Goal: Task Accomplishment & Management: Use online tool/utility

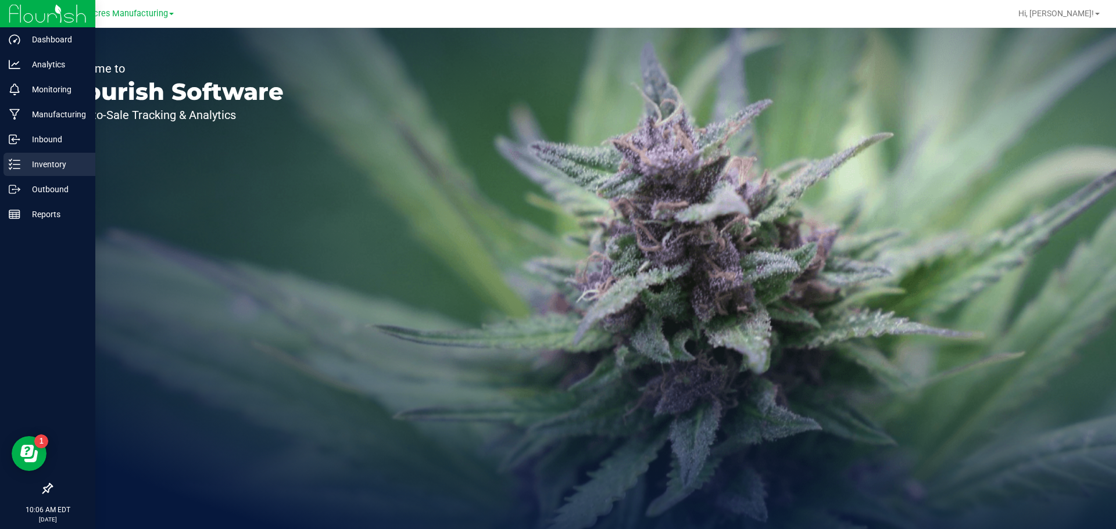
click at [17, 173] on div "Inventory" at bounding box center [49, 164] width 92 height 23
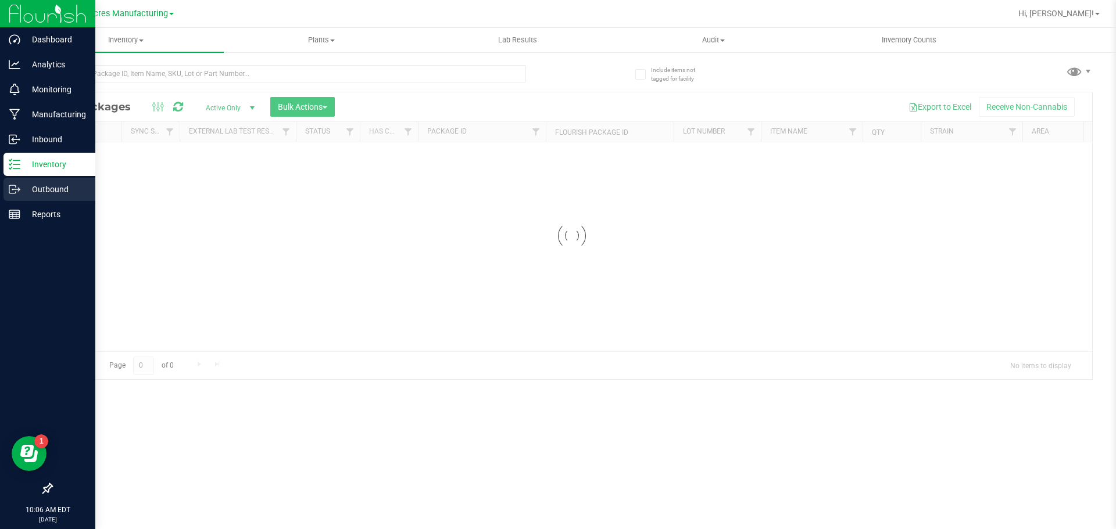
click at [19, 190] on icon at bounding box center [15, 190] width 12 height 12
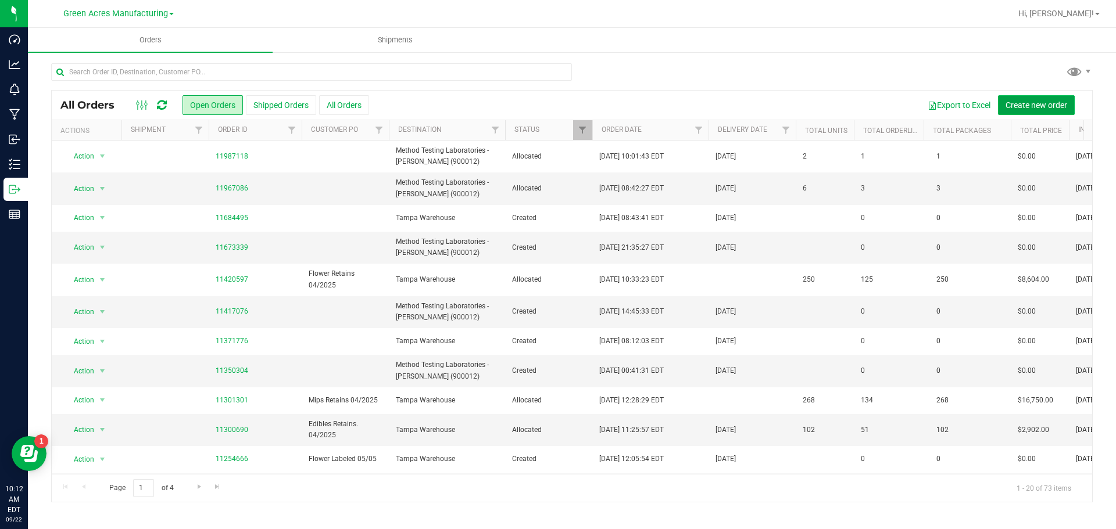
click at [1016, 99] on button "Create new order" at bounding box center [1036, 105] width 77 height 20
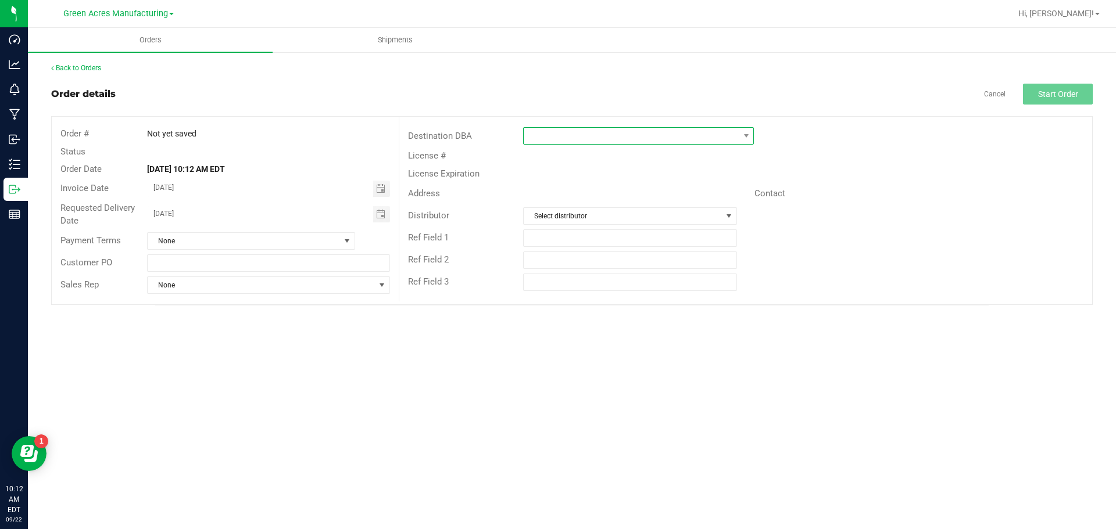
click at [683, 142] on span at bounding box center [631, 136] width 215 height 16
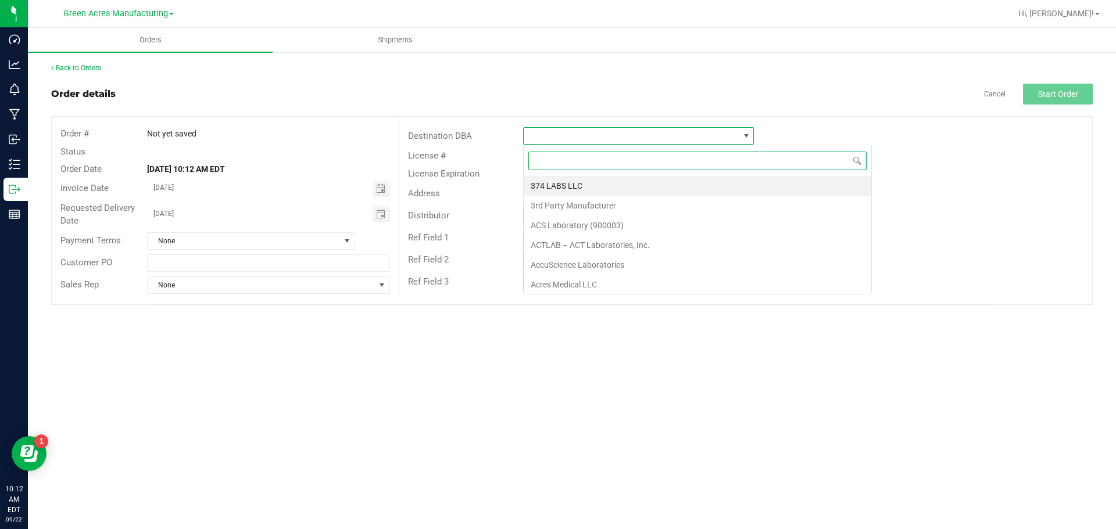
scroll to position [17, 231]
type input "meth"
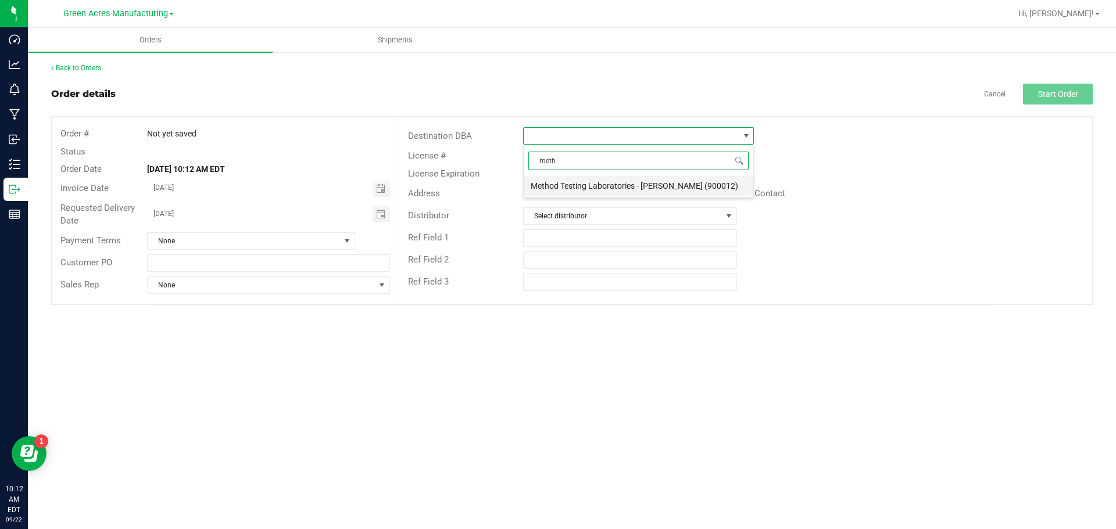
click at [674, 187] on li "Method Testing Laboratories - Brandon (900012)" at bounding box center [639, 186] width 230 height 20
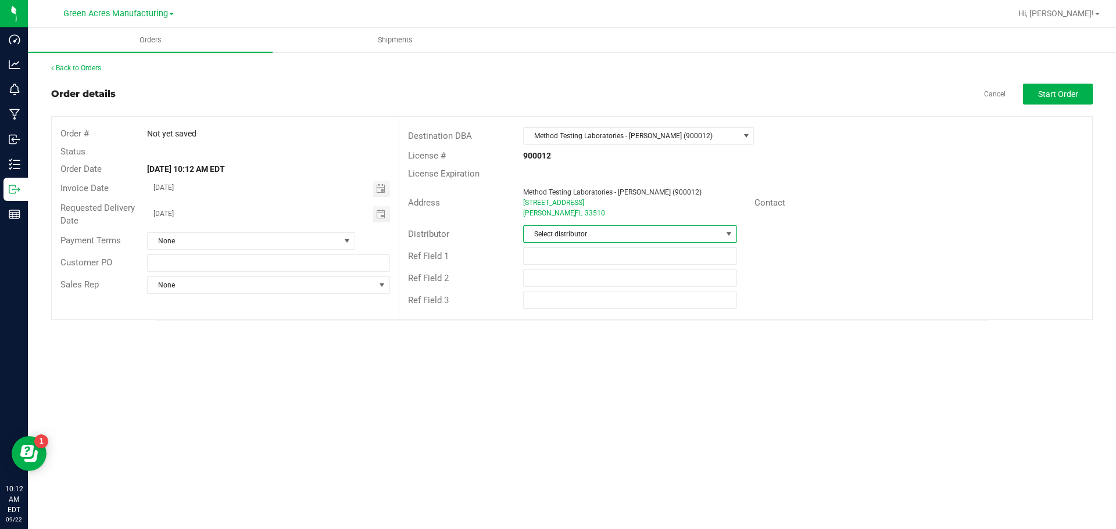
click at [599, 228] on span "Select distributor" at bounding box center [623, 234] width 198 height 16
type input "para"
click at [563, 288] on li "Parallel - Wimauma" at bounding box center [630, 284] width 212 height 20
click at [1068, 98] on span "Start Order" at bounding box center [1058, 94] width 40 height 9
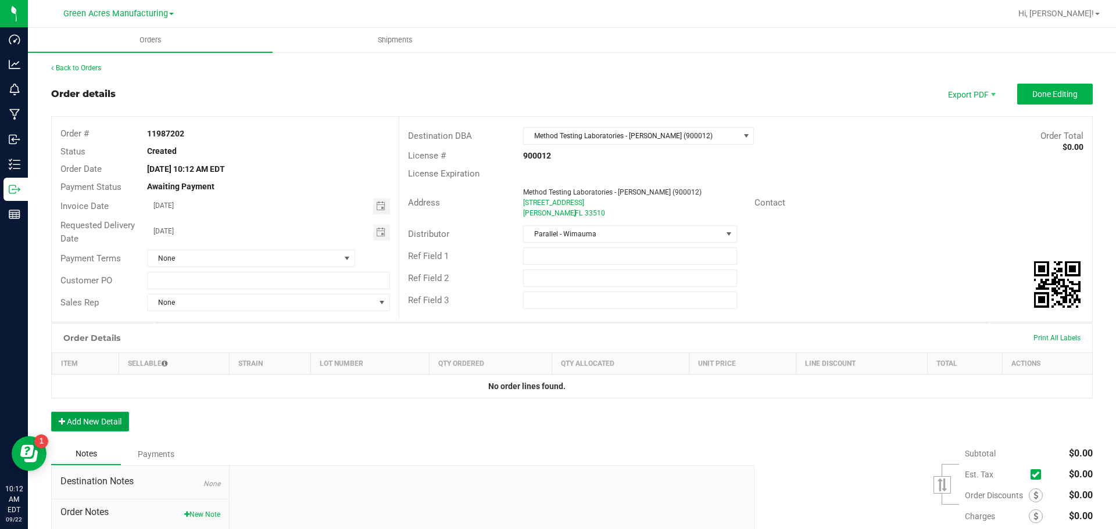
click at [108, 423] on button "Add New Detail" at bounding box center [90, 422] width 78 height 20
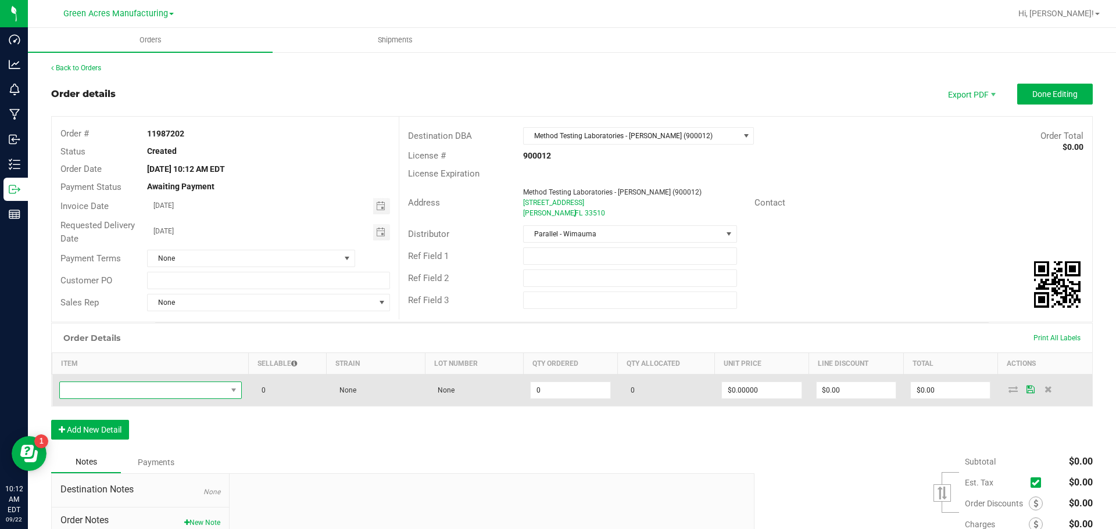
click at [166, 393] on span "NO DATA FOUND" at bounding box center [143, 390] width 167 height 16
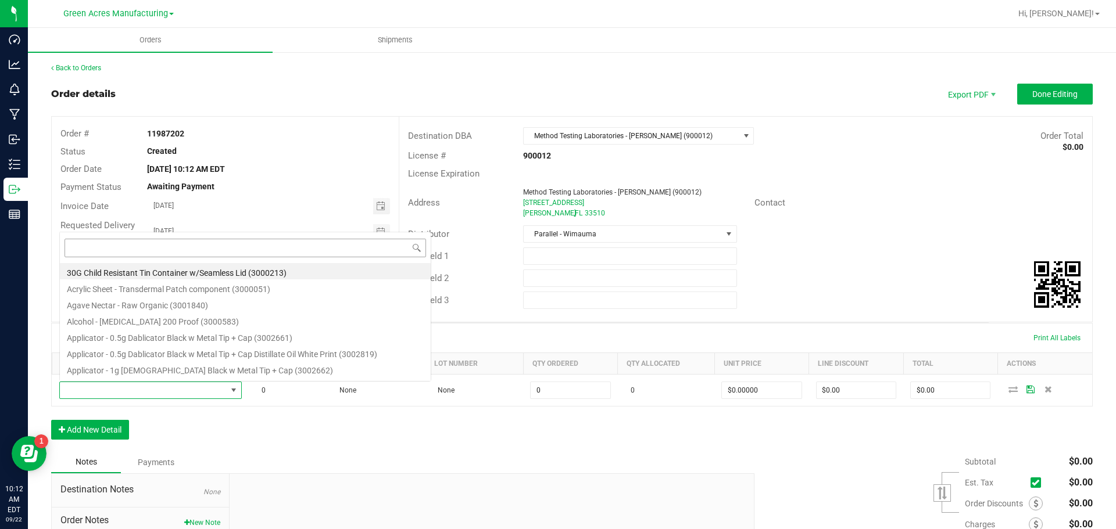
scroll to position [17, 180]
type input "7086"
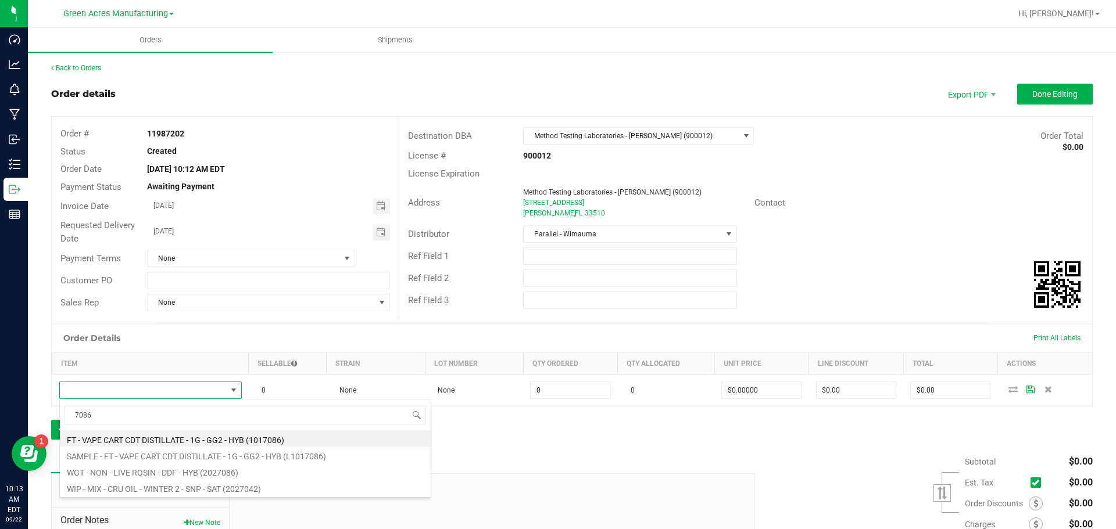
click at [566, 443] on div "Order Details Print All Labels Item Sellable Strain Lot Number Qty Ordered Qty …" at bounding box center [572, 387] width 1042 height 128
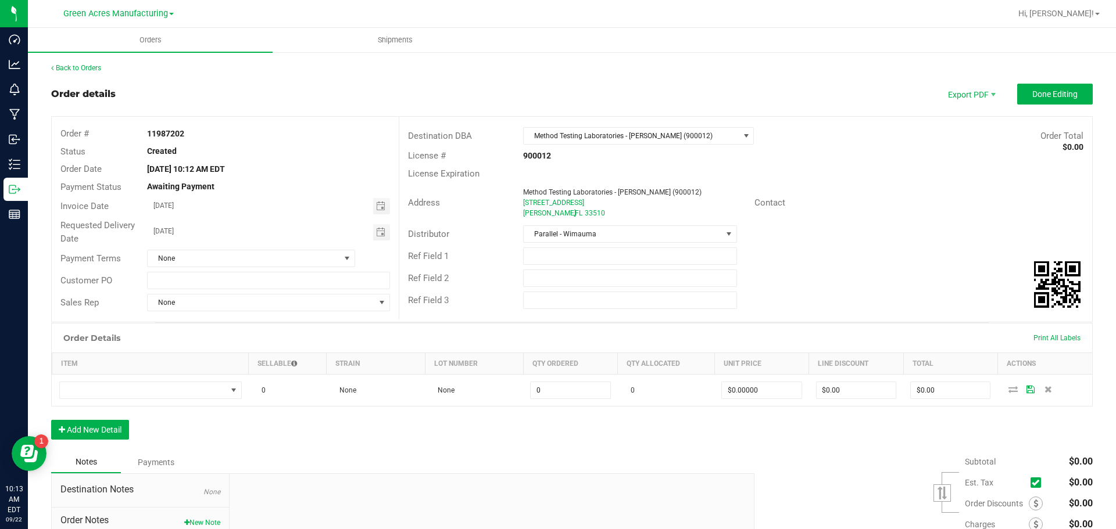
click at [87, 72] on div "Back to Orders" at bounding box center [572, 68] width 1042 height 10
click at [80, 67] on link "Back to Orders" at bounding box center [76, 68] width 50 height 8
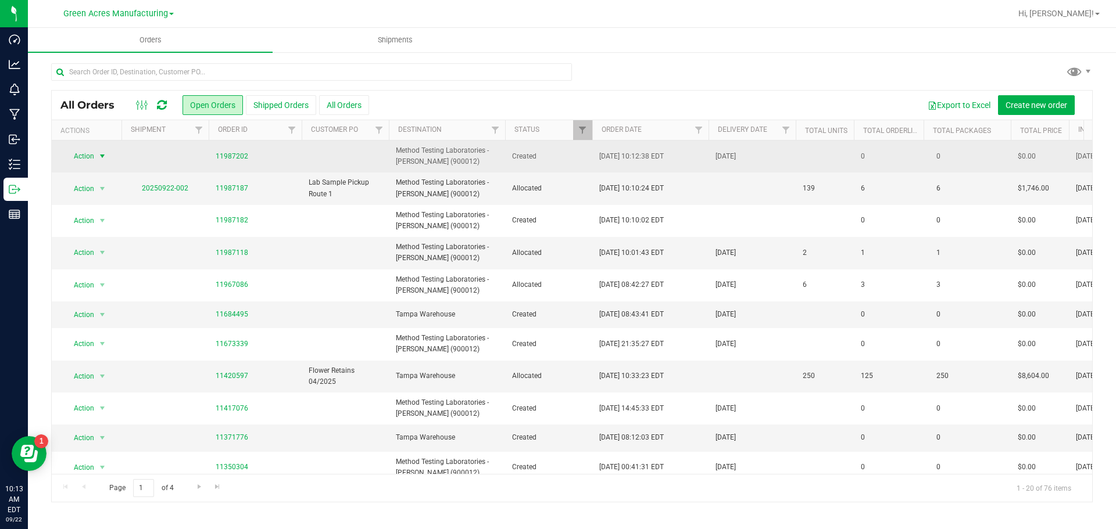
click at [98, 158] on span "select" at bounding box center [102, 156] width 9 height 9
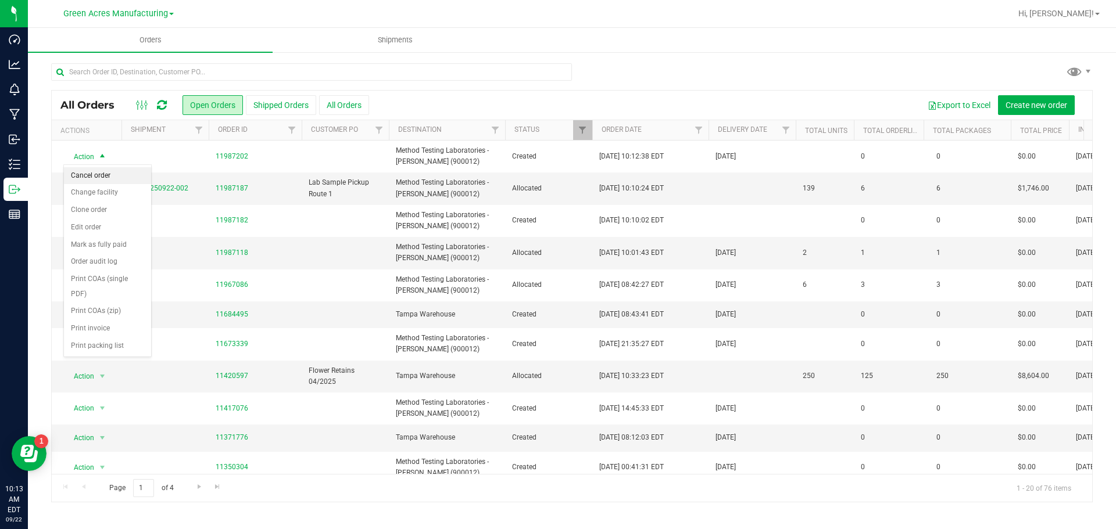
click at [99, 181] on li "Cancel order" at bounding box center [107, 175] width 87 height 17
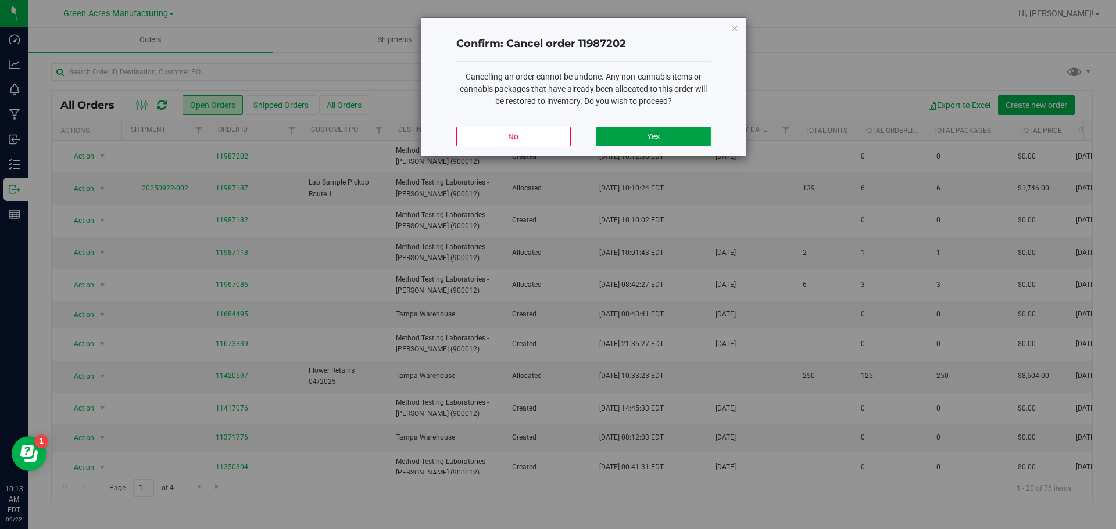
click at [611, 138] on button "Yes" at bounding box center [653, 137] width 114 height 20
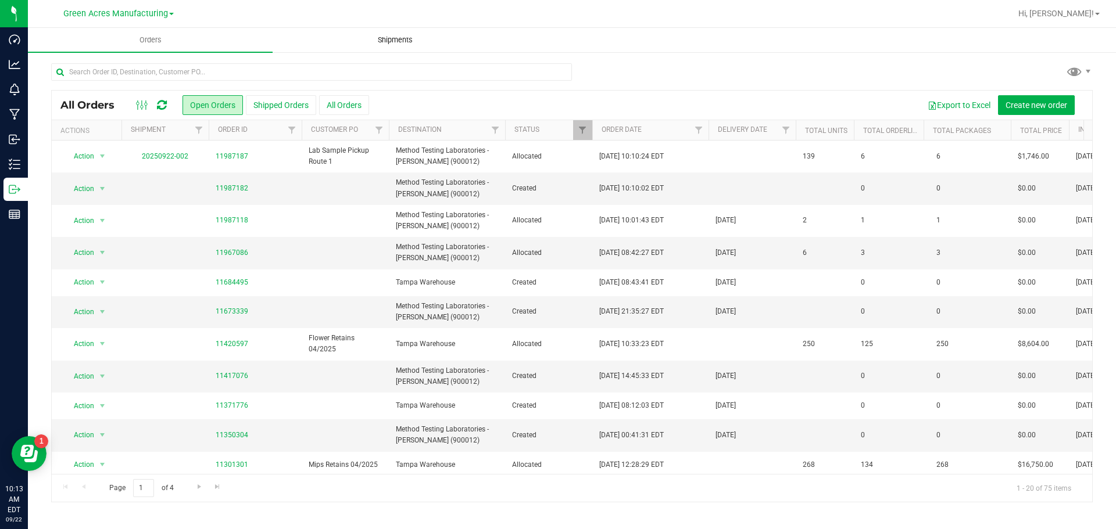
click at [399, 46] on uib-tab-heading "Shipments" at bounding box center [395, 39] width 244 height 23
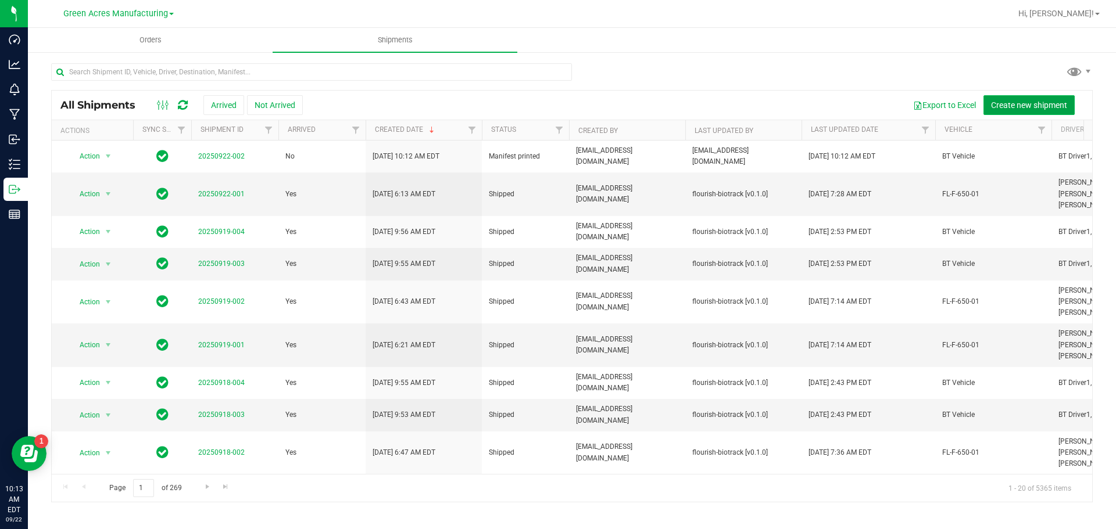
click at [1010, 101] on span "Create new shipment" at bounding box center [1029, 105] width 76 height 9
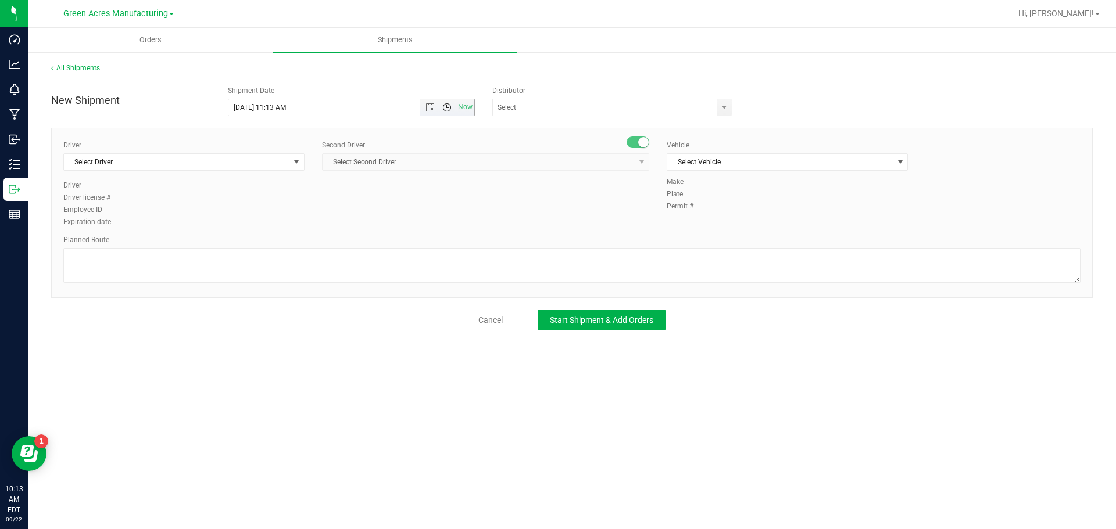
click at [448, 109] on span "Open the time view" at bounding box center [446, 107] width 9 height 9
click at [271, 230] on li "3:00 PM" at bounding box center [350, 226] width 245 height 15
type input "9/22/2025 3:00 PM"
click at [563, 108] on input "text" at bounding box center [601, 107] width 217 height 16
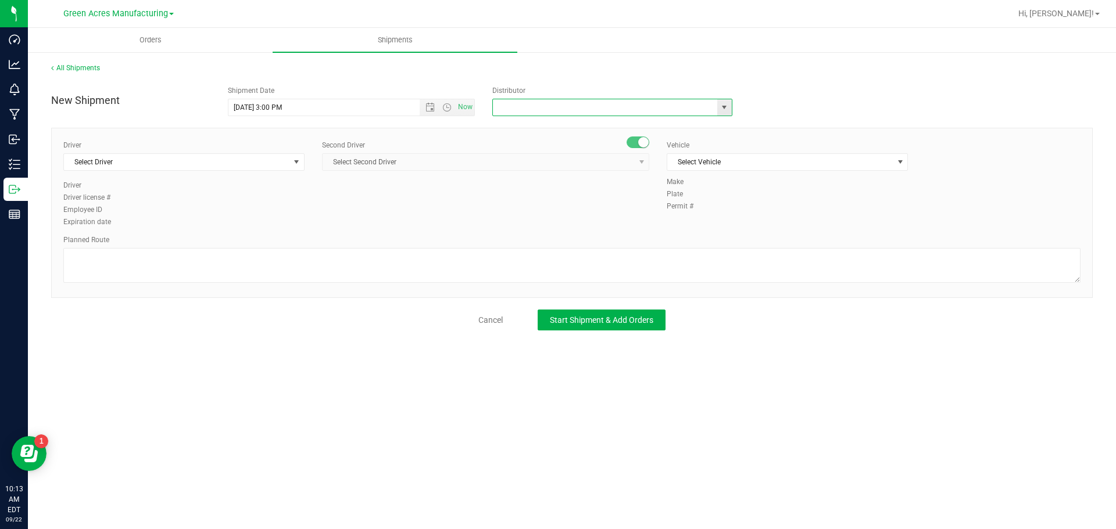
click at [721, 106] on span "select" at bounding box center [724, 107] width 9 height 9
click at [598, 124] on li "Parallel - Wimauma" at bounding box center [612, 127] width 239 height 17
type input "Parallel - Wimauma"
click at [160, 171] on div "Driver Select Driver Select Driver Ian Albritton - 100006559 LOGAN ALLEN - 1000…" at bounding box center [183, 160] width 241 height 40
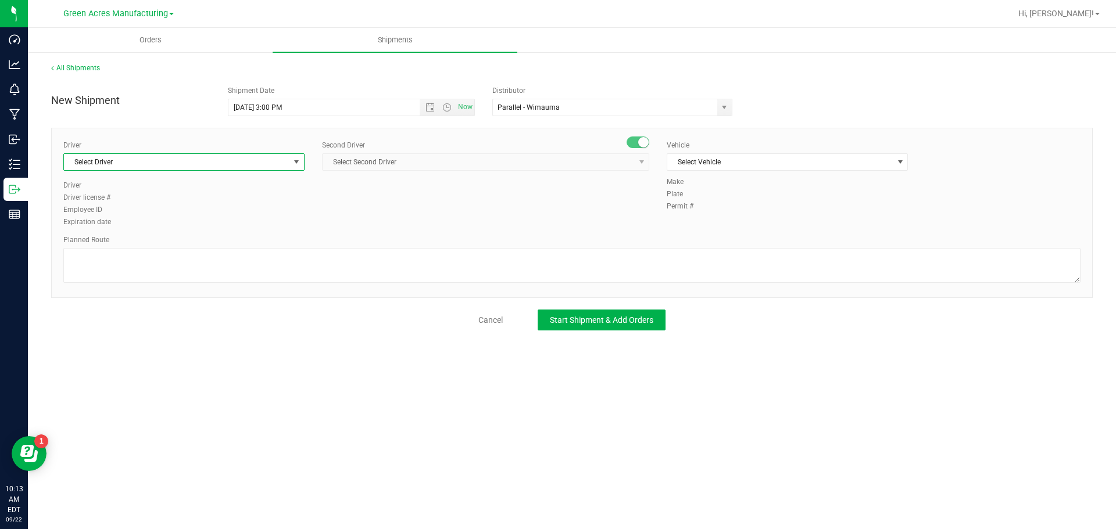
click at [160, 167] on span "Select Driver" at bounding box center [177, 162] width 226 height 16
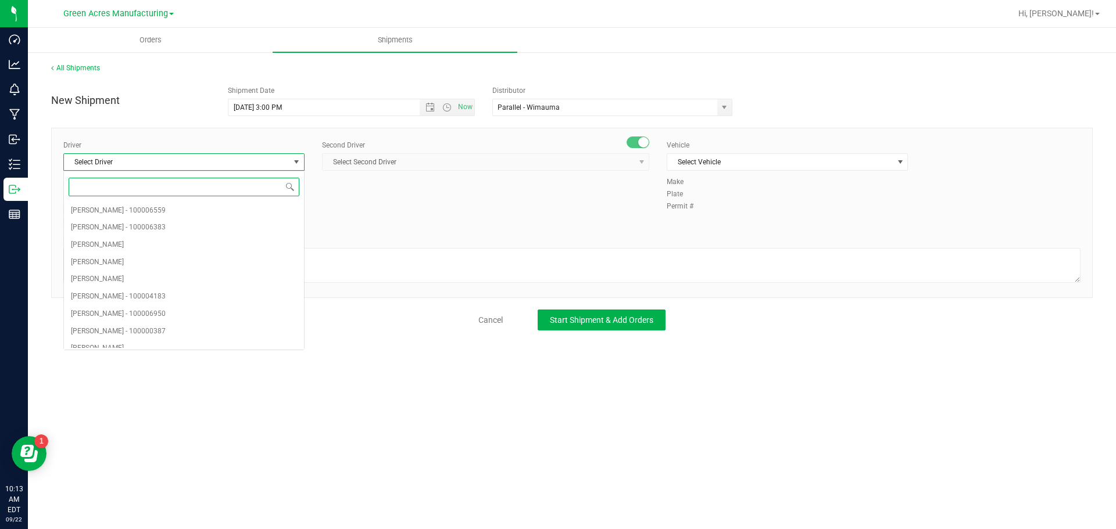
type input "r"
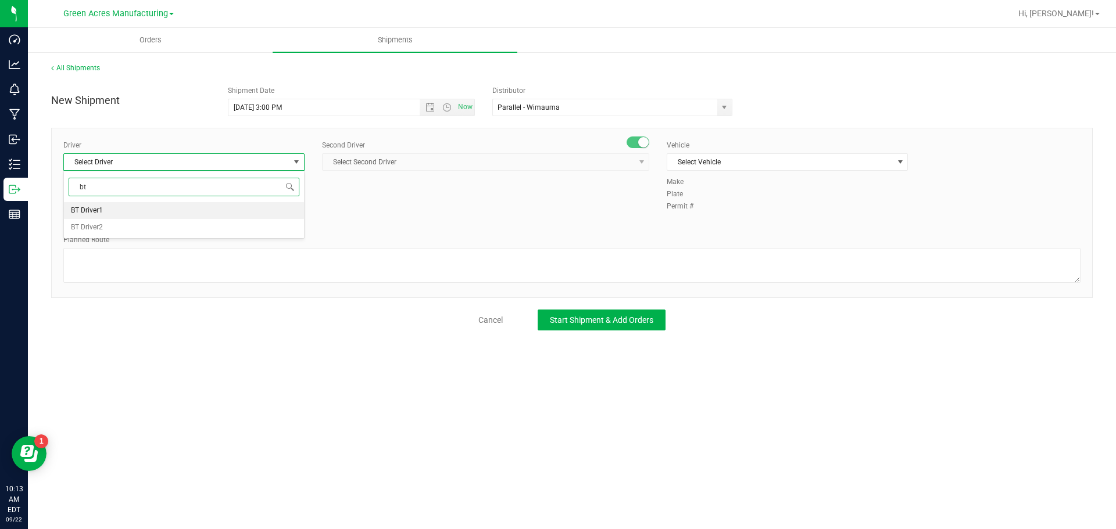
click at [119, 202] on li "BT Driver1" at bounding box center [184, 210] width 240 height 17
type input "bt"
click at [407, 167] on span "Select Second Driver" at bounding box center [479, 162] width 312 height 16
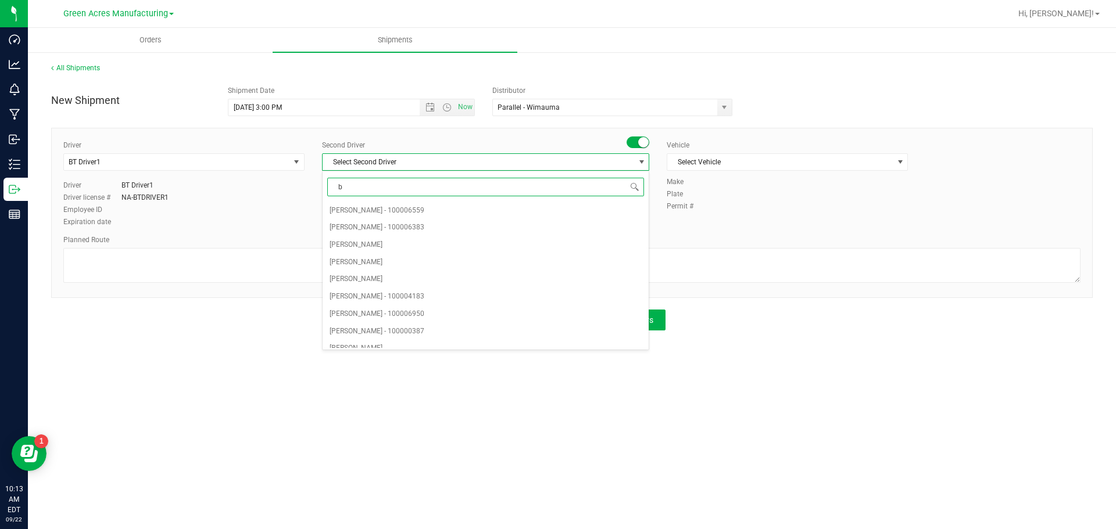
type input "bt"
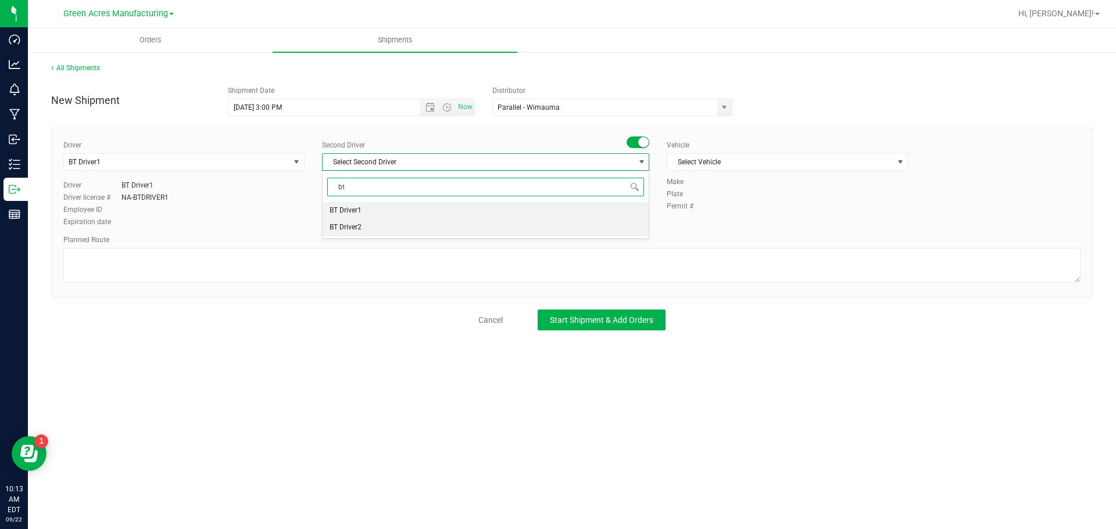
click at [378, 232] on li "BT Driver2" at bounding box center [486, 227] width 326 height 17
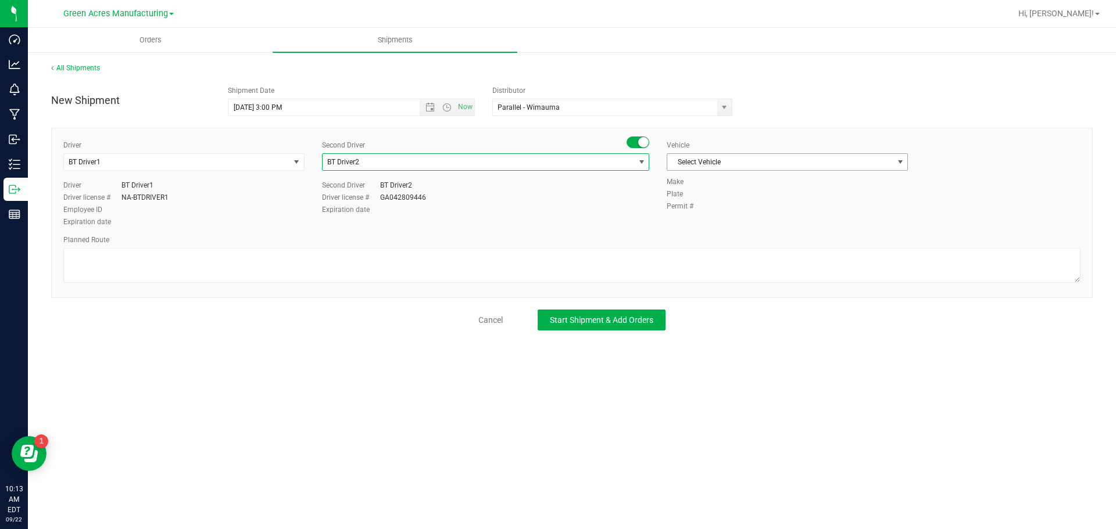
click at [762, 160] on span "Select Vehicle" at bounding box center [780, 162] width 226 height 16
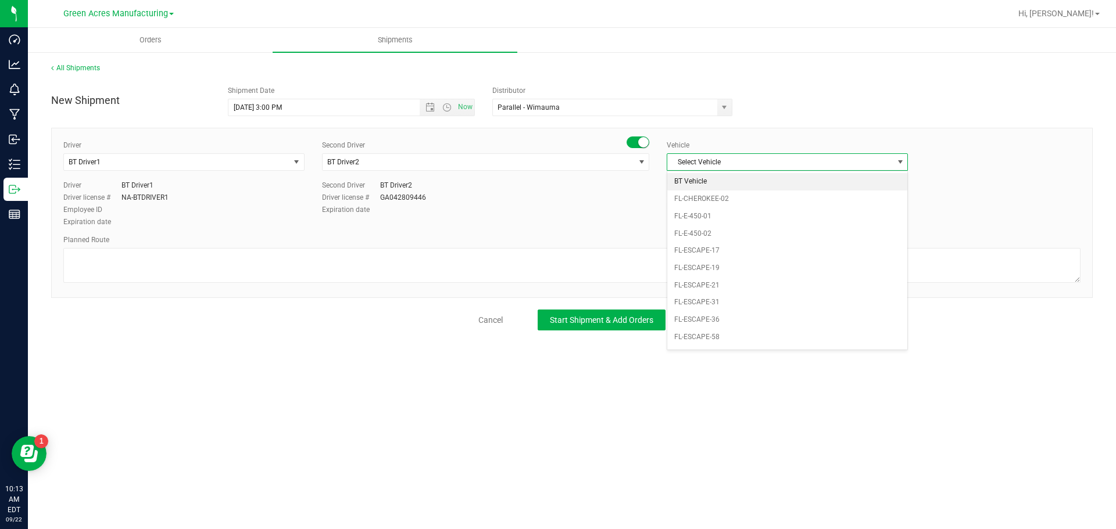
click at [749, 183] on li "BT Vehicle" at bounding box center [787, 181] width 240 height 17
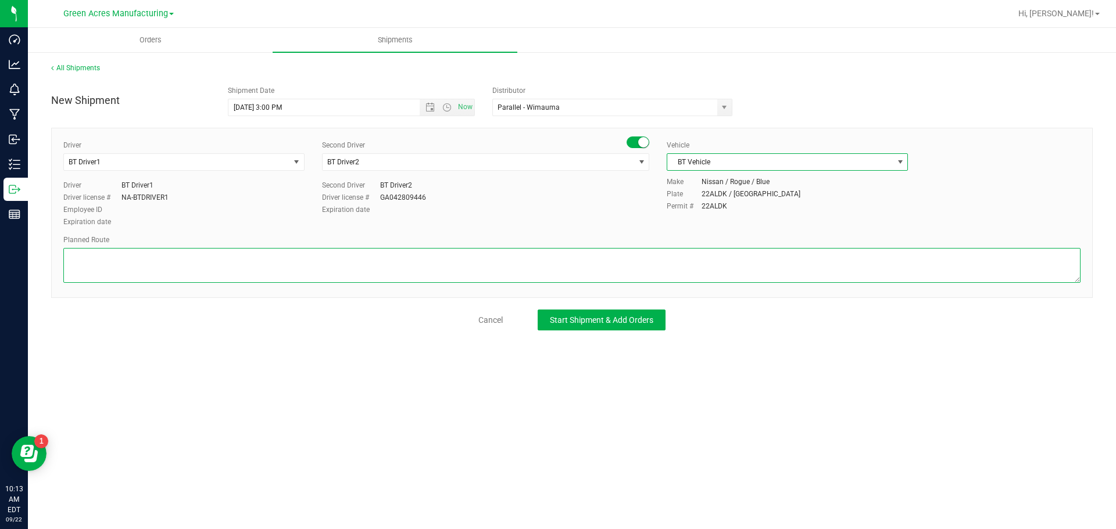
click at [410, 265] on textarea at bounding box center [571, 265] width 1017 height 35
type textarea "Lab Sample Pickup Route 1"
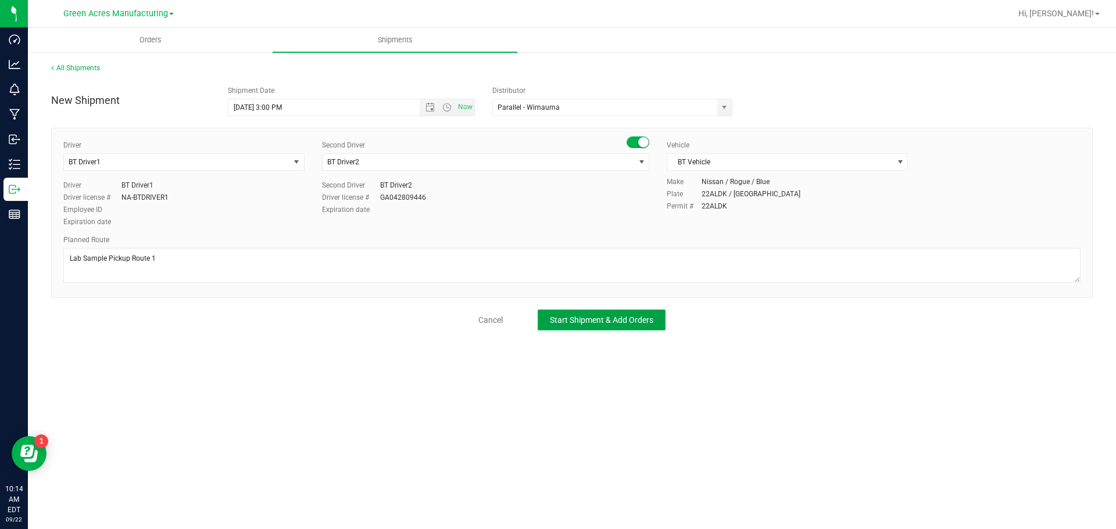
click at [647, 327] on button "Start Shipment & Add Orders" at bounding box center [602, 320] width 128 height 21
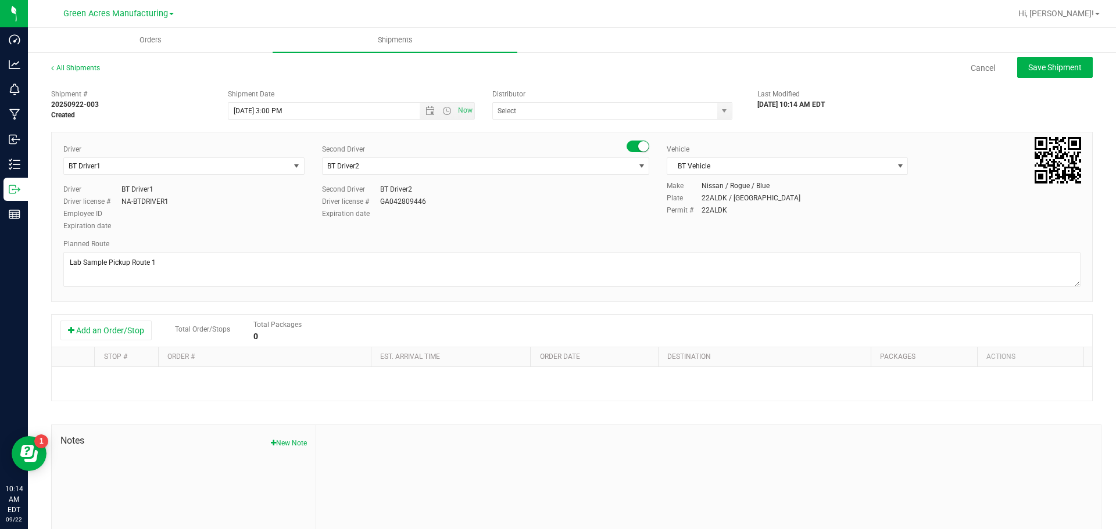
type input "Parallel - Wimauma"
click at [106, 330] on button "Add an Order/Stop" at bounding box center [105, 331] width 91 height 20
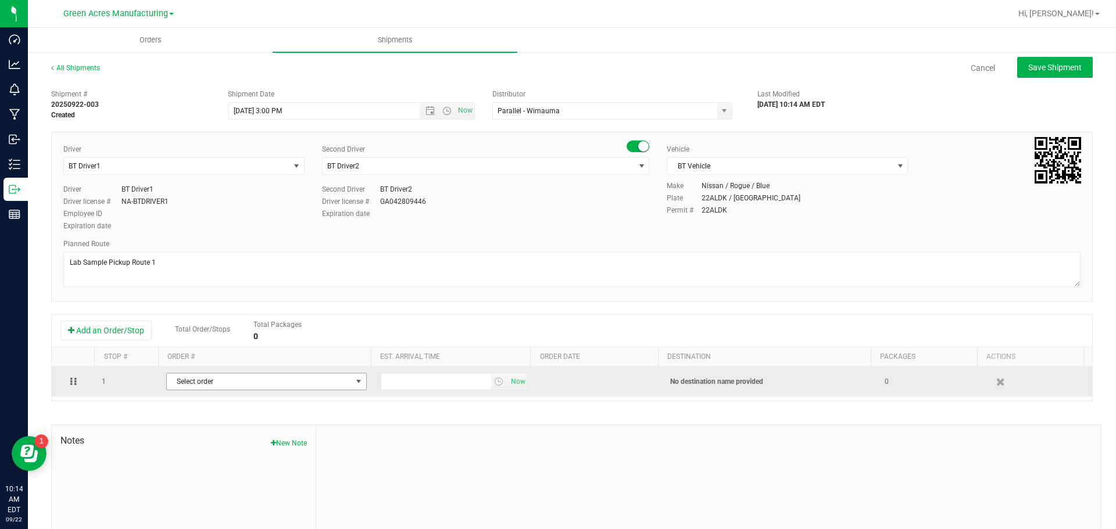
click at [214, 386] on span "Select order" at bounding box center [259, 382] width 185 height 16
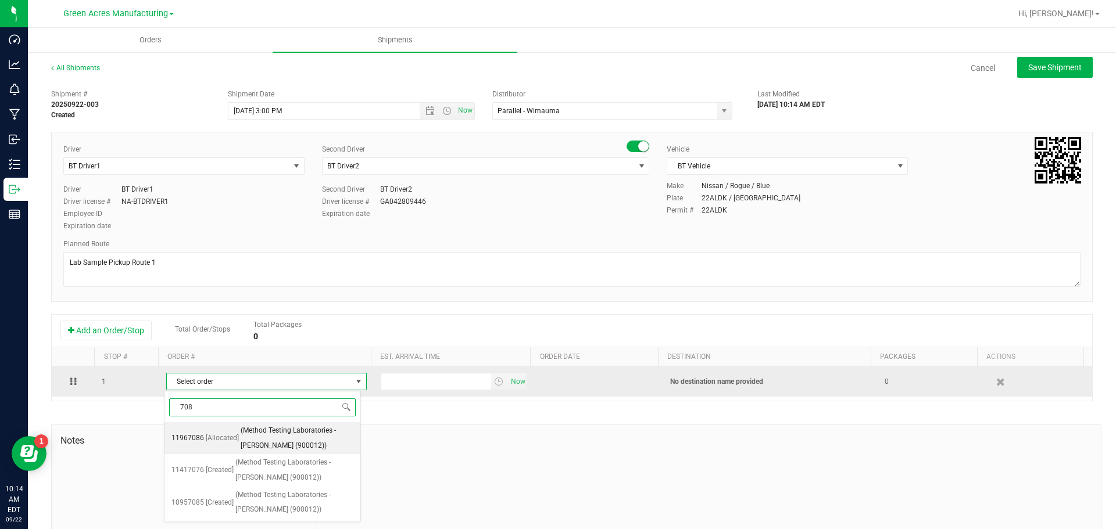
type input "7086"
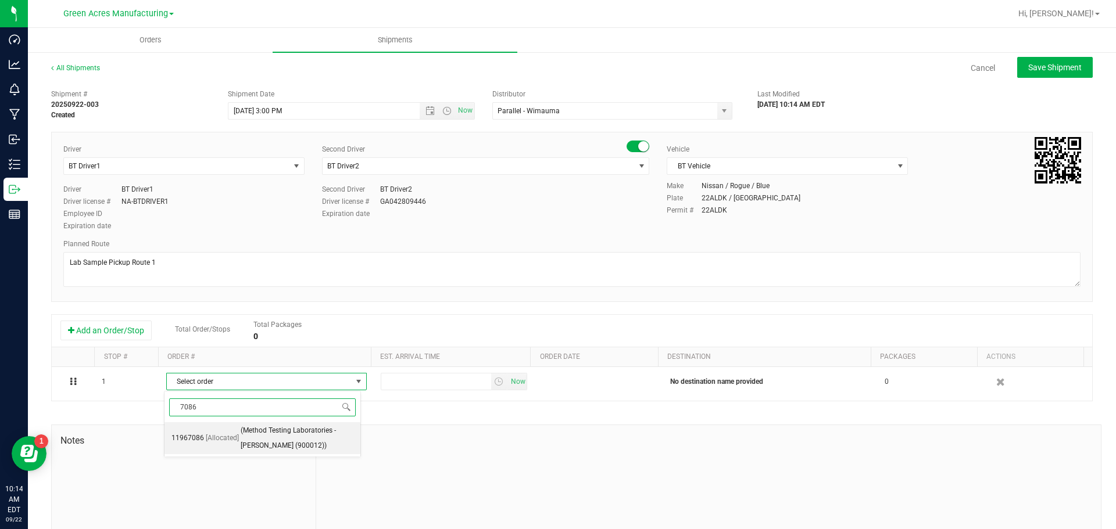
click at [228, 442] on span "[Allocated]" at bounding box center [222, 438] width 33 height 15
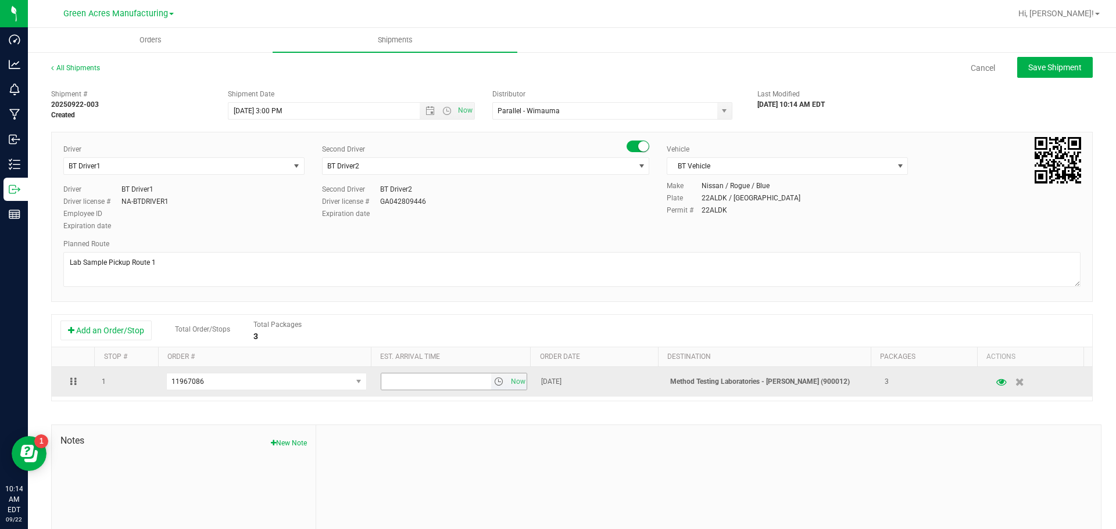
click at [491, 388] on span "select" at bounding box center [499, 382] width 17 height 16
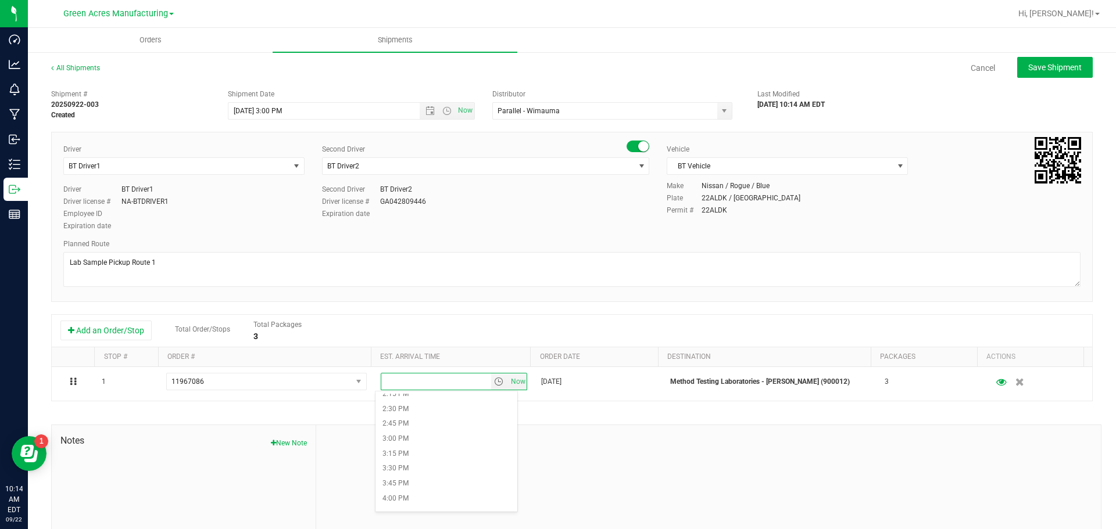
scroll to position [930, 0]
click at [425, 428] on li "4:00 PM" at bounding box center [446, 427] width 142 height 15
click at [1023, 62] on button "Save Shipment" at bounding box center [1055, 67] width 76 height 21
type input "9/22/2025 7:00 PM"
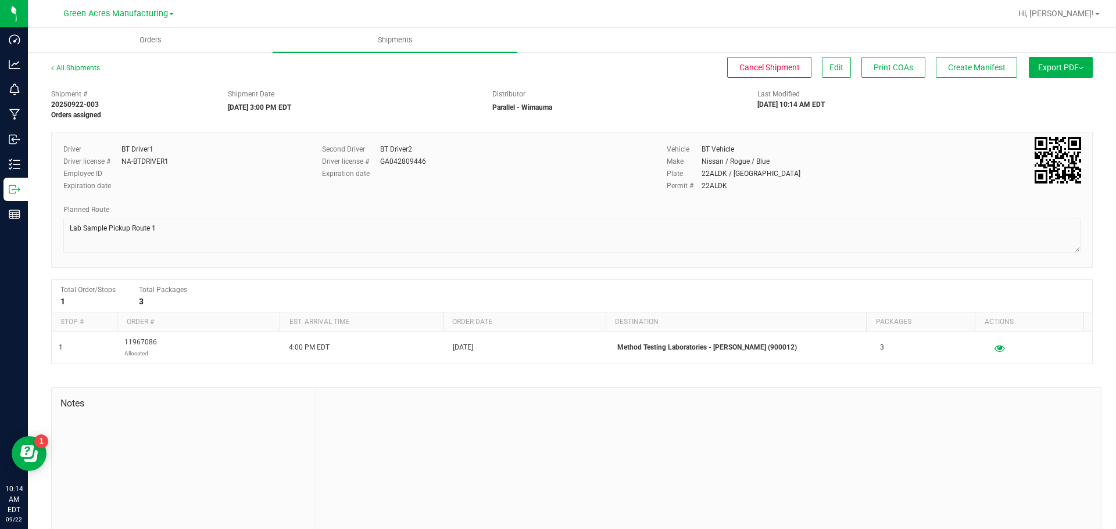
click at [1047, 66] on span "Export PDF" at bounding box center [1060, 67] width 45 height 9
click at [1036, 96] on span "Manifest by Package ID" at bounding box center [1044, 93] width 74 height 8
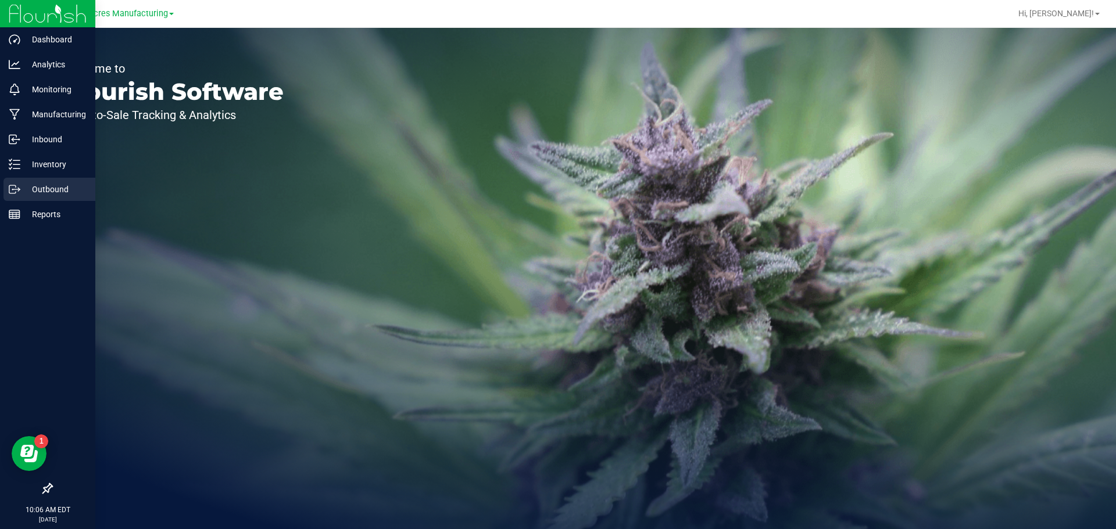
click at [27, 182] on p "Outbound" at bounding box center [55, 189] width 70 height 14
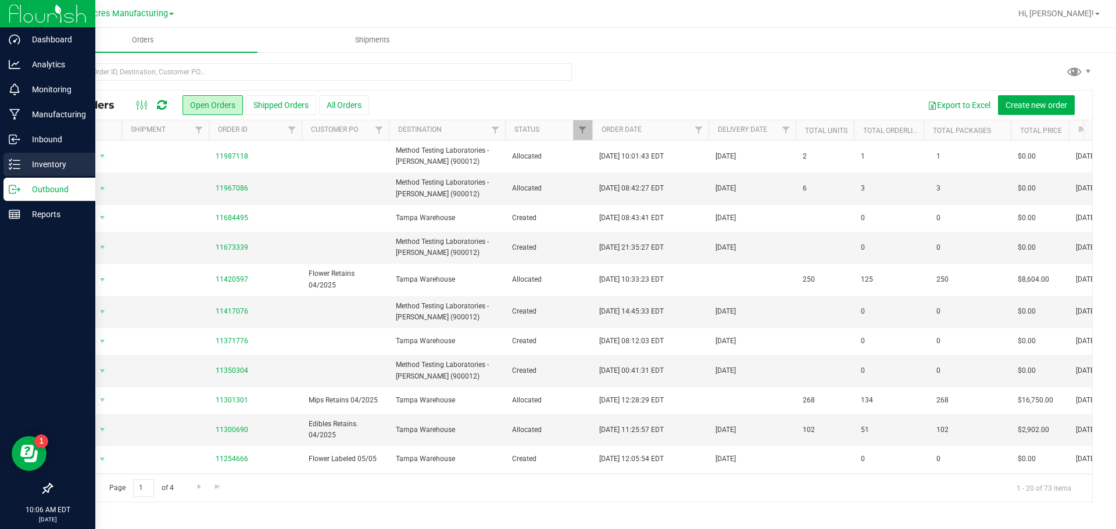
click at [20, 166] on icon at bounding box center [15, 165] width 12 height 12
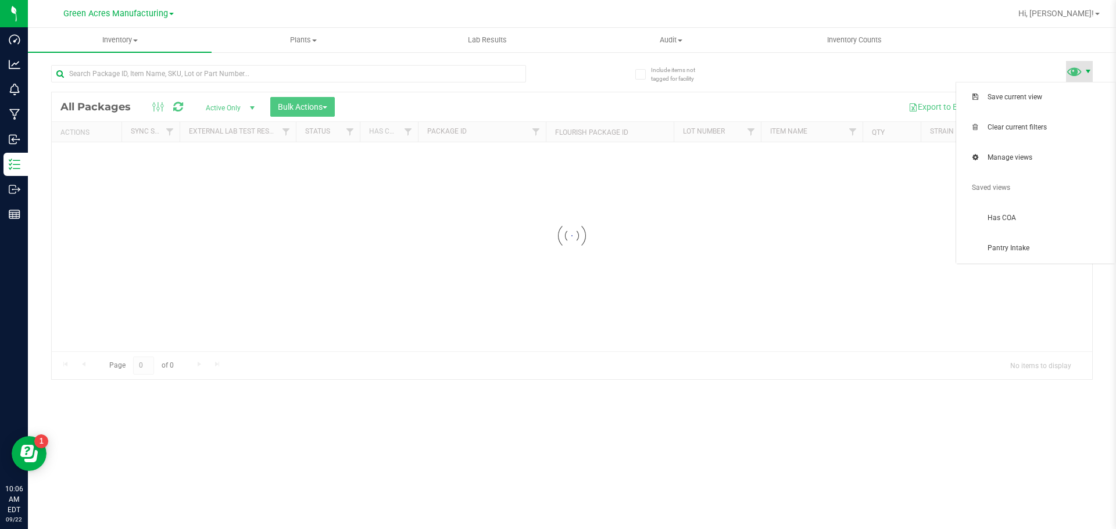
click at [1089, 74] on span at bounding box center [1087, 71] width 9 height 9
click at [1087, 75] on span at bounding box center [1087, 71] width 9 height 9
click at [1004, 239] on span "Pantry Intake" at bounding box center [1035, 248] width 145 height 23
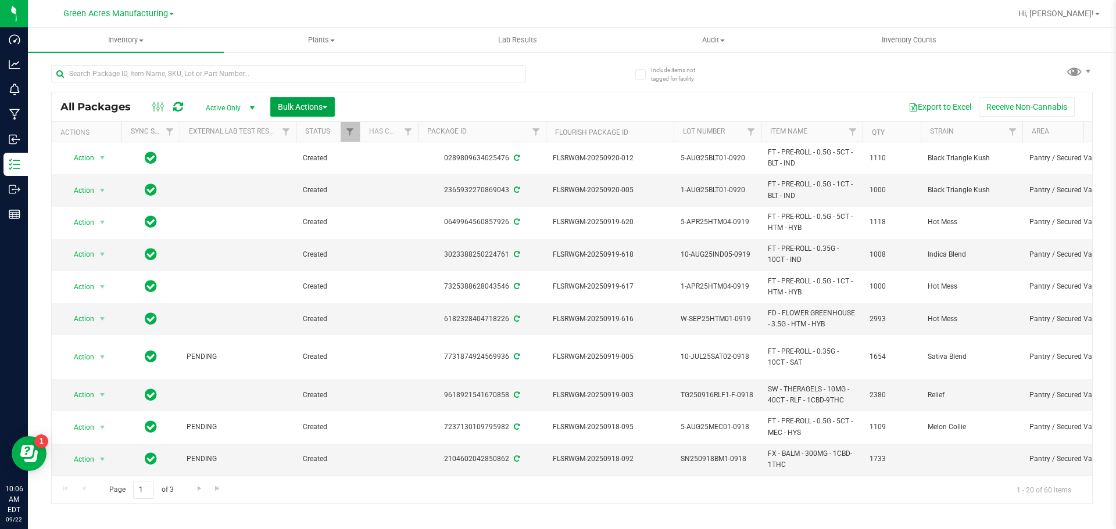
click at [327, 112] on button "Bulk Actions" at bounding box center [302, 107] width 65 height 20
click at [337, 194] on span "Create lab samples" at bounding box center [310, 196] width 66 height 9
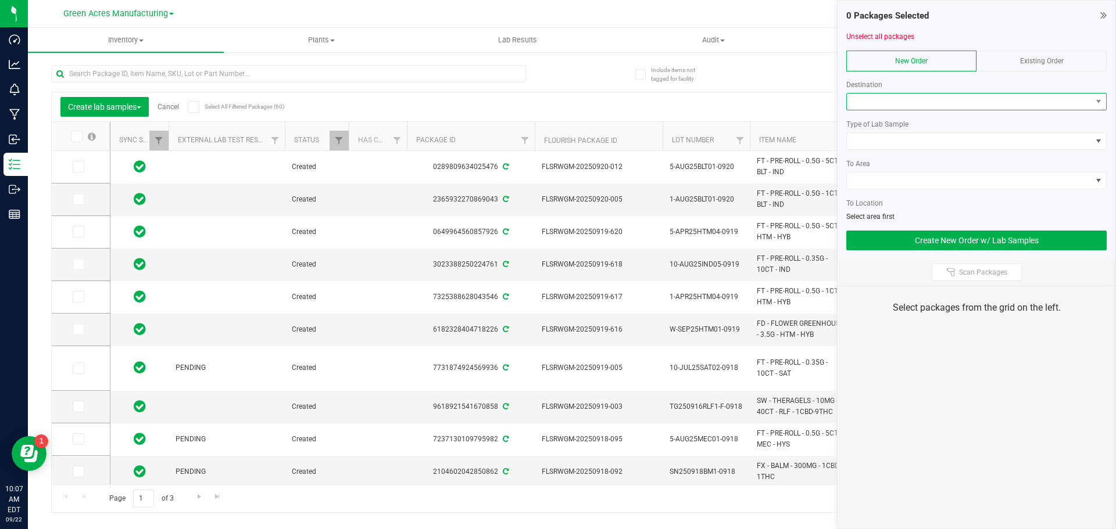
click at [921, 99] on span at bounding box center [969, 102] width 245 height 16
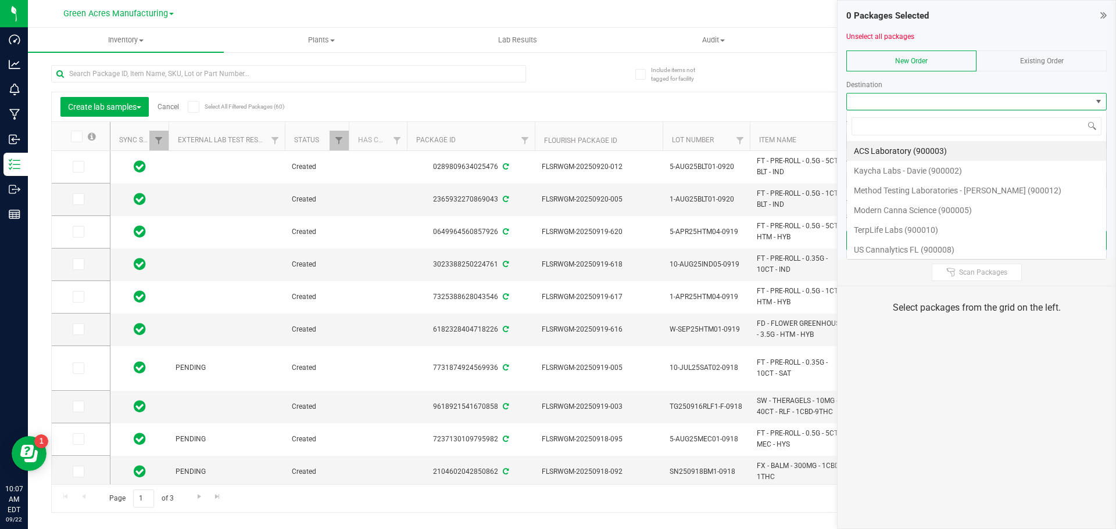
scroll to position [17, 260]
type input "meth"
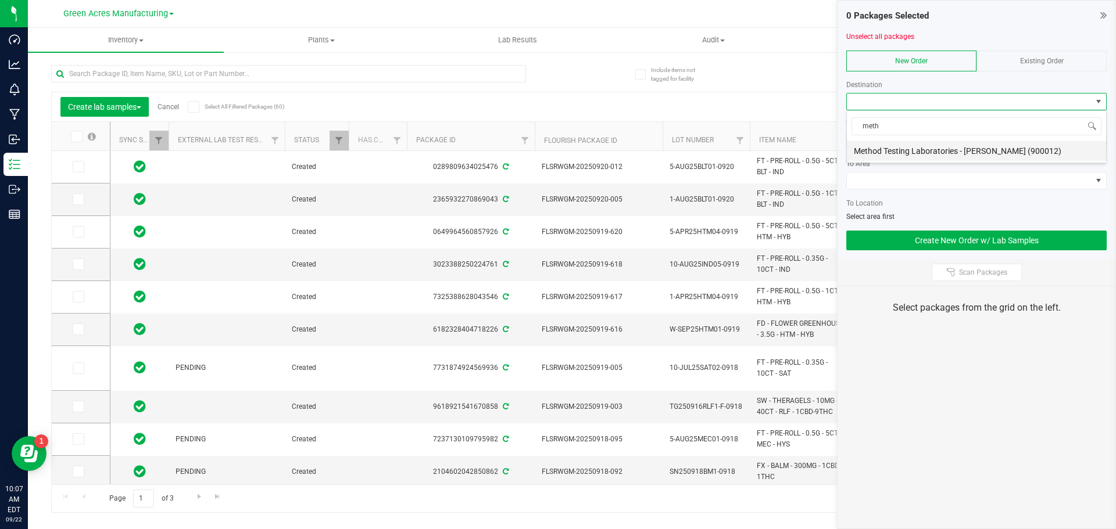
click at [904, 146] on li "Method Testing Laboratories - Brandon (900012)" at bounding box center [976, 151] width 259 height 20
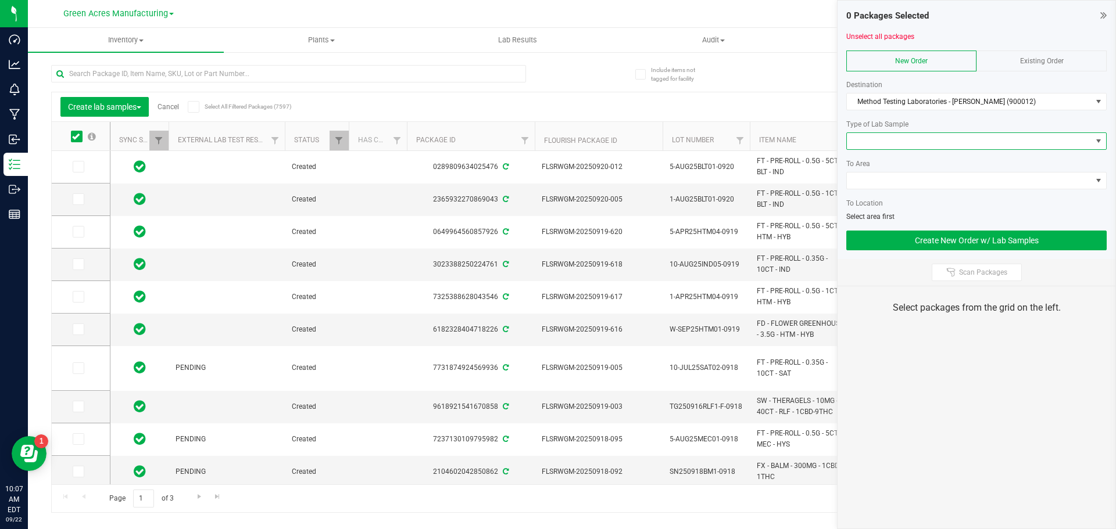
click at [894, 140] on span at bounding box center [969, 141] width 245 height 16
click at [898, 162] on li "Final QA Sample" at bounding box center [976, 162] width 259 height 20
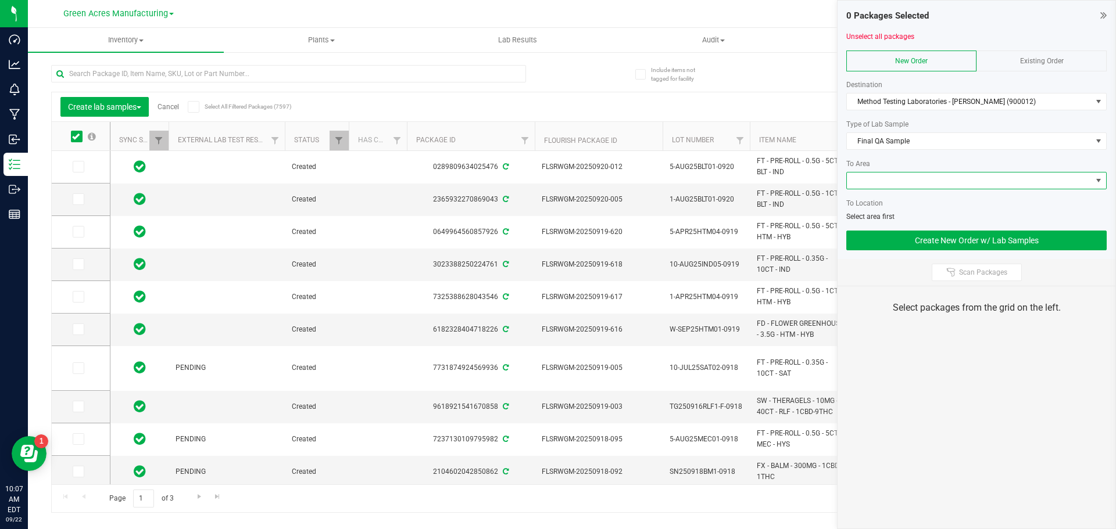
click at [901, 177] on span at bounding box center [969, 181] width 245 height 16
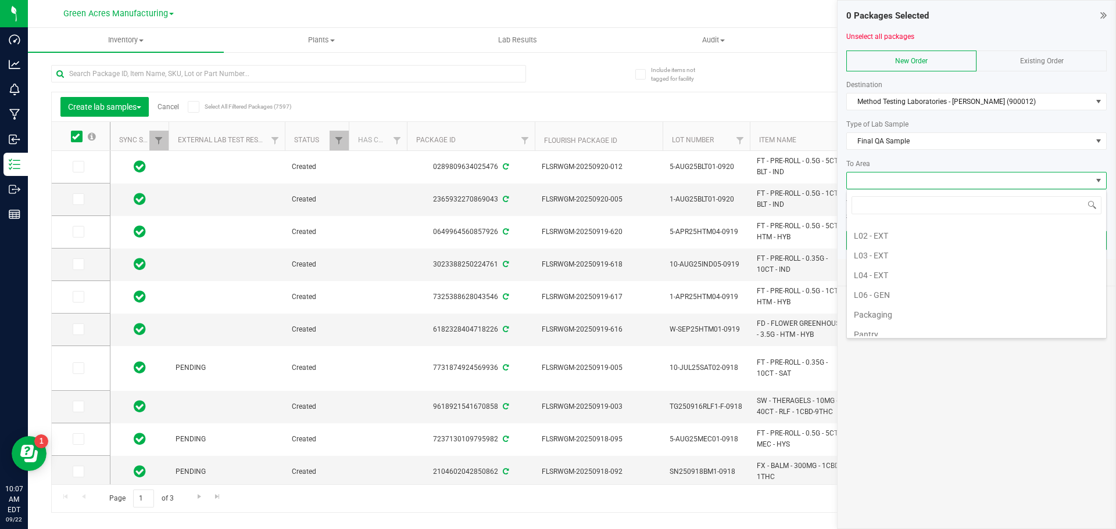
scroll to position [349, 0]
click at [924, 302] on li "Pantry / Secured Vault" at bounding box center [976, 297] width 259 height 20
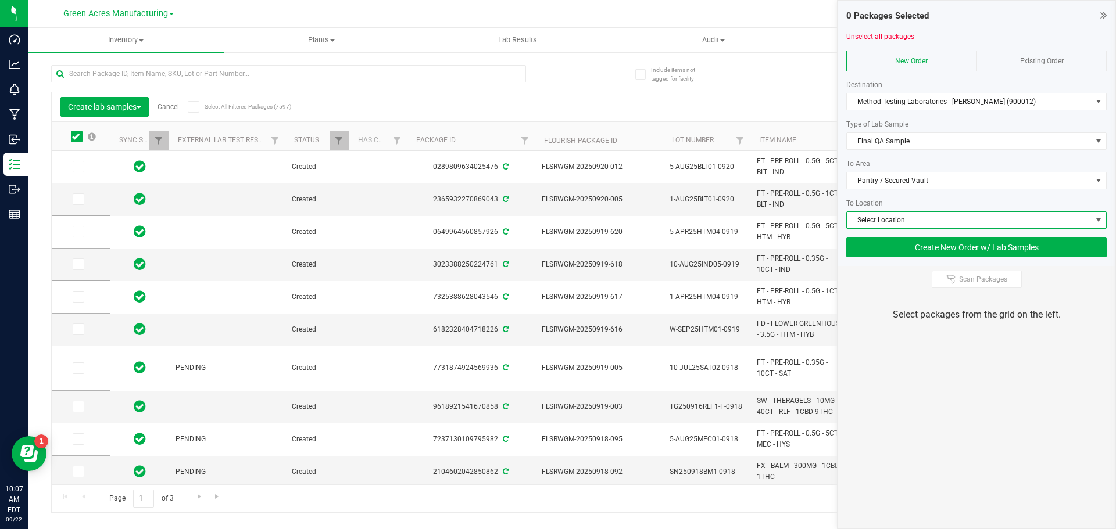
click at [898, 216] on span "Select Location" at bounding box center [969, 220] width 245 height 16
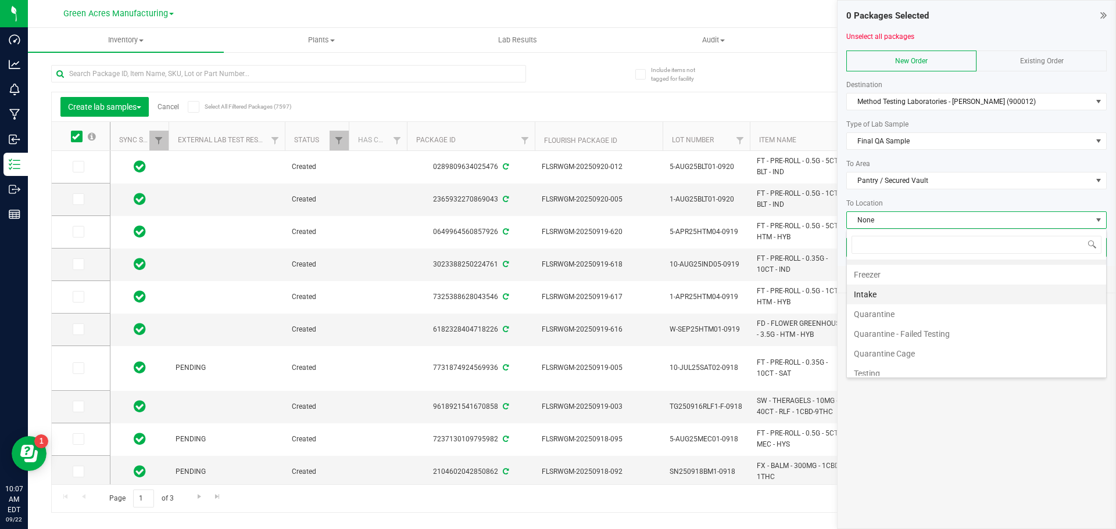
scroll to position [22, 0]
click at [869, 362] on li "Testing" at bounding box center [976, 366] width 259 height 20
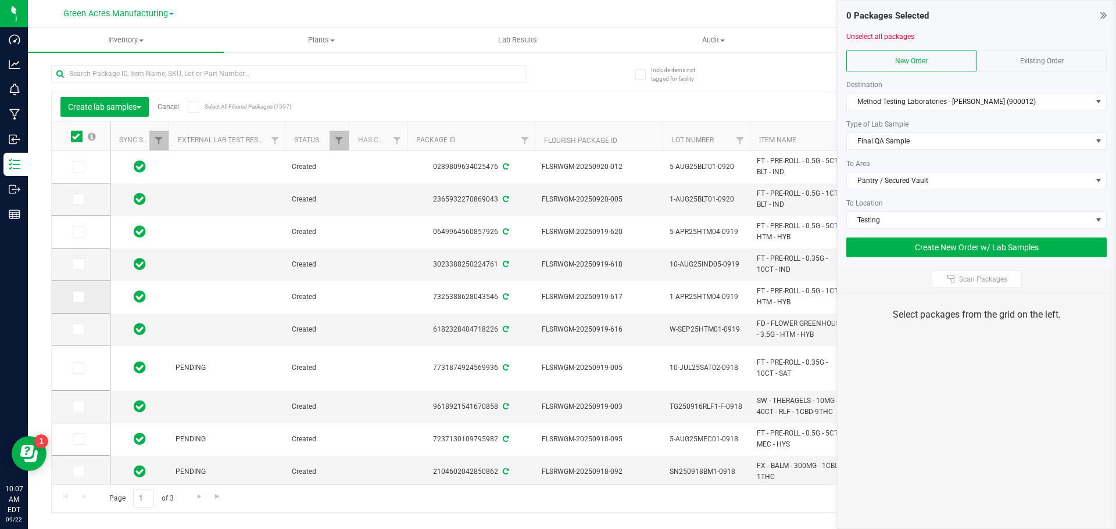
click at [78, 297] on icon at bounding box center [78, 297] width 8 height 0
click at [0, 0] on input "checkbox" at bounding box center [0, 0] width 0 height 0
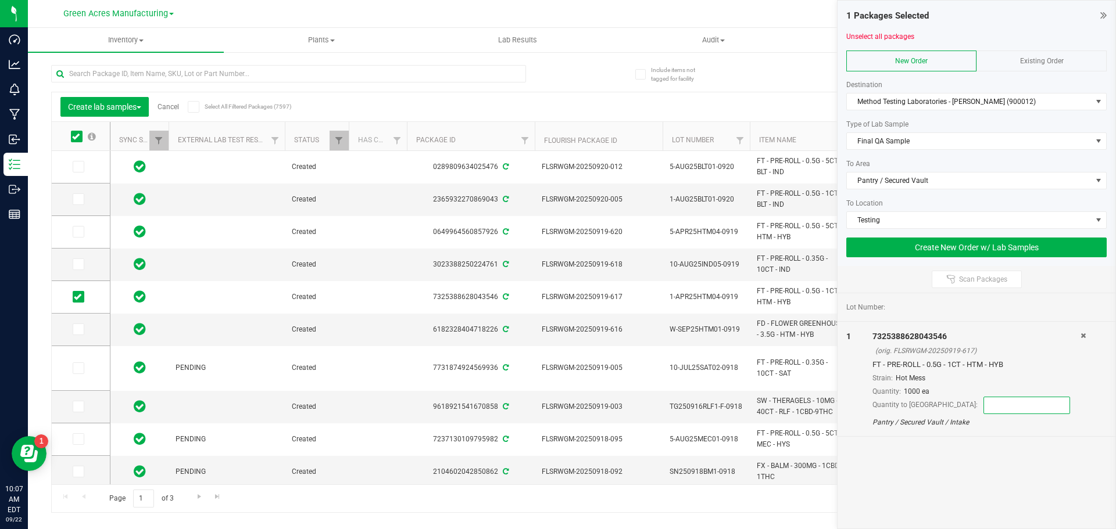
click at [989, 409] on input at bounding box center [1026, 406] width 85 height 16
type input "50"
click at [897, 468] on div "Lot Number: 1 7325388628043546 (orig. FLSRWGM-20250919-617) FT - PRE-ROLL - 0.5…" at bounding box center [977, 412] width 278 height 236
click at [78, 232] on icon at bounding box center [78, 232] width 8 height 0
click at [0, 0] on input "checkbox" at bounding box center [0, 0] width 0 height 0
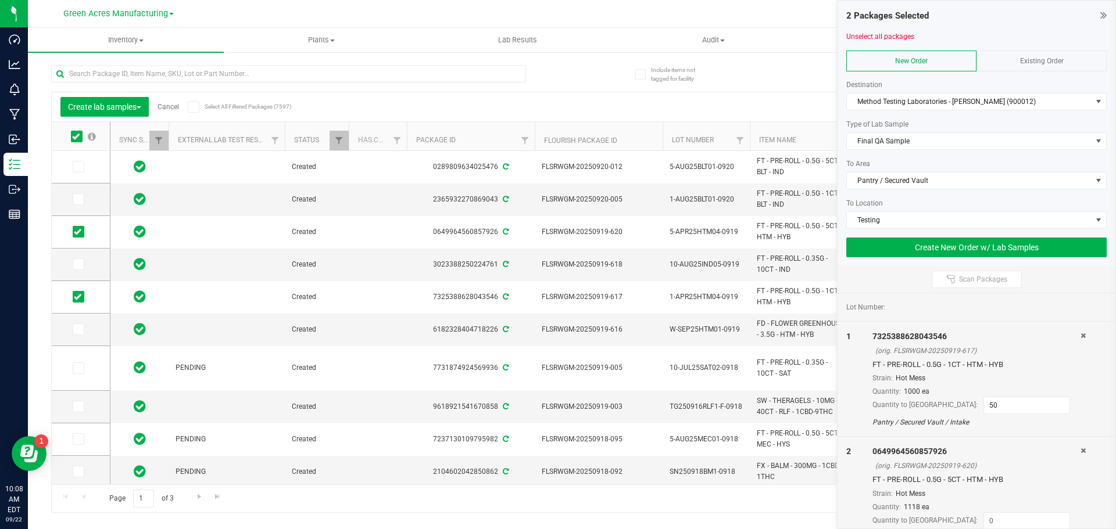
scroll to position [23, 0]
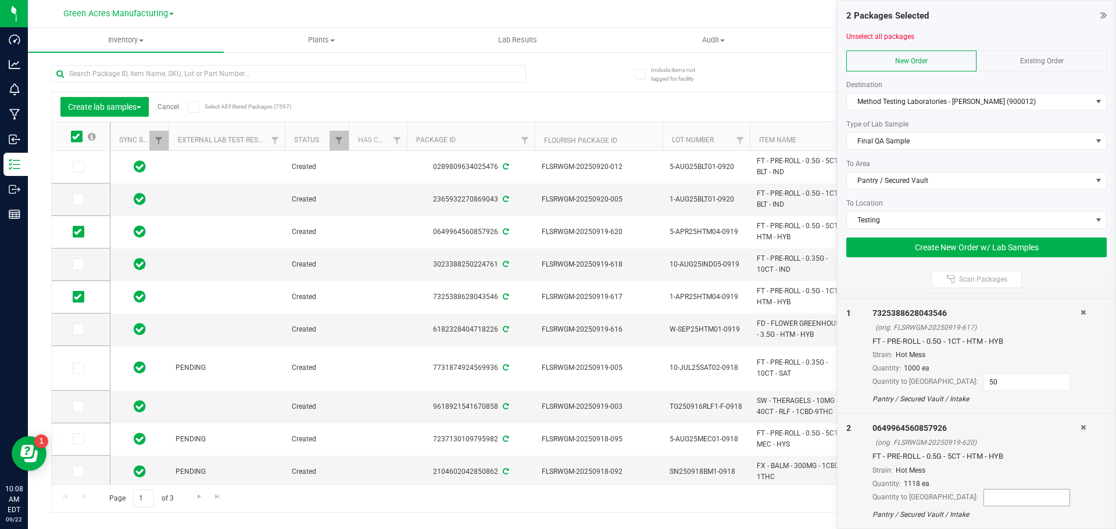
click at [984, 502] on input at bounding box center [1026, 498] width 85 height 16
type input "10"
click at [852, 484] on div "2" at bounding box center [859, 472] width 26 height 98
click at [77, 264] on icon at bounding box center [78, 264] width 8 height 0
click at [0, 0] on input "checkbox" at bounding box center [0, 0] width 0 height 0
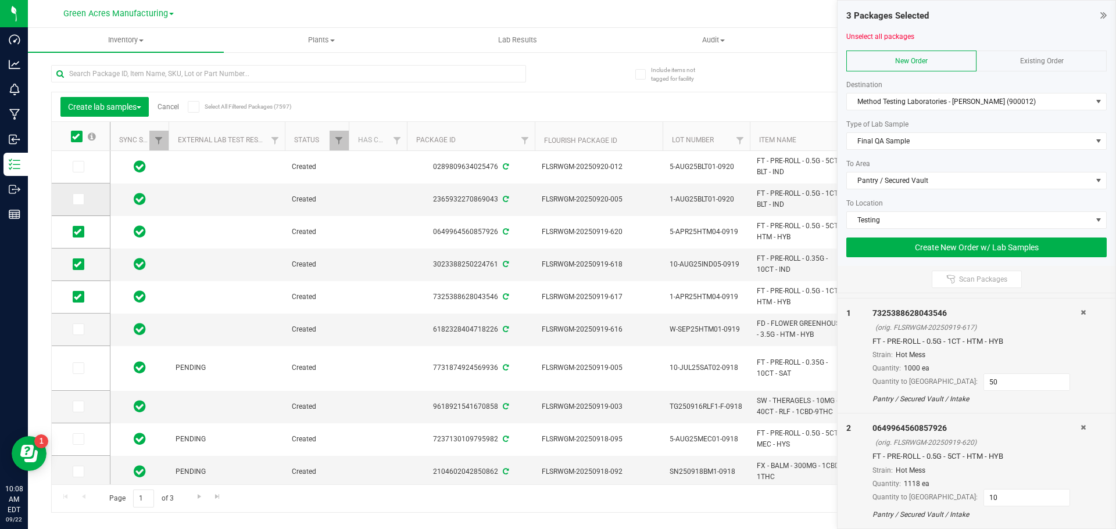
click at [80, 199] on icon at bounding box center [78, 199] width 8 height 0
click at [0, 0] on input "checkbox" at bounding box center [0, 0] width 0 height 0
click at [76, 167] on icon at bounding box center [78, 167] width 8 height 0
click at [0, 0] on input "checkbox" at bounding box center [0, 0] width 0 height 0
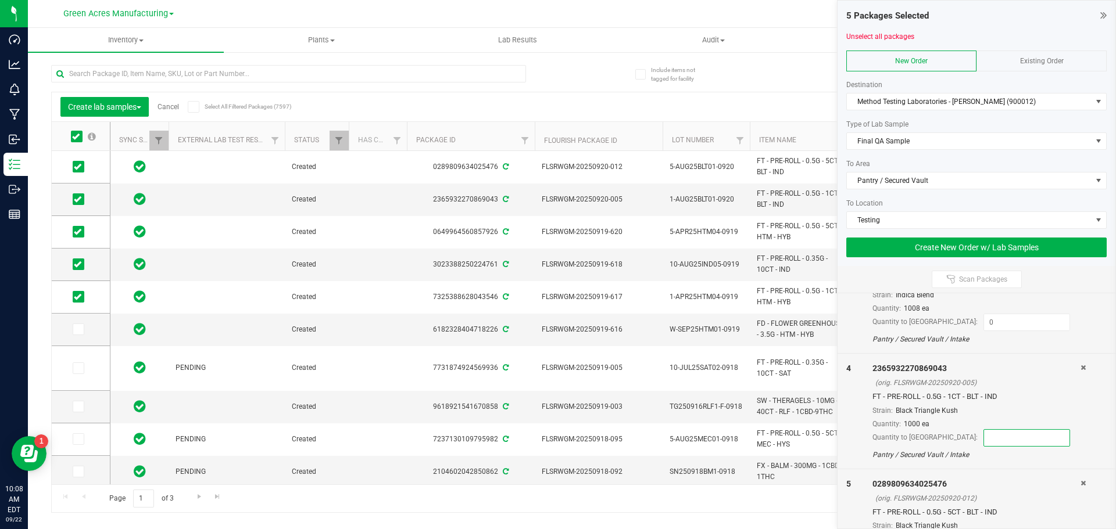
click at [984, 443] on input at bounding box center [1026, 438] width 85 height 16
type input "50"
click at [862, 415] on div "4" at bounding box center [859, 412] width 26 height 98
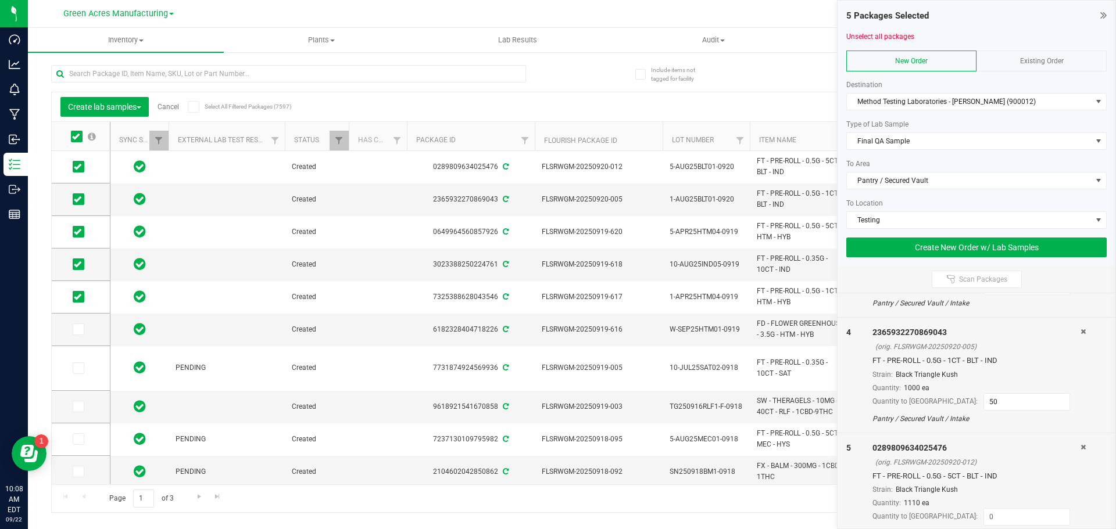
scroll to position [370, 0]
drag, startPoint x: 962, startPoint y: 496, endPoint x: 958, endPoint y: 502, distance: 7.0
click at [984, 497] on input at bounding box center [1026, 497] width 85 height 16
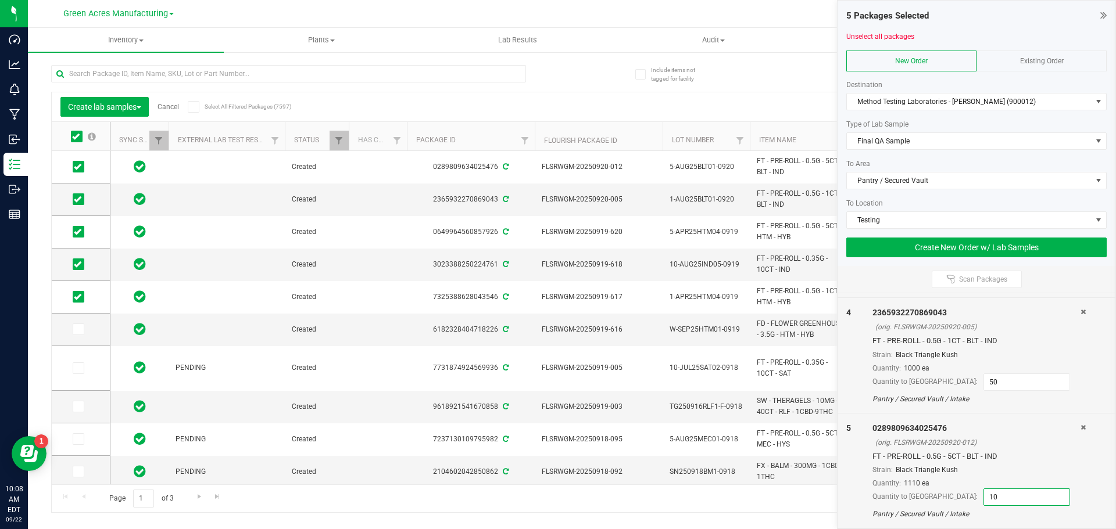
type input "10"
click at [855, 469] on div "5" at bounding box center [859, 472] width 26 height 98
click at [77, 330] on icon at bounding box center [78, 330] width 8 height 0
click at [0, 0] on input "checkbox" at bounding box center [0, 0] width 0 height 0
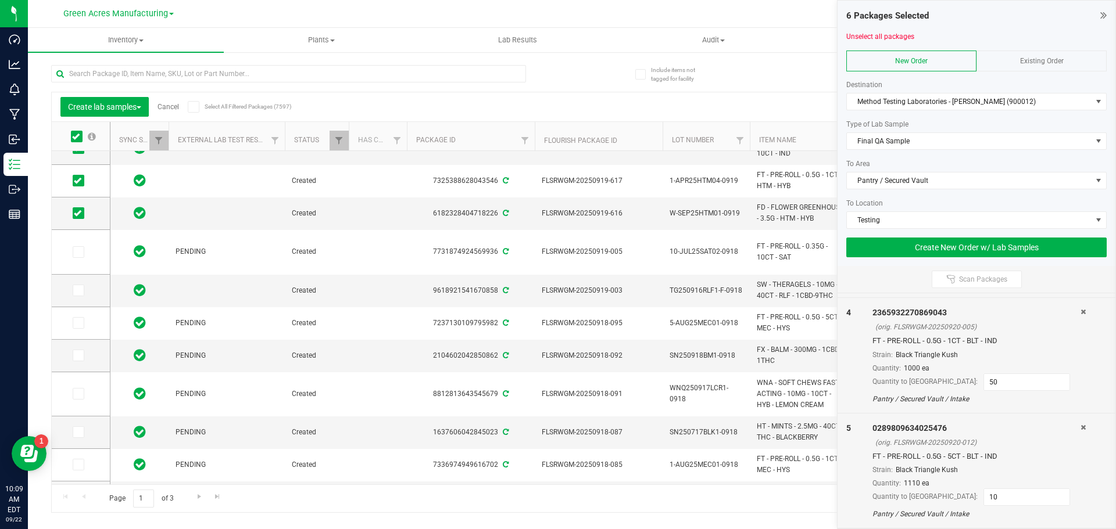
scroll to position [485, 0]
click at [984, 504] on input at bounding box center [1026, 498] width 85 height 16
type input "11"
click at [1058, 406] on div "5 0289809634025476 (orig. FLSRWGM-20250920-012) FT - PRE-ROLL - 0.5G - 5CT - BL…" at bounding box center [977, 357] width 278 height 116
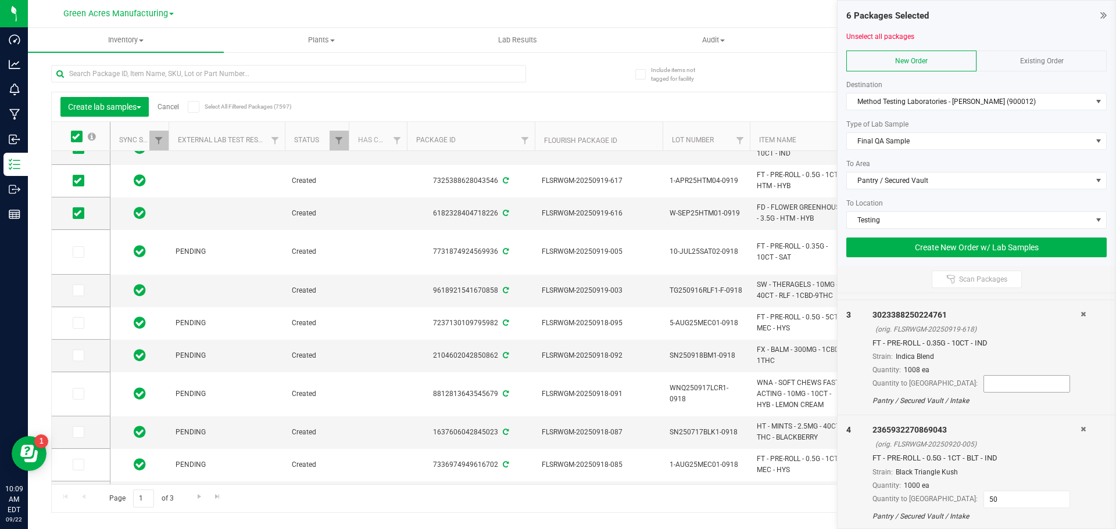
click at [984, 386] on input at bounding box center [1026, 384] width 85 height 16
type input "8"
click at [857, 366] on div "3" at bounding box center [859, 358] width 26 height 98
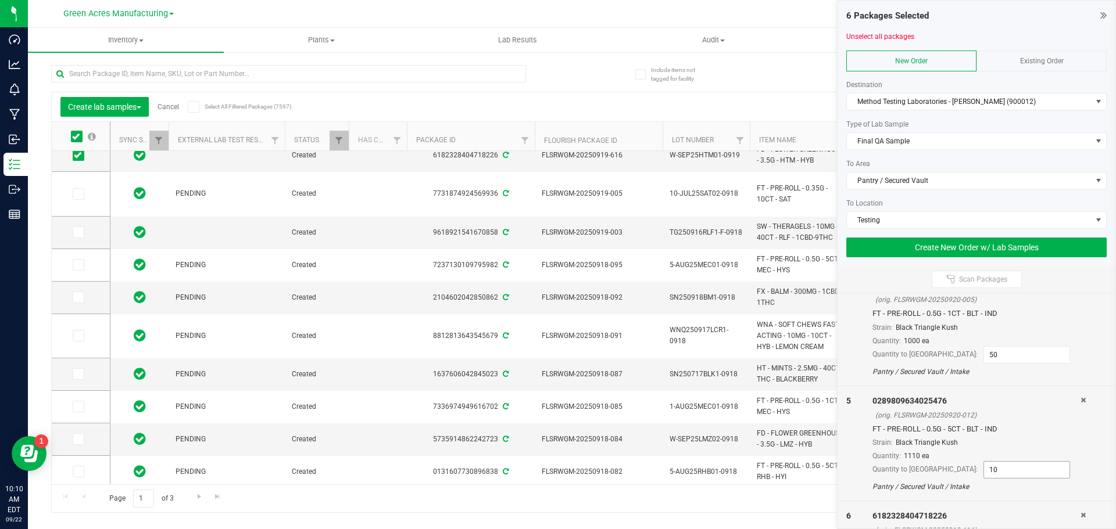
scroll to position [369, 0]
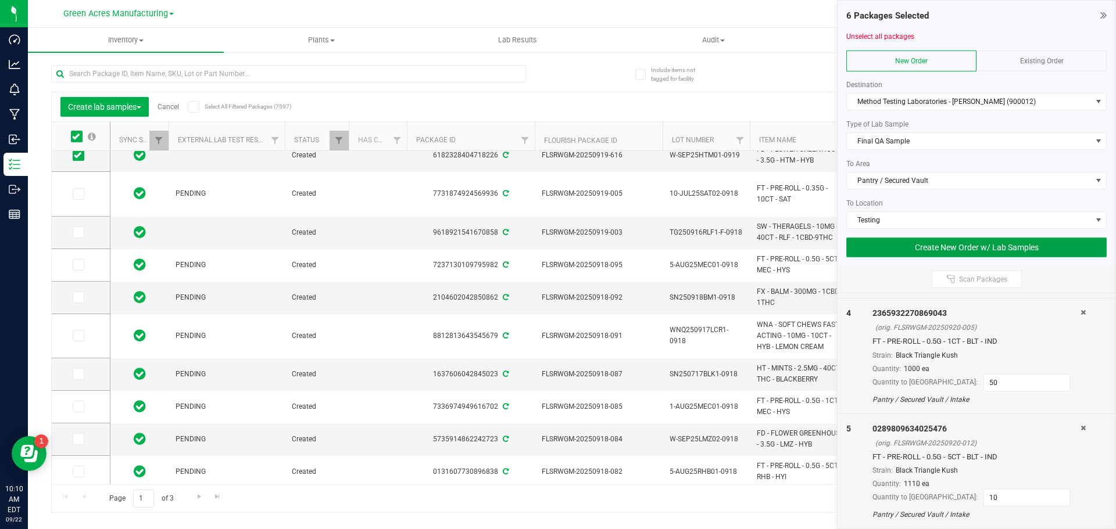
click at [933, 252] on button "Create New Order w/ Lab Samples" at bounding box center [976, 248] width 260 height 20
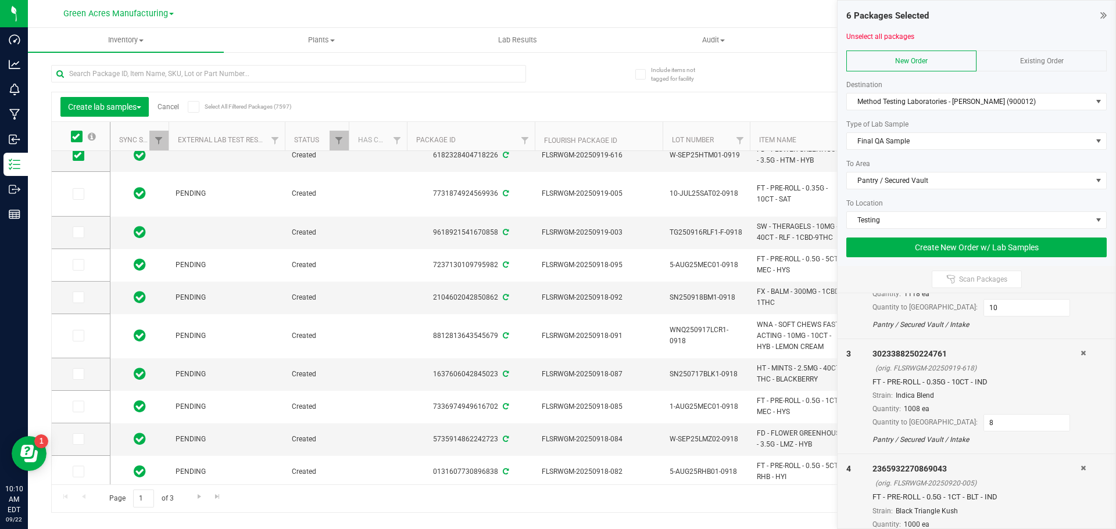
scroll to position [232, 0]
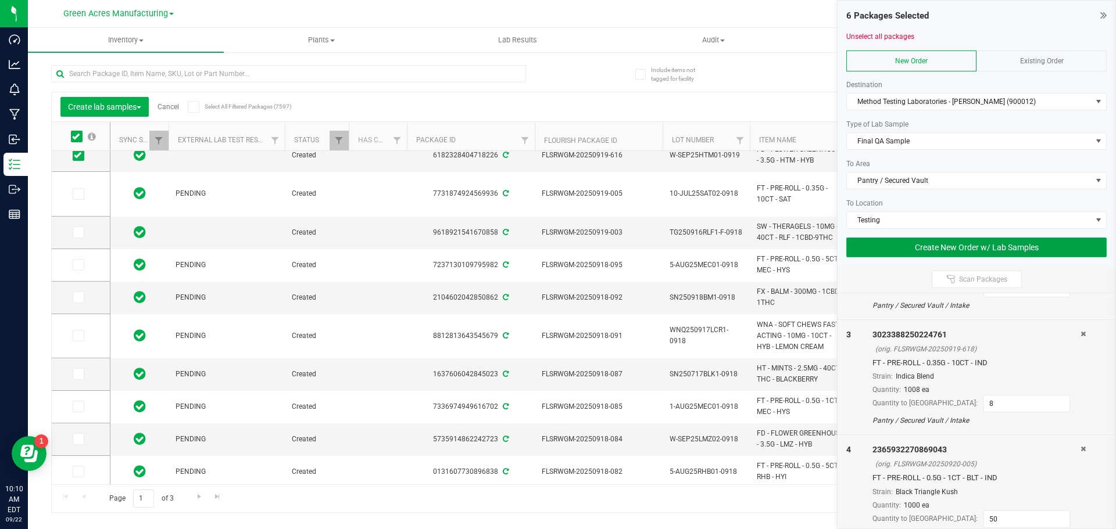
click at [927, 251] on button "Create New Order w/ Lab Samples" at bounding box center [976, 248] width 260 height 20
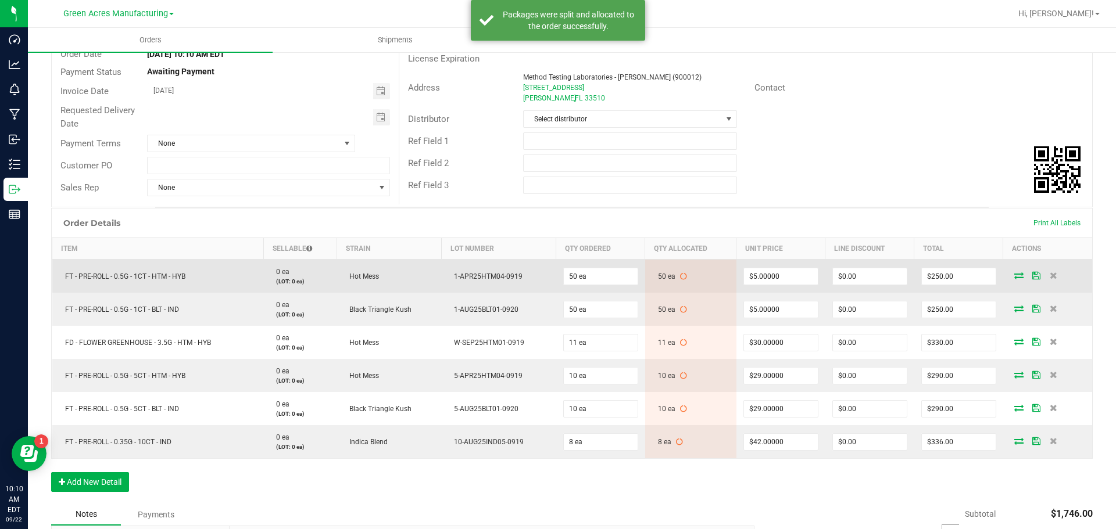
scroll to position [116, 0]
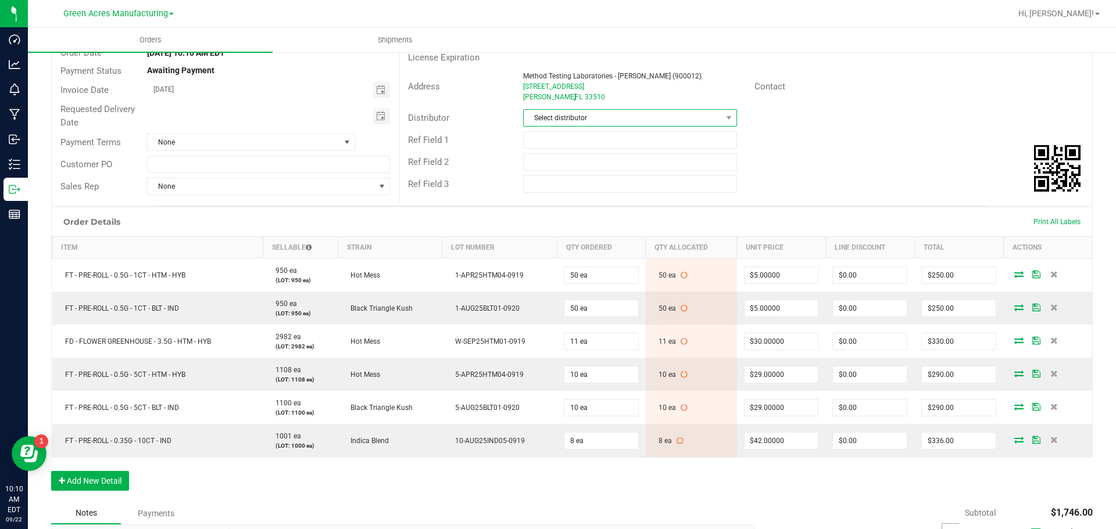
click at [549, 117] on span "Select distributor" at bounding box center [623, 118] width 198 height 16
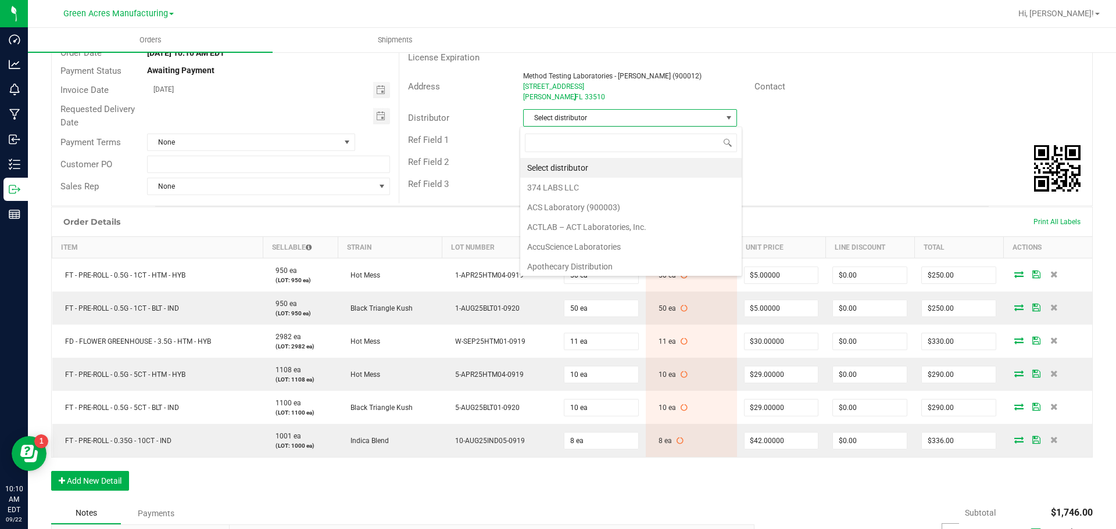
scroll to position [17, 212]
type input "para"
click at [552, 174] on li "Parallel - Wimauma" at bounding box center [625, 168] width 210 height 20
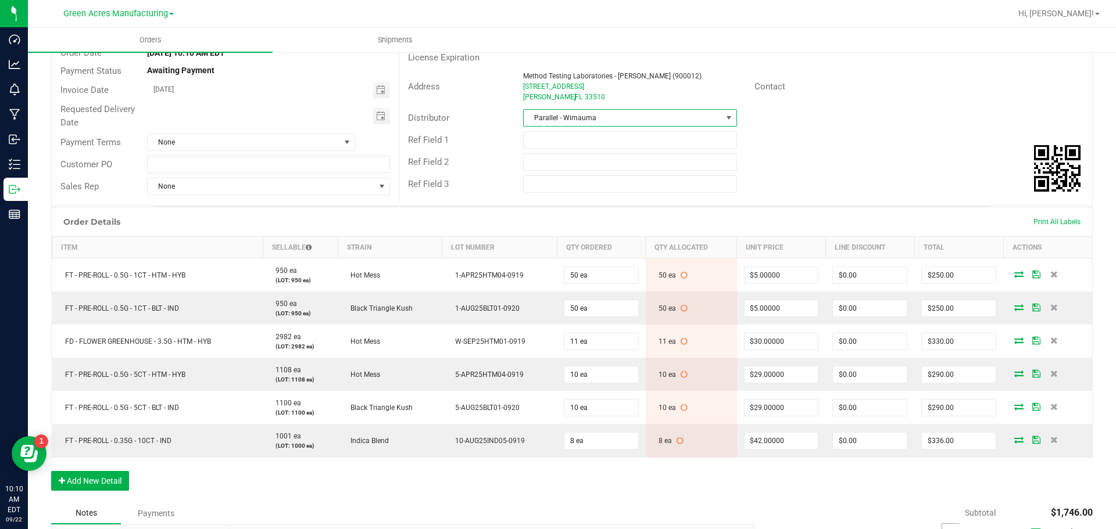
scroll to position [58, 0]
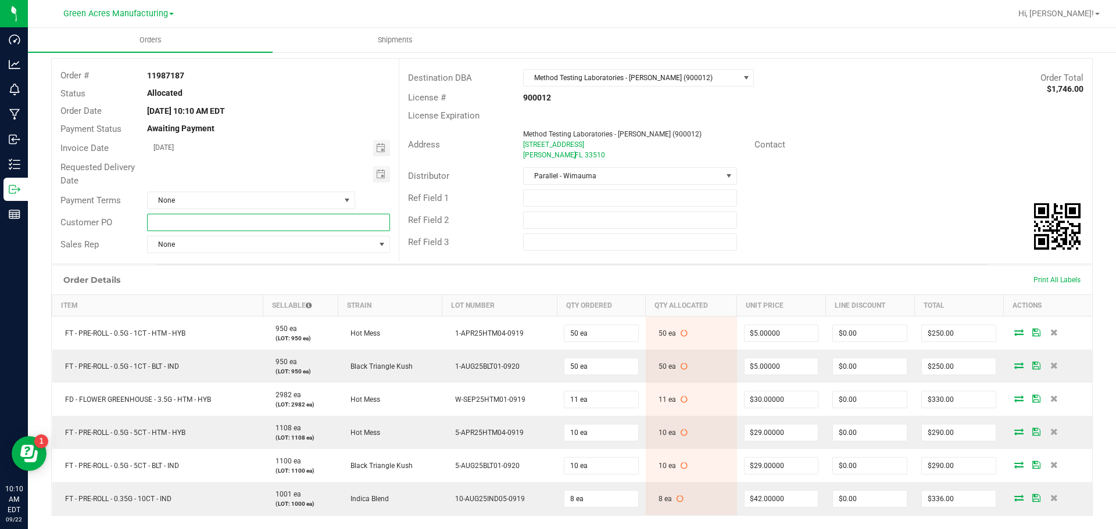
click at [263, 222] on input "text" at bounding box center [268, 222] width 242 height 17
type input "Lab Sample Pickup Route 1"
click at [883, 166] on div "Distributor Parallel - Wimauma" at bounding box center [745, 176] width 693 height 22
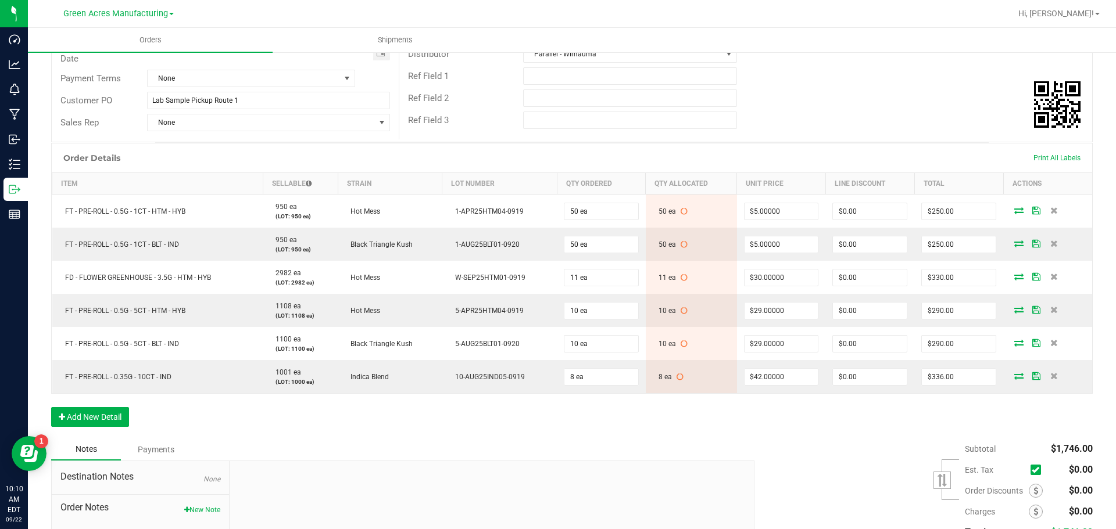
scroll to position [0, 0]
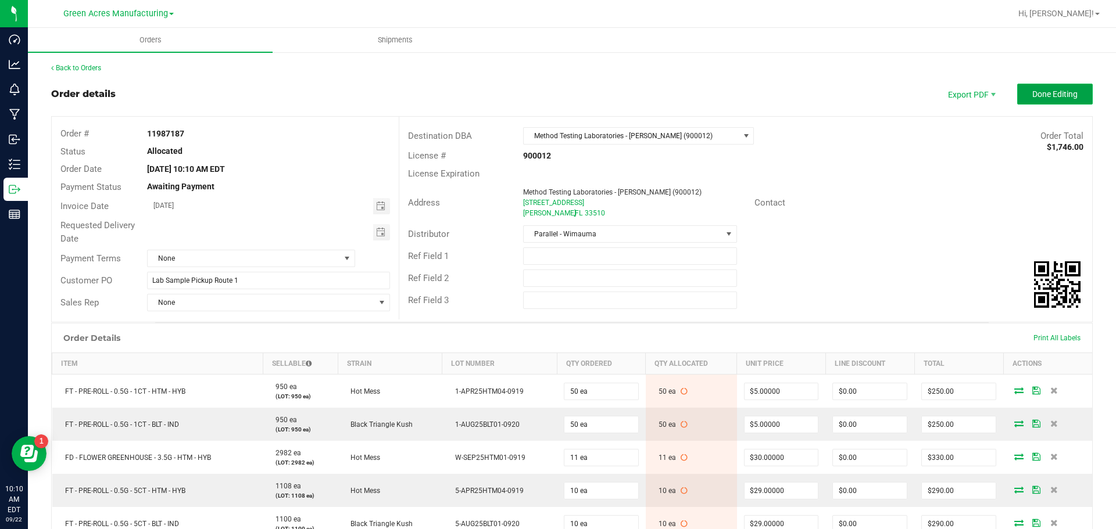
click at [1032, 95] on span "Done Editing" at bounding box center [1054, 94] width 45 height 9
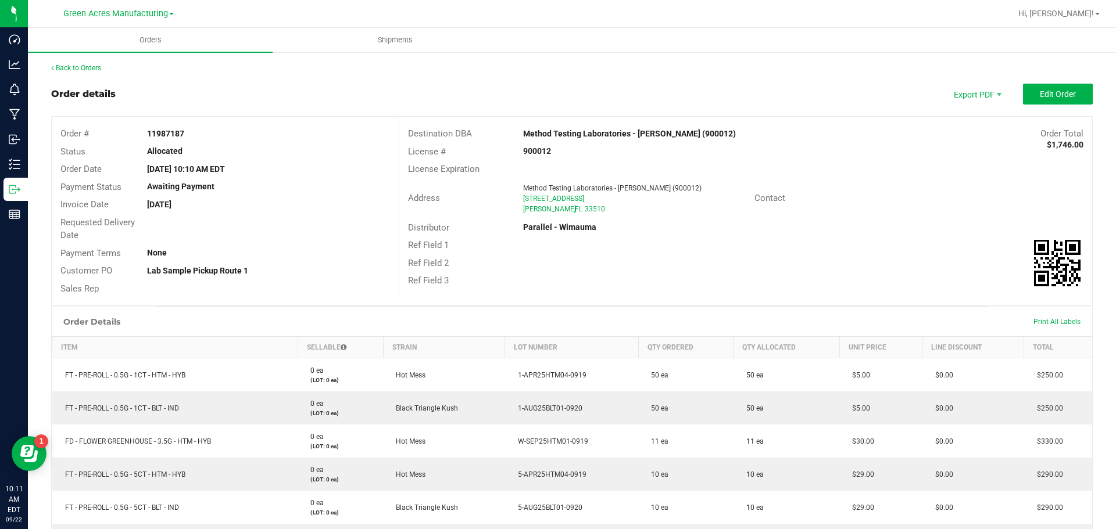
click at [162, 131] on strong "11987187" at bounding box center [165, 133] width 37 height 9
copy strong "11987187"
click at [392, 36] on span "Shipments" at bounding box center [395, 40] width 66 height 10
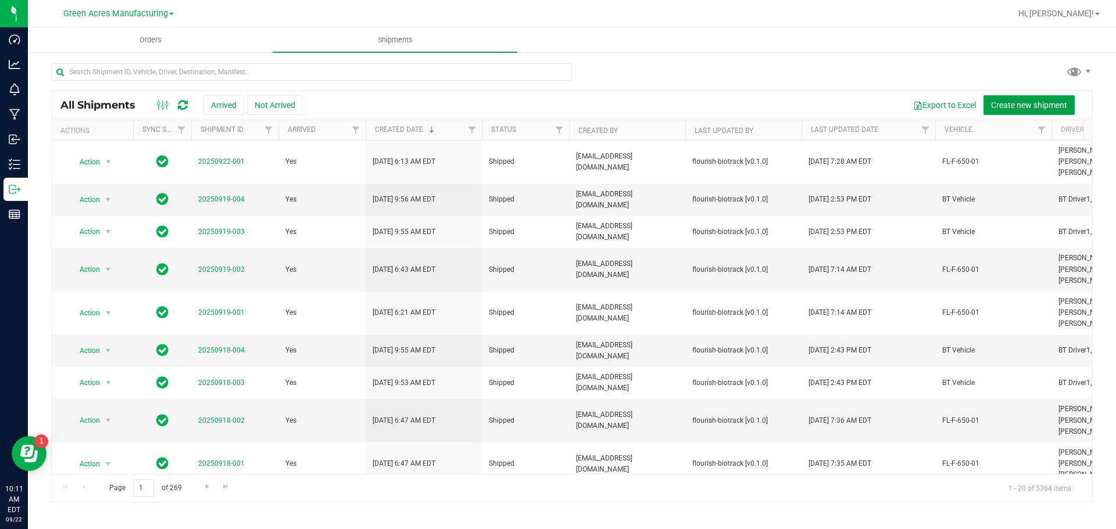
click at [1030, 106] on span "Create new shipment" at bounding box center [1029, 105] width 76 height 9
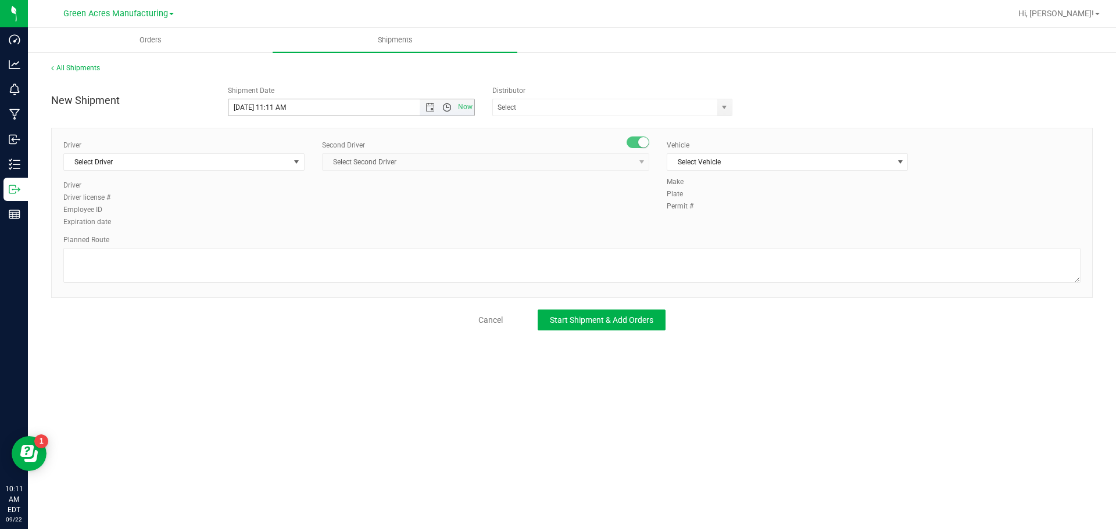
click at [442, 110] on span "Open the time view" at bounding box center [446, 107] width 9 height 9
click at [353, 178] on li "3:30 PM" at bounding box center [350, 182] width 245 height 15
click at [449, 105] on span "Open the time view" at bounding box center [446, 107] width 9 height 9
click at [292, 171] on li "3:00 PM" at bounding box center [350, 167] width 245 height 15
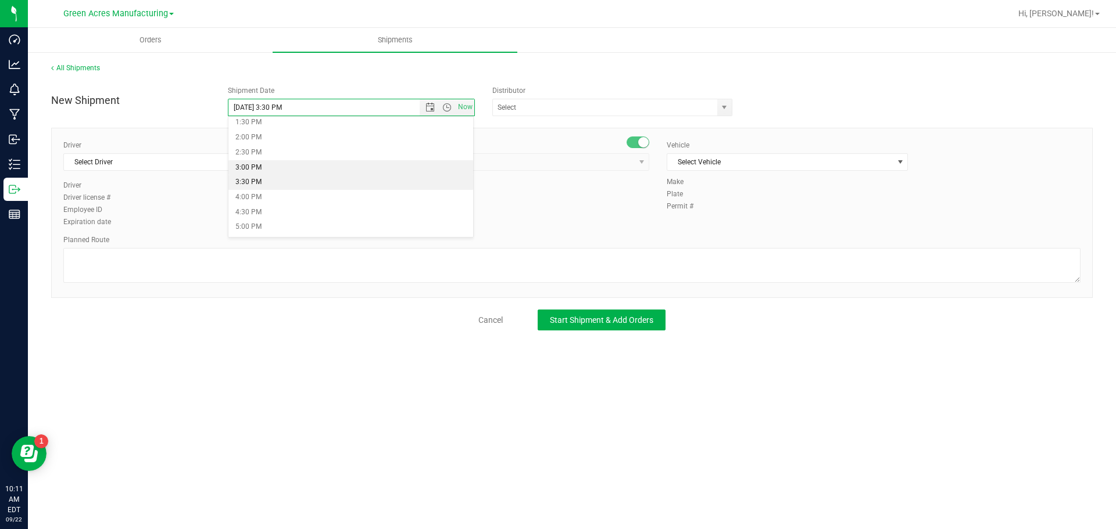
type input "9/22/2025 3:00 PM"
click at [588, 108] on input "text" at bounding box center [601, 107] width 217 height 16
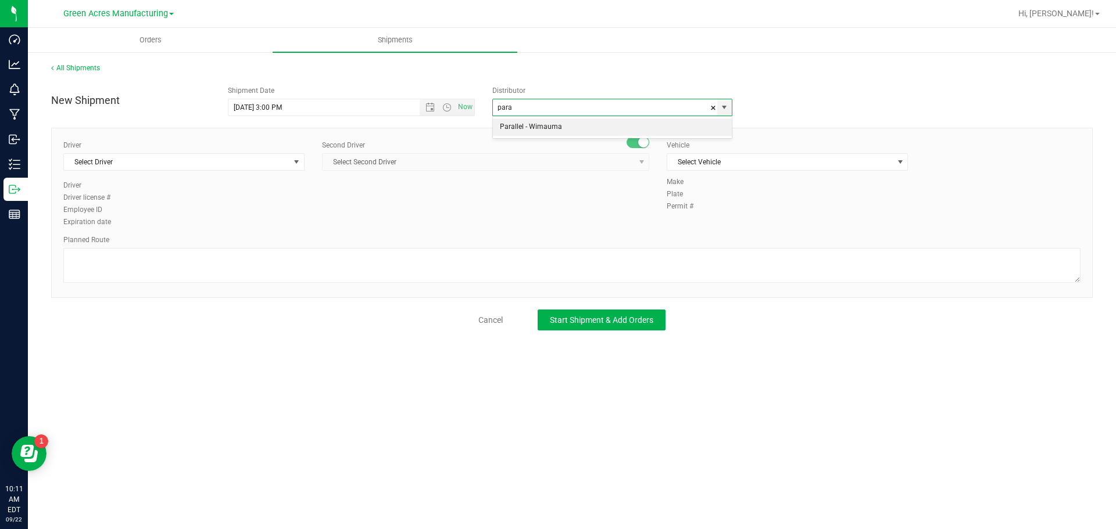
type input "Parallel - Wimauma"
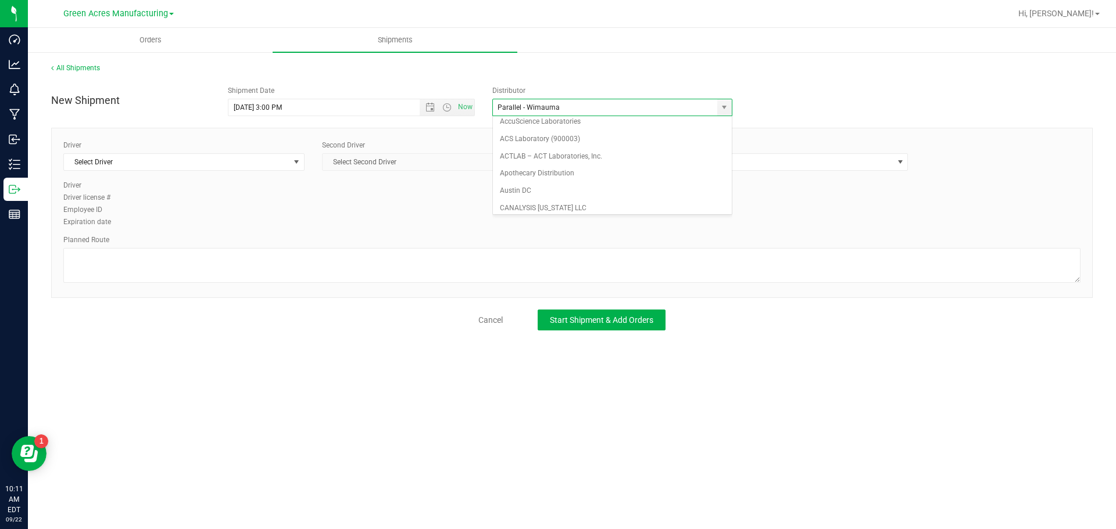
click at [734, 106] on div "Parallel - Wimauma 374 LABS LLC AccuScience Laboratories ACS Laboratory (900003…" at bounding box center [616, 107] width 248 height 17
click at [729, 106] on span "select" at bounding box center [724, 107] width 15 height 16
click at [858, 189] on div "Make Plate Permit #" at bounding box center [873, 195] width 431 height 37
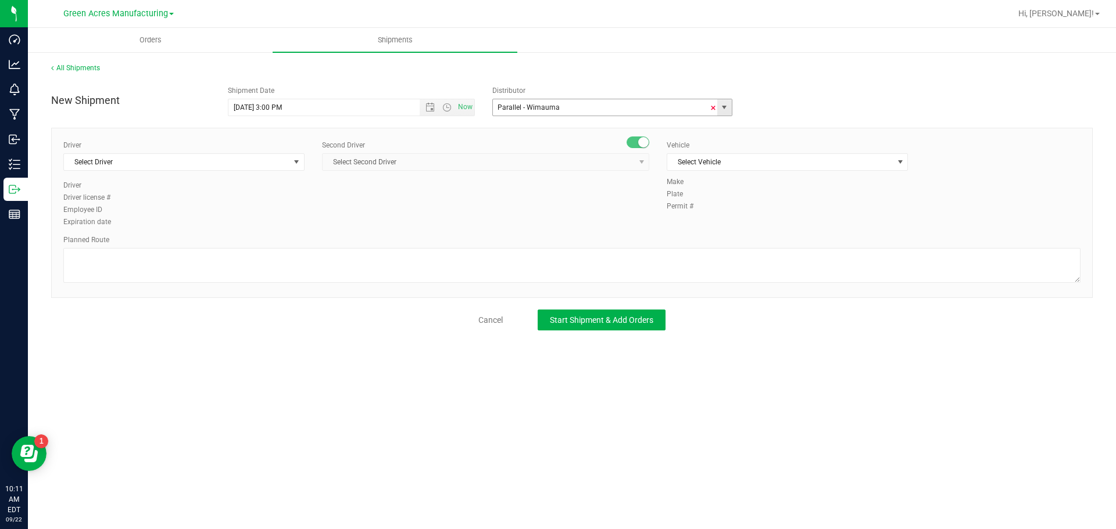
click at [710, 105] on span at bounding box center [713, 107] width 7 height 17
click at [726, 105] on span "select" at bounding box center [724, 107] width 9 height 9
click at [665, 129] on li "Parallel - Wimauma" at bounding box center [612, 127] width 239 height 17
type input "Parallel - Wimauma"
click at [300, 166] on span "select" at bounding box center [296, 162] width 9 height 9
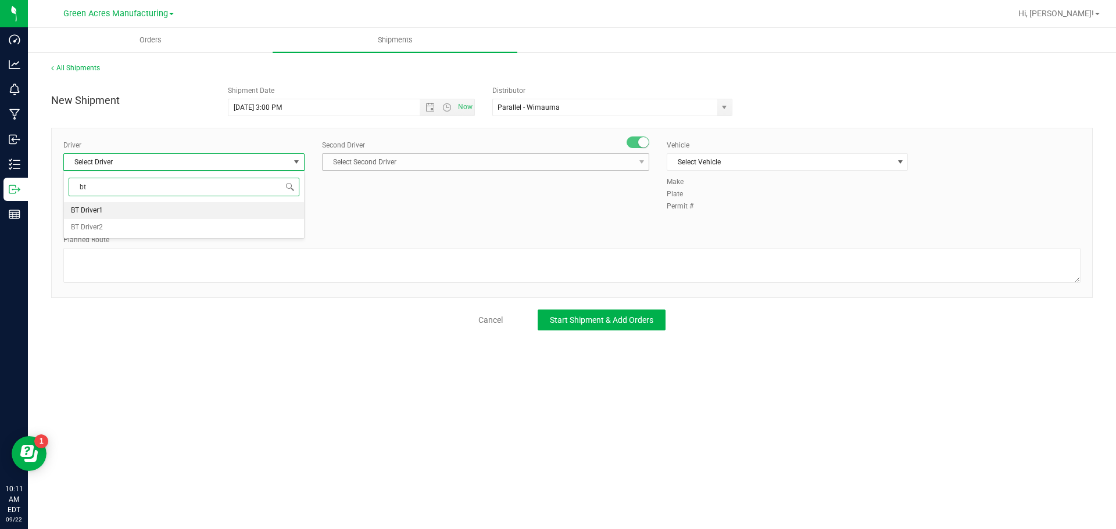
drag, startPoint x: 178, startPoint y: 210, endPoint x: 462, endPoint y: 170, distance: 287.1
click at [177, 210] on li "BT Driver1" at bounding box center [184, 210] width 240 height 17
type input "bt"
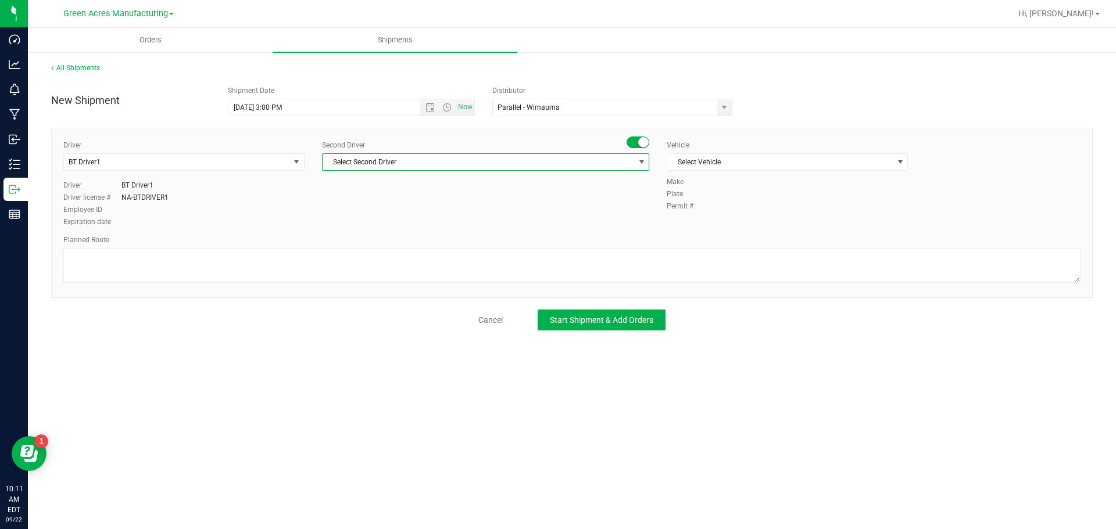
click at [497, 158] on span "Select Second Driver" at bounding box center [479, 162] width 312 height 16
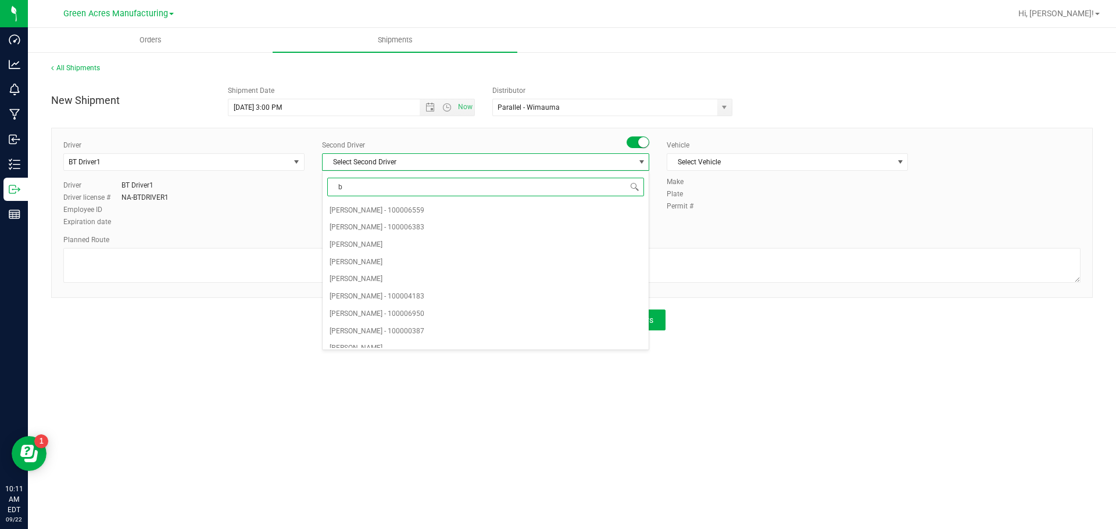
type input "bt"
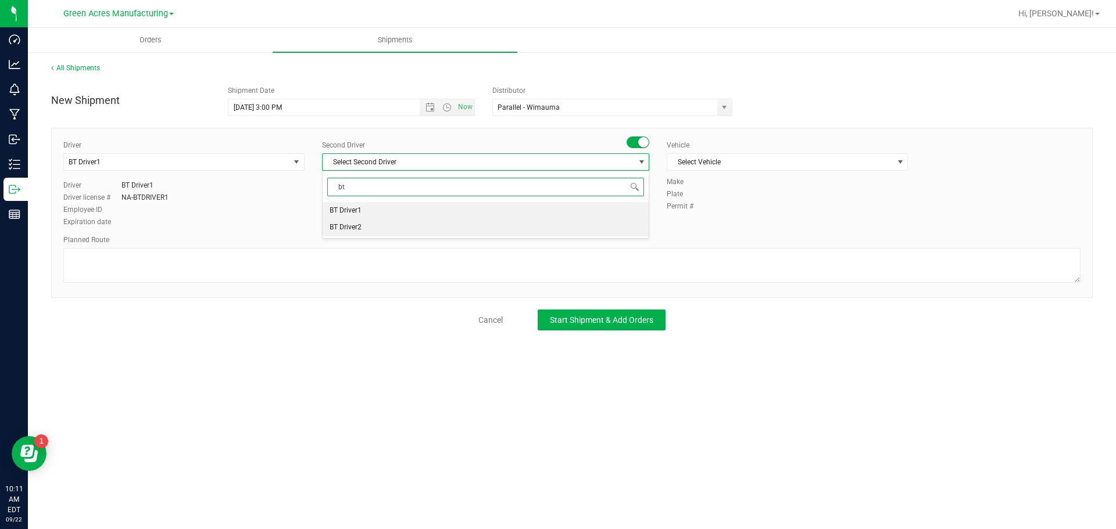
click at [377, 230] on li "BT Driver2" at bounding box center [486, 227] width 326 height 17
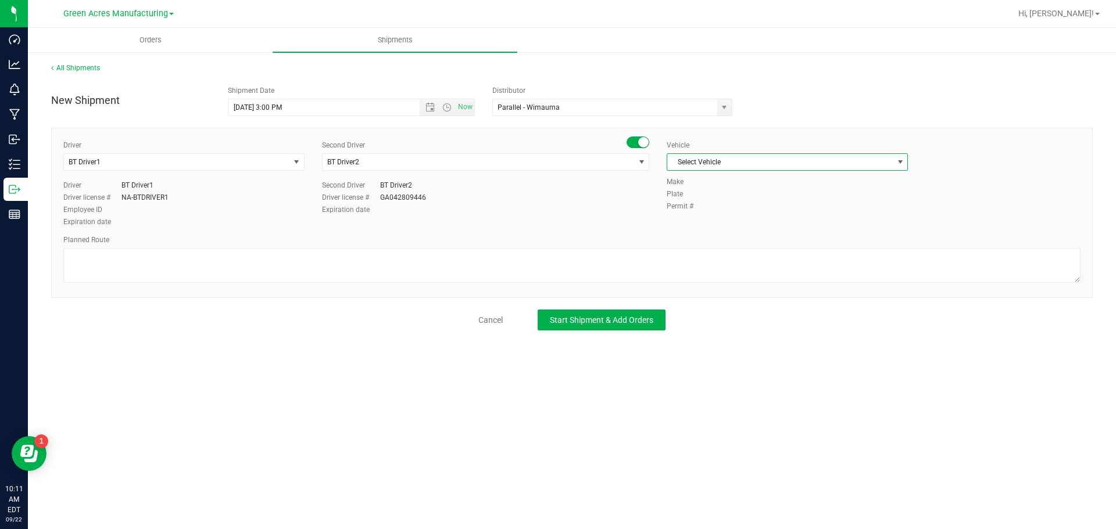
click at [776, 158] on span "Select Vehicle" at bounding box center [780, 162] width 226 height 16
click at [738, 176] on li "BT Vehicle" at bounding box center [787, 181] width 240 height 17
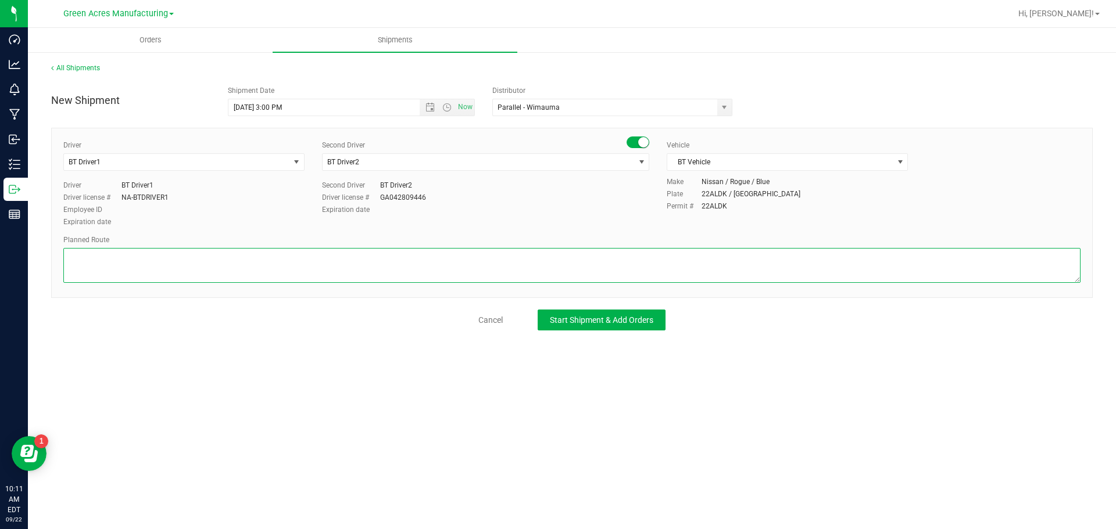
click at [399, 253] on textarea at bounding box center [571, 265] width 1017 height 35
type textarea "Lab Sample Pickup Route 1 09/22/2025"
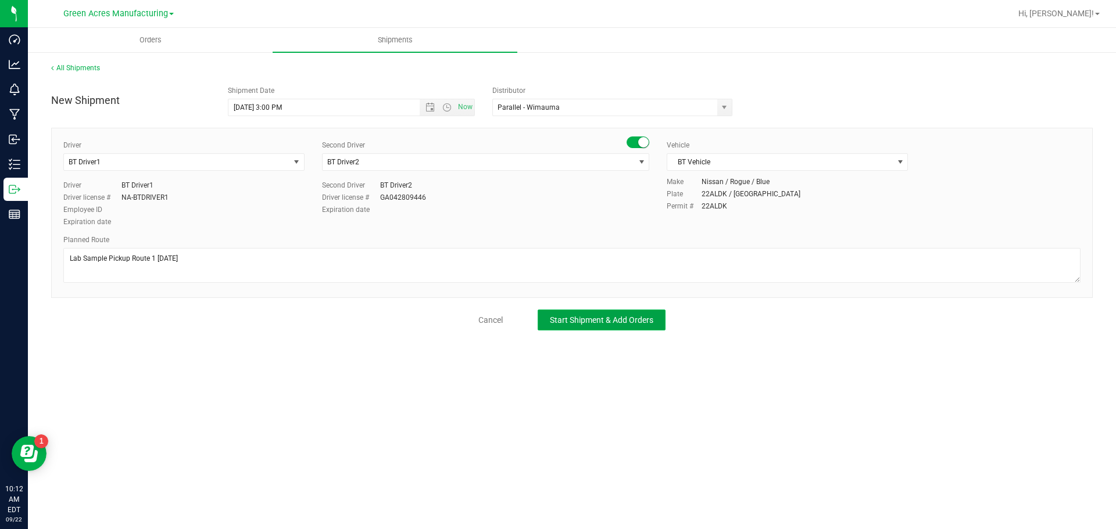
click at [601, 327] on button "Start Shipment & Add Orders" at bounding box center [602, 320] width 128 height 21
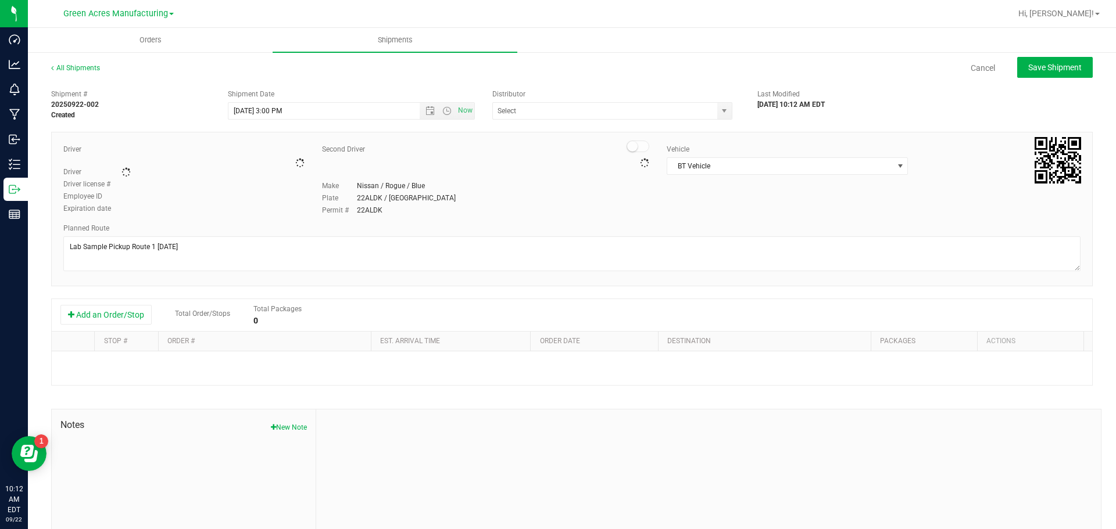
type input "Parallel - Wimauma"
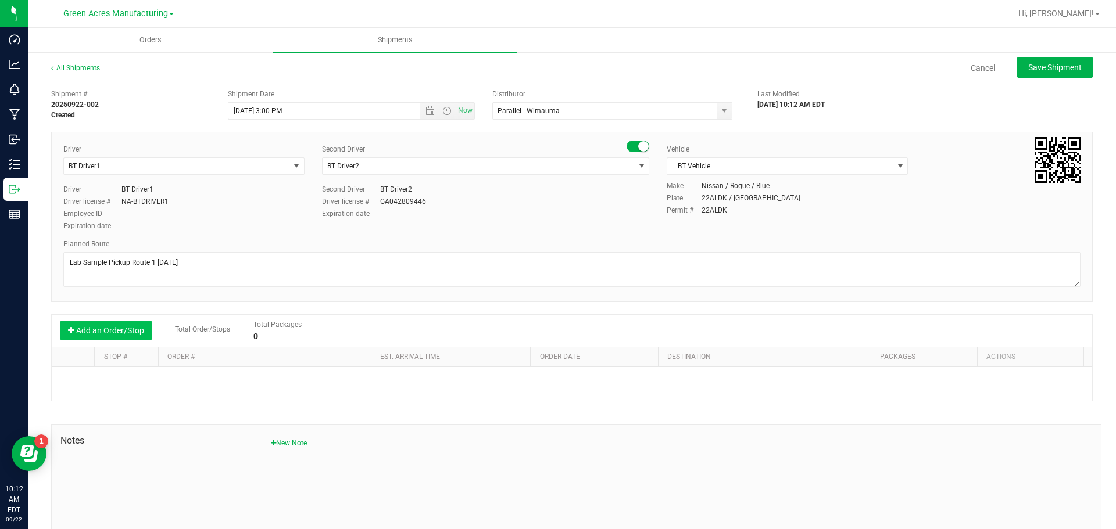
click at [120, 322] on button "Add an Order/Stop" at bounding box center [105, 331] width 91 height 20
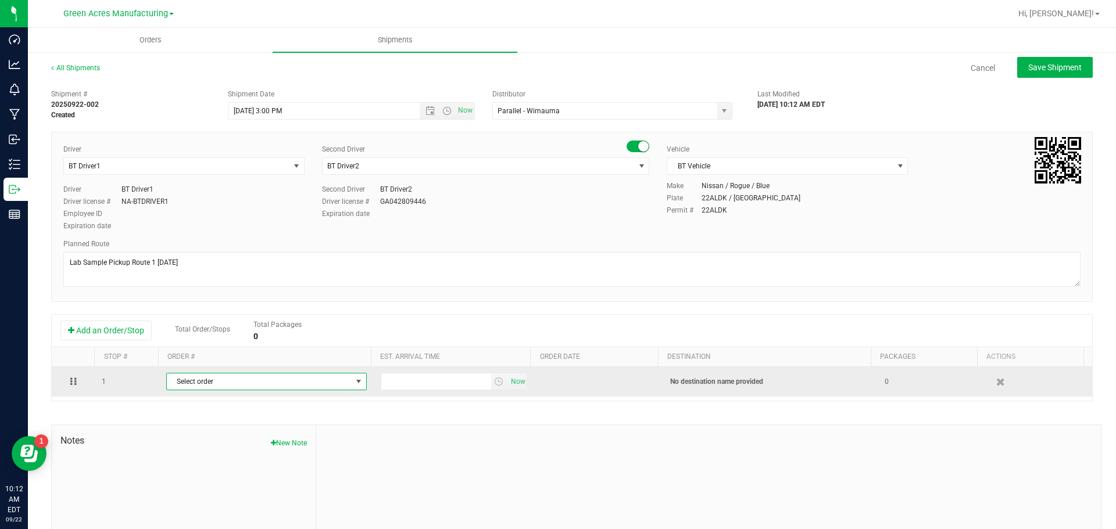
click at [192, 380] on span "Select order" at bounding box center [259, 382] width 185 height 16
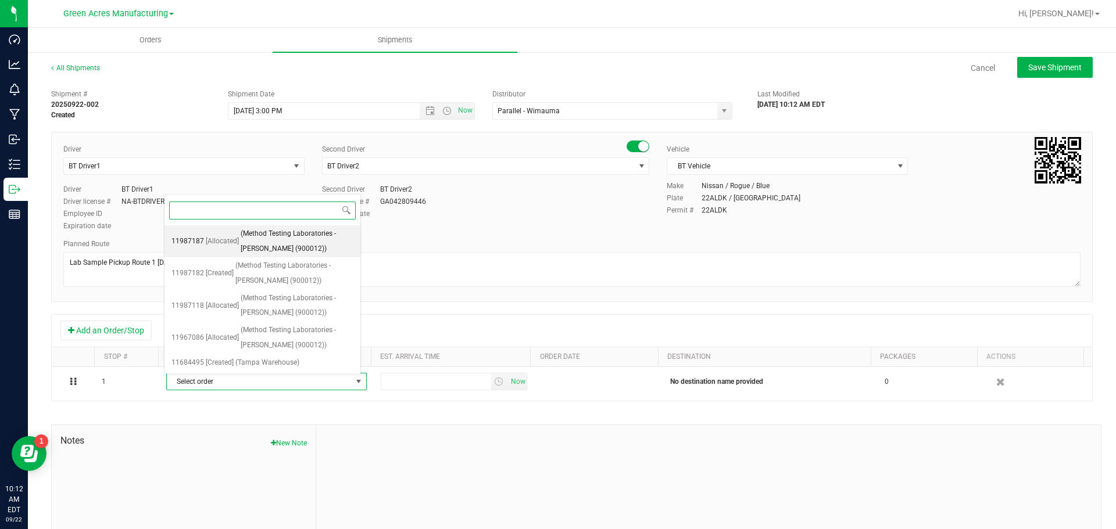
paste input "11987187"
type input "11987187"
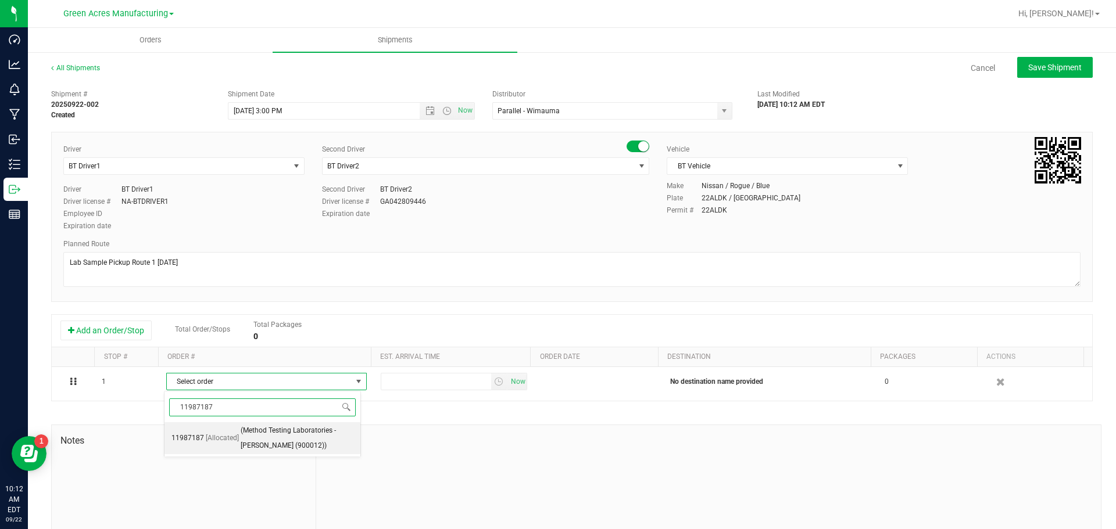
click at [227, 445] on span "[Allocated]" at bounding box center [222, 438] width 33 height 15
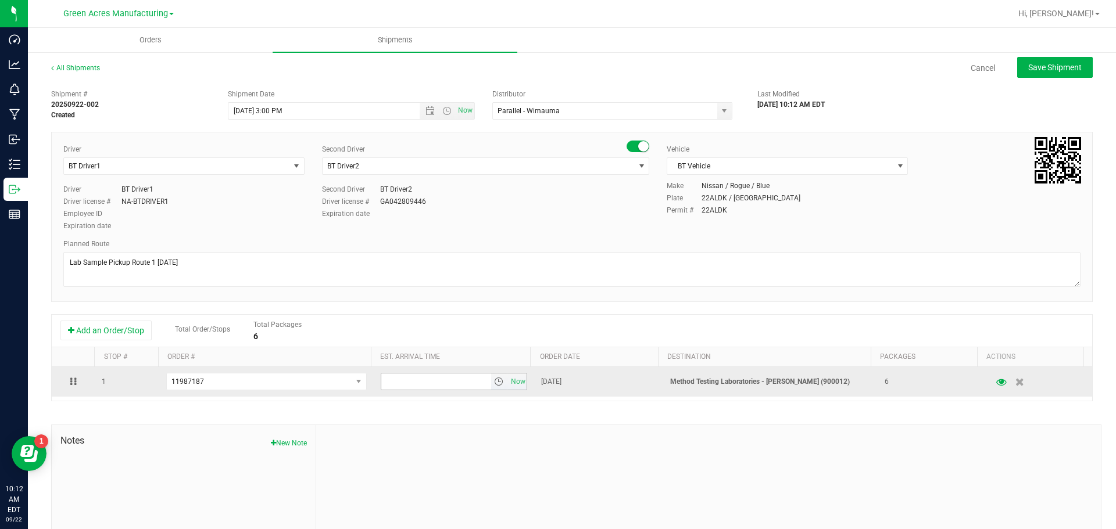
click at [494, 382] on span "select" at bounding box center [498, 381] width 9 height 9
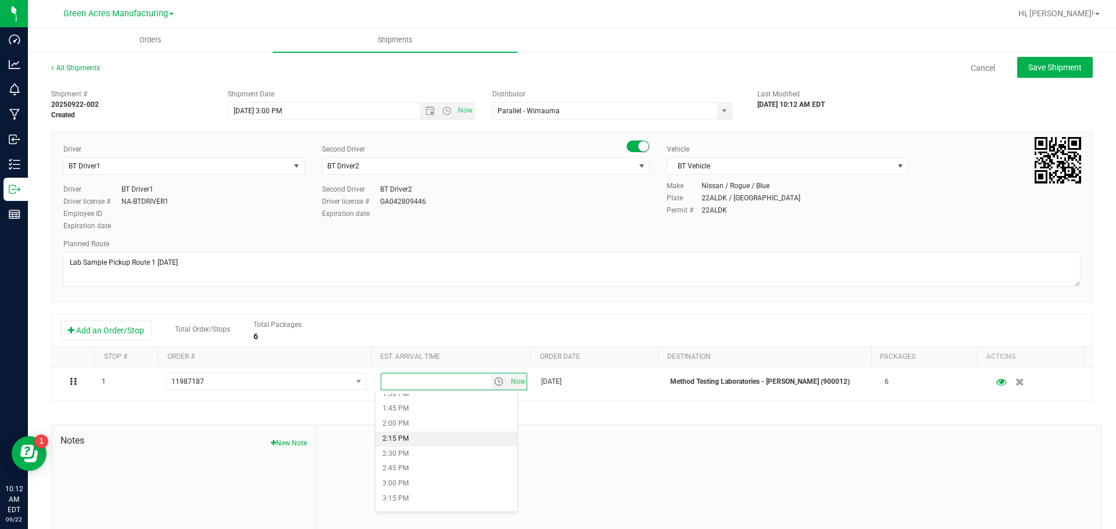
scroll to position [930, 0]
click at [407, 427] on li "4:00 PM" at bounding box center [446, 427] width 142 height 15
click at [1031, 73] on button "Save Shipment" at bounding box center [1055, 67] width 76 height 21
type input "9/22/2025 7:00 PM"
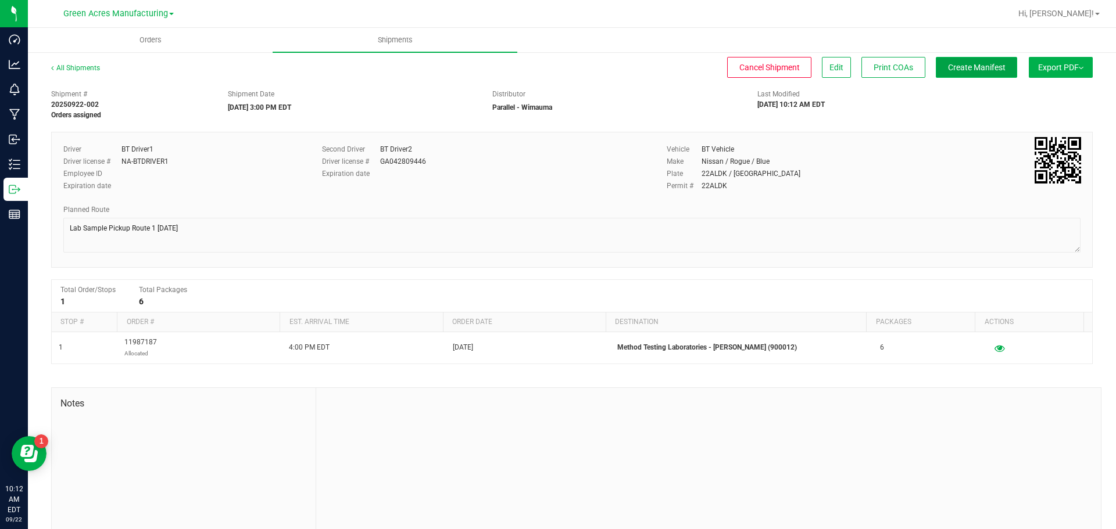
click at [973, 74] on button "Create Manifest" at bounding box center [976, 67] width 81 height 21
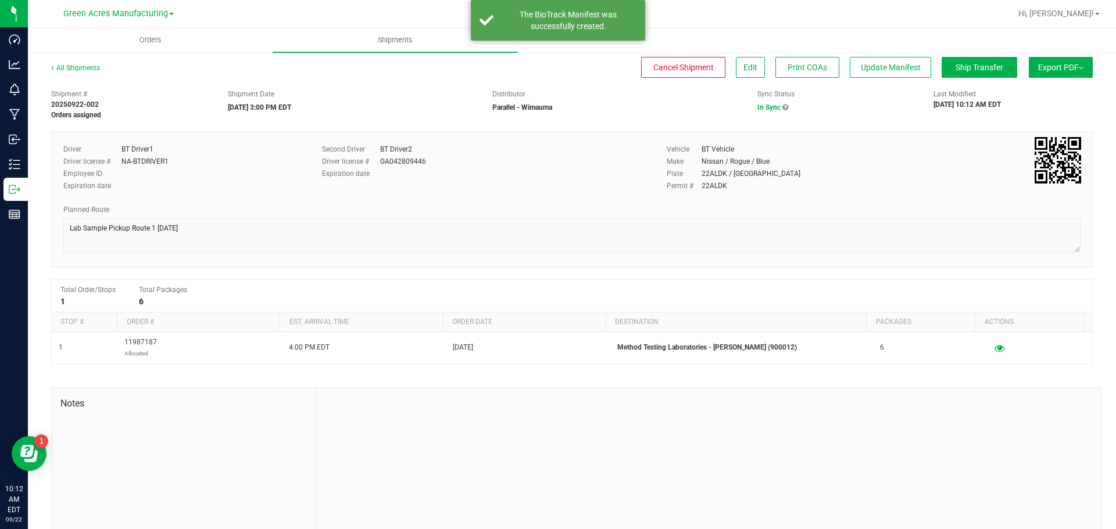
click at [1032, 74] on button "Export PDF" at bounding box center [1061, 67] width 64 height 21
click at [1029, 92] on span "Manifest by Package ID" at bounding box center [1044, 93] width 74 height 8
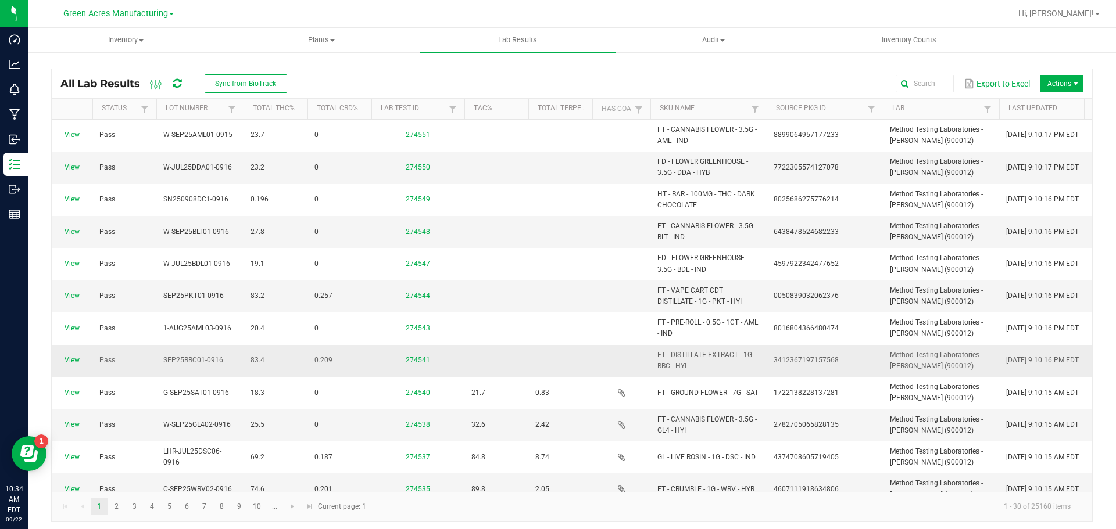
click at [73, 363] on link "View" at bounding box center [72, 360] width 15 height 8
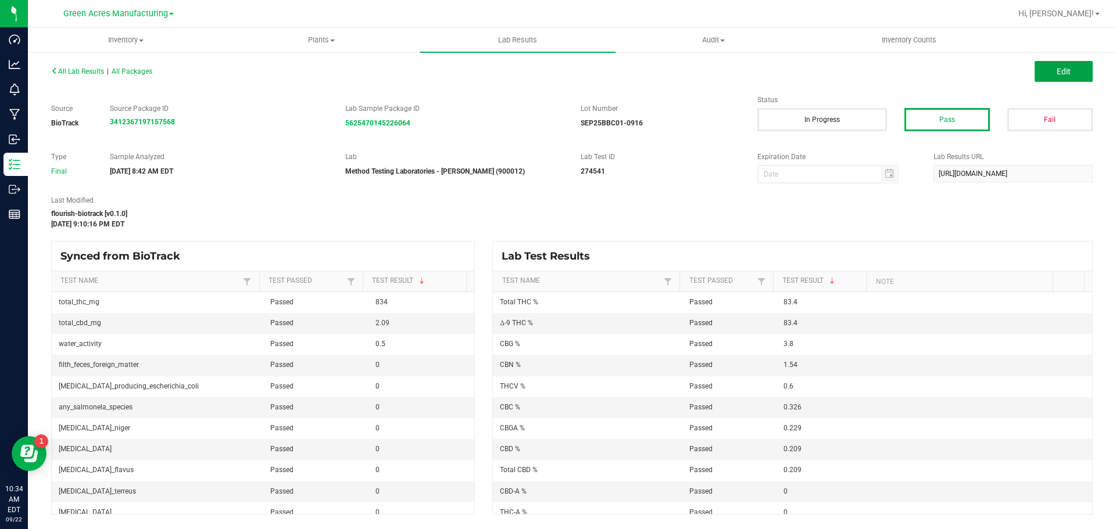
drag, startPoint x: 1079, startPoint y: 69, endPoint x: 994, endPoint y: 187, distance: 145.2
click at [1079, 69] on button "Edit" at bounding box center [1064, 71] width 58 height 21
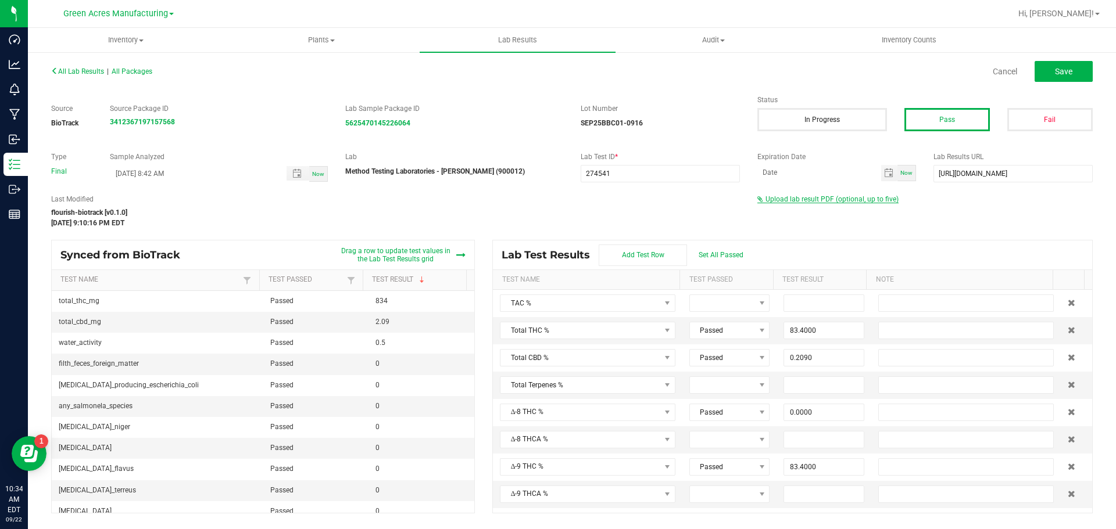
click at [875, 197] on span "Upload lab result PDF (optional, up to five)" at bounding box center [831, 199] width 133 height 8
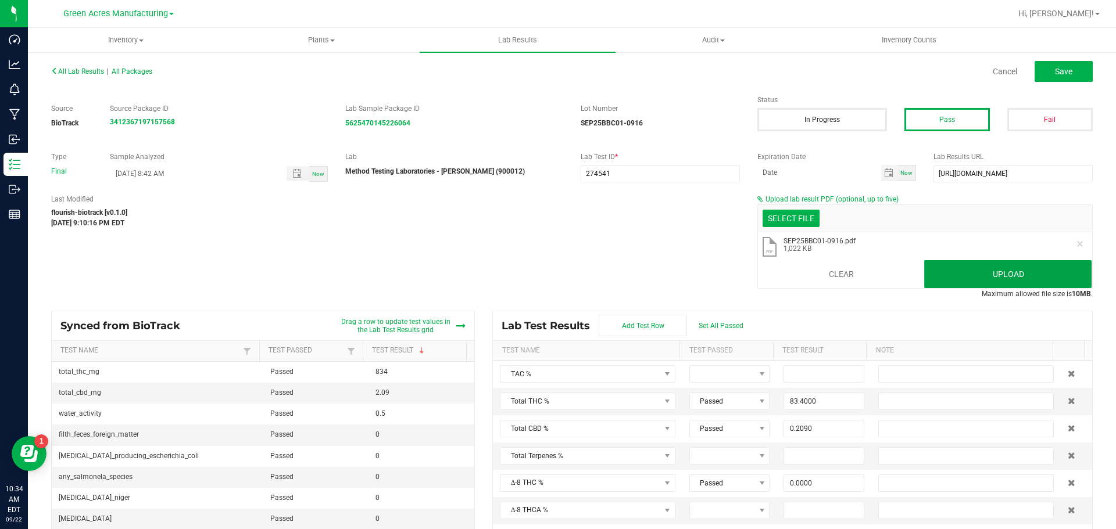
click at [992, 265] on button "Upload" at bounding box center [1007, 274] width 167 height 28
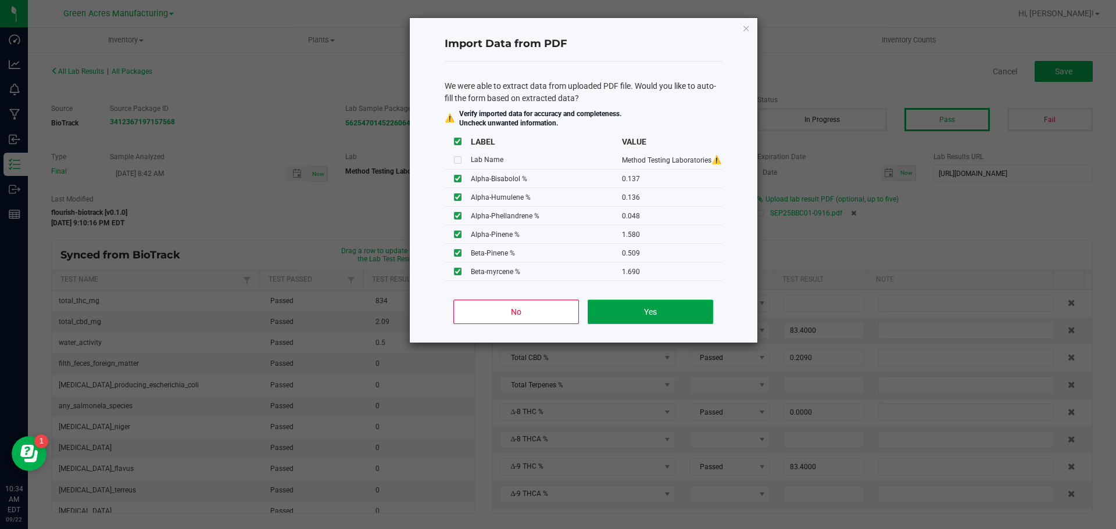
click at [612, 301] on button "Yes" at bounding box center [650, 312] width 125 height 24
type input "0.1370"
type input "0.1360"
type input "0.0480"
type input "1.5800"
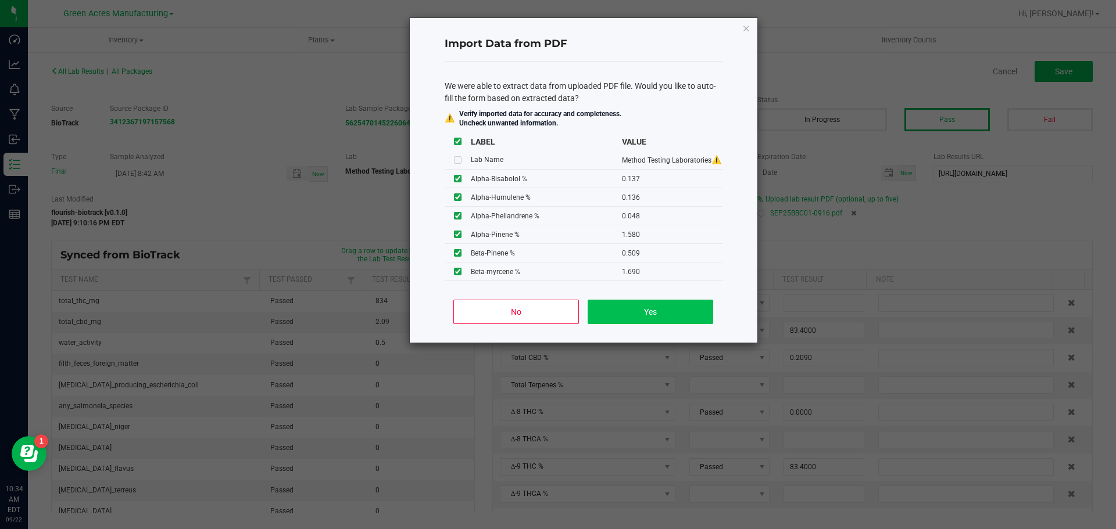
type input "0.5090"
type input "0.0660"
type input "90.1000"
type input "5.3100"
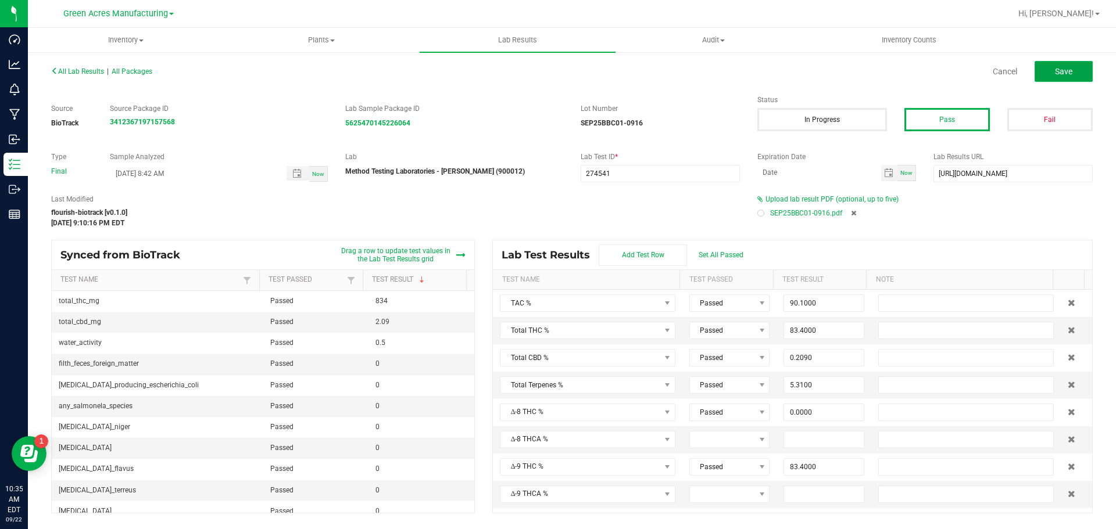
click at [1073, 77] on button "Save" at bounding box center [1064, 71] width 58 height 21
type input "0.2290"
type input "1.5400"
type input "0.1370"
type input "0.1360"
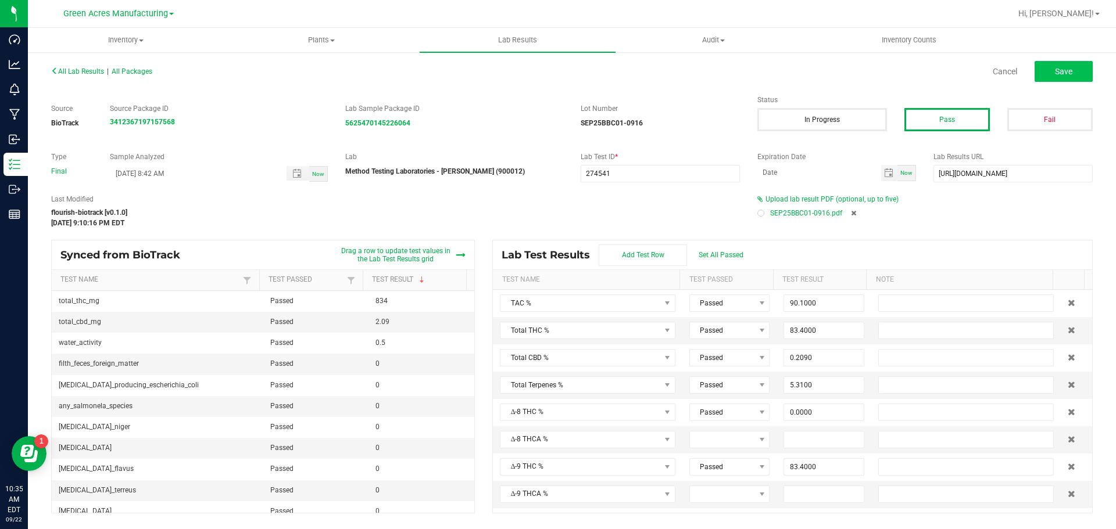
type input "0.0480"
type input "1.5800"
type input "0.5090"
type input "0.0660"
type input "0.2290"
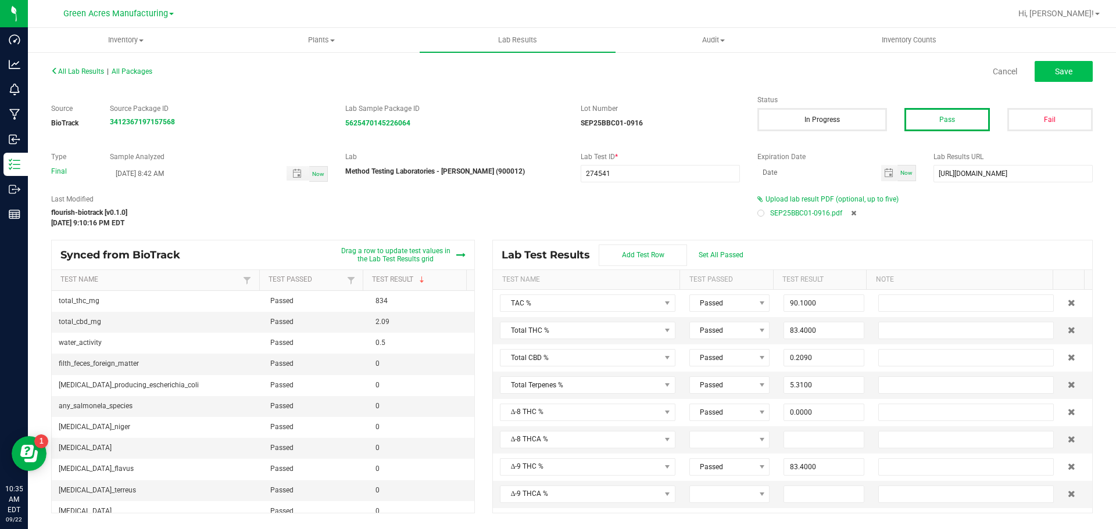
type input "0.0810"
type input "1.6900"
type input "0.7600"
type input "83.4000"
type input "0.0000"
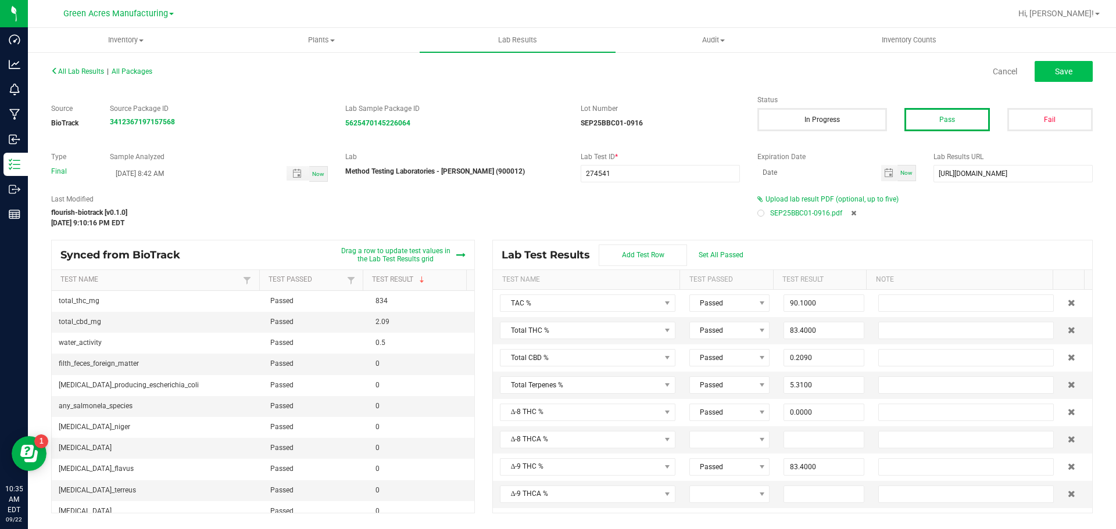
type input "0.6000"
type input "0.3260"
type input "0.2090"
type input "0.0000"
type input "3.8000"
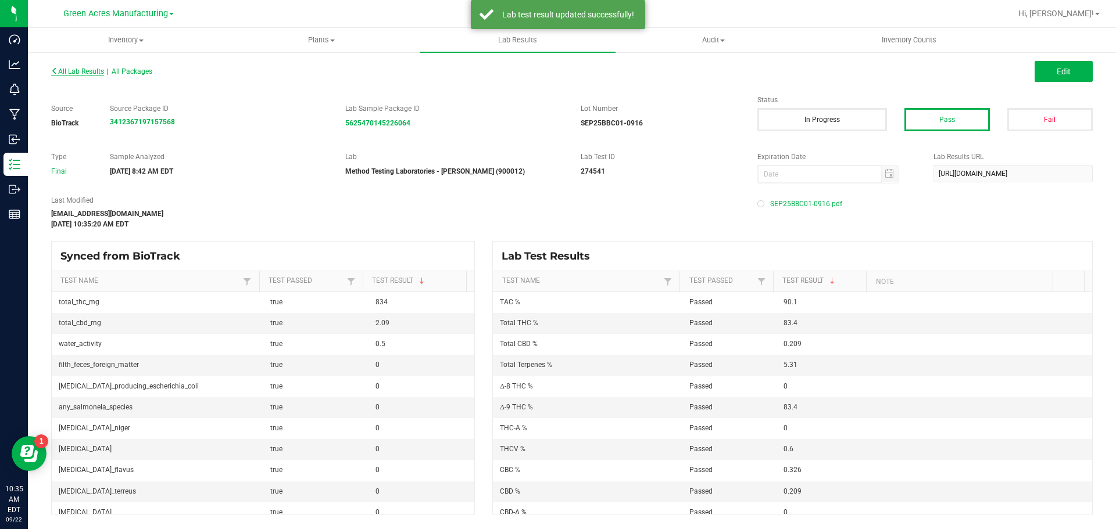
click at [90, 74] on span "All Lab Results" at bounding box center [77, 71] width 53 height 8
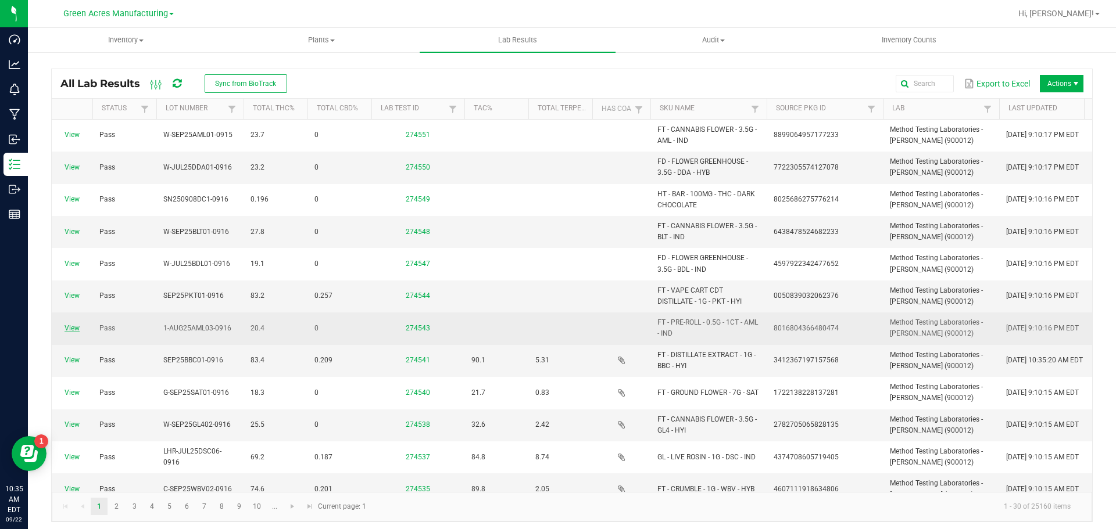
click at [67, 331] on link "View" at bounding box center [72, 328] width 15 height 8
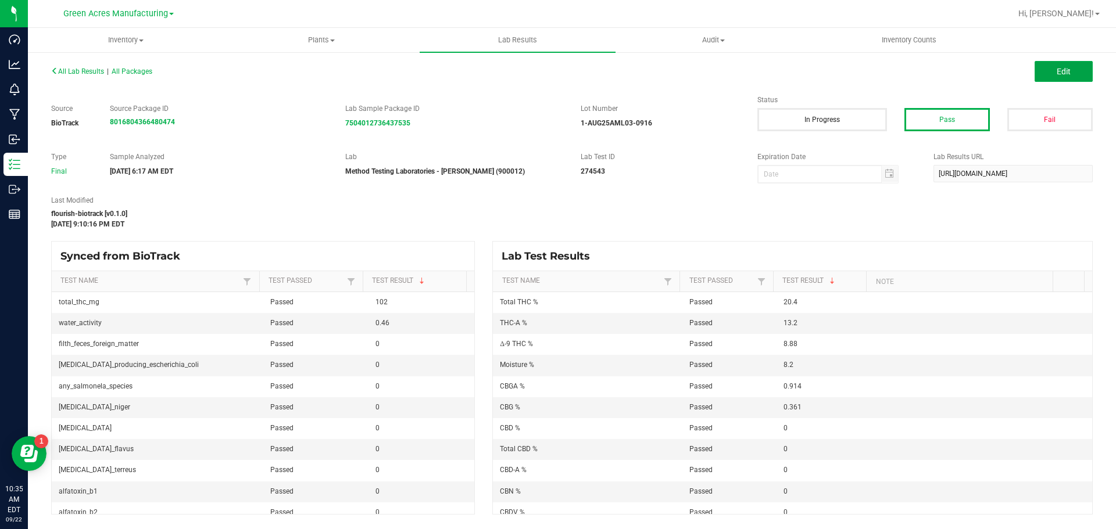
drag, startPoint x: 1071, startPoint y: 73, endPoint x: 908, endPoint y: 212, distance: 214.0
click at [1071, 73] on button "Edit" at bounding box center [1064, 71] width 58 height 21
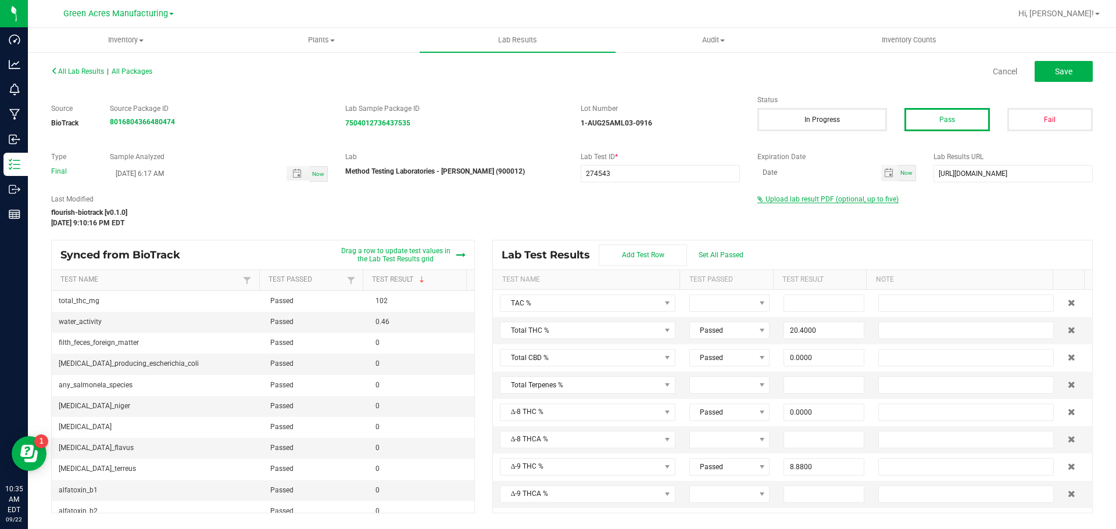
click at [810, 197] on span "Upload lab result PDF (optional, up to five)" at bounding box center [831, 199] width 133 height 8
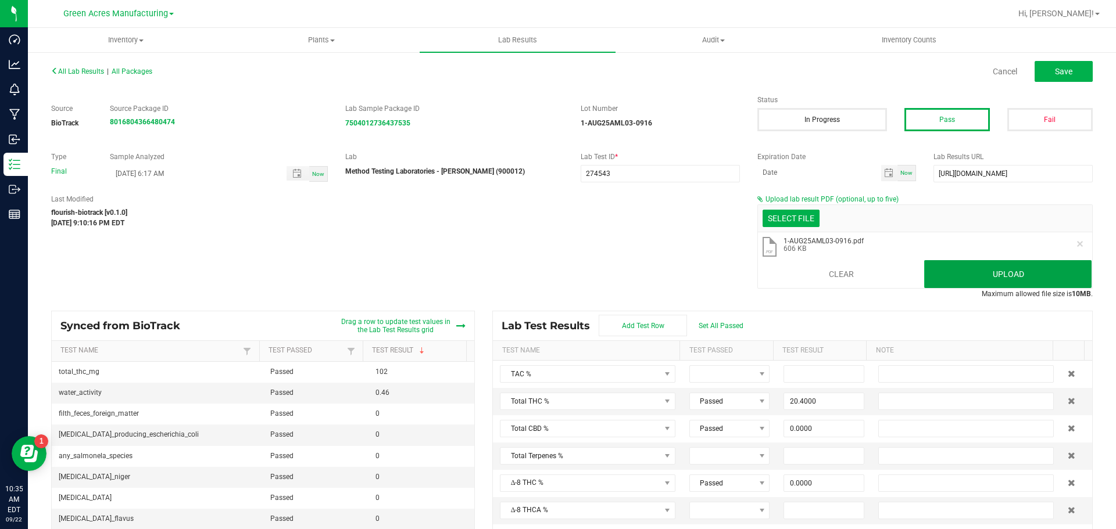
click at [957, 275] on button "Upload" at bounding box center [1007, 274] width 167 height 28
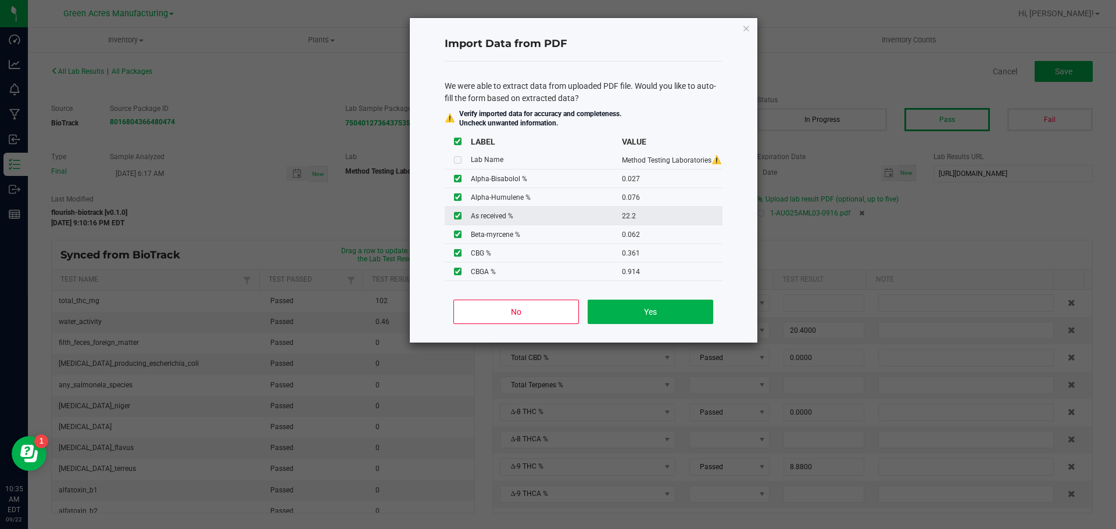
click at [457, 218] on input "checkbox" at bounding box center [458, 216] width 8 height 8
checkbox input "false"
click at [603, 310] on button "Yes" at bounding box center [650, 312] width 125 height 24
type input "0.0270"
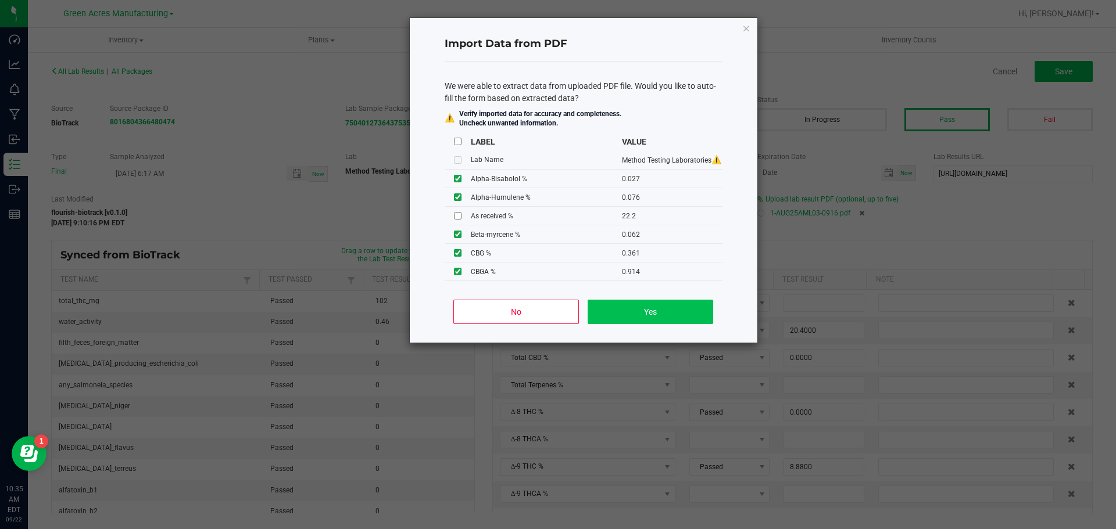
type input "0.0760"
type input "0.1480"
type input "0.0370"
type input "23.4000"
type input "0.6300"
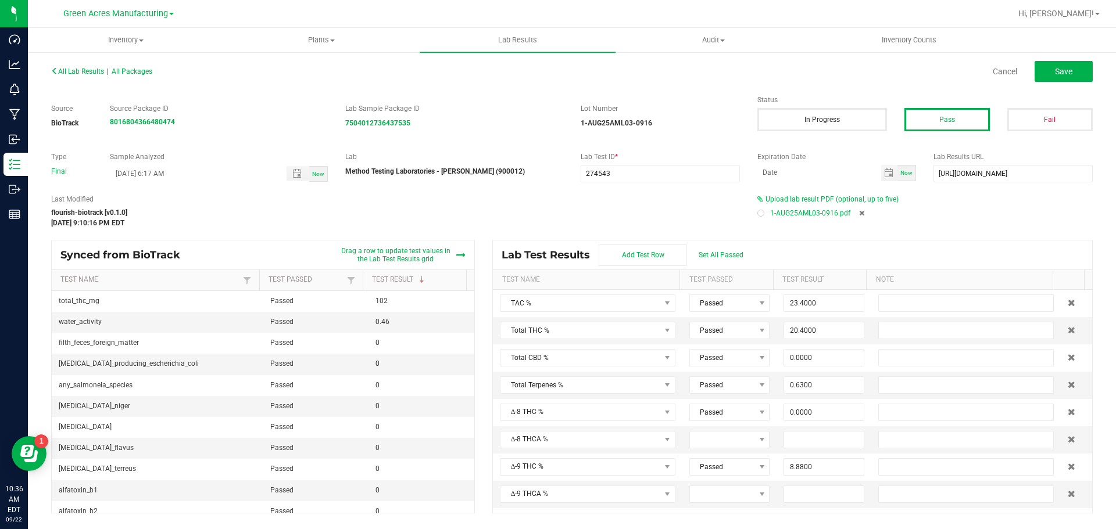
click at [1080, 58] on div "All Lab Results | All Packages Cancel Save" at bounding box center [571, 71] width 1059 height 29
click at [1073, 63] on button "Save" at bounding box center [1064, 71] width 58 height 21
type input "0.0000"
type input "8.2000"
type input "0.0270"
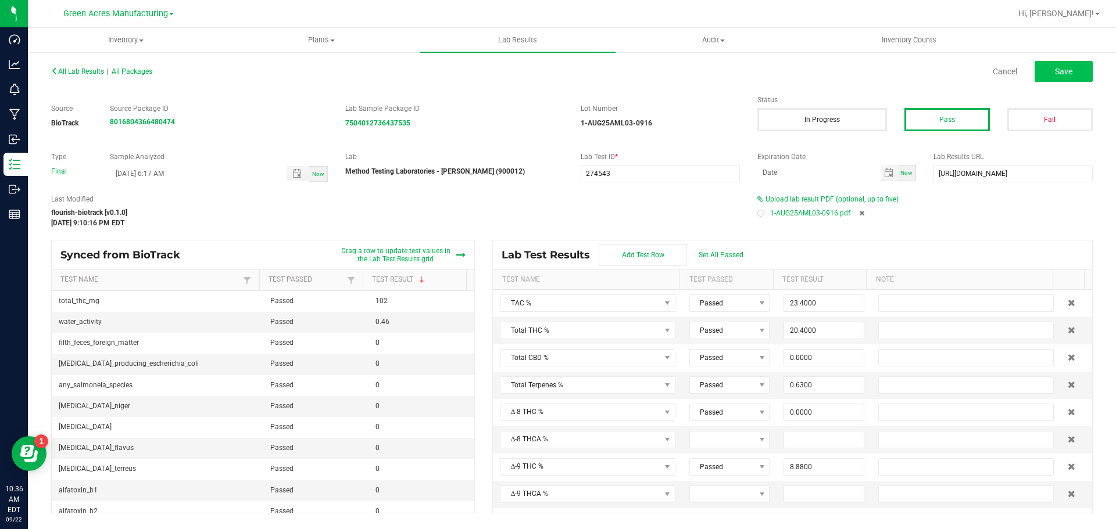
type input "0.0760"
type input "0.1480"
type input "0.0370"
type input "0.0200"
type input "0.2450"
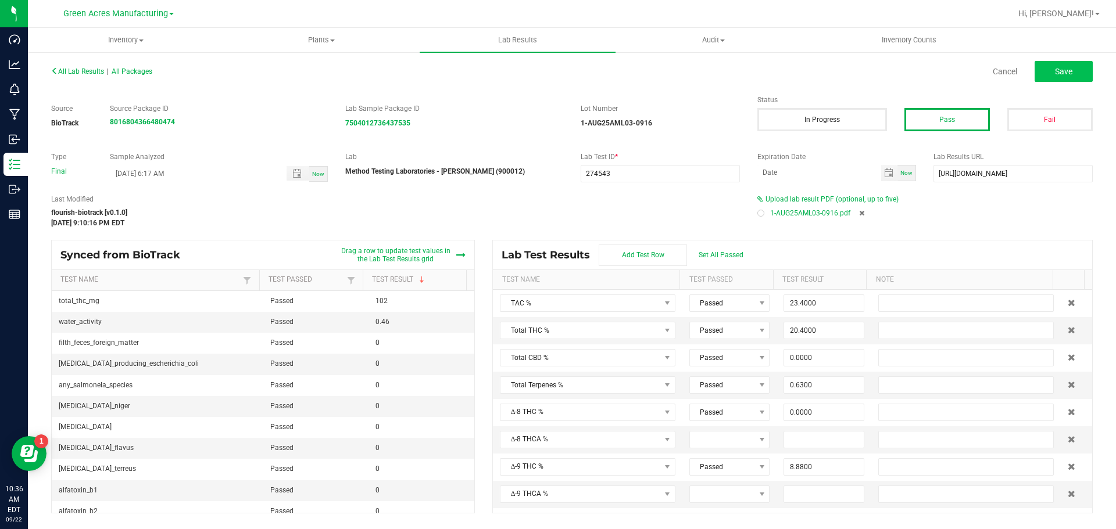
type input "0.0620"
type input "0.0150"
type input "8.8800"
type input "13.2000"
type input "0.0000"
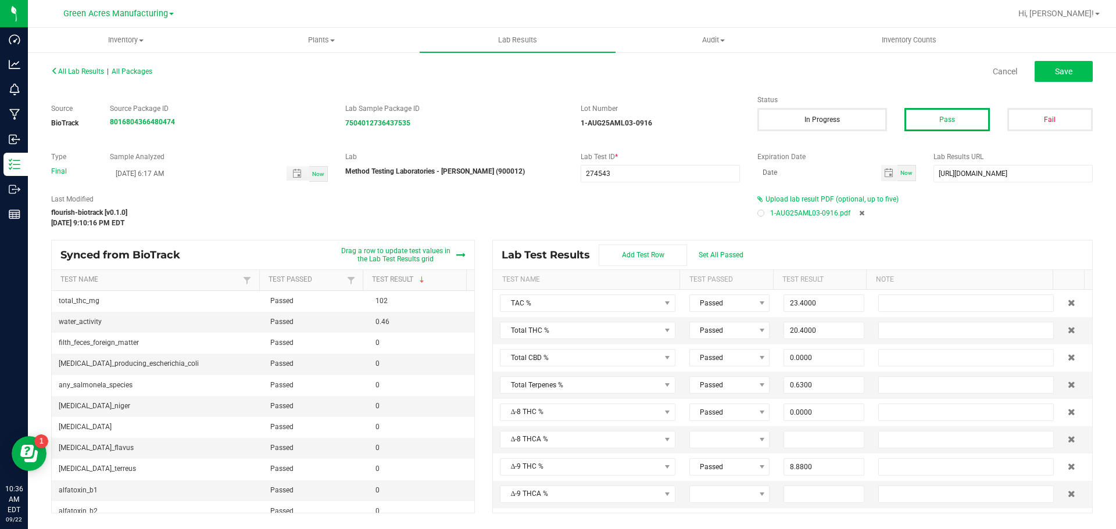
type input "0.0000"
type input "0.3610"
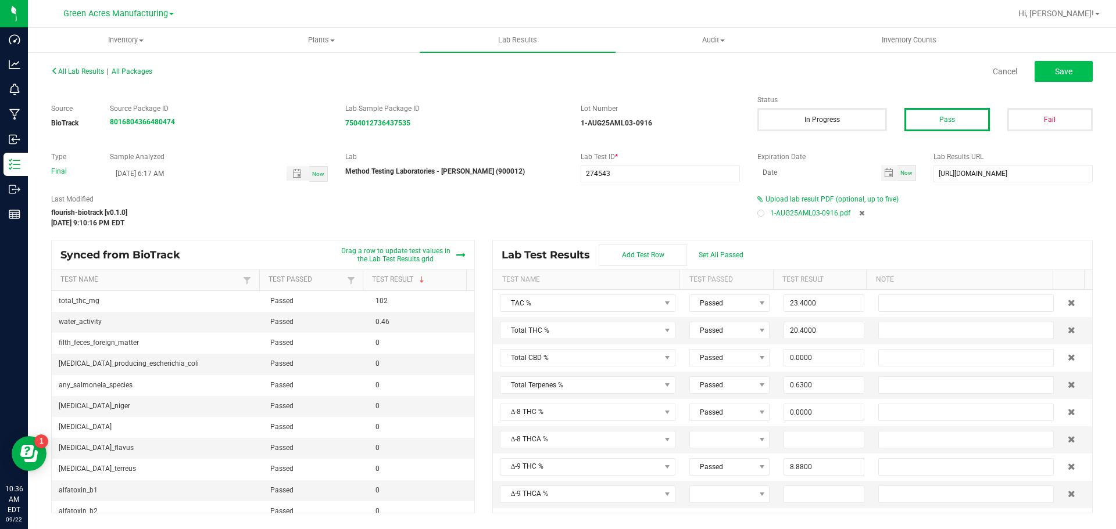
type input "0.9140"
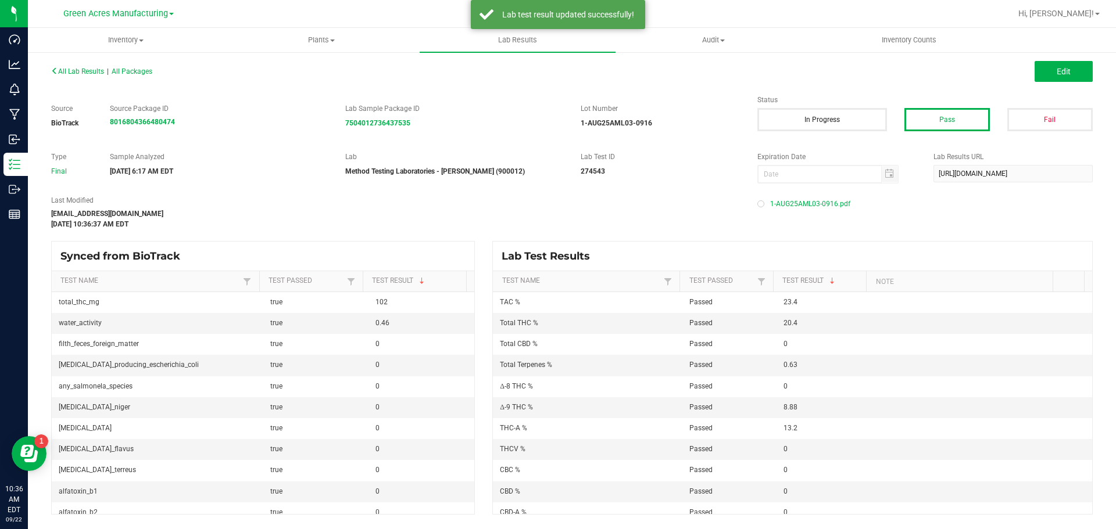
click at [74, 76] on div "All Lab Results | All Packages" at bounding box center [306, 71] width 529 height 10
click at [74, 70] on span "All Lab Results" at bounding box center [77, 71] width 53 height 8
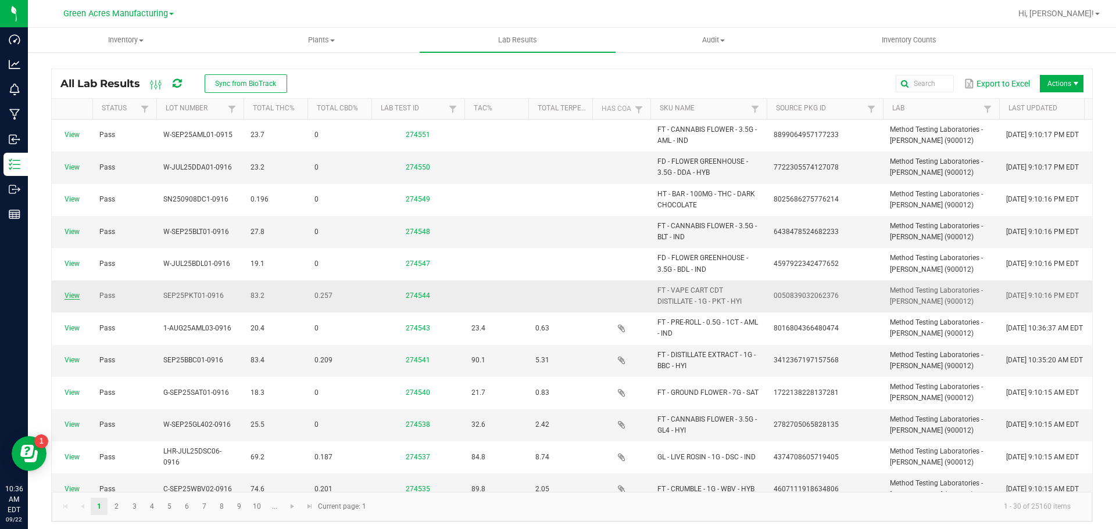
click at [69, 294] on link "View" at bounding box center [72, 296] width 15 height 8
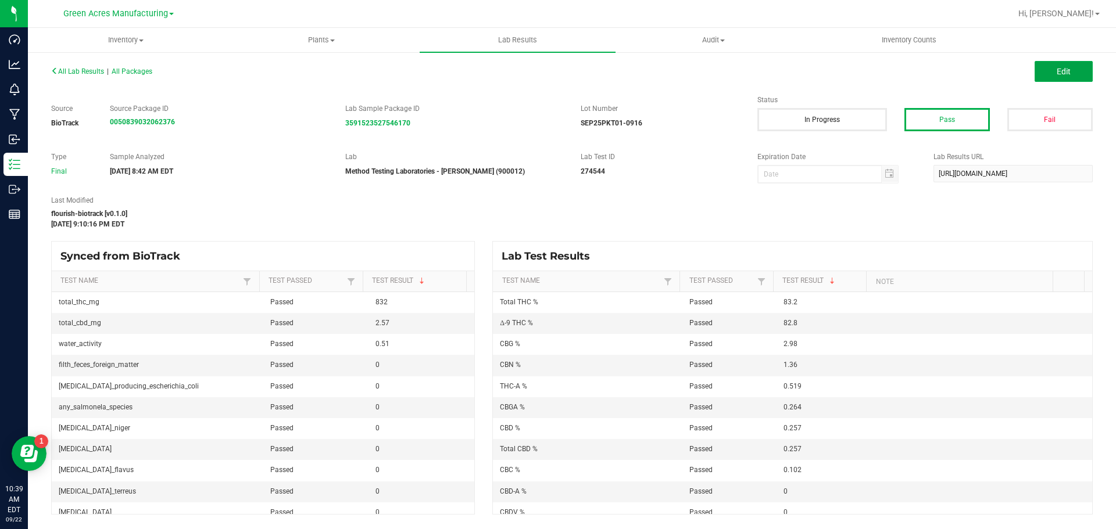
drag, startPoint x: 1048, startPoint y: 65, endPoint x: 901, endPoint y: 204, distance: 202.7
click at [1048, 65] on button "Edit" at bounding box center [1064, 71] width 58 height 21
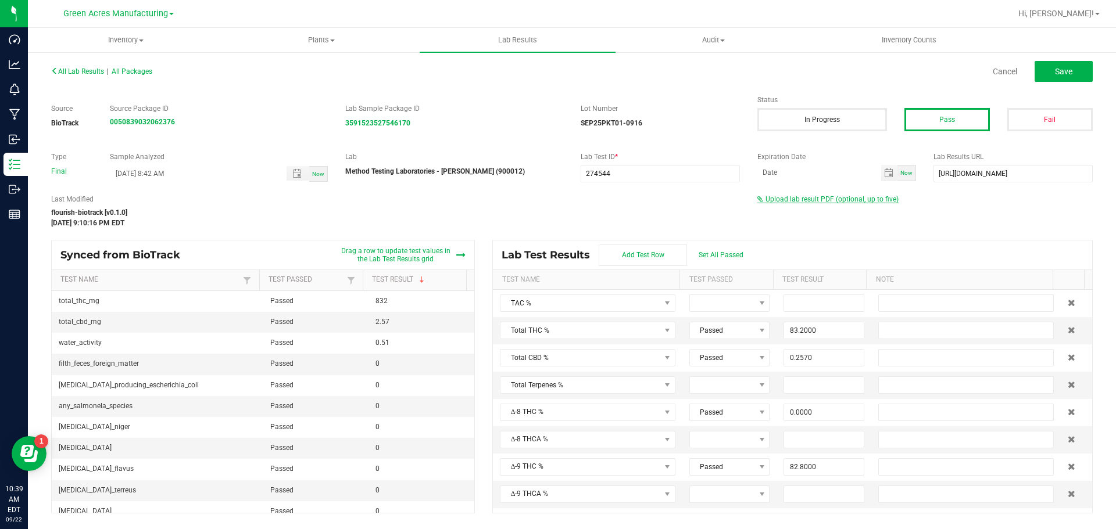
click at [840, 196] on span "Upload lab result PDF (optional, up to five)" at bounding box center [831, 199] width 133 height 8
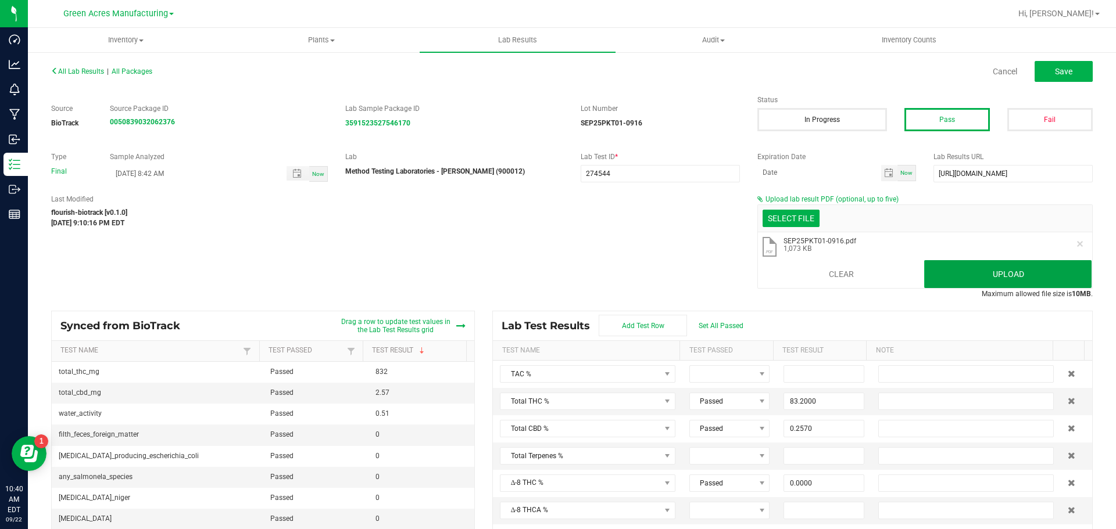
click at [924, 264] on button "Upload" at bounding box center [1007, 274] width 167 height 28
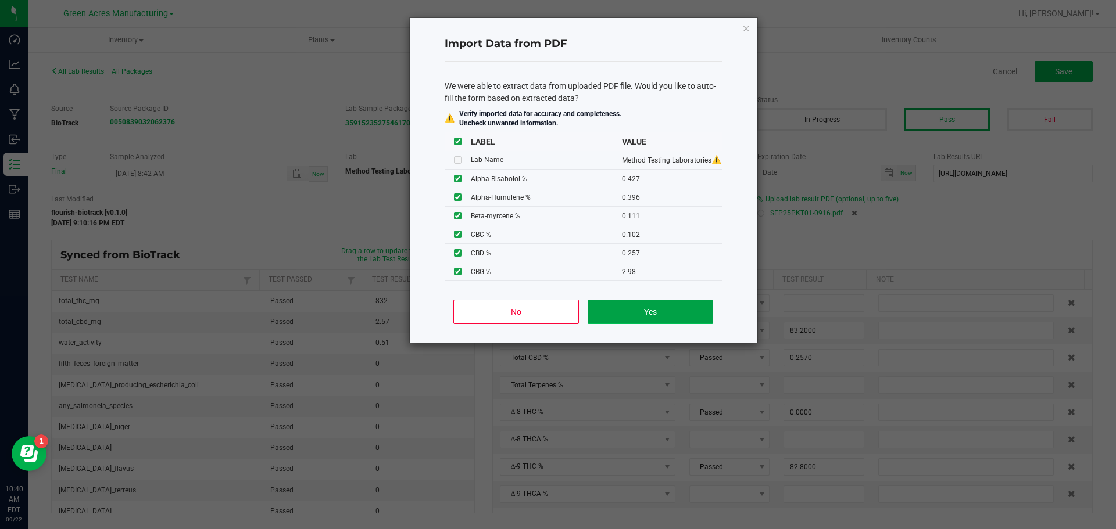
click at [625, 309] on button "Yes" at bounding box center [650, 312] width 125 height 24
type input "0.4270"
type input "0.3960"
type input "0.0690"
type input "0.2760"
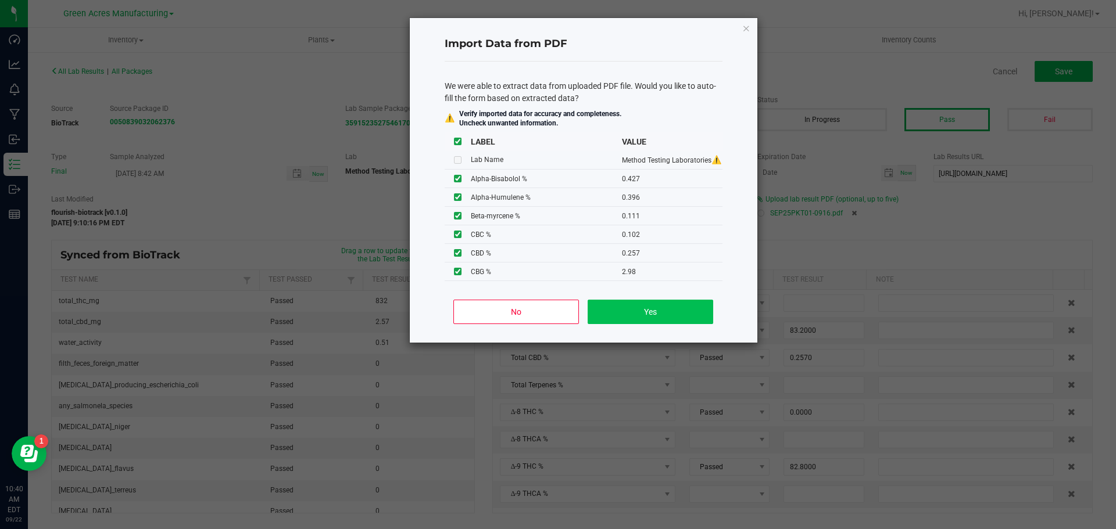
type input "0.1360"
type input "88.3000"
type input "2.9000"
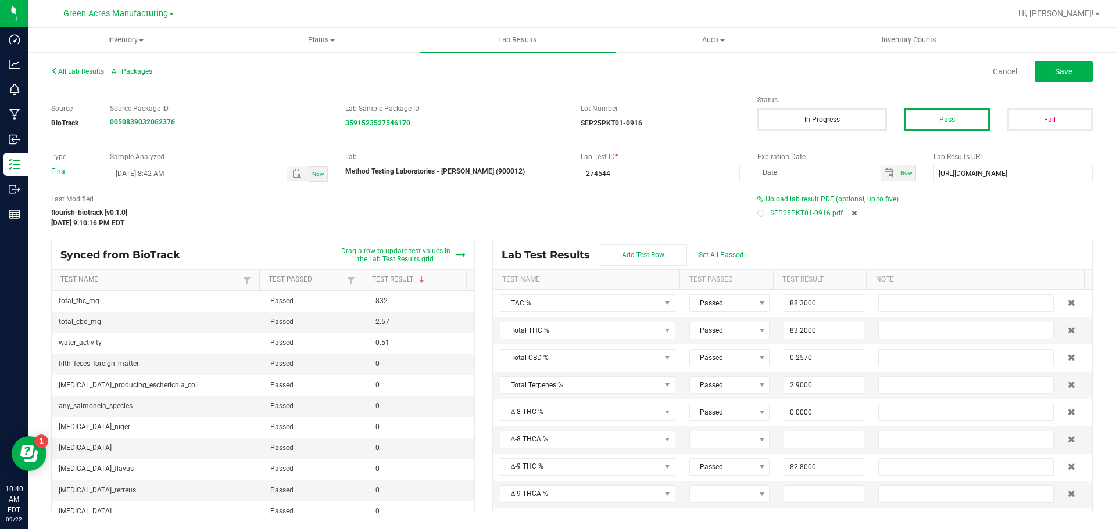
click at [1080, 82] on div "All Lab Results | All Packages Cancel Save" at bounding box center [571, 71] width 1059 height 29
click at [1080, 80] on button "Save" at bounding box center [1064, 71] width 58 height 21
type input "0.2640"
type input "1.3600"
type input "0.4270"
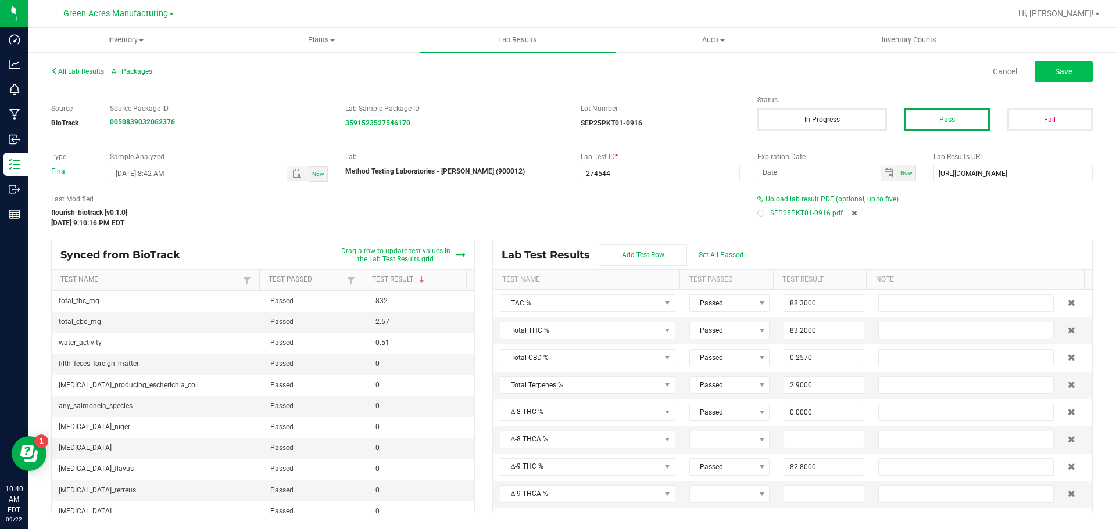
type input "0.3960"
type input "0.0690"
type input "0.2760"
type input "0.1360"
type input "1.2200"
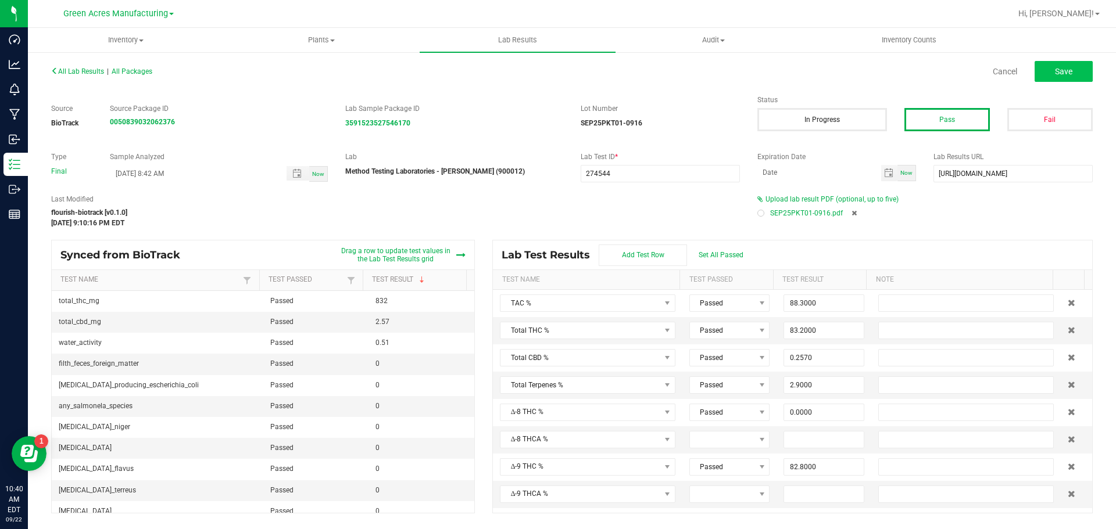
type input "0.0330"
type input "0.0590"
type input "0.1110"
type input "0.0990"
type input "82.8000"
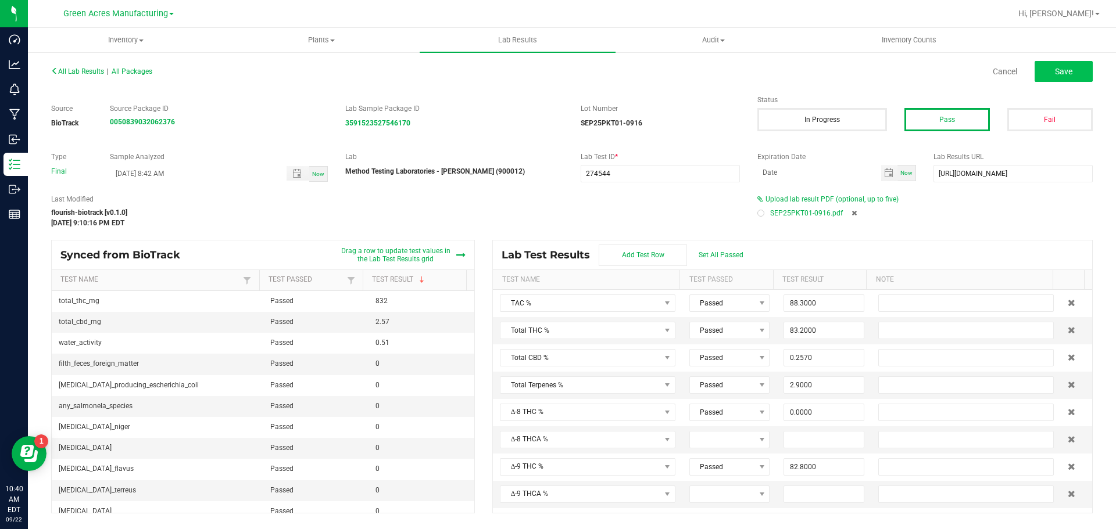
type input "0.5190"
type input "0.0000"
type input "0.1020"
type input "0.2570"
type input "0.0000"
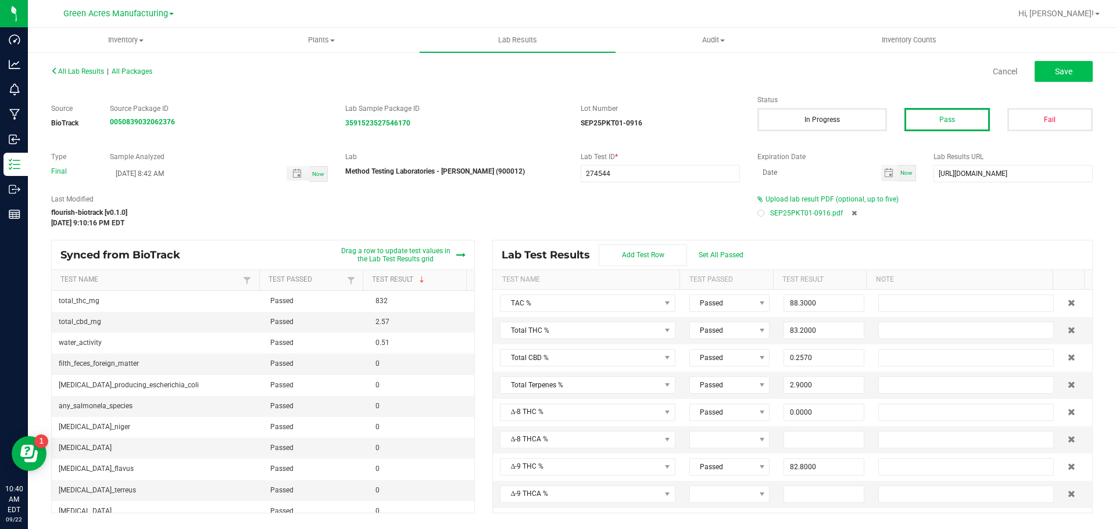
type input "0.0000"
type input "2.9800"
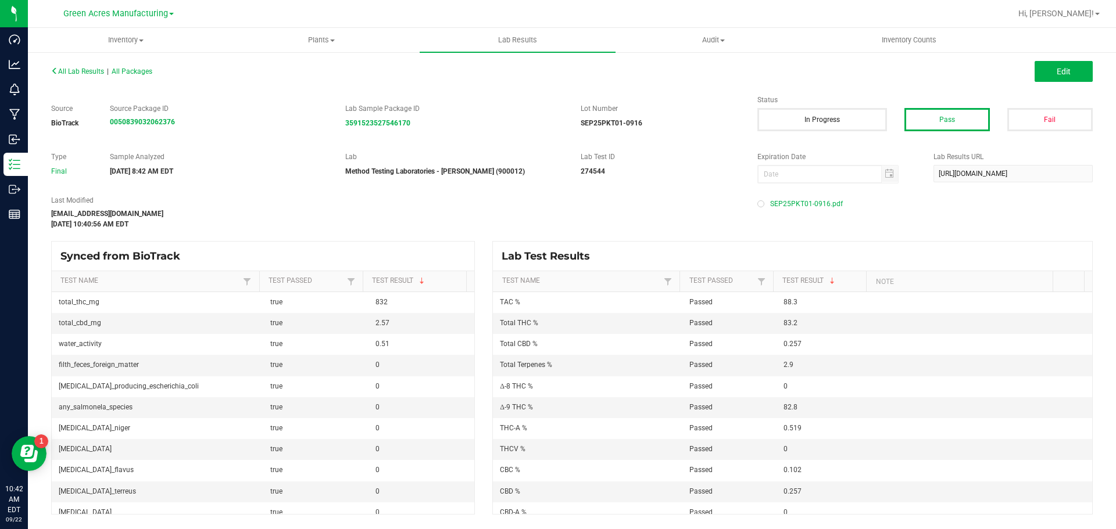
click at [94, 78] on div "All Lab Results | All Packages Edit" at bounding box center [571, 71] width 1059 height 29
click at [86, 73] on span "All Lab Results" at bounding box center [77, 71] width 53 height 8
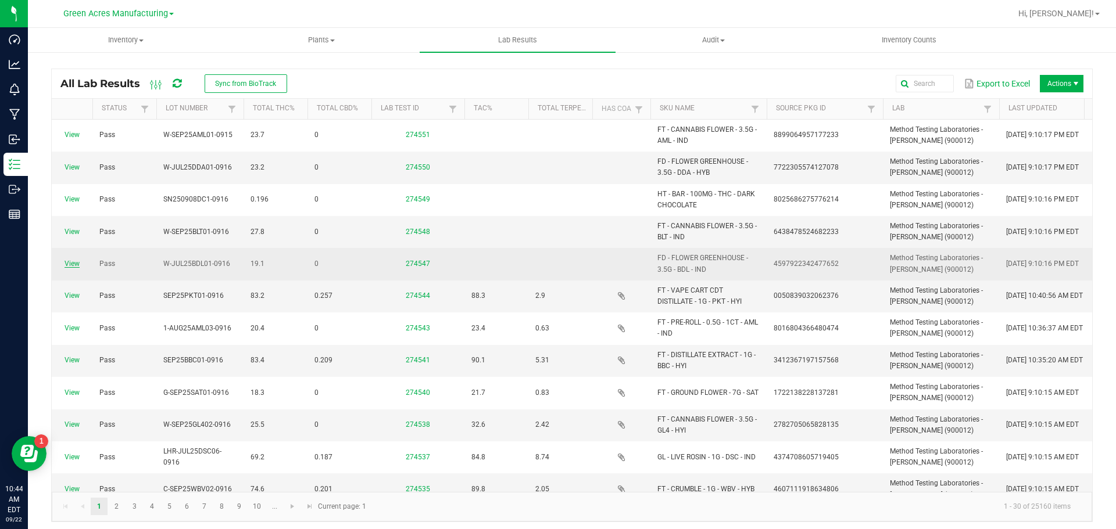
click at [67, 266] on link "View" at bounding box center [72, 264] width 15 height 8
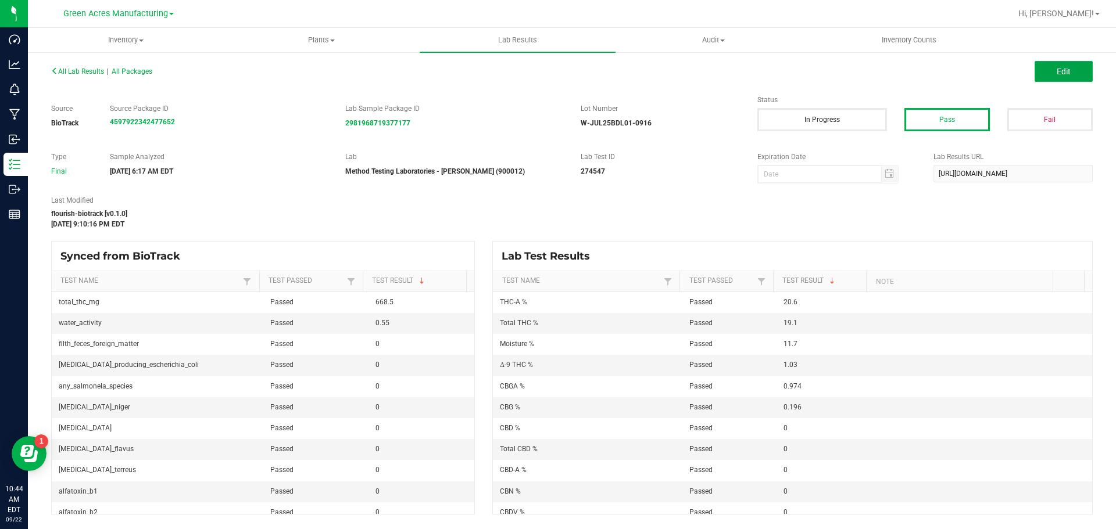
click at [1051, 70] on button "Edit" at bounding box center [1064, 71] width 58 height 21
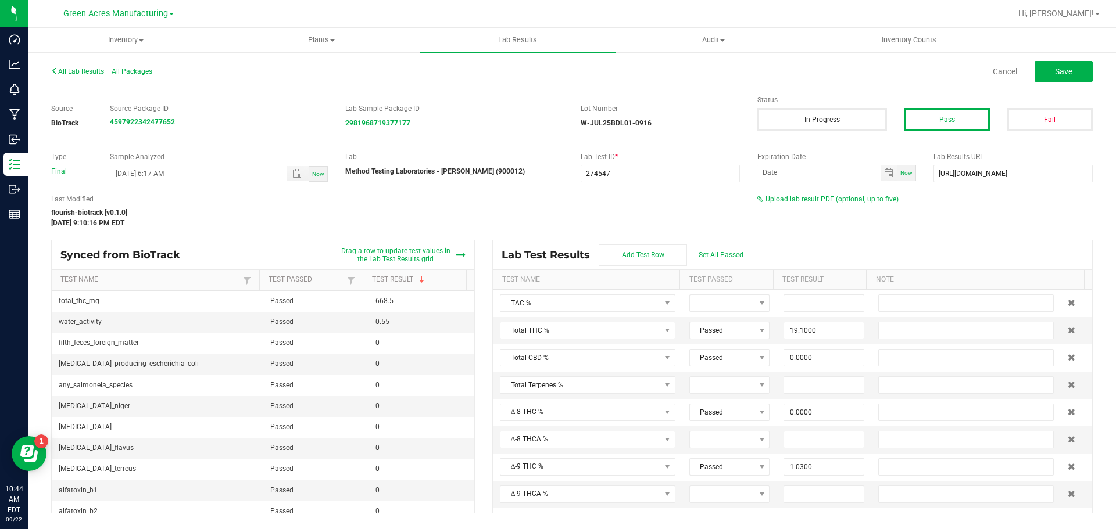
click at [828, 203] on span "Upload lab result PDF (optional, up to five)" at bounding box center [827, 199] width 141 height 8
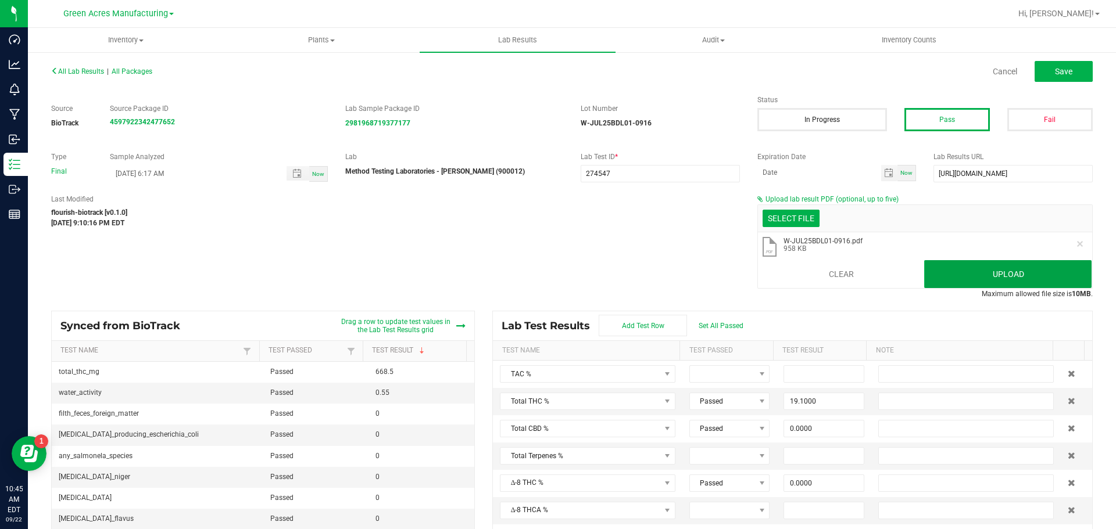
click at [967, 279] on button "Upload" at bounding box center [1007, 274] width 167 height 28
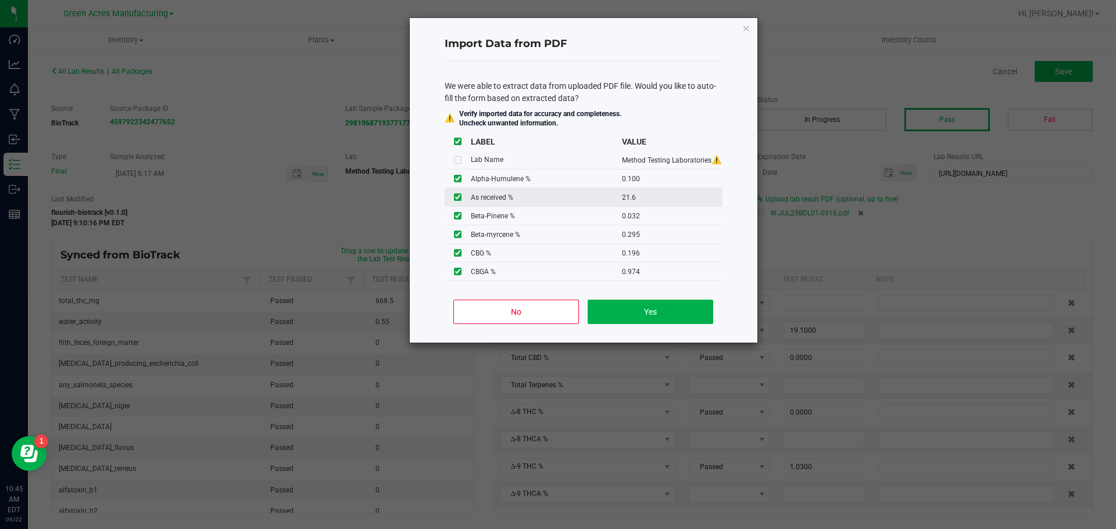
click at [458, 199] on input "checkbox" at bounding box center [458, 198] width 8 height 8
checkbox input "false"
click at [615, 308] on button "Yes" at bounding box center [650, 312] width 125 height 24
type input "0.1000"
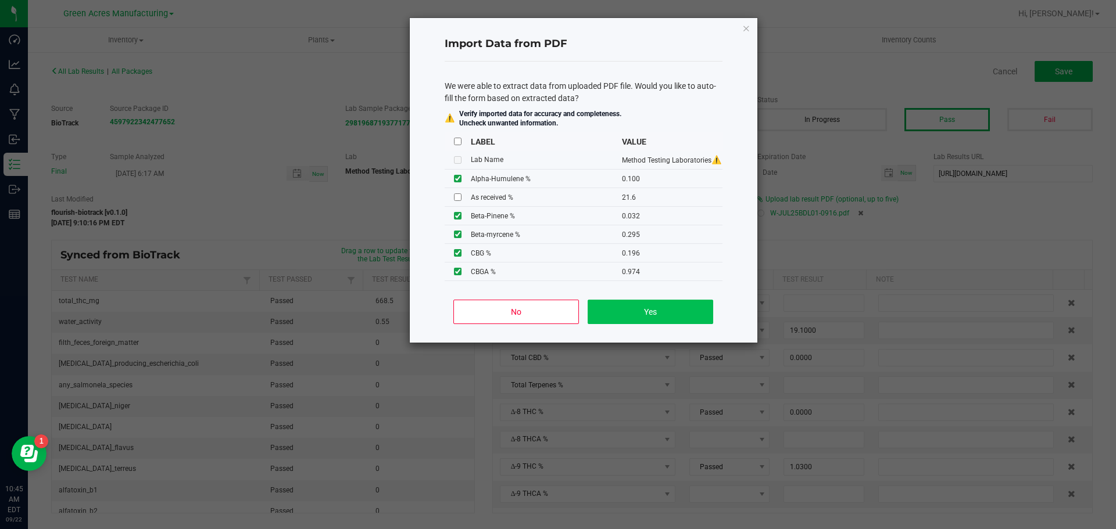
type input "0.0320"
type input "0.0810"
type input "0.1010"
type input "0.0350"
type input "22.8000"
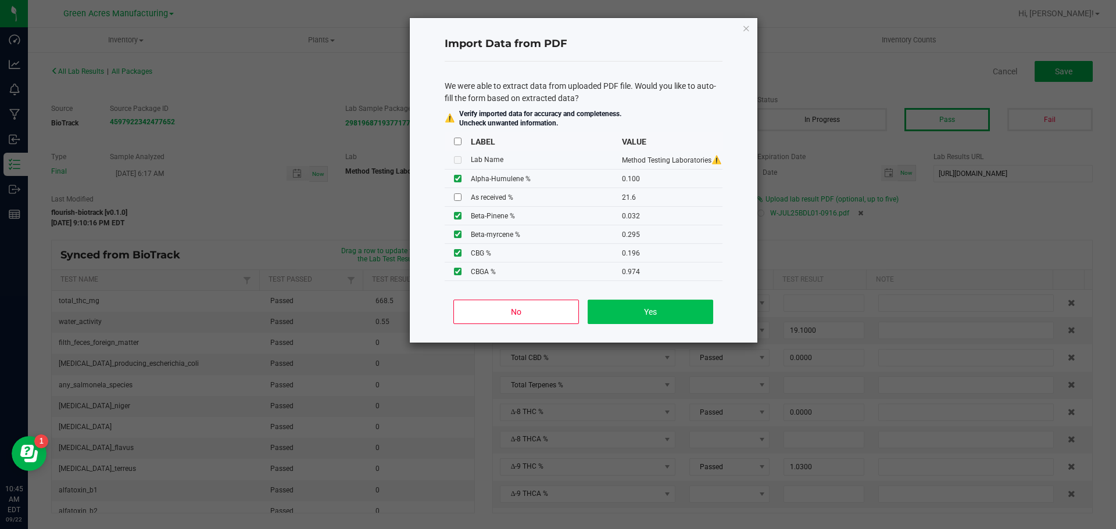
type input "1.3600"
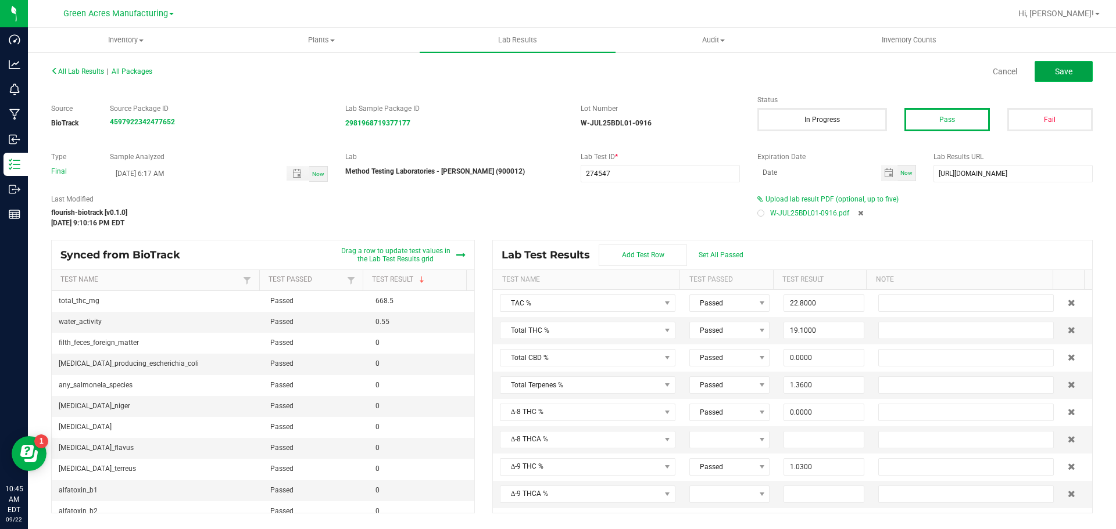
click at [1040, 74] on button "Save" at bounding box center [1064, 71] width 58 height 21
type input "0.0000"
type input "11.7000"
type input "0.1000"
type input "0.0320"
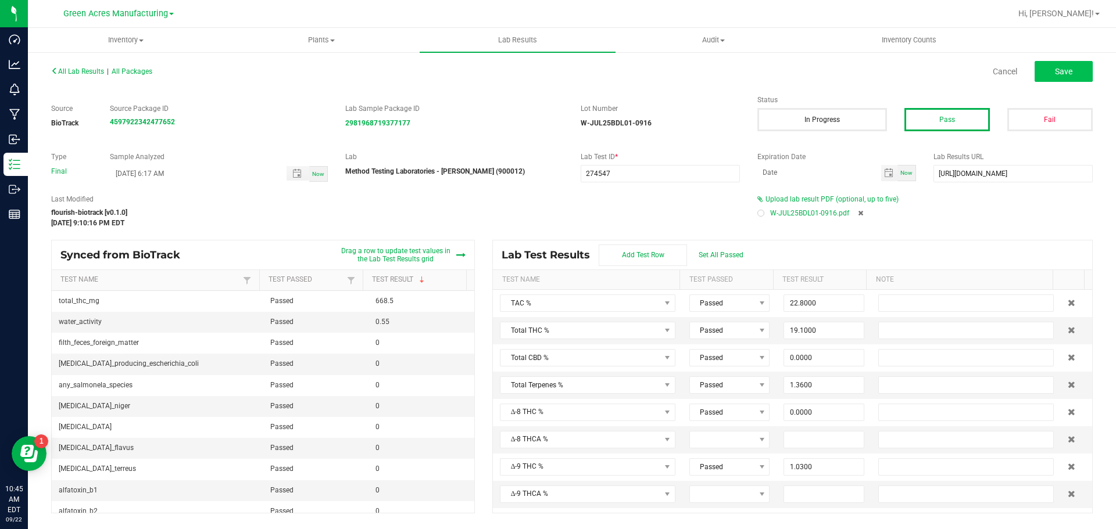
type input "0.0810"
type input "0.1010"
type input "0.0350"
type input "0.2950"
type input "0.2280"
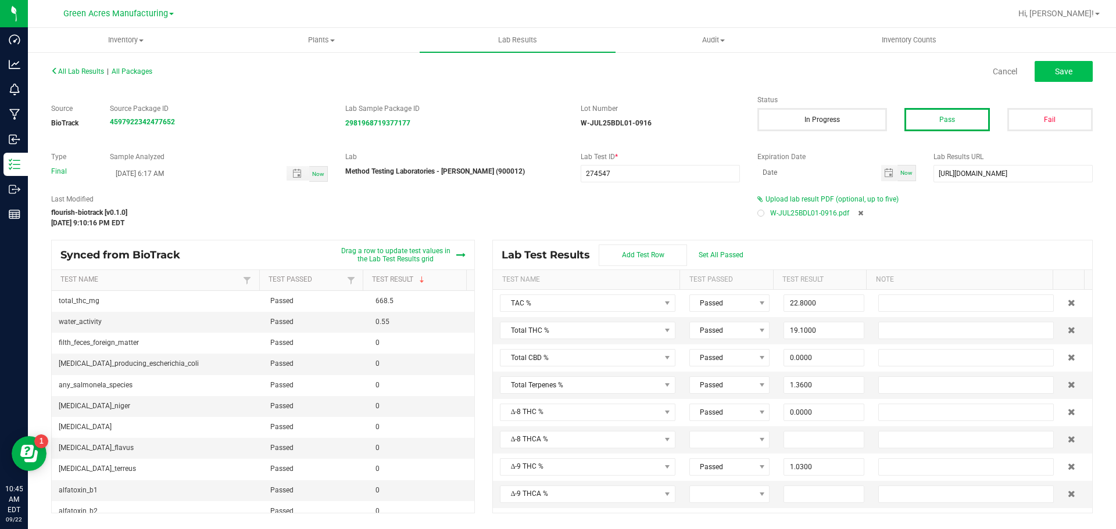
type input "0.3460"
type input "0.0290"
type input "0.0770"
type input "1.0300"
type input "20.6000"
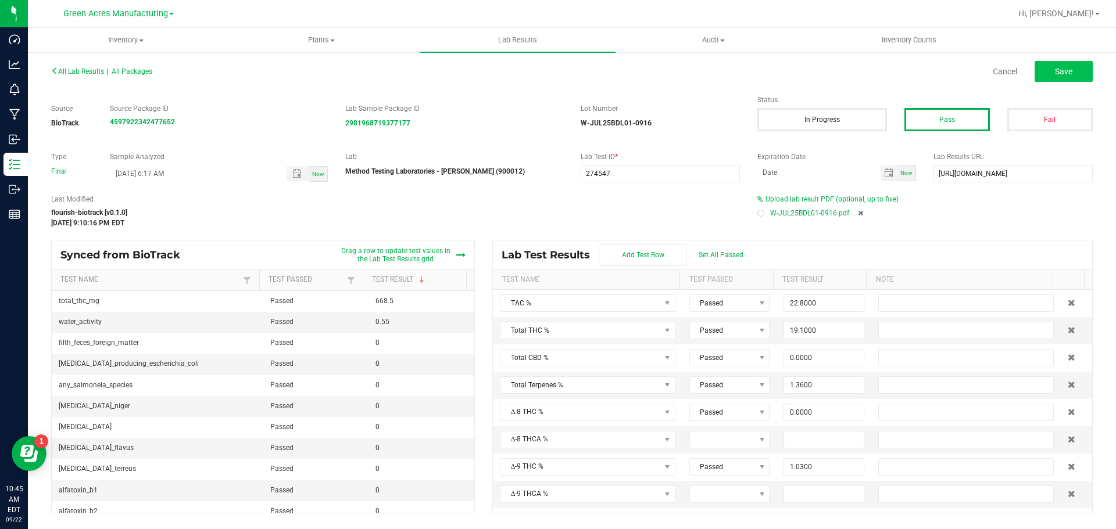
type input "0.0000"
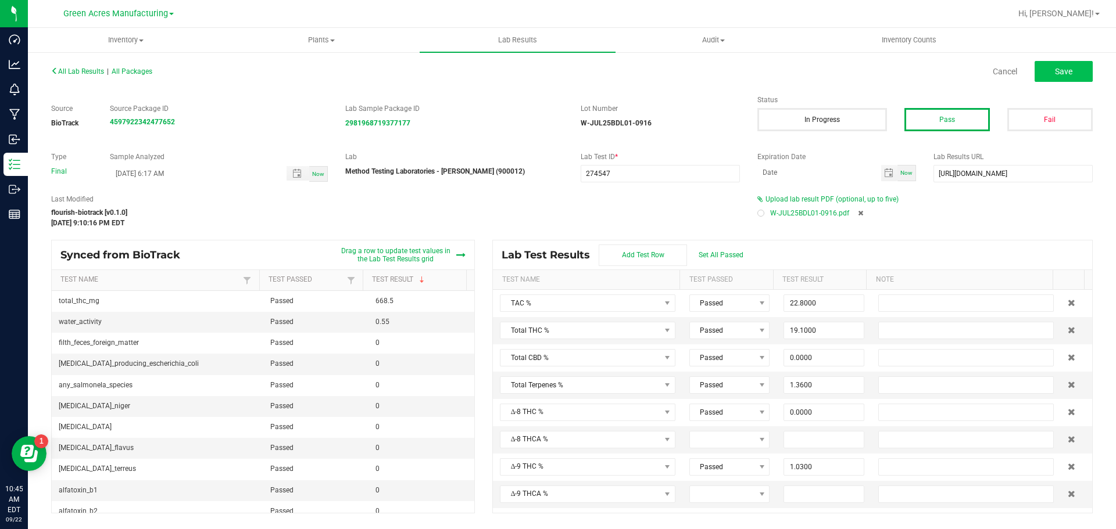
type input "0.1960"
type input "0.9740"
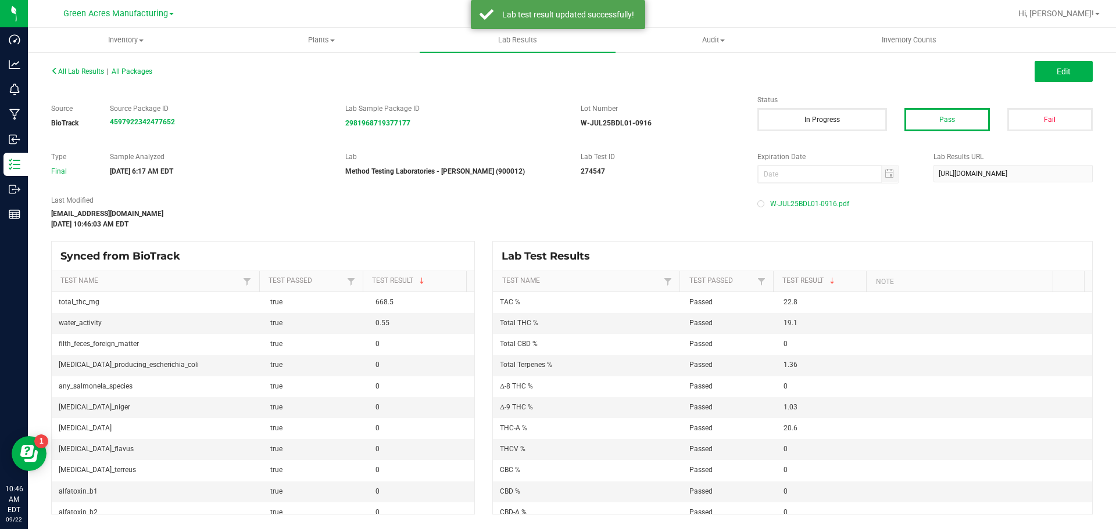
click at [82, 59] on div "All Lab Results | All Packages Edit" at bounding box center [571, 71] width 1059 height 29
click at [88, 72] on span "All Lab Results" at bounding box center [77, 71] width 53 height 8
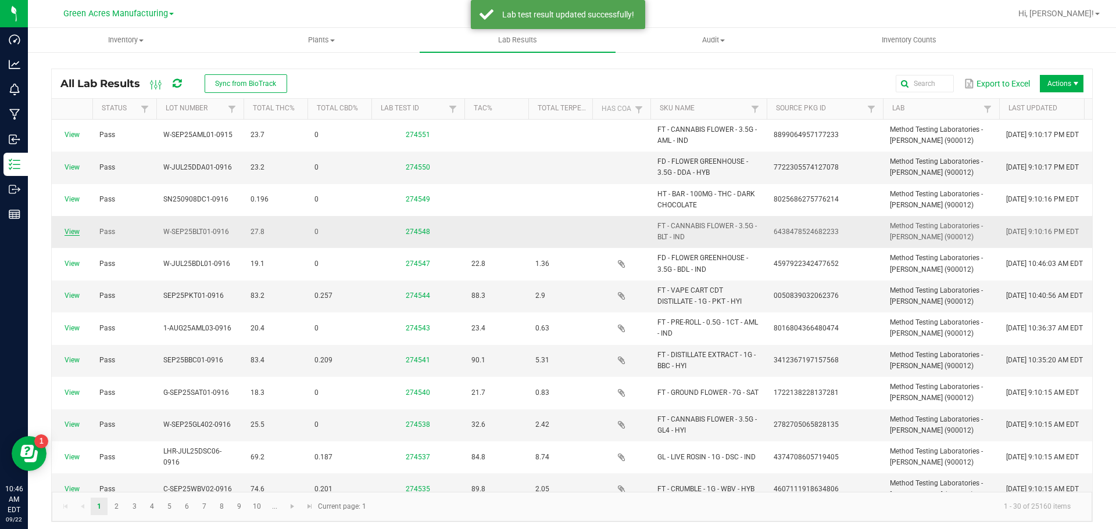
click at [71, 232] on link "View" at bounding box center [72, 232] width 15 height 8
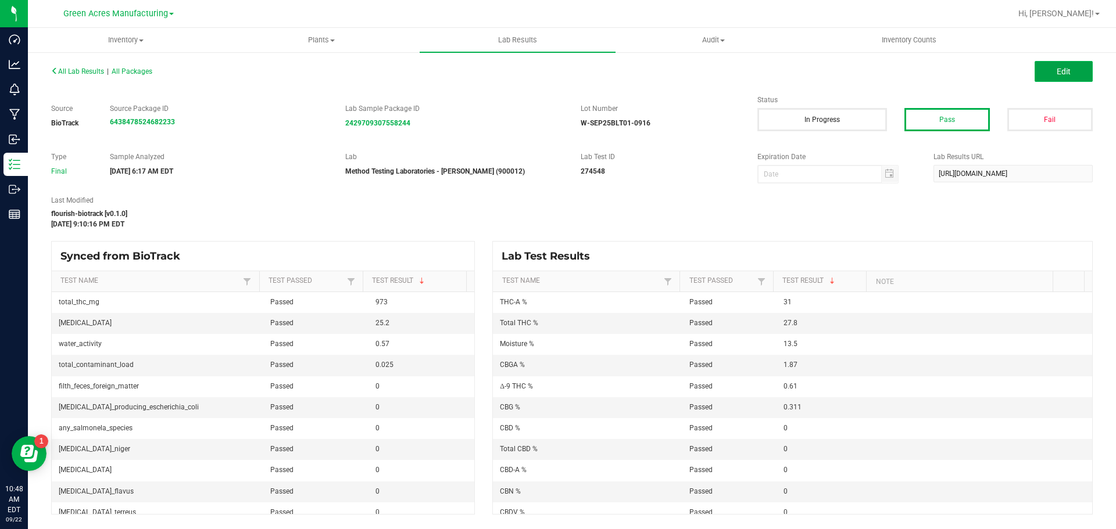
click at [1075, 66] on button "Edit" at bounding box center [1064, 71] width 58 height 21
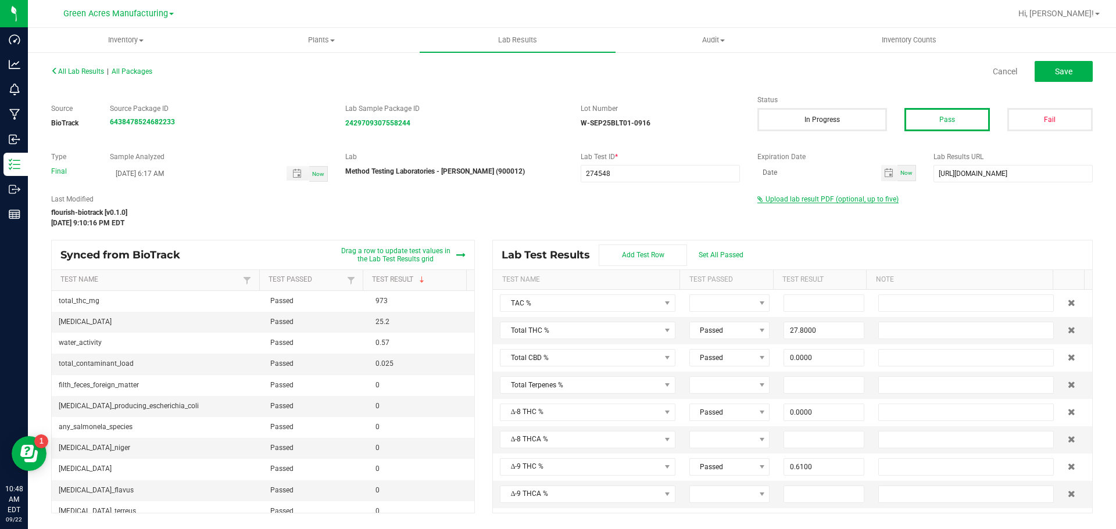
click at [832, 199] on span "Upload lab result PDF (optional, up to five)" at bounding box center [831, 199] width 133 height 8
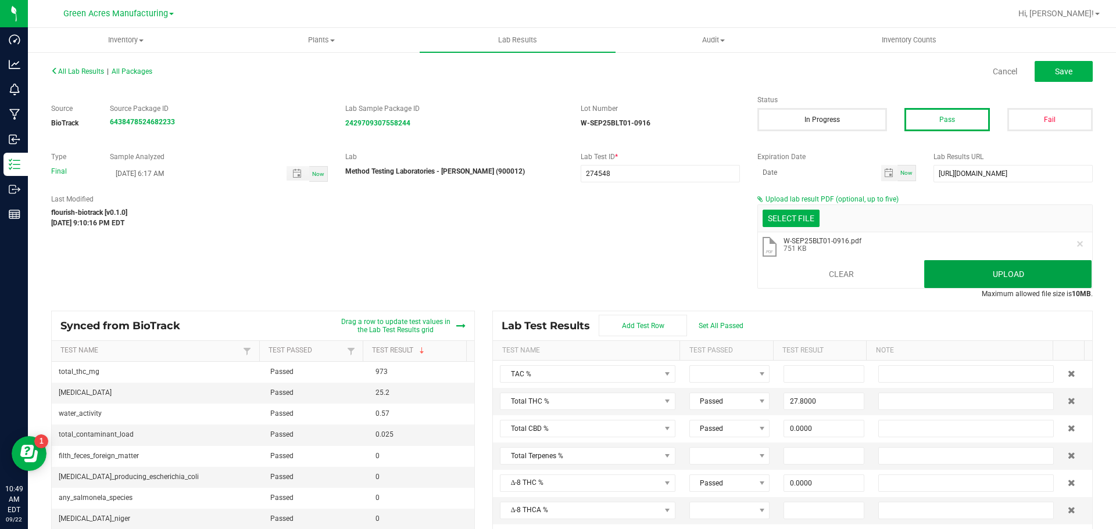
click at [940, 275] on button "Upload" at bounding box center [1007, 274] width 167 height 28
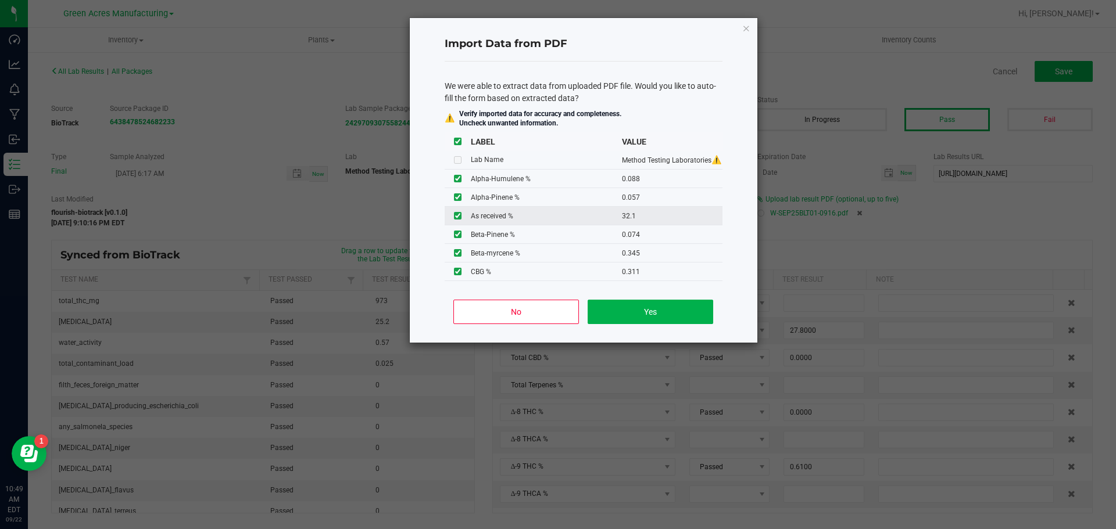
click at [458, 217] on input "checkbox" at bounding box center [458, 216] width 8 height 8
checkbox input "false"
click at [622, 313] on button "Yes" at bounding box center [650, 312] width 125 height 24
type input "0.0880"
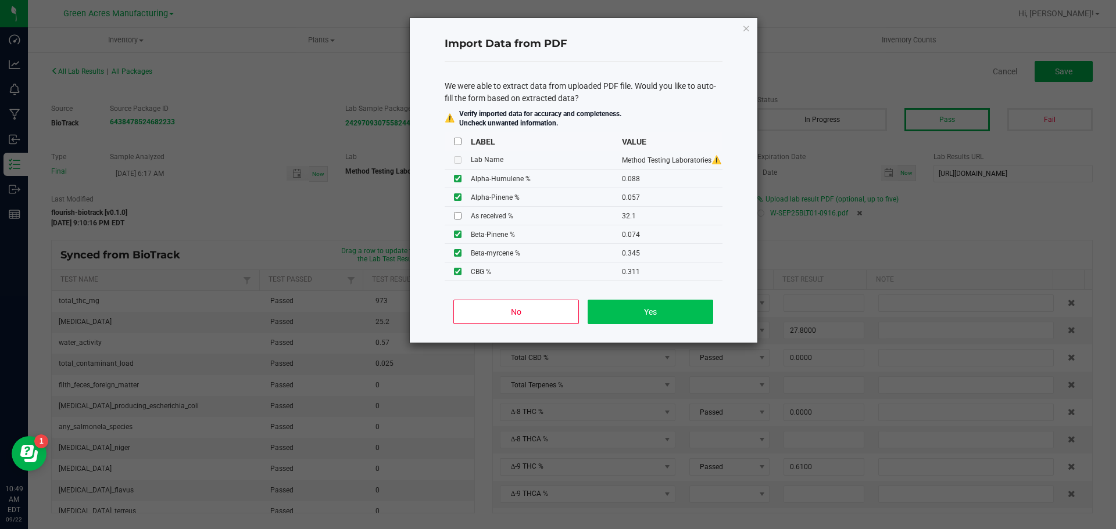
type input "0.0570"
type input "0.0740"
type input "0.3220"
type input "0.0780"
type input "33.8000"
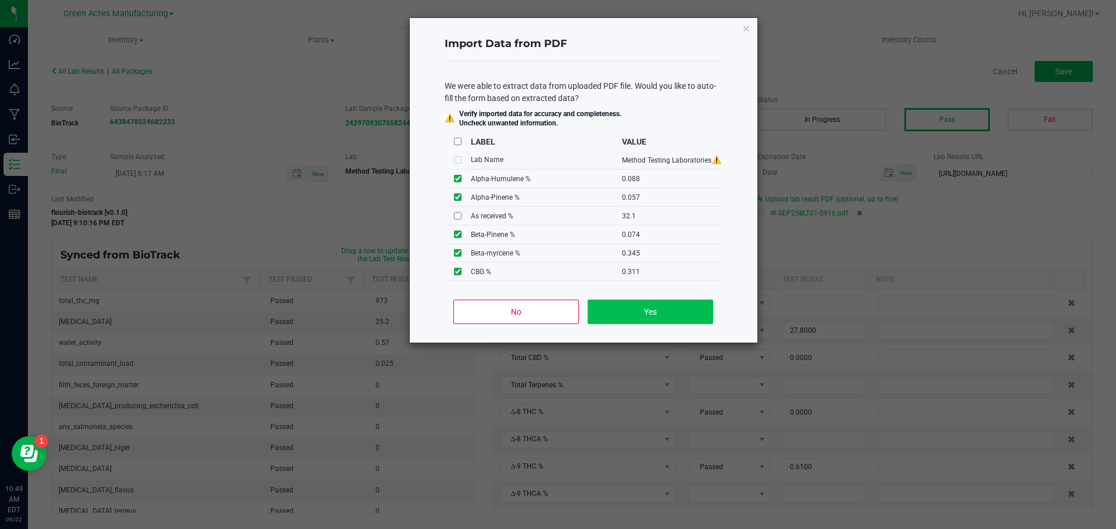
type input "2.2000"
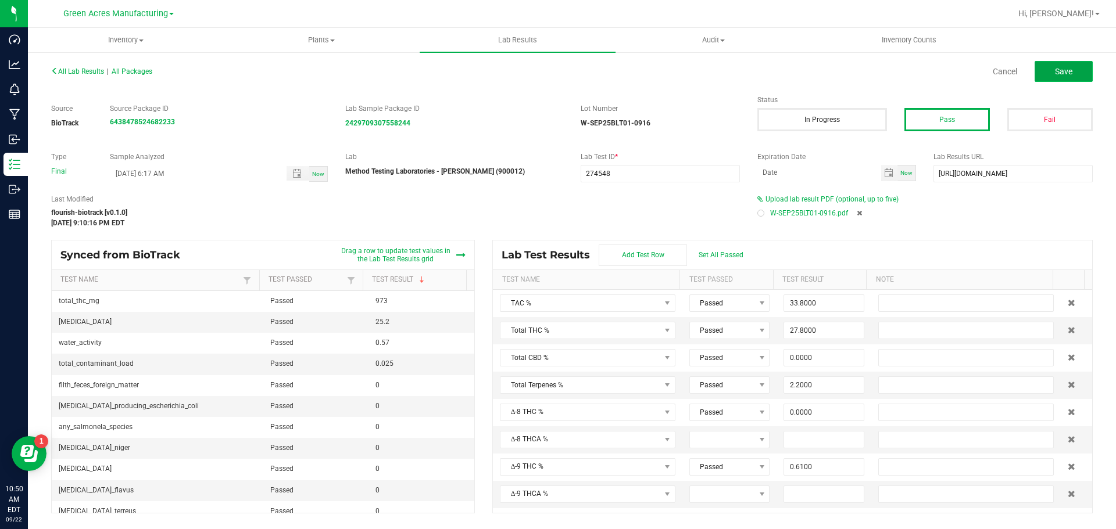
click at [1047, 74] on button "Save" at bounding box center [1064, 71] width 58 height 21
type input "0.0000"
type input "13.5000"
type input "0.0880"
type input "0.0570"
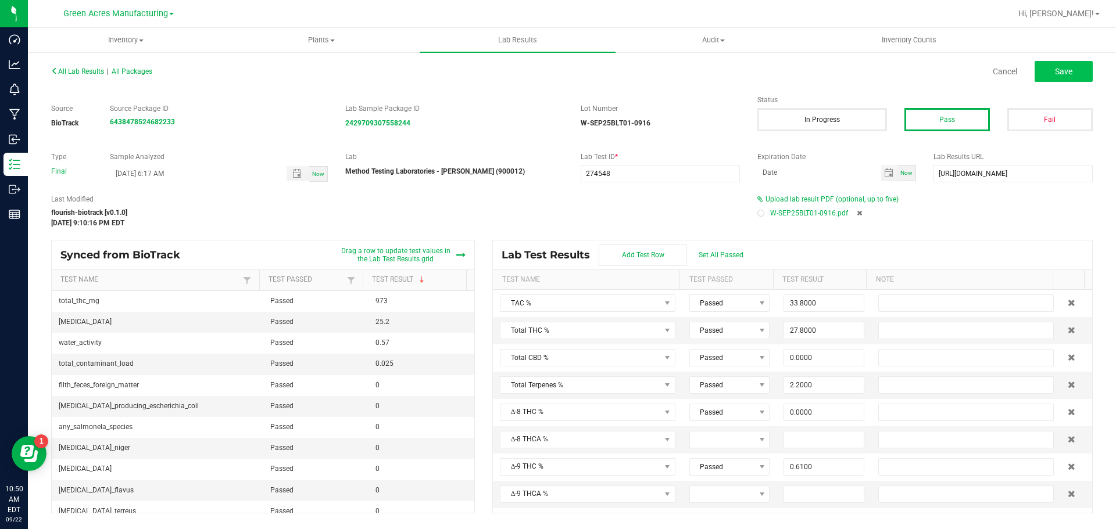
type input "0.0740"
type input "0.3220"
type input "0.0780"
type input "0.3450"
type input "0.5990"
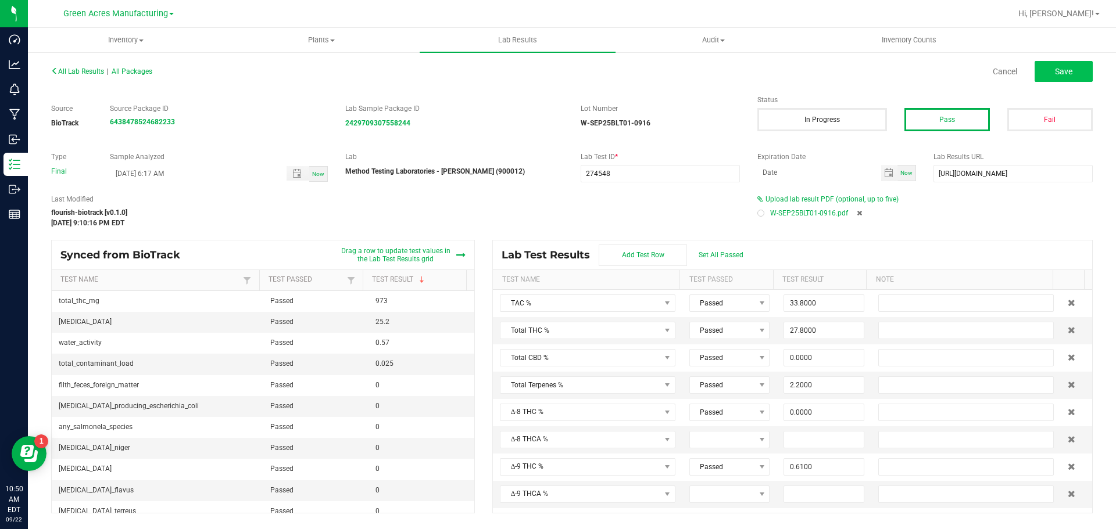
type input "0.2100"
type input "0.2750"
type input "0.0660"
type input "0.6100"
type input "31.0000"
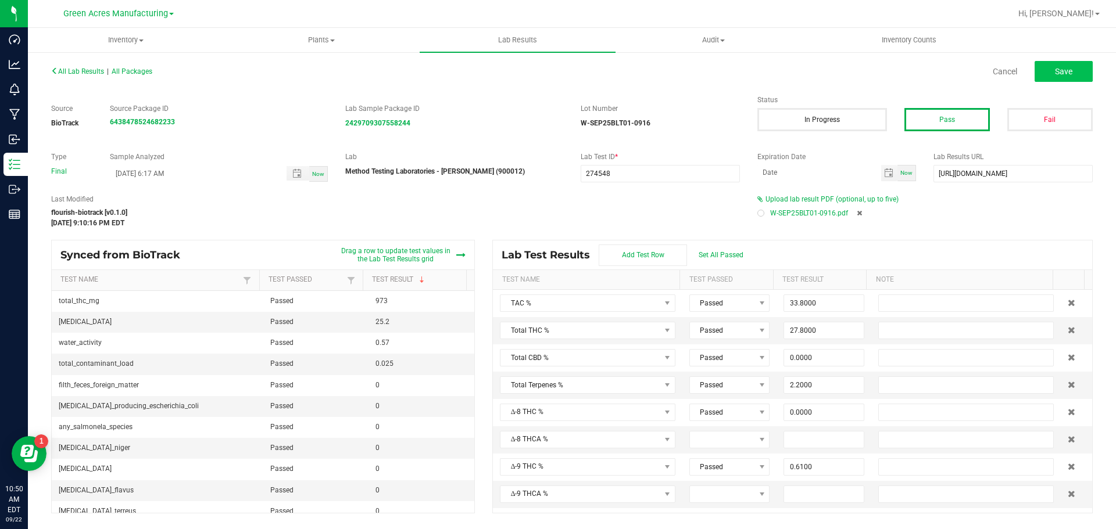
type input "0.0000"
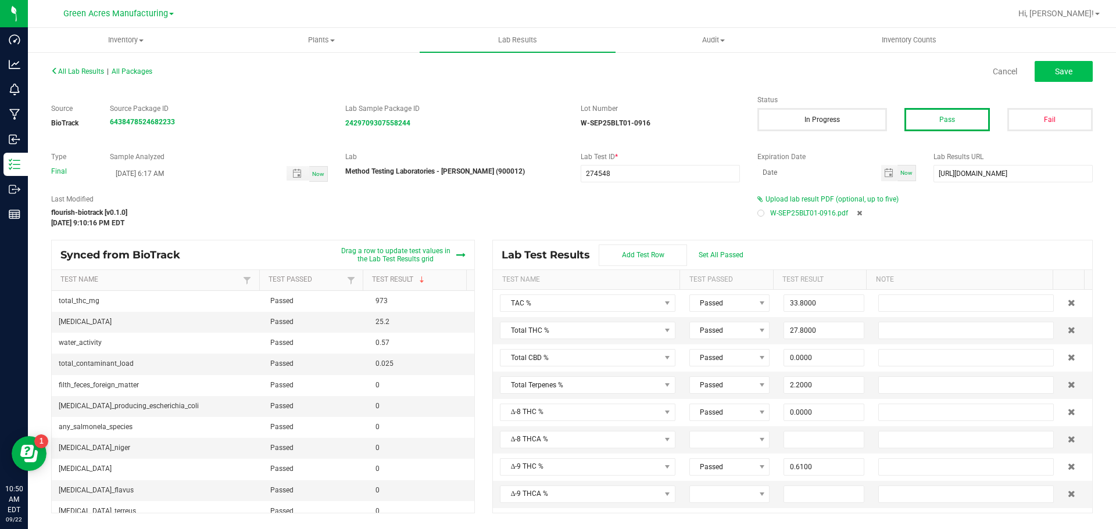
type input "0.3110"
type input "1.8700"
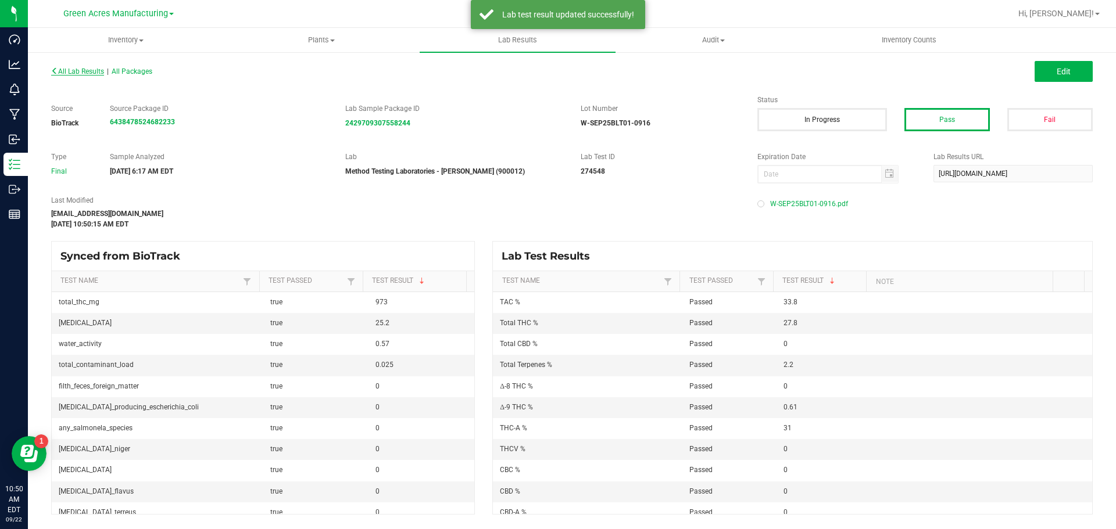
click at [90, 73] on span "All Lab Results" at bounding box center [77, 71] width 53 height 8
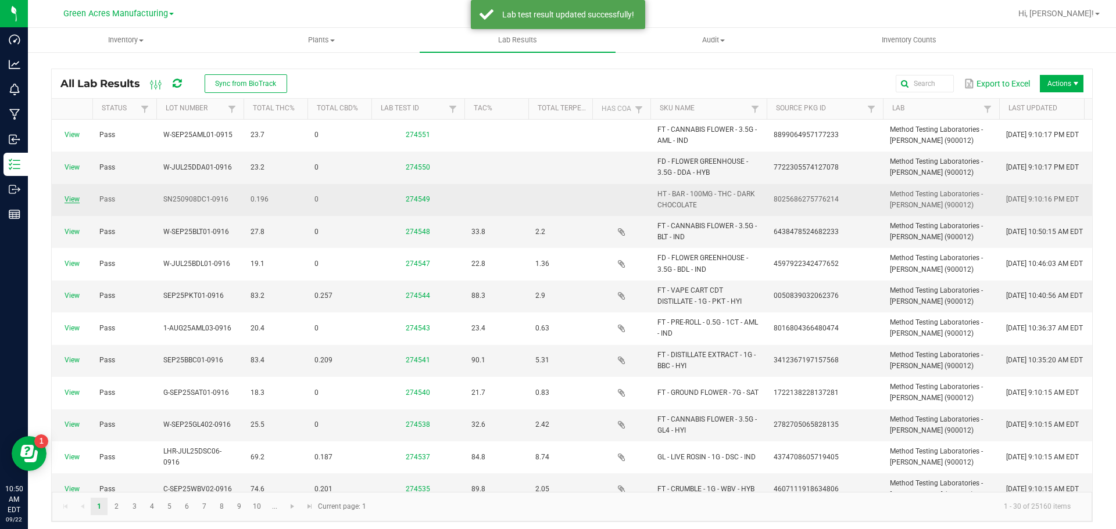
click at [74, 196] on link "View" at bounding box center [72, 199] width 15 height 8
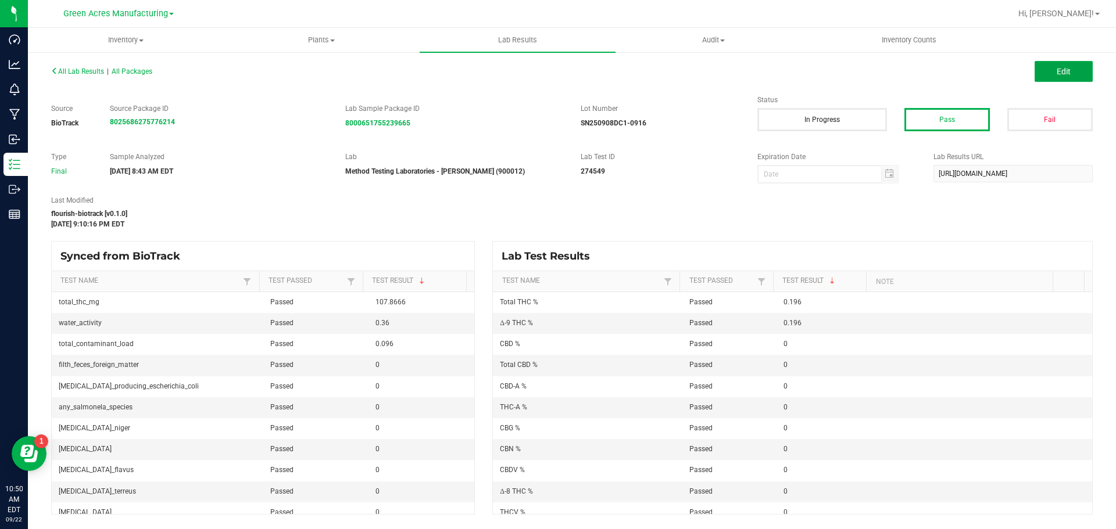
drag, startPoint x: 1060, startPoint y: 76, endPoint x: 929, endPoint y: 174, distance: 162.7
click at [1060, 76] on span "Edit" at bounding box center [1064, 71] width 14 height 9
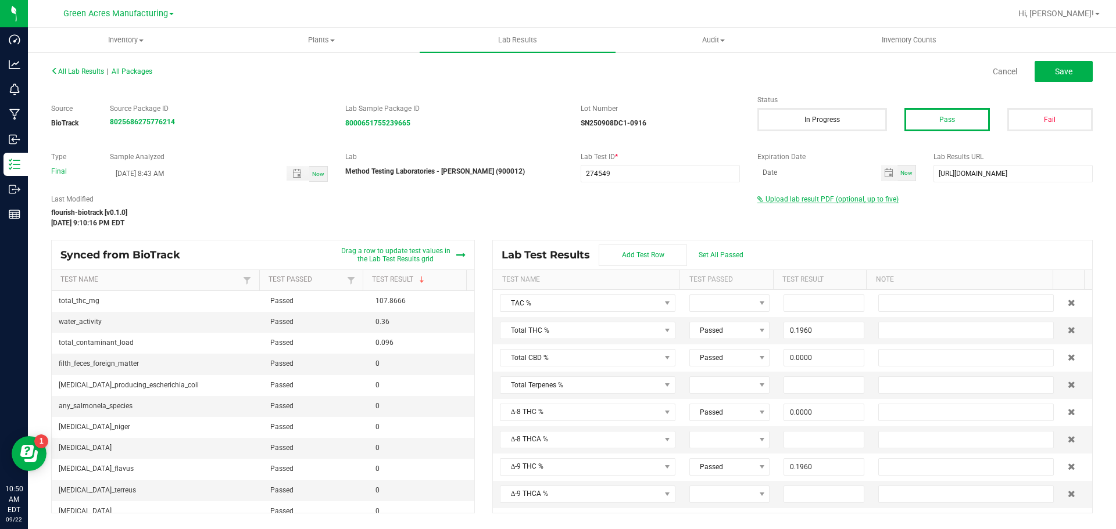
click at [836, 201] on span "Upload lab result PDF (optional, up to five)" at bounding box center [831, 199] width 133 height 8
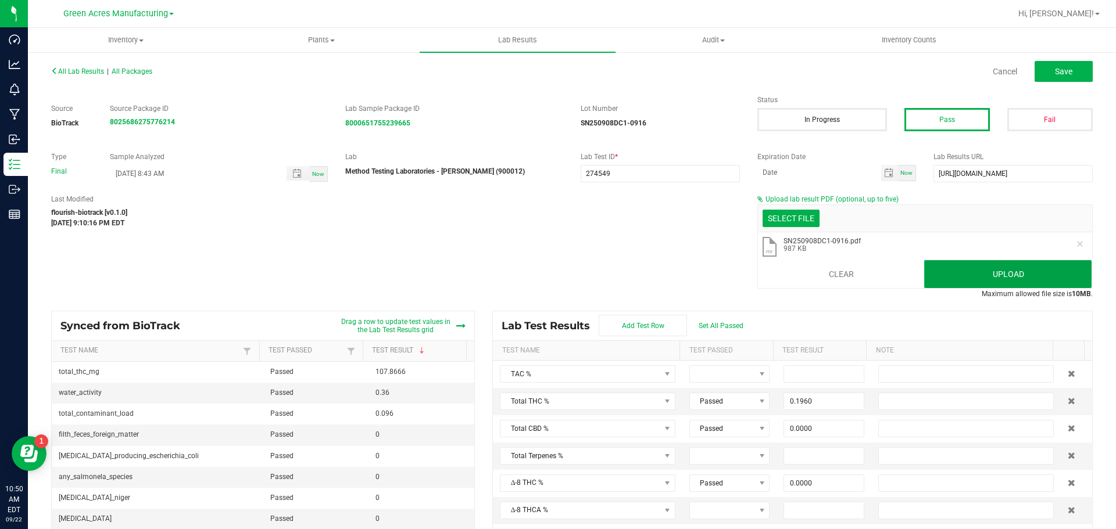
click at [961, 273] on button "Upload" at bounding box center [1007, 274] width 167 height 28
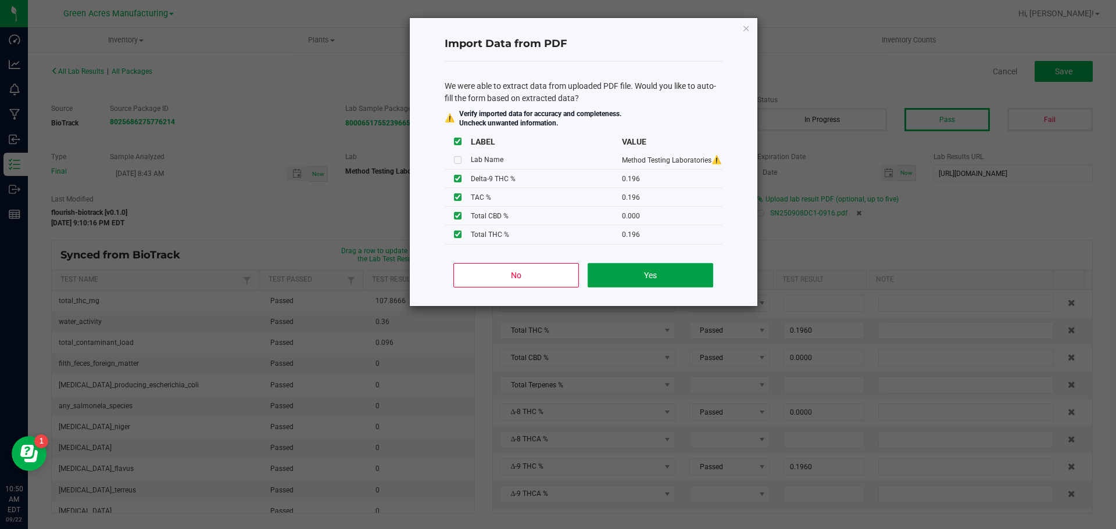
click at [667, 284] on button "Yes" at bounding box center [650, 275] width 125 height 24
type input "0.1960"
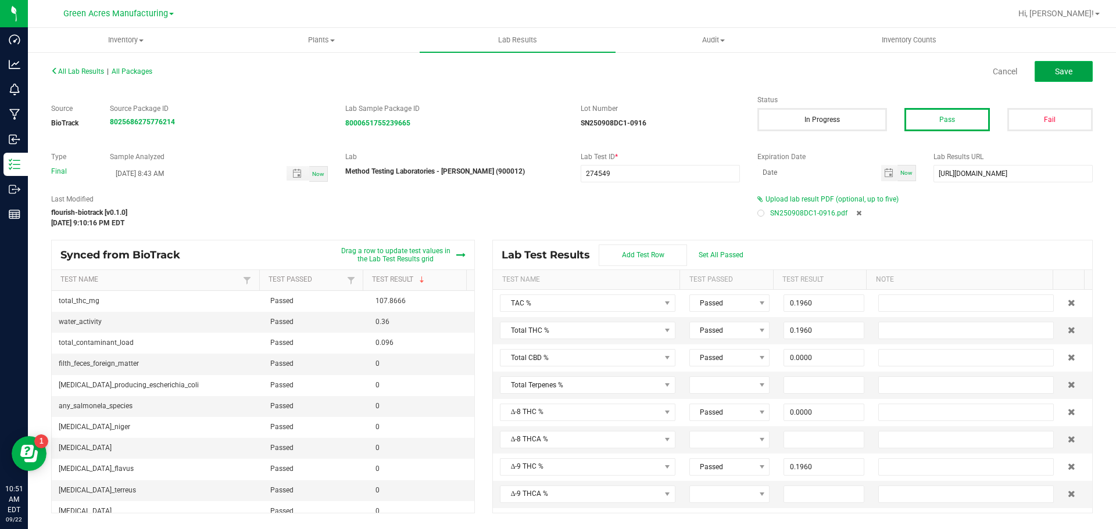
click at [1051, 79] on button "Save" at bounding box center [1064, 71] width 58 height 21
type input "0.0000"
type input "0.1960"
type input "0.0000"
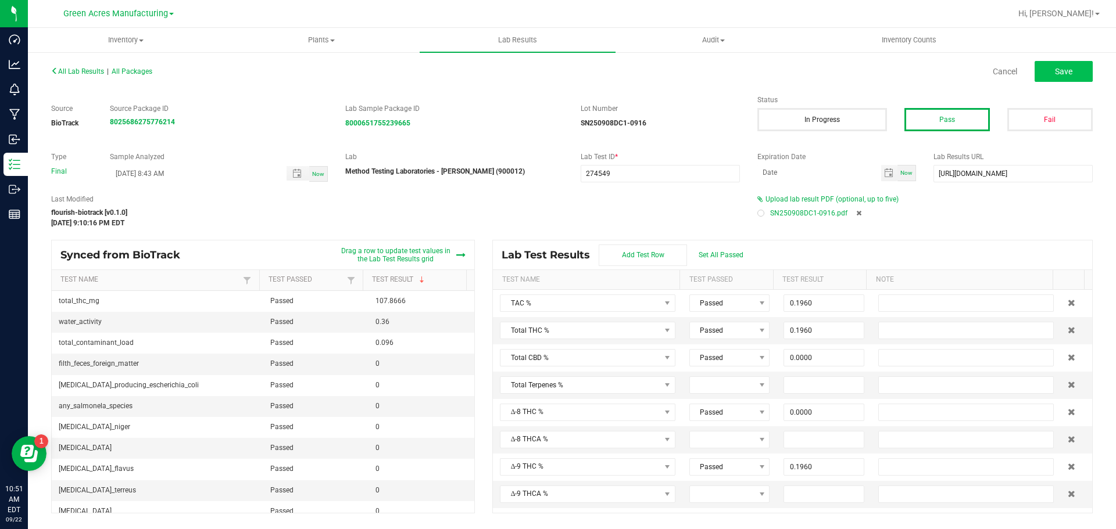
type input "0.0000"
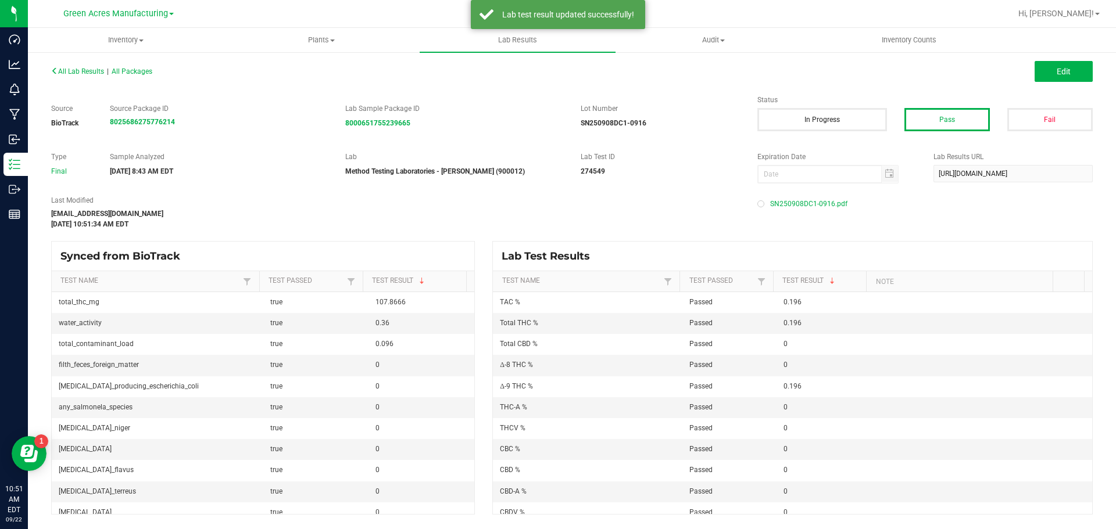
click at [90, 69] on span "All Lab Results" at bounding box center [77, 71] width 53 height 8
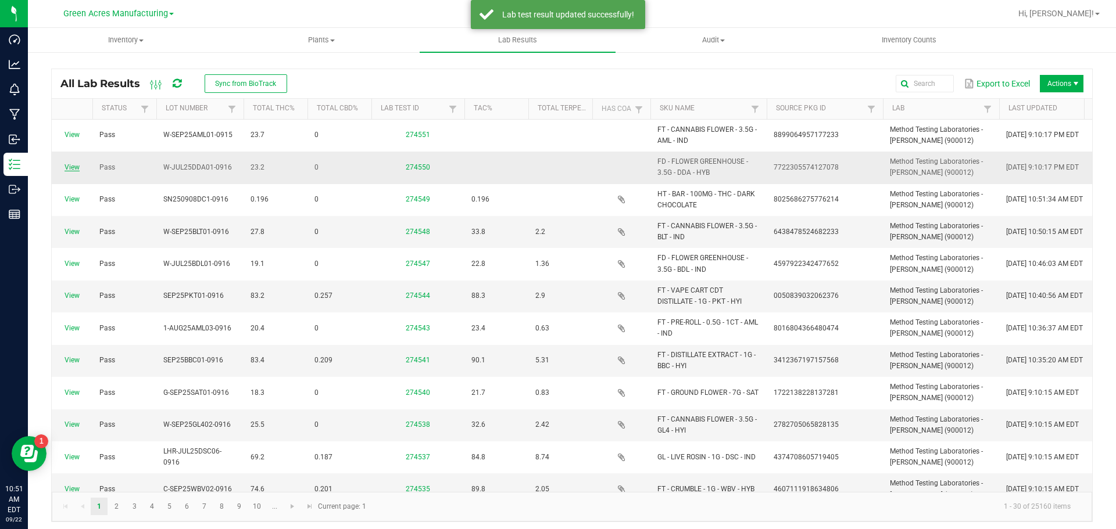
click at [67, 167] on link "View" at bounding box center [72, 167] width 15 height 8
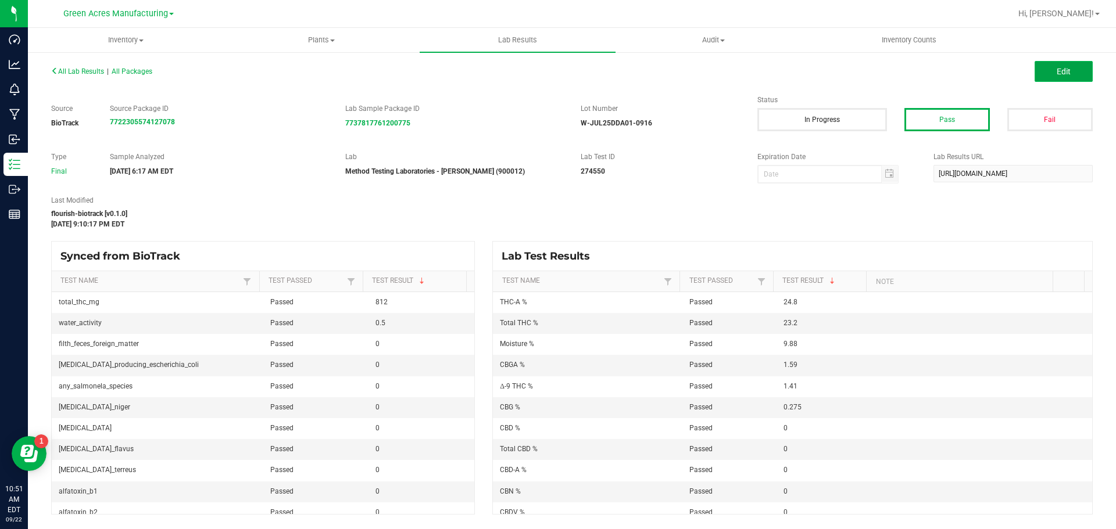
click at [1078, 65] on button "Edit" at bounding box center [1064, 71] width 58 height 21
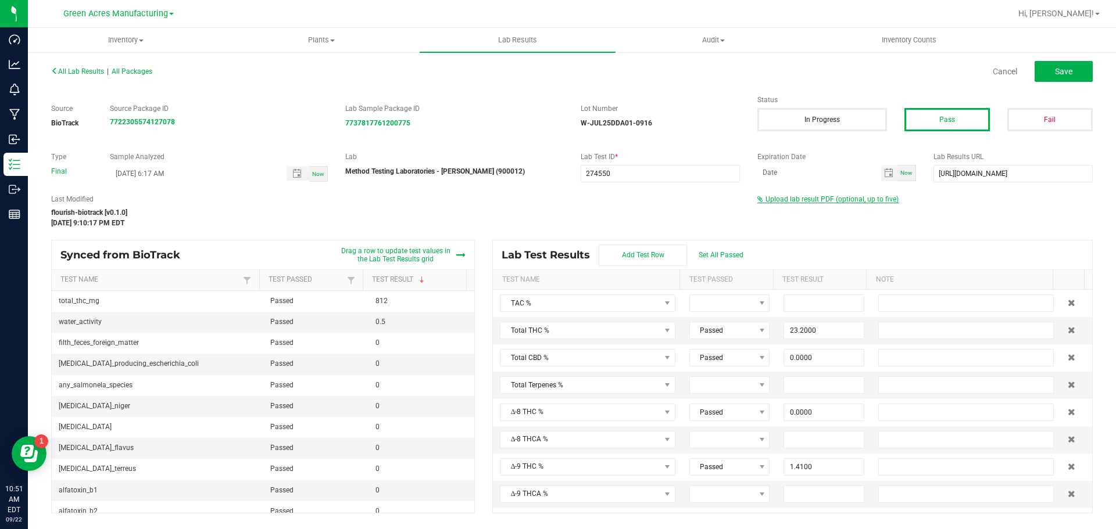
click at [803, 202] on span "Upload lab result PDF (optional, up to five)" at bounding box center [831, 199] width 133 height 8
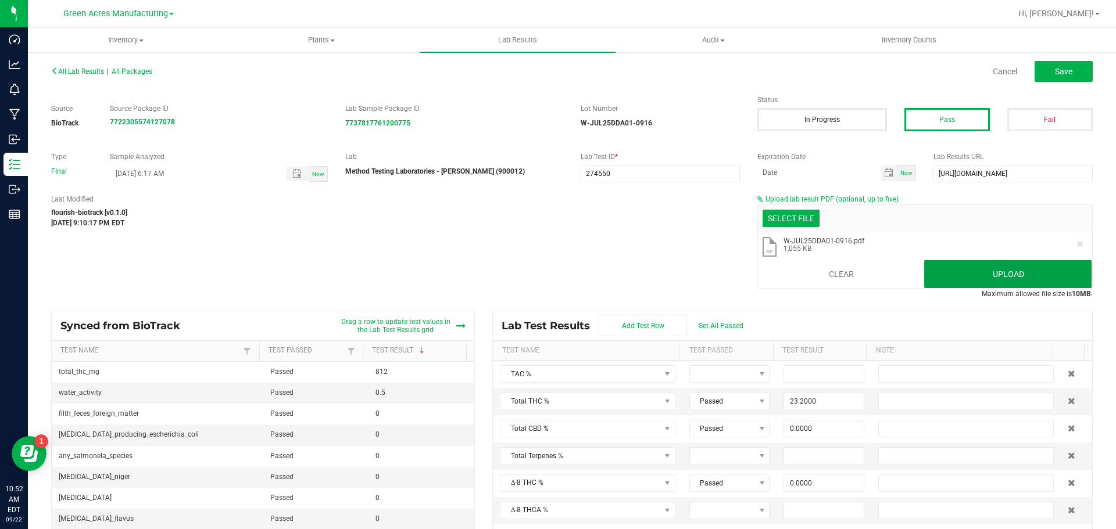
click at [972, 284] on button "Upload" at bounding box center [1007, 274] width 167 height 28
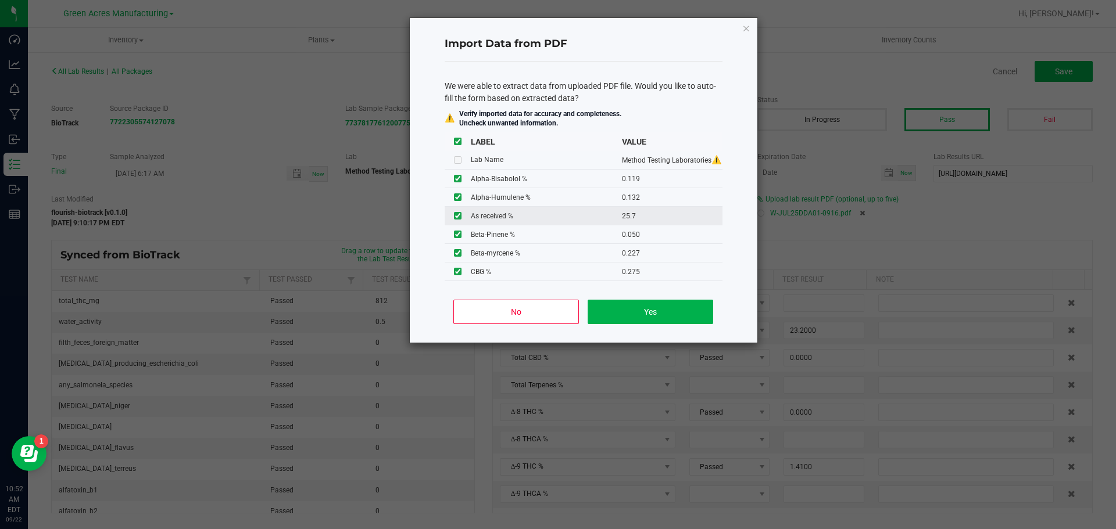
click at [460, 216] on input "checkbox" at bounding box center [458, 216] width 8 height 8
checkbox input "false"
click at [639, 316] on button "Yes" at bounding box center [650, 312] width 125 height 24
type input "0.1190"
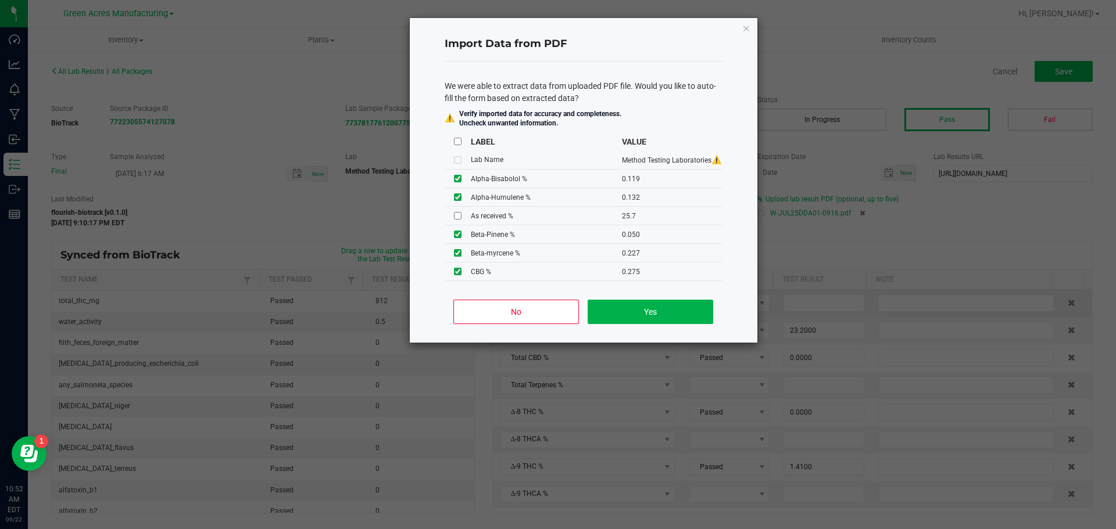
type input "0.1320"
type input "0.0500"
type input "0.1340"
type input "0.0780"
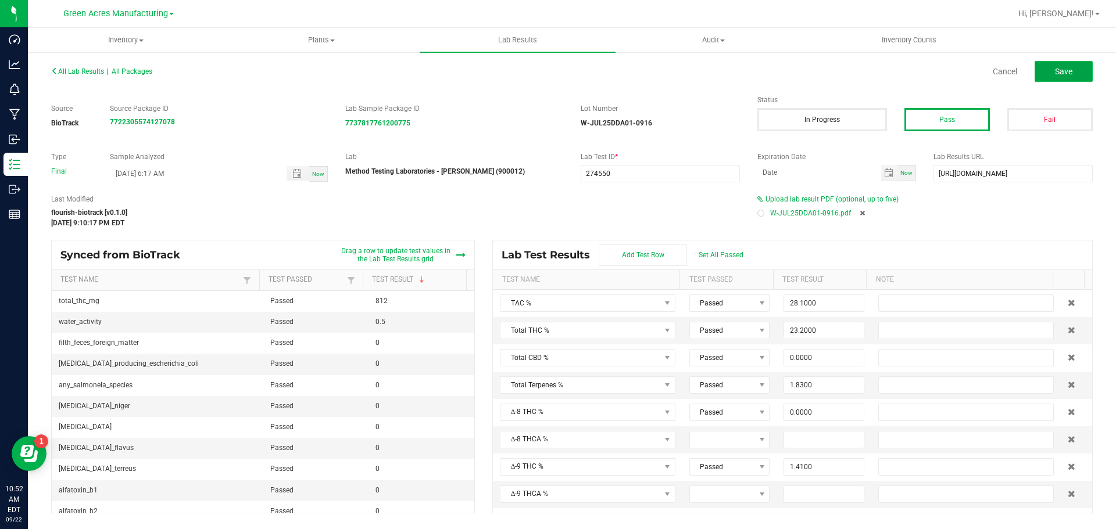
click at [1065, 68] on span "Save" at bounding box center [1063, 71] width 17 height 9
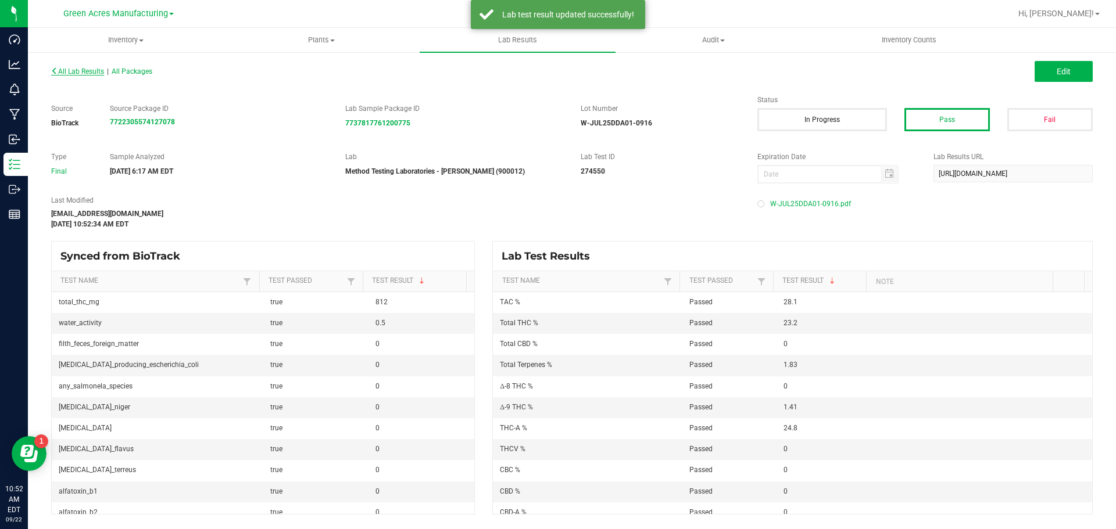
click at [90, 70] on span "All Lab Results" at bounding box center [77, 71] width 53 height 8
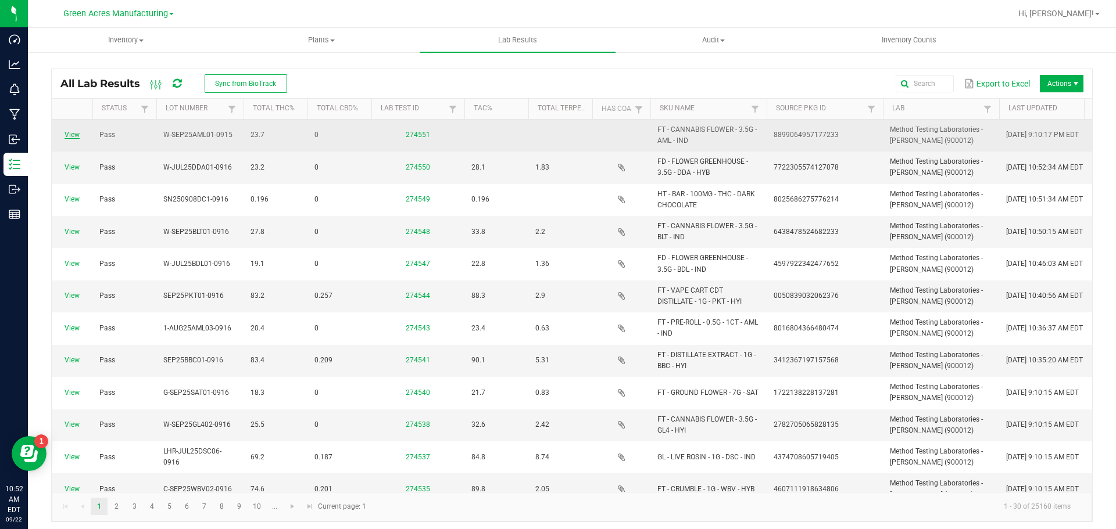
click at [74, 131] on link "View" at bounding box center [72, 135] width 15 height 8
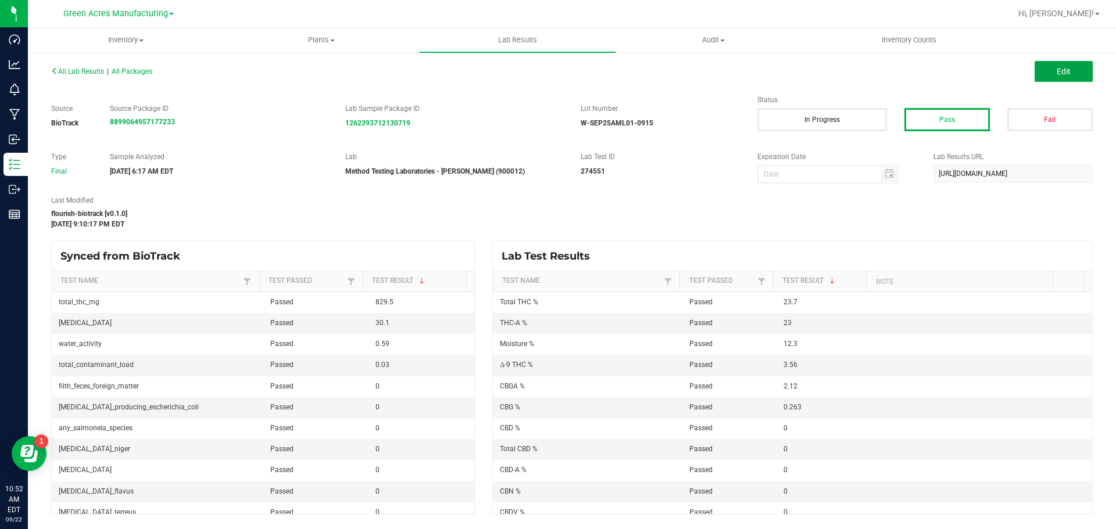
drag, startPoint x: 1060, startPoint y: 71, endPoint x: 929, endPoint y: 221, distance: 198.6
click at [1060, 71] on span "Edit" at bounding box center [1064, 71] width 14 height 9
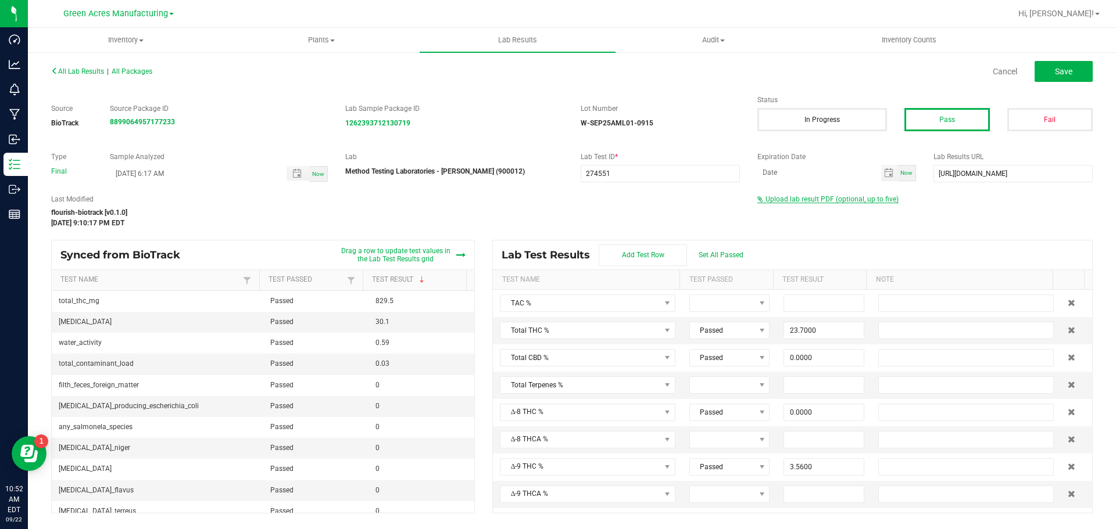
click at [833, 201] on span "Upload lab result PDF (optional, up to five)" at bounding box center [831, 199] width 133 height 8
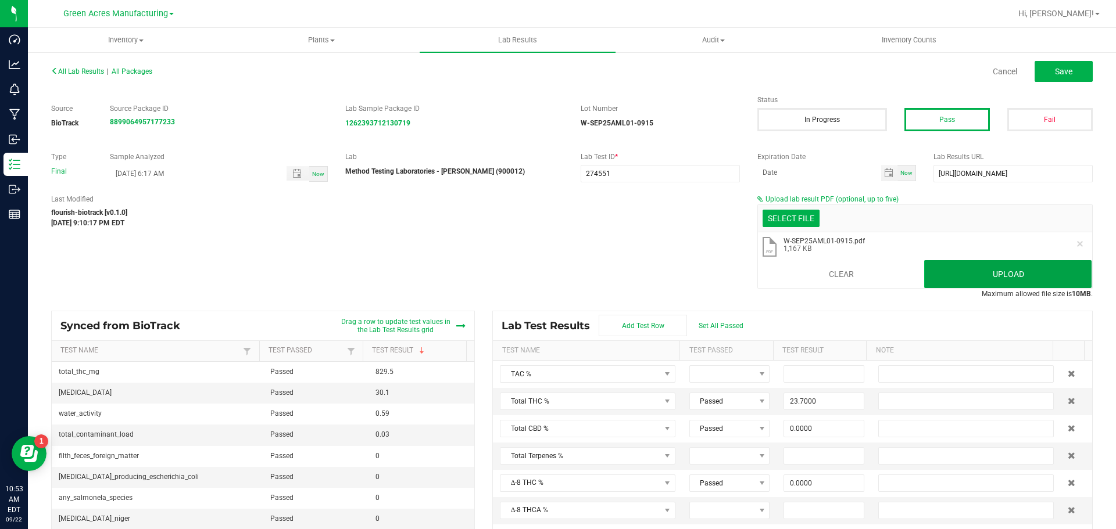
click at [1037, 263] on button "Upload" at bounding box center [1007, 274] width 167 height 28
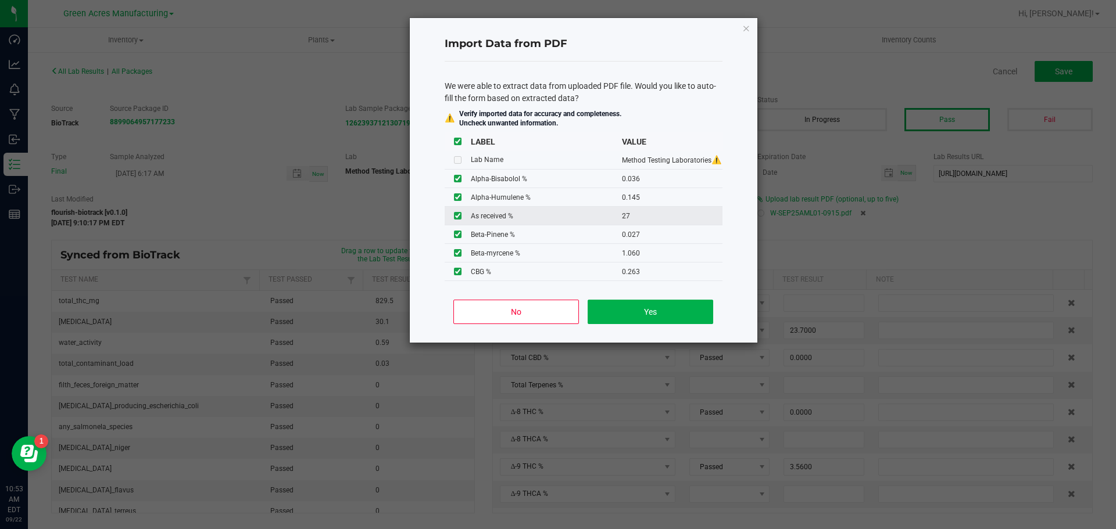
click at [458, 216] on input "checkbox" at bounding box center [458, 216] width 8 height 8
click at [662, 314] on button "Yes" at bounding box center [650, 312] width 125 height 24
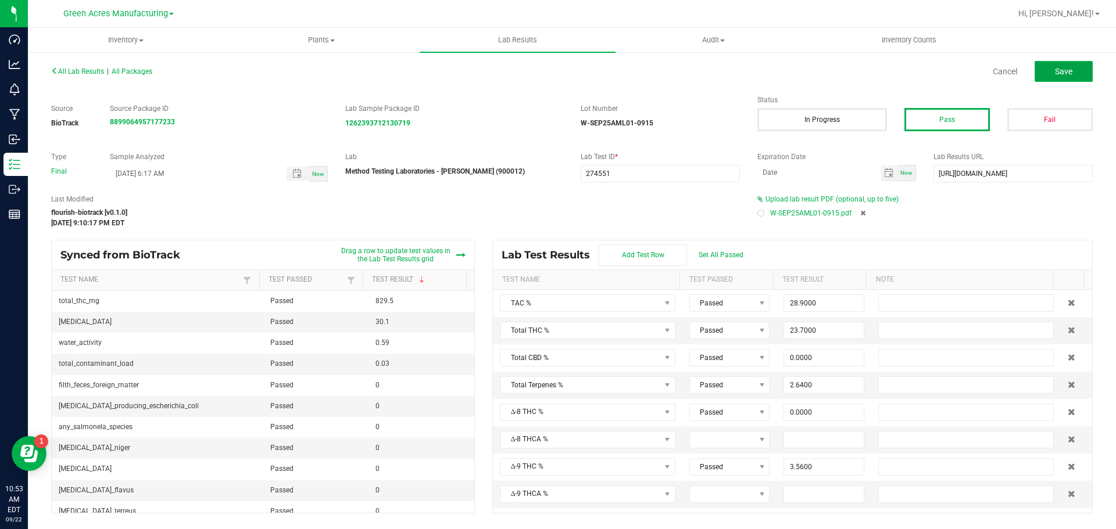
click at [1080, 80] on button "Save" at bounding box center [1064, 71] width 58 height 21
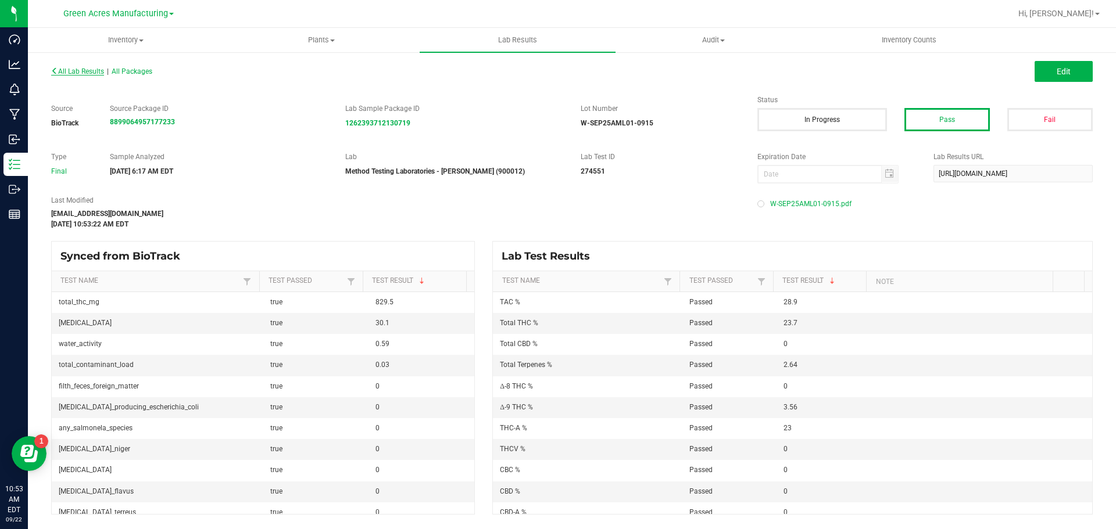
click at [92, 70] on span "All Lab Results" at bounding box center [77, 71] width 53 height 8
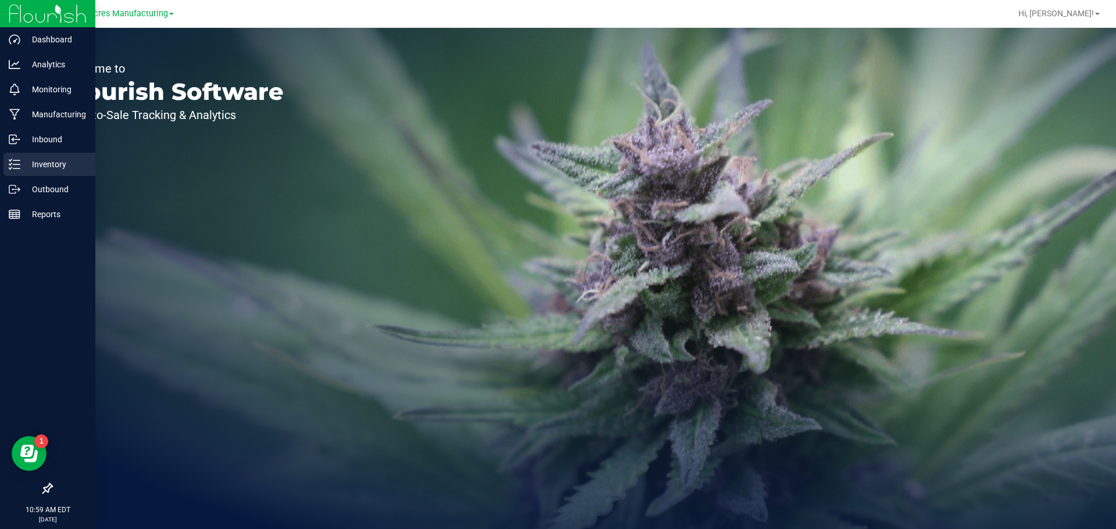
click at [12, 167] on icon at bounding box center [10, 168] width 2 height 2
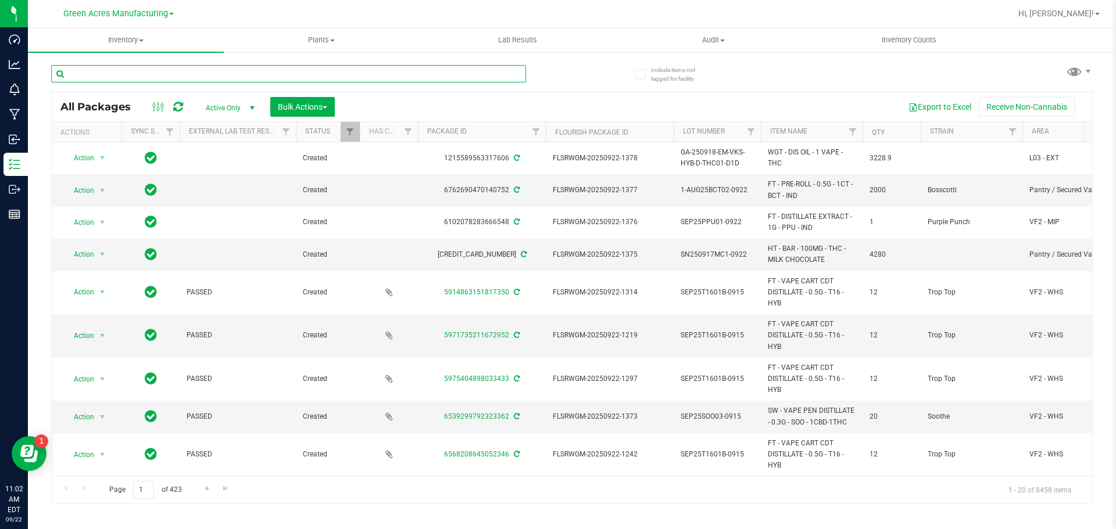
click at [216, 71] on input "text" at bounding box center [288, 73] width 475 height 17
paste input "SEP25T1601C-0915"
type input "SEP25T1601C-0915"
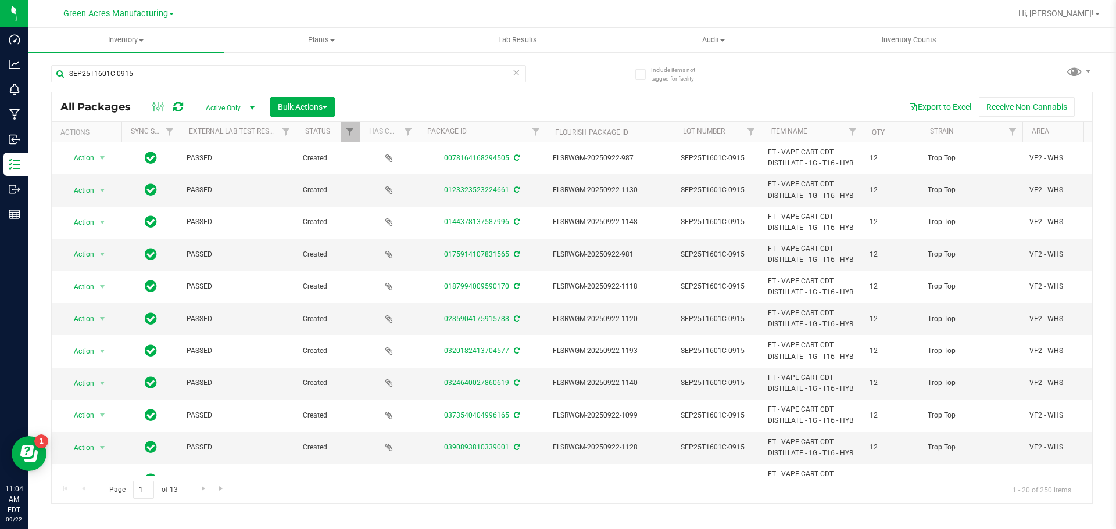
click at [518, 73] on icon at bounding box center [516, 72] width 8 height 14
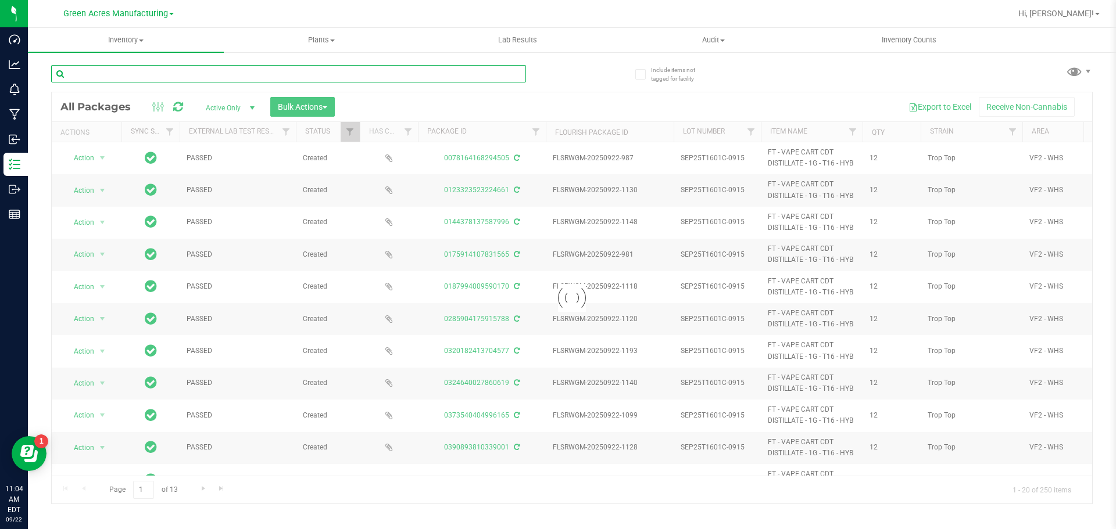
click at [91, 71] on input "text" at bounding box center [288, 73] width 475 height 17
paste input "SN250911TRP1-0915"
type input "SN250911TRP1-0915"
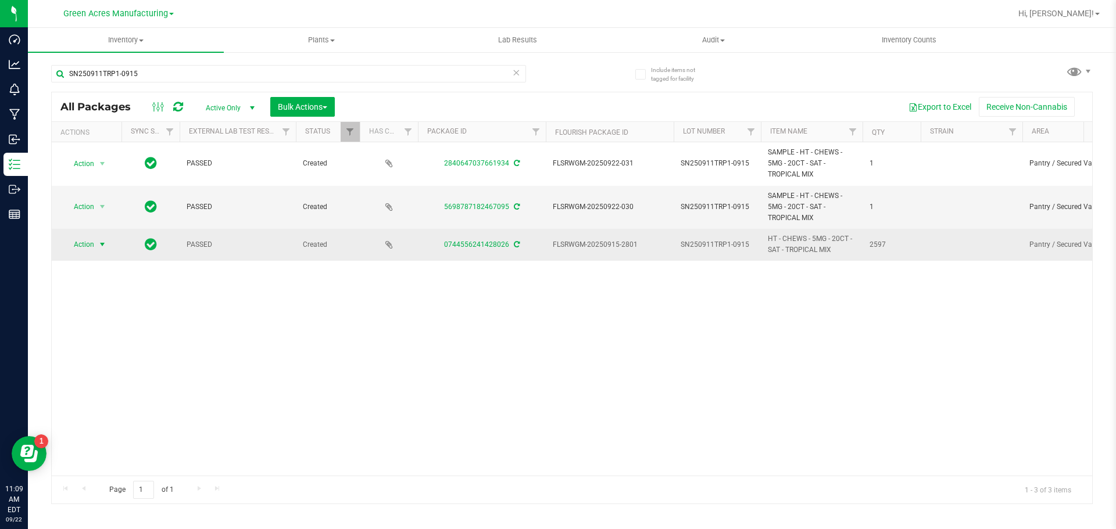
click at [94, 245] on span "Action" at bounding box center [78, 245] width 31 height 16
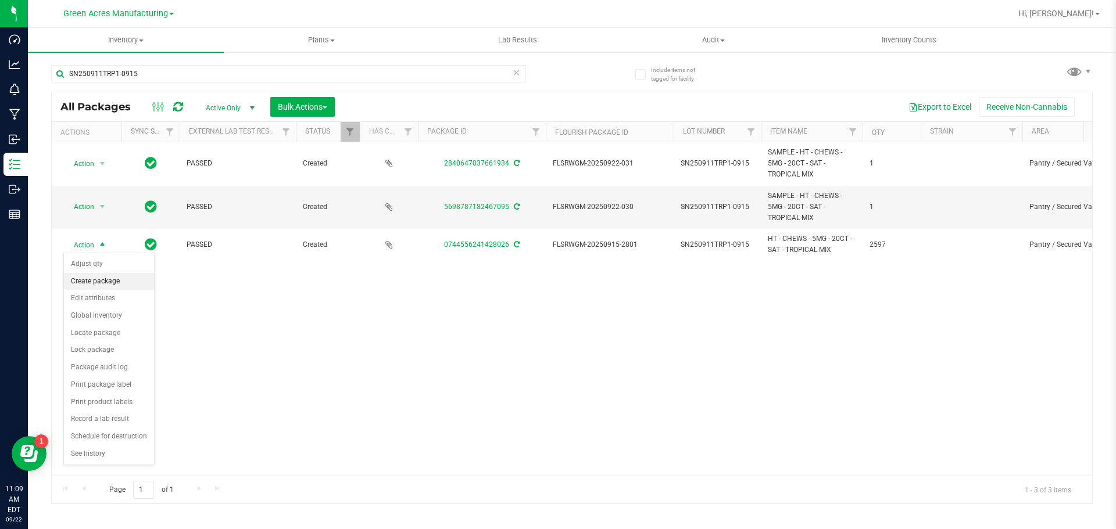
click at [98, 282] on li "Create package" at bounding box center [109, 281] width 90 height 17
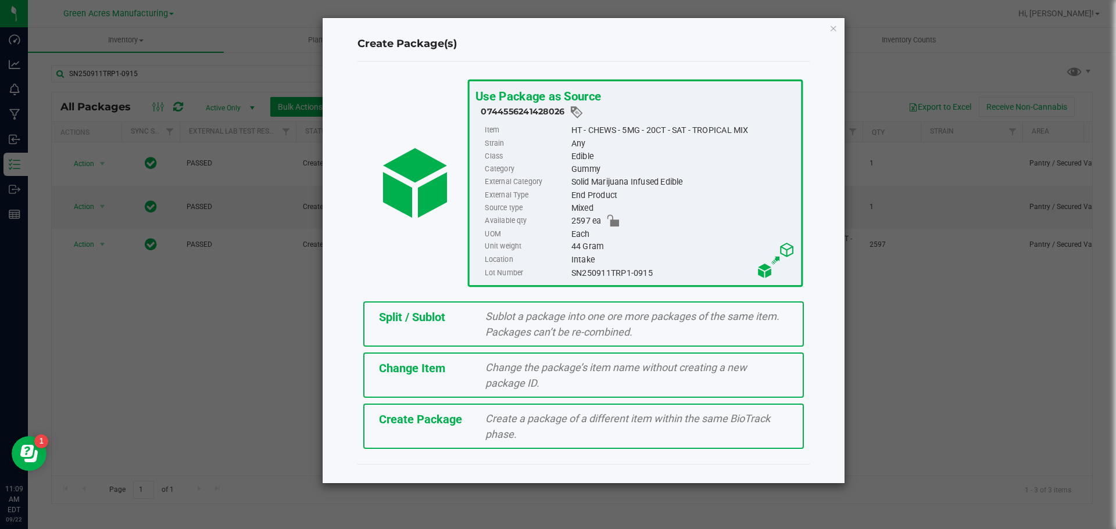
click at [471, 322] on div "Split / Sublot" at bounding box center [423, 317] width 107 height 17
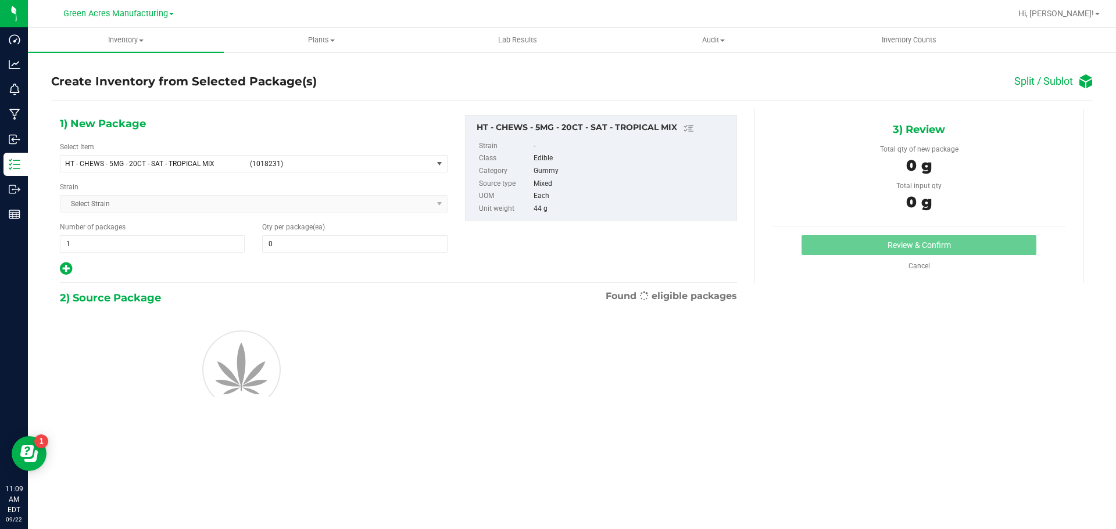
type input "0"
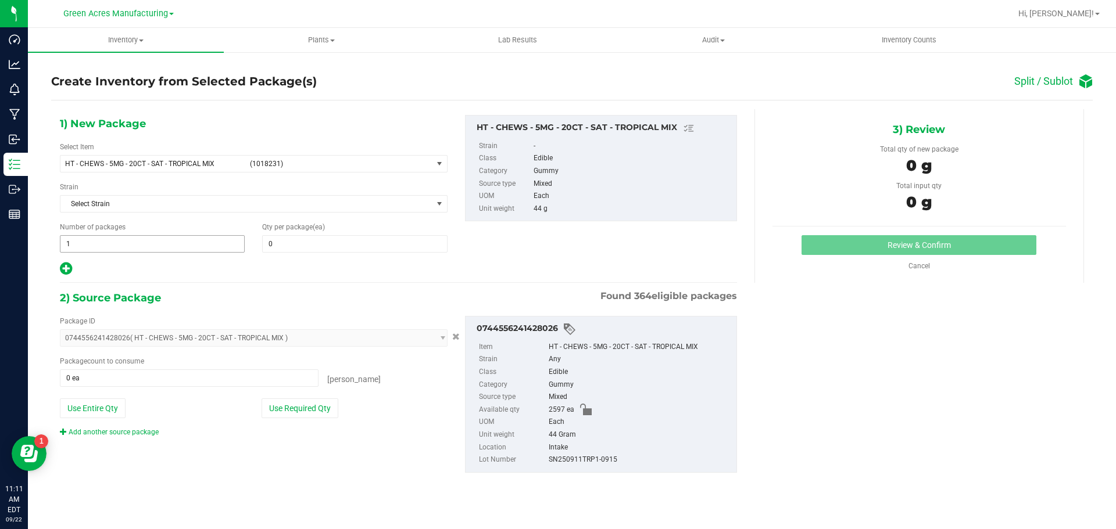
click at [110, 249] on span "1 1" at bounding box center [152, 243] width 185 height 17
type input "103"
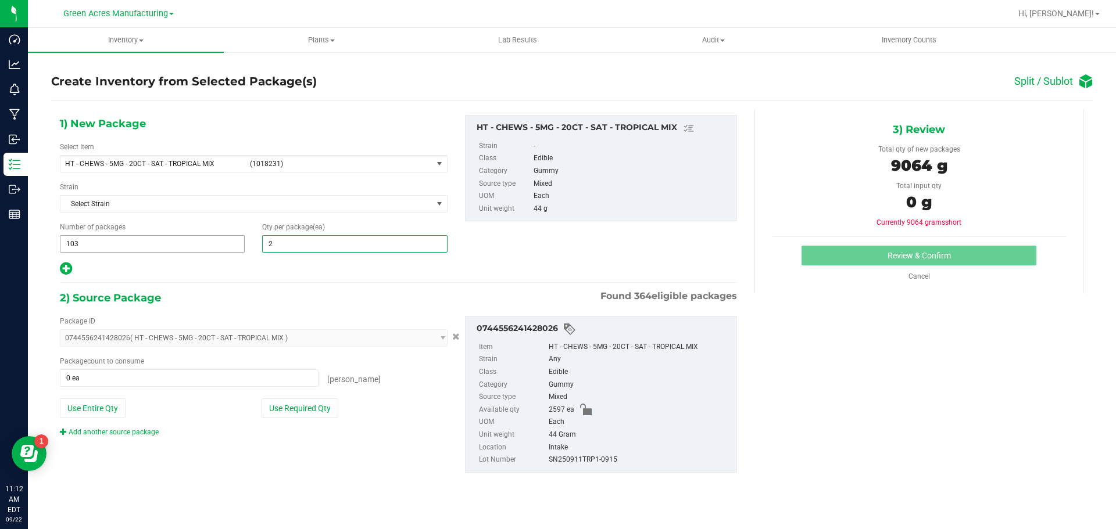
type input "25"
click at [66, 268] on icon at bounding box center [66, 269] width 12 height 15
type input "25"
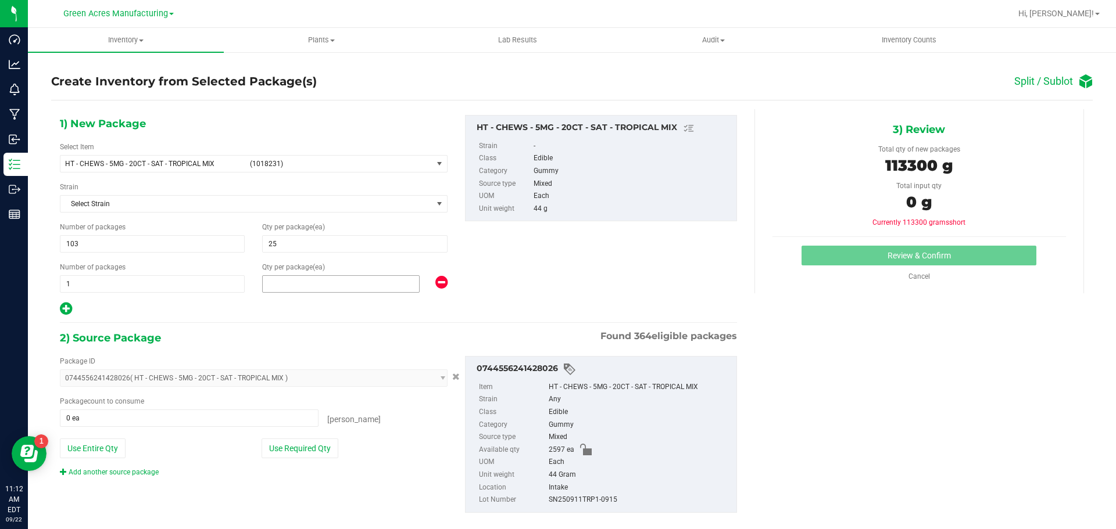
click at [291, 284] on span at bounding box center [341, 283] width 158 height 17
type input "22"
click at [293, 442] on button "Use Required Qty" at bounding box center [300, 449] width 77 height 20
type input "2597 ea"
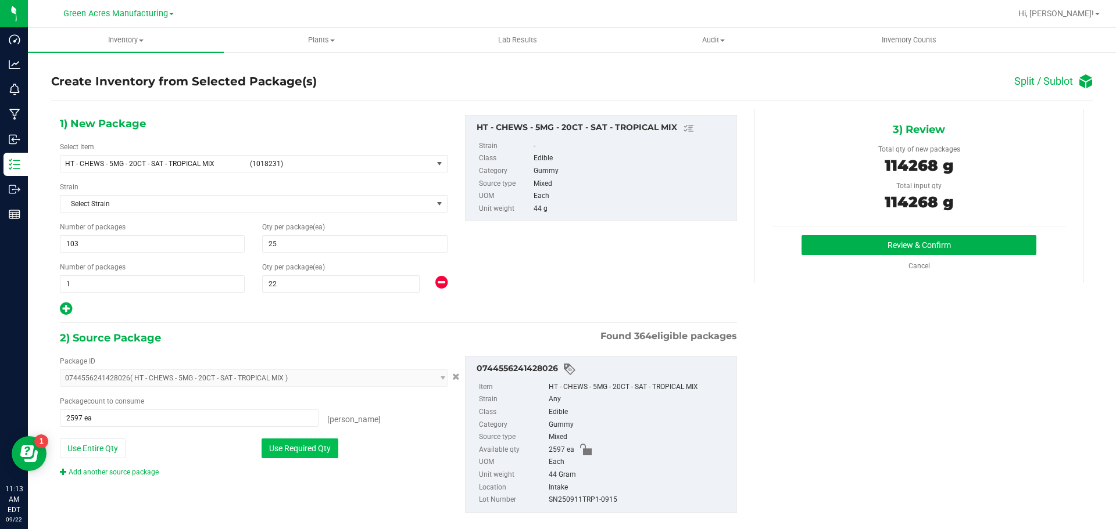
click at [289, 454] on button "Use Required Qty" at bounding box center [300, 449] width 77 height 20
click at [877, 241] on button "Review & Confirm" at bounding box center [918, 245] width 235 height 20
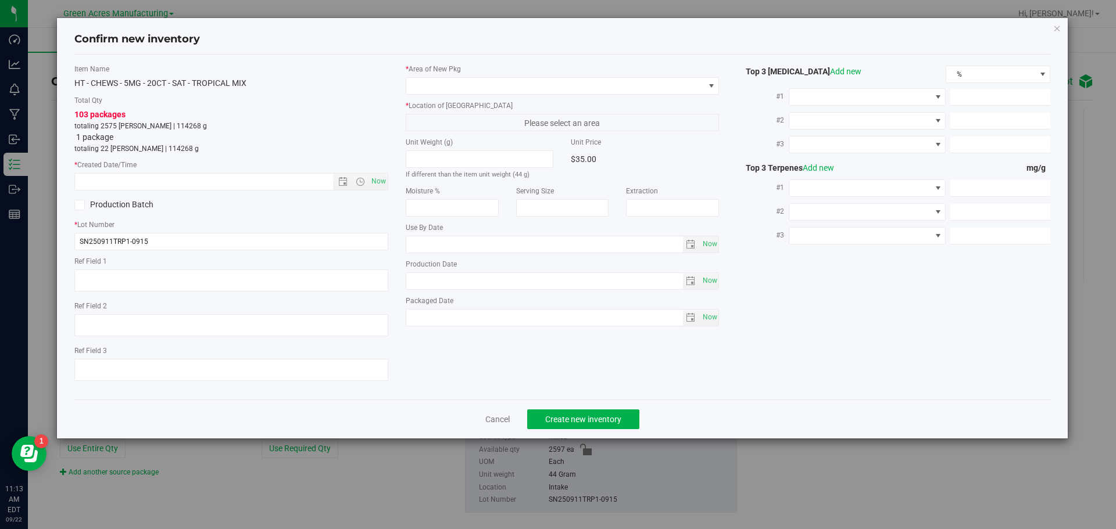
type input "2026-03-24"
type input "2025-09-11"
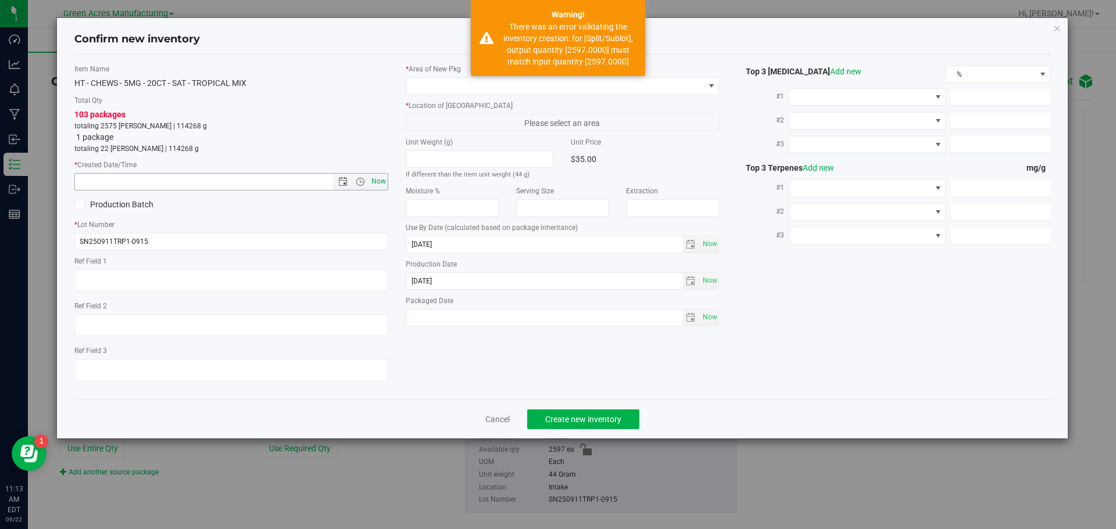
click at [384, 175] on span "Now" at bounding box center [378, 181] width 20 height 17
type input "9/22/2025 11:13 AM"
click at [436, 86] on span at bounding box center [555, 86] width 298 height 16
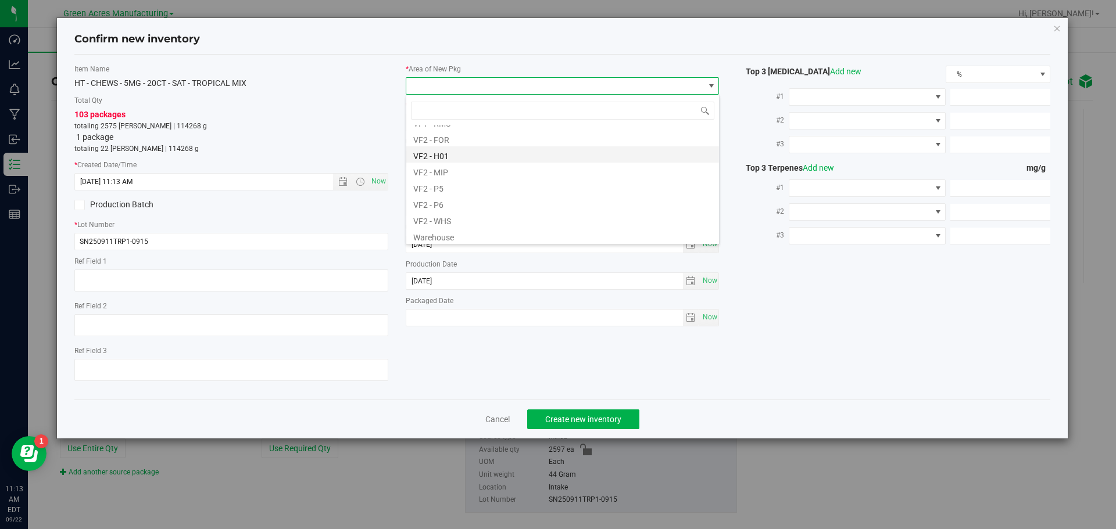
scroll to position [584, 0]
click at [484, 214] on li "VF2 - WHS" at bounding box center [562, 217] width 313 height 16
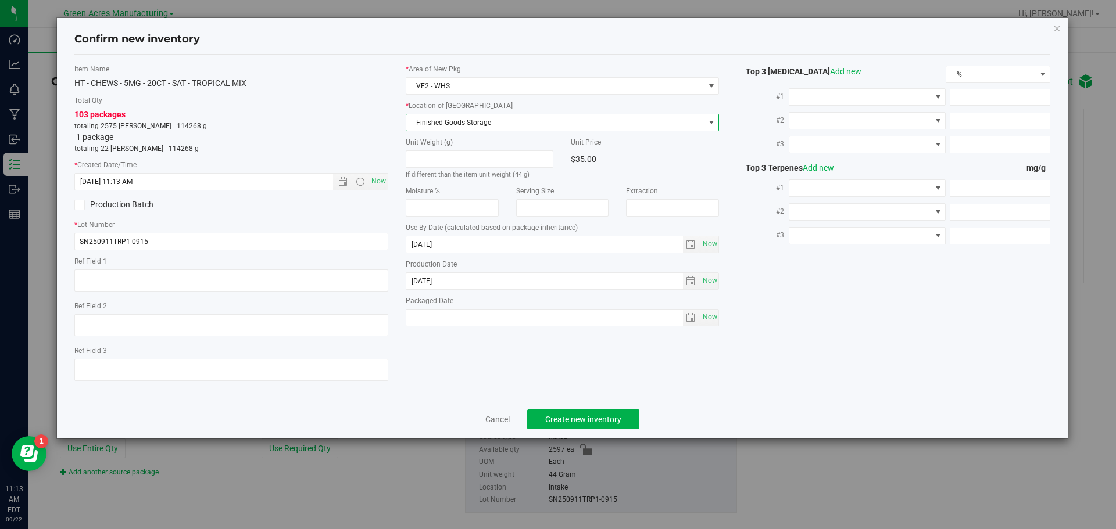
click at [485, 119] on span "Finished Goods Storage" at bounding box center [555, 122] width 298 height 16
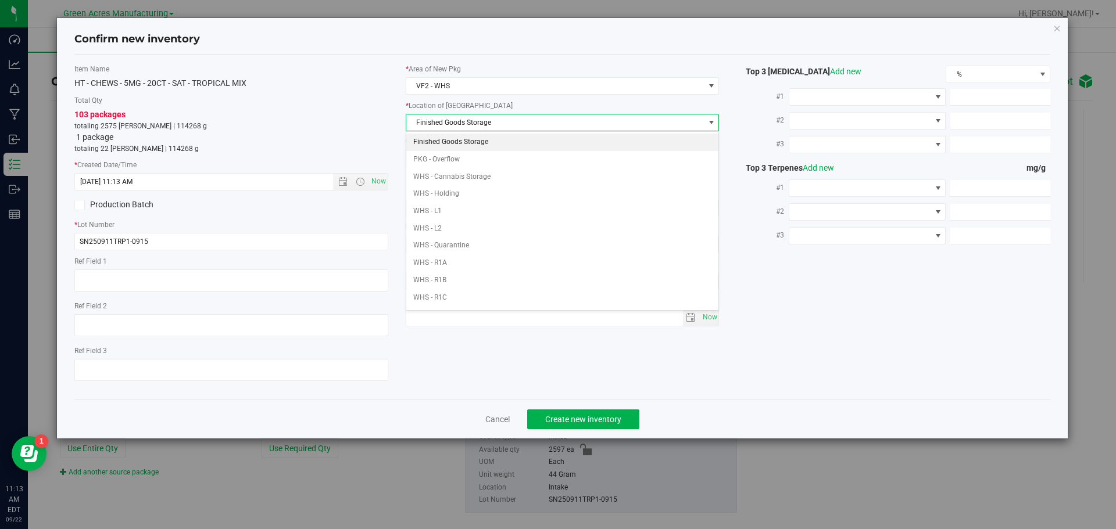
click at [484, 142] on li "Finished Goods Storage" at bounding box center [562, 142] width 313 height 17
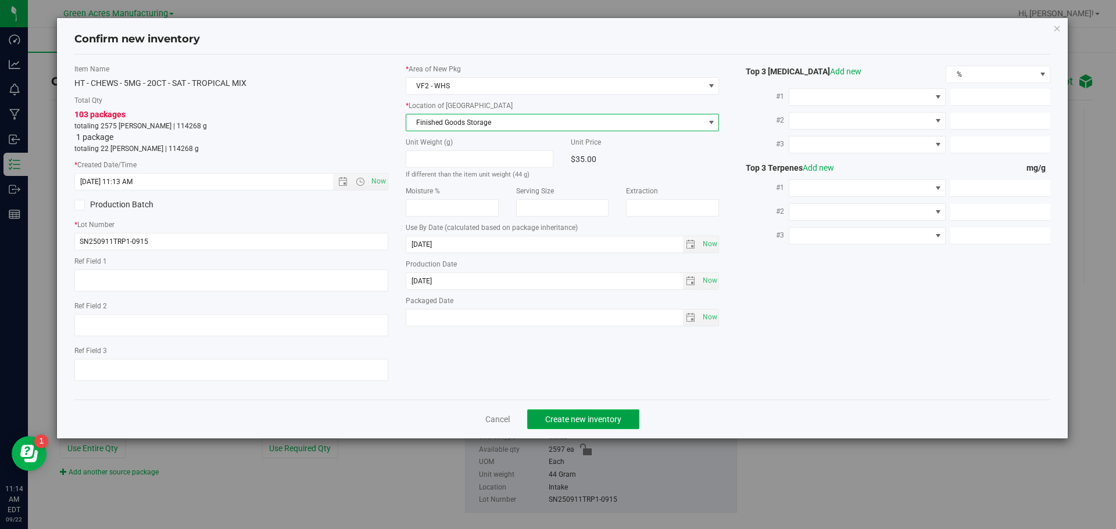
click at [600, 421] on span "Create new inventory" at bounding box center [583, 419] width 76 height 9
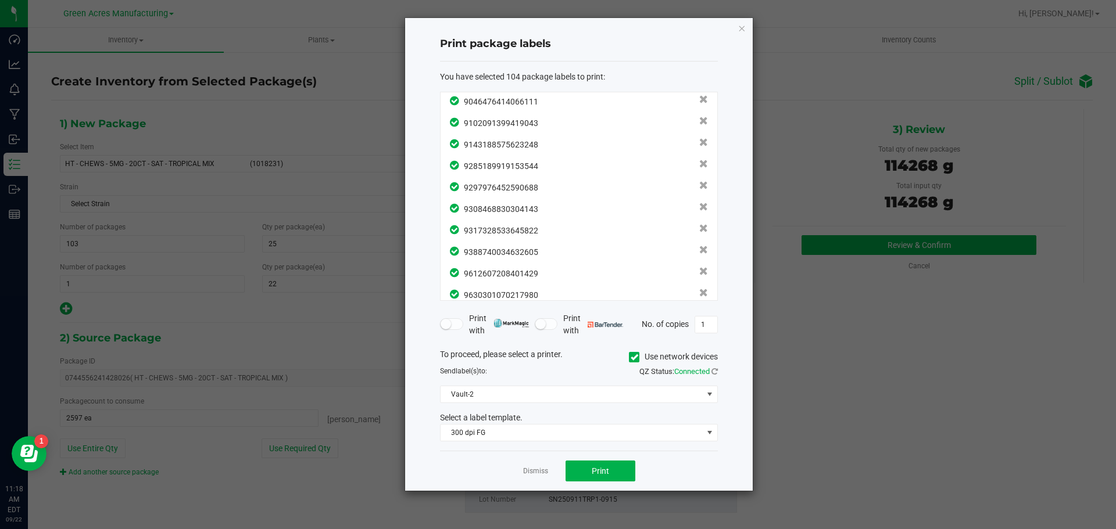
scroll to position [2038, 0]
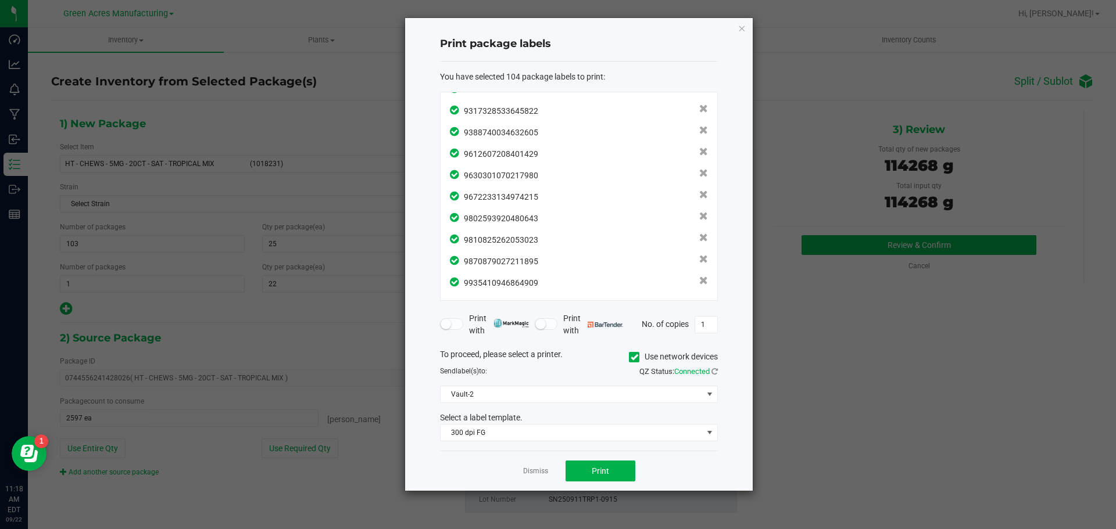
click at [486, 382] on div "To proceed, please select a printer. Use network devices Send label(s) to: QZ S…" at bounding box center [579, 396] width 278 height 94
click at [485, 396] on span "Vault-2" at bounding box center [572, 394] width 262 height 16
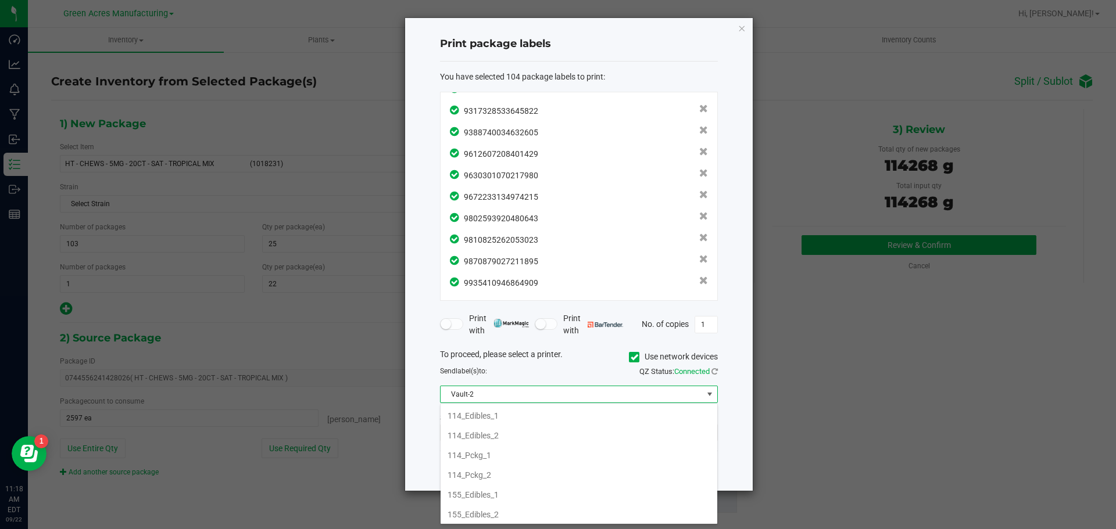
scroll to position [17, 278]
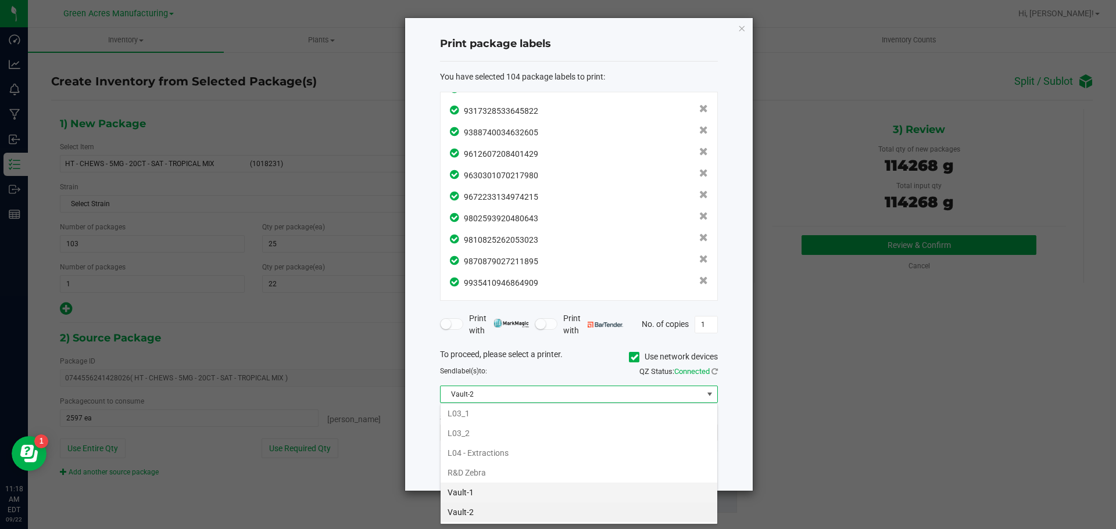
click at [488, 491] on li "Vault-1" at bounding box center [579, 493] width 277 height 20
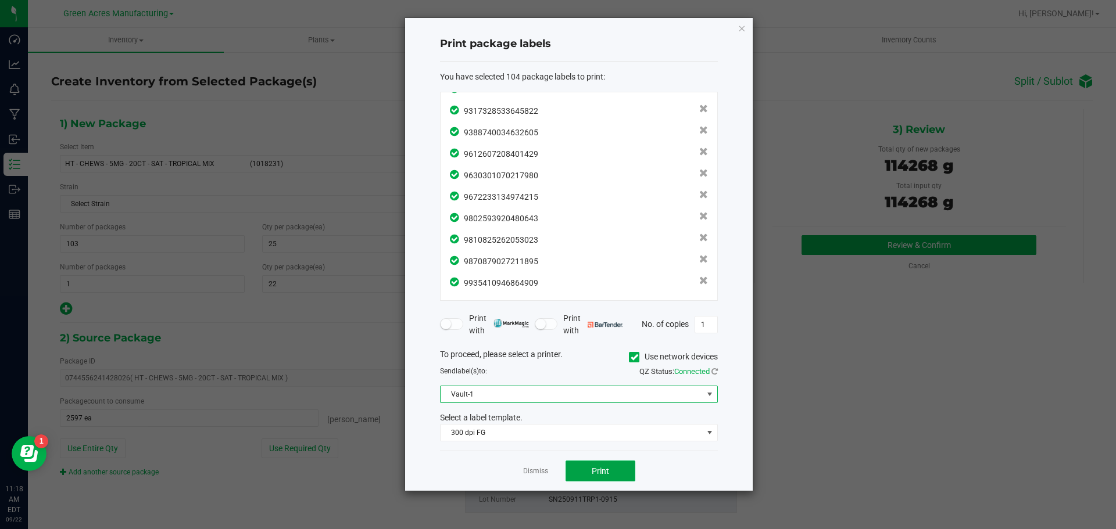
click at [584, 473] on button "Print" at bounding box center [601, 471] width 70 height 21
click at [492, 389] on span "Vault-1" at bounding box center [572, 394] width 262 height 16
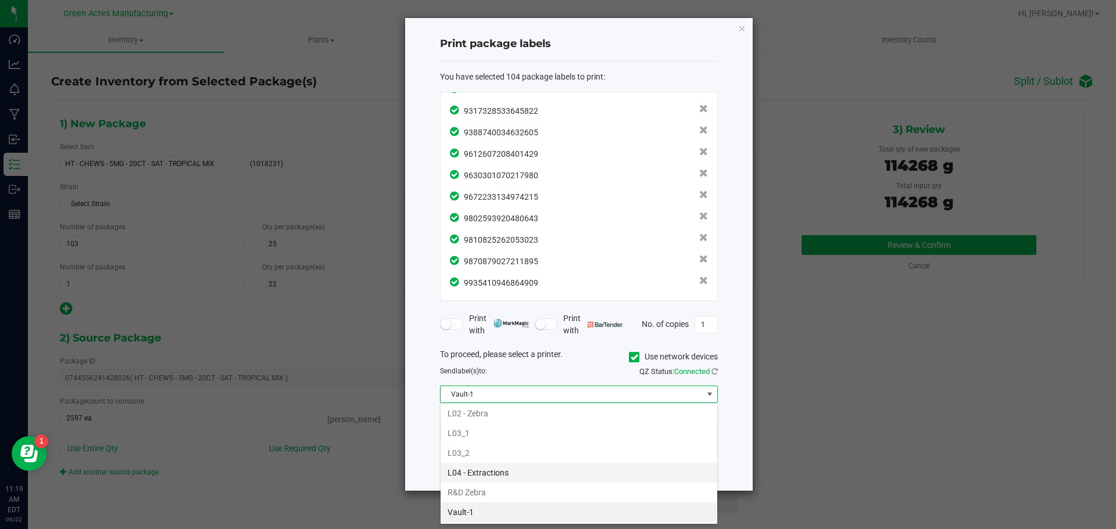
scroll to position [456, 0]
click at [494, 477] on li "Vault-2" at bounding box center [579, 474] width 277 height 20
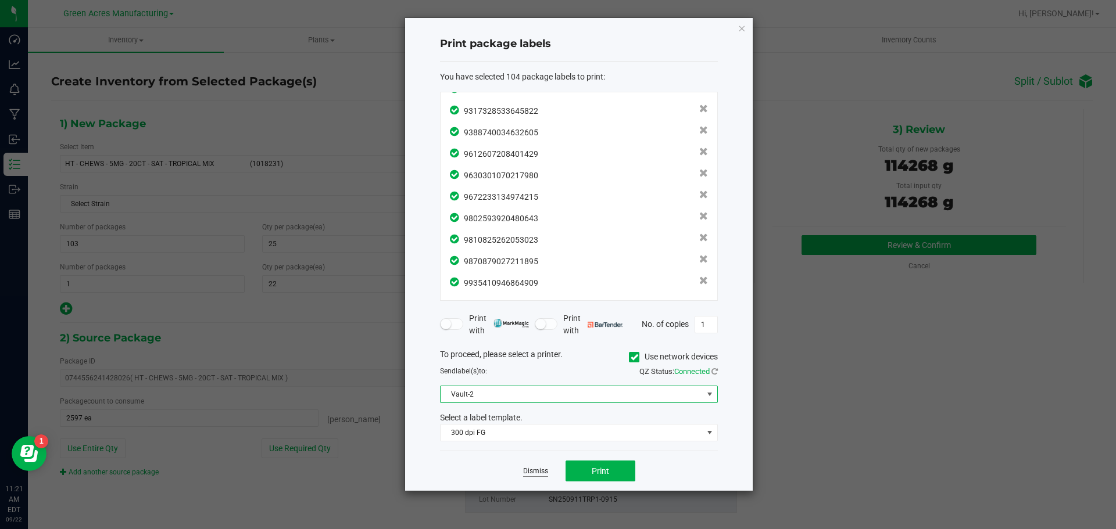
click at [531, 473] on link "Dismiss" at bounding box center [535, 472] width 25 height 10
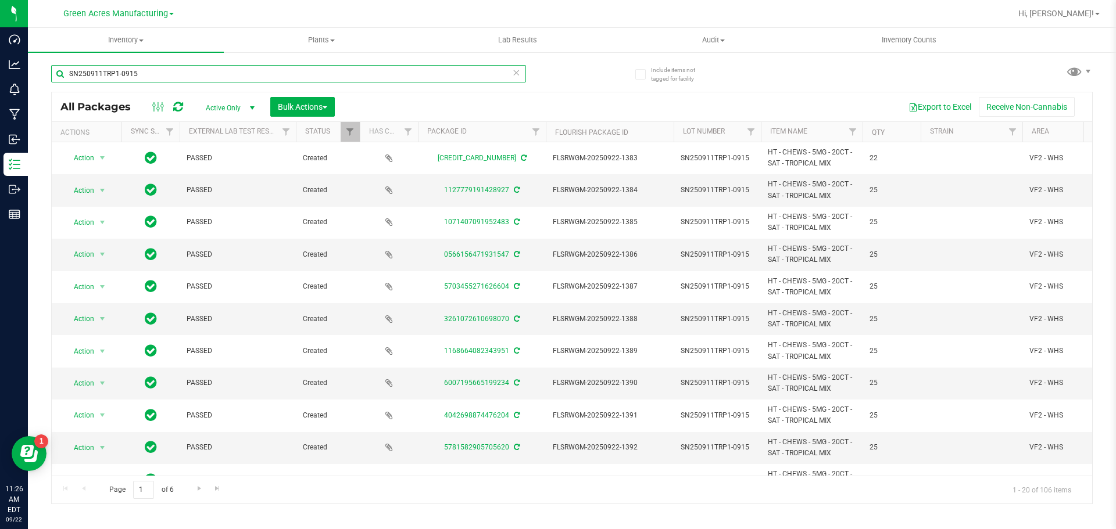
click at [522, 74] on input "SN250911TRP1-0915" at bounding box center [288, 73] width 475 height 17
click at [517, 76] on icon at bounding box center [516, 72] width 8 height 14
click at [126, 78] on input "text" at bounding box center [288, 73] width 475 height 17
paste input "W-SEP25BLT01-0916"
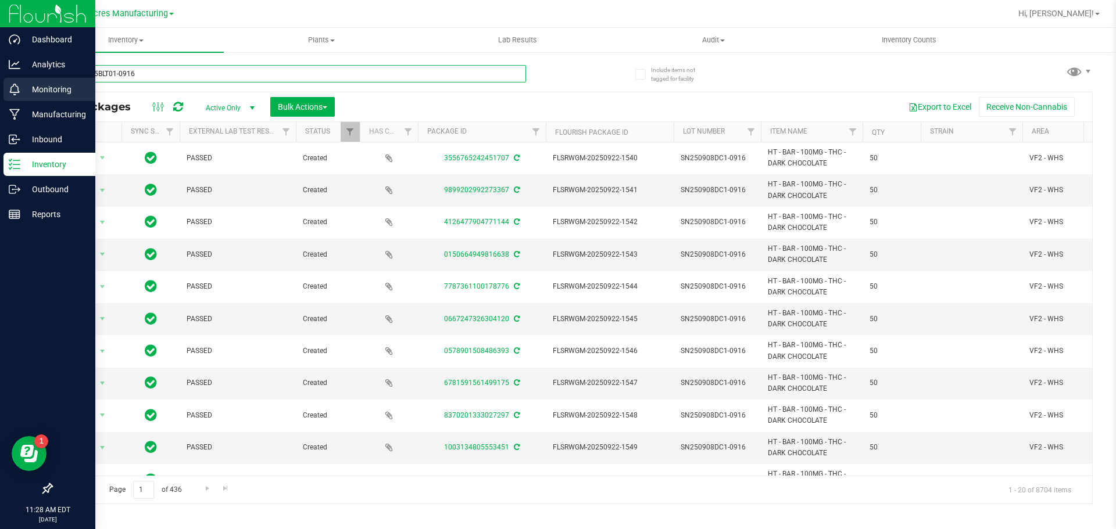
type input "W-SEP25BLT01-0916"
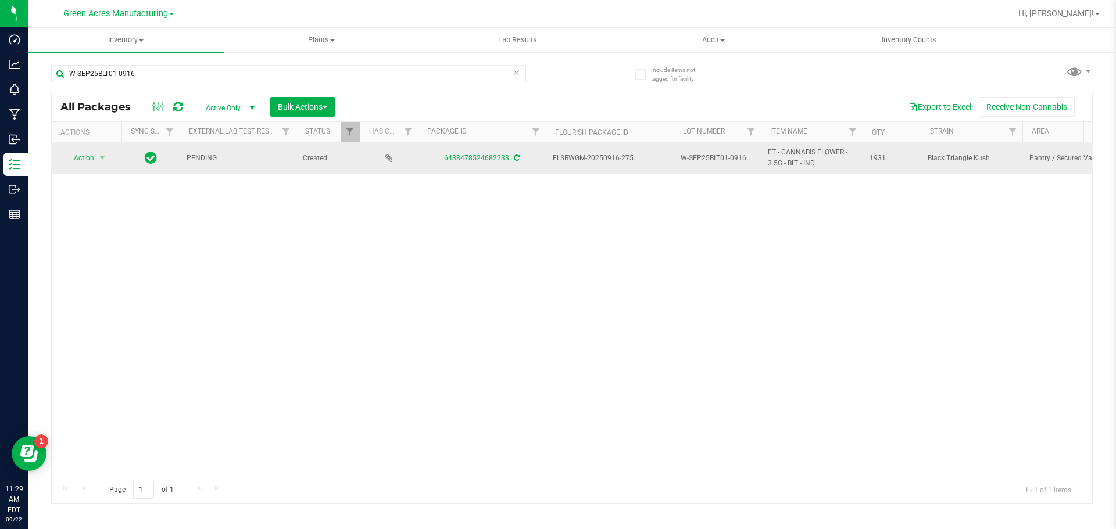
click at [519, 156] on div "6438478524682233" at bounding box center [481, 158] width 131 height 11
click at [517, 156] on icon at bounding box center [517, 158] width 6 height 7
click at [98, 156] on span "select" at bounding box center [102, 157] width 9 height 9
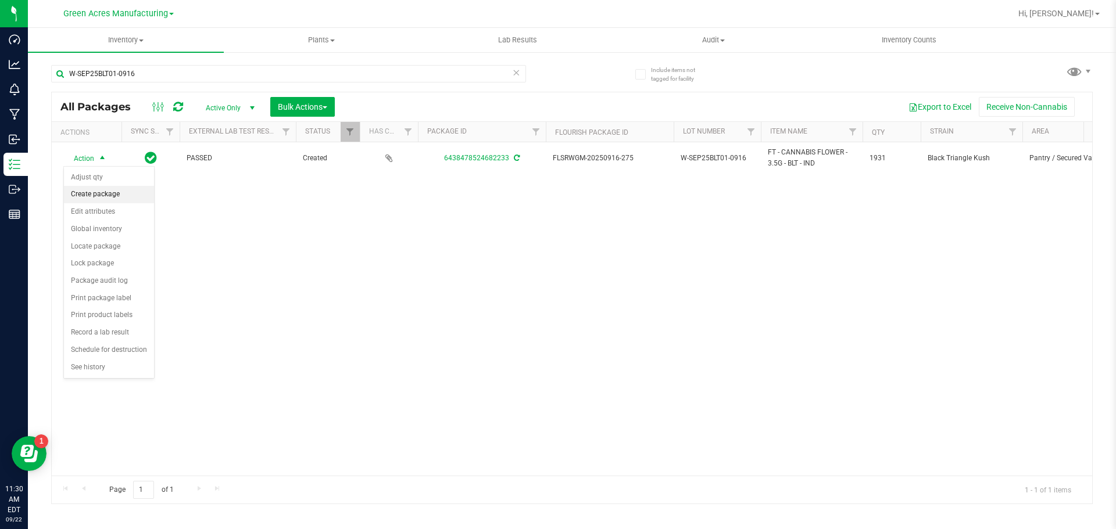
click at [103, 192] on li "Create package" at bounding box center [109, 194] width 90 height 17
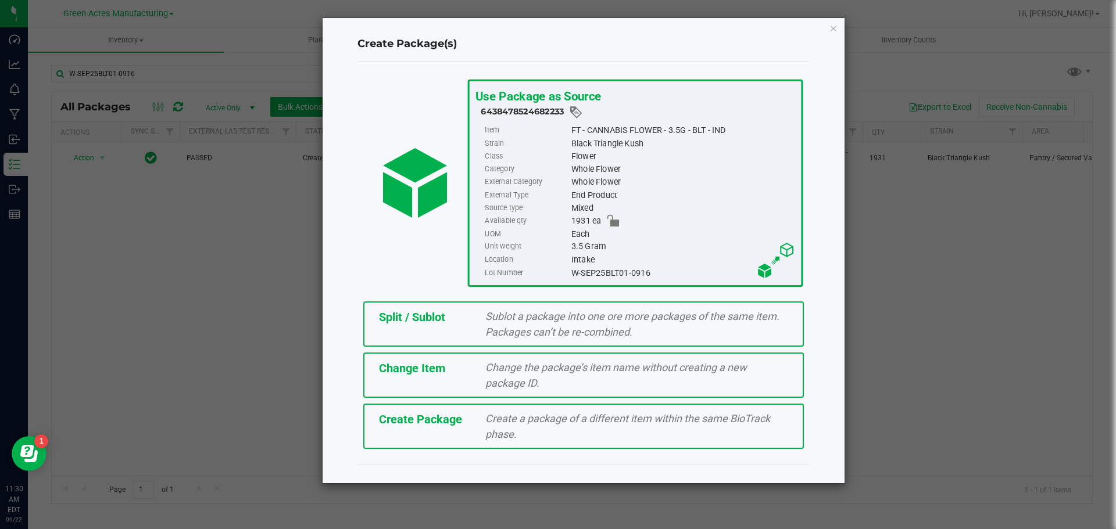
click at [410, 432] on div "Create Package Create a package of a different item within the same BioTrack ph…" at bounding box center [583, 426] width 441 height 45
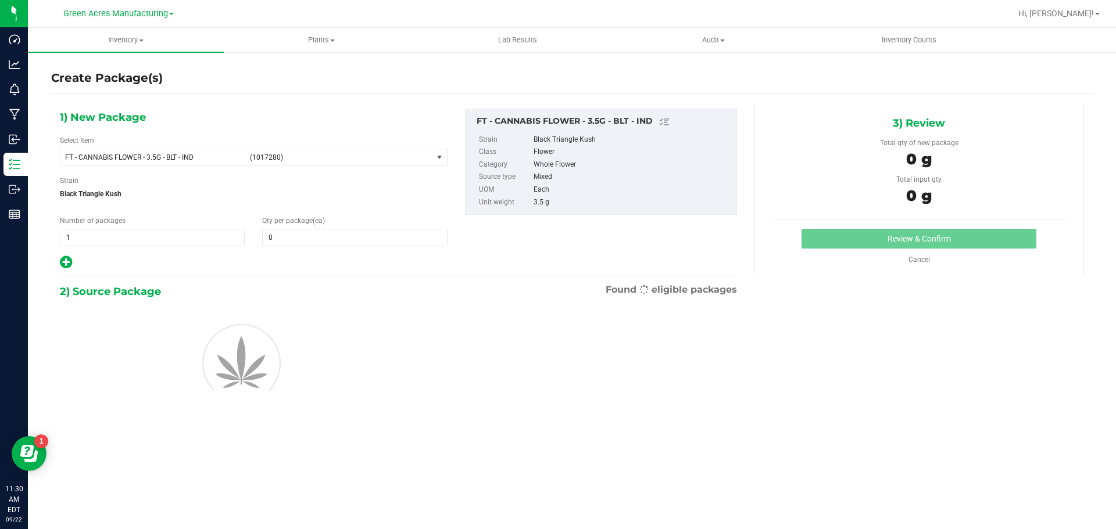
type input "0"
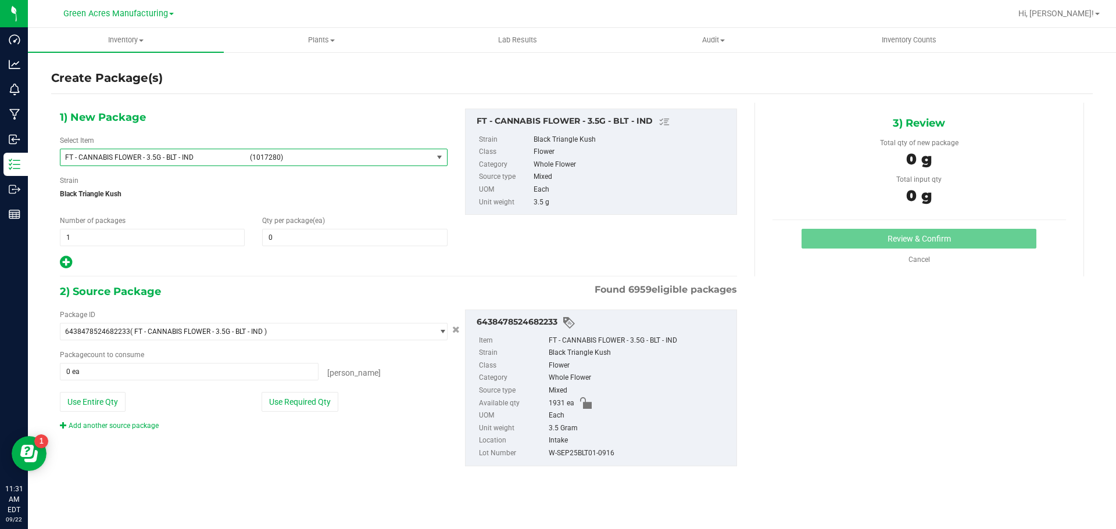
click at [103, 159] on span "FT - CANNABIS FLOWER - 3.5G - BLT - IND" at bounding box center [154, 157] width 178 height 8
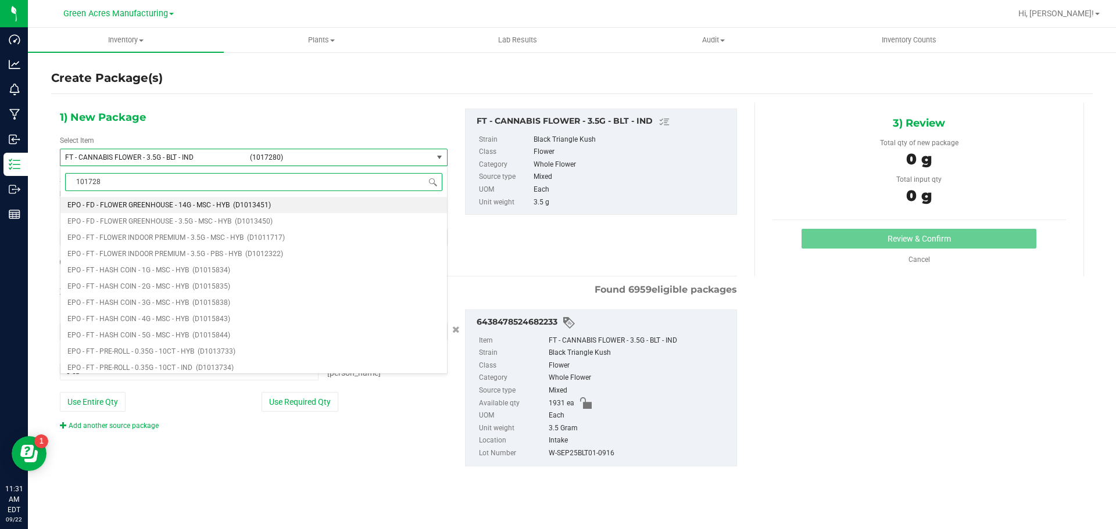
type input "1017280"
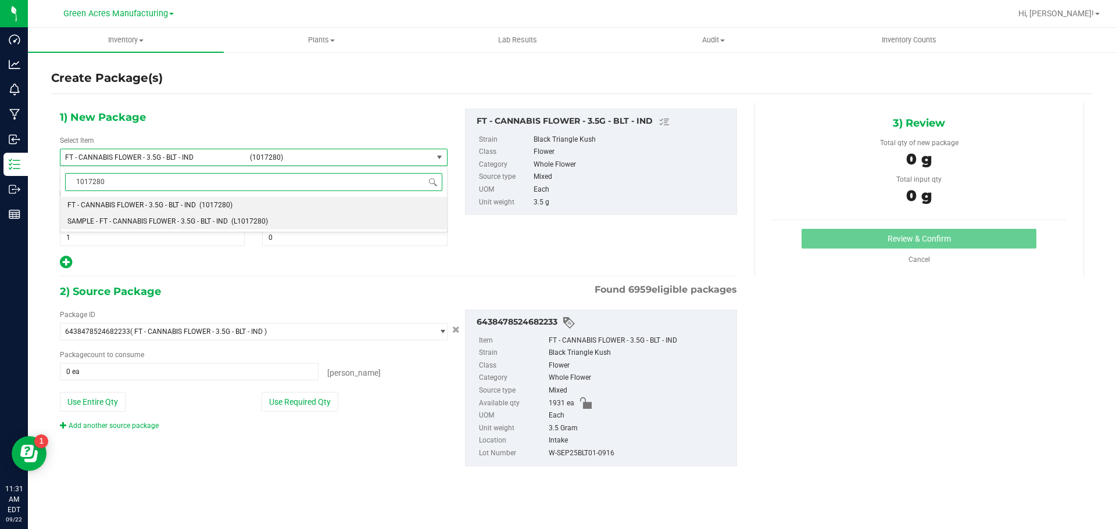
click at [92, 226] on span "SAMPLE - FT - CANNABIS FLOWER - 3.5G - BLT - IND" at bounding box center [147, 221] width 160 height 8
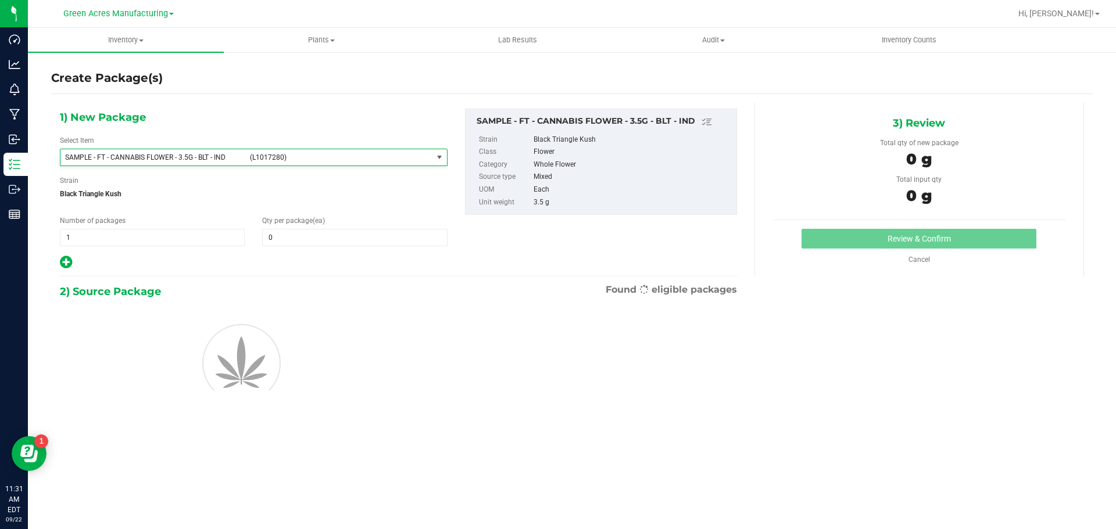
scroll to position [131295, 0]
type input "0"
drag, startPoint x: 92, startPoint y: 226, endPoint x: 97, endPoint y: 233, distance: 9.2
click at [97, 233] on span "1 1" at bounding box center [152, 237] width 185 height 17
type input "2"
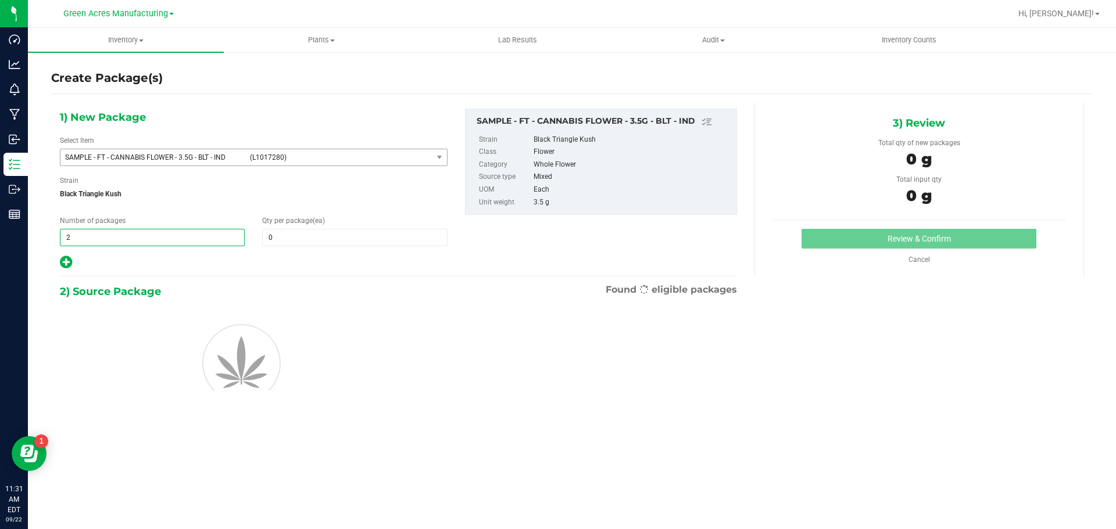
type input "2"
type input "1"
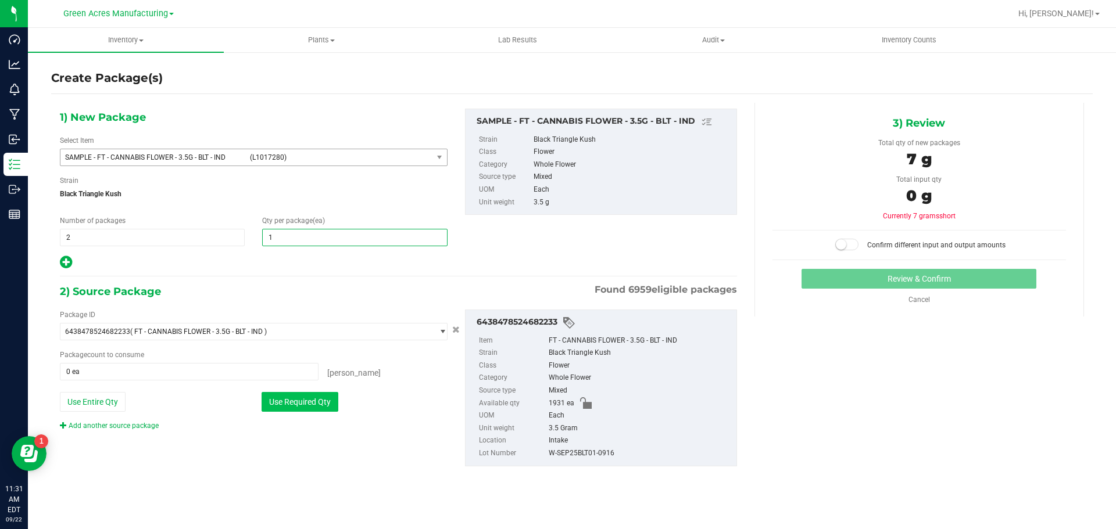
type input "1"
click at [308, 403] on button "Use Required Qty" at bounding box center [300, 402] width 77 height 20
type input "2 ea"
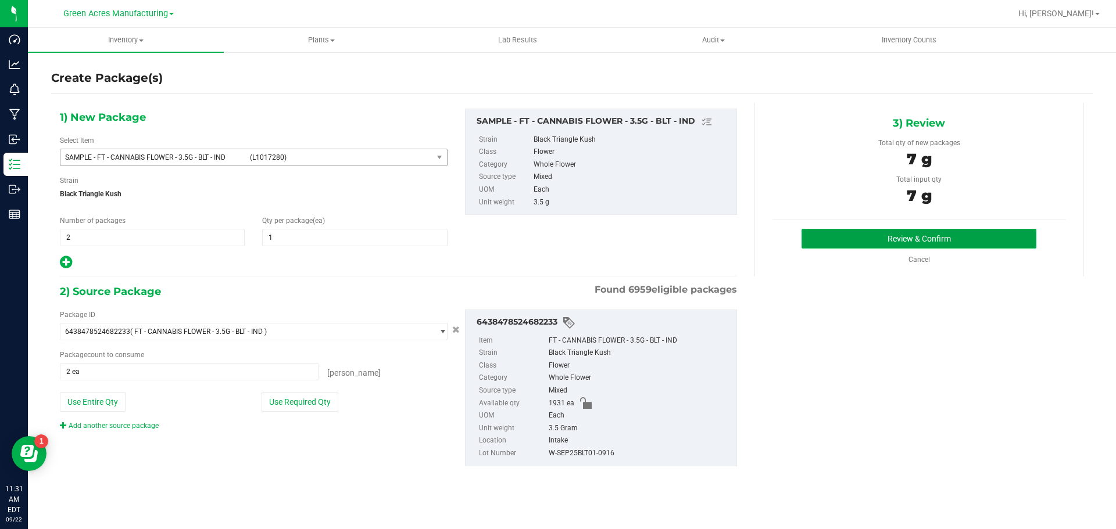
click at [839, 243] on button "Review & Confirm" at bounding box center [918, 239] width 235 height 20
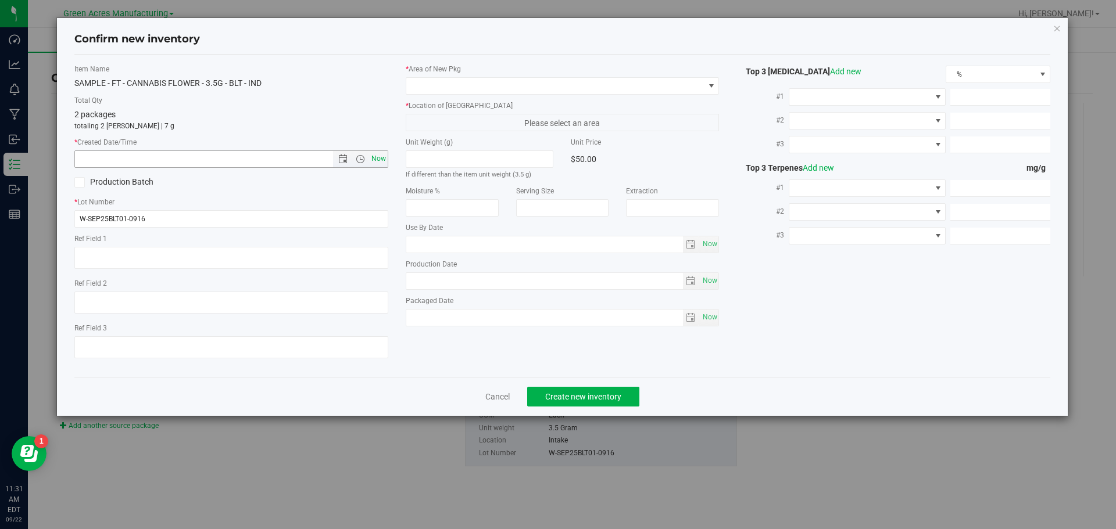
click at [381, 157] on span "Now" at bounding box center [378, 159] width 20 height 17
type input "9/22/2025 11:31 AM"
click at [510, 88] on span at bounding box center [555, 86] width 298 height 16
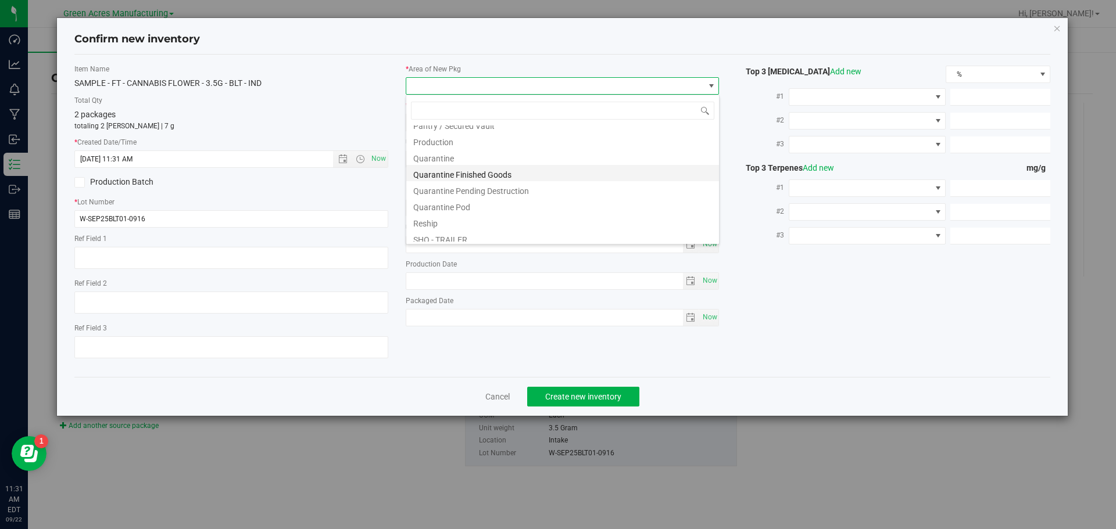
scroll to position [293, 0]
click at [496, 185] on li "Pantry / Secured Vault" at bounding box center [562, 182] width 313 height 16
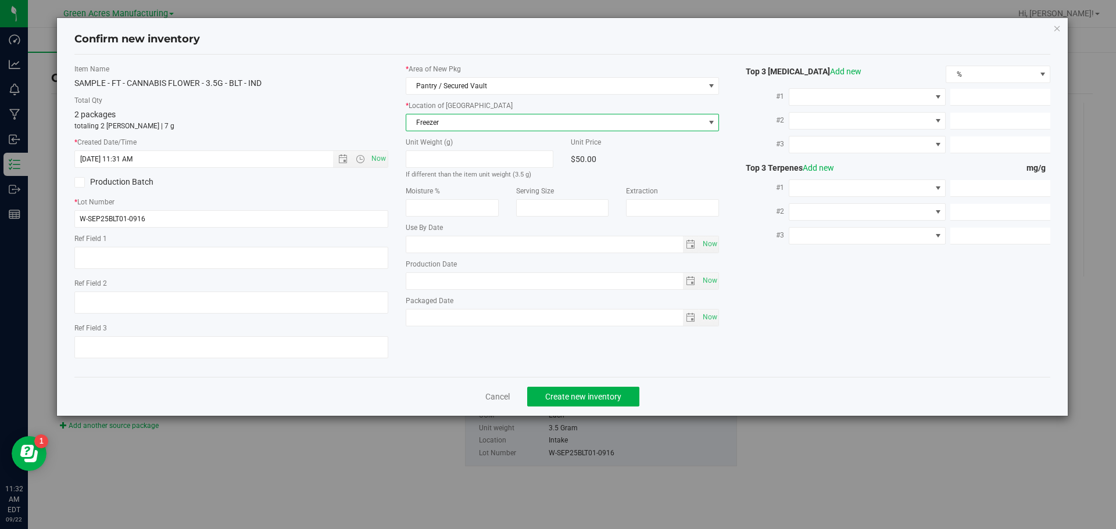
click at [491, 126] on span "Freezer" at bounding box center [555, 122] width 298 height 16
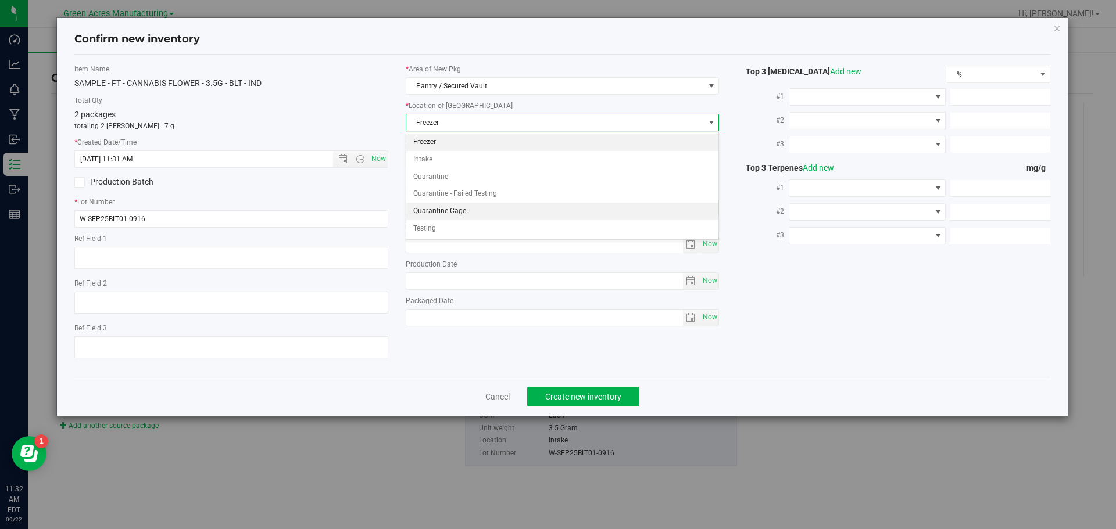
click at [510, 208] on li "Quarantine Cage" at bounding box center [562, 211] width 313 height 17
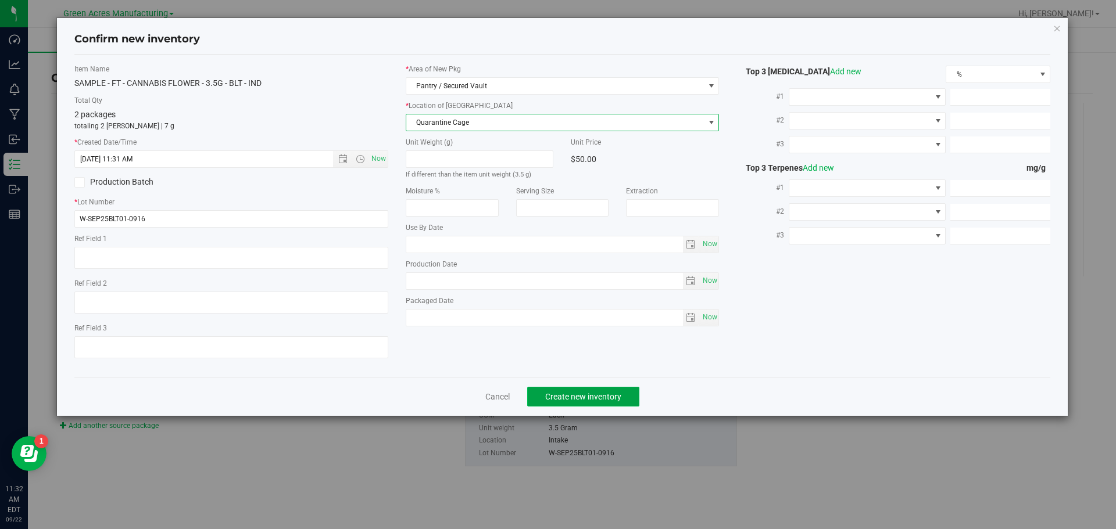
click at [562, 392] on span "Create new inventory" at bounding box center [583, 396] width 76 height 9
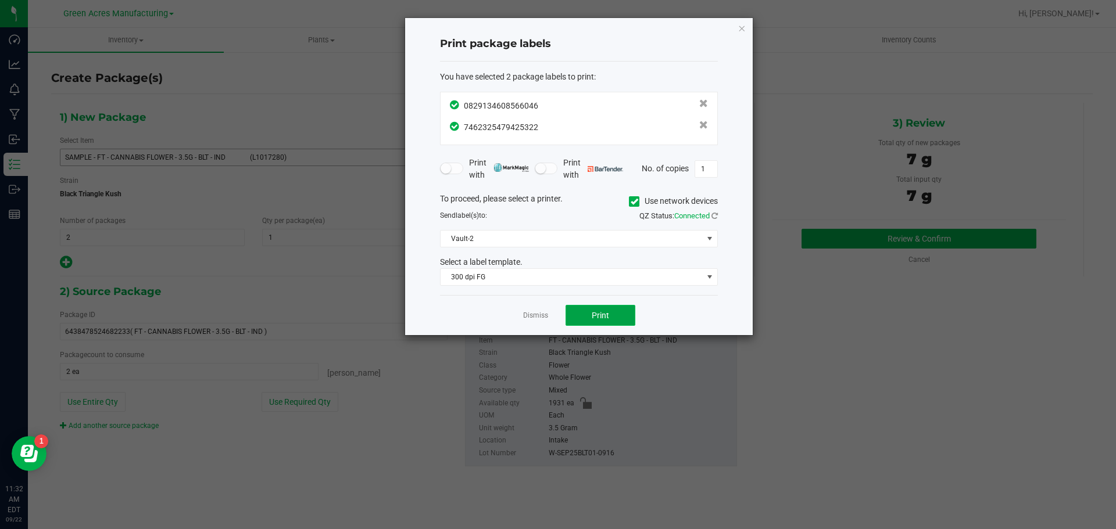
click at [584, 309] on button "Print" at bounding box center [601, 315] width 70 height 21
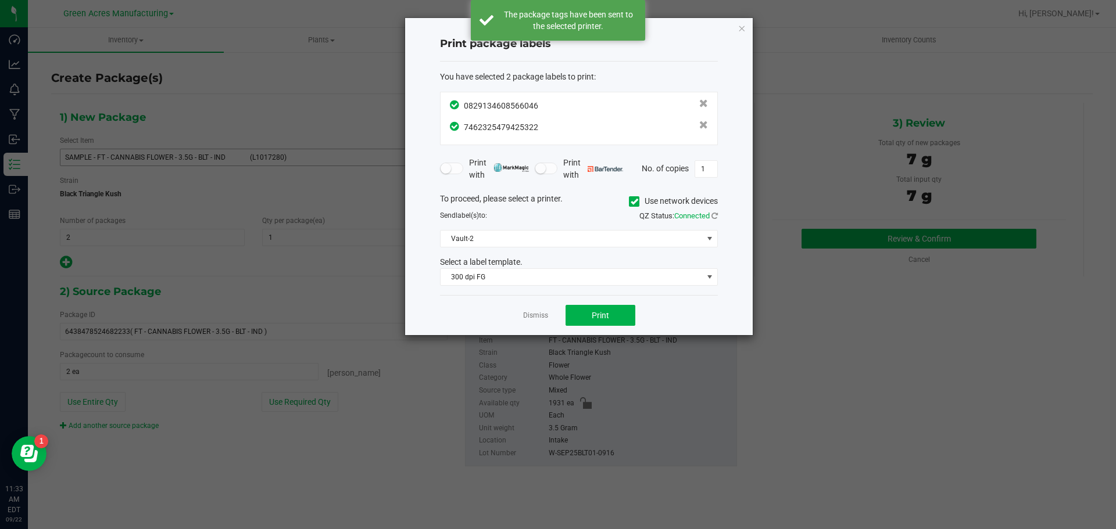
click at [551, 302] on div "Dismiss Print" at bounding box center [579, 315] width 278 height 40
click at [538, 320] on link "Dismiss" at bounding box center [535, 316] width 25 height 10
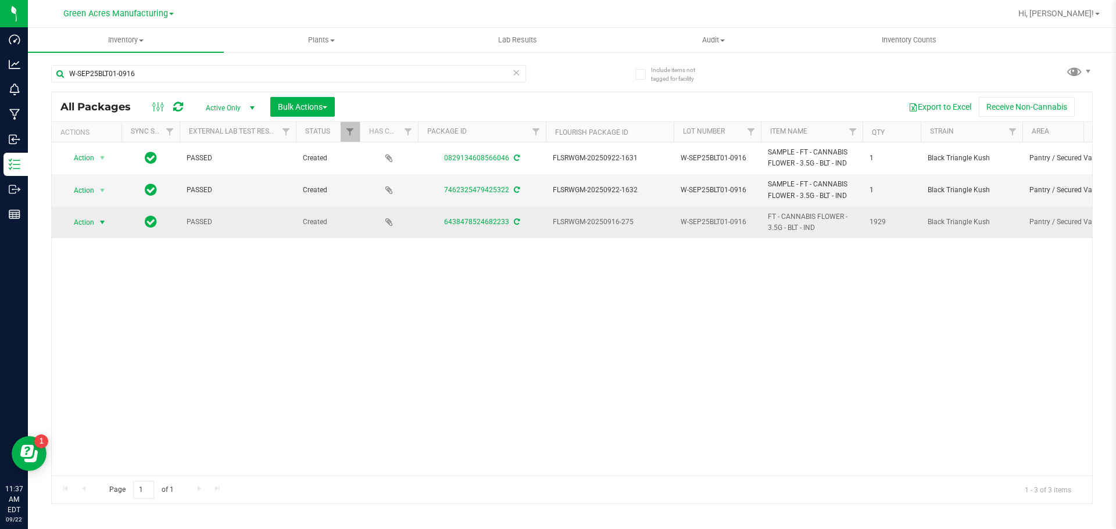
click at [96, 223] on span "select" at bounding box center [102, 222] width 15 height 16
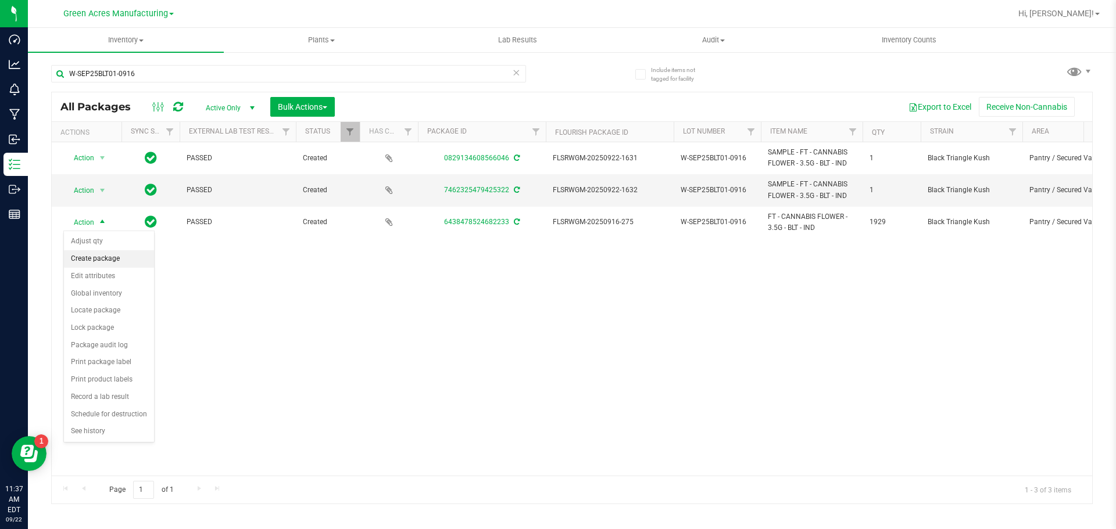
click at [106, 255] on li "Create package" at bounding box center [109, 258] width 90 height 17
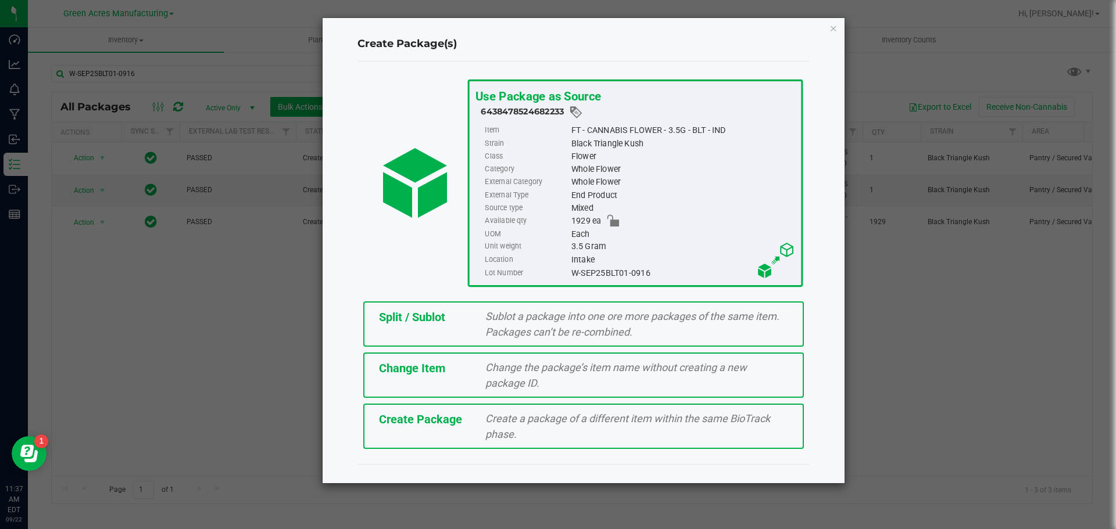
click at [443, 322] on span "Split / Sublot" at bounding box center [412, 317] width 66 height 14
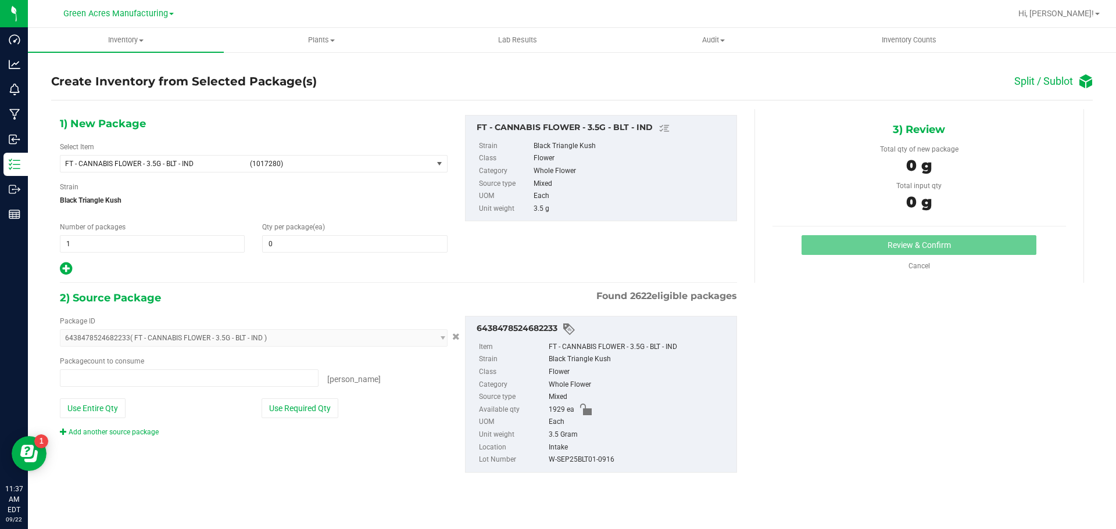
type input "0 ea"
click at [129, 246] on span "1 1" at bounding box center [152, 243] width 185 height 17
type input "96"
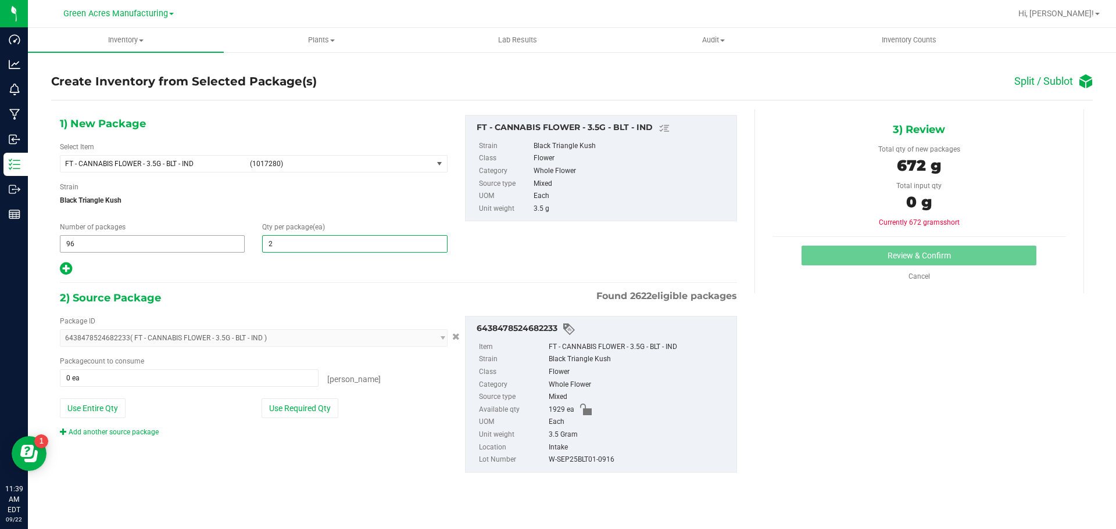
type input "20"
click at [67, 269] on icon at bounding box center [66, 269] width 12 height 15
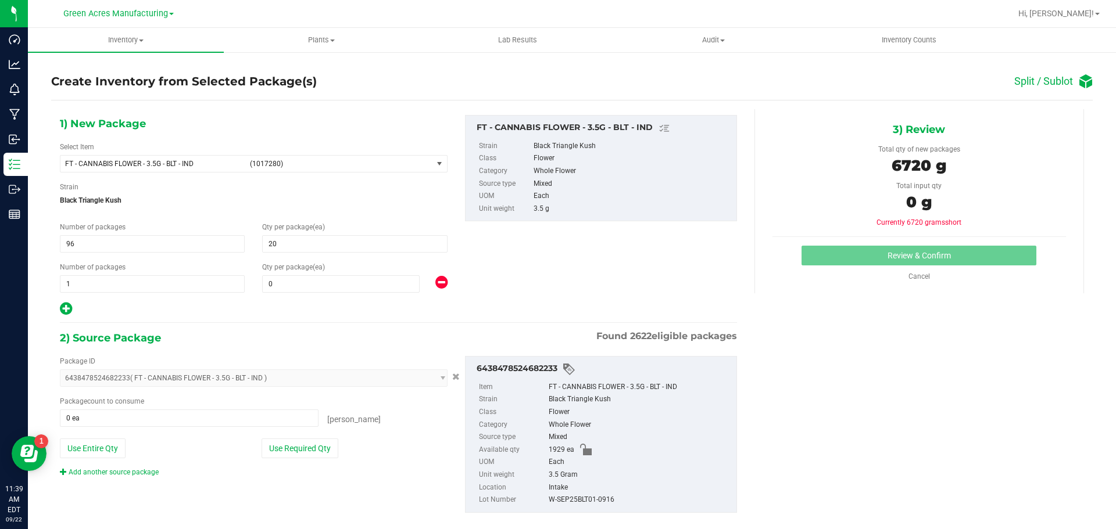
type input "20"
click at [265, 280] on span at bounding box center [341, 283] width 158 height 17
type input "9"
click at [287, 435] on div "Package ID 6438478524682233 ( FT - CANNABIS FLOWER - 3.5G - BLT - IND ) 0001986…" at bounding box center [253, 416] width 405 height 121
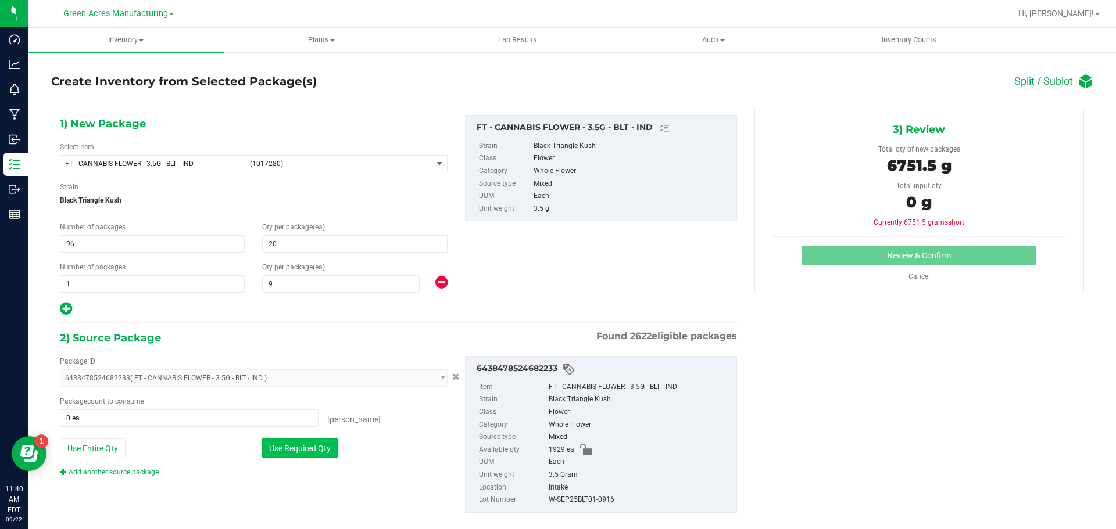
click at [289, 450] on button "Use Required Qty" at bounding box center [300, 449] width 77 height 20
type input "1929 ea"
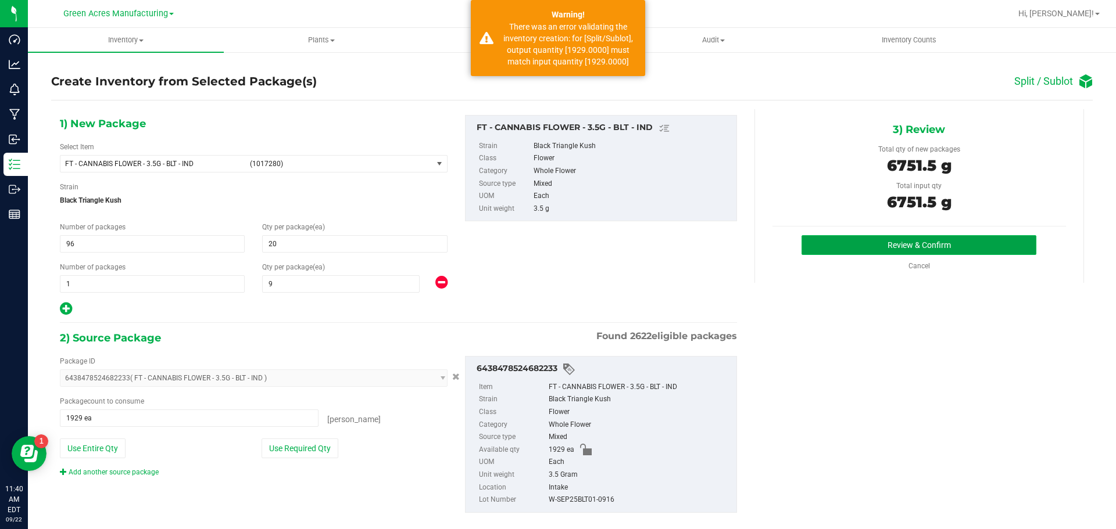
click at [900, 241] on button "Review & Confirm" at bounding box center [918, 245] width 235 height 20
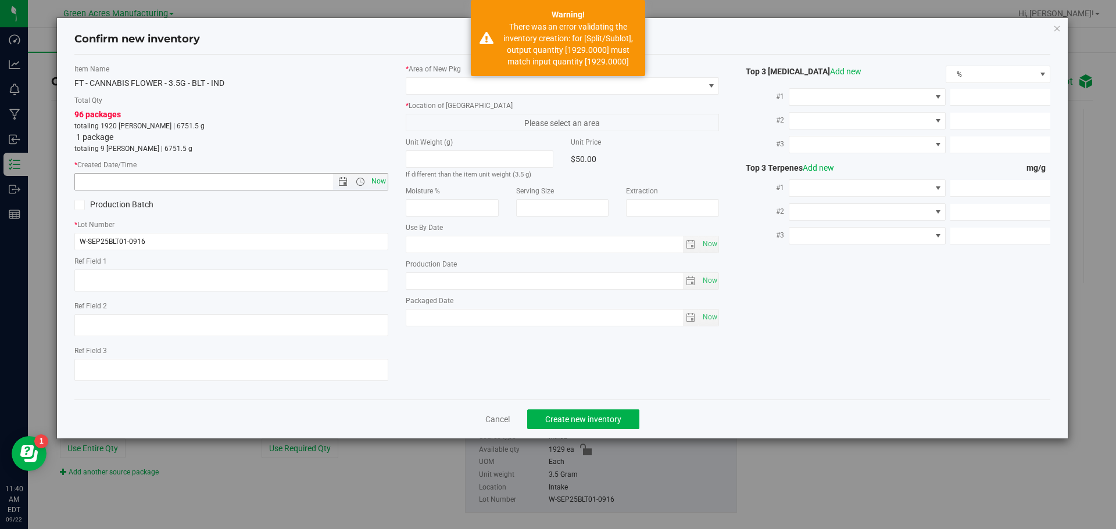
click at [385, 178] on span "Now" at bounding box center [378, 181] width 20 height 17
type input "[DATE] 11:40 AM"
click at [455, 84] on span at bounding box center [555, 86] width 298 height 16
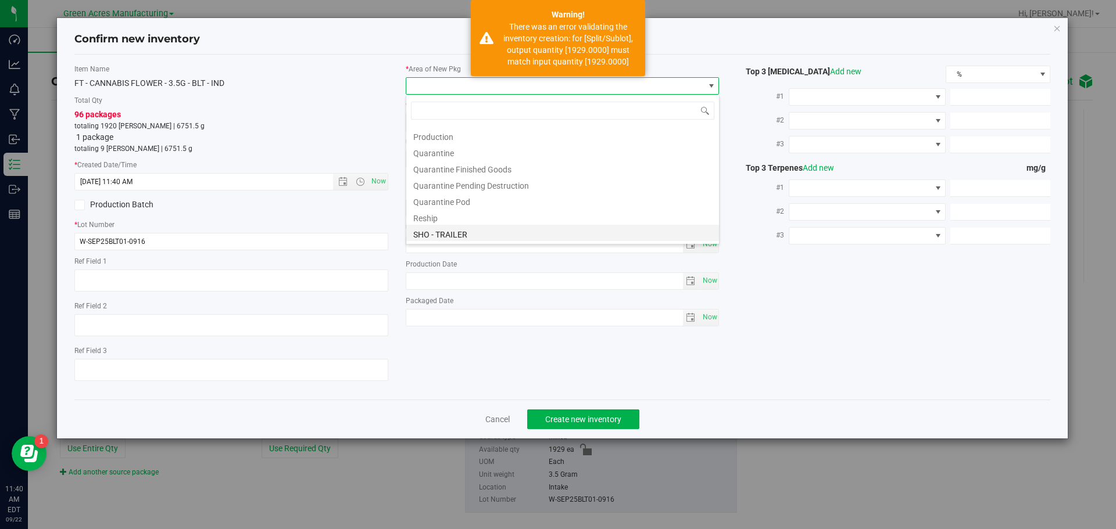
scroll to position [584, 0]
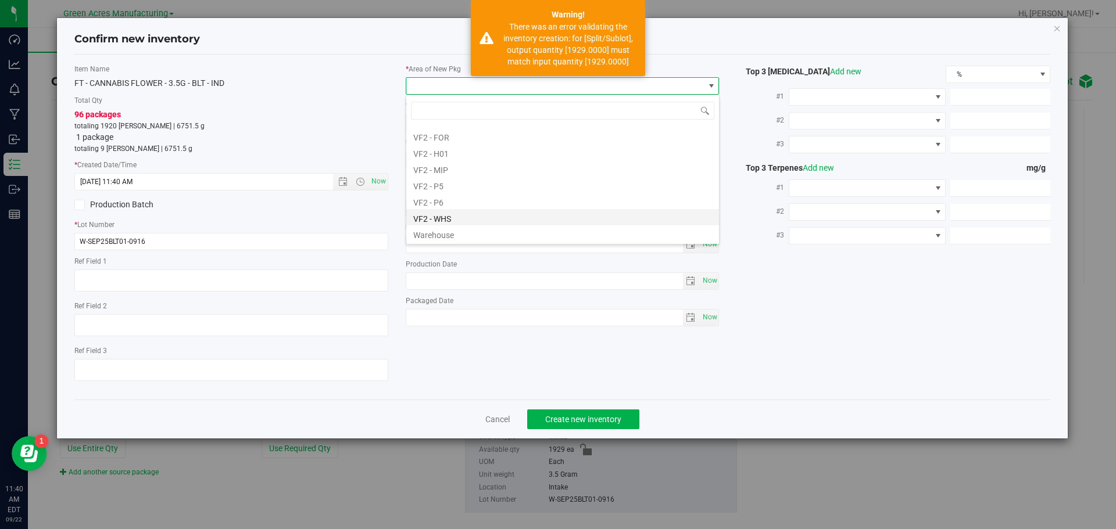
click at [499, 221] on li "VF2 - WHS" at bounding box center [562, 217] width 313 height 16
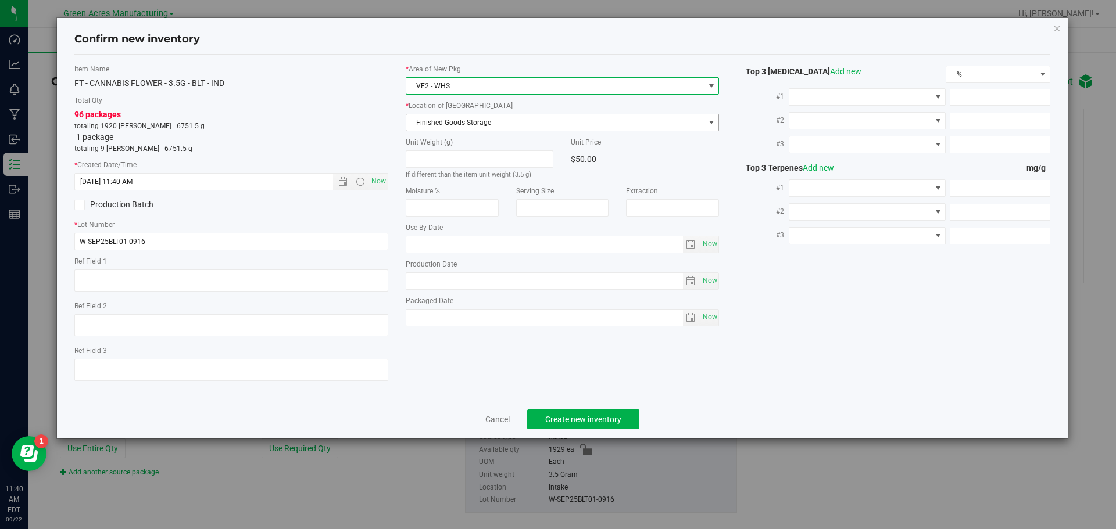
click at [483, 121] on span "Finished Goods Storage" at bounding box center [555, 122] width 298 height 16
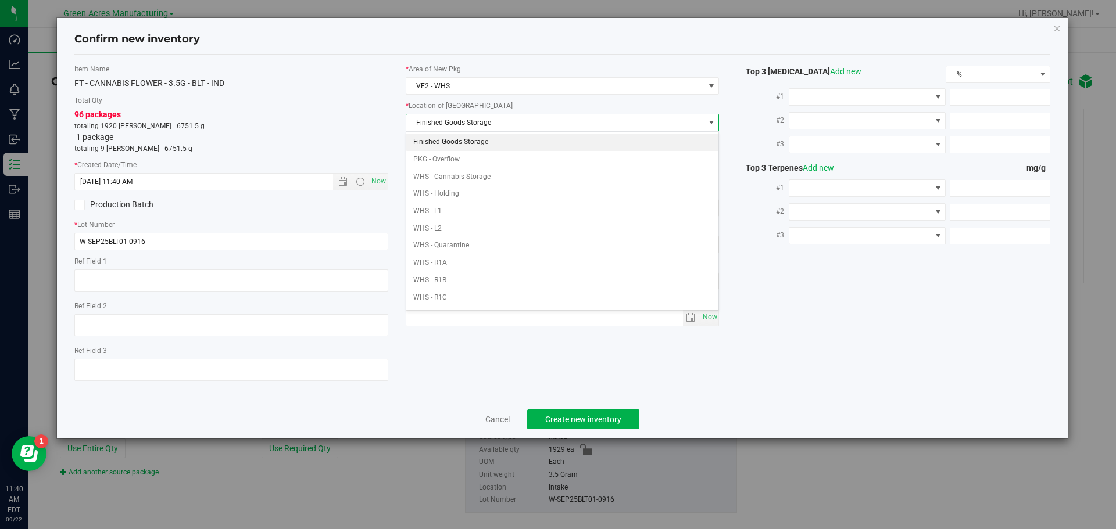
click at [475, 141] on li "Finished Goods Storage" at bounding box center [562, 142] width 313 height 17
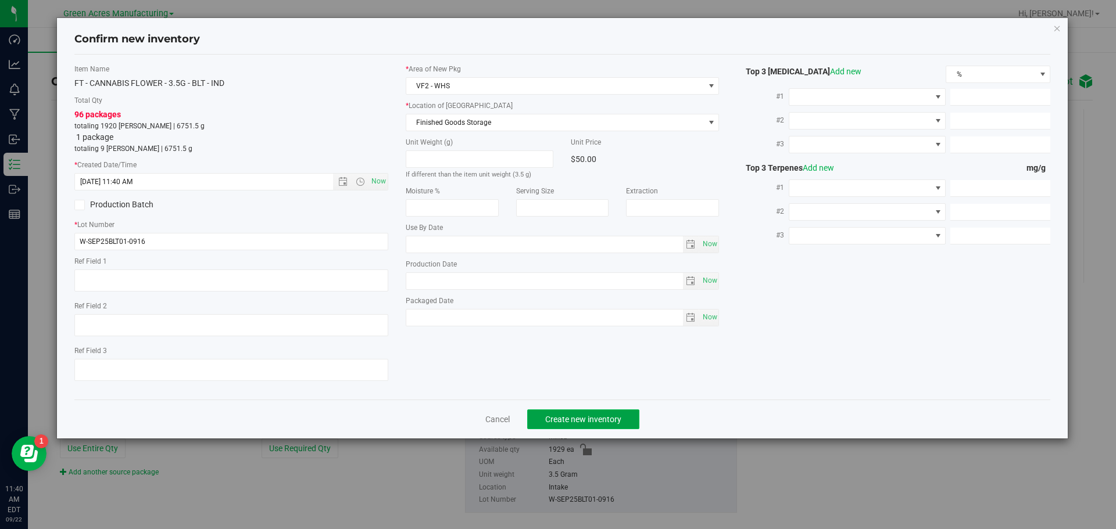
click at [598, 427] on button "Create new inventory" at bounding box center [583, 420] width 112 height 20
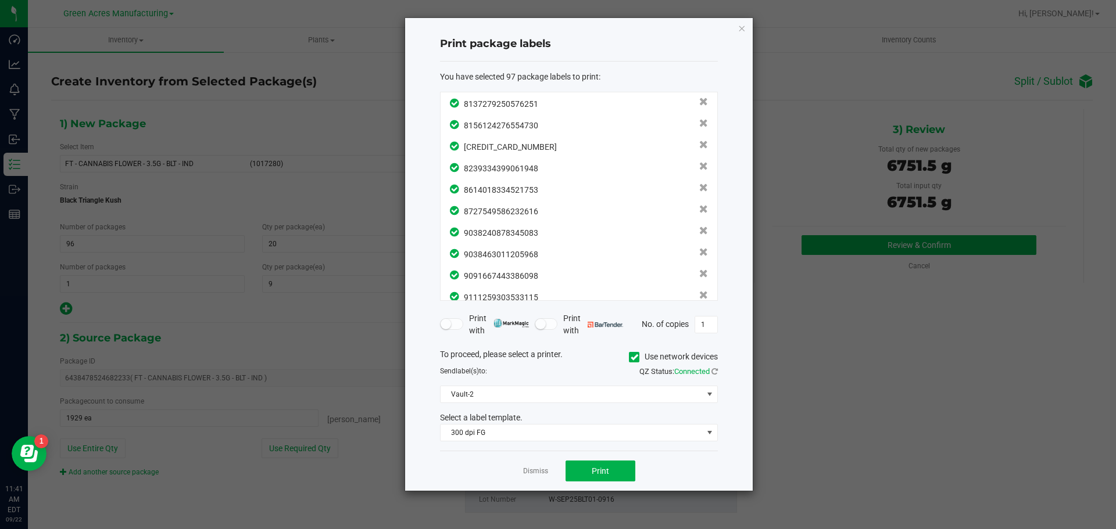
scroll to position [1887, 0]
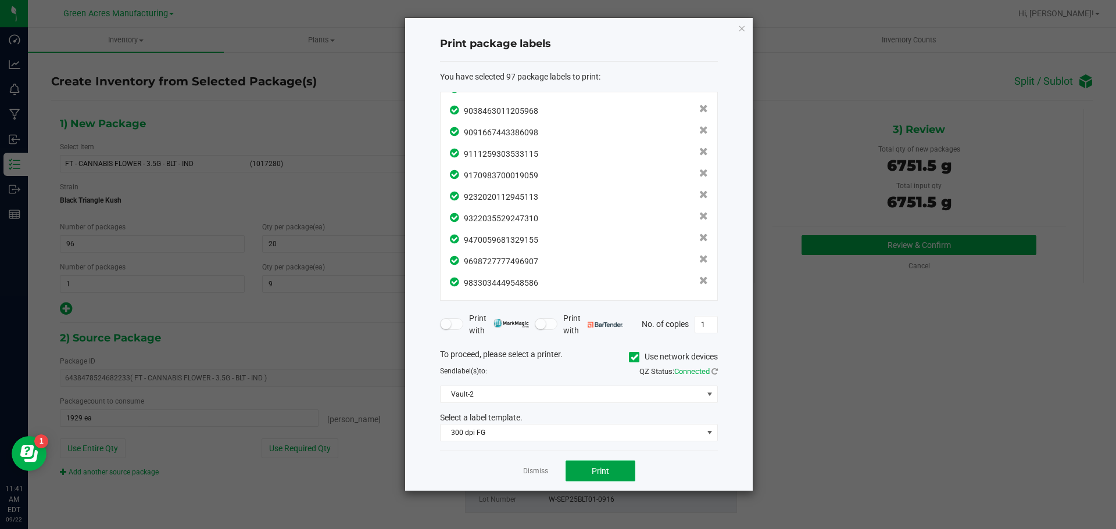
click at [612, 467] on button "Print" at bounding box center [601, 471] width 70 height 21
click at [538, 469] on link "Dismiss" at bounding box center [535, 472] width 25 height 10
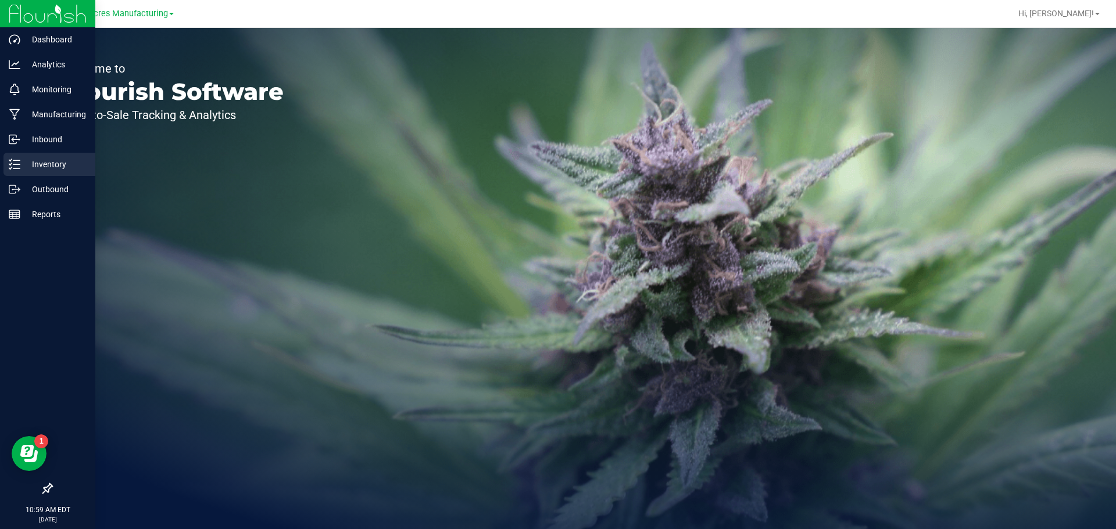
click at [19, 160] on icon at bounding box center [15, 165] width 12 height 12
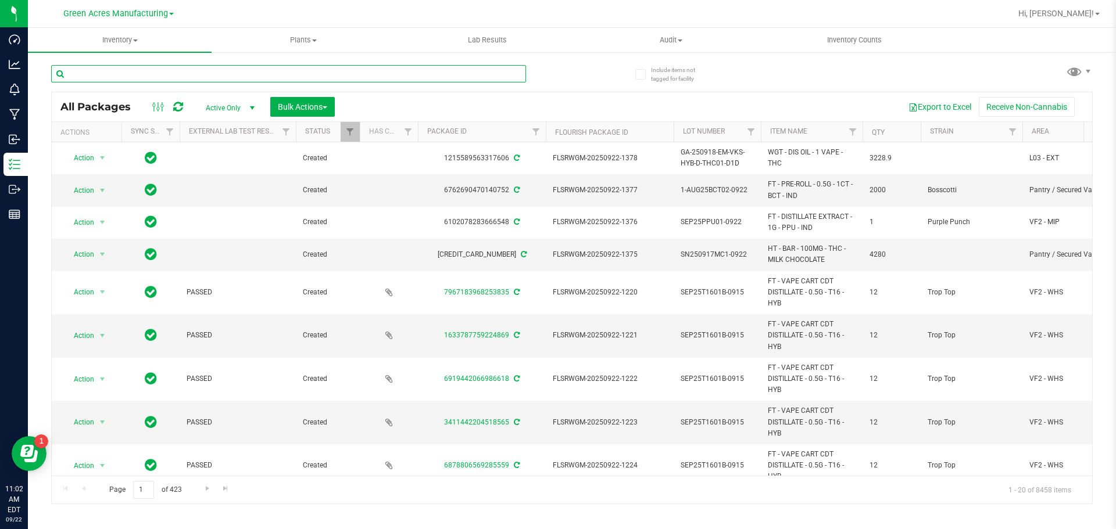
click at [234, 73] on input "text" at bounding box center [288, 73] width 475 height 17
paste input "SEP25SOO03-0915"
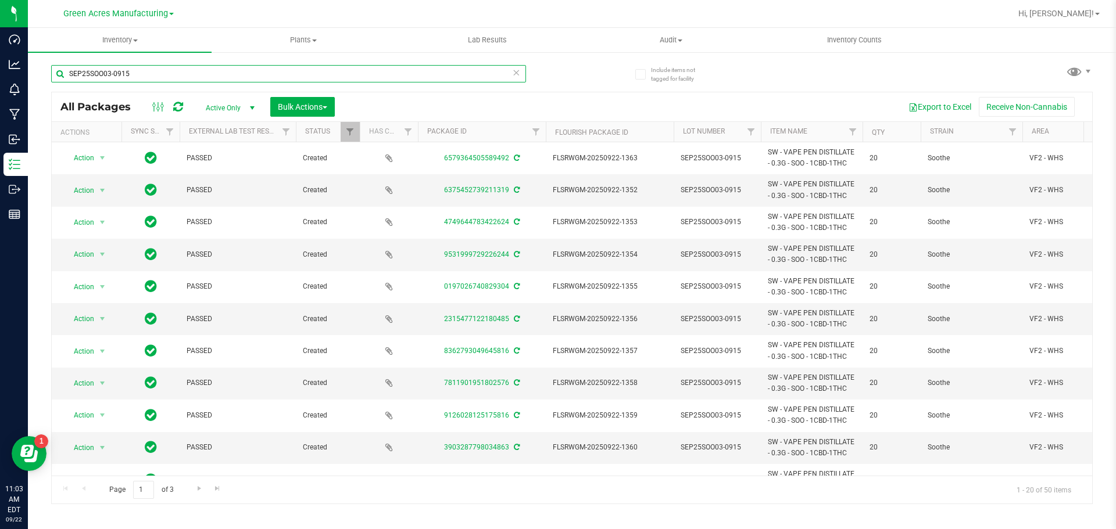
type input "SEP25SOO03-0915"
click at [520, 71] on icon at bounding box center [516, 72] width 8 height 14
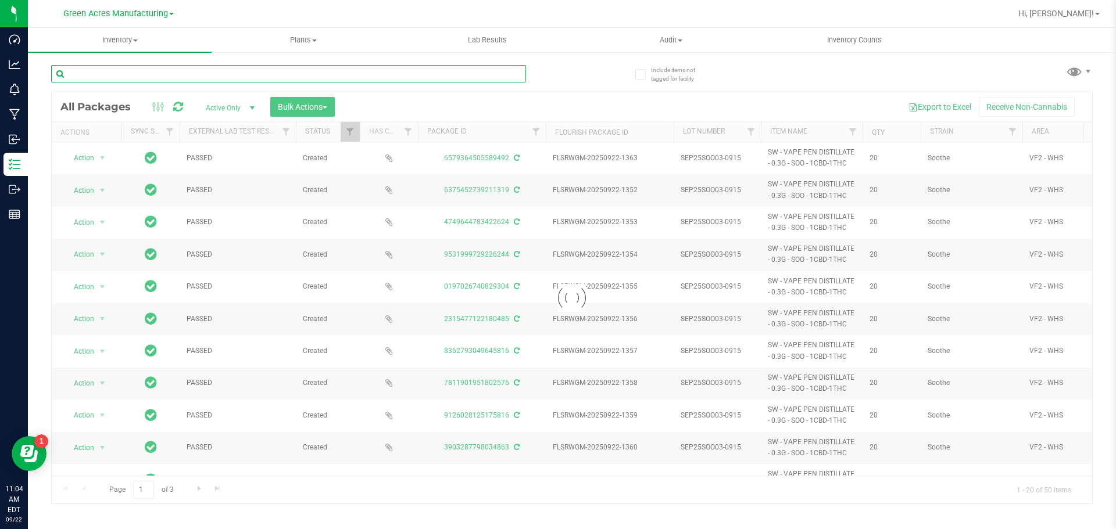
click at [175, 75] on input "text" at bounding box center [288, 73] width 475 height 17
paste input "SN250908DC1-0916"
type input "SN250908DC1-0916"
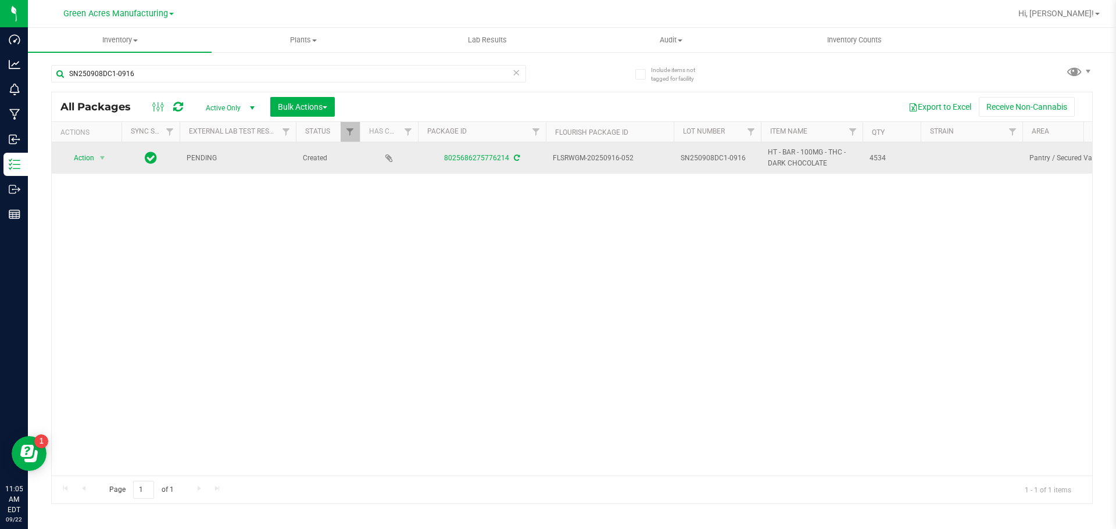
click at [514, 157] on icon at bounding box center [517, 158] width 6 height 7
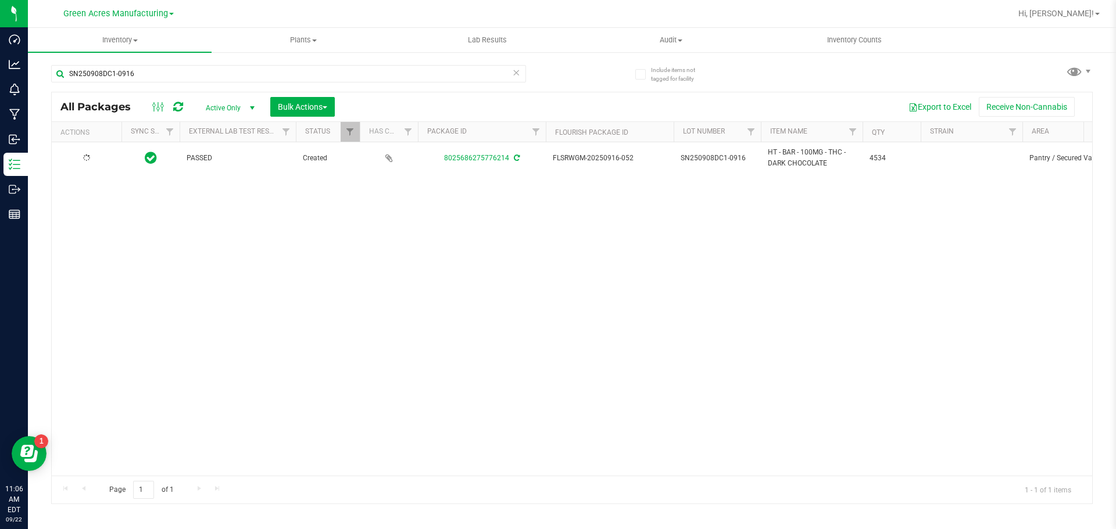
type input "[DATE]"
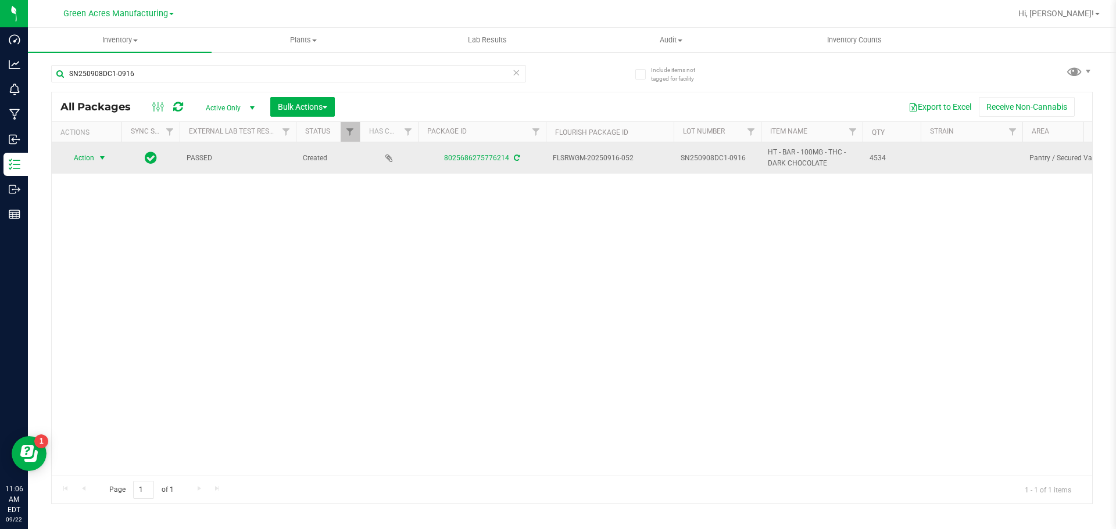
click at [88, 156] on span "Action" at bounding box center [78, 158] width 31 height 16
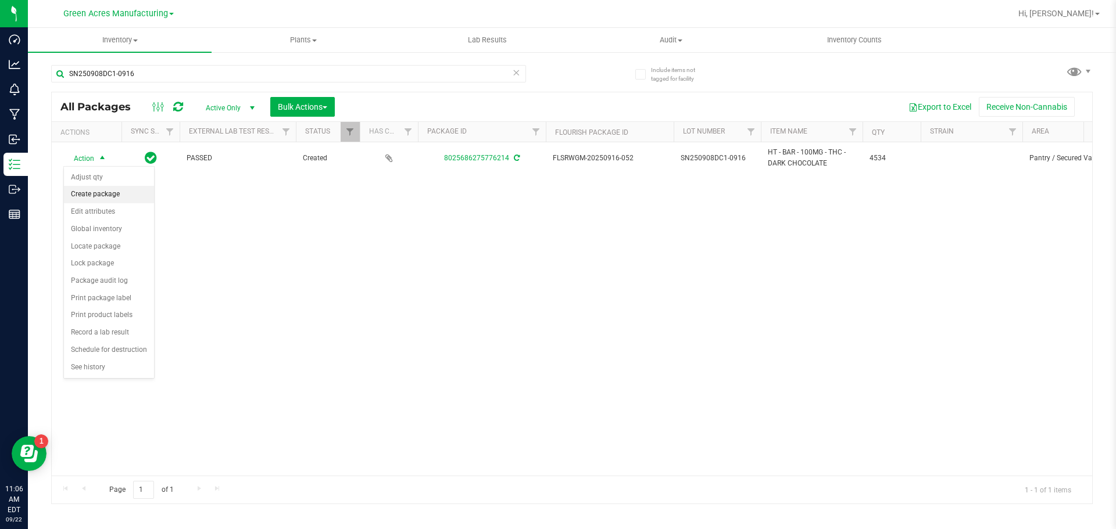
click at [105, 198] on li "Create package" at bounding box center [109, 194] width 90 height 17
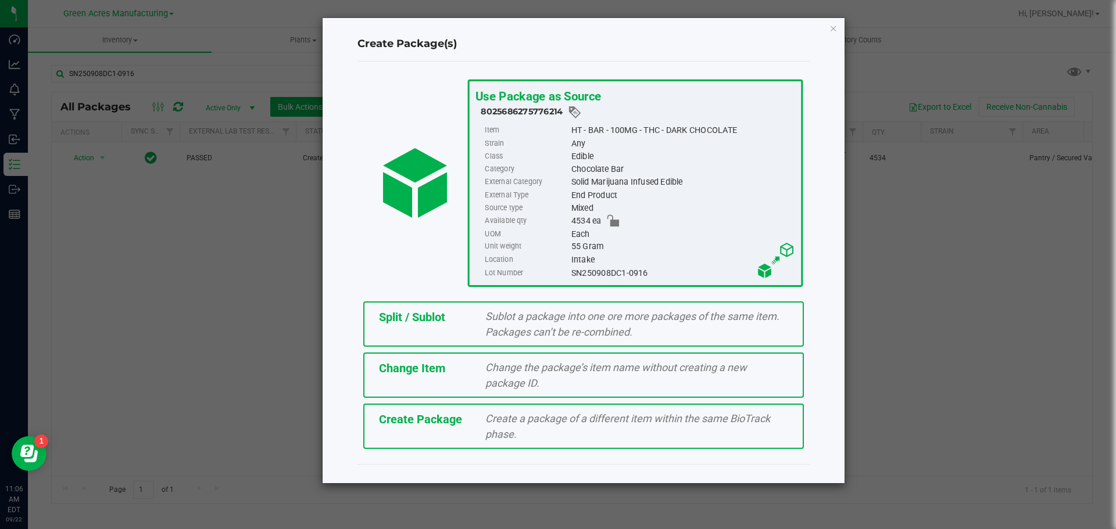
click at [425, 416] on span "Create Package" at bounding box center [420, 420] width 83 height 14
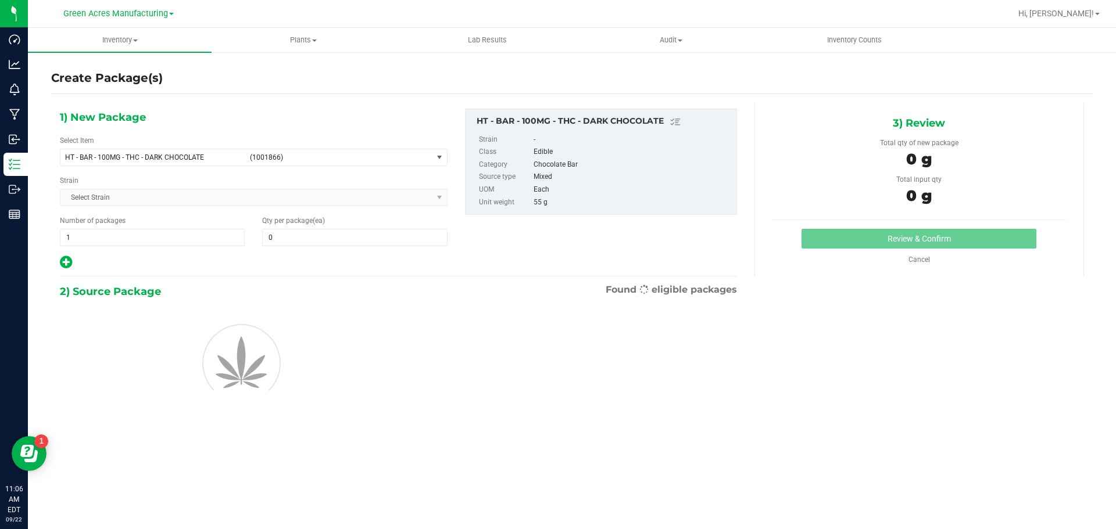
type input "0"
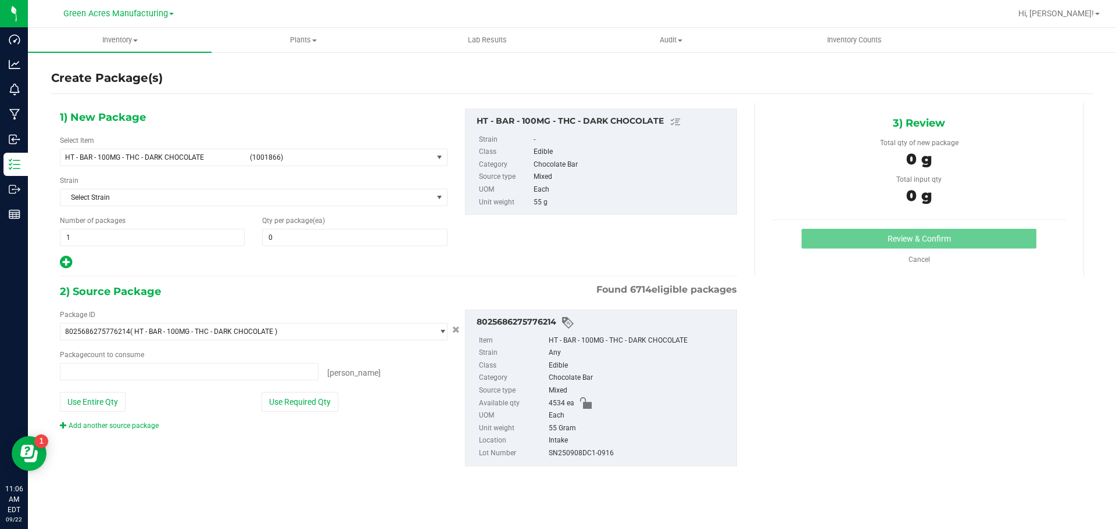
type input "0 ea"
click at [135, 156] on span "HT - BAR - 100MG - THC - DARK CHOCOLATE" at bounding box center [154, 157] width 178 height 8
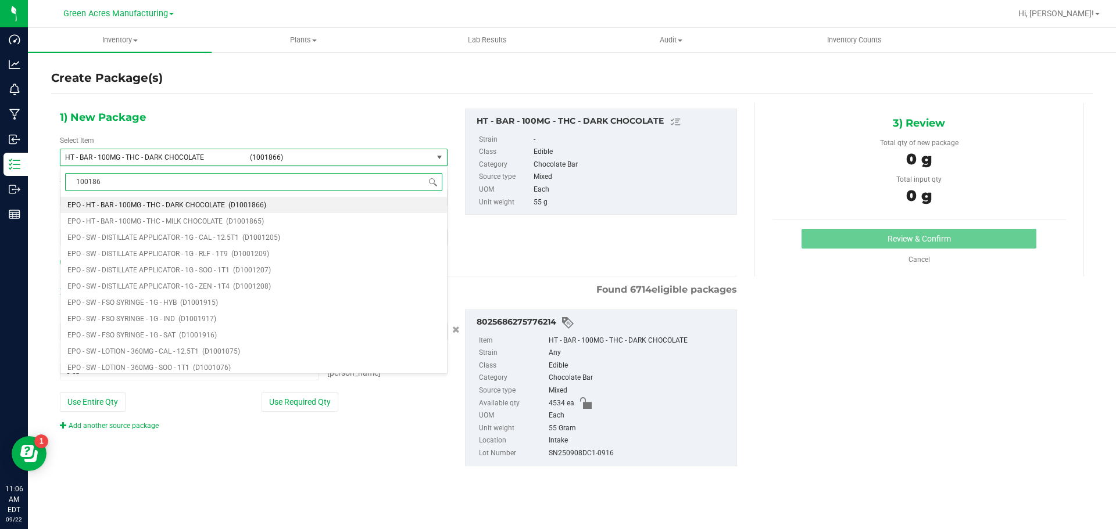
type input "1001866"
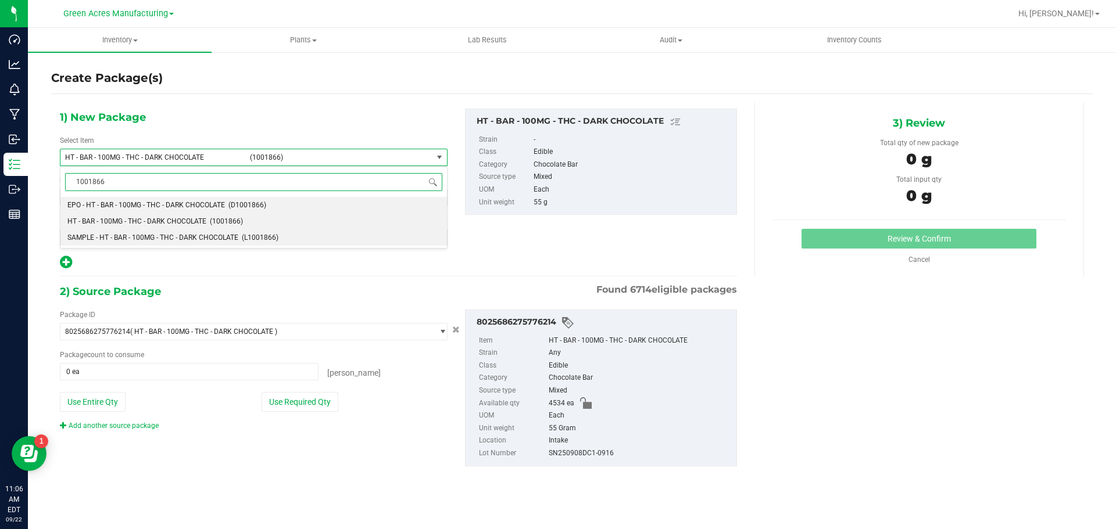
click at [102, 242] on li "SAMPLE - HT - BAR - 100MG - THC - DARK CHOCOLATE (L1001866)" at bounding box center [253, 238] width 386 height 16
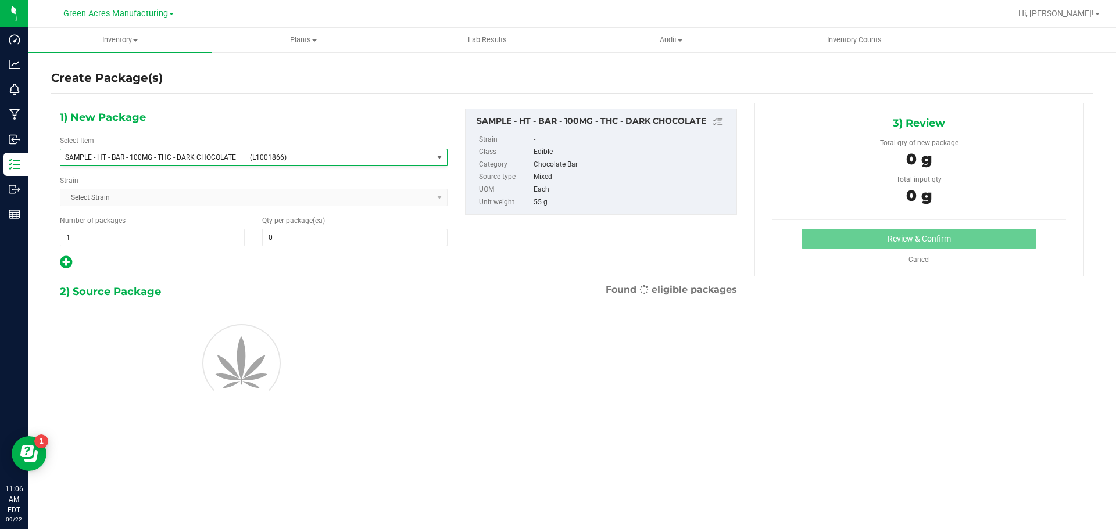
type input "0"
click at [106, 238] on span "1 1" at bounding box center [152, 237] width 185 height 17
type input "2"
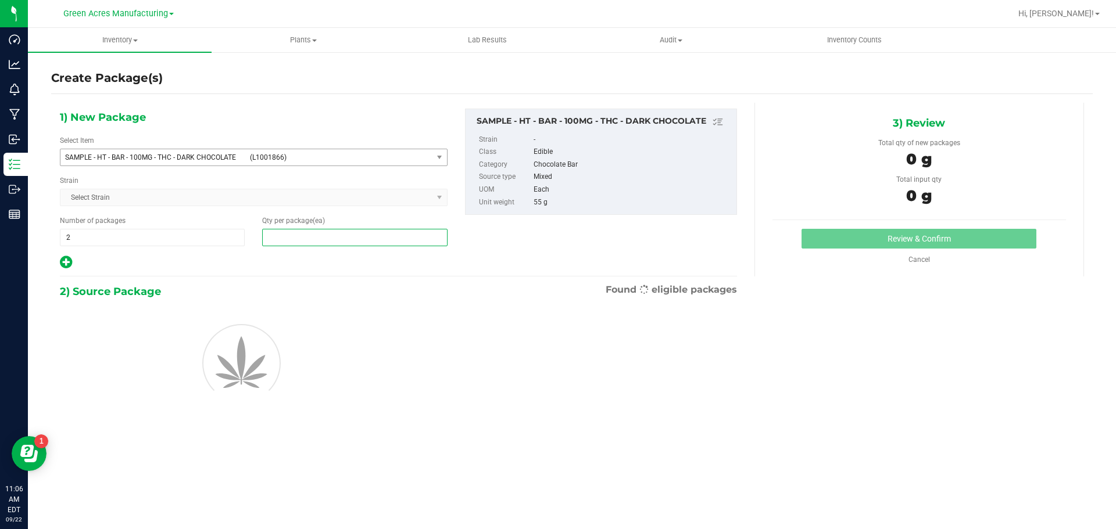
type input "1"
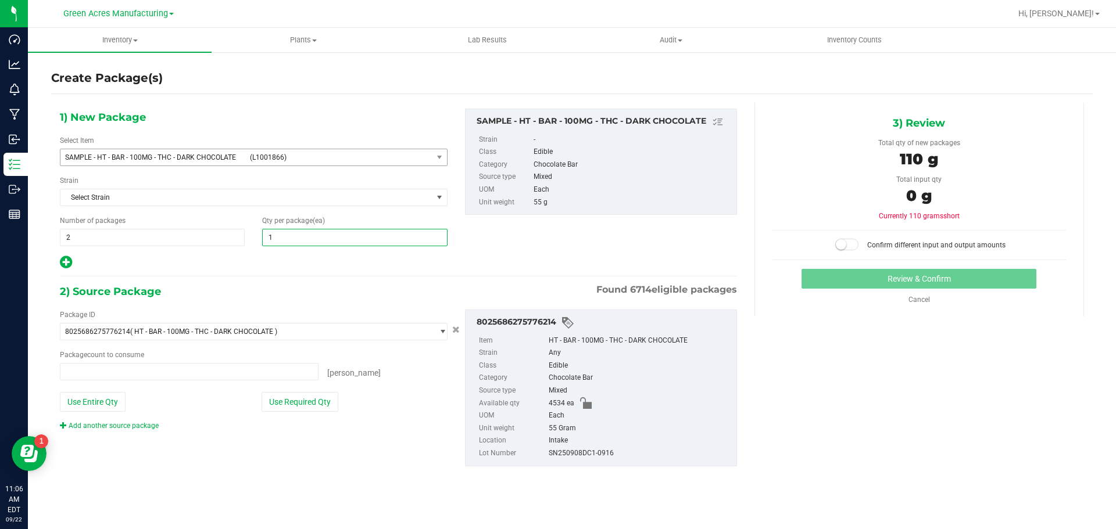
type input "0 ea"
type input "1"
click at [328, 398] on button "Use Required Qty" at bounding box center [300, 402] width 77 height 20
type input "2 ea"
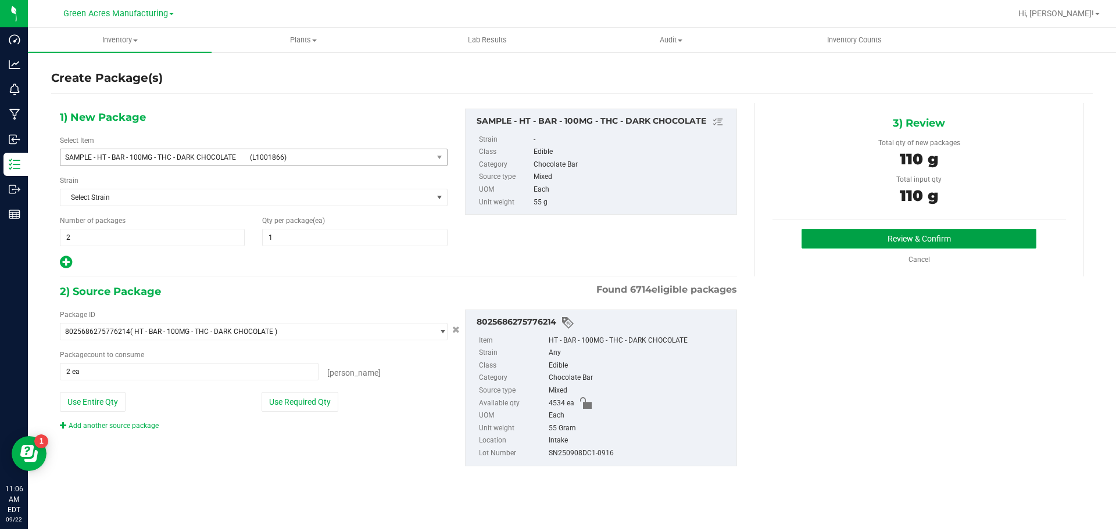
click at [874, 232] on button "Review & Confirm" at bounding box center [918, 239] width 235 height 20
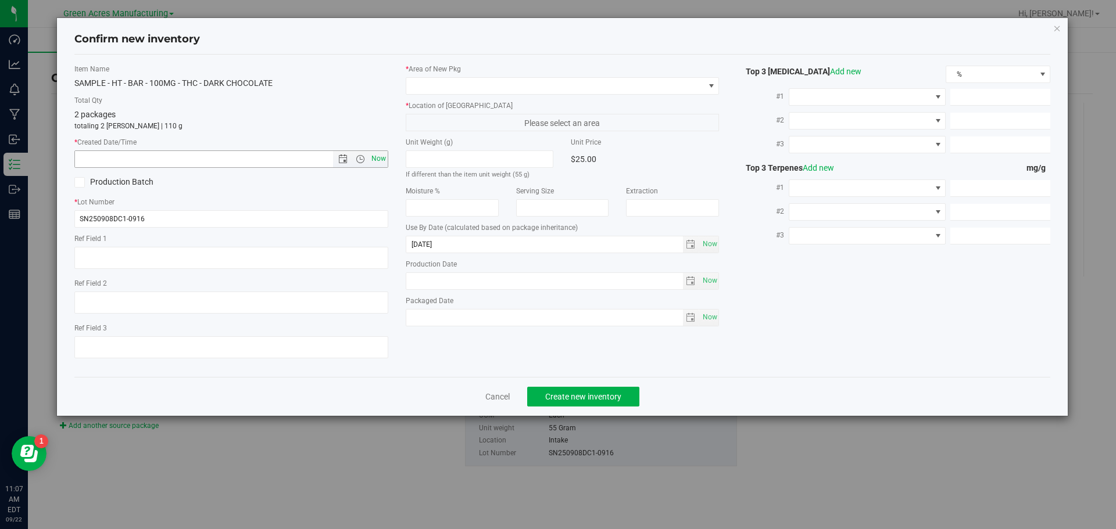
click at [378, 160] on span "Now" at bounding box center [378, 159] width 20 height 17
type input "9/22/2025 11:07 AM"
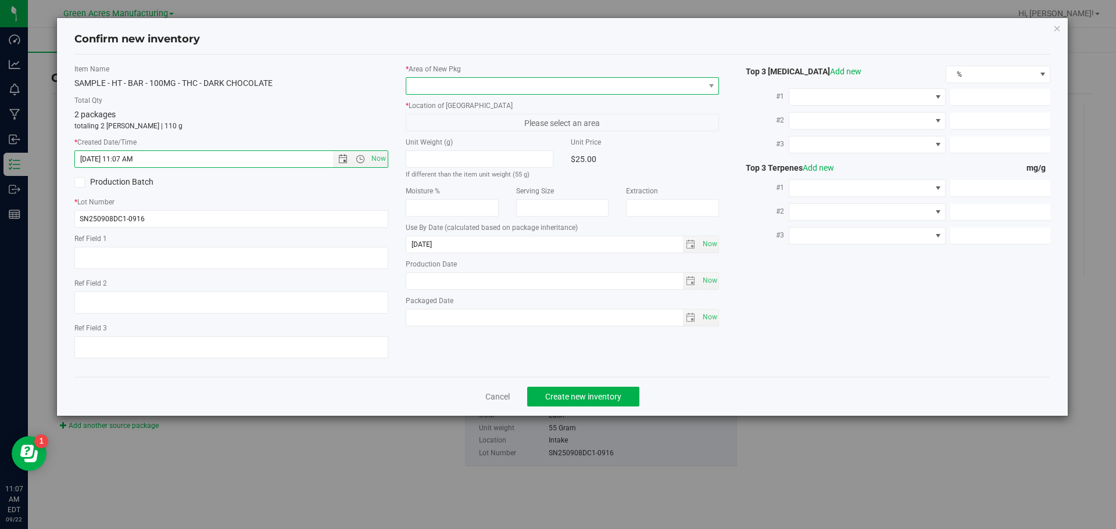
click at [482, 88] on span at bounding box center [555, 86] width 298 height 16
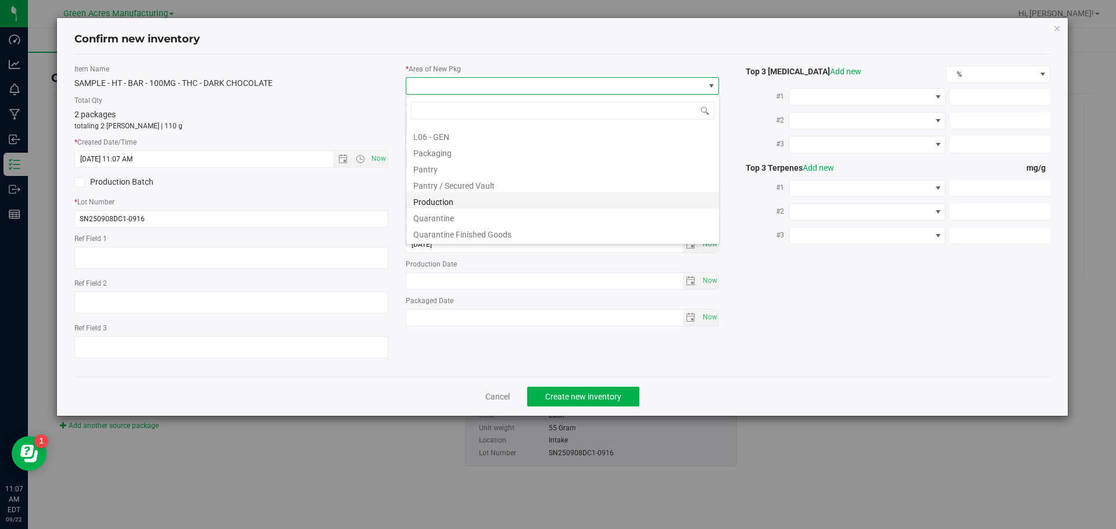
scroll to position [291, 0]
click at [466, 188] on li "Pantry / Secured Vault" at bounding box center [562, 185] width 313 height 16
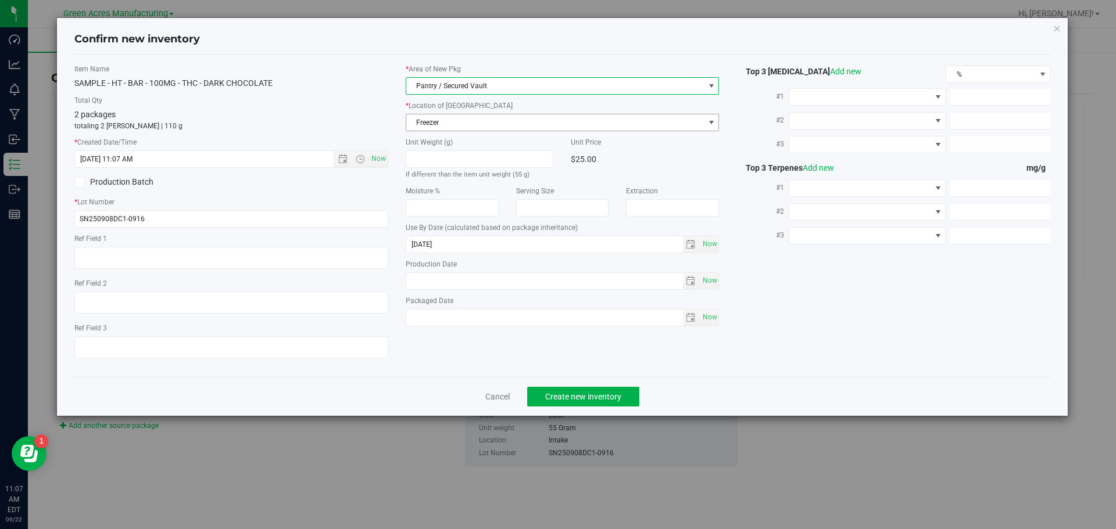
click at [471, 123] on span "Freezer" at bounding box center [555, 122] width 298 height 16
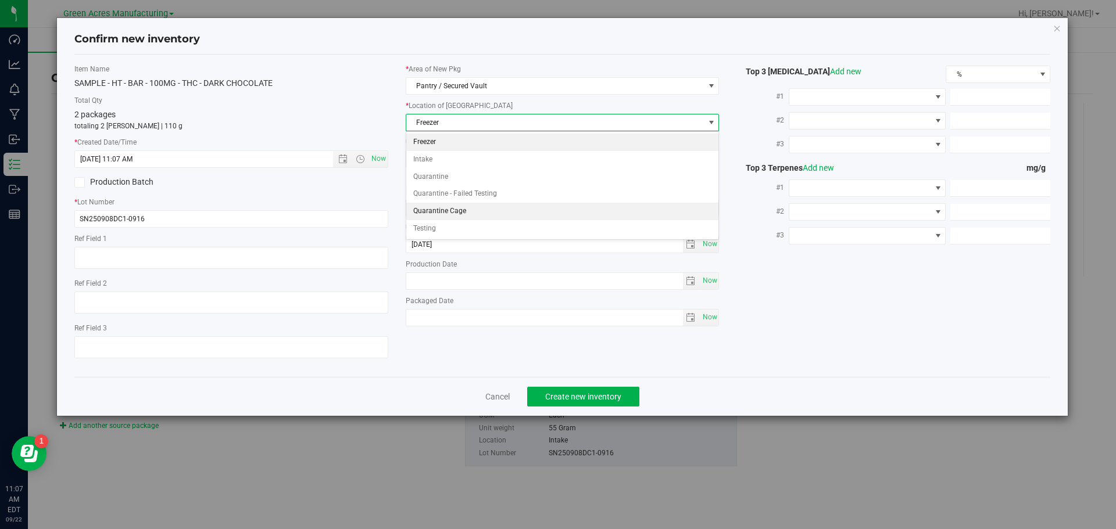
click at [518, 209] on li "Quarantine Cage" at bounding box center [562, 211] width 313 height 17
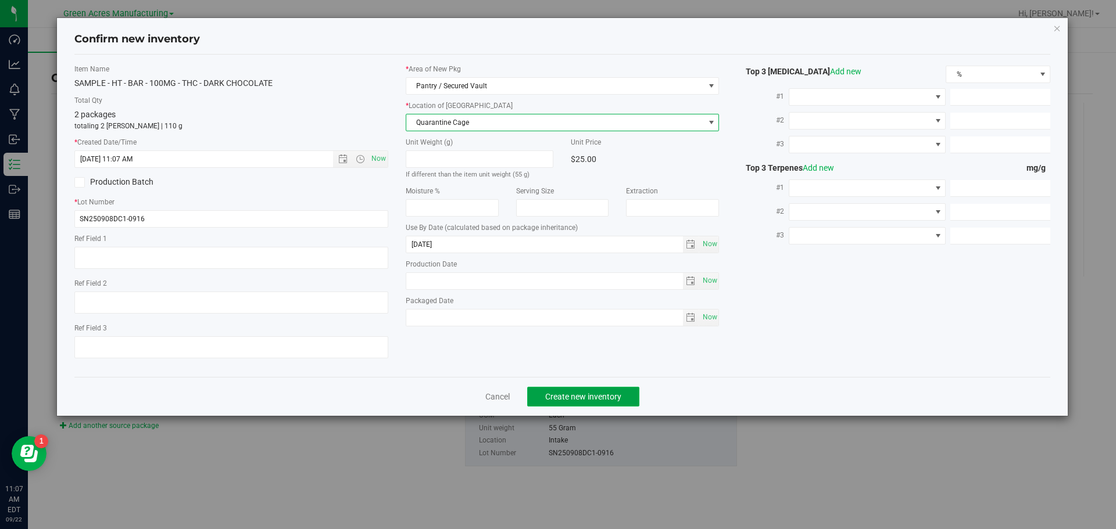
click at [568, 394] on span "Create new inventory" at bounding box center [583, 396] width 76 height 9
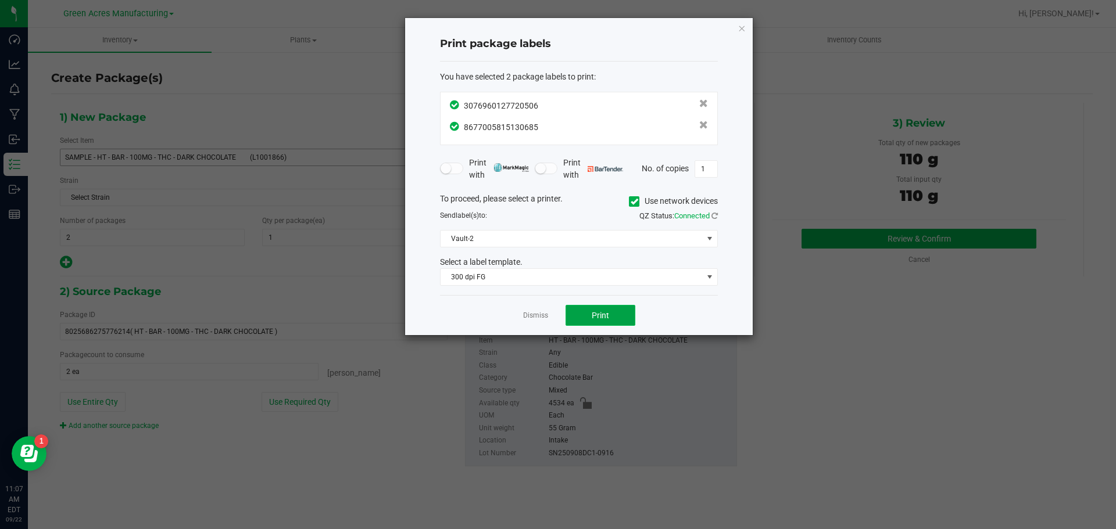
click at [588, 320] on button "Print" at bounding box center [601, 315] width 70 height 21
click at [541, 316] on link "Dismiss" at bounding box center [535, 316] width 25 height 10
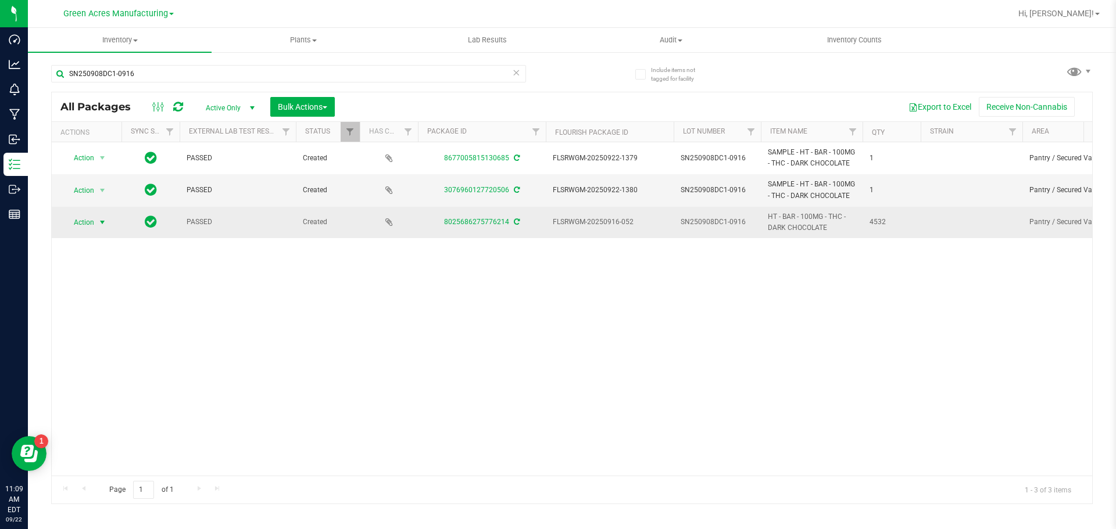
click at [81, 225] on span "Action" at bounding box center [78, 222] width 31 height 16
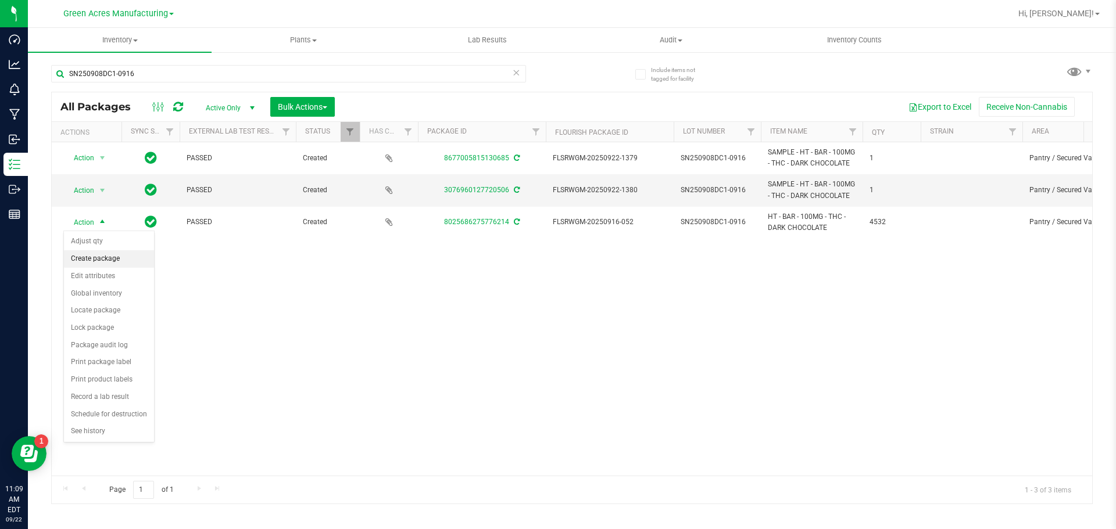
click at [95, 258] on li "Create package" at bounding box center [109, 258] width 90 height 17
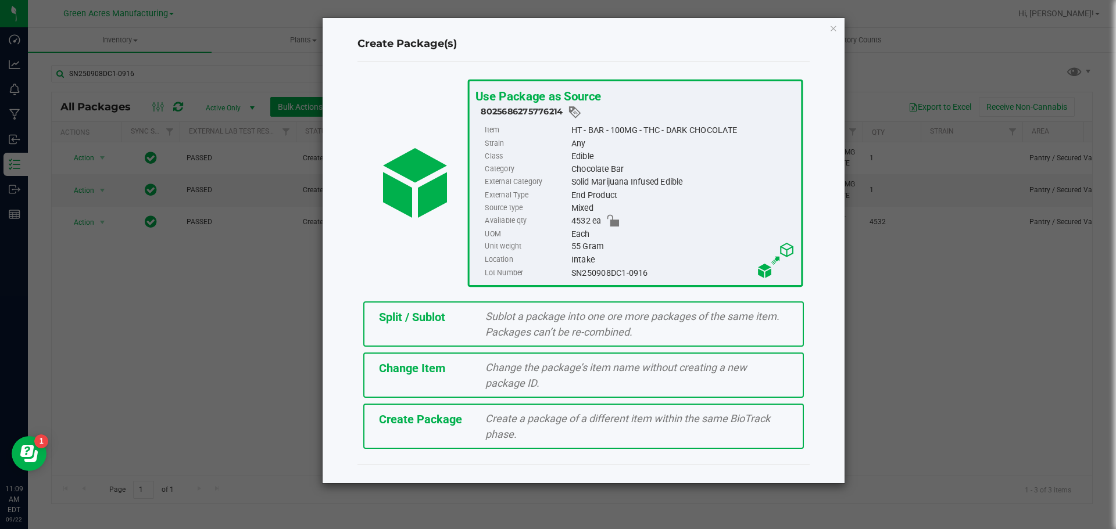
click at [421, 317] on span "Split / Sublot" at bounding box center [412, 317] width 66 height 14
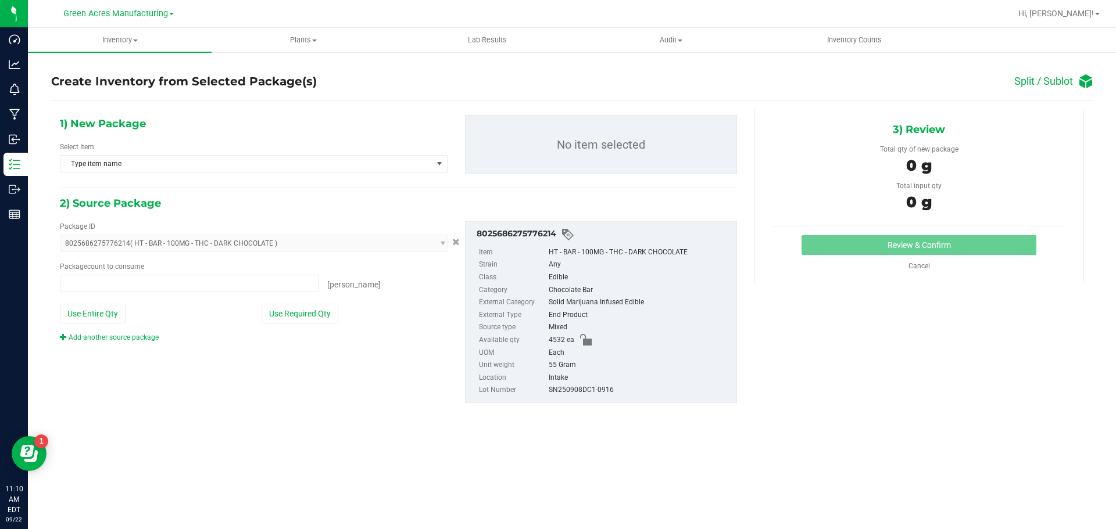
type input "0 ea"
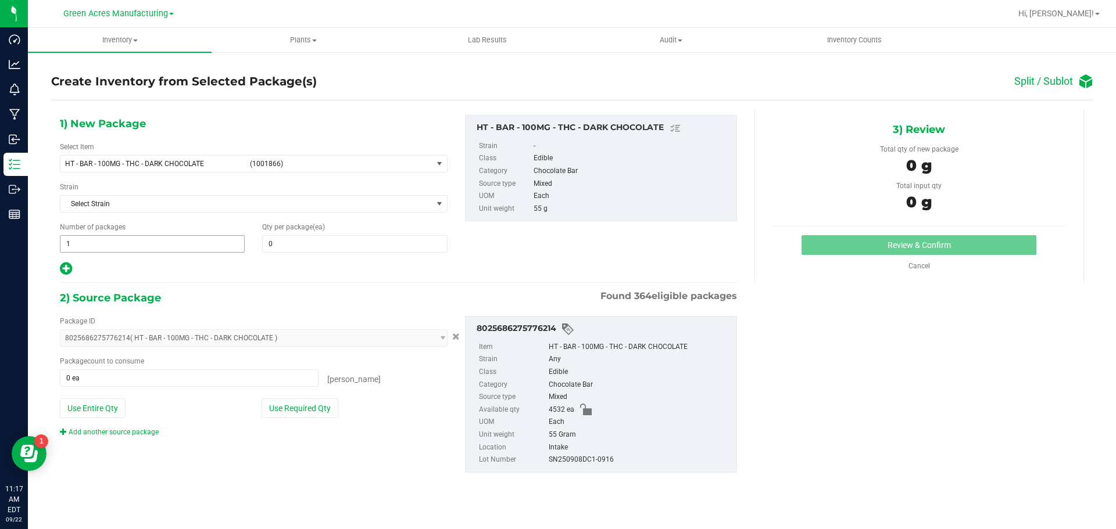
click at [116, 250] on span "1 1" at bounding box center [152, 243] width 185 height 17
type input "90"
type input "50"
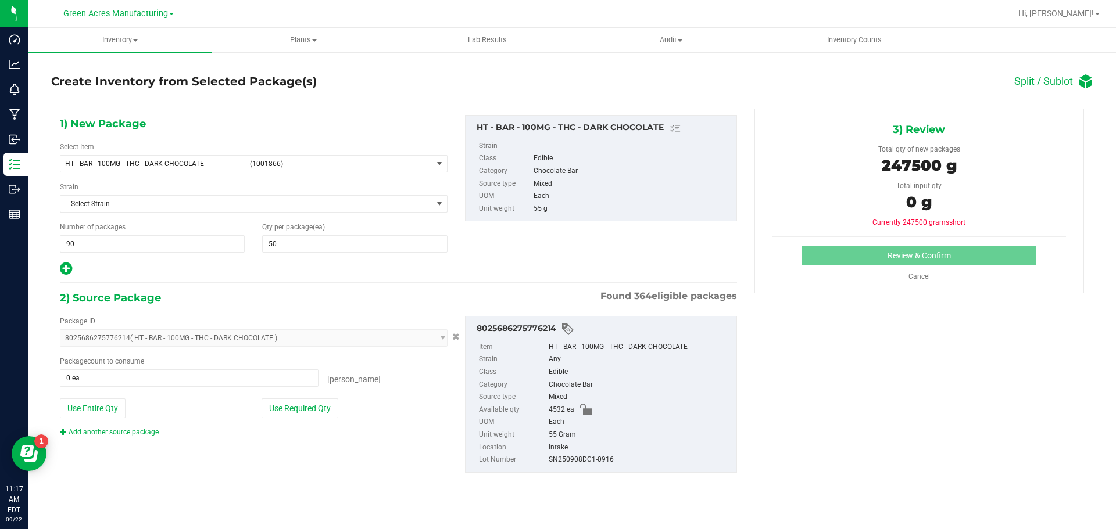
click at [69, 271] on icon at bounding box center [66, 269] width 12 height 15
type input "50"
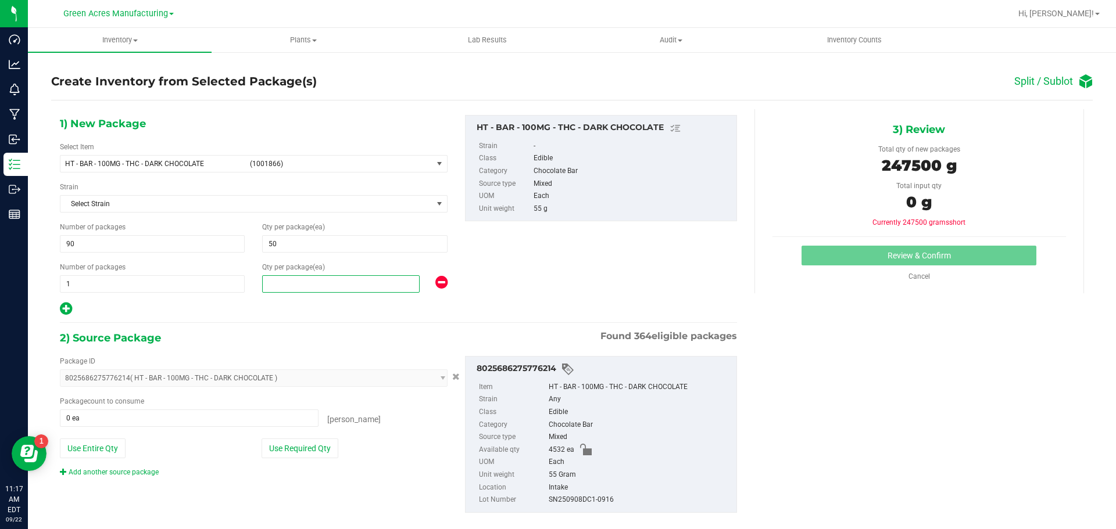
click at [284, 288] on span at bounding box center [341, 283] width 158 height 17
type input "32"
click at [277, 447] on button "Use Required Qty" at bounding box center [300, 449] width 77 height 20
type input "4532 ea"
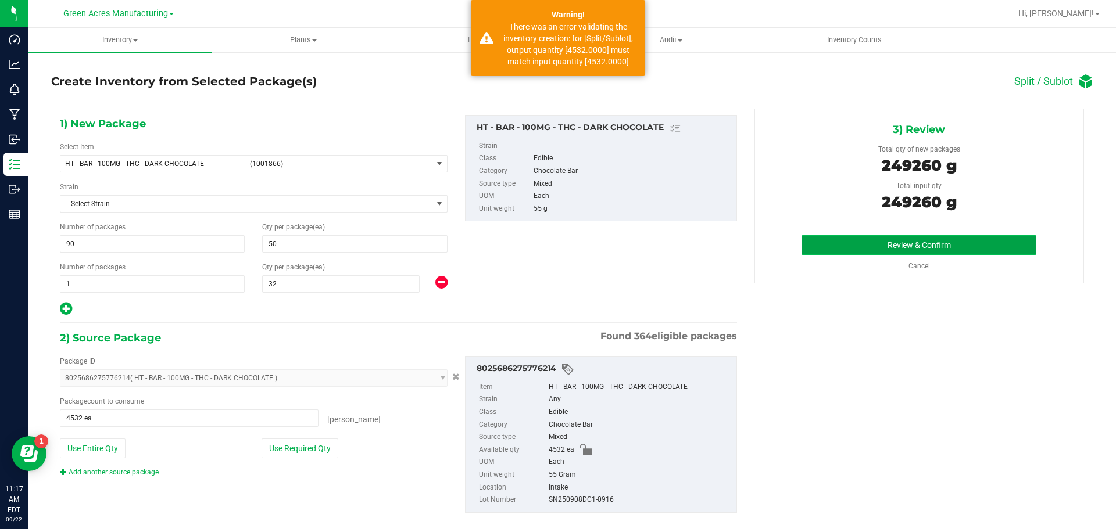
click at [842, 252] on button "Review & Confirm" at bounding box center [918, 245] width 235 height 20
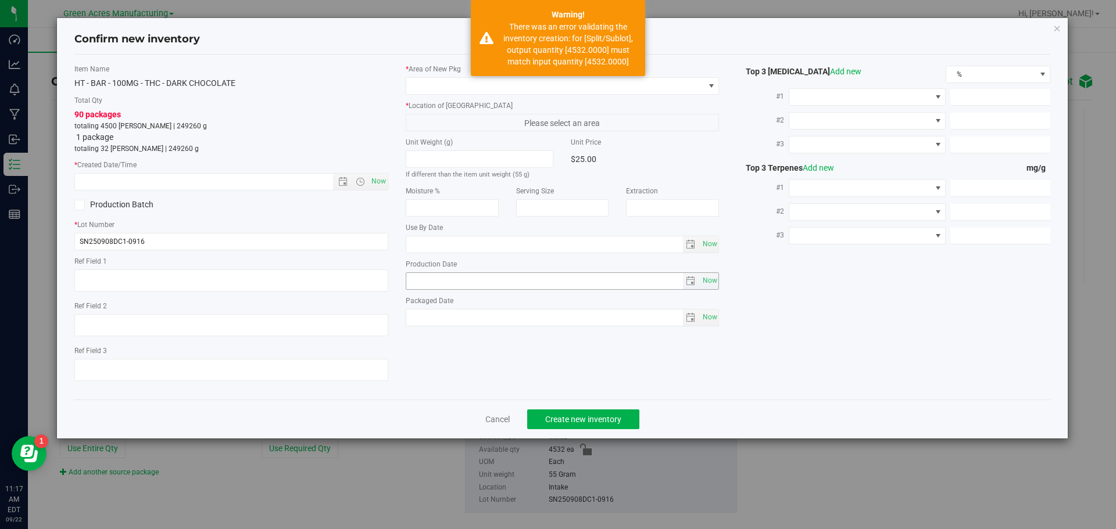
type input "2026-03-21"
click at [377, 187] on span "Now" at bounding box center [378, 181] width 20 height 17
type input "9/22/2025 11:17 AM"
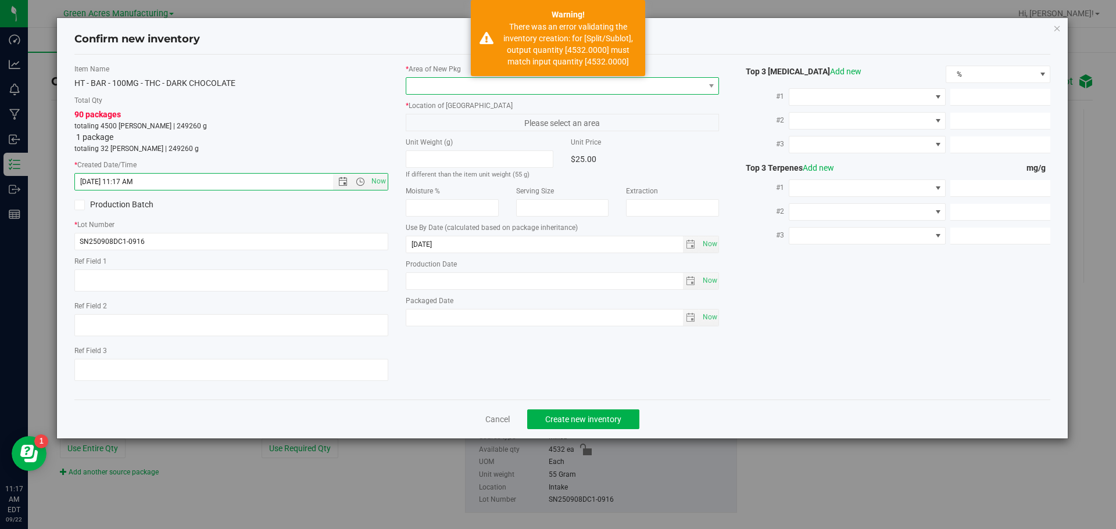
click at [509, 92] on span at bounding box center [555, 86] width 298 height 16
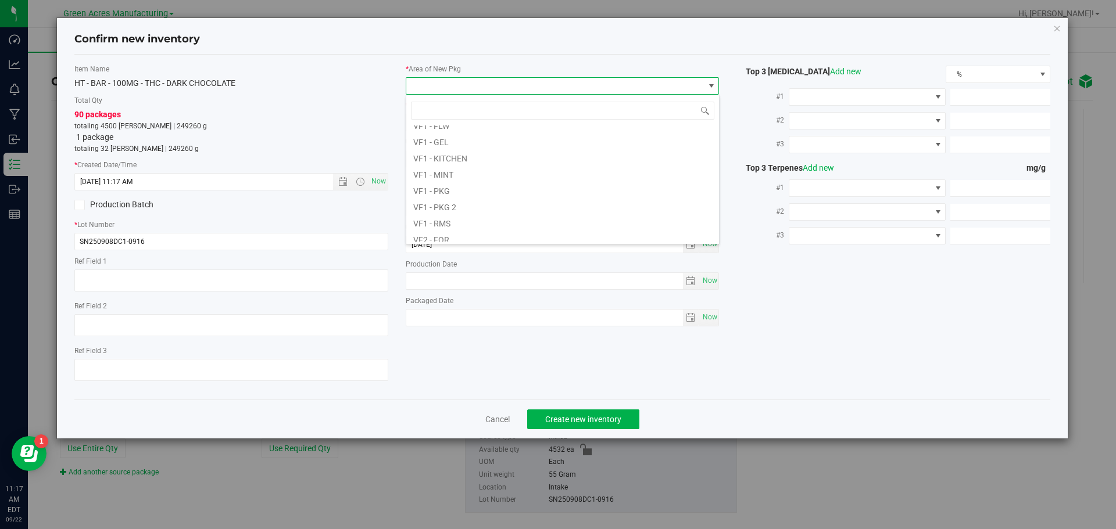
scroll to position [584, 0]
click at [466, 212] on li "VF2 - WHS" at bounding box center [562, 217] width 313 height 16
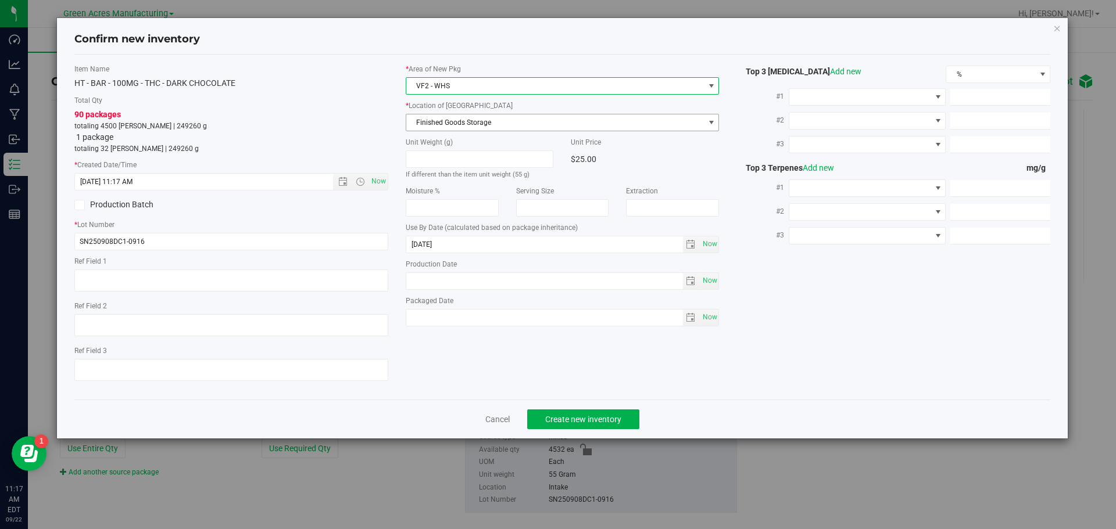
click at [475, 125] on span "Finished Goods Storage" at bounding box center [555, 122] width 298 height 16
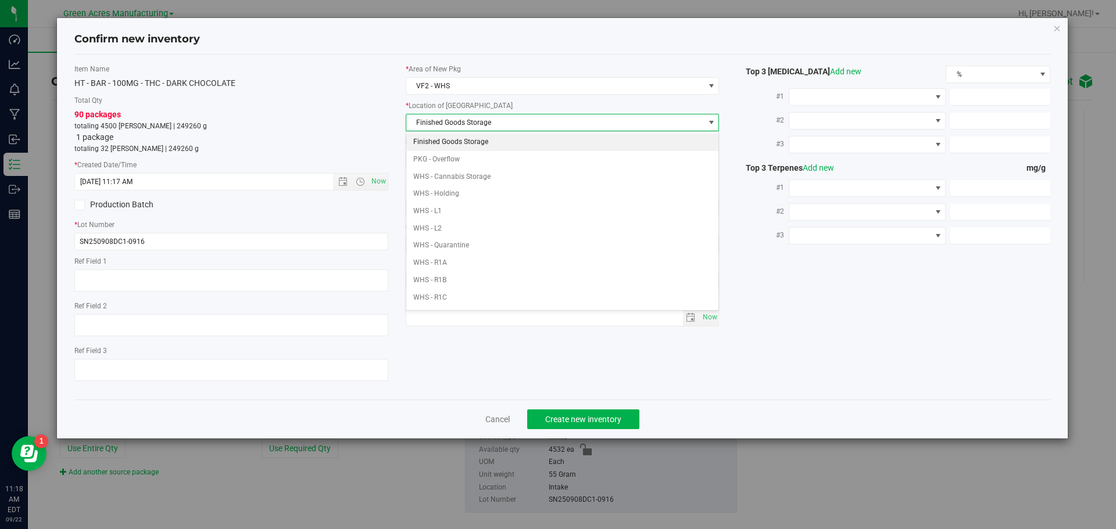
click at [473, 140] on li "Finished Goods Storage" at bounding box center [562, 142] width 313 height 17
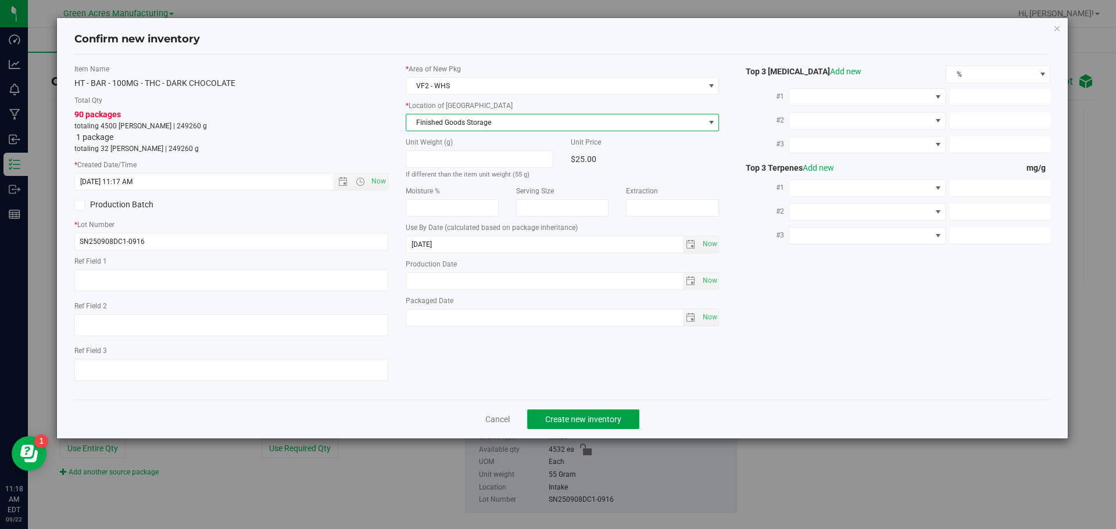
click at [554, 420] on span "Create new inventory" at bounding box center [583, 419] width 76 height 9
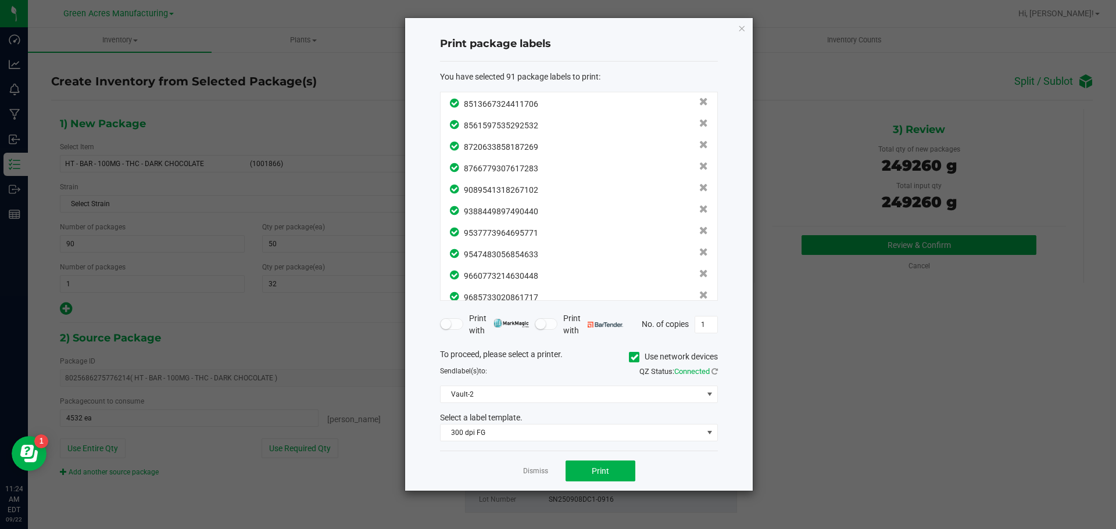
scroll to position [1758, 0]
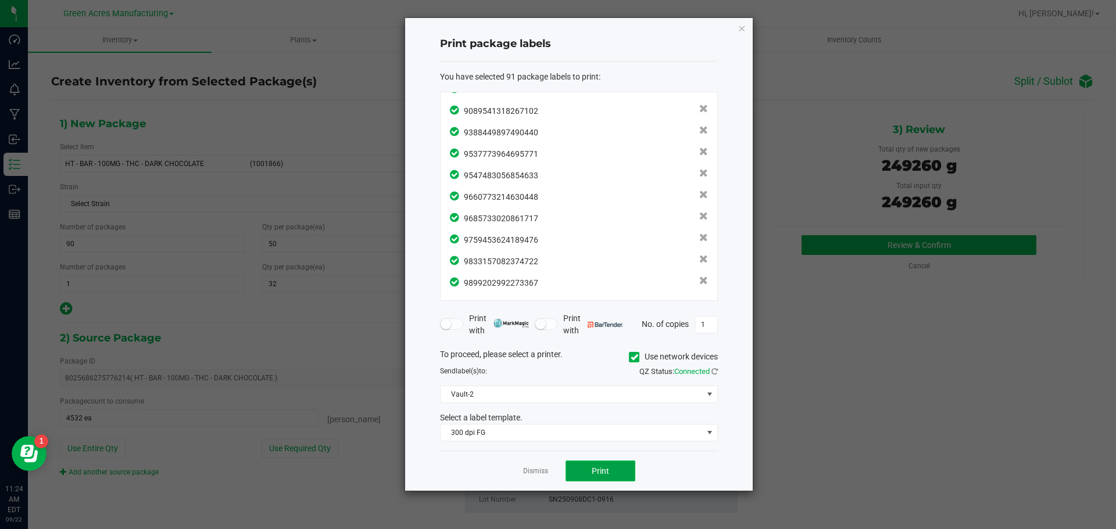
click at [609, 479] on button "Print" at bounding box center [601, 471] width 70 height 21
click at [538, 471] on link "Dismiss" at bounding box center [535, 472] width 25 height 10
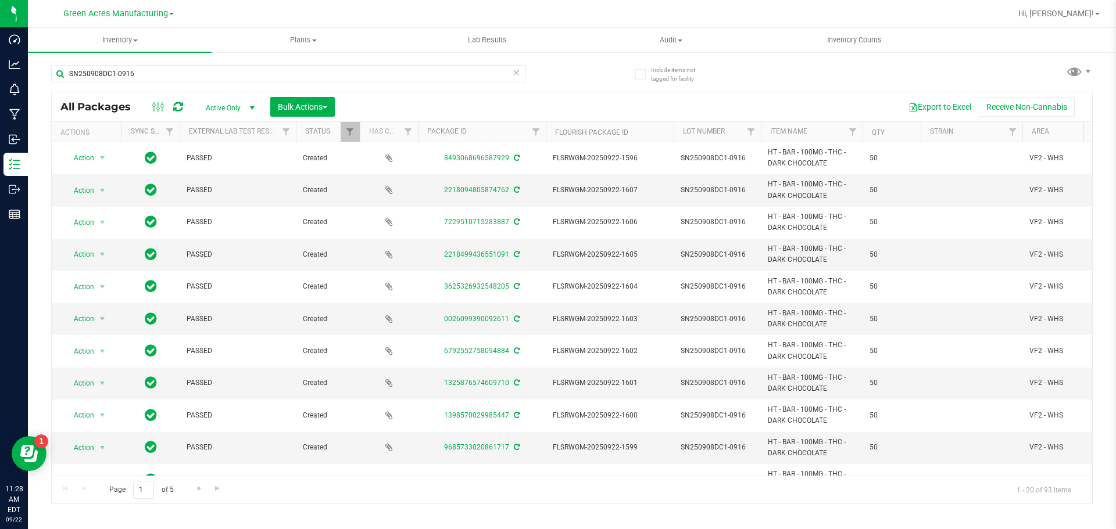
click at [518, 73] on icon at bounding box center [516, 72] width 8 height 14
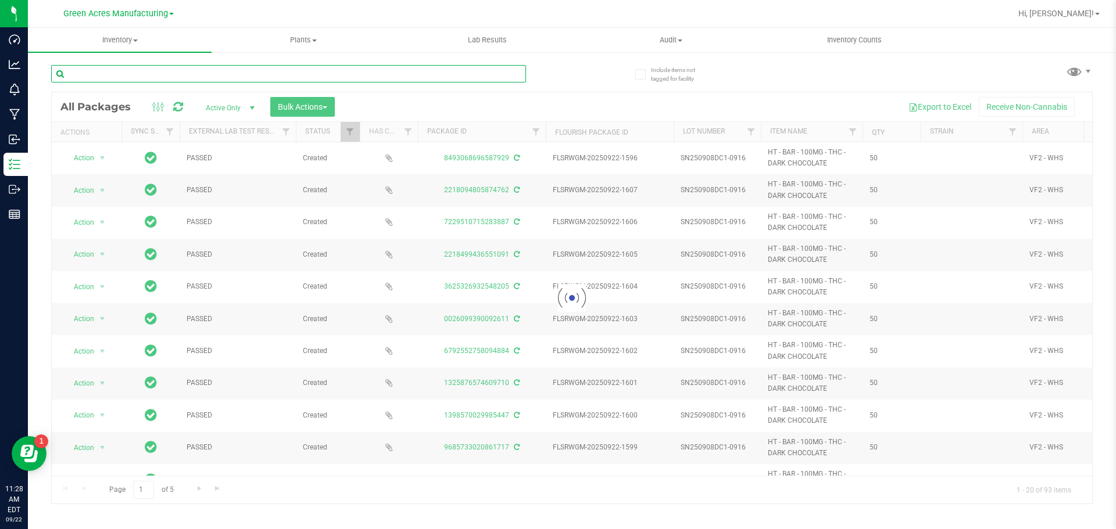
click at [360, 80] on input "text" at bounding box center [288, 73] width 475 height 17
paste input "W-SEP25AML01-0915"
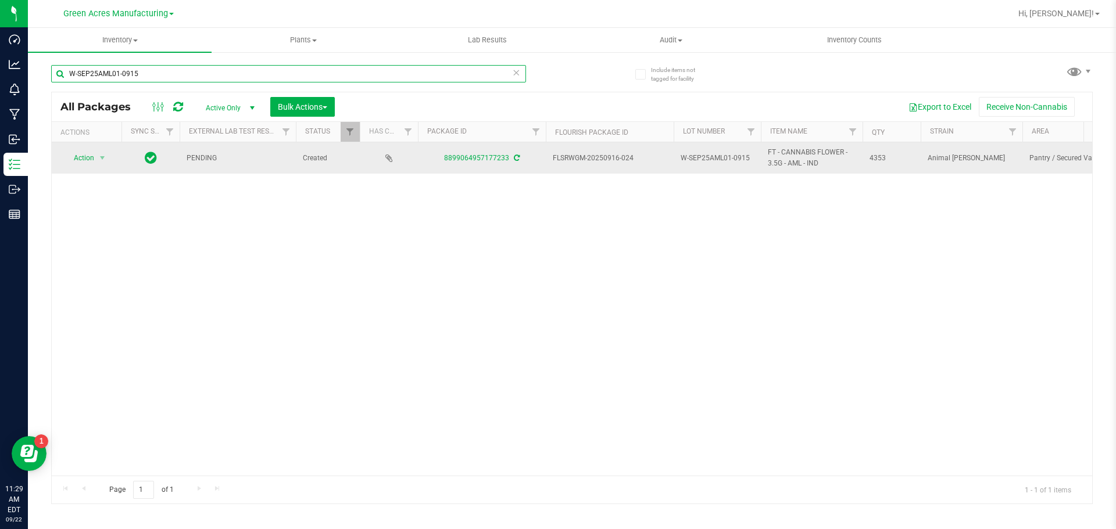
type input "W-SEP25AML01-0915"
click at [517, 156] on icon at bounding box center [517, 158] width 6 height 7
click at [96, 155] on span "select" at bounding box center [102, 158] width 15 height 16
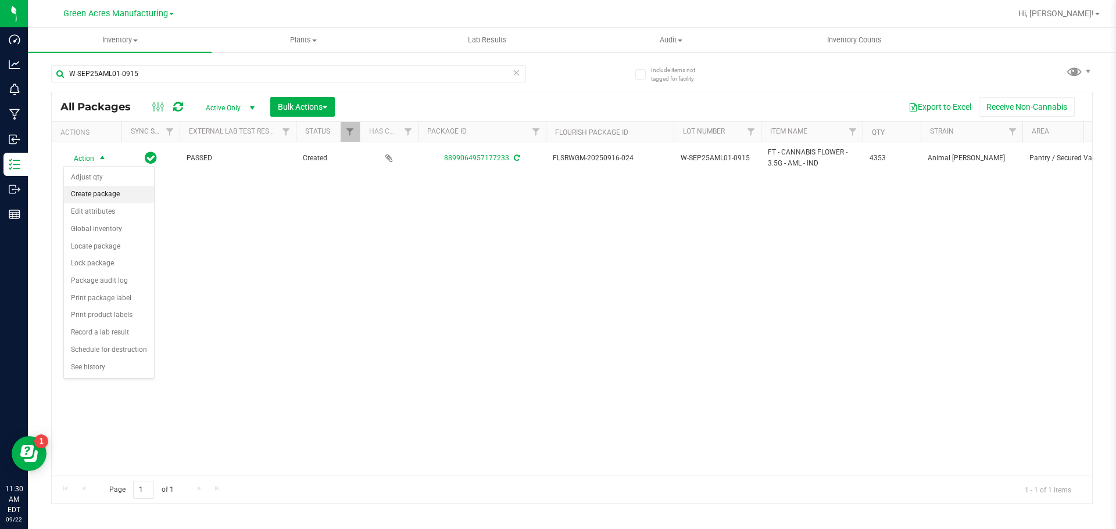
click at [114, 201] on li "Create package" at bounding box center [109, 194] width 90 height 17
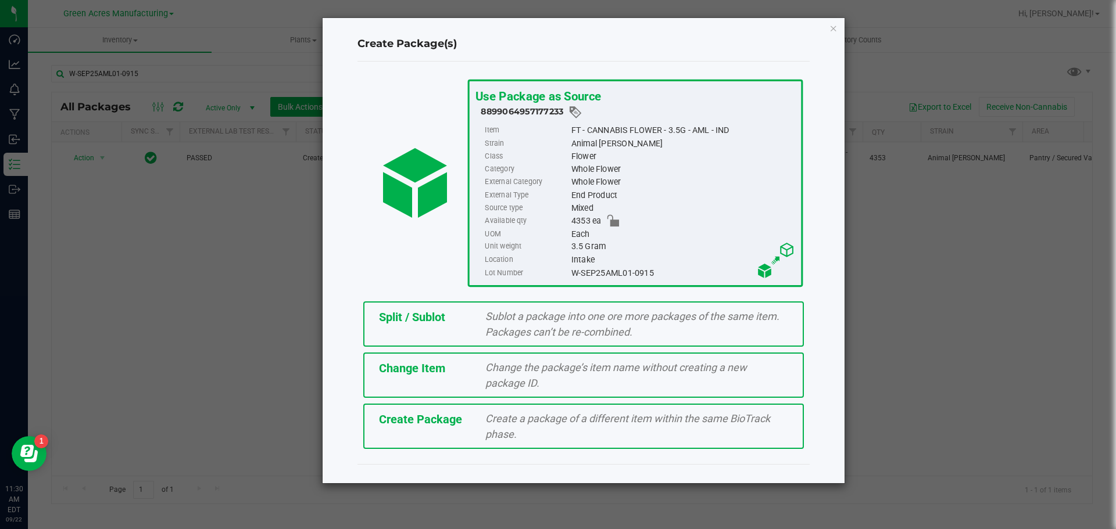
click at [377, 427] on div "Create Package" at bounding box center [423, 419] width 107 height 17
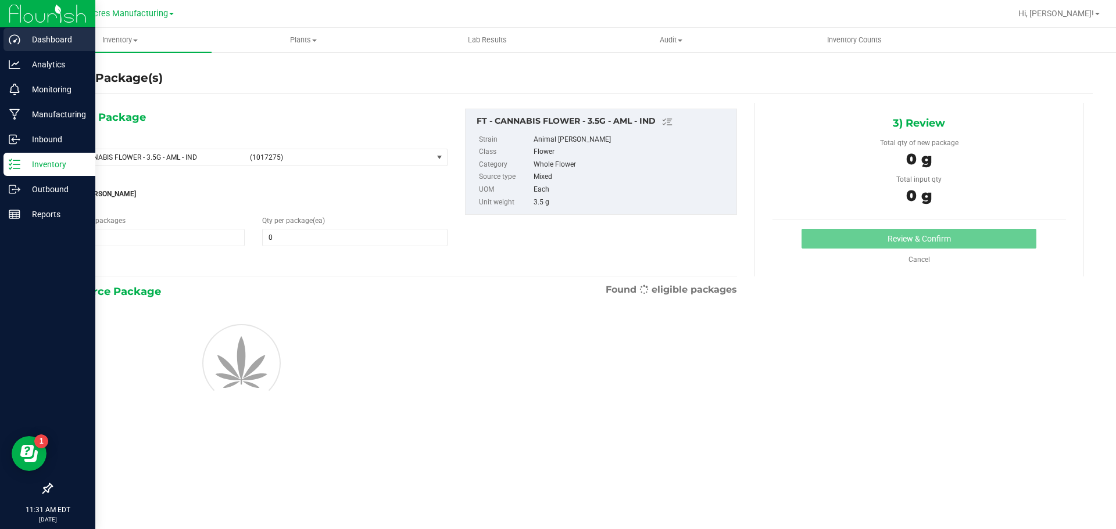
type input "0"
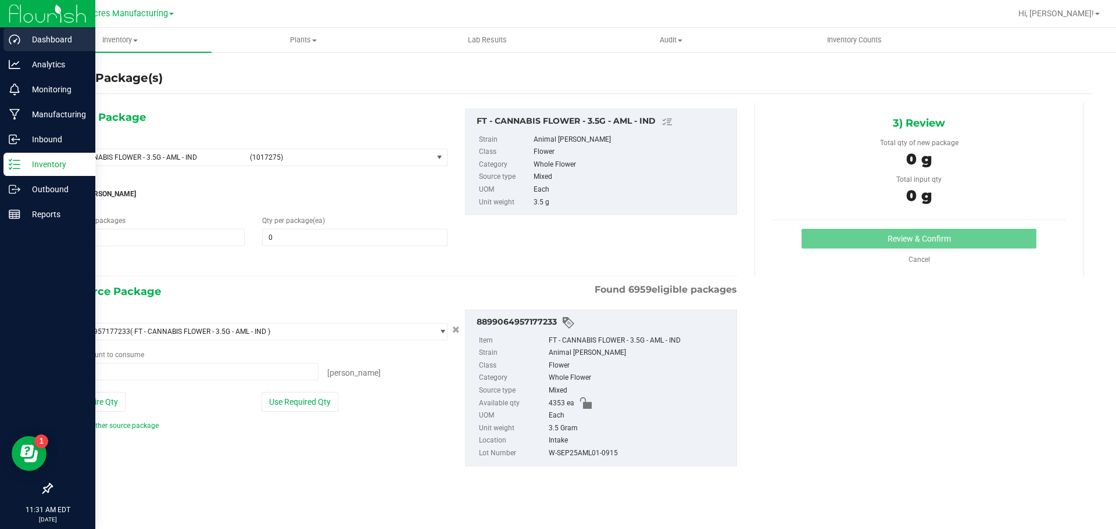
type input "0 ea"
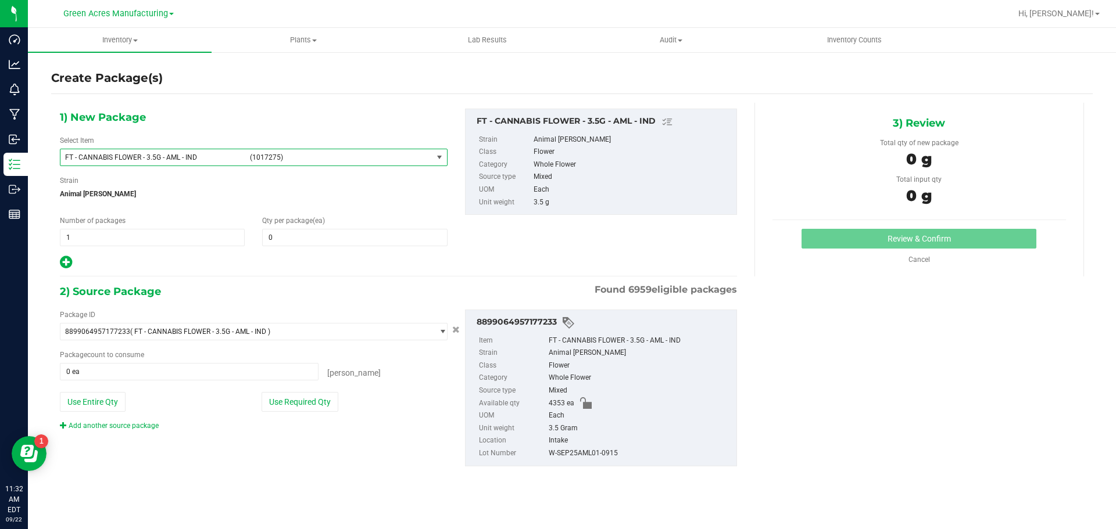
click at [190, 163] on span "FT - CANNABIS FLOWER - 3.5G - AML - IND (1017275)" at bounding box center [246, 157] width 372 height 16
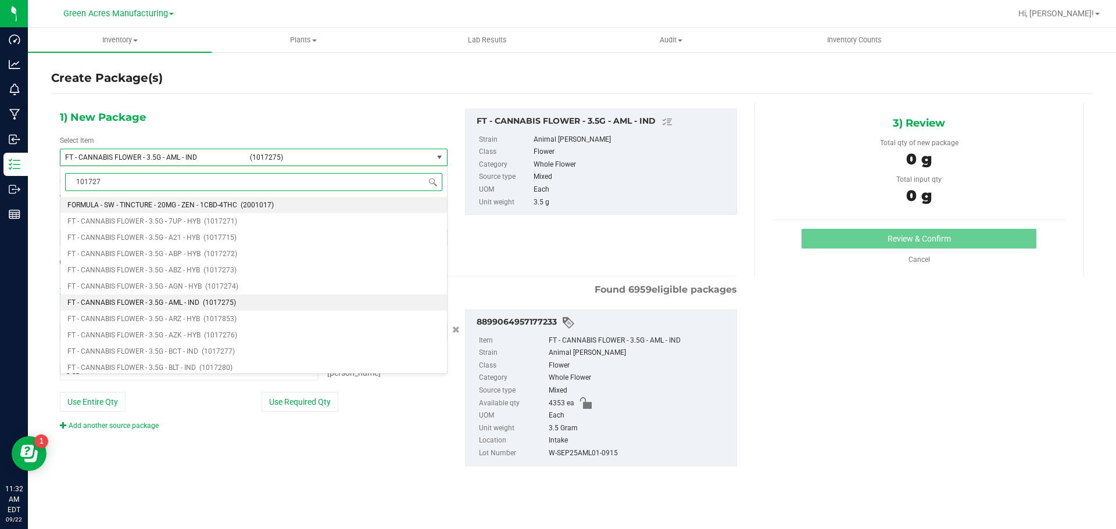
type input "1017275"
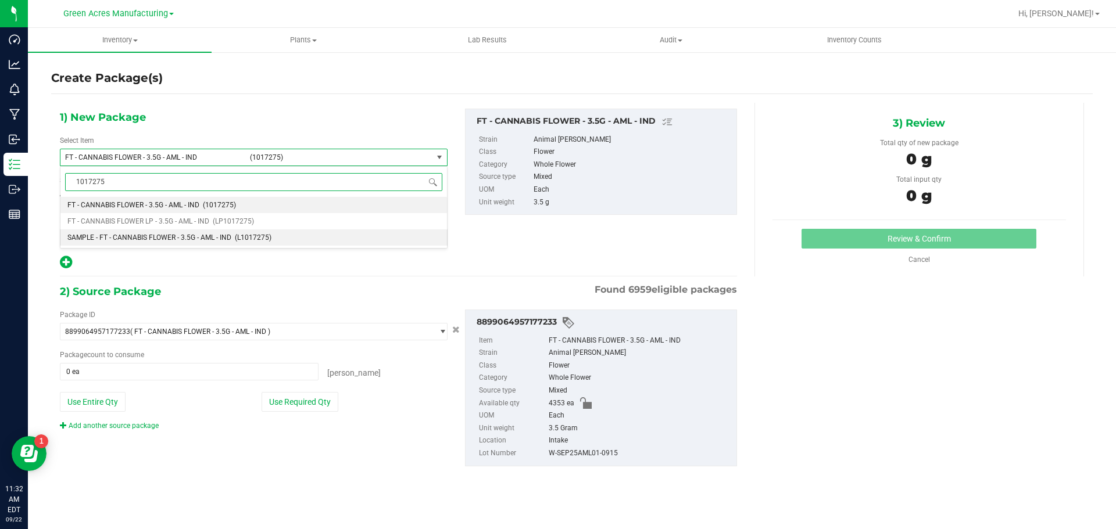
click at [167, 232] on li "SAMPLE - FT - CANNABIS FLOWER - 3.5G - AML - IND (L1017275)" at bounding box center [253, 238] width 386 height 16
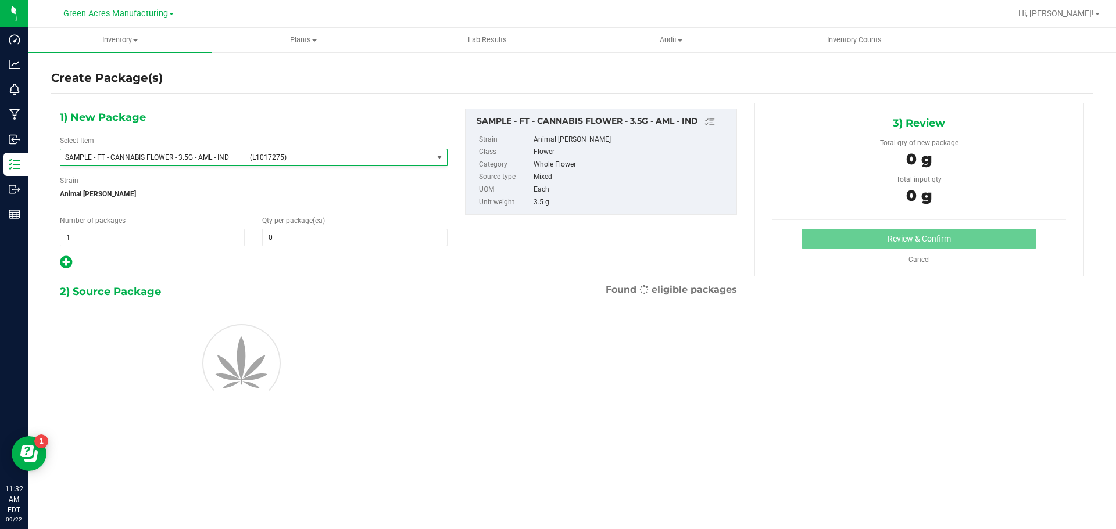
type input "0"
click at [88, 241] on span "1 1" at bounding box center [152, 237] width 185 height 17
type input "2"
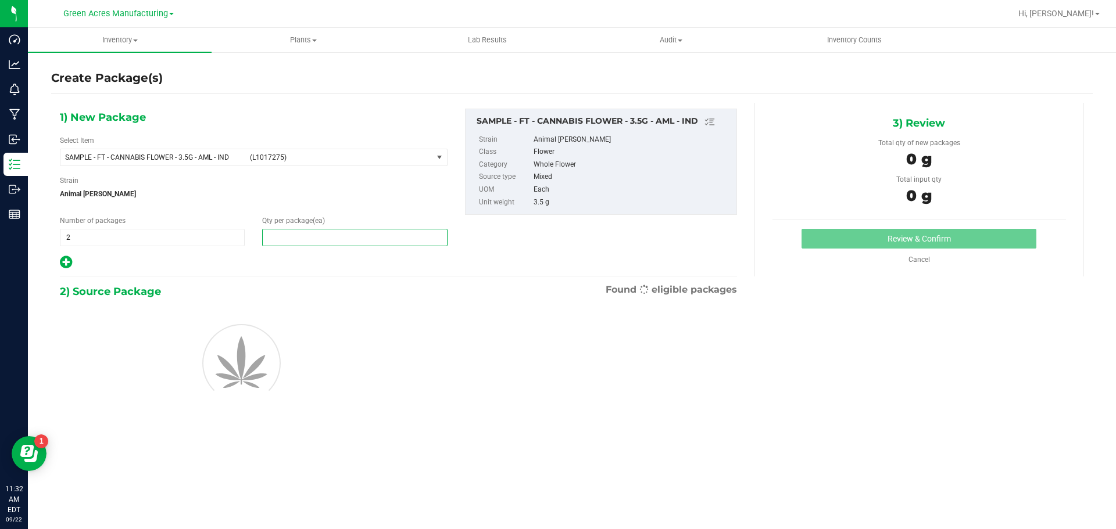
type input "1"
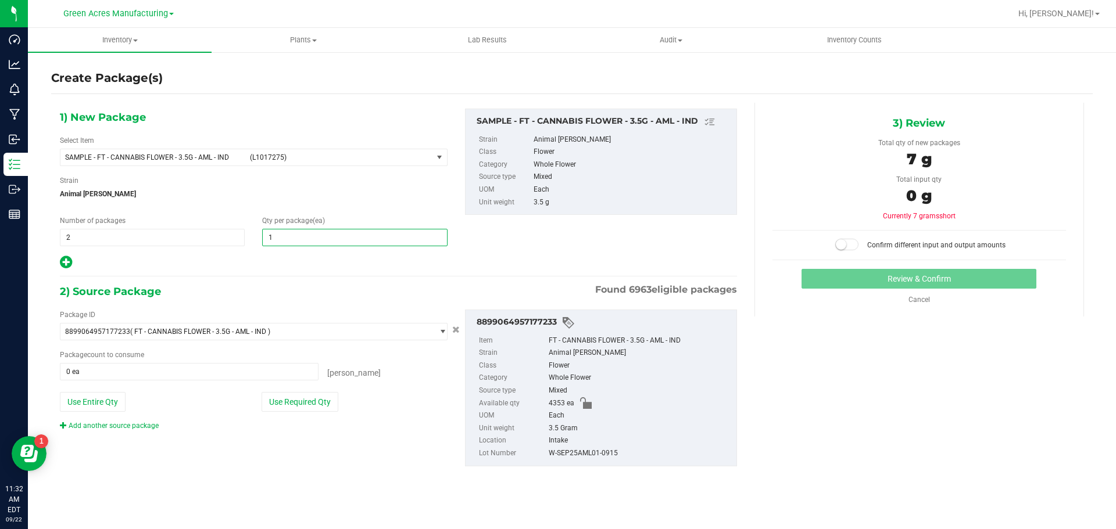
type input "1"
click at [295, 412] on div "Package ID 8899064957177233 ( FT - CANNABIS FLOWER - 3.5G - AML - IND ) 0000518…" at bounding box center [253, 370] width 405 height 121
click at [294, 409] on button "Use Required Qty" at bounding box center [300, 402] width 77 height 20
type input "2 ea"
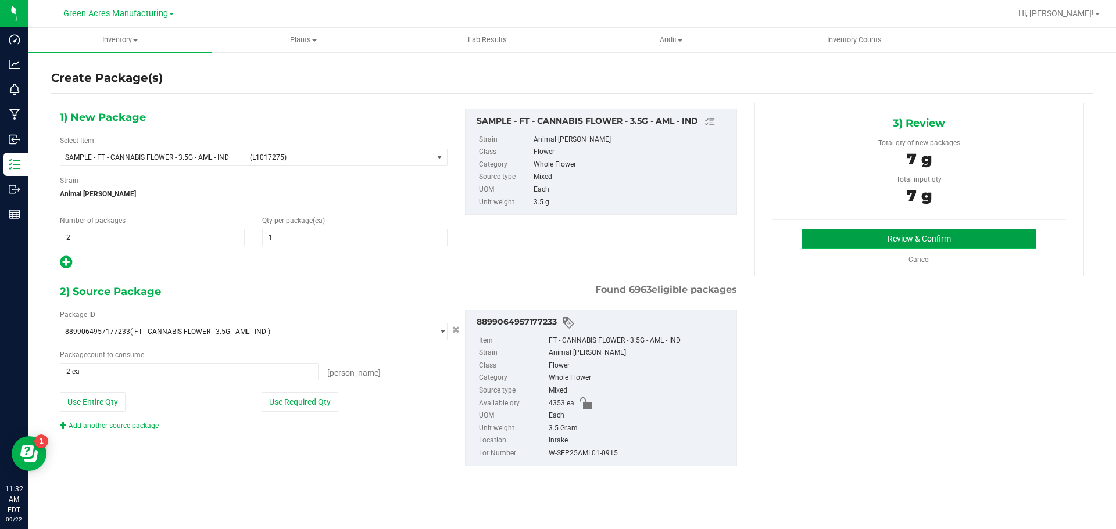
click at [827, 235] on button "Review & Confirm" at bounding box center [918, 239] width 235 height 20
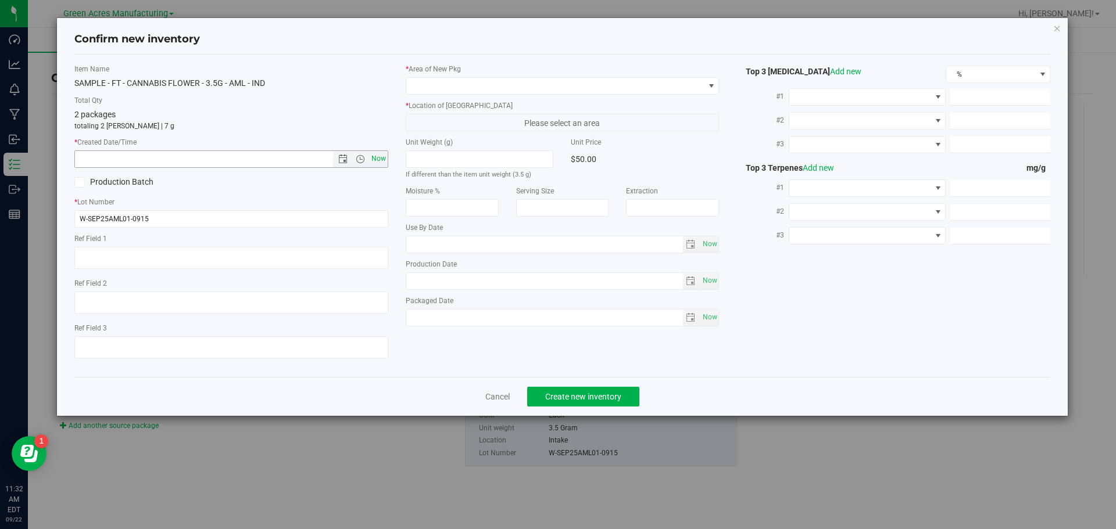
click at [375, 162] on span "Now" at bounding box center [378, 159] width 20 height 17
type input "9/22/2025 11:32 AM"
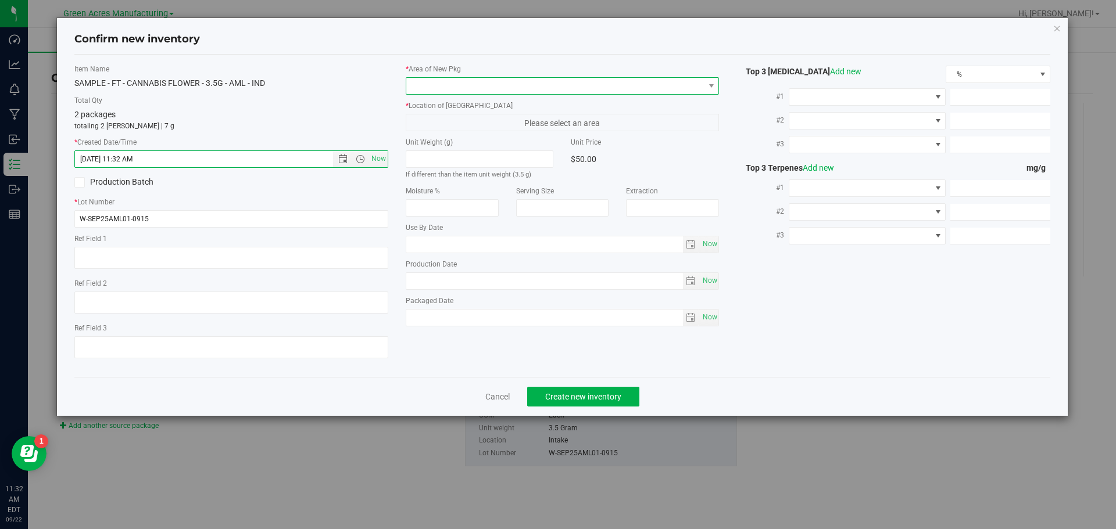
click at [443, 92] on span at bounding box center [555, 86] width 298 height 16
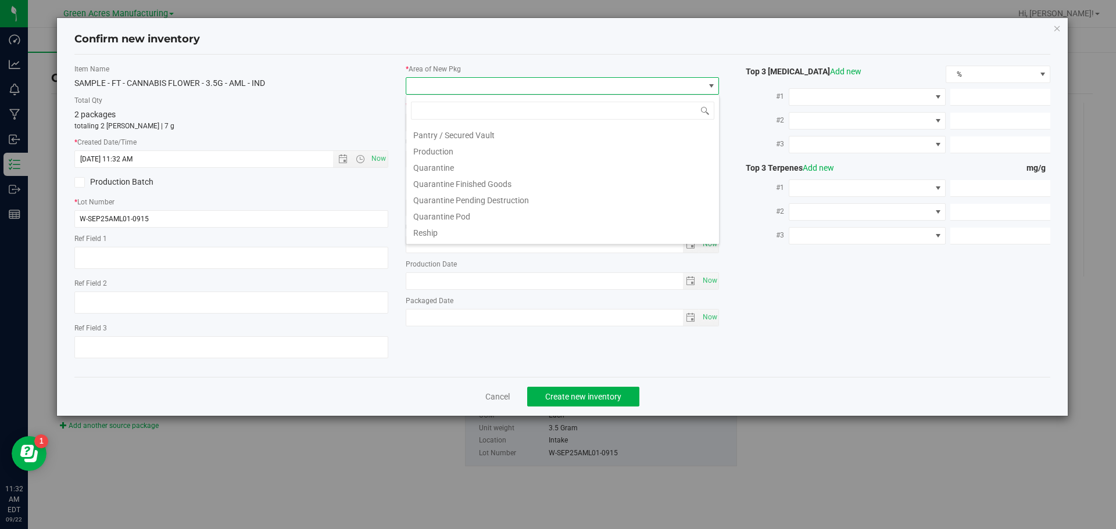
scroll to position [291, 0]
click at [460, 189] on li "Pantry / Secured Vault" at bounding box center [562, 185] width 313 height 16
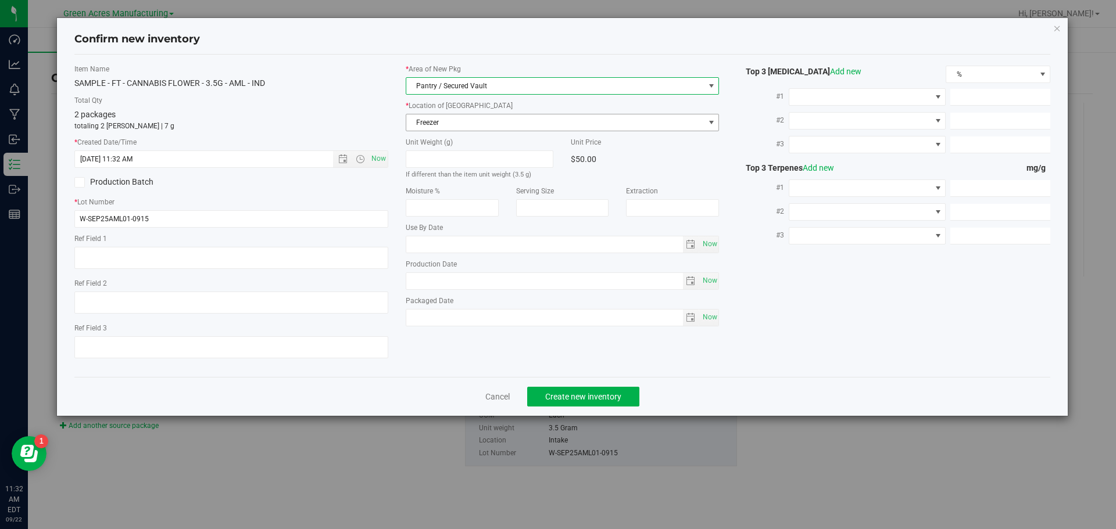
click at [504, 123] on span "Freezer" at bounding box center [555, 122] width 298 height 16
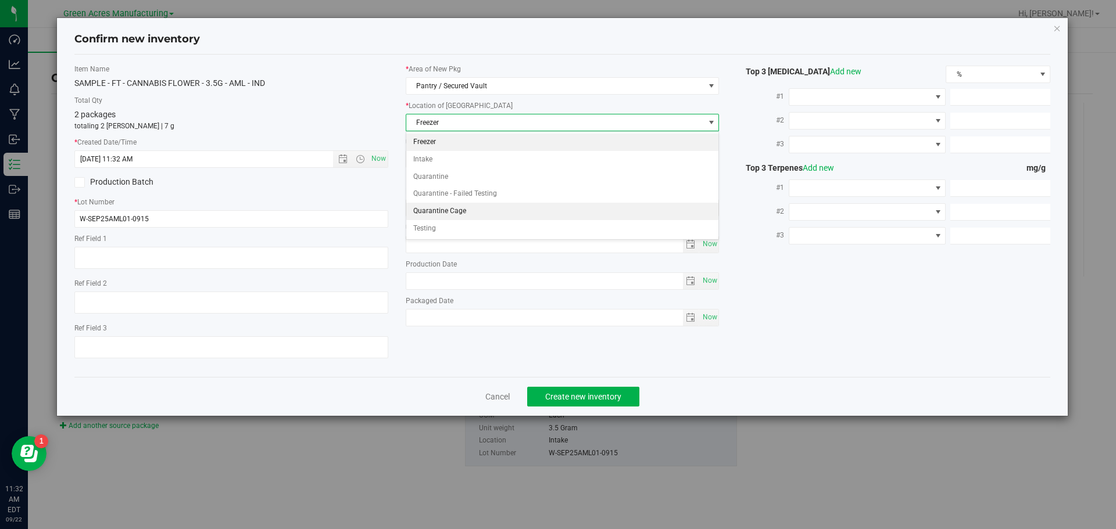
click at [481, 206] on li "Quarantine Cage" at bounding box center [562, 211] width 313 height 17
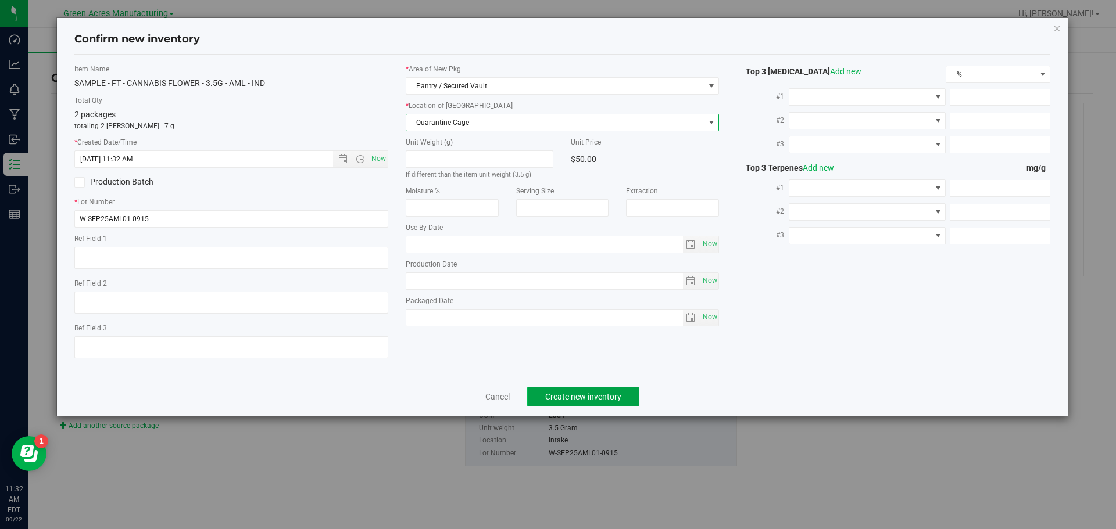
click at [579, 400] on span "Create new inventory" at bounding box center [583, 396] width 76 height 9
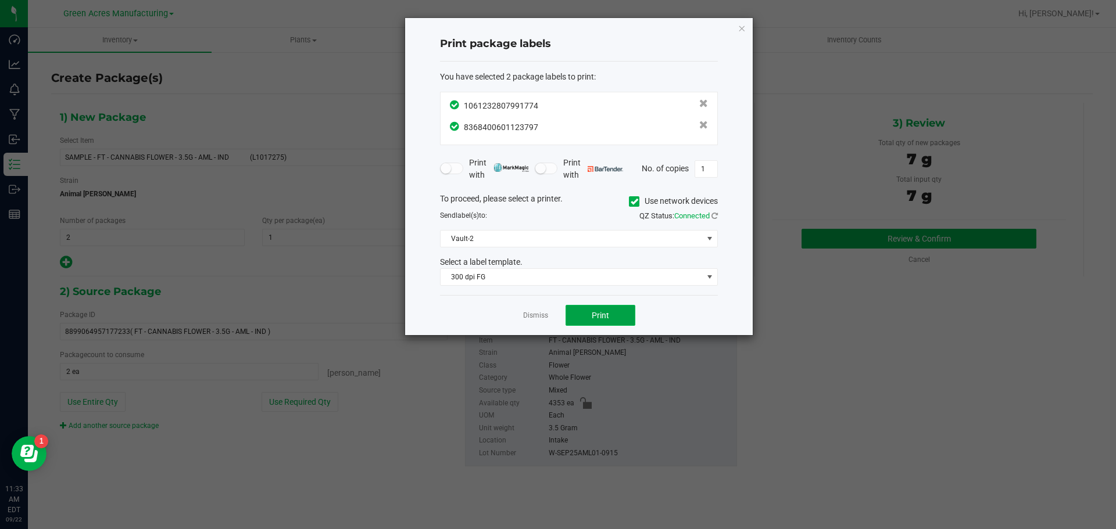
click at [598, 320] on span "Print" at bounding box center [600, 315] width 17 height 9
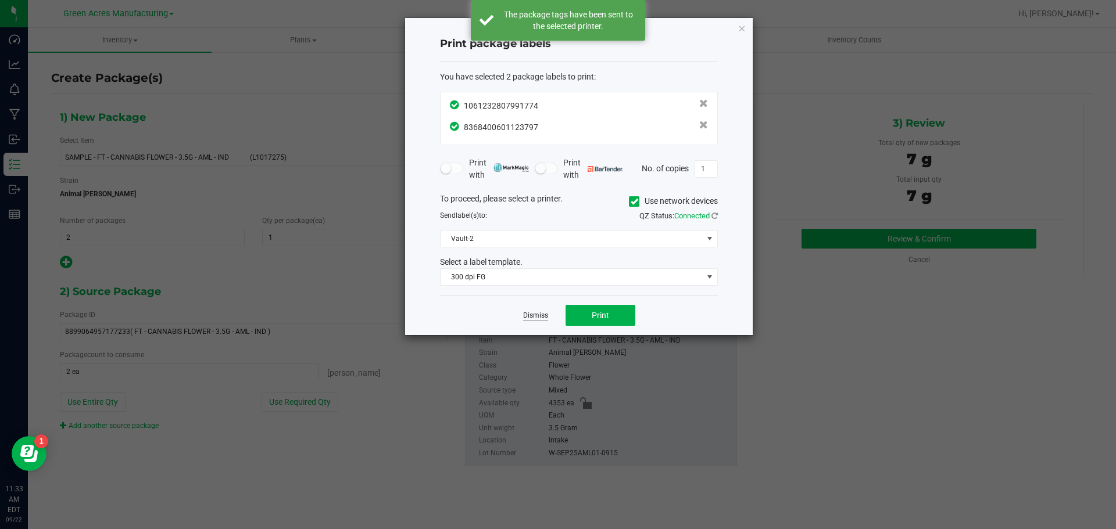
click at [534, 316] on link "Dismiss" at bounding box center [535, 316] width 25 height 10
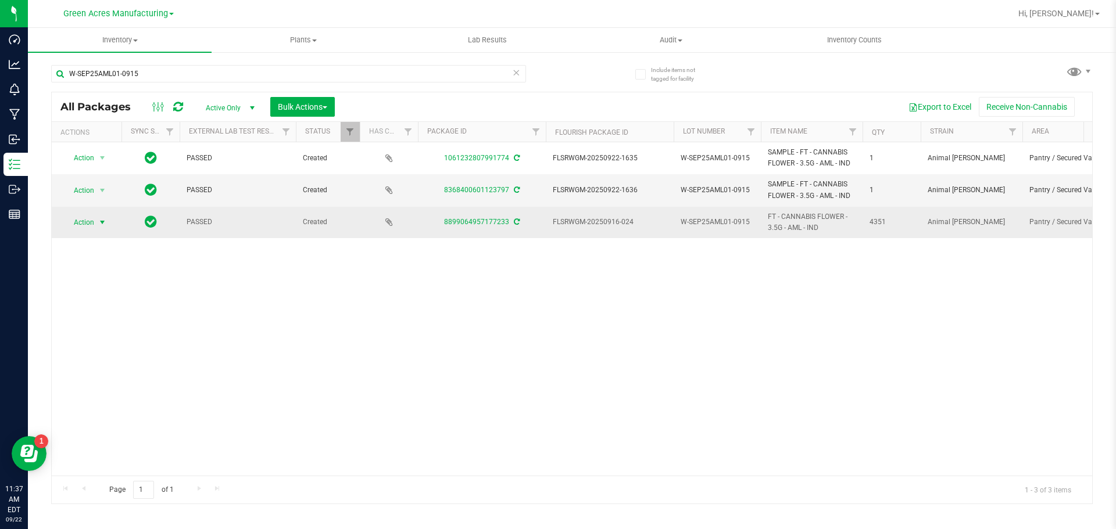
click at [89, 216] on span "Action" at bounding box center [78, 222] width 31 height 16
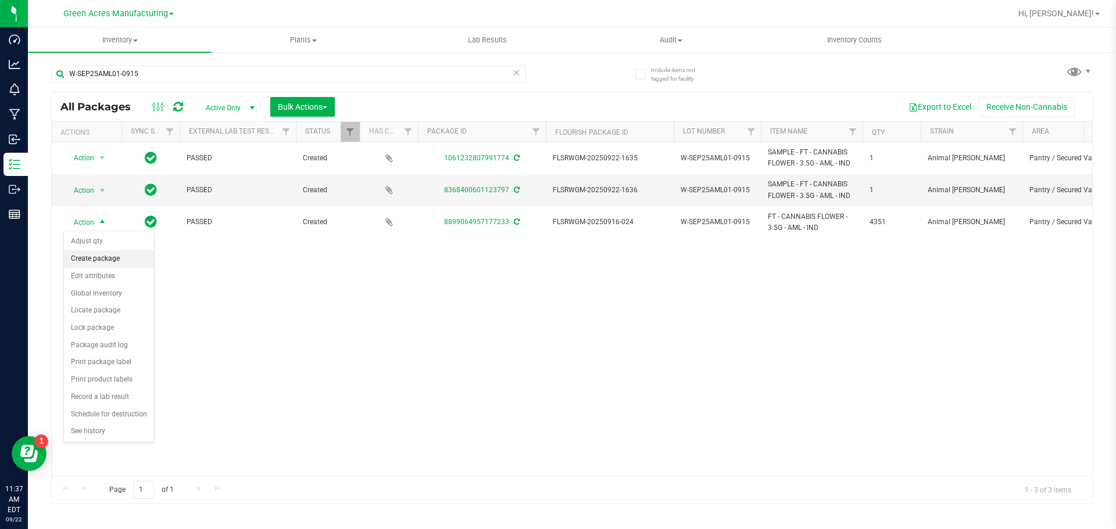
click at [106, 263] on li "Create package" at bounding box center [109, 258] width 90 height 17
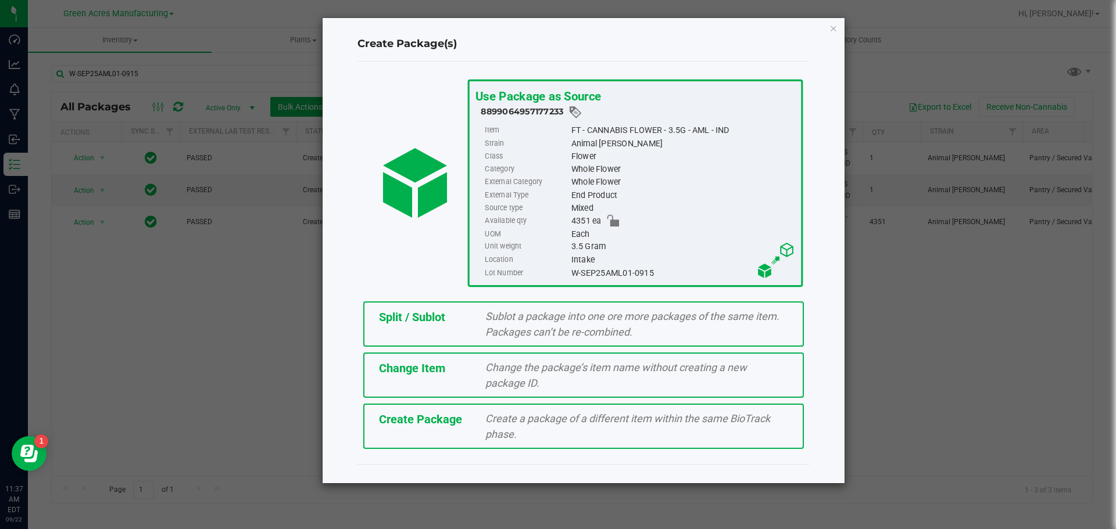
click at [452, 309] on div "Split / Sublot" at bounding box center [423, 317] width 107 height 17
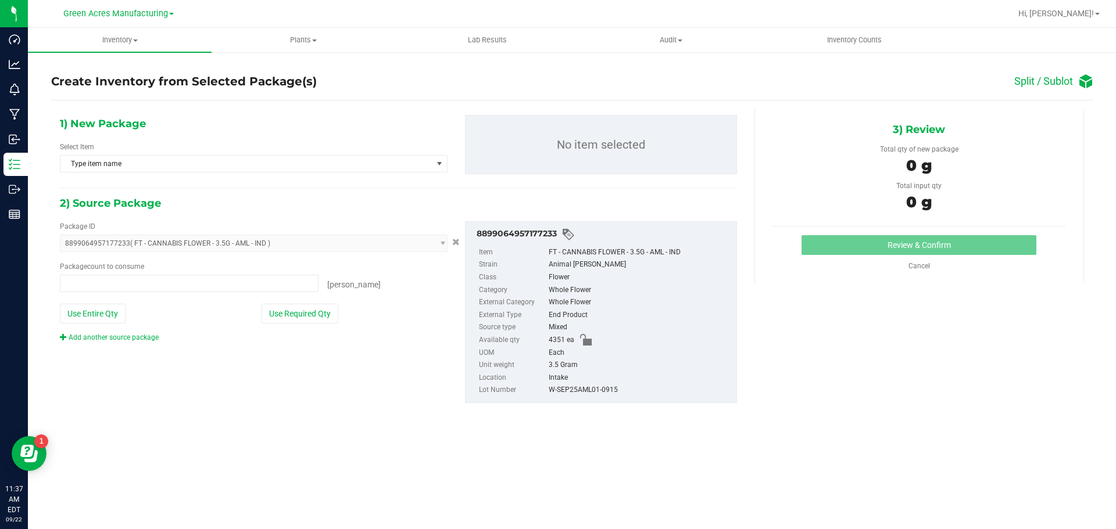
type input "0 ea"
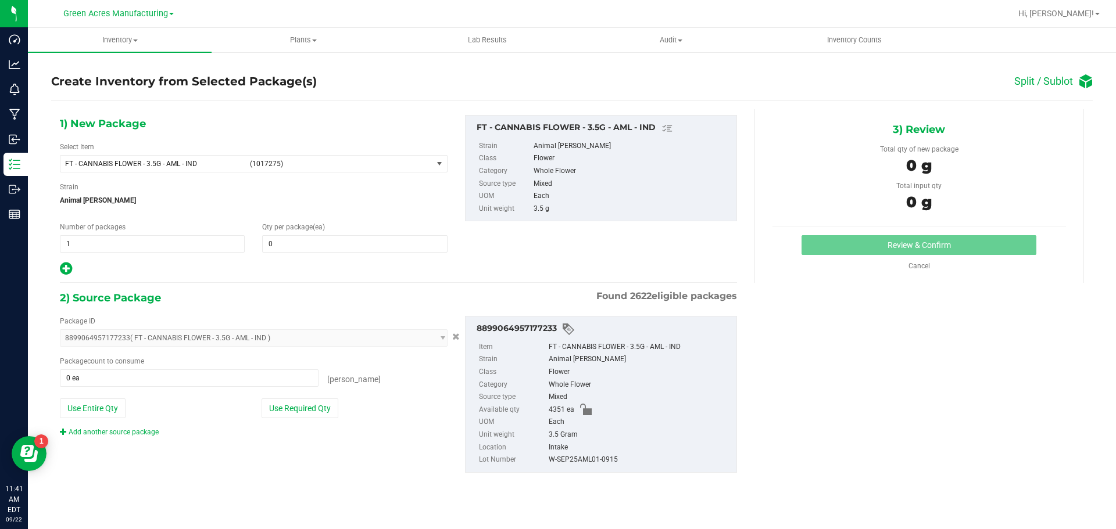
click at [149, 253] on div "1) New Package Select Item FT - CANNABIS FLOWER - 3.5G - AML - IND (1017275) FT…" at bounding box center [253, 196] width 405 height 162
click at [148, 241] on span "1 1" at bounding box center [152, 243] width 185 height 17
type input "217"
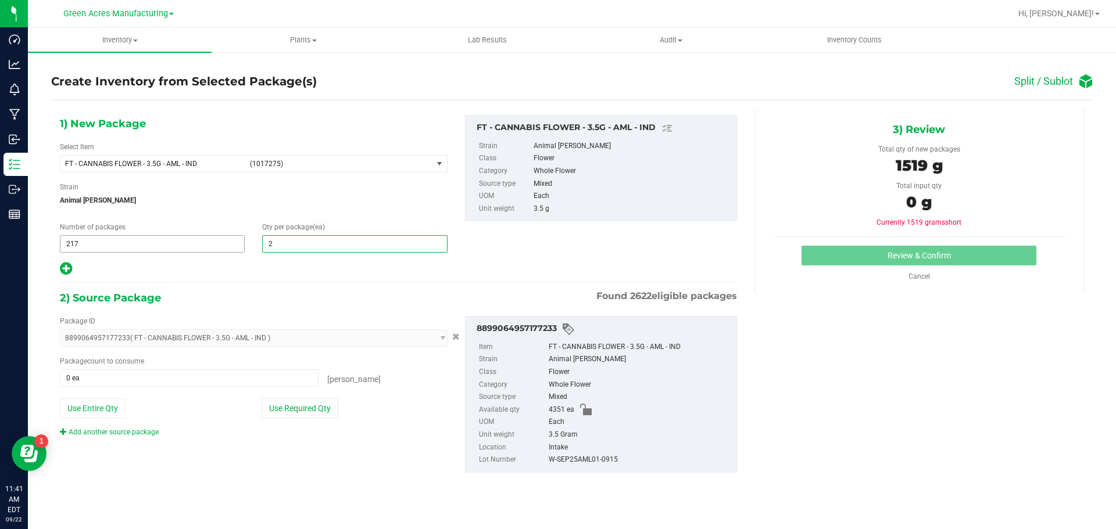
type input "20"
click at [76, 265] on div at bounding box center [254, 269] width 388 height 15
click at [66, 269] on icon at bounding box center [66, 269] width 12 height 15
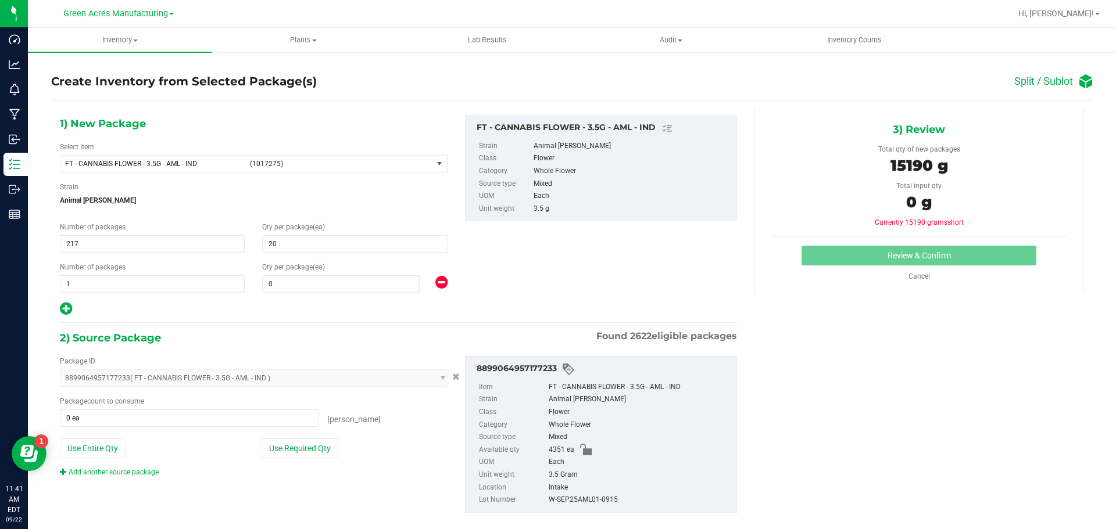
type input "20"
click at [345, 281] on span "0 0" at bounding box center [341, 283] width 158 height 17
type input "11"
click at [268, 450] on button "Use Required Qty" at bounding box center [300, 449] width 77 height 20
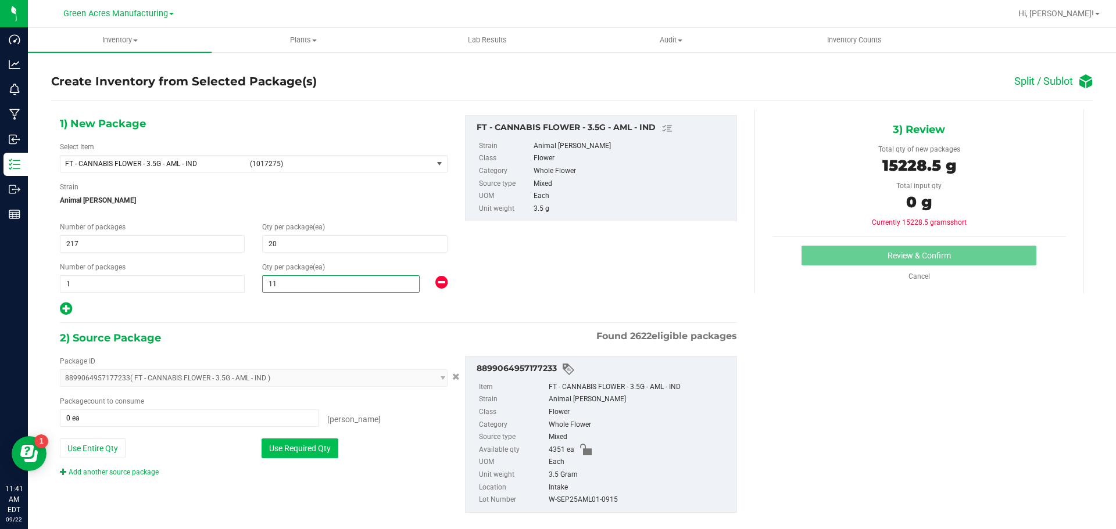
type input "4351 ea"
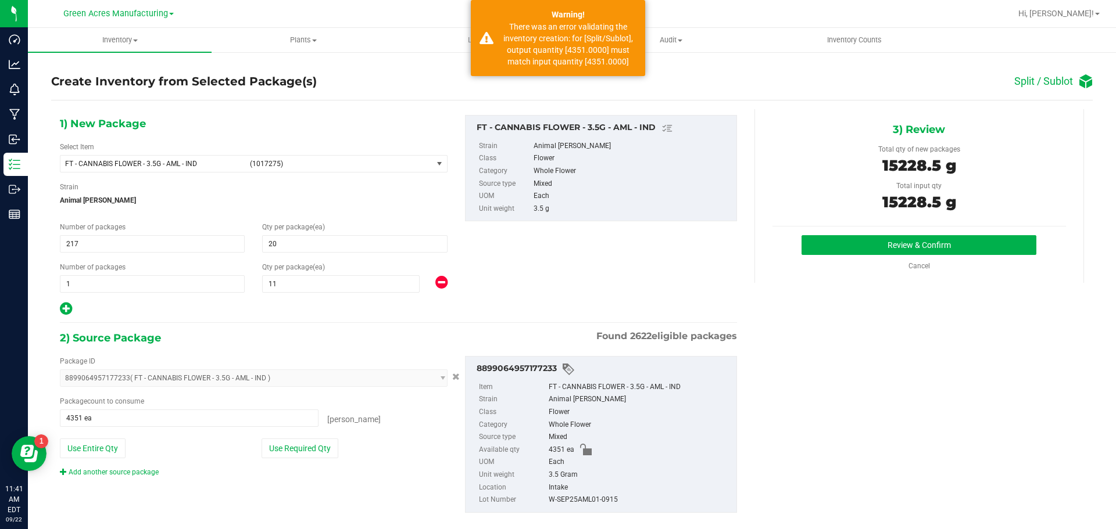
click at [818, 255] on div "Review & Confirm Cancel" at bounding box center [919, 253] width 294 height 36
click at [819, 248] on button "Review & Confirm" at bounding box center [918, 245] width 235 height 20
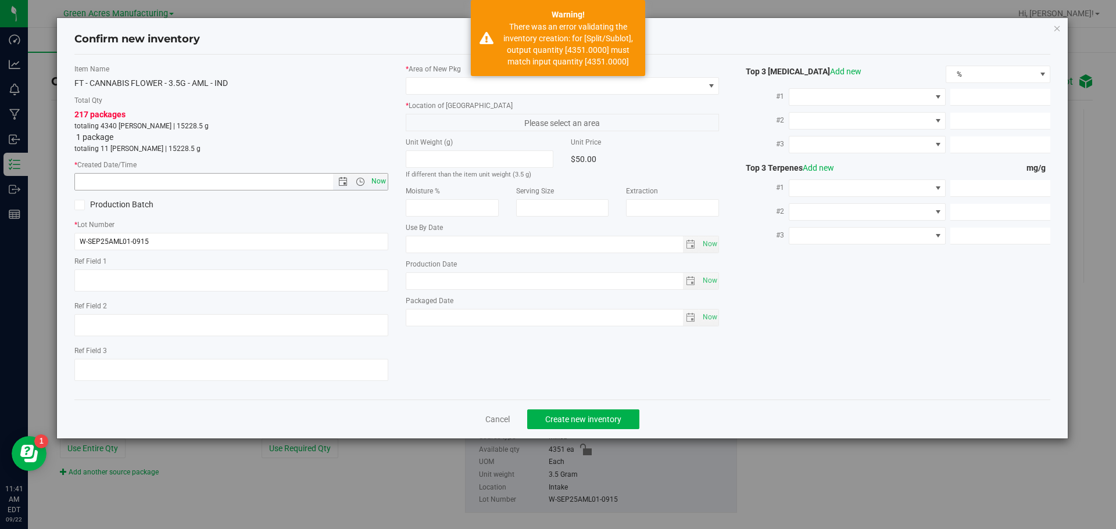
click at [383, 182] on span "Now" at bounding box center [378, 181] width 20 height 17
type input "9/22/2025 11:41 AM"
click at [432, 79] on span at bounding box center [555, 86] width 298 height 16
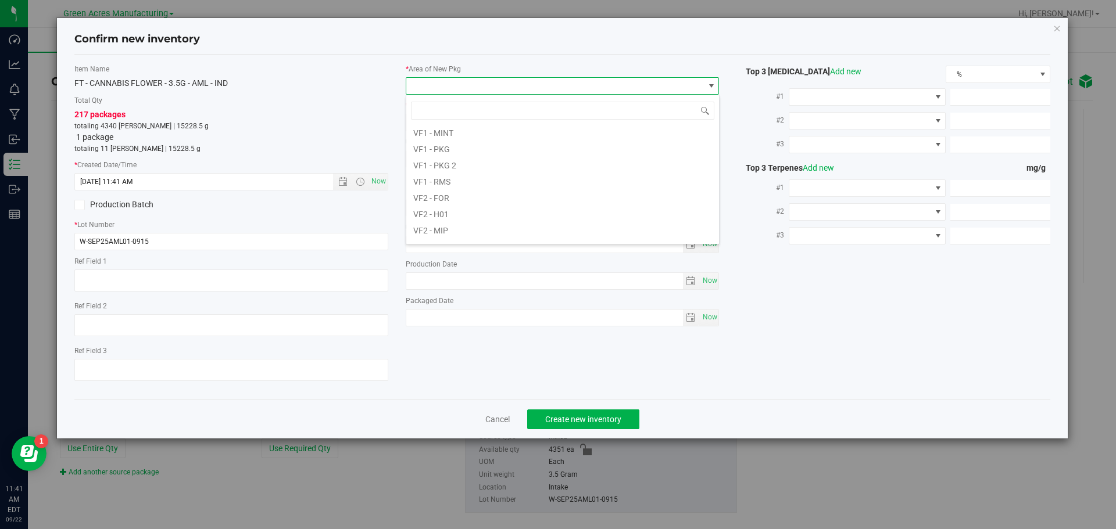
scroll to position [584, 0]
click at [477, 214] on li "VF2 - WHS" at bounding box center [562, 217] width 313 height 16
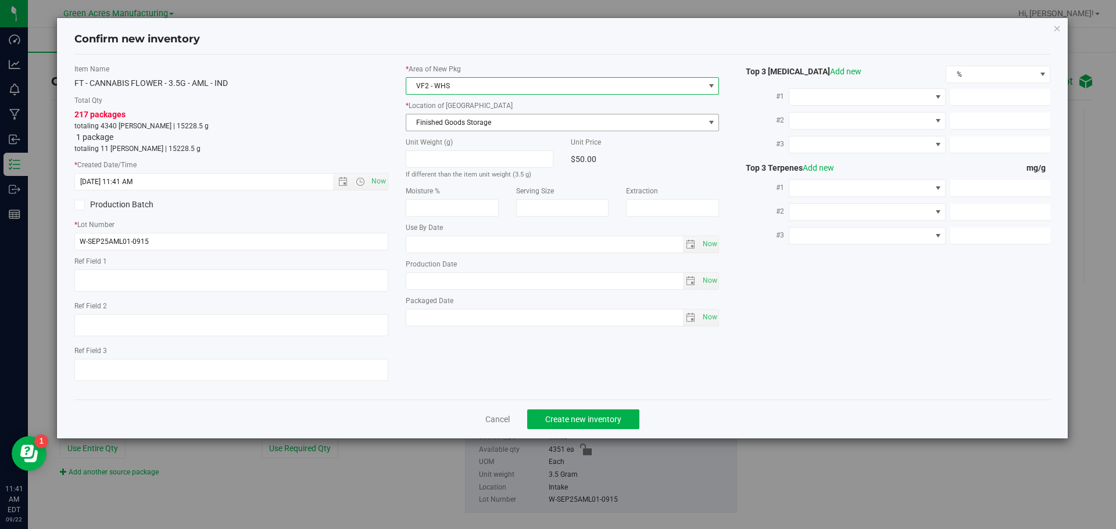
click at [481, 124] on span "Finished Goods Storage" at bounding box center [555, 122] width 298 height 16
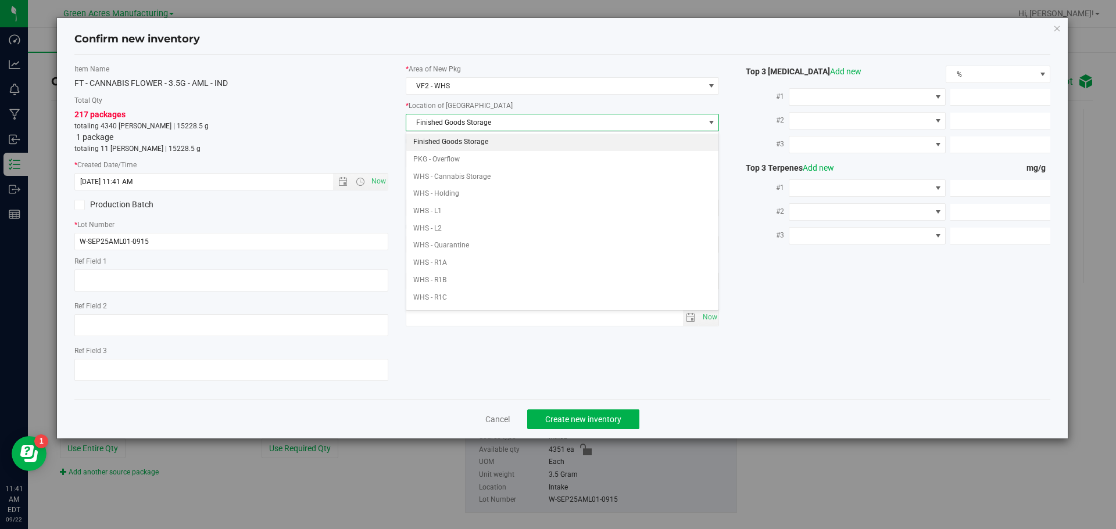
click at [484, 141] on li "Finished Goods Storage" at bounding box center [562, 142] width 313 height 17
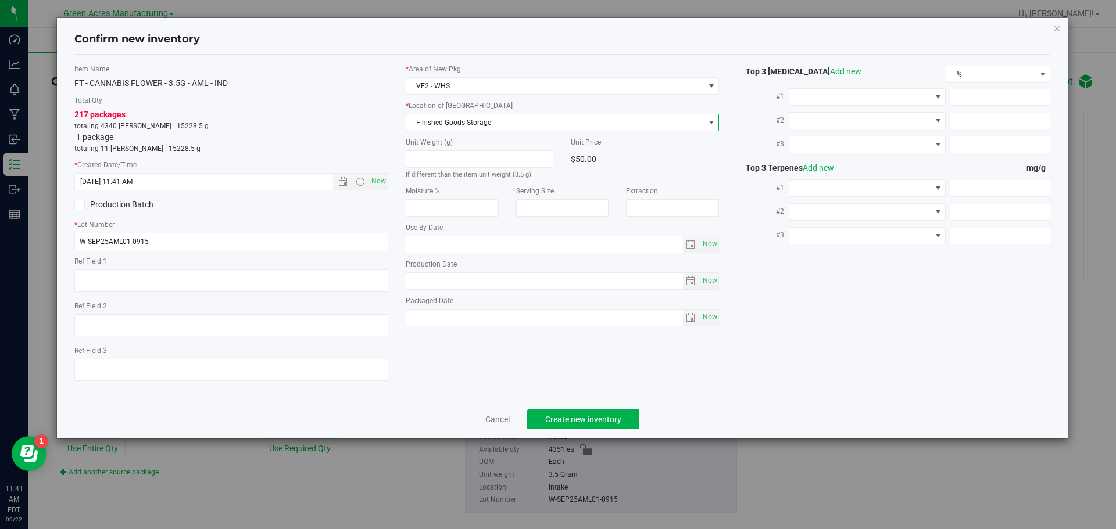
click at [596, 430] on div "Cancel Create new inventory" at bounding box center [562, 419] width 976 height 39
click at [593, 427] on button "Create new inventory" at bounding box center [583, 420] width 112 height 20
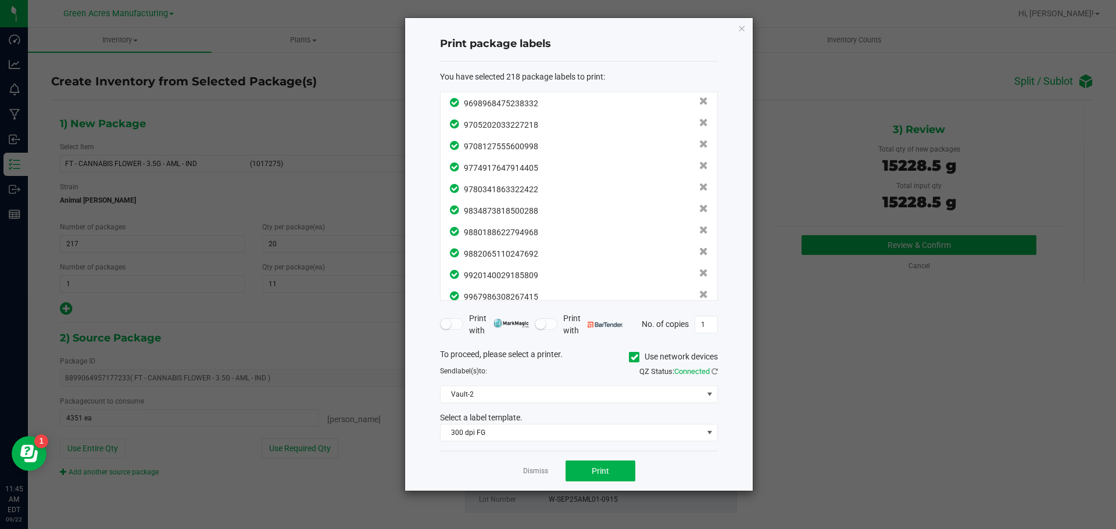
scroll to position [4489, 0]
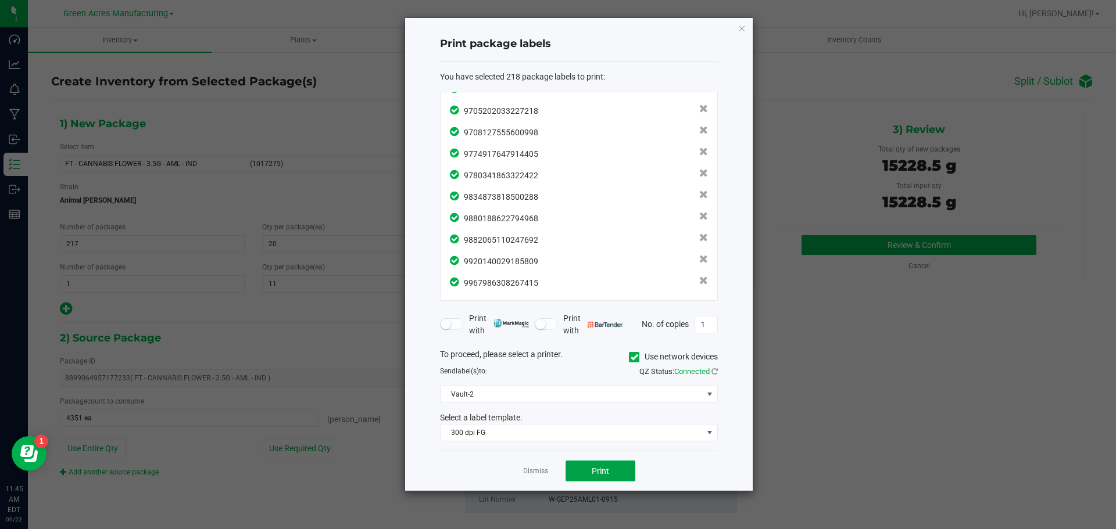
click at [621, 462] on button "Print" at bounding box center [601, 471] width 70 height 21
click at [540, 474] on link "Dismiss" at bounding box center [535, 472] width 25 height 10
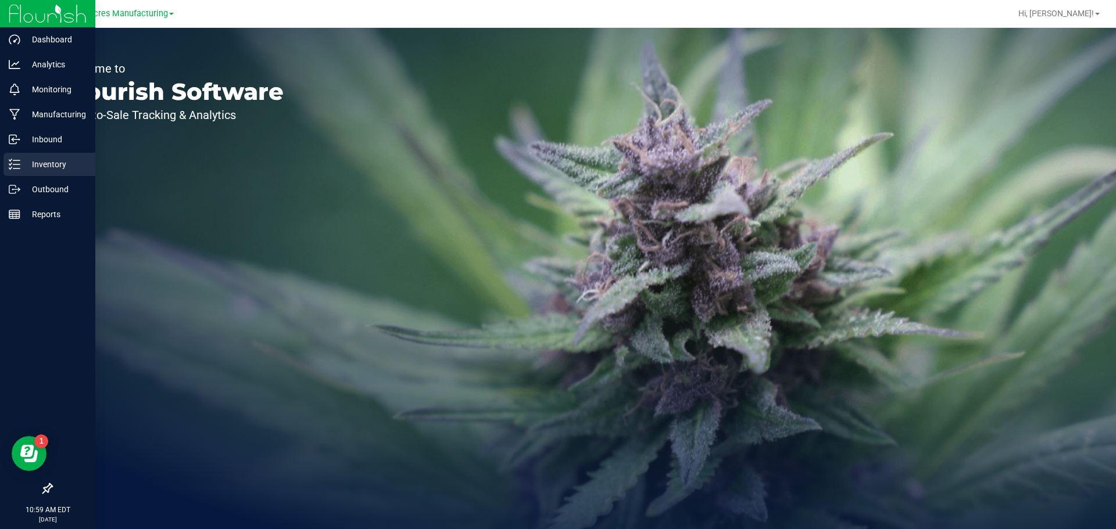
click at [17, 164] on line at bounding box center [16, 164] width 6 height 0
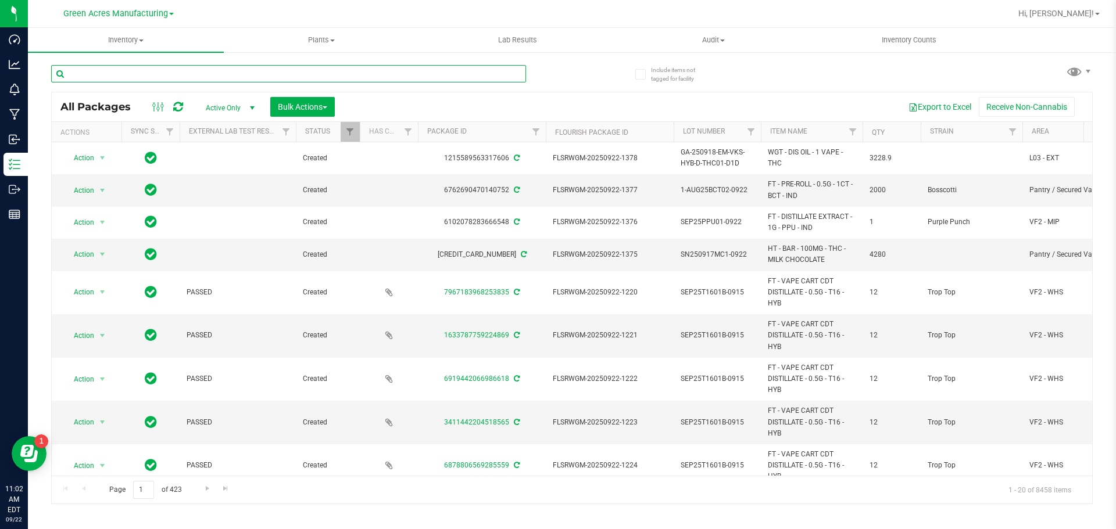
click at [157, 70] on input "text" at bounding box center [288, 73] width 475 height 17
paste input "SEP25T1601B-0915"
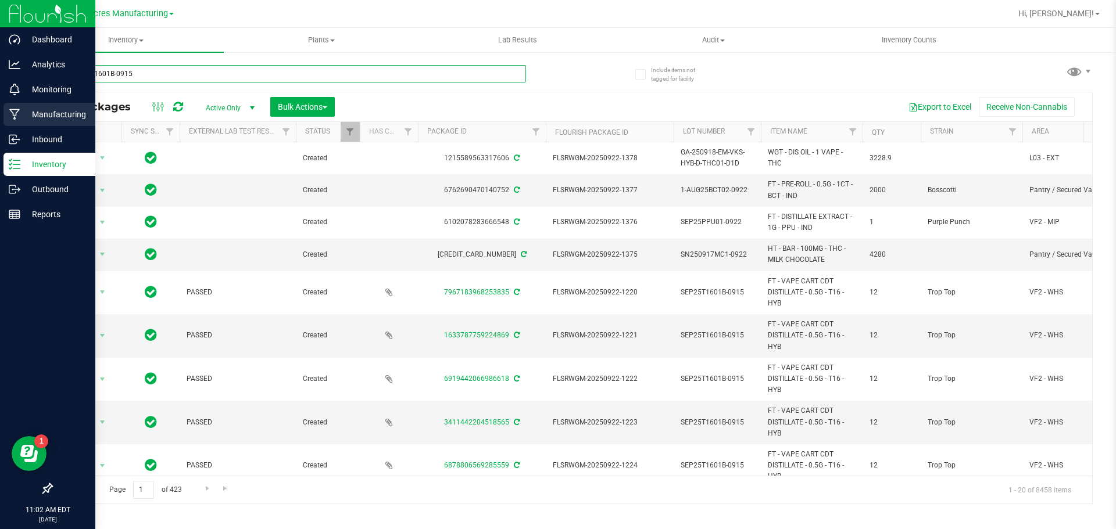
type input "SEP25T1601B-0915"
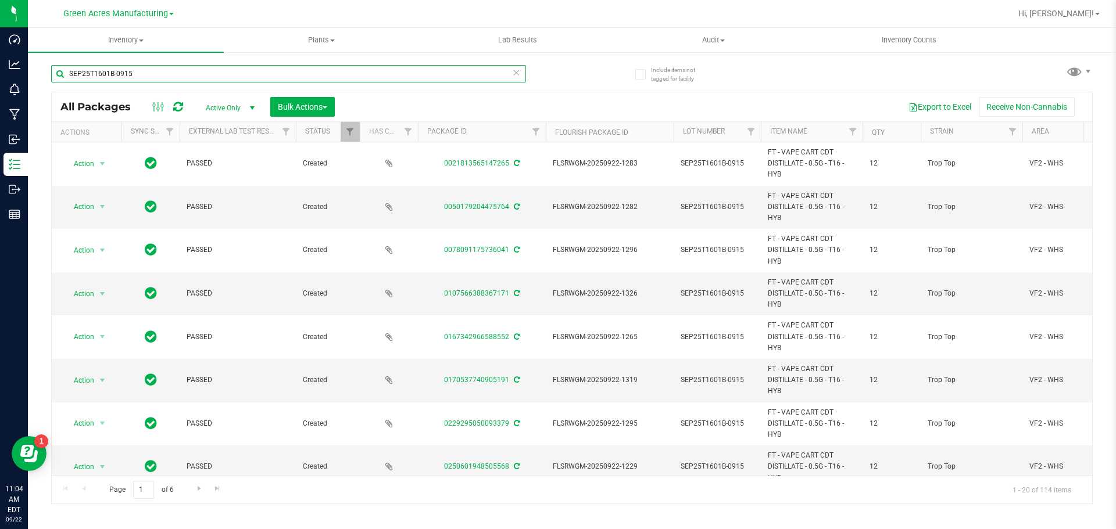
click at [520, 73] on input "SEP25T1601B-0915" at bounding box center [288, 73] width 475 height 17
click at [514, 70] on icon at bounding box center [516, 72] width 8 height 14
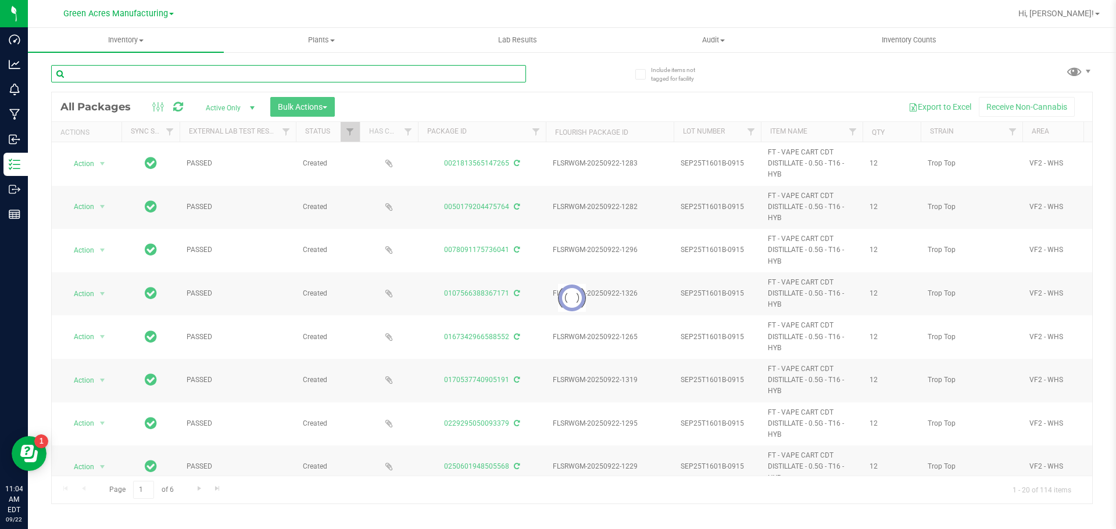
click at [182, 73] on input "text" at bounding box center [288, 73] width 475 height 17
paste input "SN250911RE1-0915"
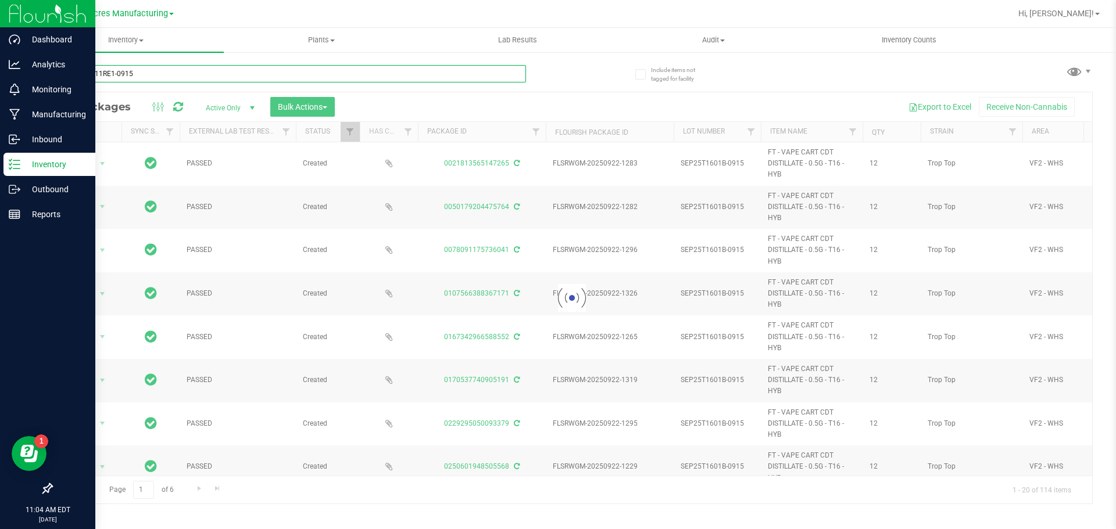
type input "SN250911RE1-0915"
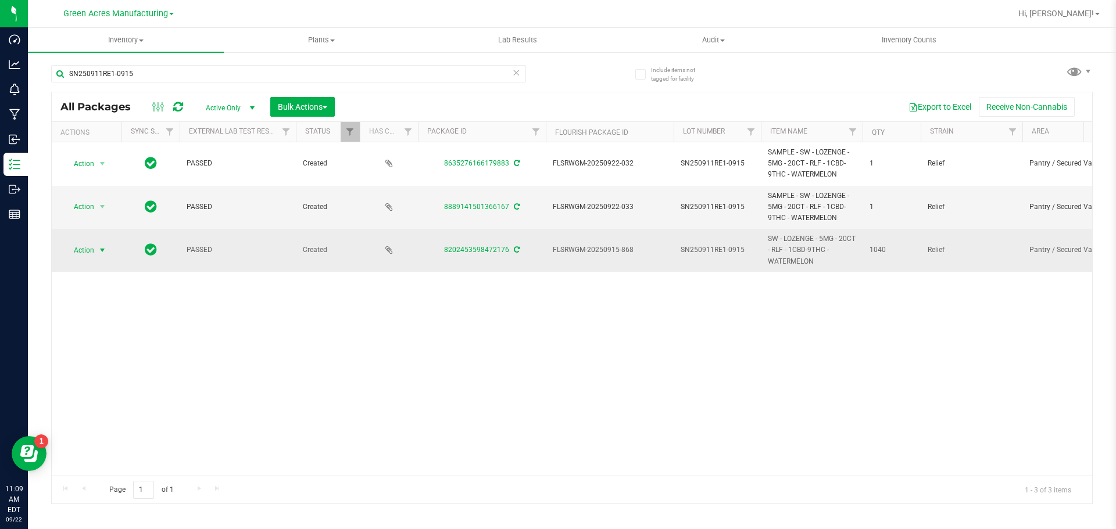
click at [83, 253] on span "Action" at bounding box center [78, 250] width 31 height 16
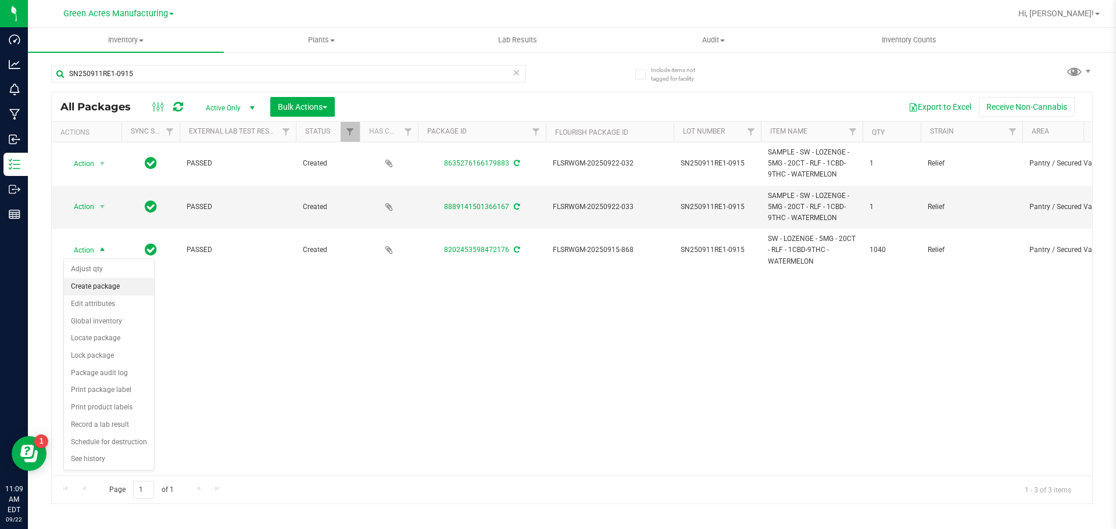
click at [103, 288] on li "Create package" at bounding box center [109, 286] width 90 height 17
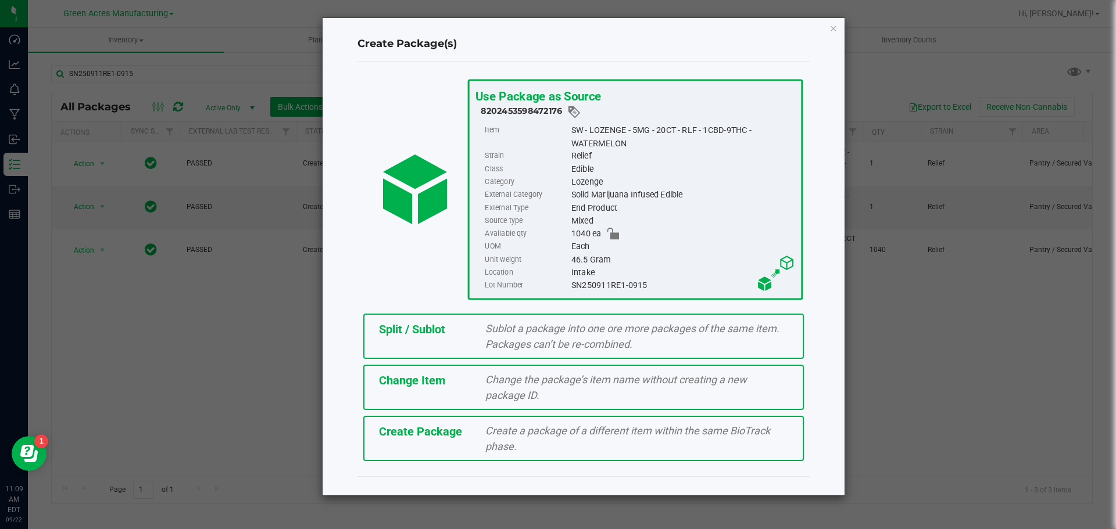
click at [460, 334] on div "Split / Sublot" at bounding box center [423, 329] width 107 height 17
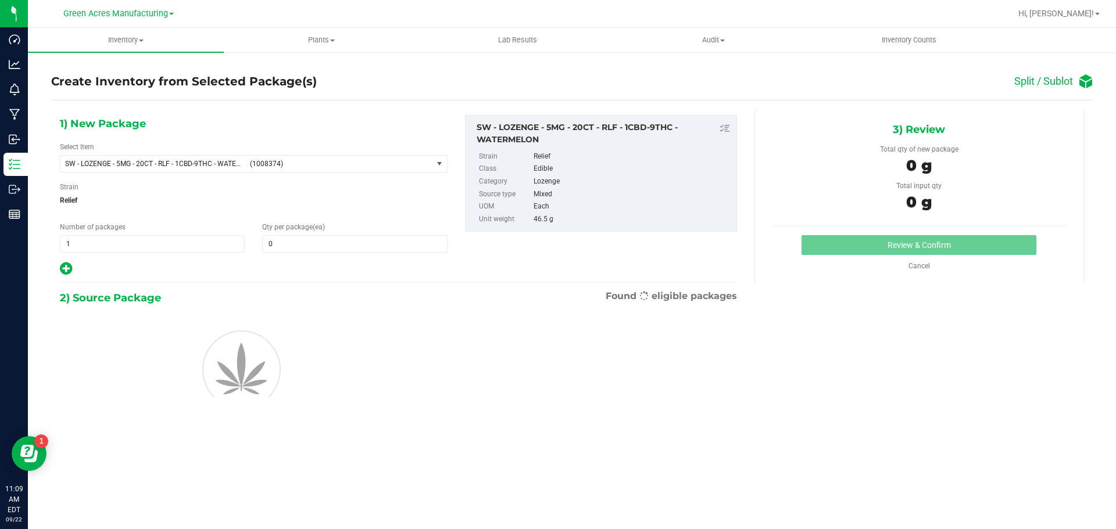
type input "0"
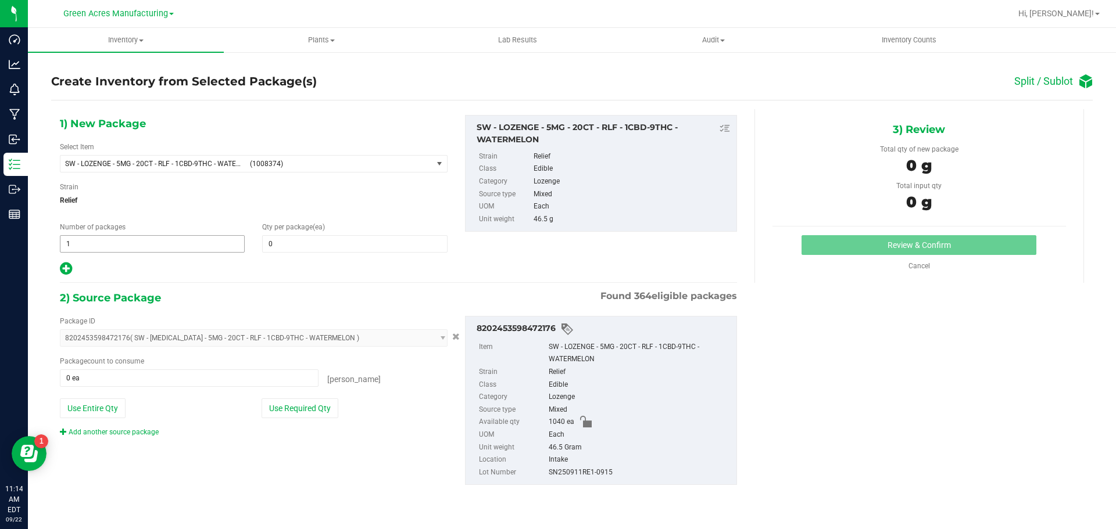
click at [185, 235] on span "1 1" at bounding box center [152, 243] width 185 height 17
click at [184, 238] on span "1 1" at bounding box center [152, 243] width 185 height 17
type input "52"
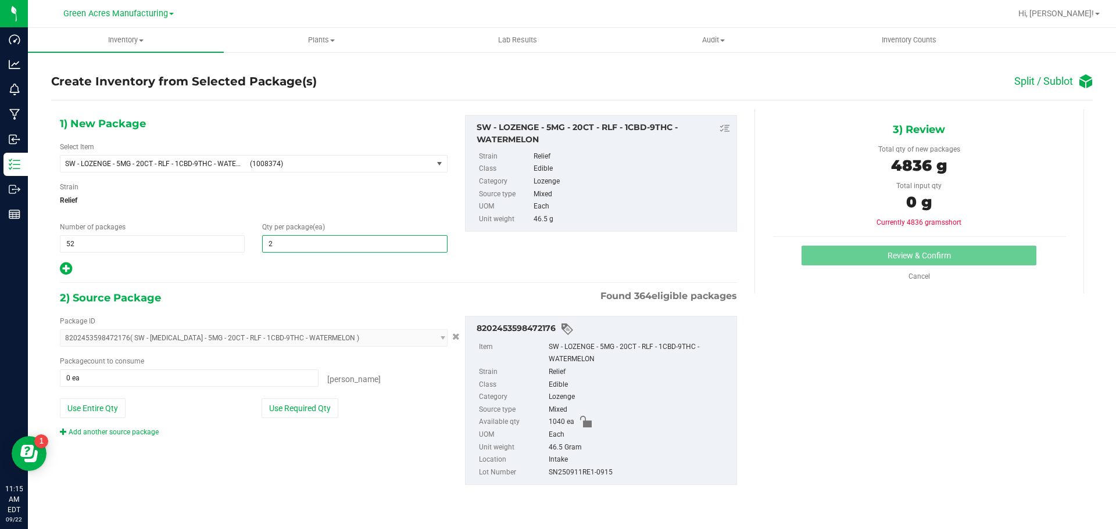
type input "20"
click at [286, 409] on button "Use Required Qty" at bounding box center [300, 409] width 77 height 20
type input "1040 ea"
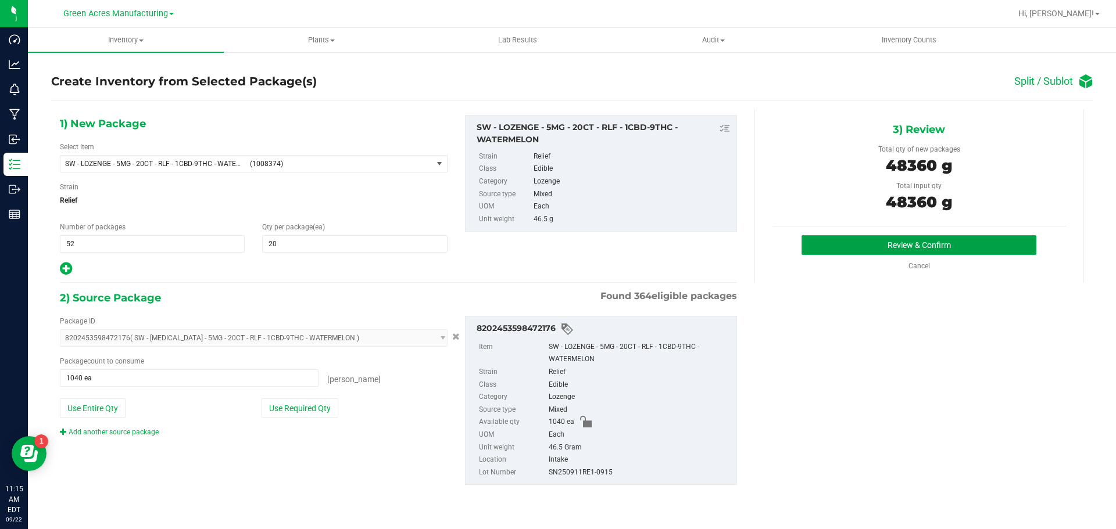
click at [825, 253] on button "Review & Confirm" at bounding box center [918, 245] width 235 height 20
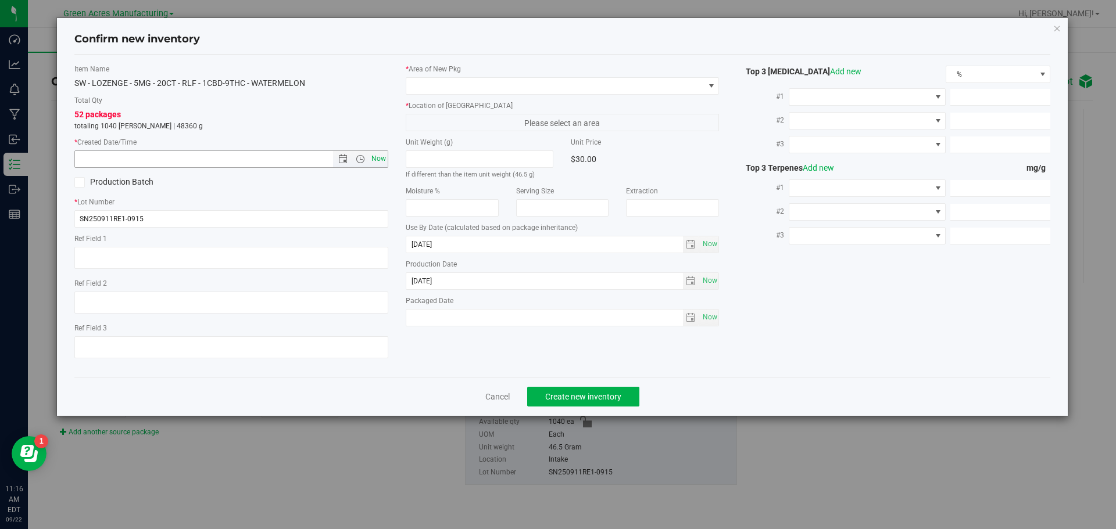
click at [374, 159] on span "Now" at bounding box center [378, 159] width 20 height 17
type input "[DATE] 11:16 AM"
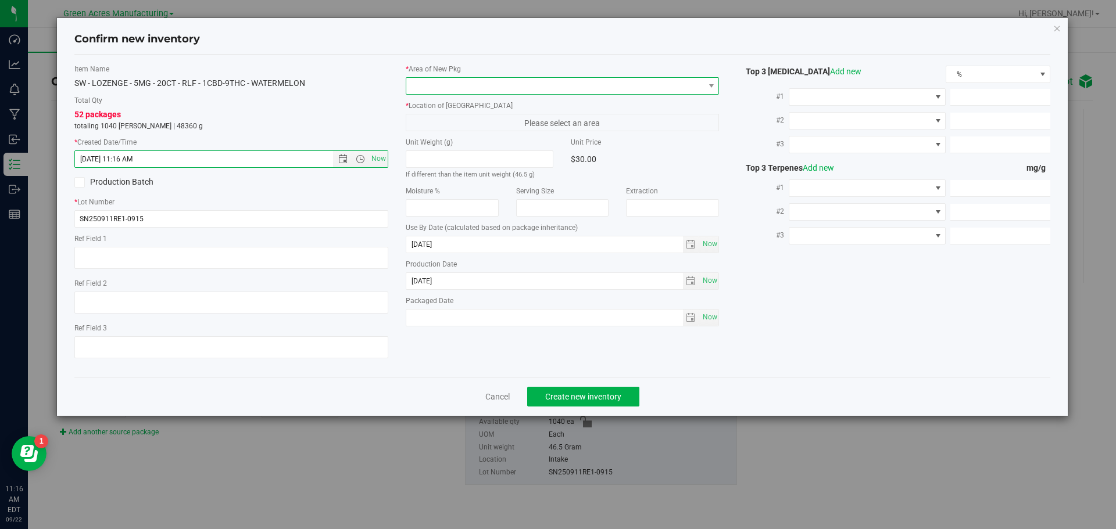
click at [531, 88] on span at bounding box center [555, 86] width 298 height 16
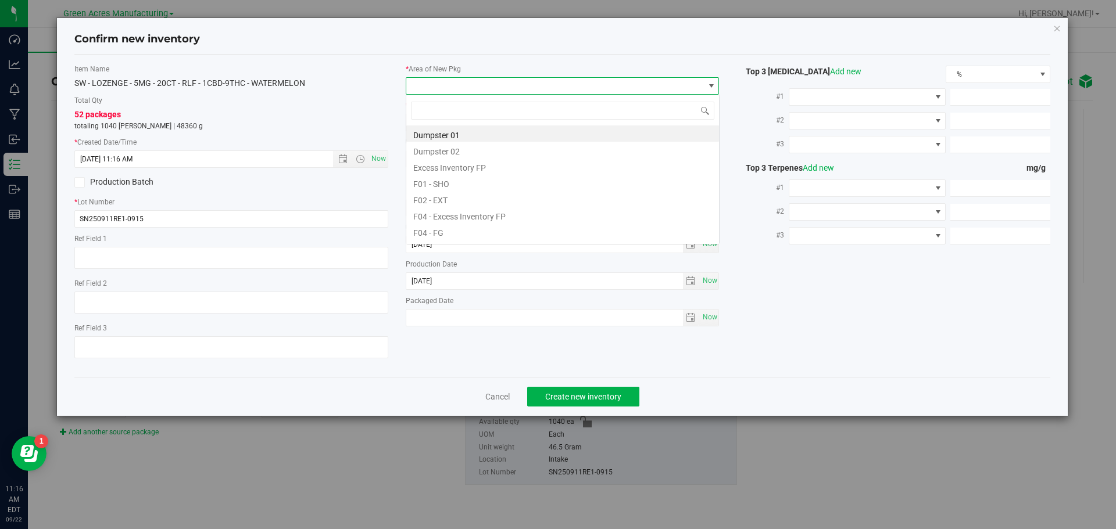
scroll to position [17, 314]
type input "5"
click at [461, 218] on li "VF2 - WHS" at bounding box center [562, 217] width 313 height 16
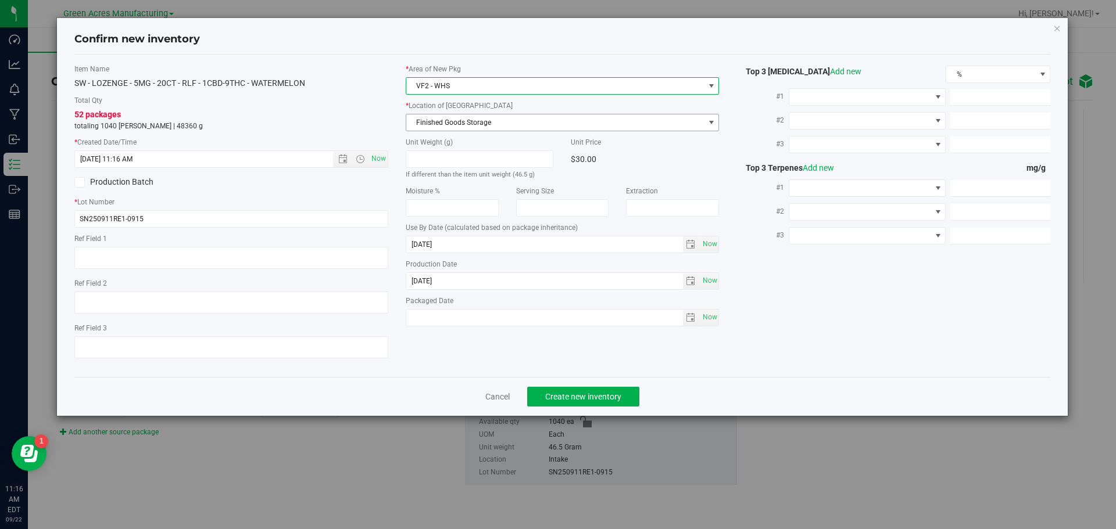
click at [494, 124] on span "Finished Goods Storage" at bounding box center [555, 122] width 298 height 16
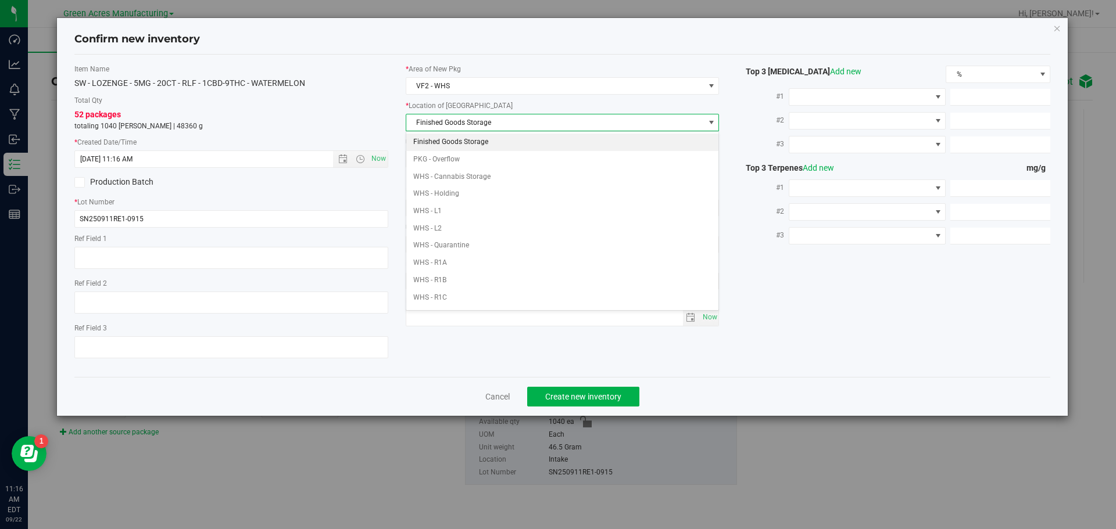
click at [489, 138] on li "Finished Goods Storage" at bounding box center [562, 142] width 313 height 17
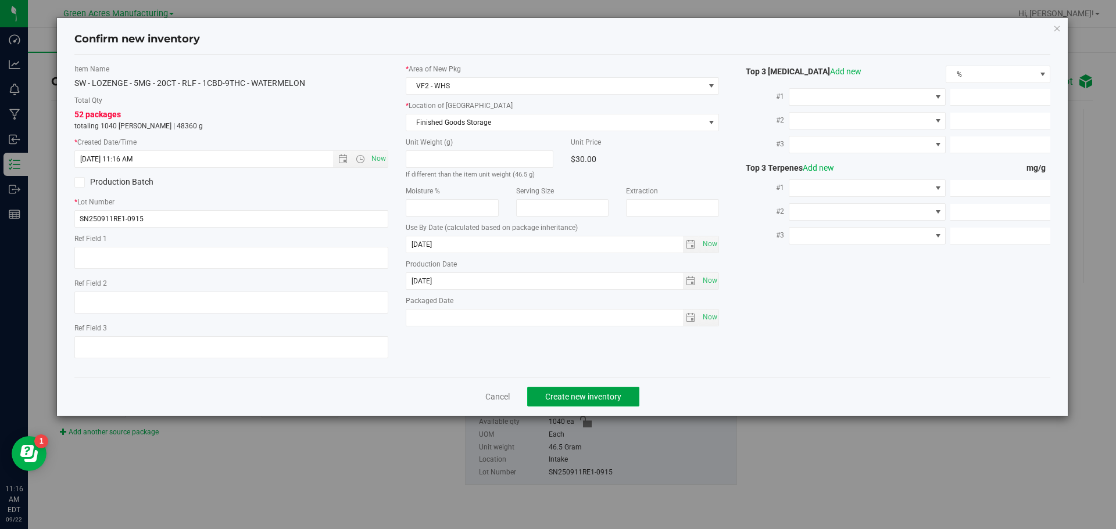
click at [564, 400] on span "Create new inventory" at bounding box center [583, 396] width 76 height 9
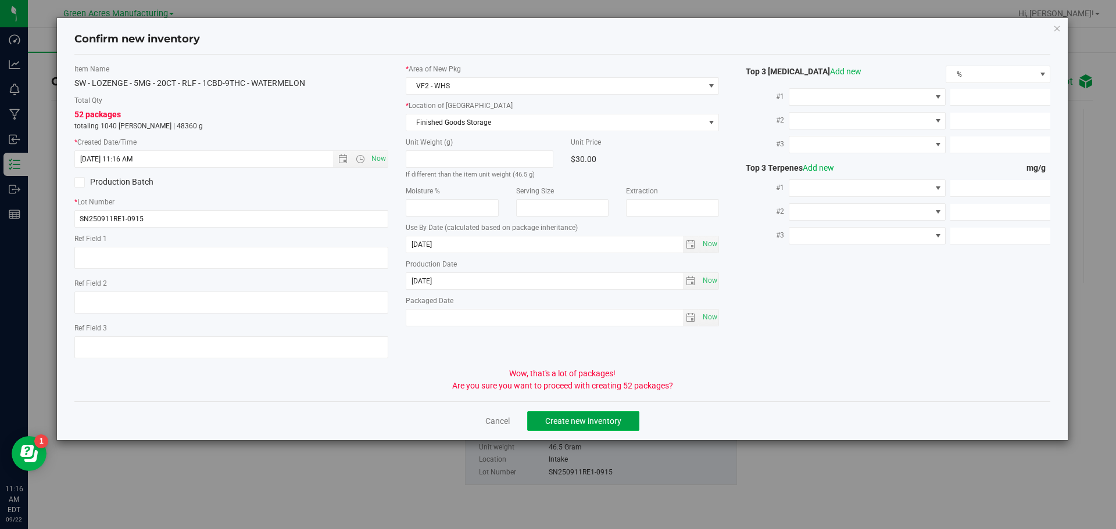
click at [561, 417] on span "Create new inventory" at bounding box center [583, 421] width 76 height 9
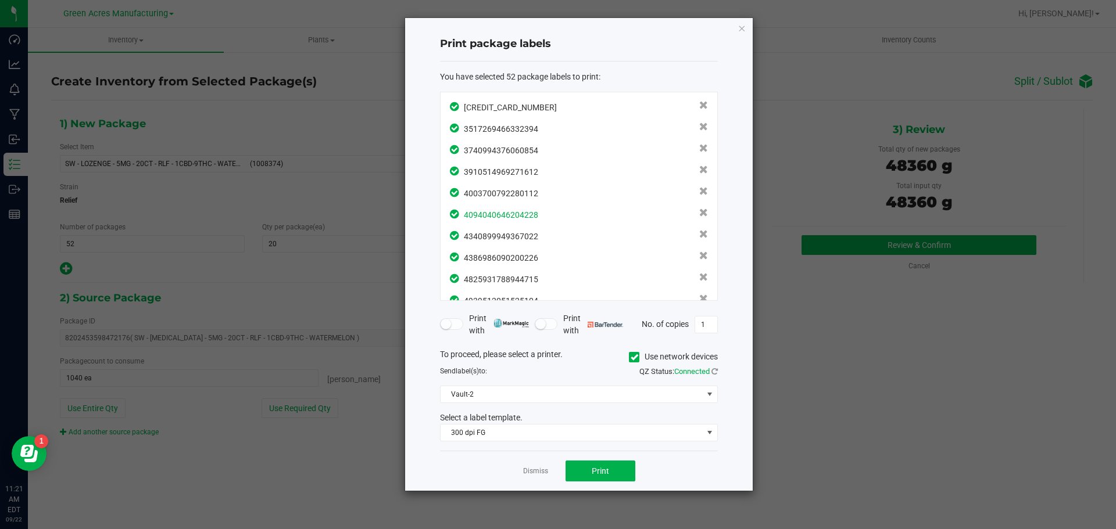
scroll to position [919, 0]
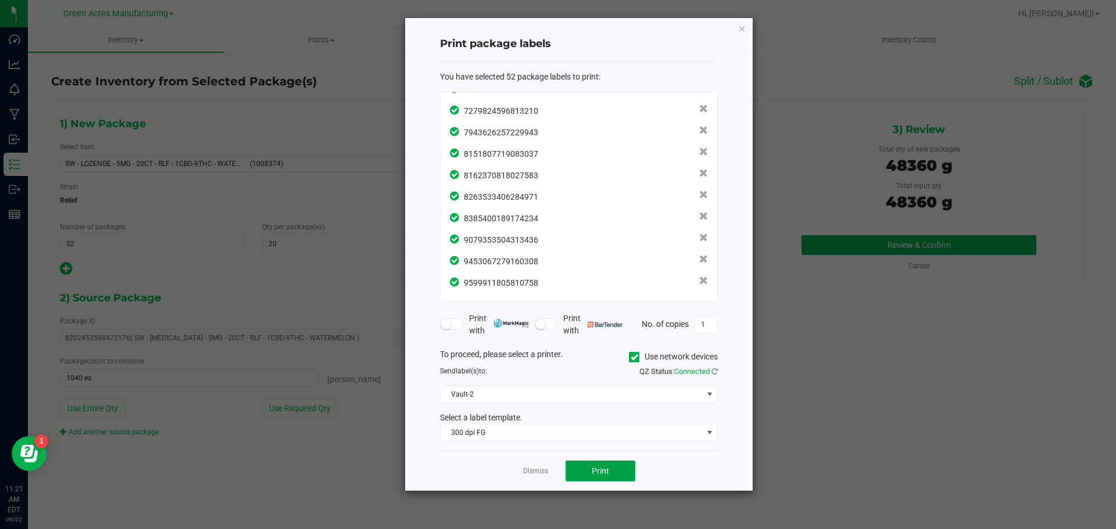
click at [614, 476] on button "Print" at bounding box center [601, 471] width 70 height 21
click at [609, 475] on button "Print" at bounding box center [601, 471] width 70 height 21
click at [539, 470] on link "Dismiss" at bounding box center [535, 472] width 25 height 10
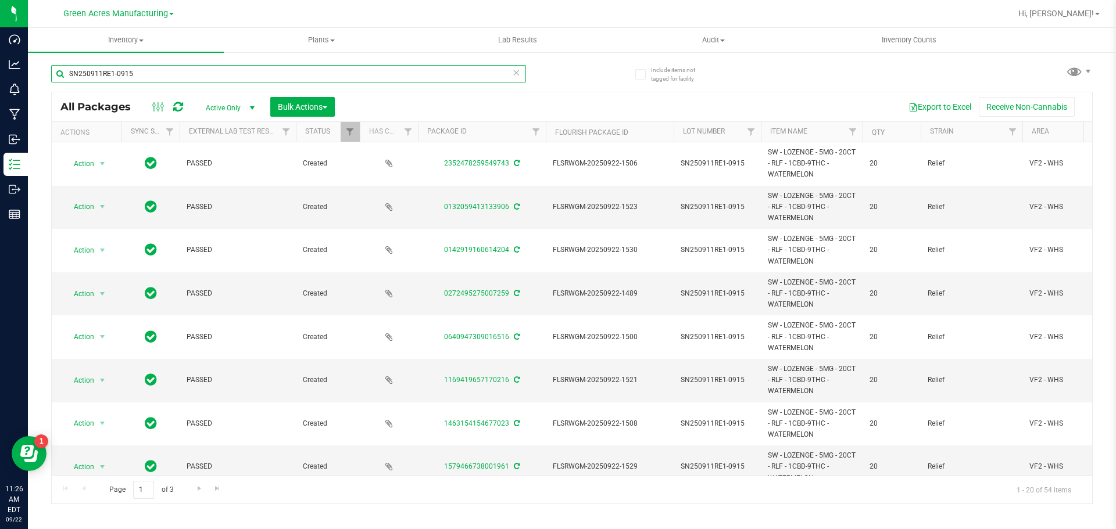
click at [511, 76] on input "SN250911RE1-0915" at bounding box center [288, 73] width 475 height 17
click at [512, 76] on icon at bounding box center [516, 72] width 8 height 14
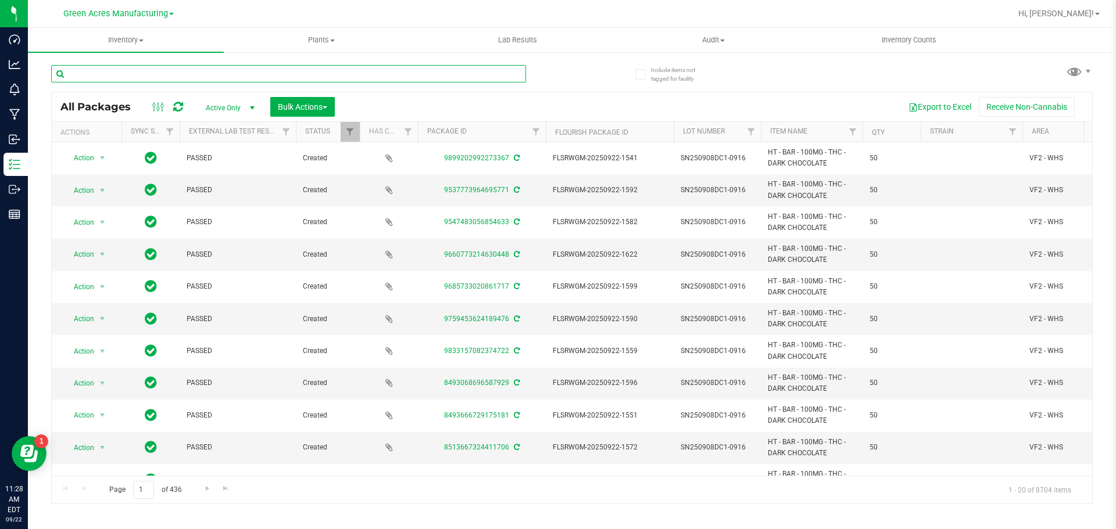
click at [116, 67] on input "text" at bounding box center [288, 73] width 475 height 17
paste input "W-SEP25GL402-0916"
type input "W-SEP25GL402-0916"
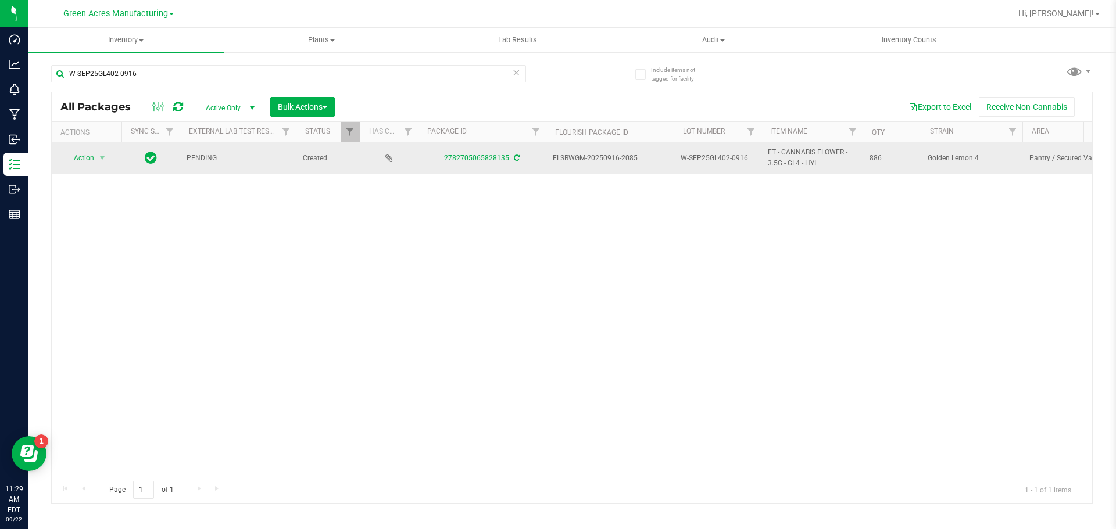
click at [516, 159] on icon at bounding box center [517, 158] width 6 height 7
click at [96, 158] on span "select" at bounding box center [102, 158] width 15 height 16
click at [97, 158] on span "select" at bounding box center [102, 158] width 15 height 16
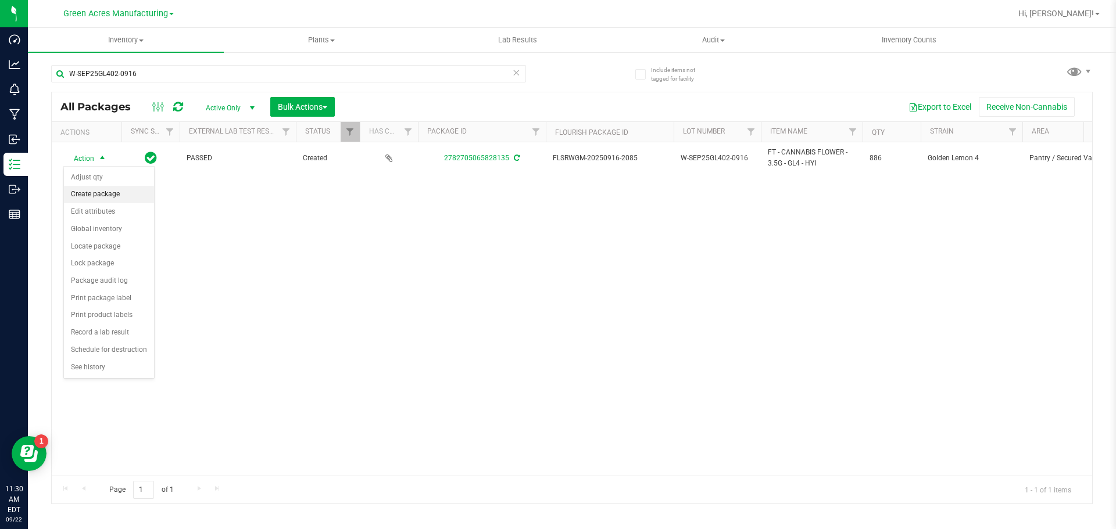
click at [98, 190] on li "Create package" at bounding box center [109, 194] width 90 height 17
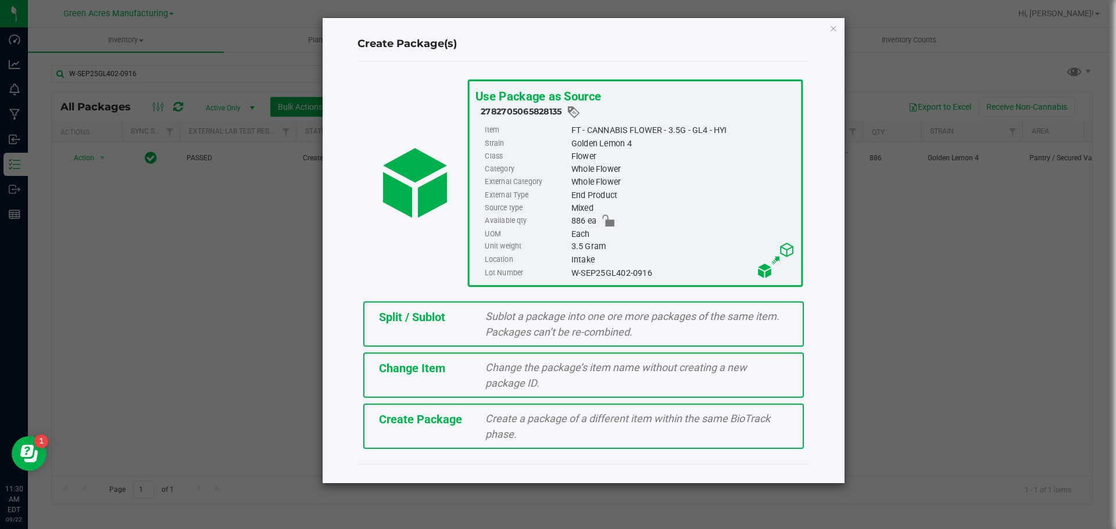
click at [398, 419] on span "Create Package" at bounding box center [420, 420] width 83 height 14
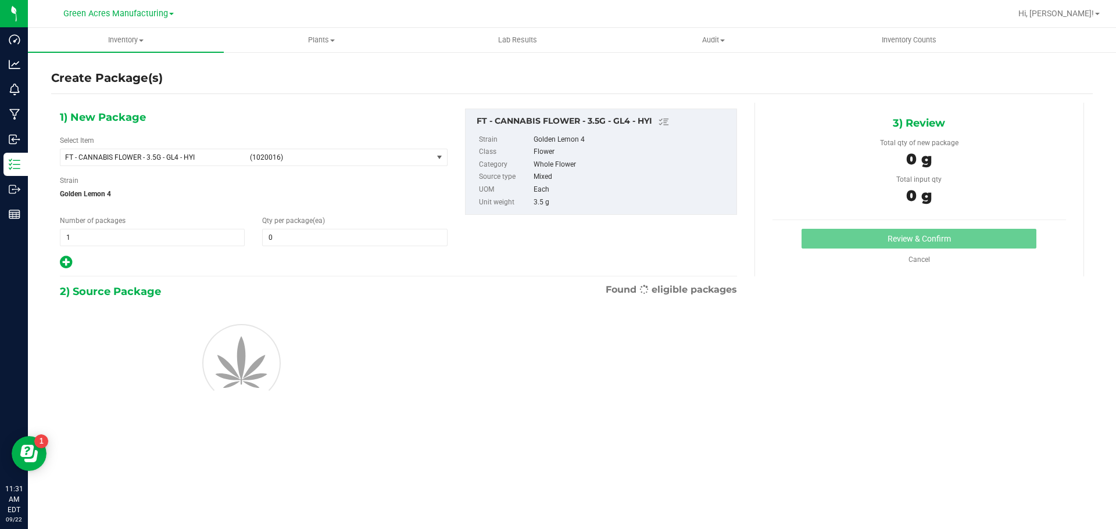
type input "0"
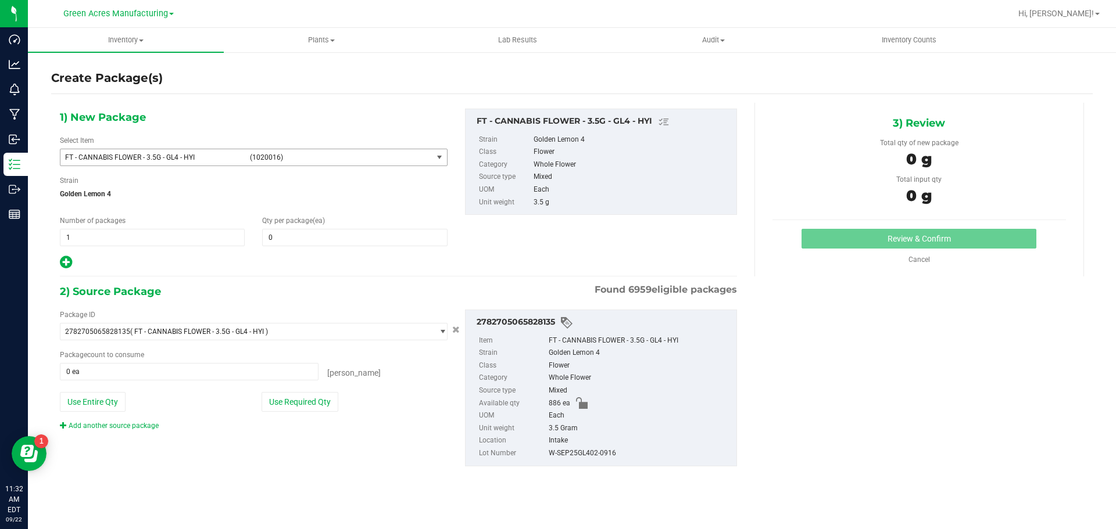
click at [206, 153] on span "FT - CANNABIS FLOWER - 3.5G - GL4 - HYI" at bounding box center [154, 157] width 178 height 8
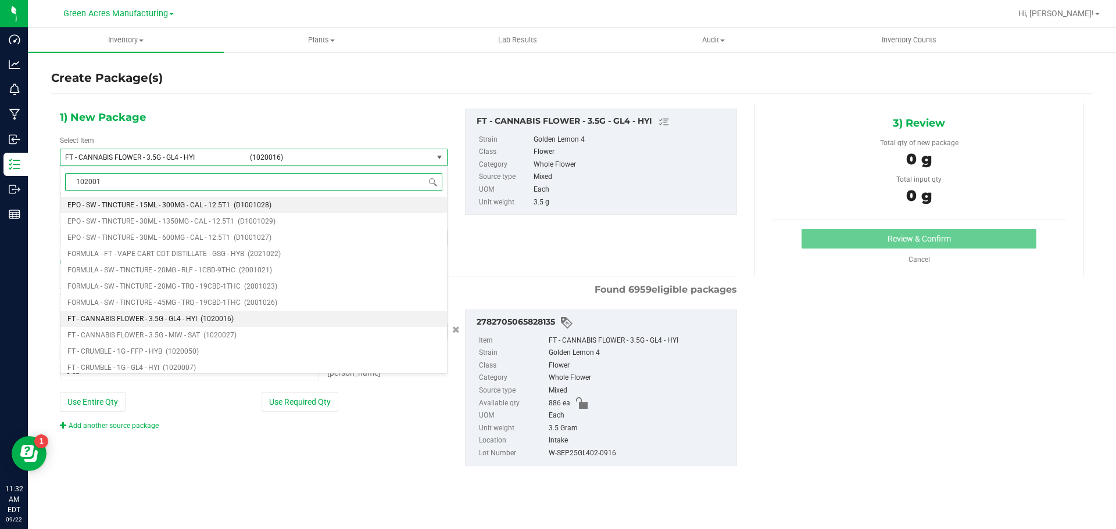
type input "1020016"
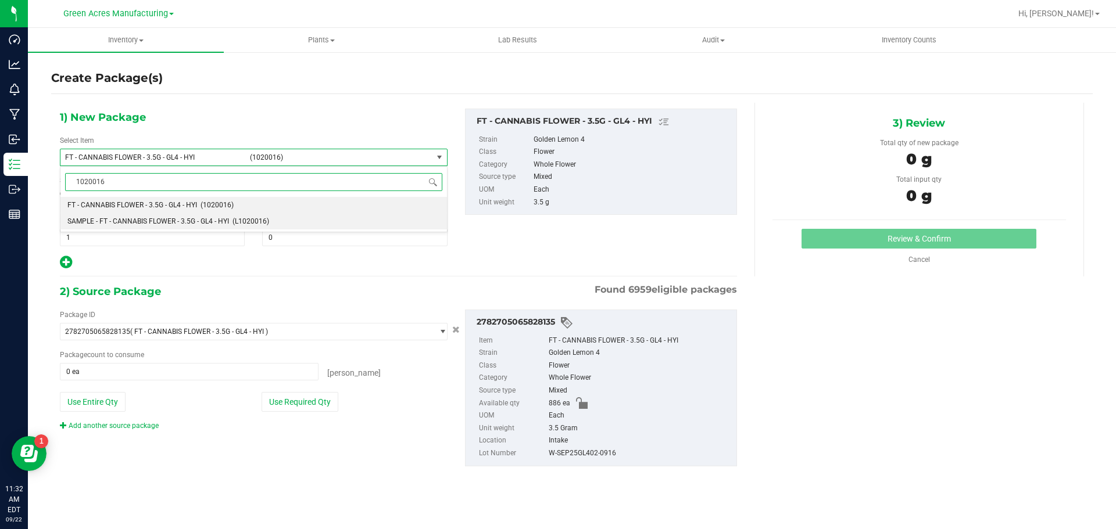
click at [192, 228] on li "SAMPLE - FT - CANNABIS FLOWER - 3.5G - GL4 - HYI (L1020016)" at bounding box center [253, 221] width 386 height 16
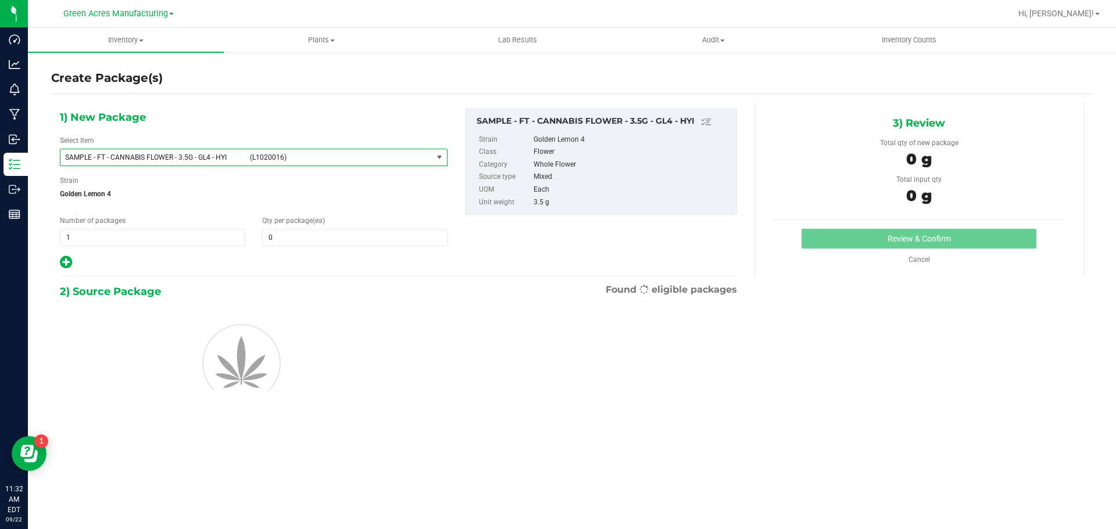
type input "0"
click at [142, 241] on span "1 1" at bounding box center [152, 237] width 185 height 17
type input "2"
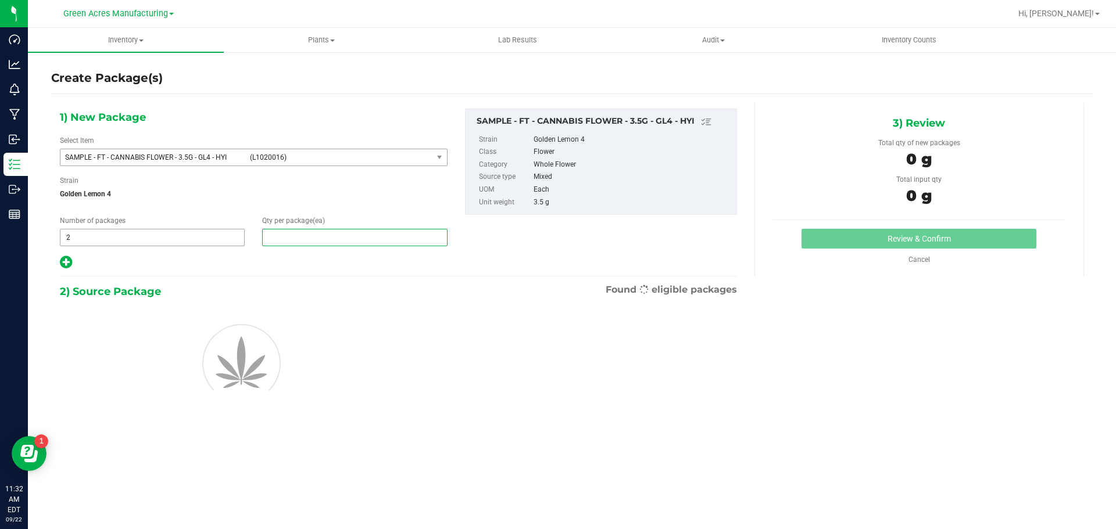
type input "1"
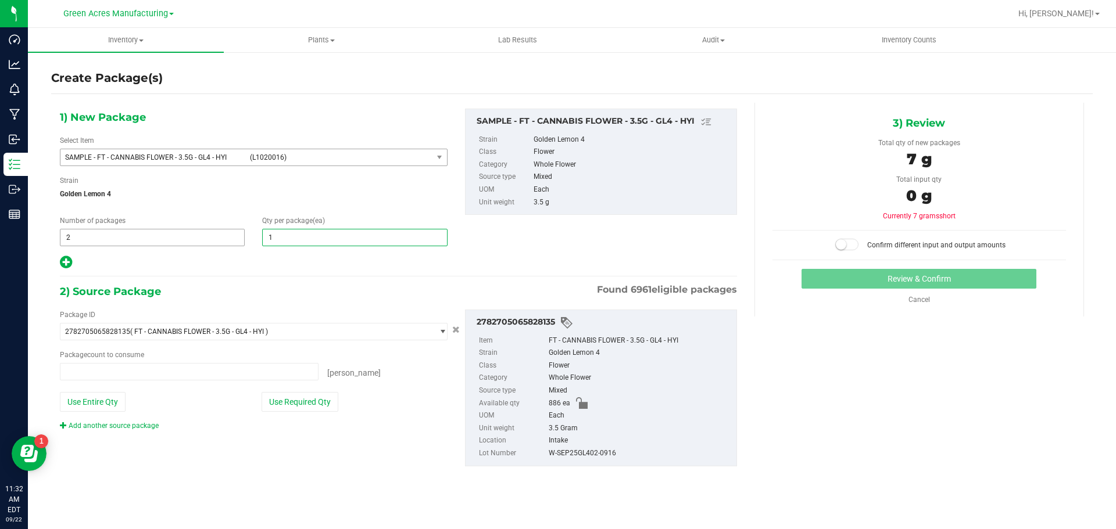
type input "0 ea"
type input "1"
click at [305, 391] on div "Package ID 2782705065828135 ( FT - CANNABIS FLOWER - 3.5G - GL4 - HYI ) 0000518…" at bounding box center [253, 370] width 405 height 121
click at [299, 402] on button "Use Required Qty" at bounding box center [300, 402] width 77 height 20
type input "2 ea"
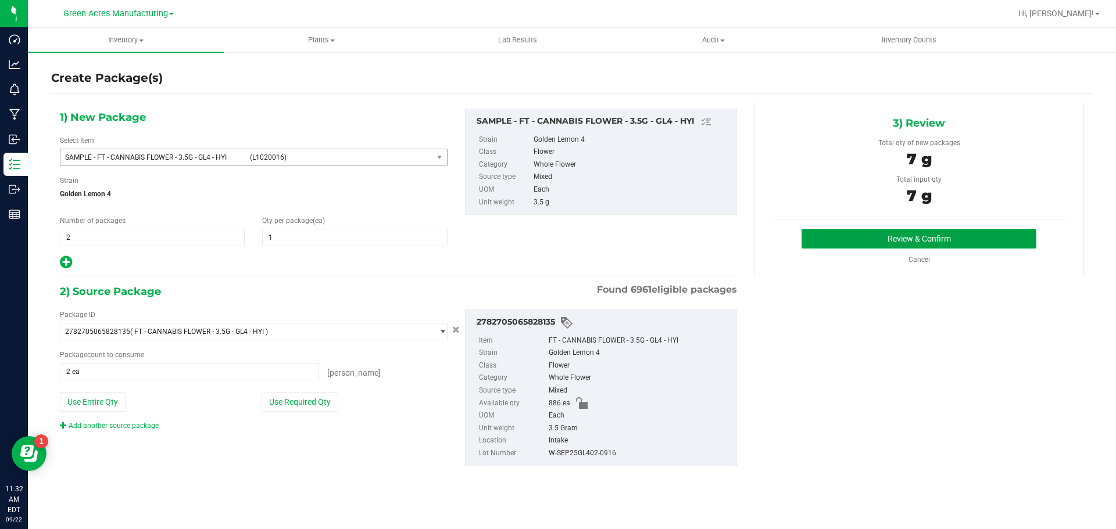
click at [943, 241] on button "Review & Confirm" at bounding box center [918, 239] width 235 height 20
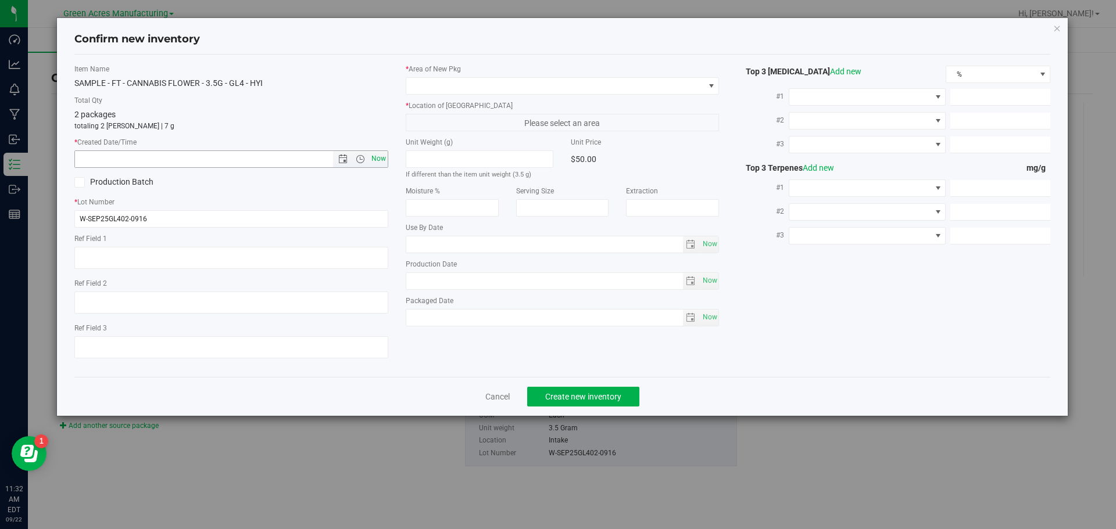
click at [380, 163] on span "Now" at bounding box center [378, 159] width 20 height 17
type input "[DATE] 11:32 AM"
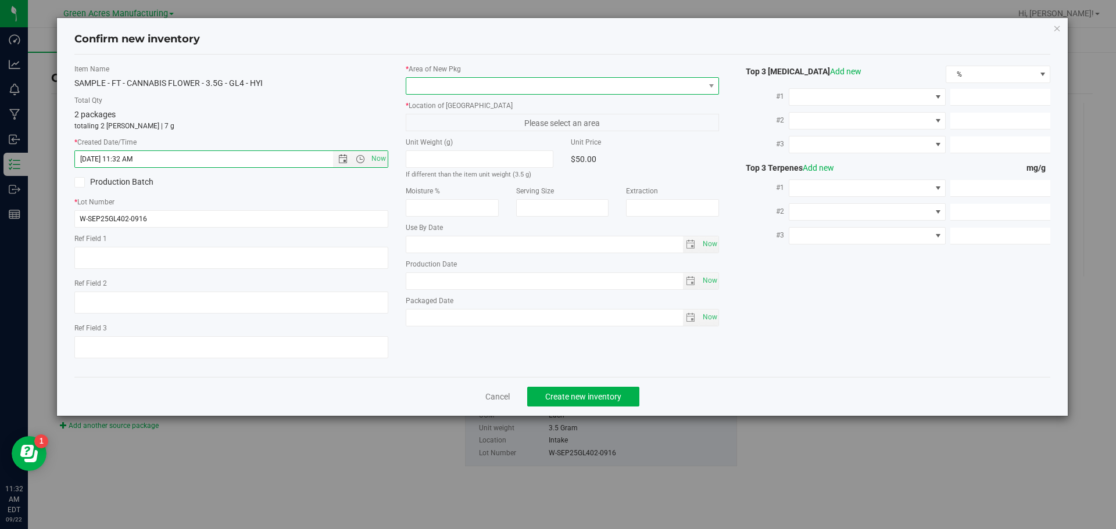
click at [521, 88] on span at bounding box center [555, 86] width 298 height 16
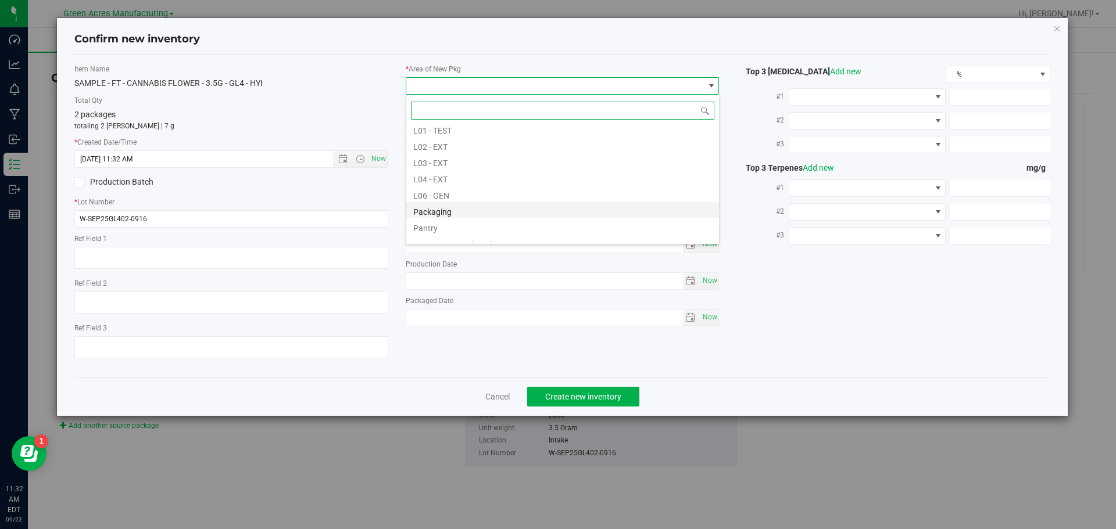
scroll to position [291, 0]
click at [473, 189] on li "Pantry / Secured Vault" at bounding box center [562, 185] width 313 height 16
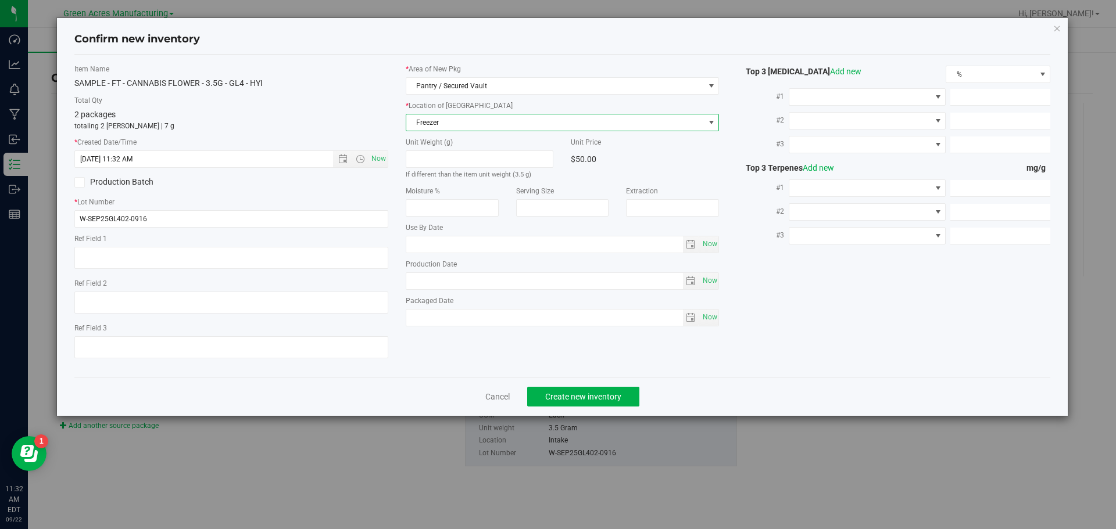
click at [471, 119] on span "Freezer" at bounding box center [555, 122] width 298 height 16
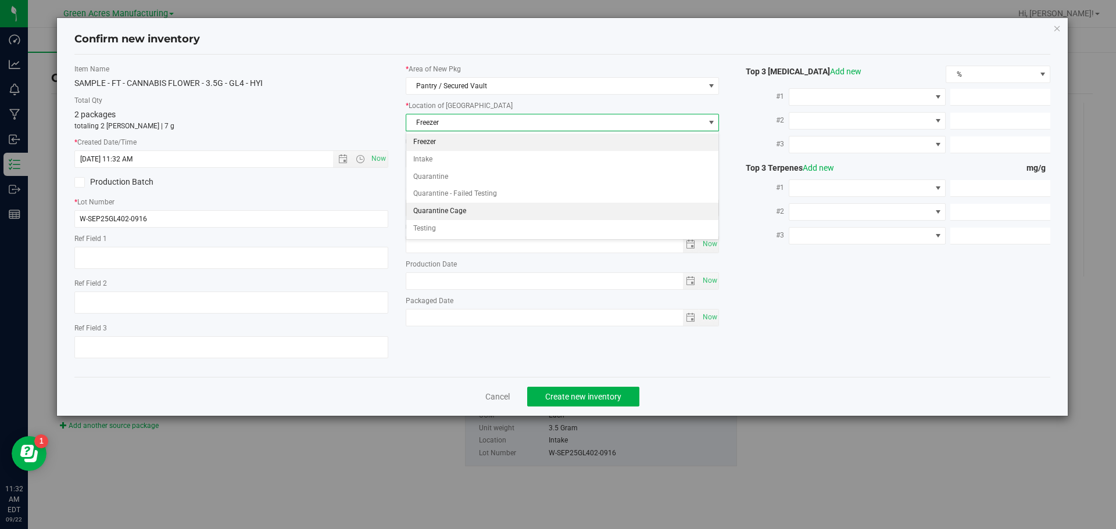
click at [473, 211] on li "Quarantine Cage" at bounding box center [562, 211] width 313 height 17
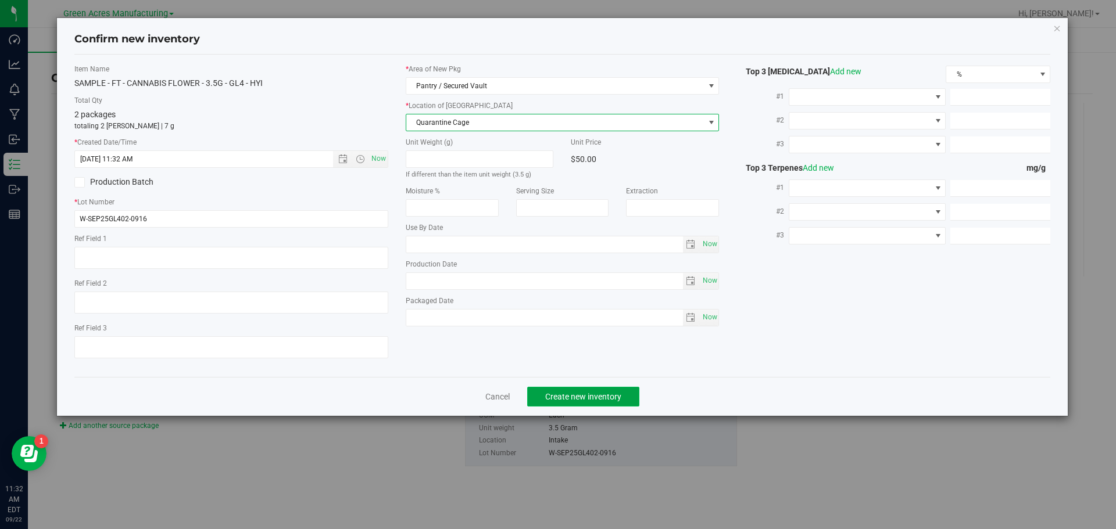
click at [598, 396] on span "Create new inventory" at bounding box center [583, 396] width 76 height 9
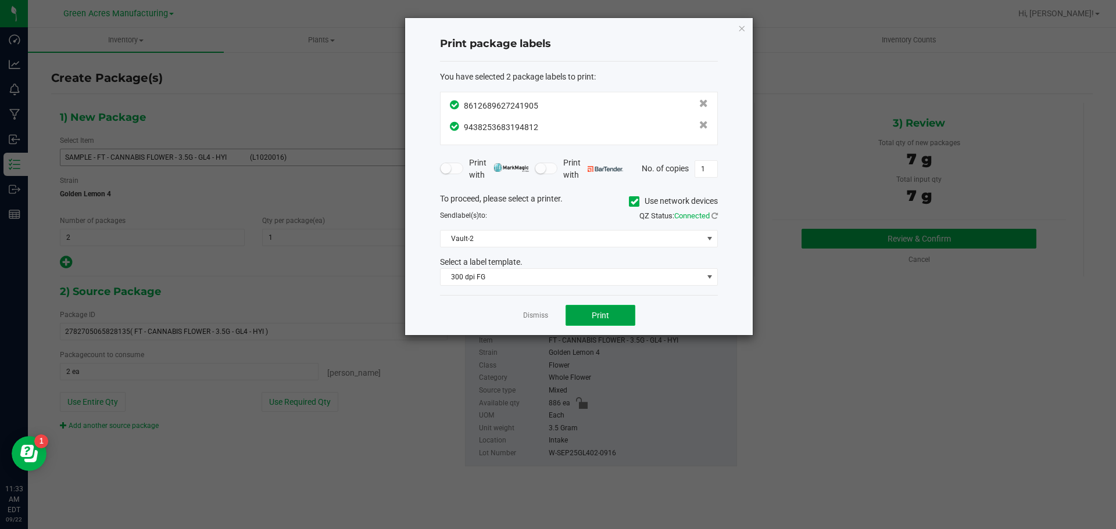
click at [617, 307] on button "Print" at bounding box center [601, 315] width 70 height 21
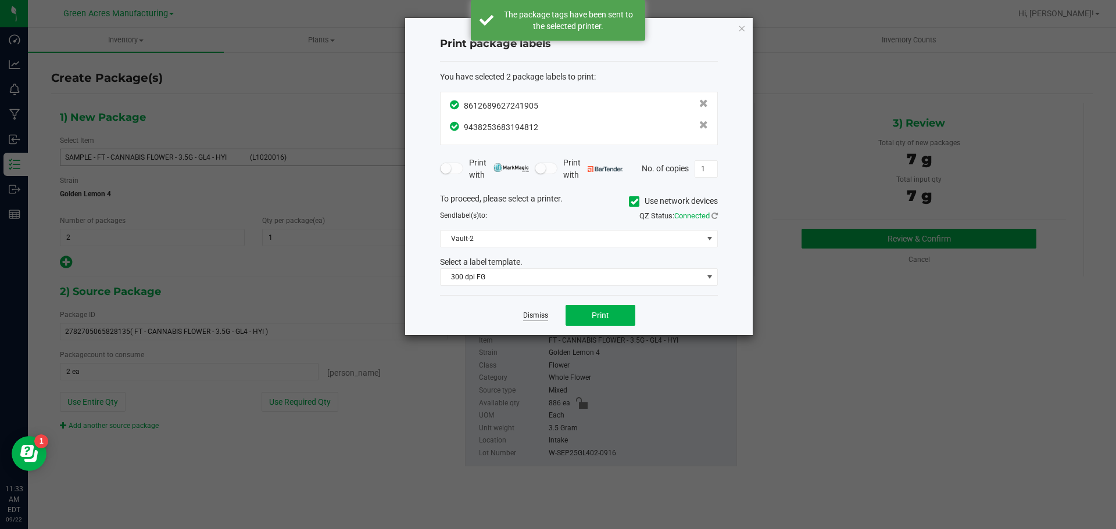
click at [527, 317] on link "Dismiss" at bounding box center [535, 316] width 25 height 10
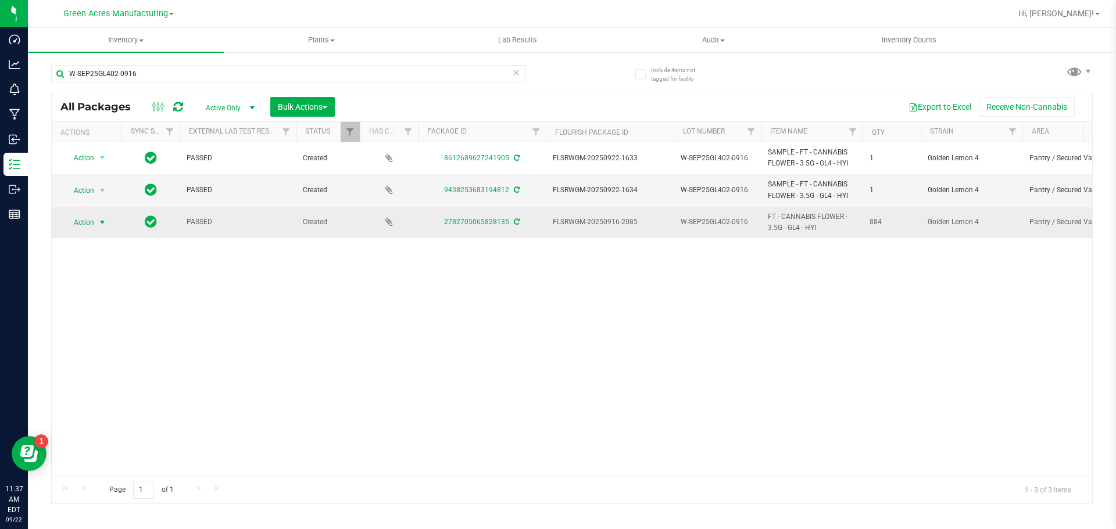
click at [80, 224] on span "Action" at bounding box center [78, 222] width 31 height 16
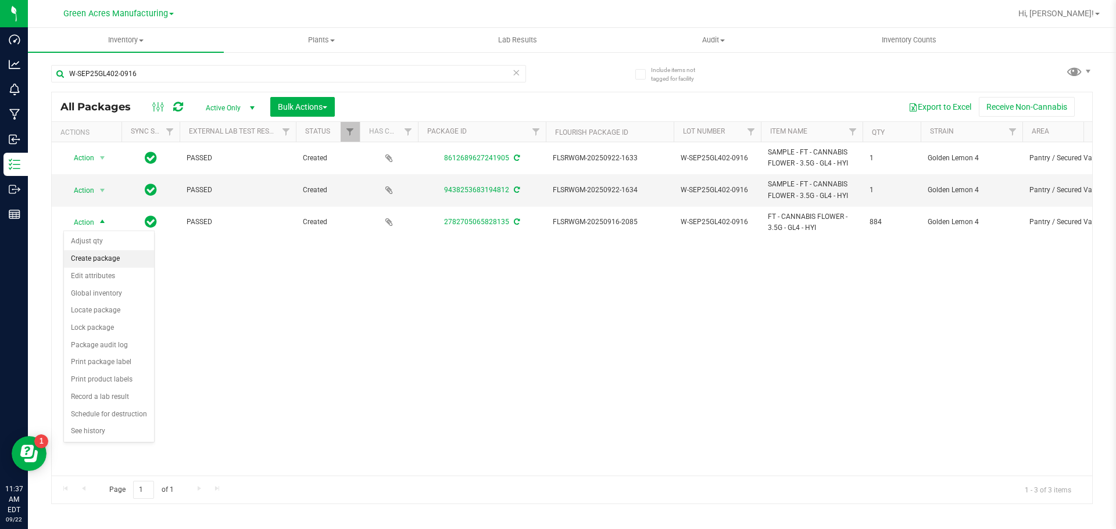
click at [92, 255] on li "Create package" at bounding box center [109, 258] width 90 height 17
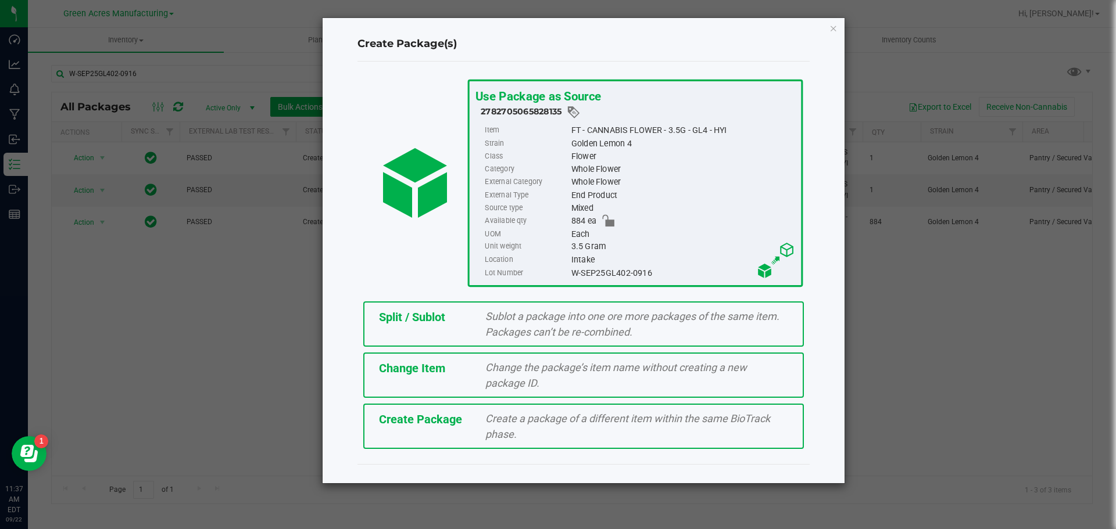
click at [411, 312] on span "Split / Sublot" at bounding box center [412, 317] width 66 height 14
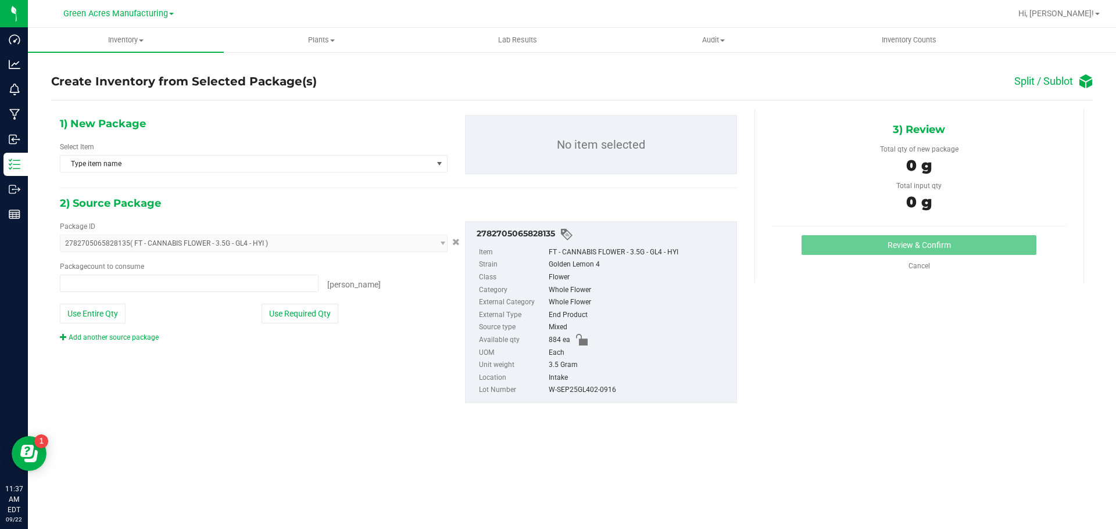
type input "0 ea"
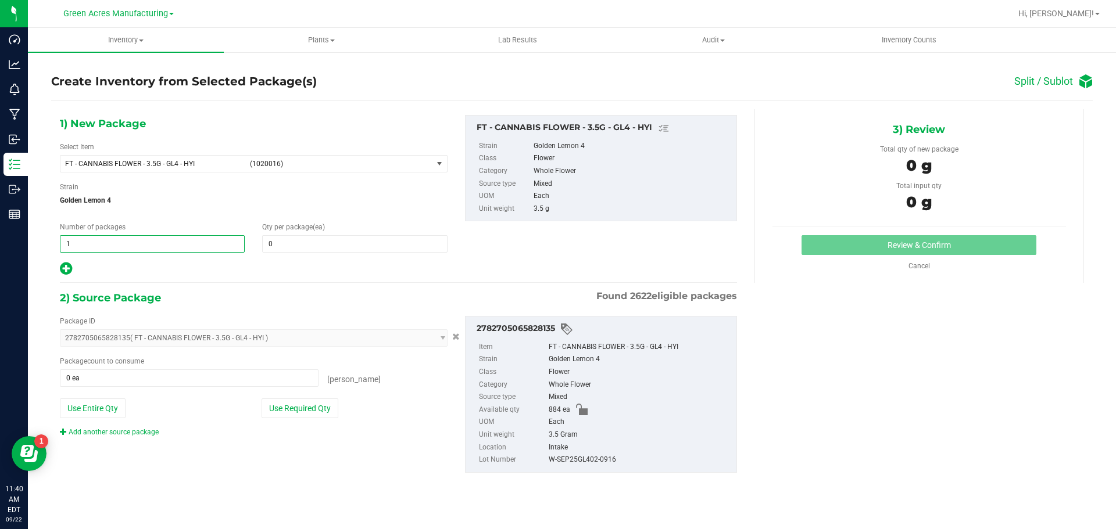
click at [92, 249] on span "1 1" at bounding box center [152, 243] width 185 height 17
type input "44"
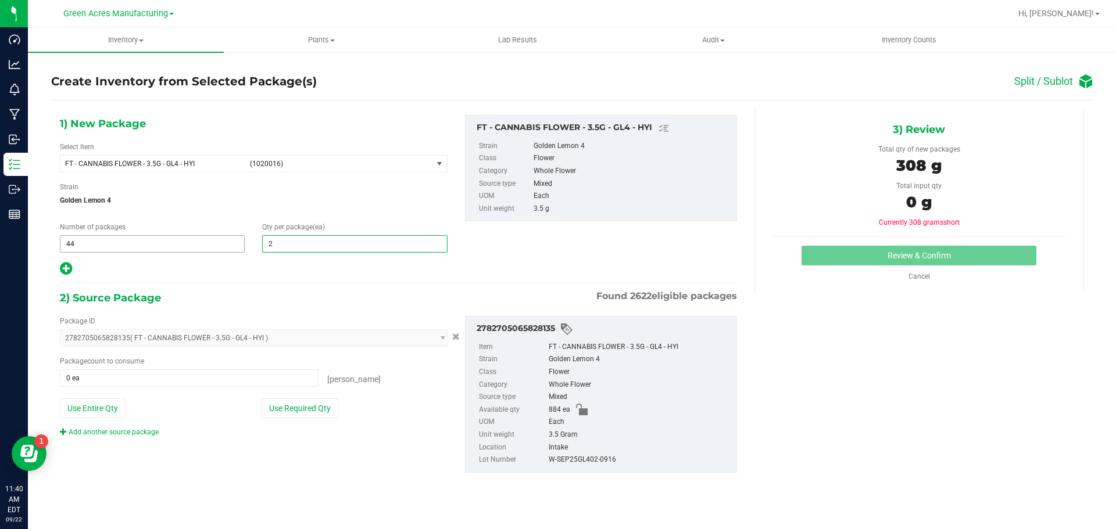
type input "20"
click at [66, 269] on icon at bounding box center [66, 269] width 12 height 15
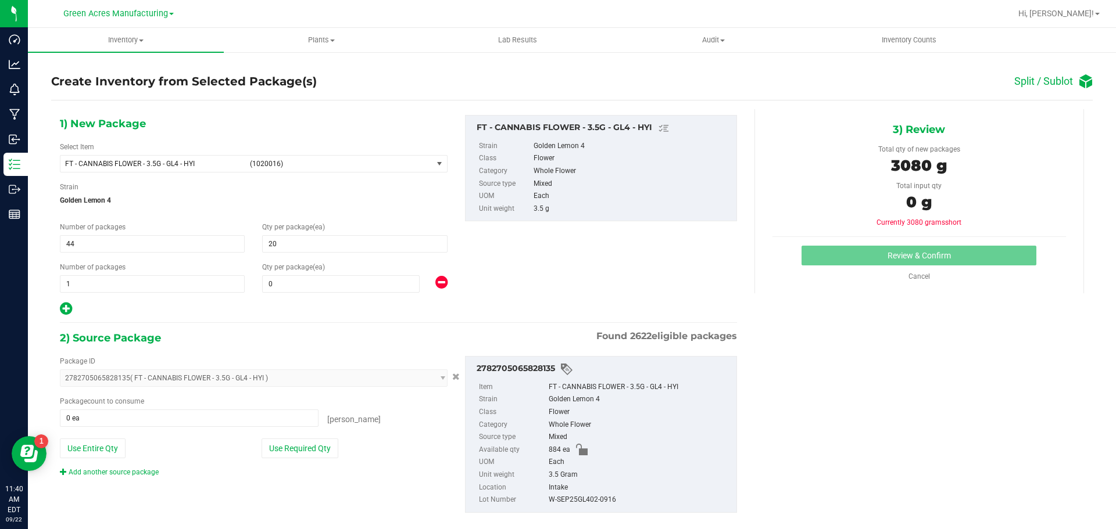
type input "20"
click at [364, 280] on span at bounding box center [341, 283] width 158 height 17
type input "4"
click at [288, 457] on button "Use Required Qty" at bounding box center [300, 449] width 77 height 20
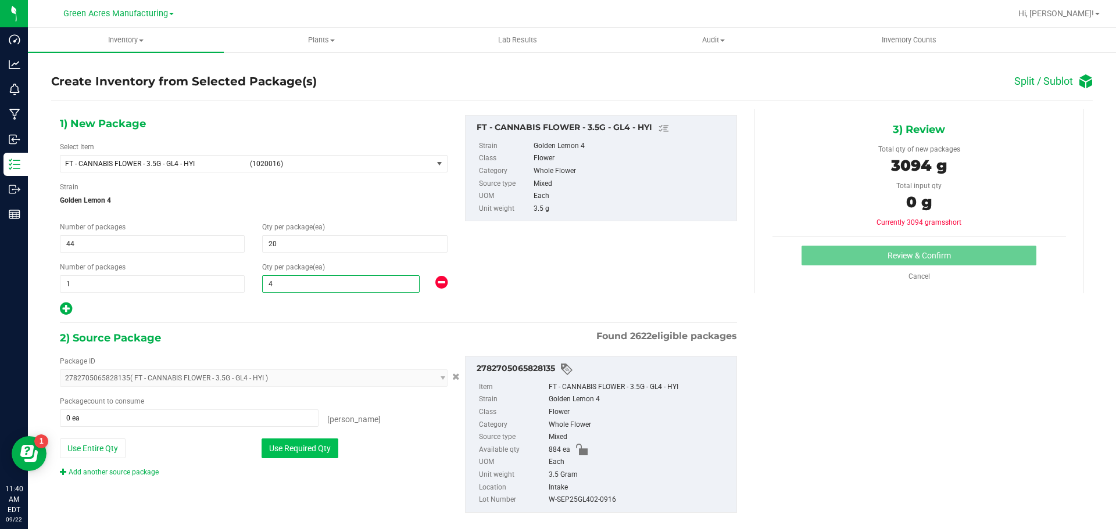
type input "884 ea"
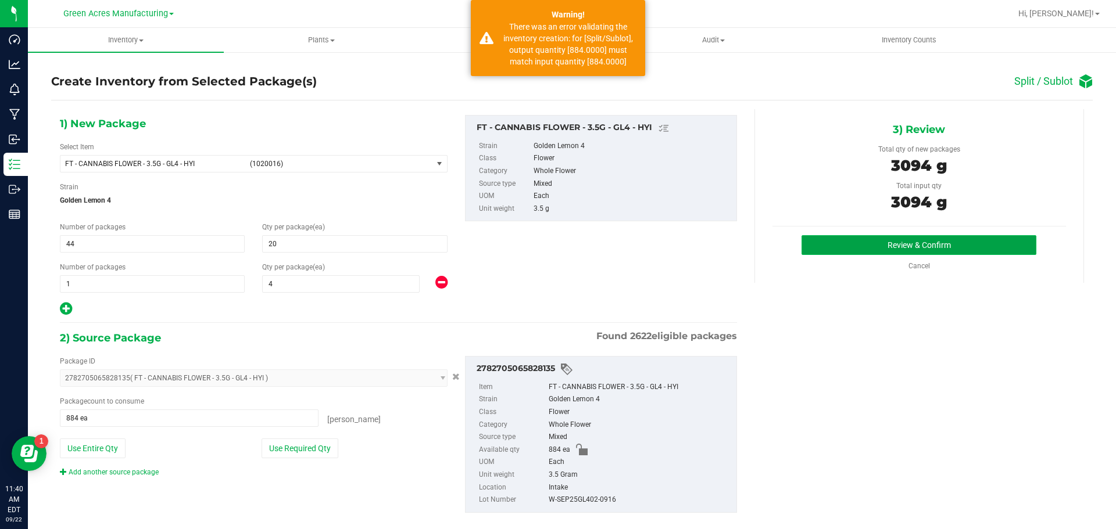
click at [966, 242] on button "Review & Confirm" at bounding box center [918, 245] width 235 height 20
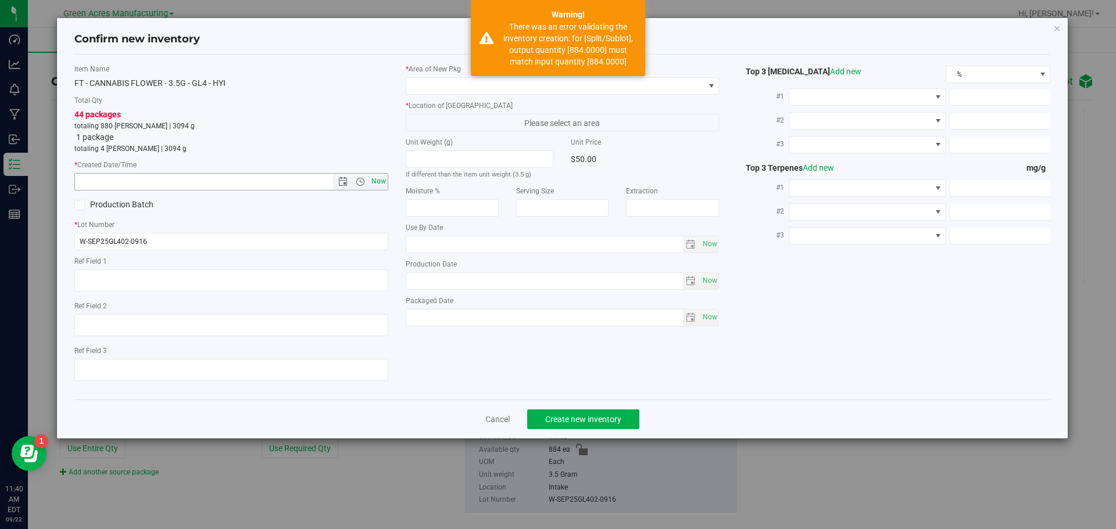
click at [378, 185] on span "Now" at bounding box center [378, 181] width 20 height 17
type input "[DATE] 11:40 AM"
click at [420, 86] on span at bounding box center [555, 86] width 298 height 16
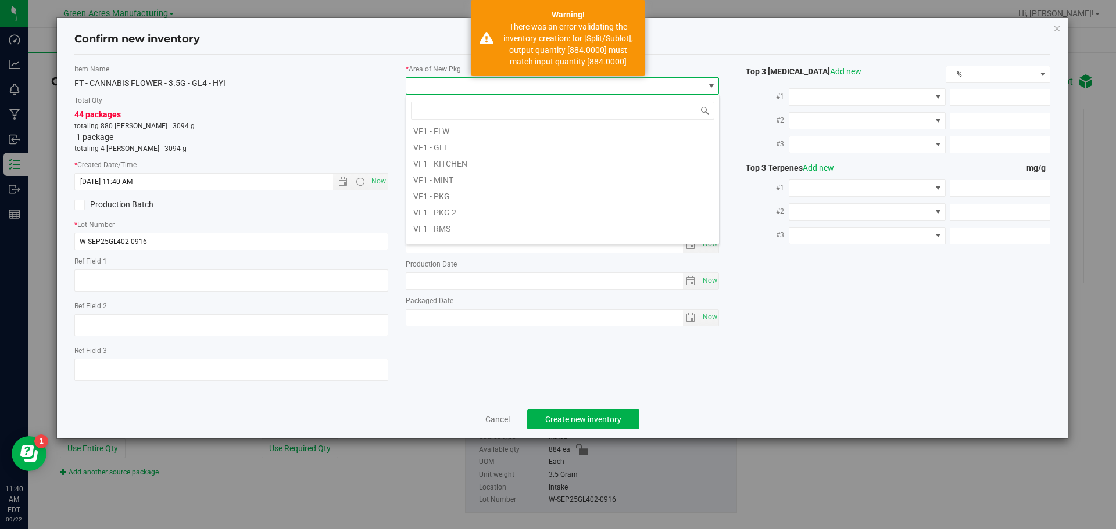
scroll to position [584, 0]
click at [464, 219] on li "VF2 - WHS" at bounding box center [562, 217] width 313 height 16
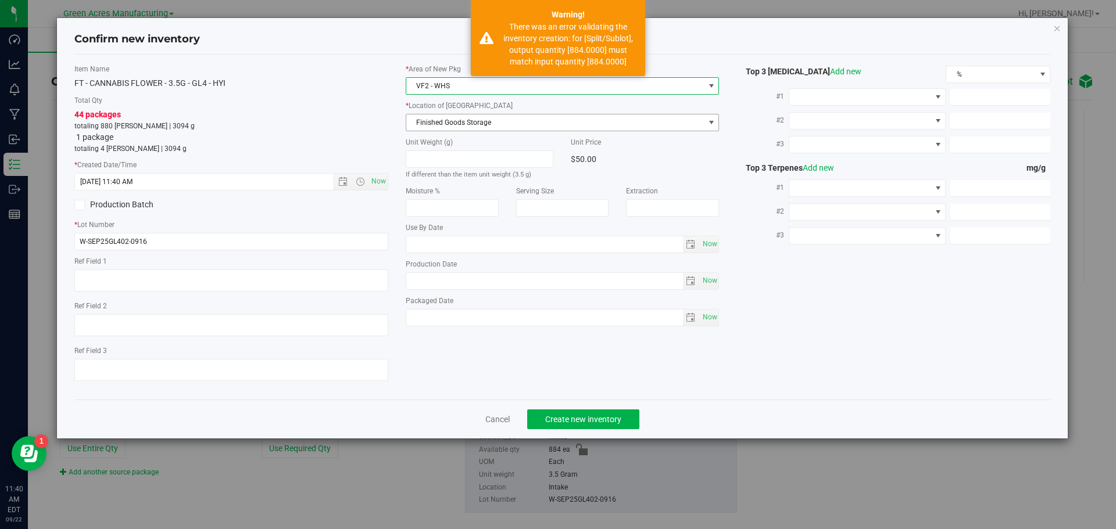
click at [568, 119] on span "Finished Goods Storage" at bounding box center [555, 122] width 298 height 16
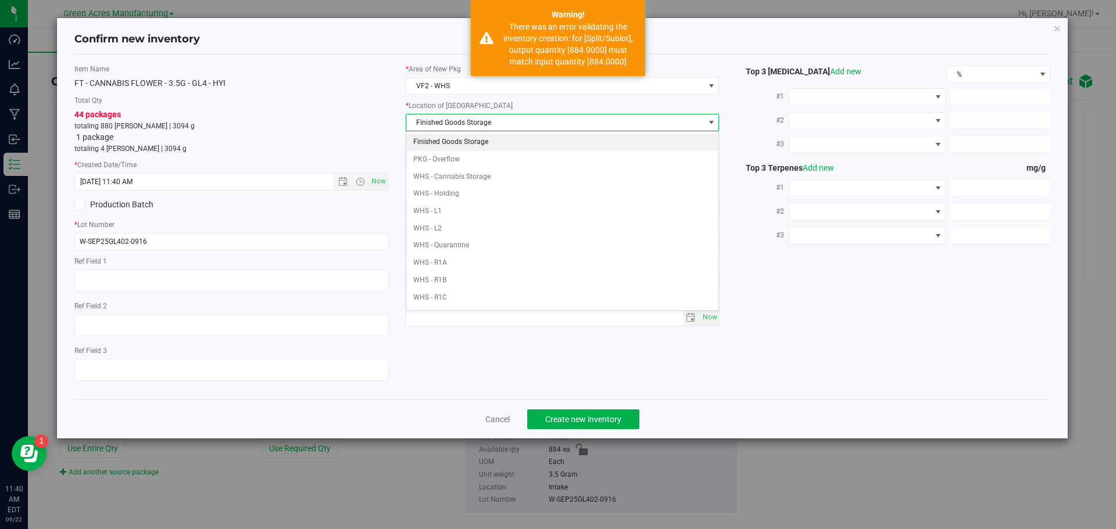
click at [538, 142] on li "Finished Goods Storage" at bounding box center [562, 142] width 313 height 17
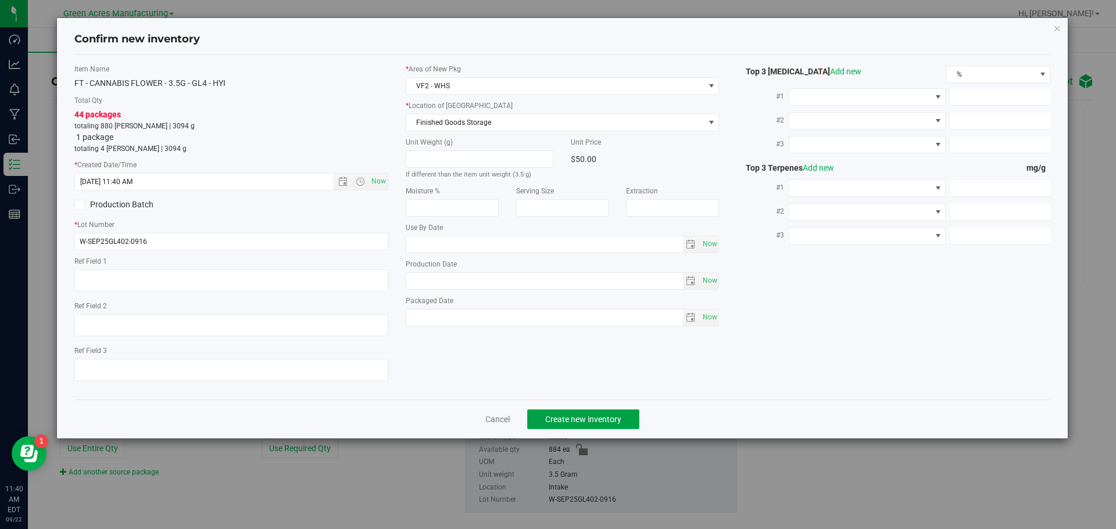
click at [574, 420] on span "Create new inventory" at bounding box center [583, 419] width 76 height 9
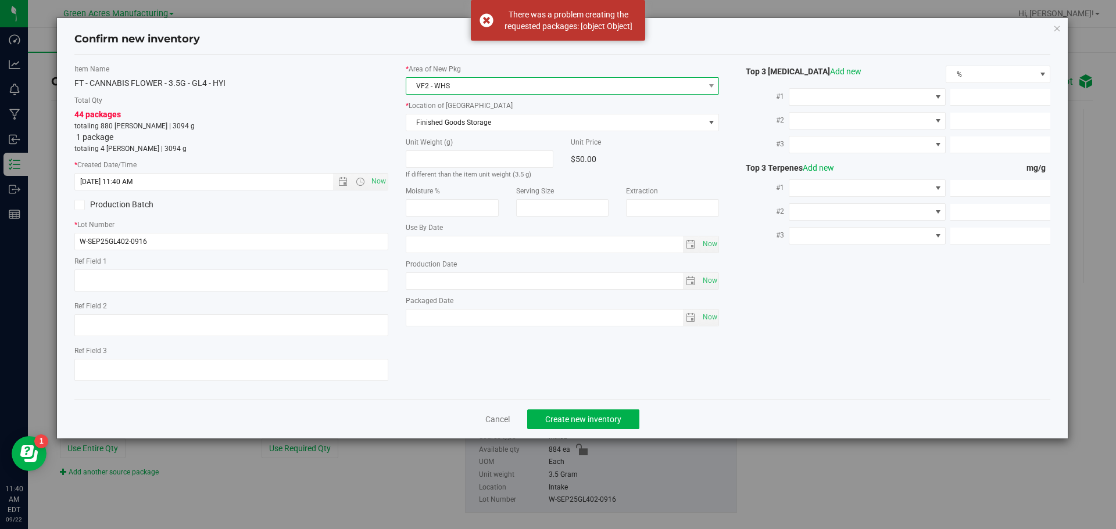
click at [481, 78] on span "VF2 - WHS" at bounding box center [555, 86] width 298 height 16
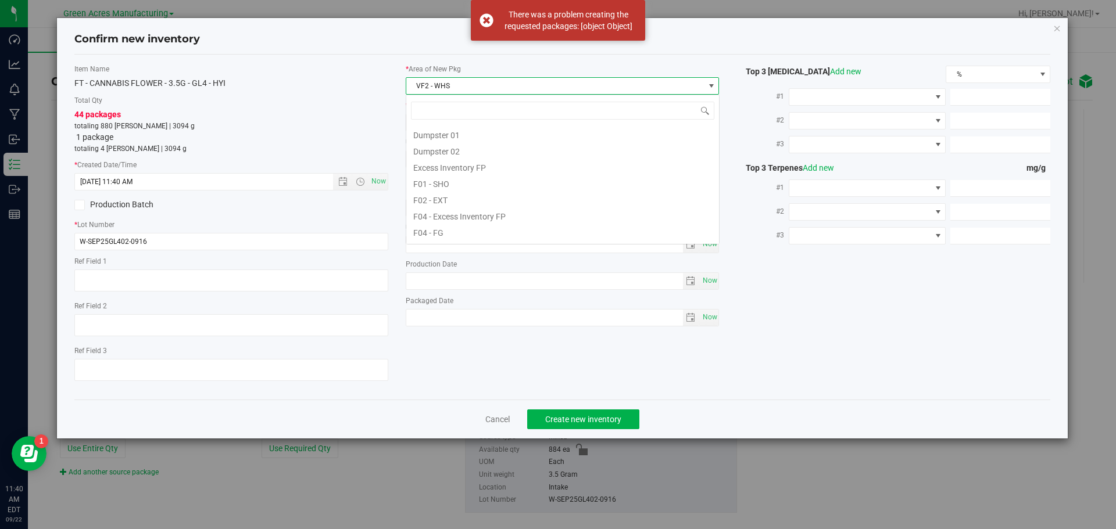
scroll to position [567, 0]
click at [430, 234] on li "VF2 - WHS" at bounding box center [562, 234] width 313 height 16
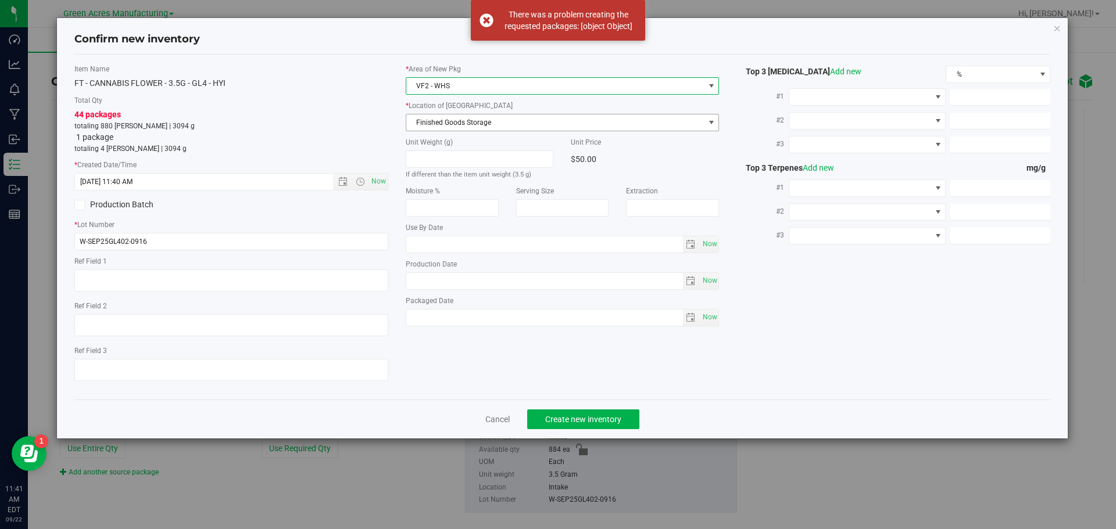
click at [450, 116] on span "Finished Goods Storage" at bounding box center [555, 122] width 298 height 16
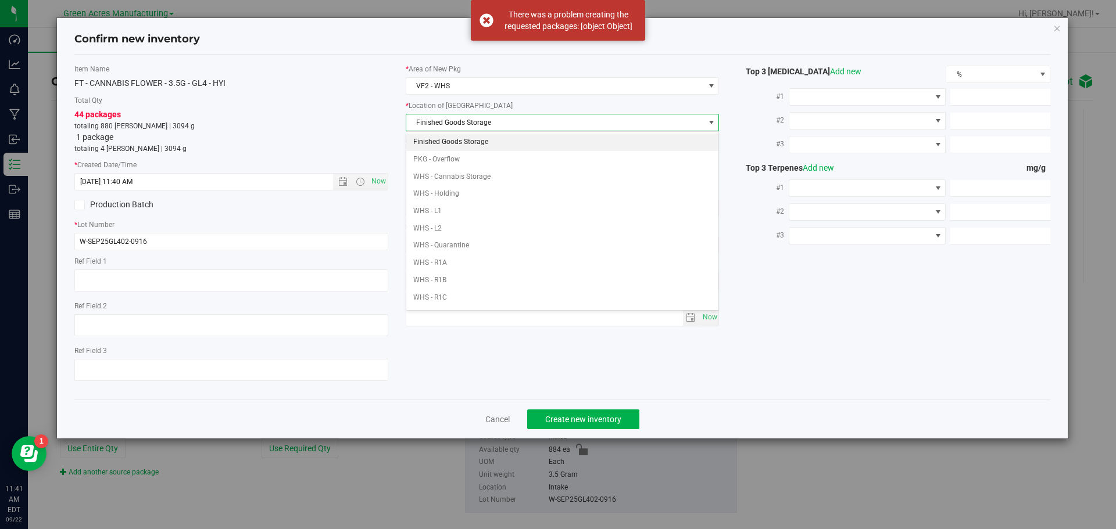
click at [452, 137] on li "Finished Goods Storage" at bounding box center [562, 142] width 313 height 17
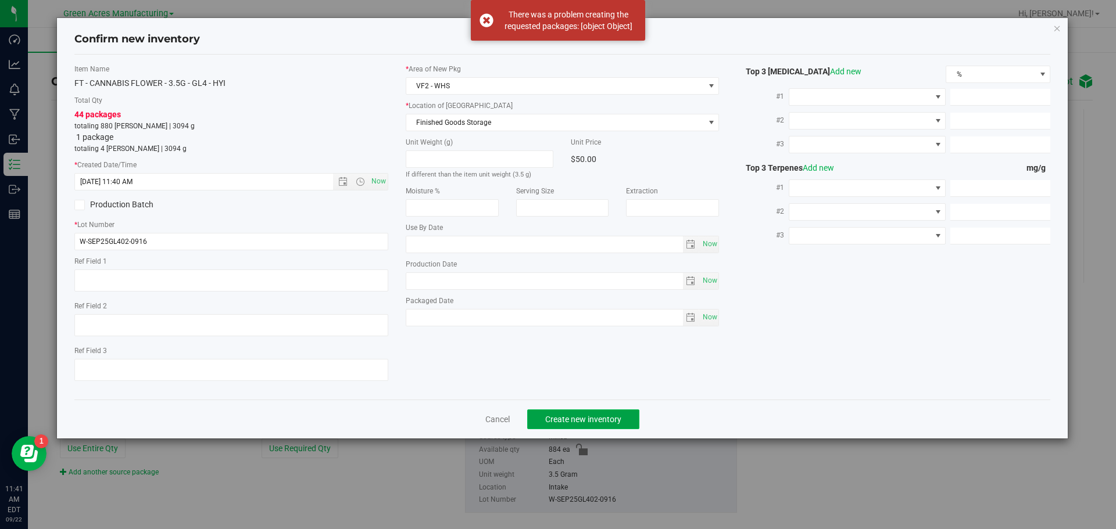
click at [618, 419] on span "Create new inventory" at bounding box center [583, 419] width 76 height 9
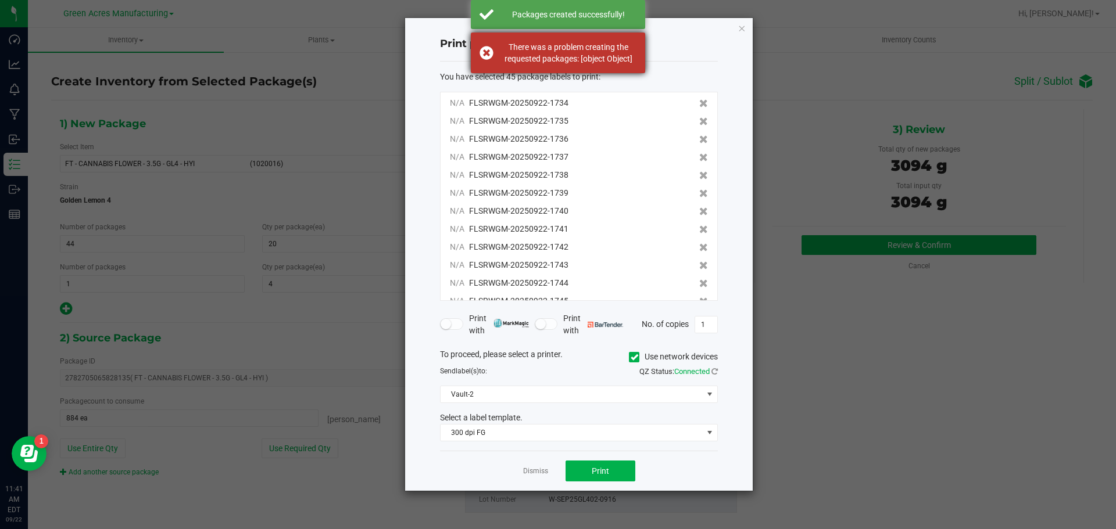
click at [548, 54] on div "There was a problem creating the requested packages: [object Object]" at bounding box center [568, 52] width 137 height 23
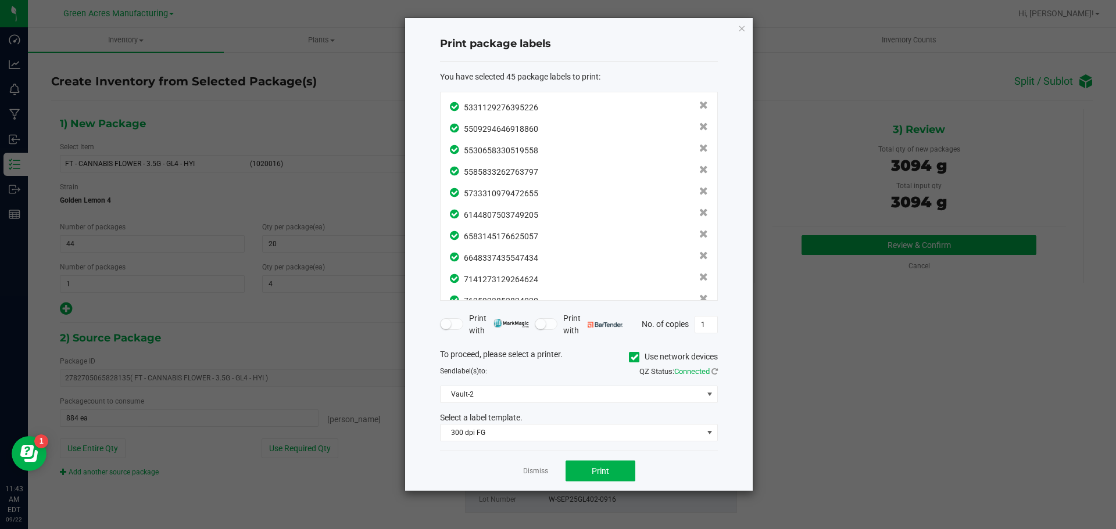
scroll to position [769, 0]
click at [598, 481] on button "Print" at bounding box center [601, 471] width 70 height 21
click at [545, 468] on link "Dismiss" at bounding box center [535, 472] width 25 height 10
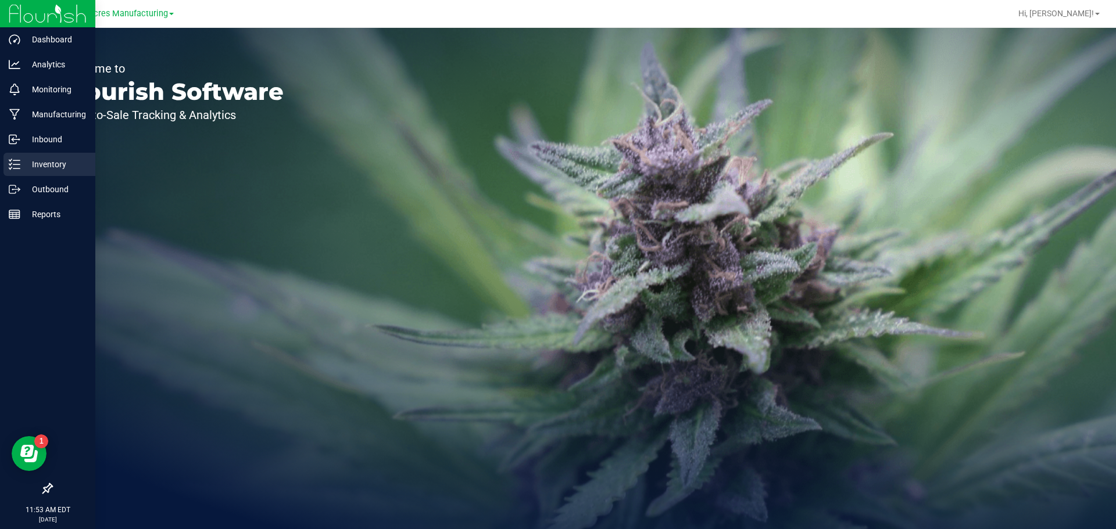
click at [27, 167] on p "Inventory" at bounding box center [55, 165] width 70 height 14
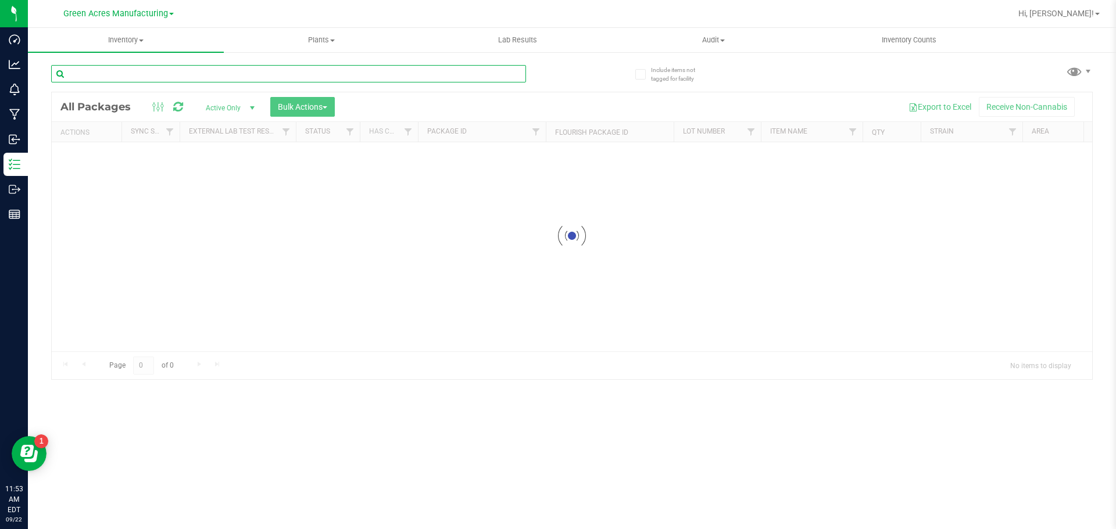
click at [200, 70] on input "text" at bounding box center [288, 73] width 475 height 17
paste input "G-SEP25SAT01-0916"
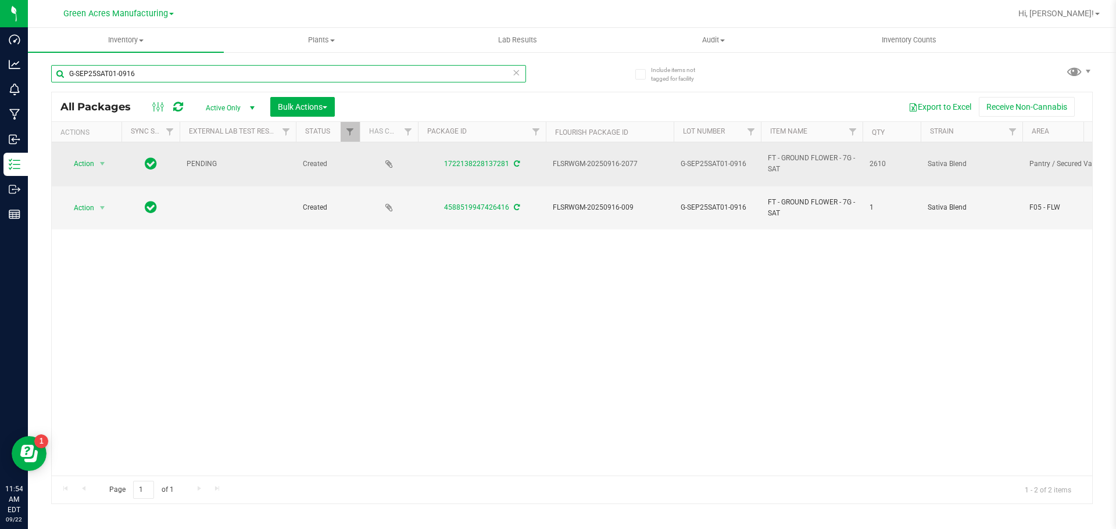
type input "G-SEP25SAT01-0916"
click at [516, 166] on icon at bounding box center [517, 163] width 6 height 7
click at [80, 170] on span "Action" at bounding box center [78, 164] width 31 height 16
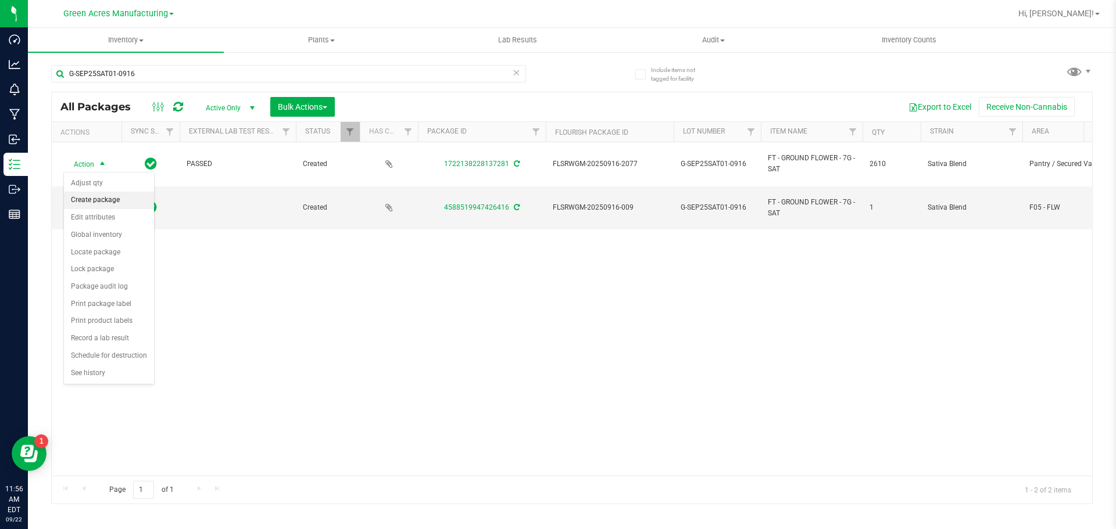
click at [112, 203] on li "Create package" at bounding box center [109, 200] width 90 height 17
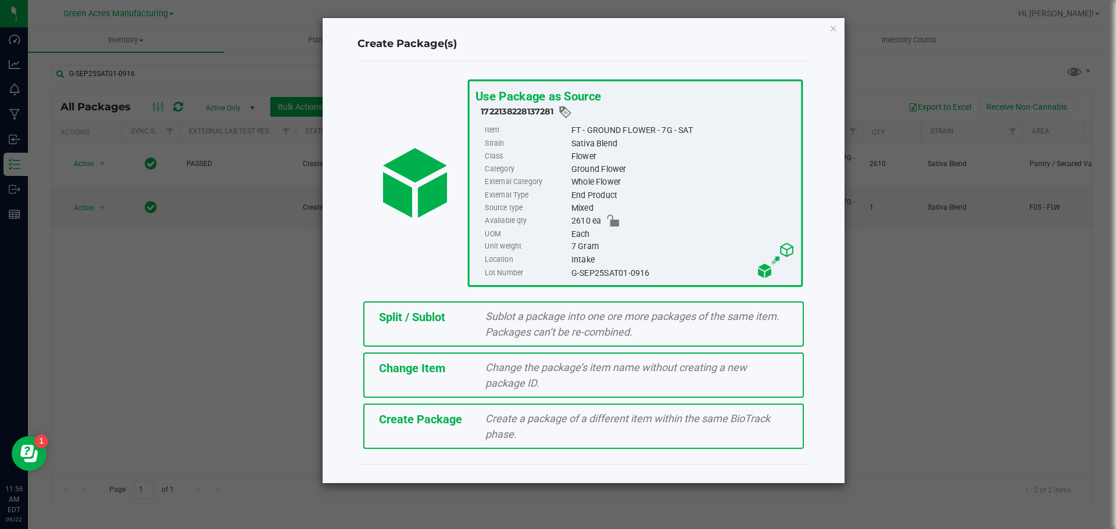
click at [422, 420] on span "Create Package" at bounding box center [420, 420] width 83 height 14
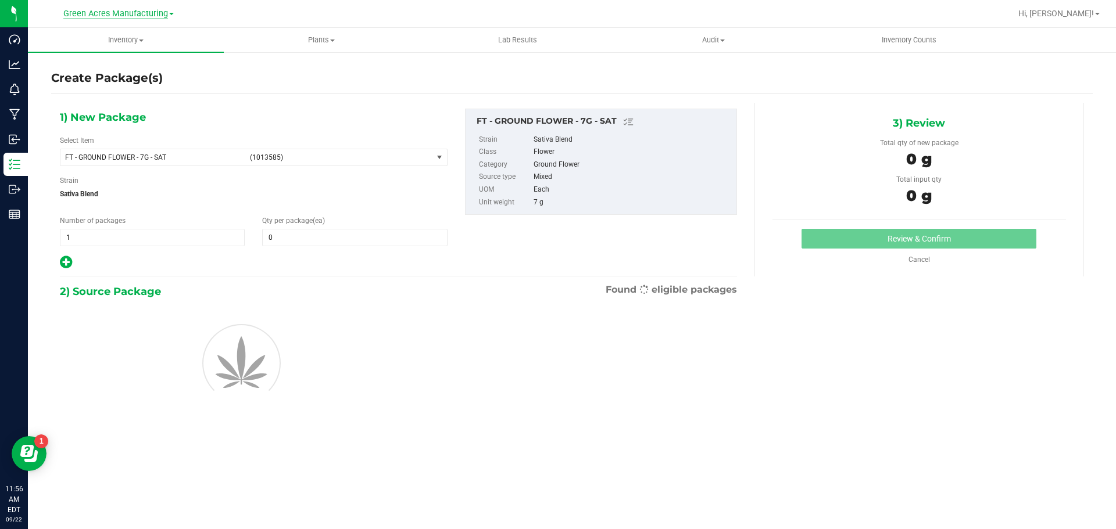
type input "0"
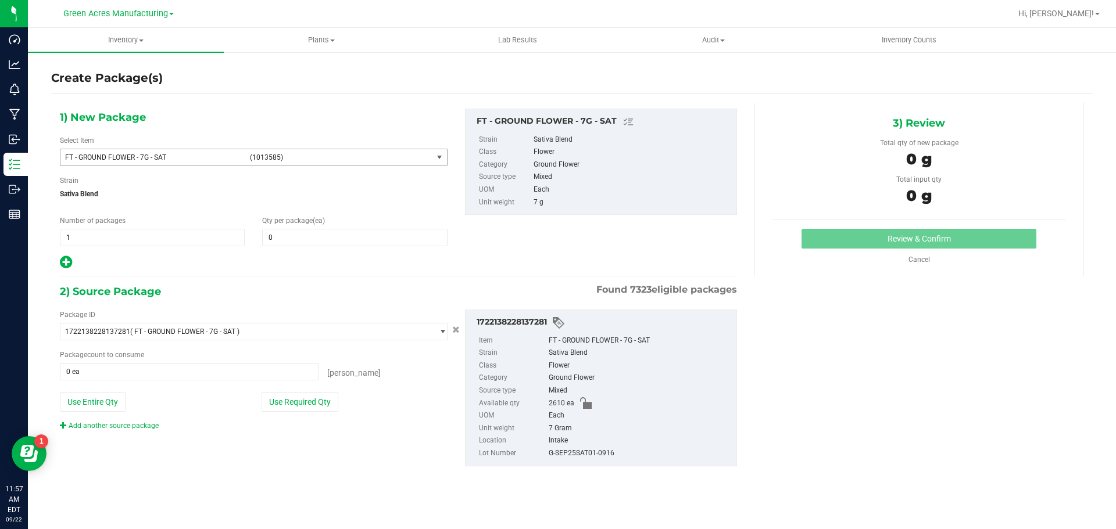
click at [224, 149] on span "FT - GROUND FLOWER - 7G - SAT (1013585)" at bounding box center [246, 157] width 372 height 16
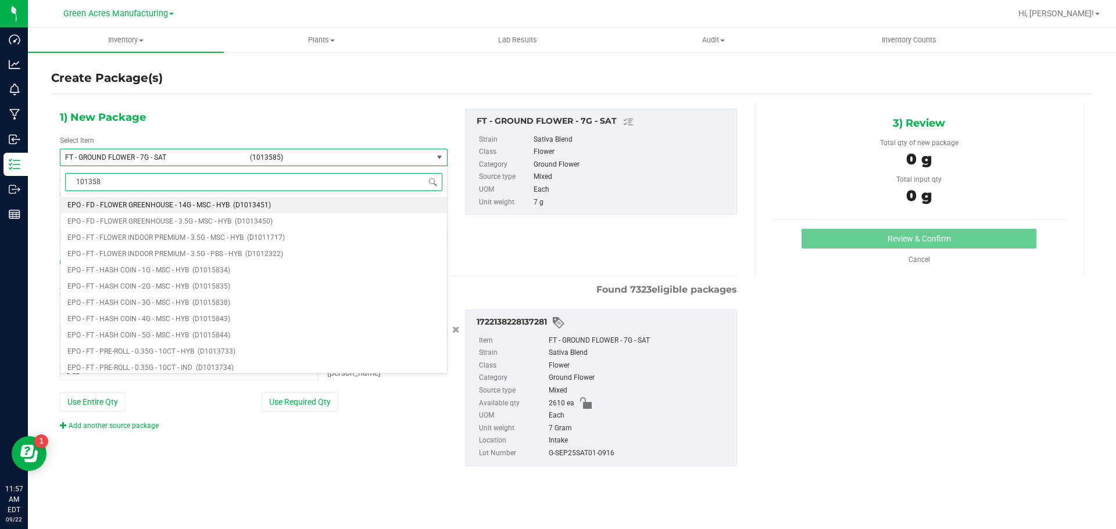
type input "1013585"
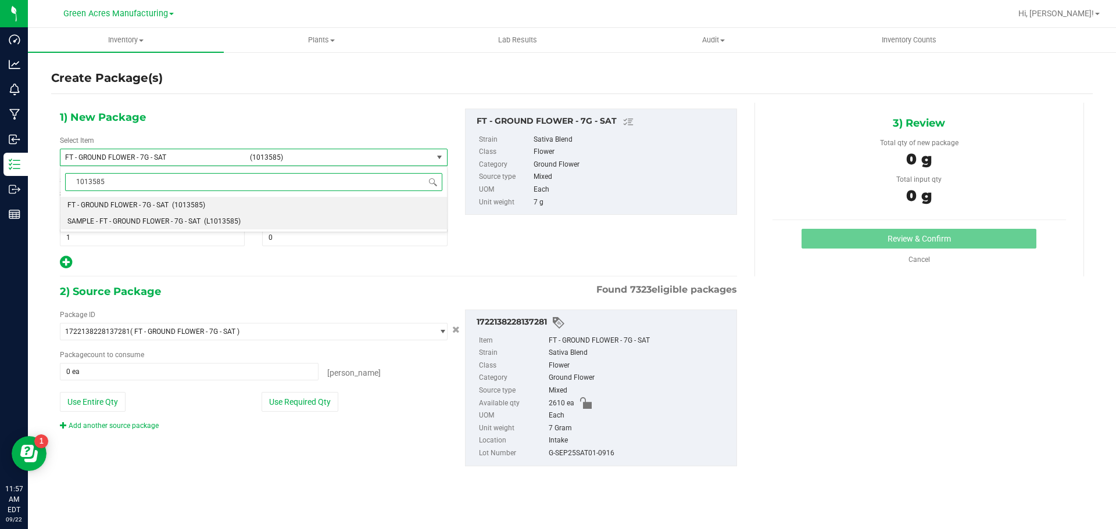
click at [180, 216] on li "SAMPLE - FT - GROUND FLOWER - 7G - SAT (L1013585)" at bounding box center [253, 221] width 386 height 16
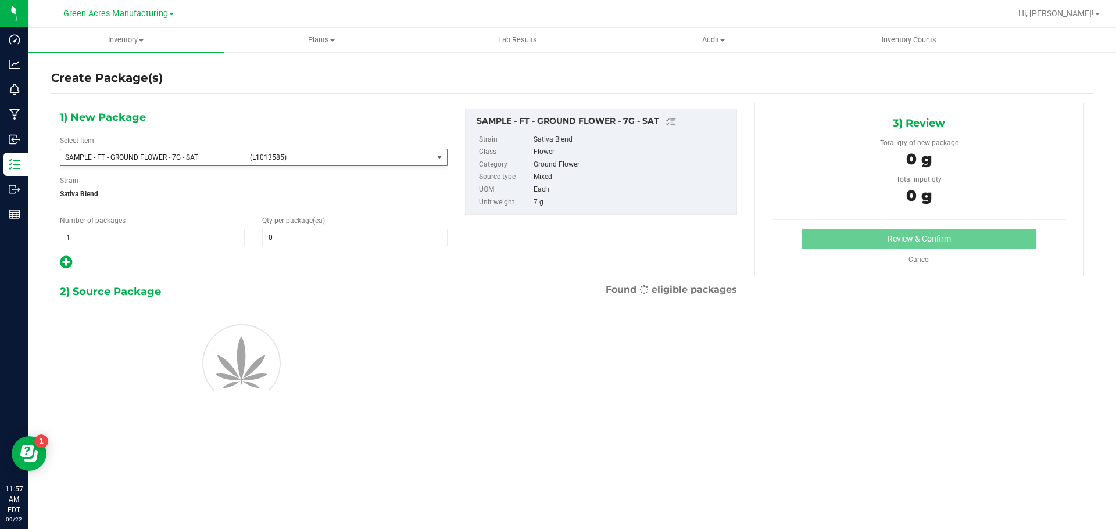
type input "0"
click at [128, 245] on span "1 1" at bounding box center [152, 237] width 185 height 17
type input "2"
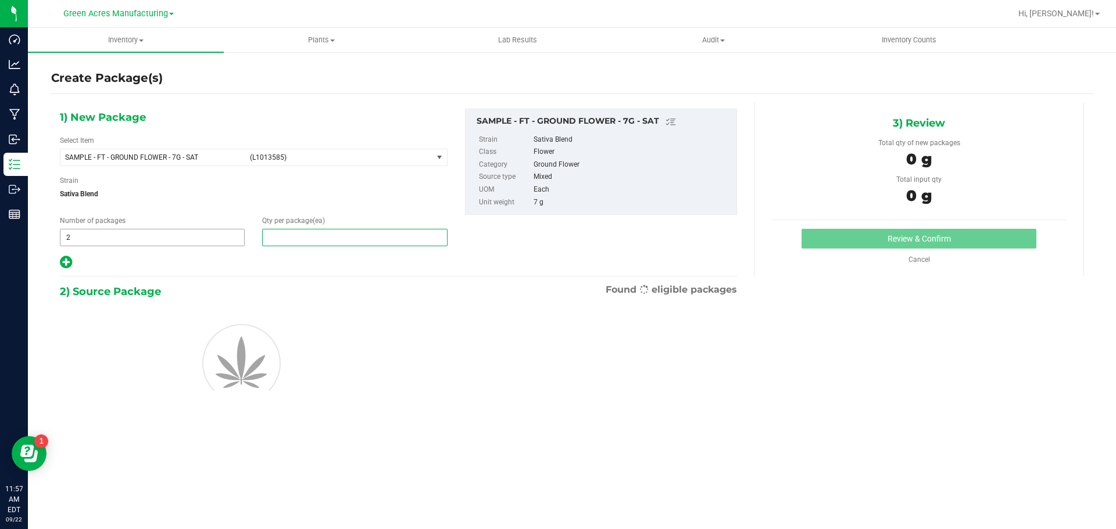
type input "1"
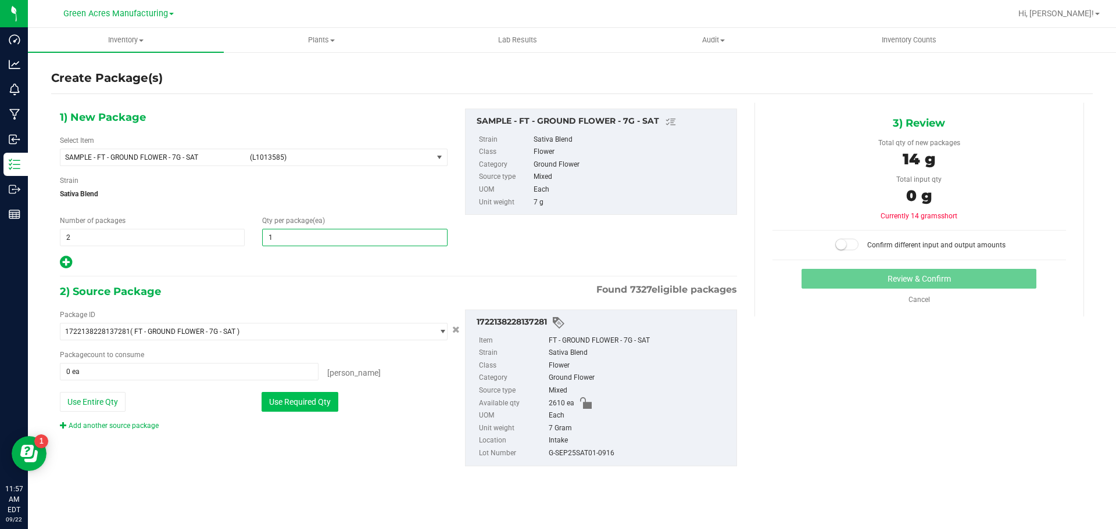
type input "1"
click at [320, 406] on button "Use Required Qty" at bounding box center [300, 402] width 77 height 20
type input "2 ea"
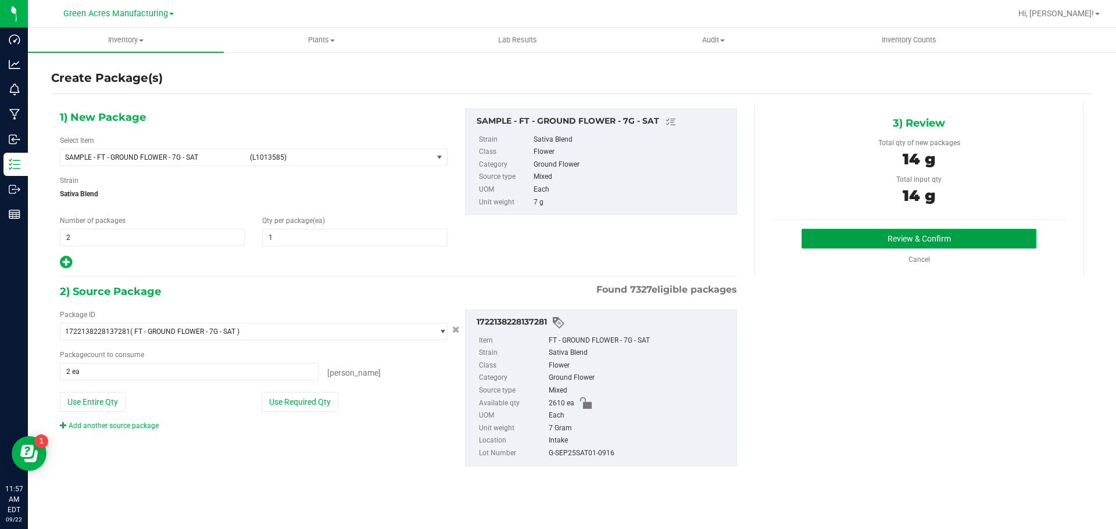
click at [961, 235] on button "Review & Confirm" at bounding box center [918, 239] width 235 height 20
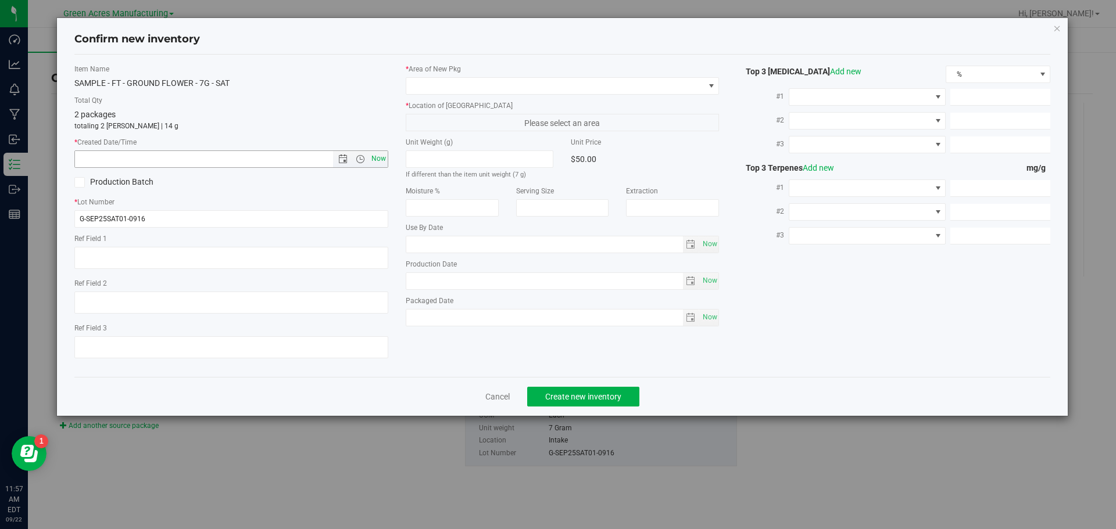
click at [384, 160] on span "Now" at bounding box center [378, 159] width 20 height 17
type input "[DATE] 11:57 AM"
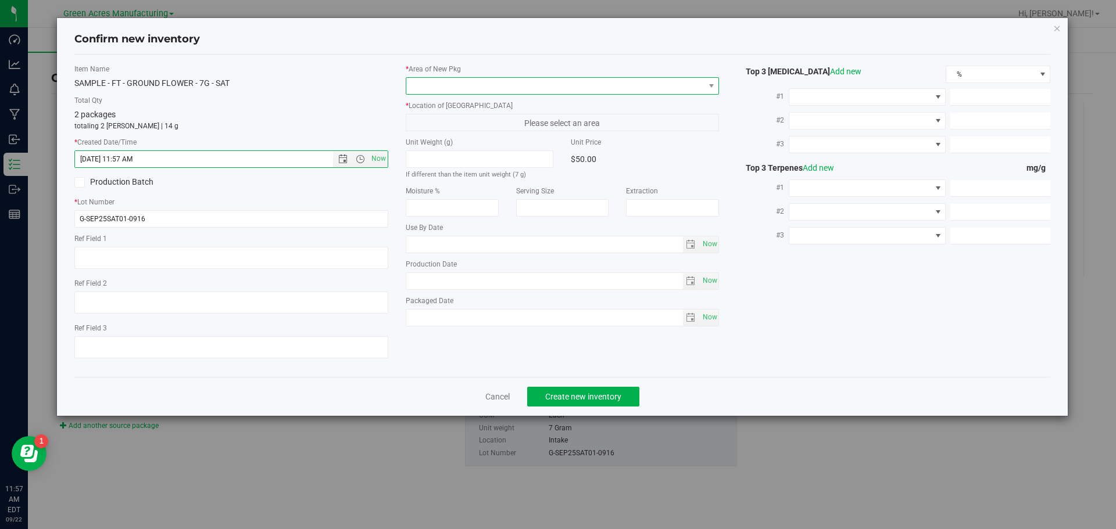
click at [517, 88] on span at bounding box center [555, 86] width 298 height 16
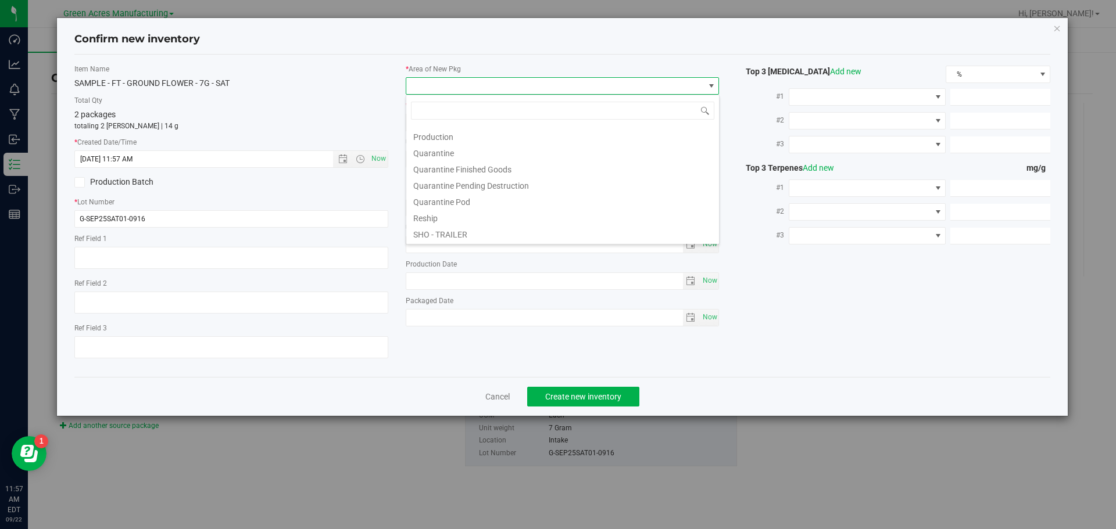
scroll to position [349, 0]
click at [473, 129] on li "Pantry / Secured Vault" at bounding box center [562, 127] width 313 height 16
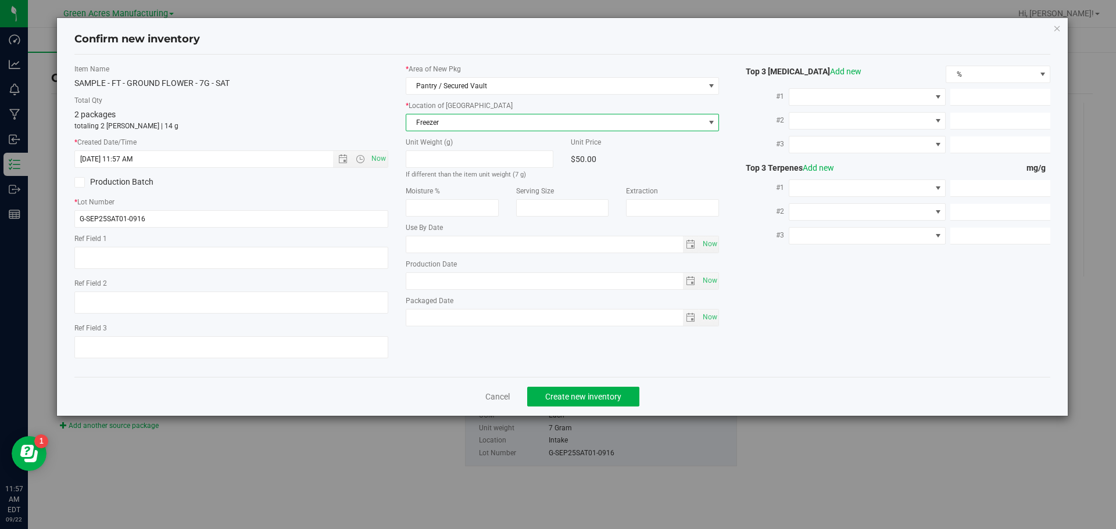
click at [482, 128] on span "Freezer" at bounding box center [555, 122] width 298 height 16
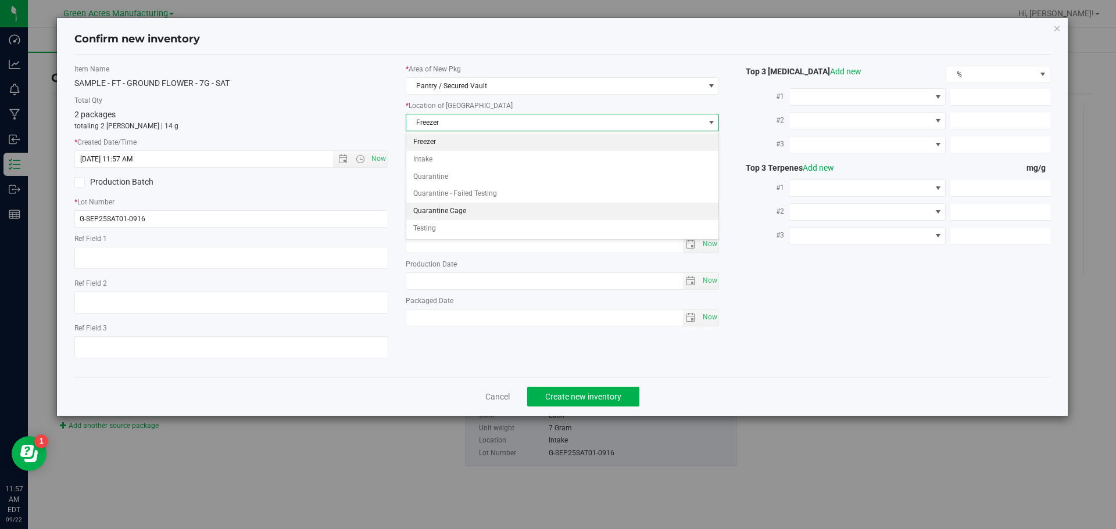
click at [468, 216] on li "Quarantine Cage" at bounding box center [562, 211] width 313 height 17
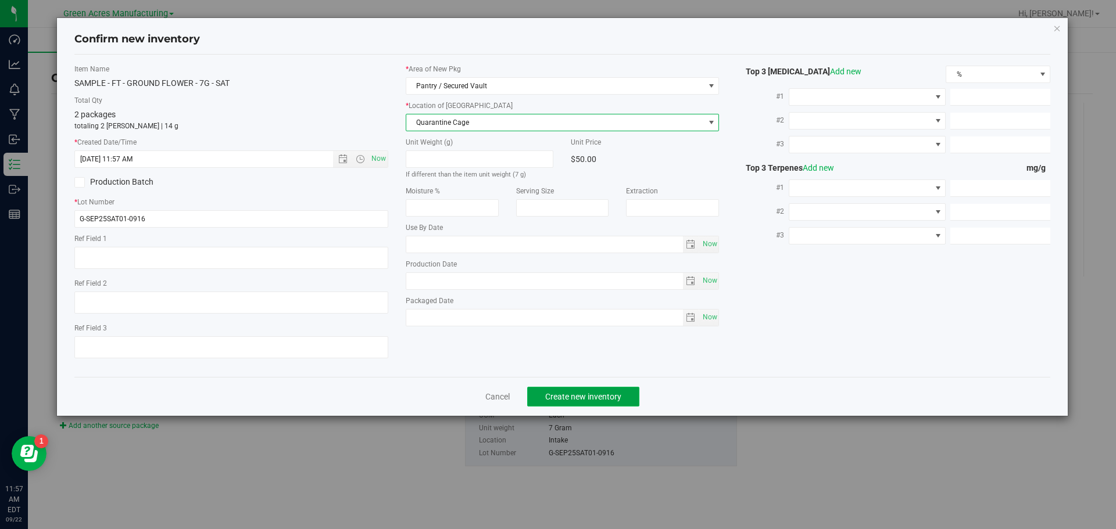
click at [578, 401] on span "Create new inventory" at bounding box center [583, 396] width 76 height 9
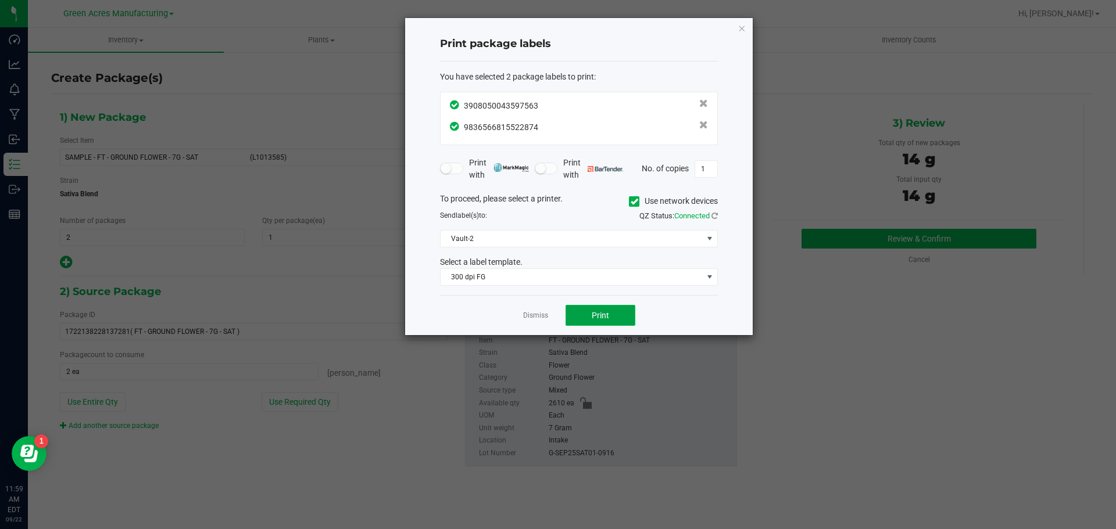
click at [579, 313] on button "Print" at bounding box center [601, 315] width 70 height 21
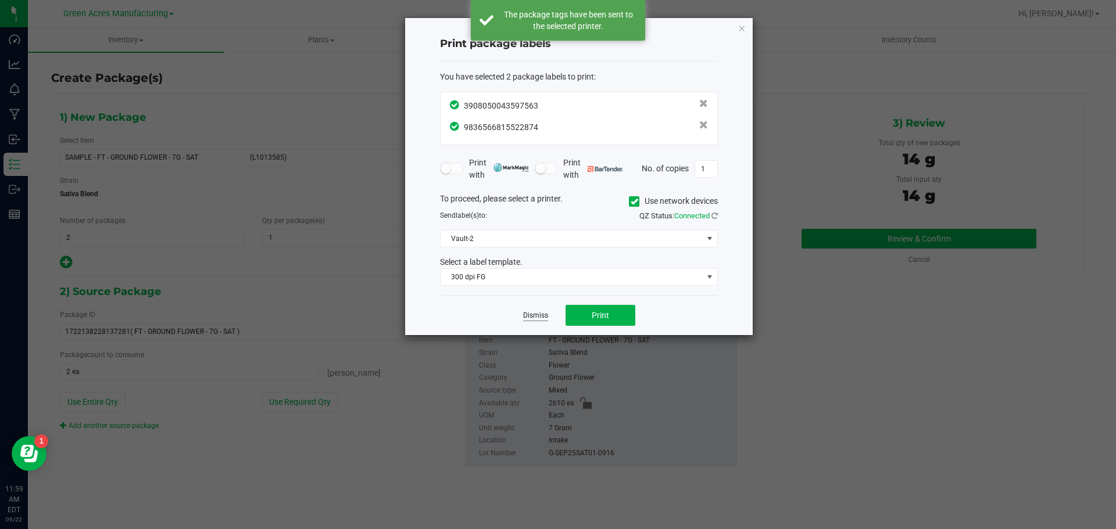
click at [524, 320] on link "Dismiss" at bounding box center [535, 316] width 25 height 10
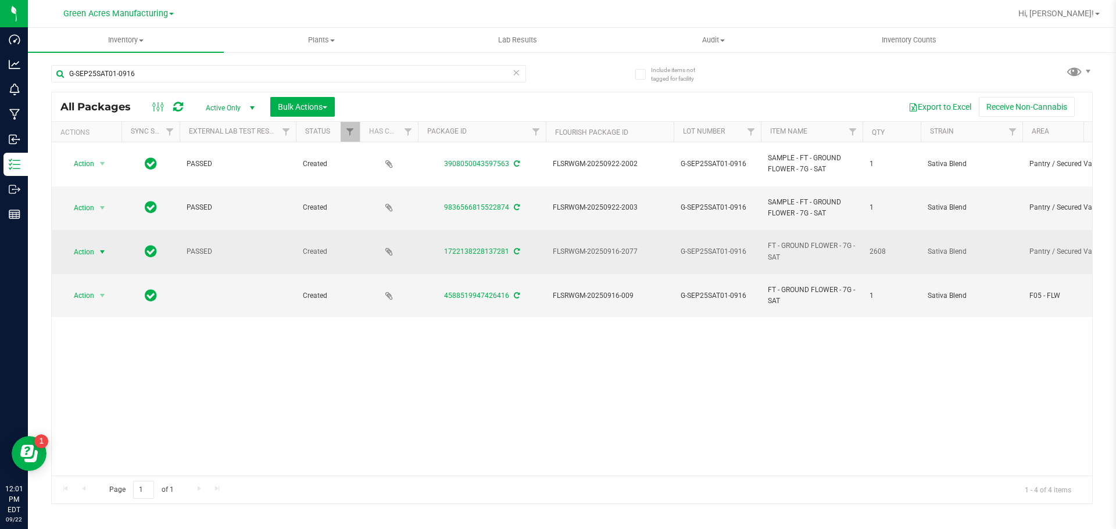
click at [101, 250] on span "select" at bounding box center [102, 252] width 9 height 9
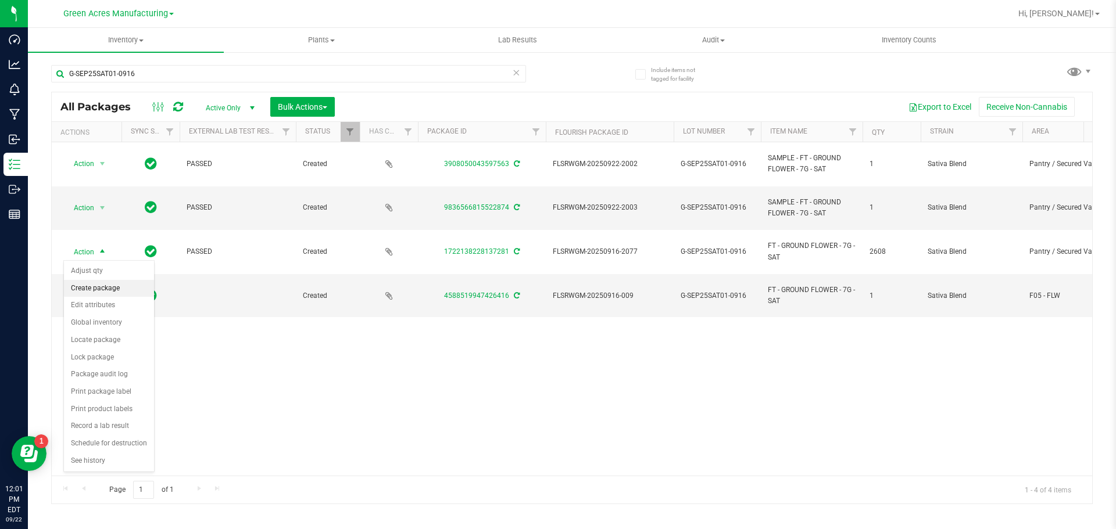
click at [111, 293] on li "Create package" at bounding box center [109, 288] width 90 height 17
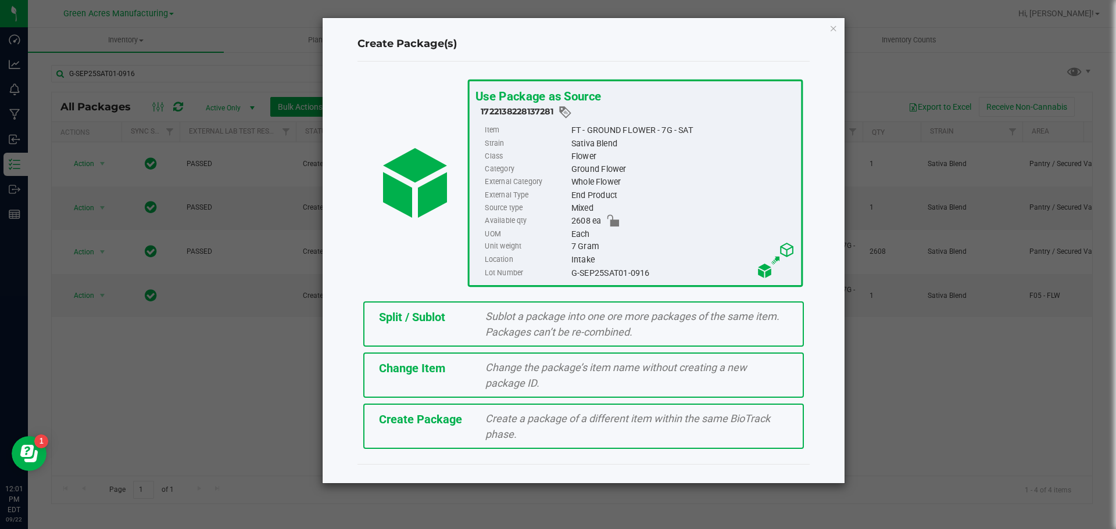
click at [417, 330] on div "Split / Sublot Sublot a package into one ore more packages of the same item. Pa…" at bounding box center [583, 324] width 441 height 45
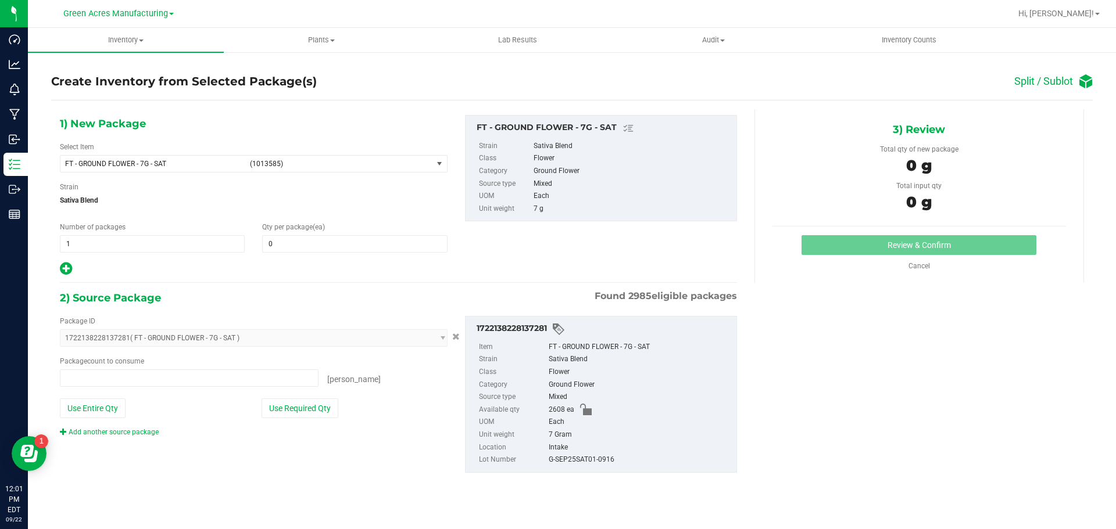
type input "0 ea"
click at [135, 245] on span "1 1" at bounding box center [152, 243] width 185 height 17
type input "130"
type input "20"
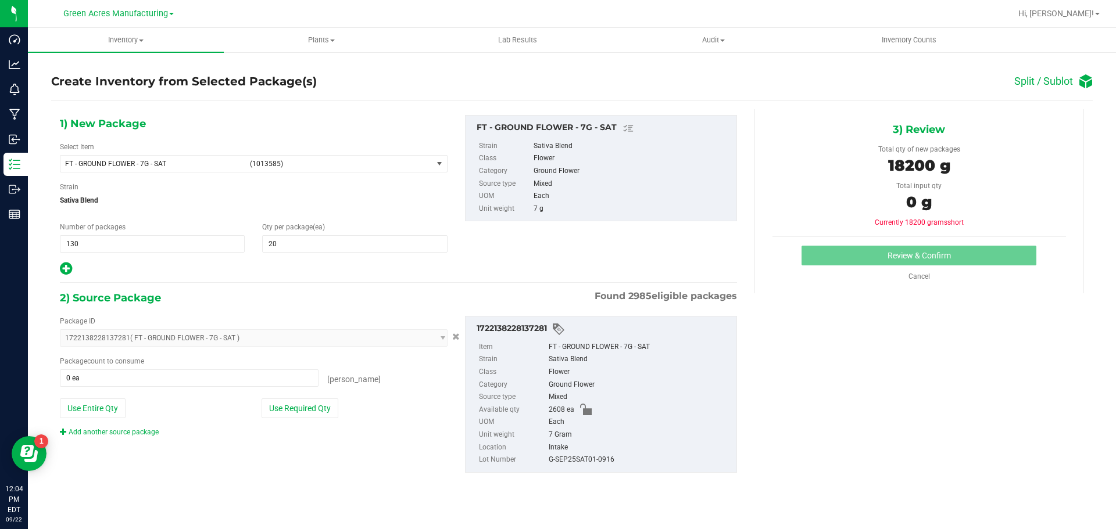
click at [67, 262] on icon at bounding box center [66, 269] width 12 height 15
type input "20"
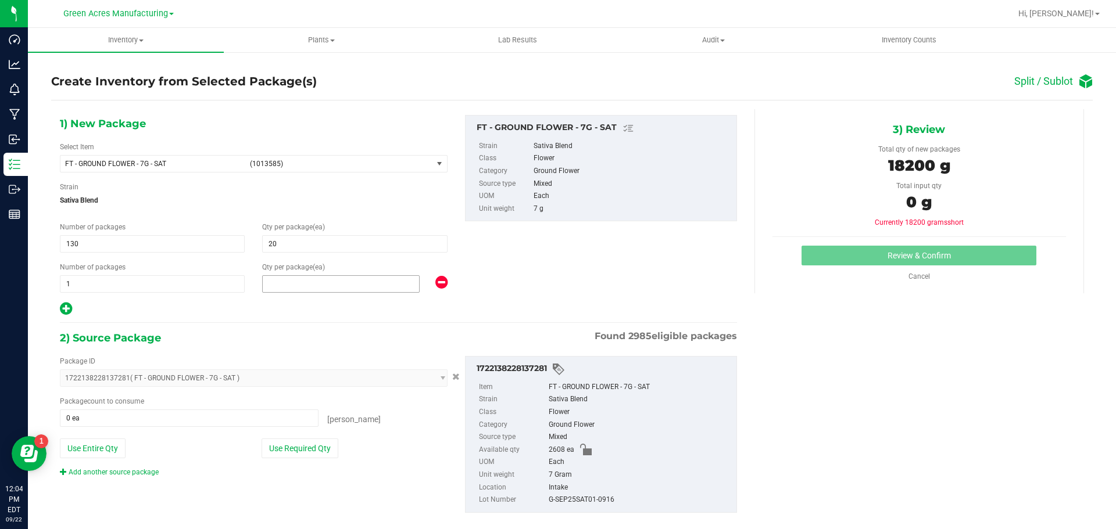
click at [322, 285] on span at bounding box center [341, 283] width 158 height 17
type input "8"
click at [282, 446] on button "Use Required Qty" at bounding box center [300, 449] width 77 height 20
type input "2608 ea"
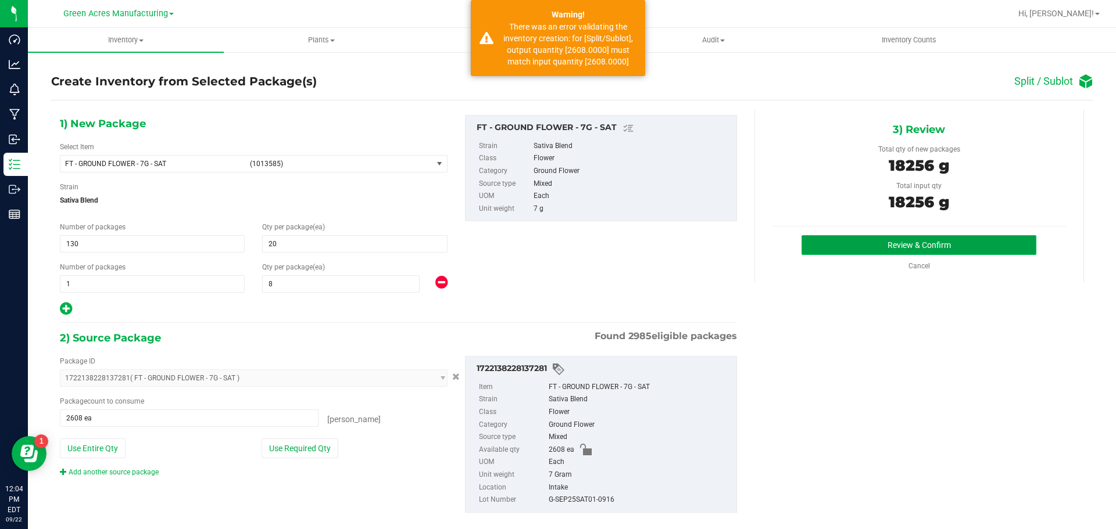
click at [953, 238] on button "Review & Confirm" at bounding box center [918, 245] width 235 height 20
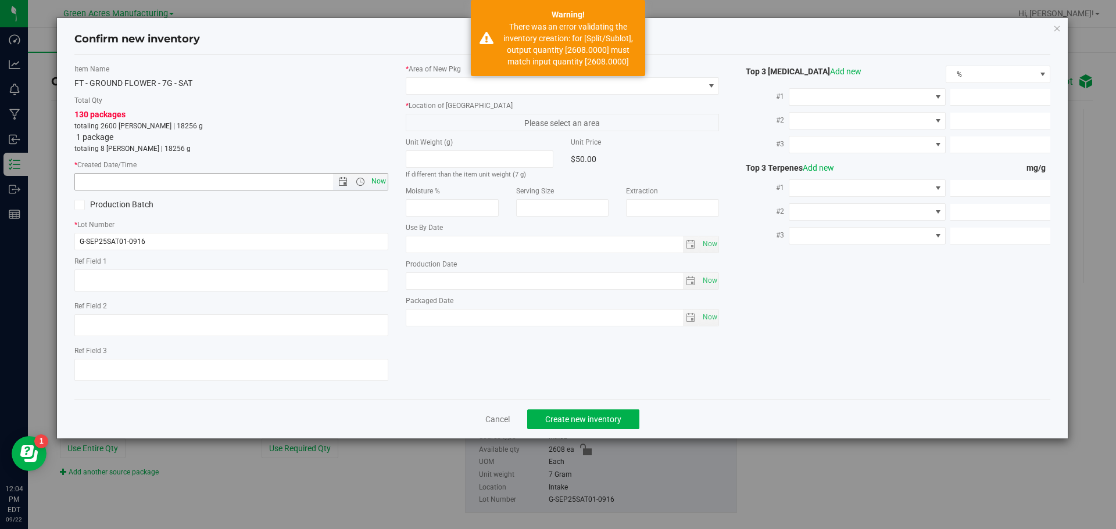
click at [383, 182] on span "Now" at bounding box center [378, 181] width 20 height 17
type input "9/22/2025 12:04 PM"
click at [432, 88] on span at bounding box center [555, 86] width 298 height 16
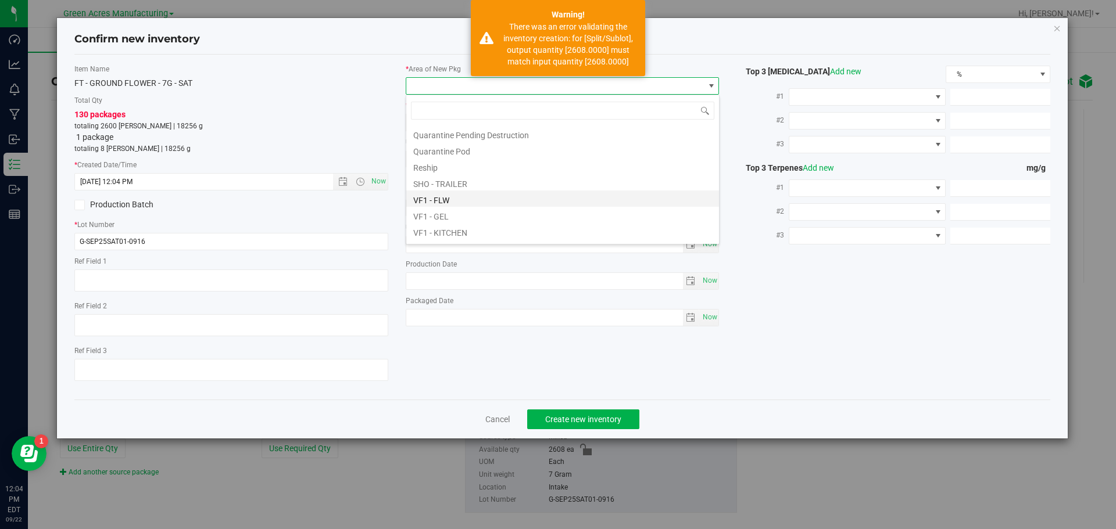
scroll to position [584, 0]
click at [478, 217] on li "VF2 - WHS" at bounding box center [562, 217] width 313 height 16
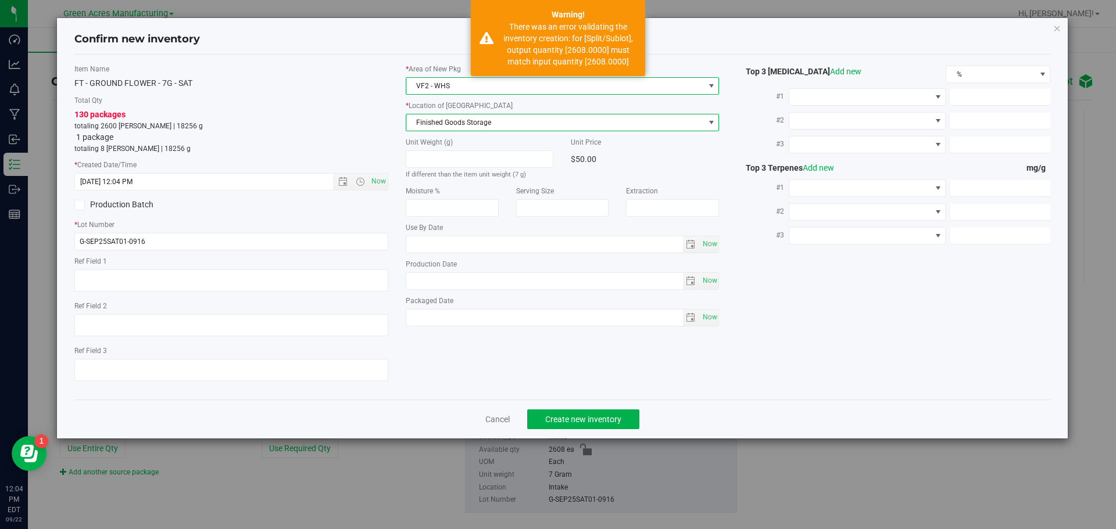
click at [469, 124] on span "Finished Goods Storage" at bounding box center [555, 122] width 298 height 16
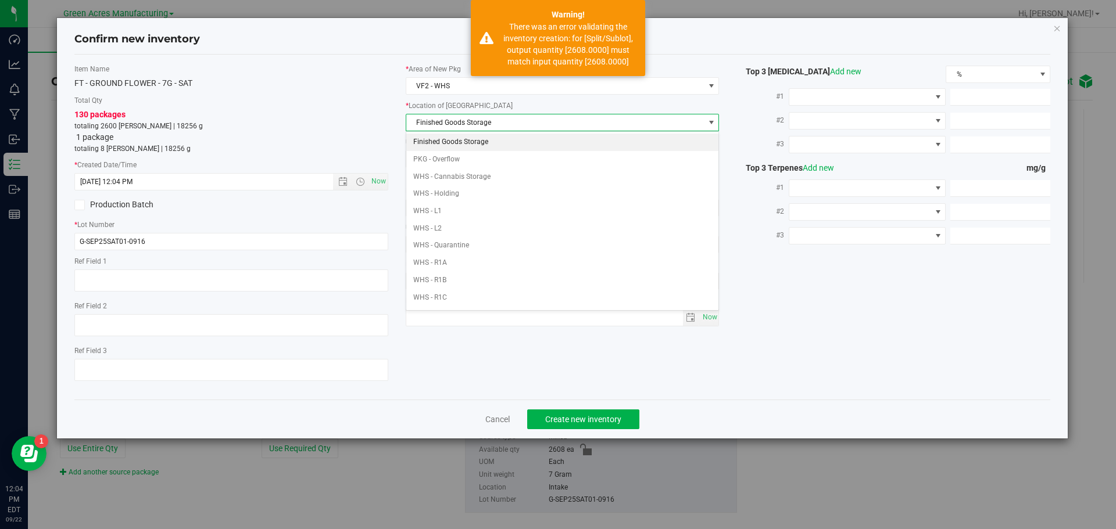
click at [473, 138] on li "Finished Goods Storage" at bounding box center [562, 142] width 313 height 17
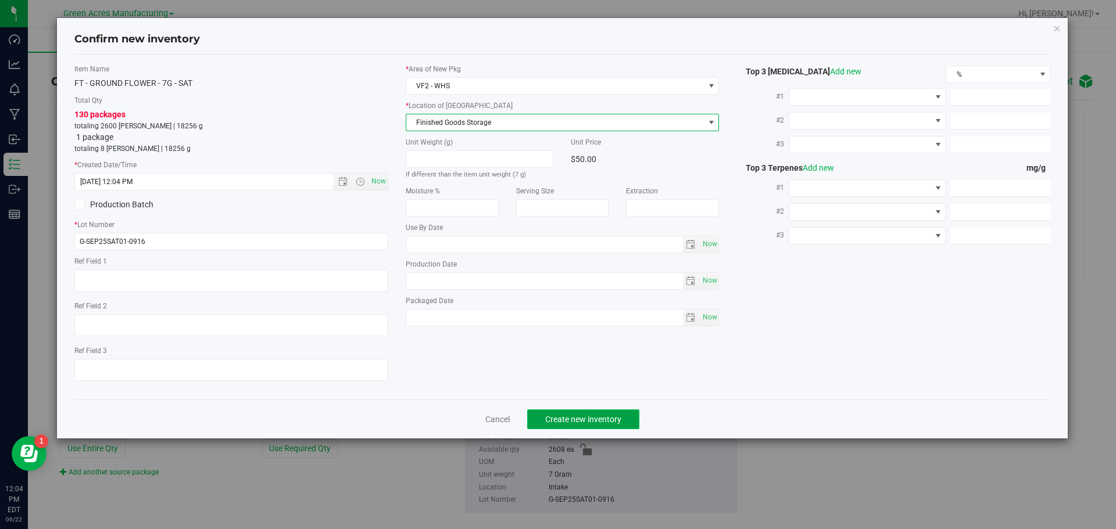
click at [580, 413] on button "Create new inventory" at bounding box center [583, 420] width 112 height 20
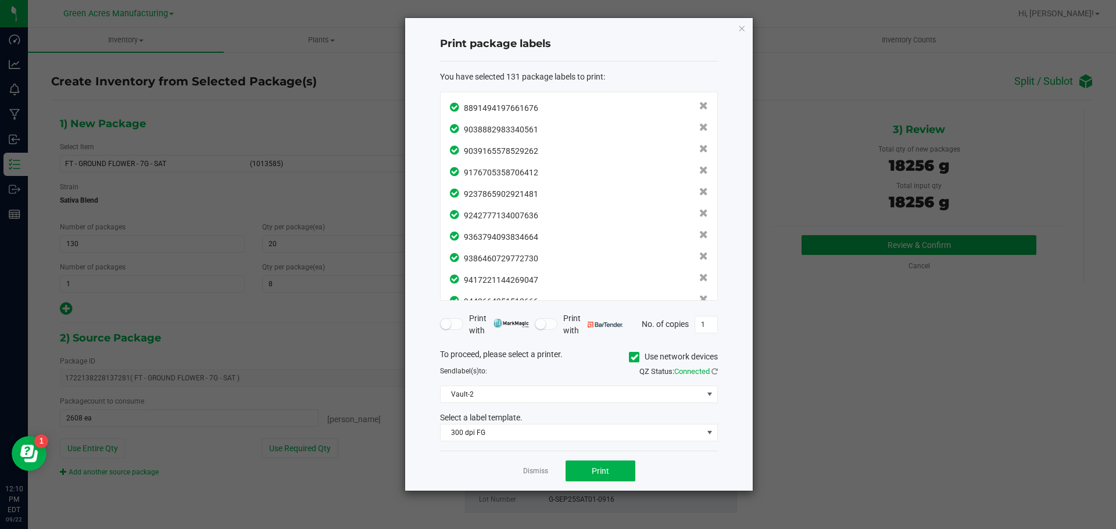
scroll to position [2618, 0]
click at [582, 463] on button "Print" at bounding box center [601, 471] width 70 height 21
click at [524, 472] on link "Dismiss" at bounding box center [535, 472] width 25 height 10
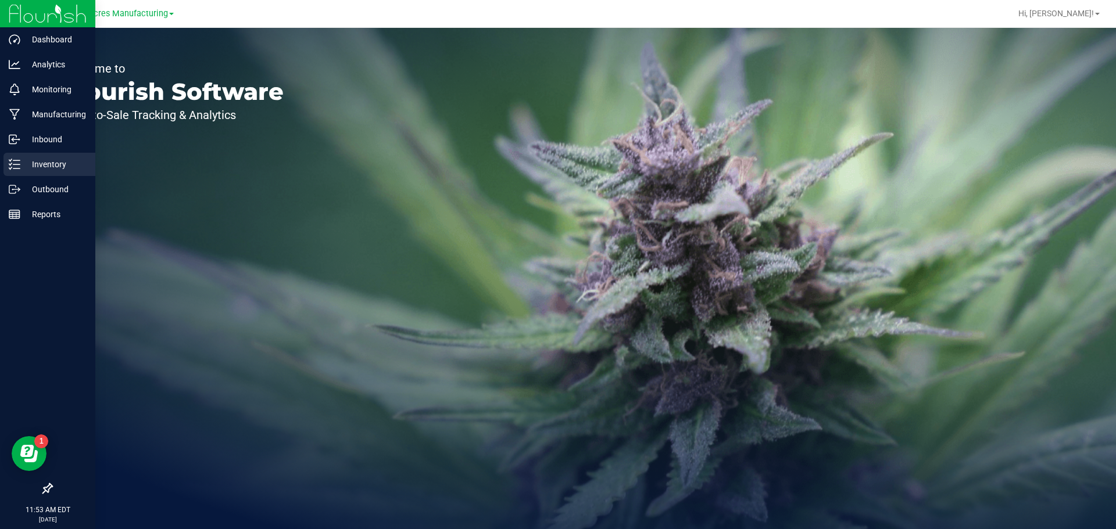
click at [17, 157] on div "Inventory" at bounding box center [49, 164] width 92 height 23
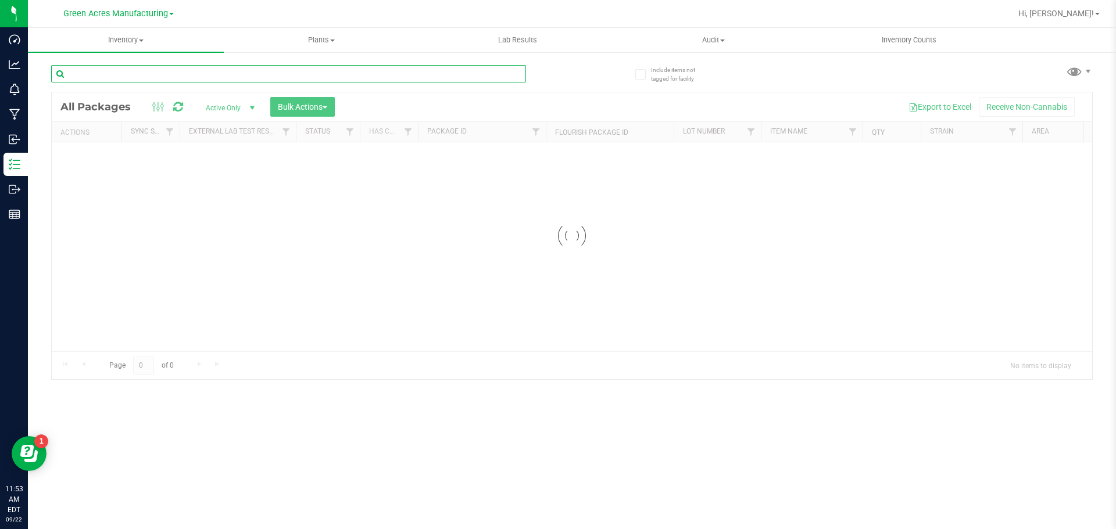
click at [141, 77] on input "text" at bounding box center [288, 73] width 475 height 17
paste input "W-JUL25BDL01-0916"
type input "W-JUL25BDL01-0916"
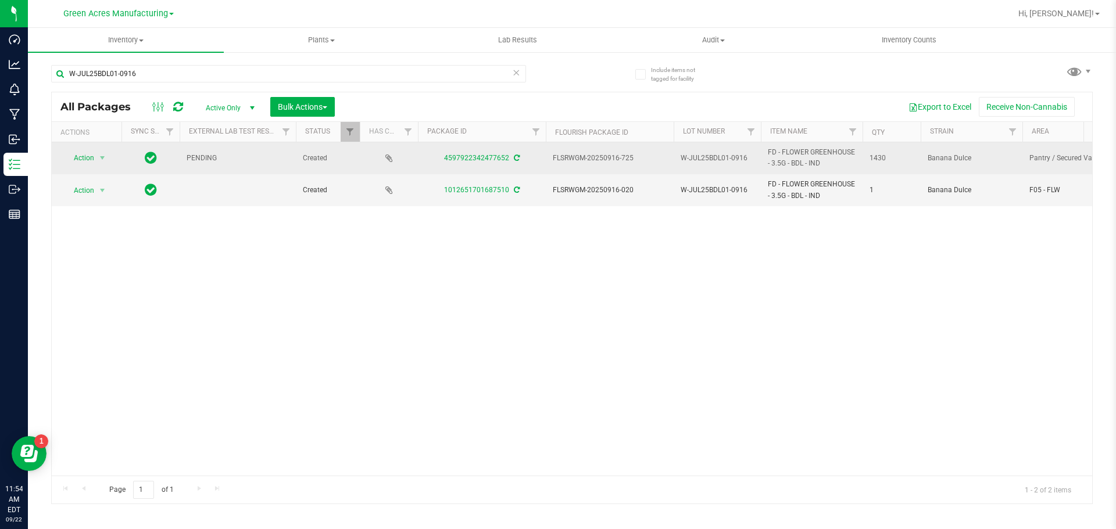
click at [516, 156] on icon at bounding box center [517, 158] width 6 height 7
click at [88, 162] on span "Action" at bounding box center [78, 158] width 31 height 16
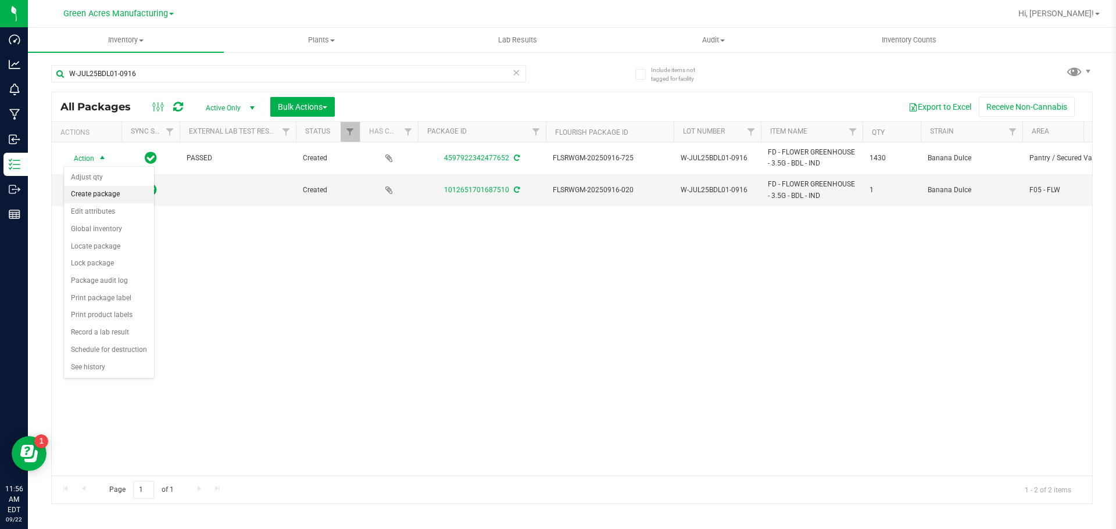
click at [120, 197] on li "Create package" at bounding box center [109, 194] width 90 height 17
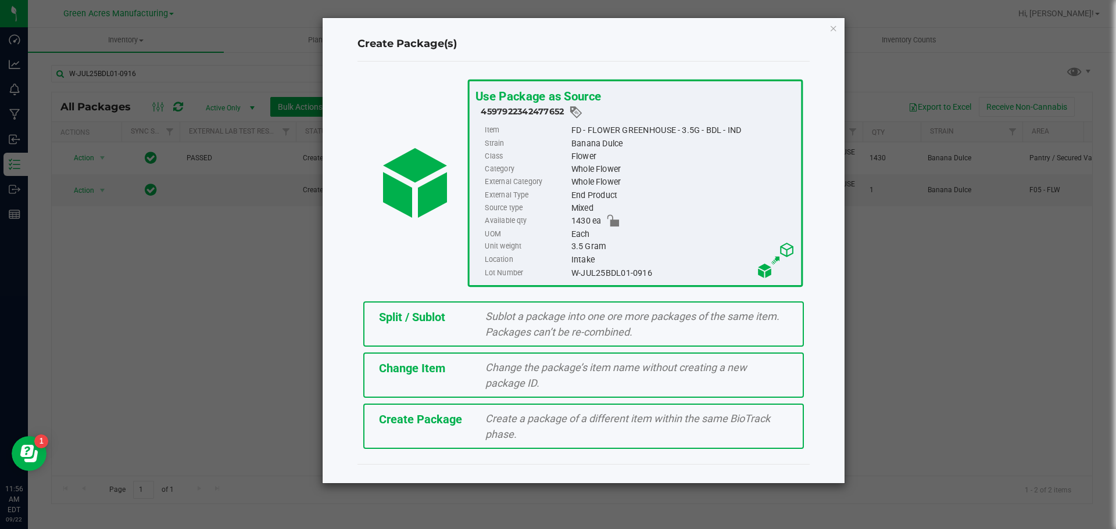
click at [418, 424] on span "Create Package" at bounding box center [420, 420] width 83 height 14
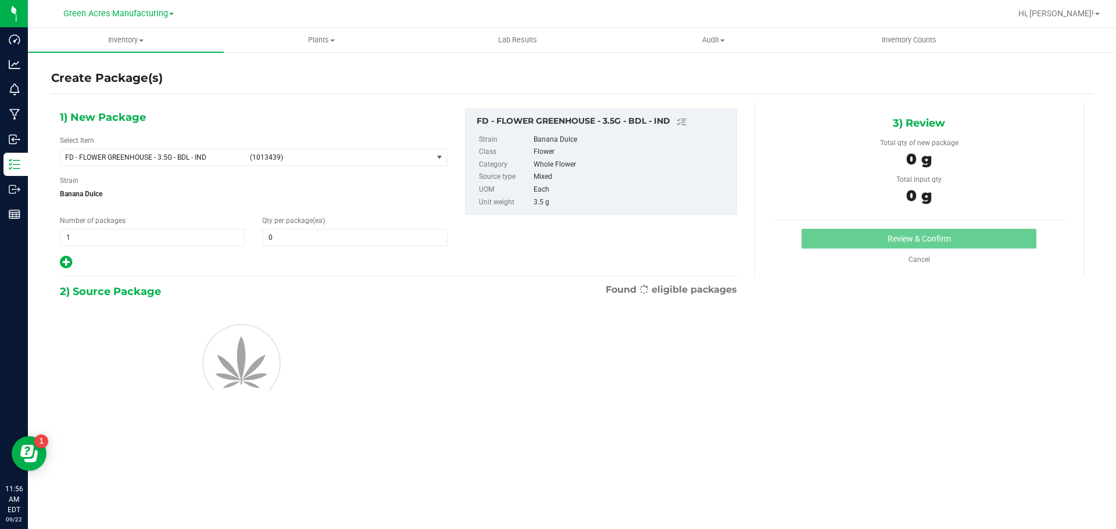
type input "0"
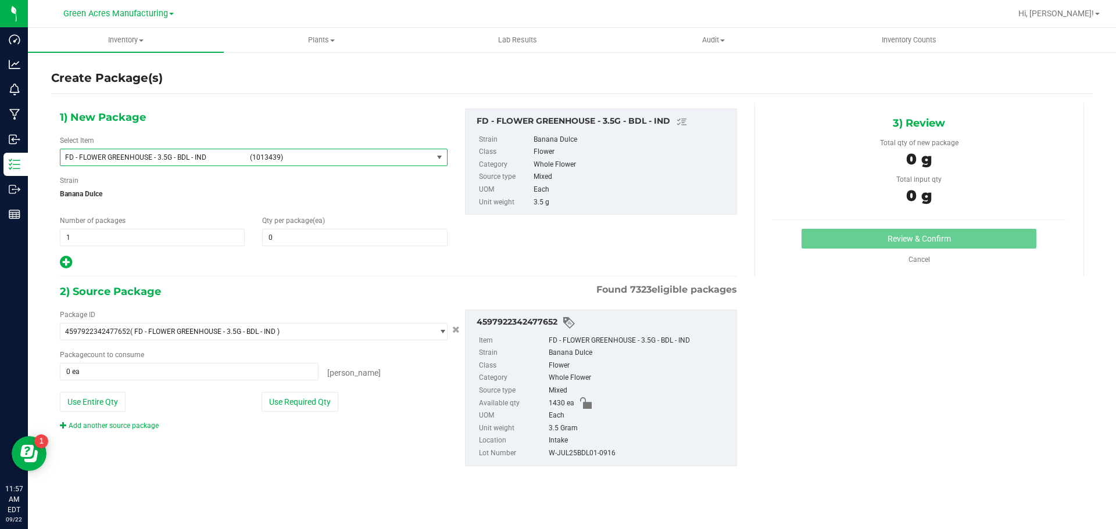
click at [230, 152] on span "FD - FLOWER GREENHOUSE - 3.5G - BDL - IND (1013439)" at bounding box center [246, 157] width 372 height 16
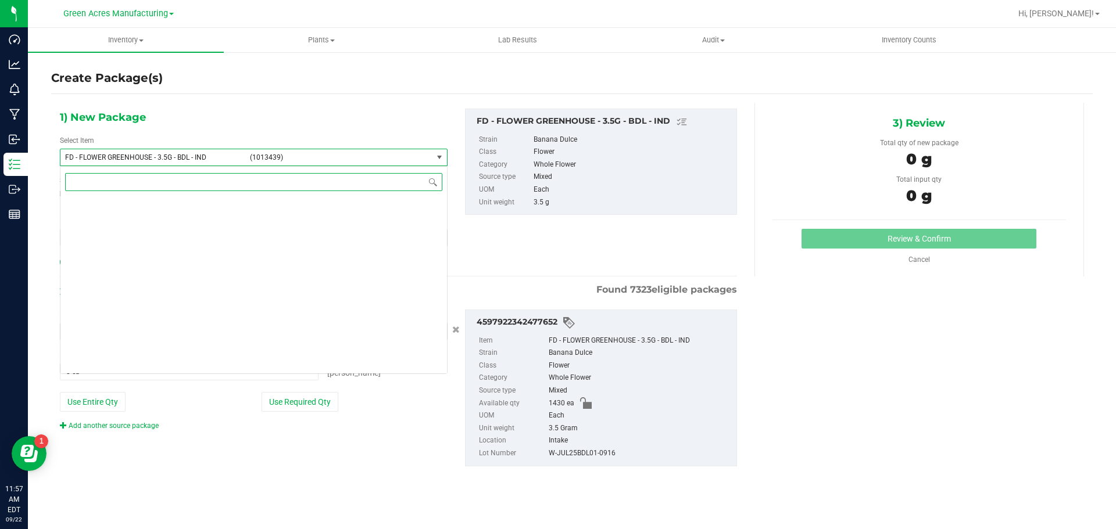
scroll to position [17689, 0]
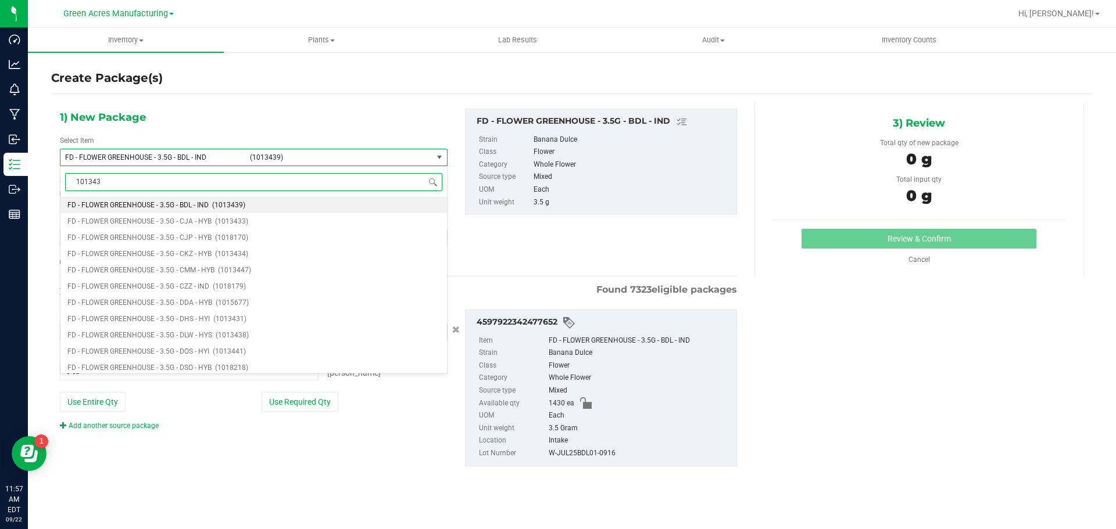
type input "1013439"
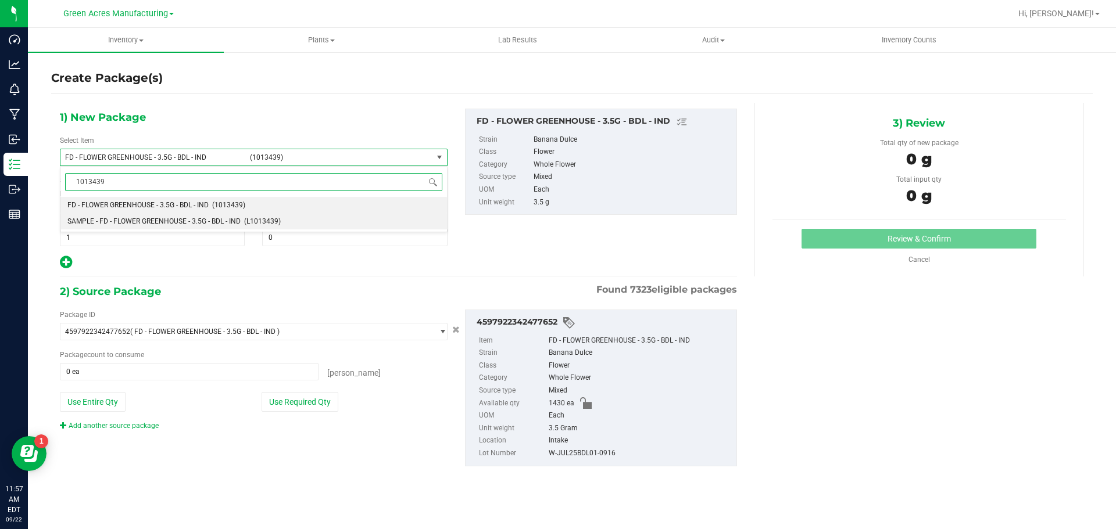
click at [191, 224] on span "SAMPLE - FD - FLOWER GREENHOUSE - 3.5G - BDL - IND" at bounding box center [153, 221] width 173 height 8
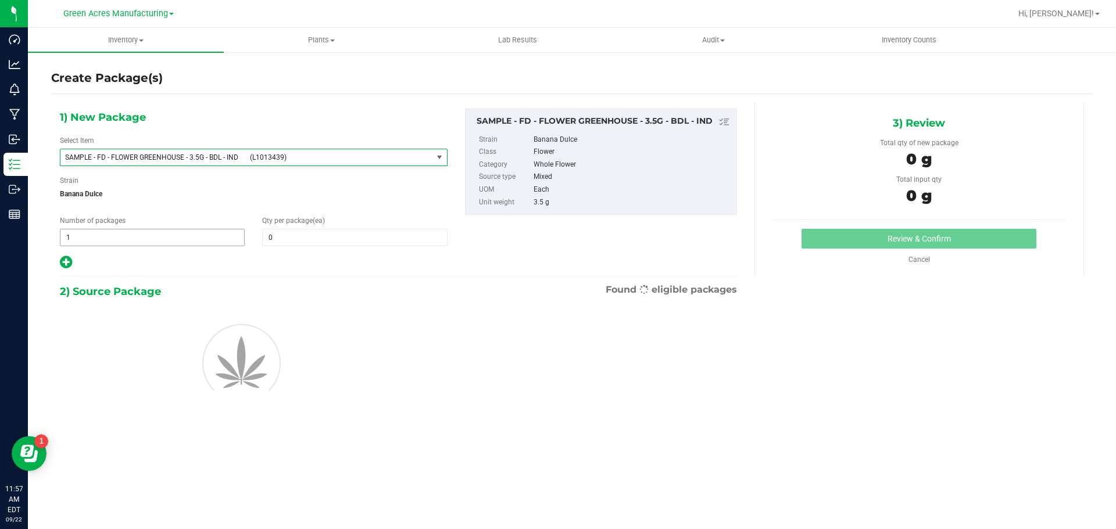
type input "0"
click at [140, 242] on span "1 1" at bounding box center [152, 237] width 185 height 17
type input "2"
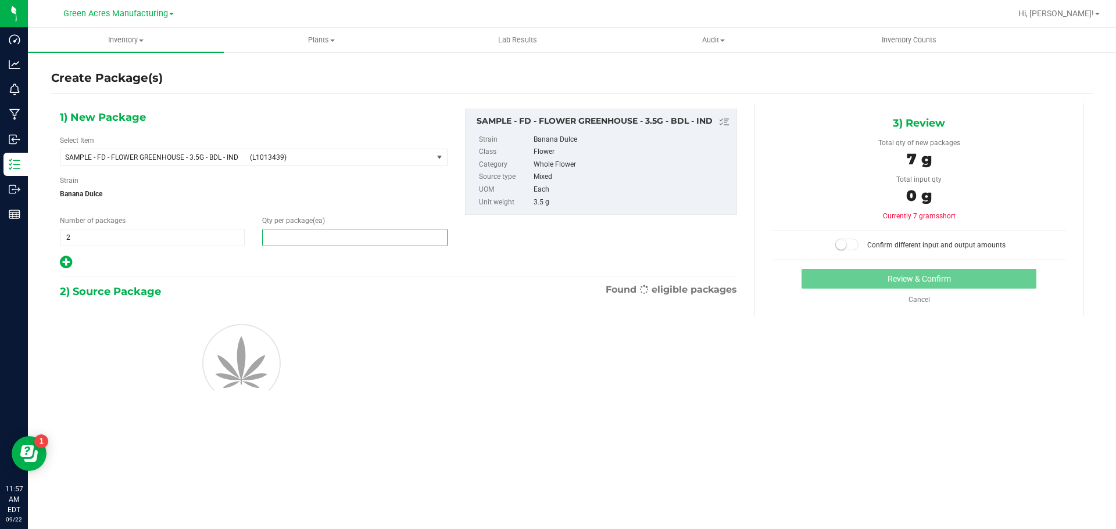
type input "1"
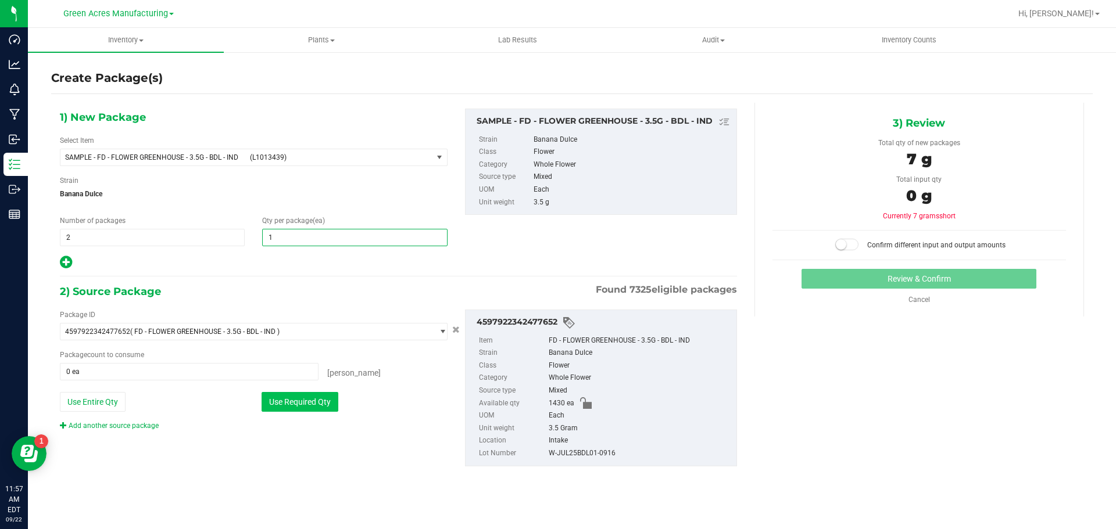
type input "1"
click at [297, 400] on button "Use Required Qty" at bounding box center [300, 402] width 77 height 20
type input "2 ea"
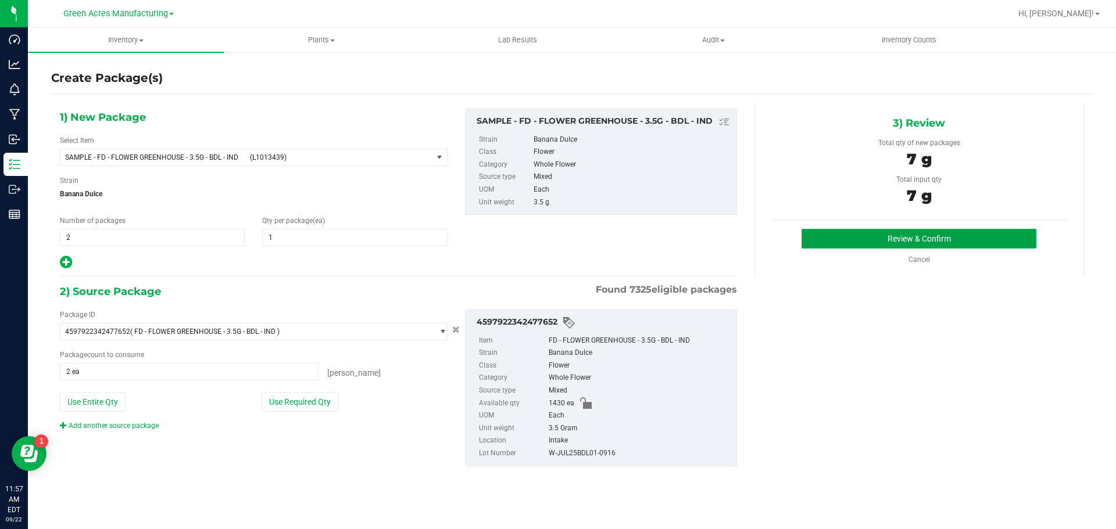
click at [834, 242] on button "Review & Confirm" at bounding box center [918, 239] width 235 height 20
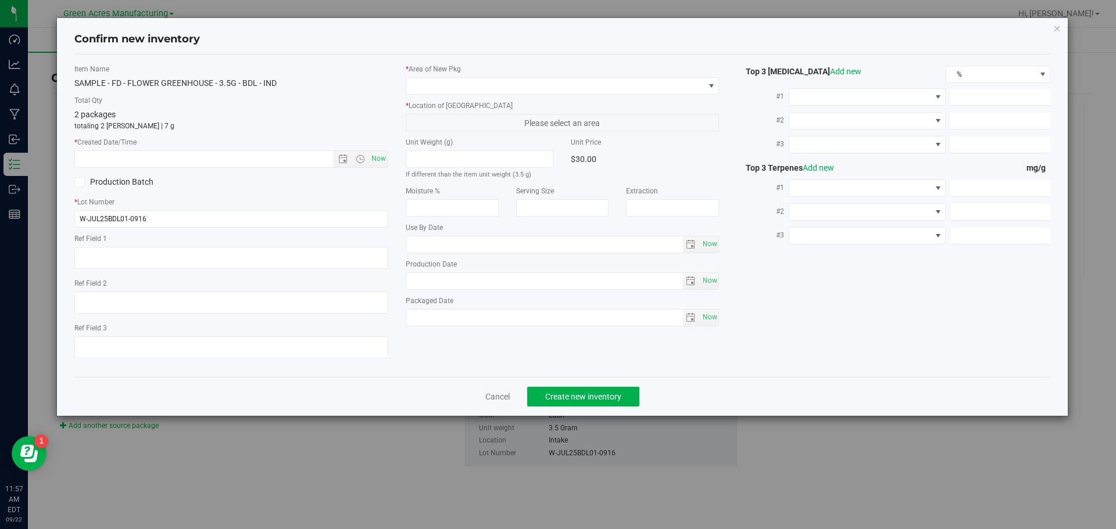
type textarea "DEP"
click at [384, 156] on span "Now" at bounding box center [378, 159] width 20 height 17
type input "[DATE] 11:57 AM"
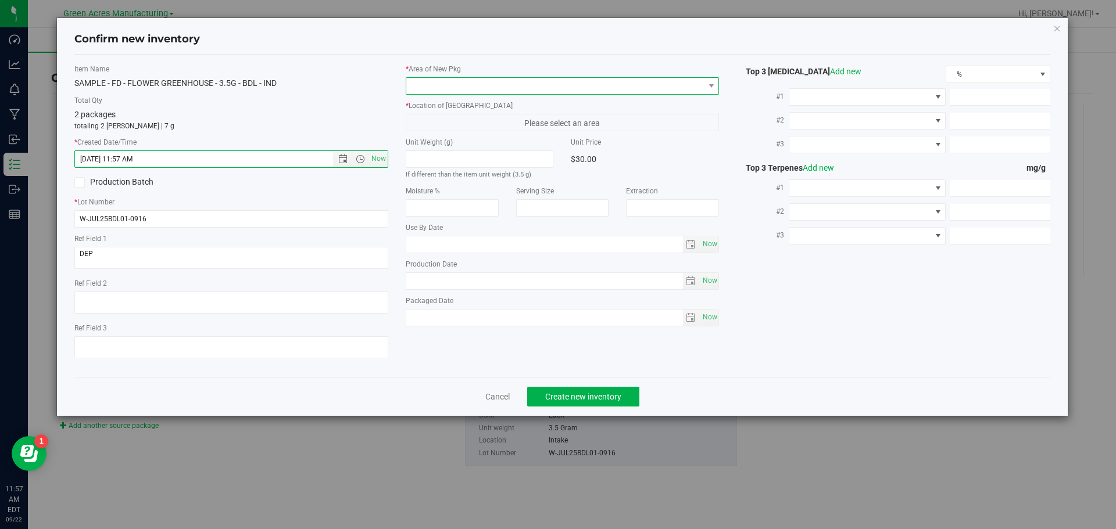
click at [452, 87] on span at bounding box center [555, 86] width 298 height 16
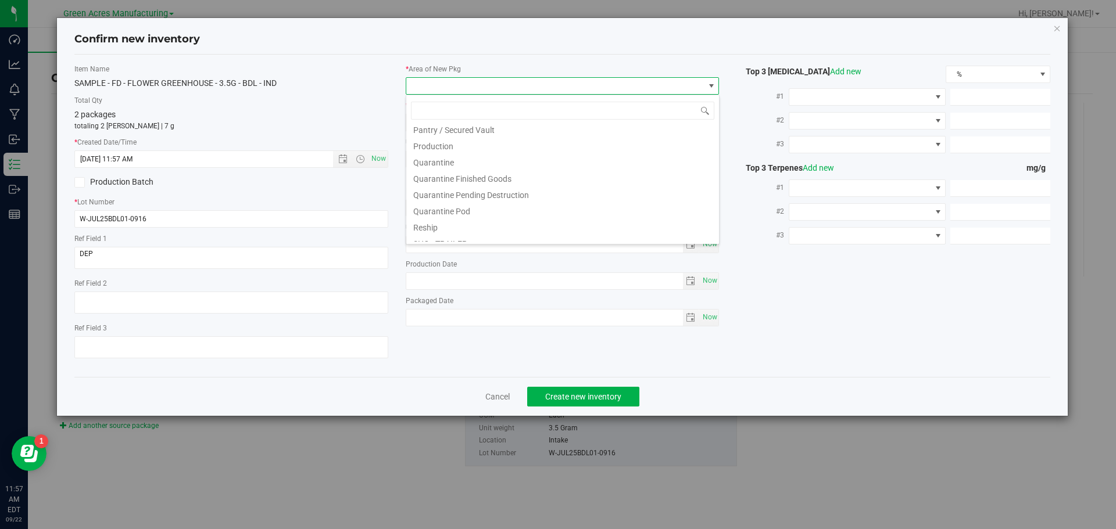
scroll to position [349, 0]
click at [477, 126] on li "Pantry / Secured Vault" at bounding box center [562, 127] width 313 height 16
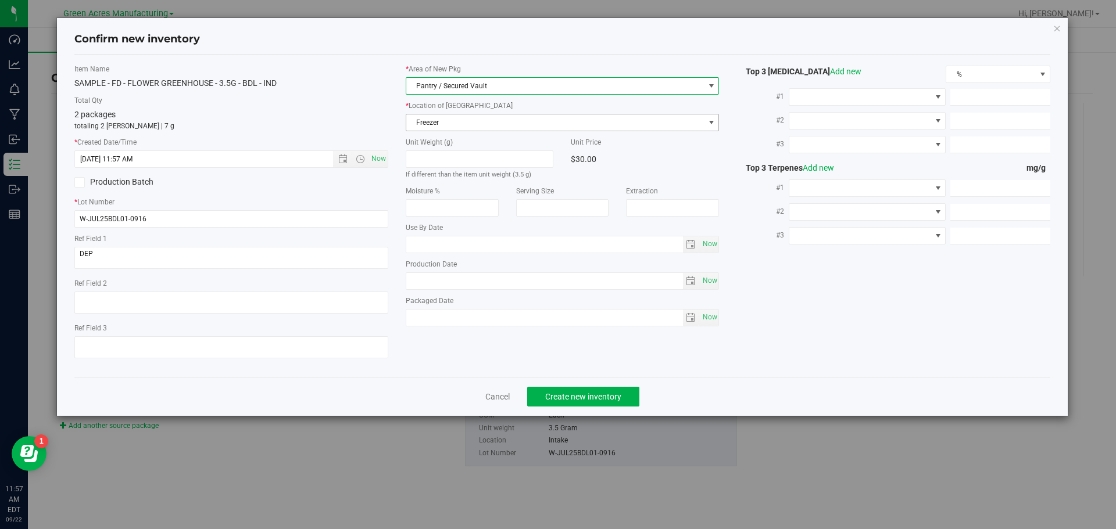
click at [477, 126] on span "Freezer" at bounding box center [555, 122] width 298 height 16
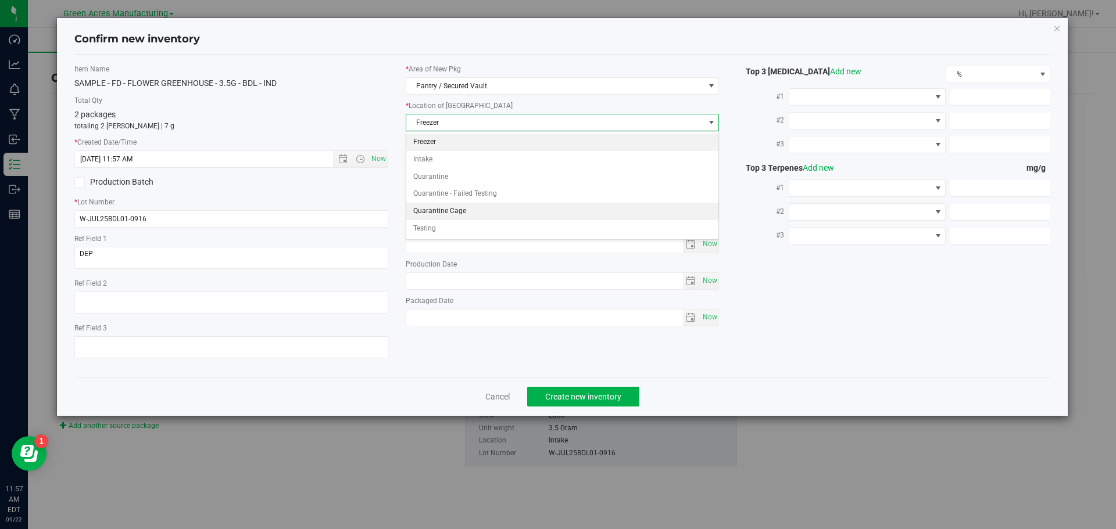
click at [477, 216] on li "Quarantine Cage" at bounding box center [562, 211] width 313 height 17
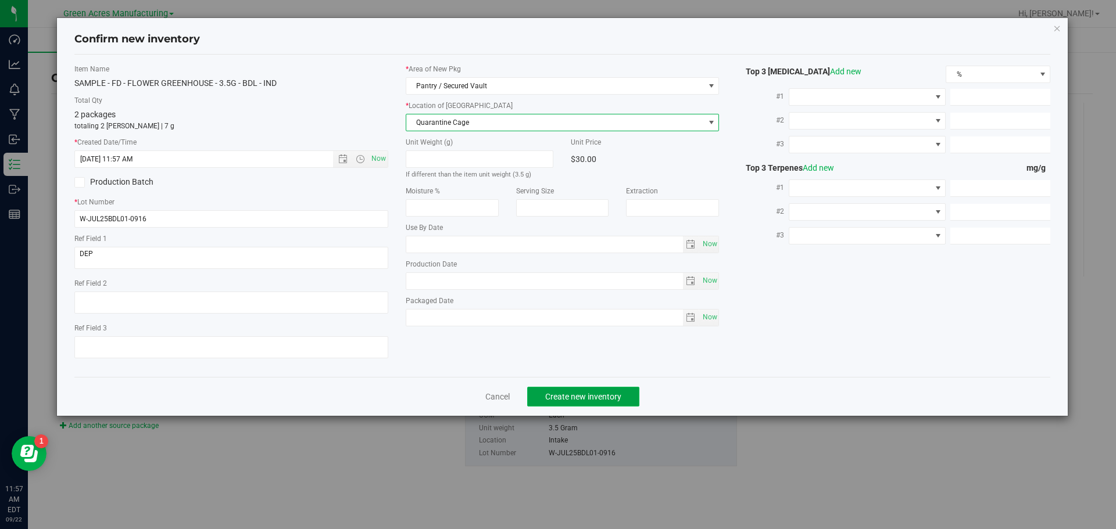
click at [597, 397] on span "Create new inventory" at bounding box center [583, 396] width 76 height 9
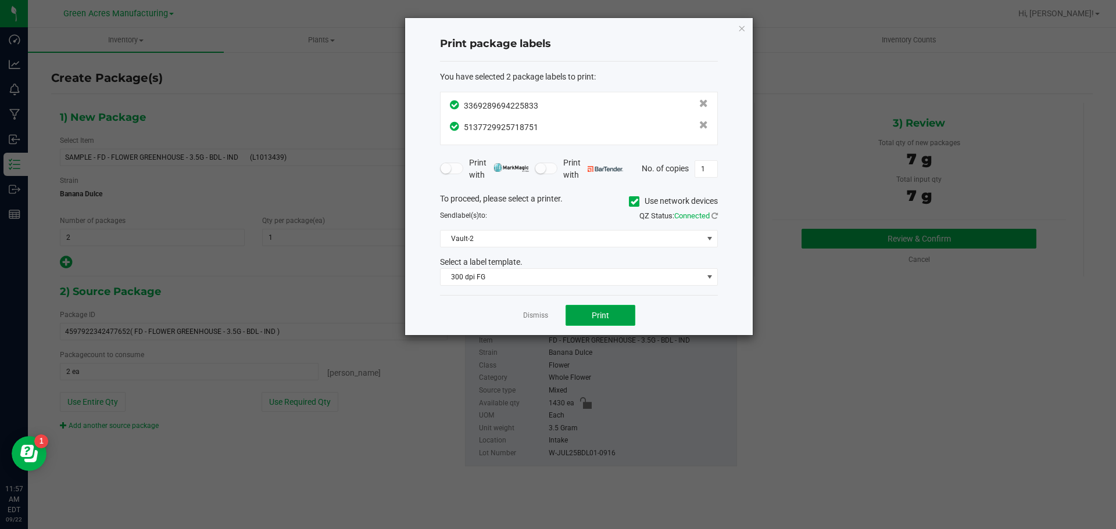
click at [599, 318] on span "Print" at bounding box center [600, 315] width 17 height 9
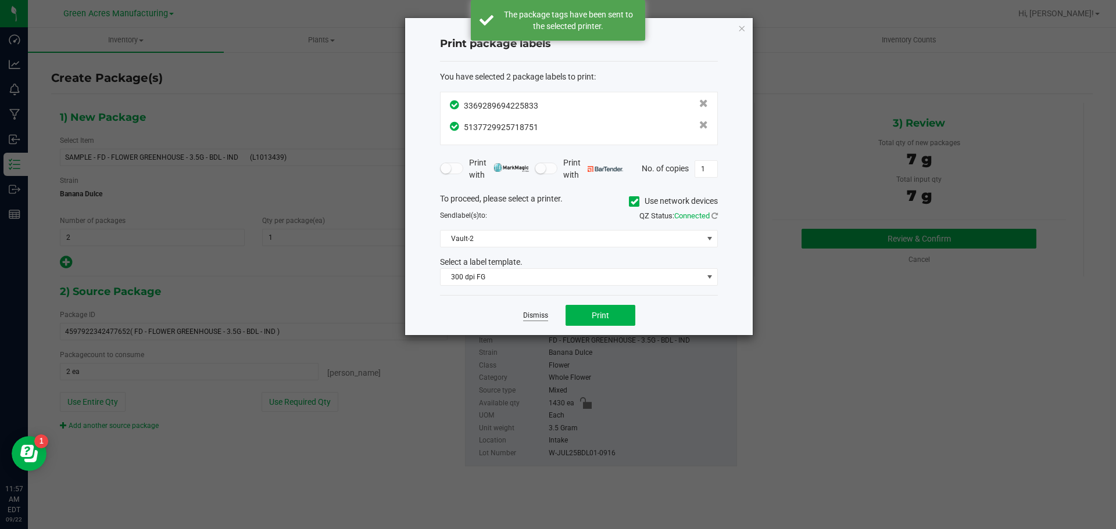
click at [535, 313] on link "Dismiss" at bounding box center [535, 316] width 25 height 10
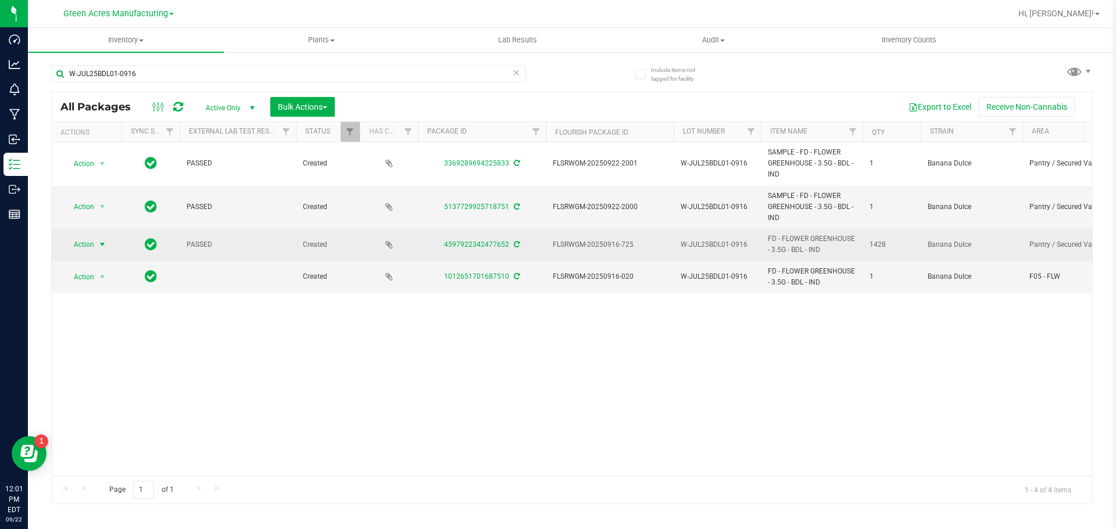
click at [83, 249] on span "Action" at bounding box center [78, 245] width 31 height 16
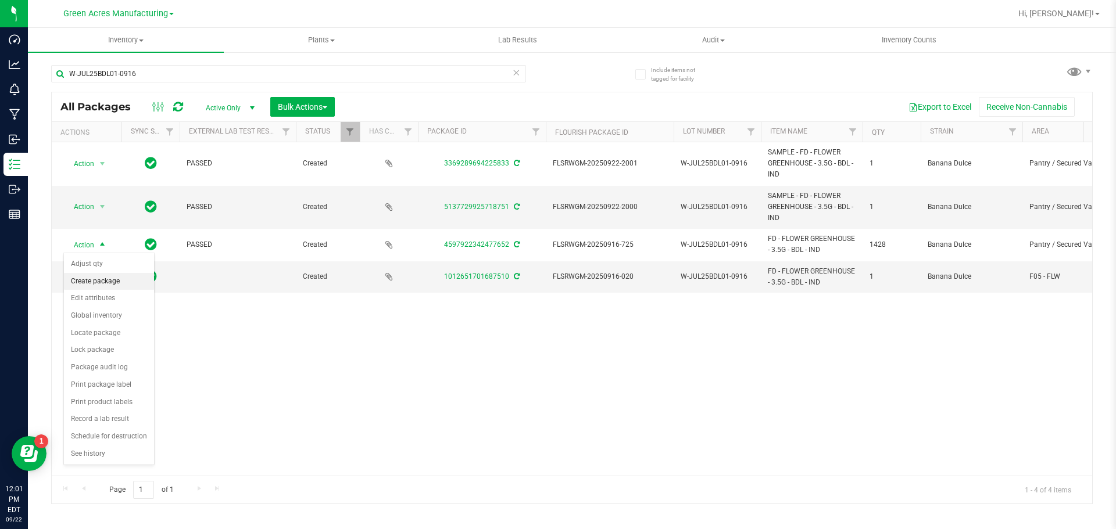
click at [106, 284] on li "Create package" at bounding box center [109, 281] width 90 height 17
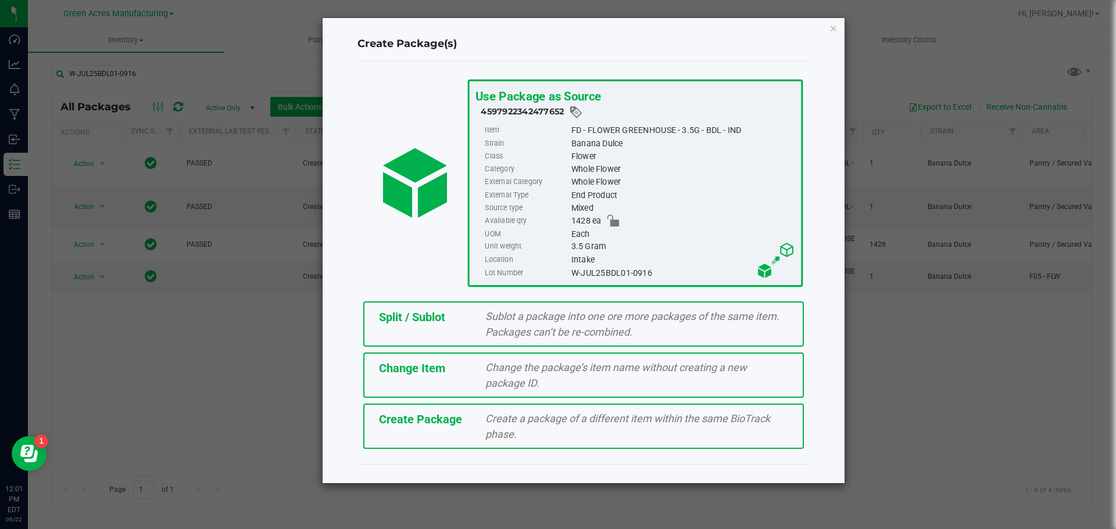
click at [424, 323] on span "Split / Sublot" at bounding box center [412, 317] width 66 height 14
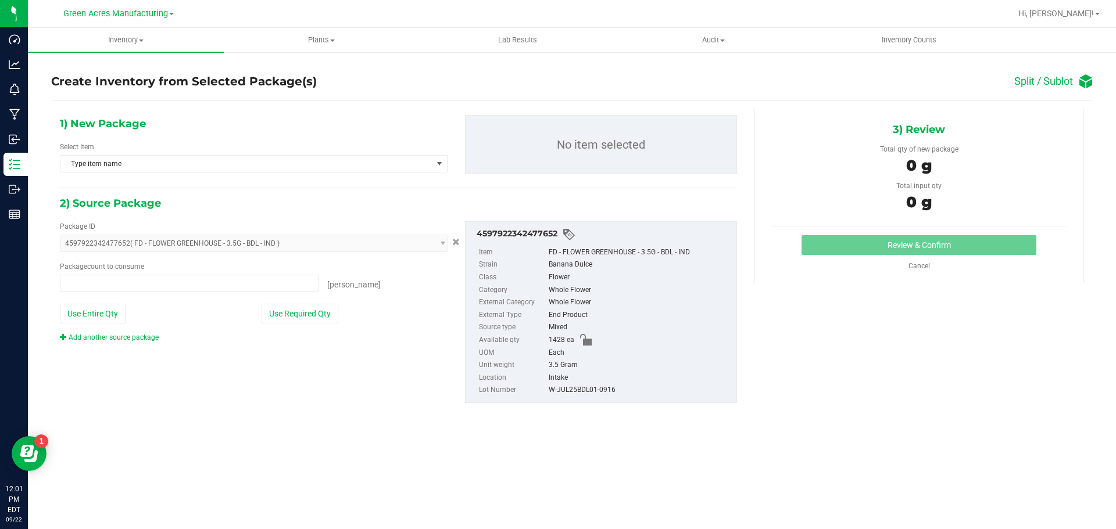
type input "0 ea"
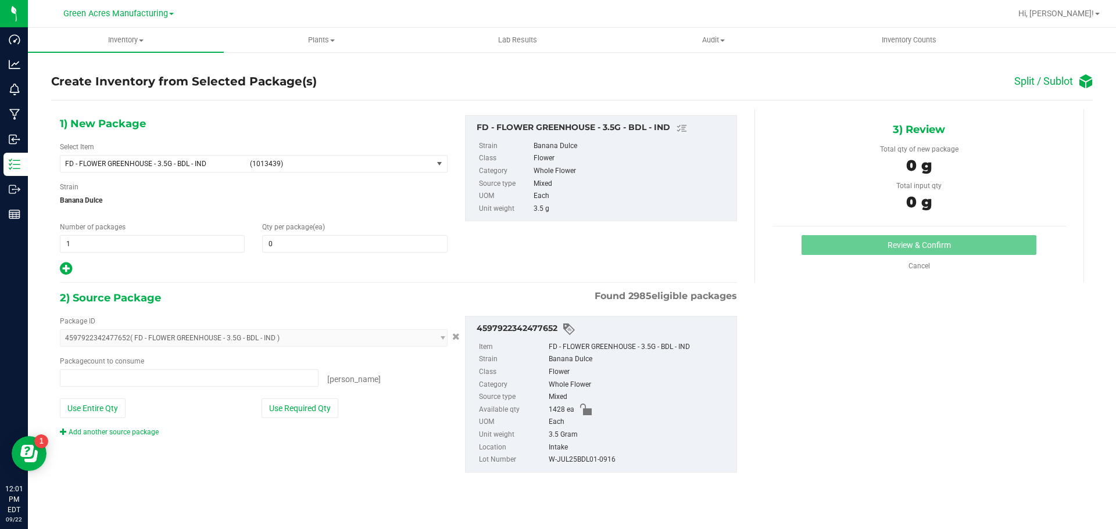
type input "0 ea"
click at [108, 246] on span "1 1" at bounding box center [152, 243] width 185 height 17
type input "1"
type input "71"
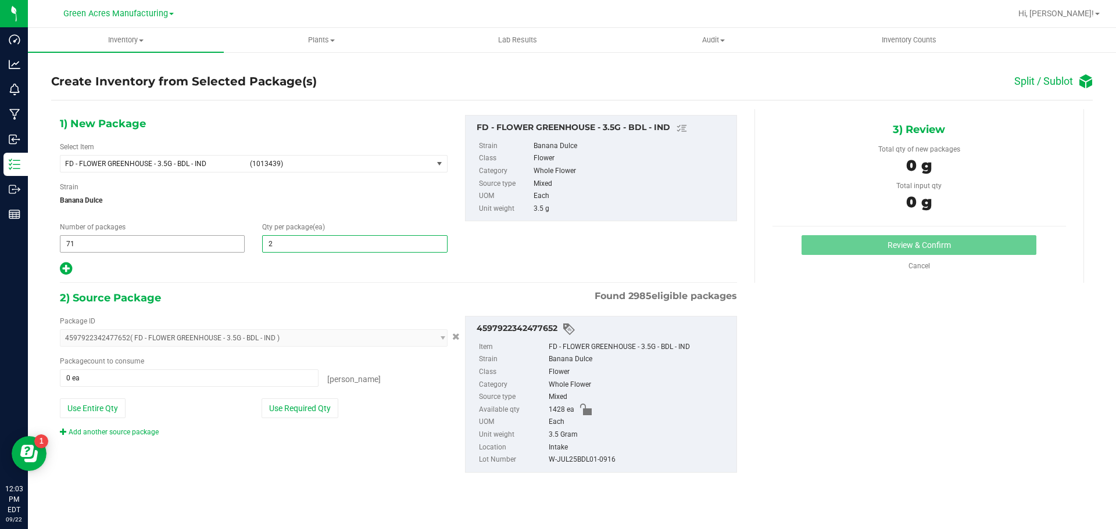
type input "20"
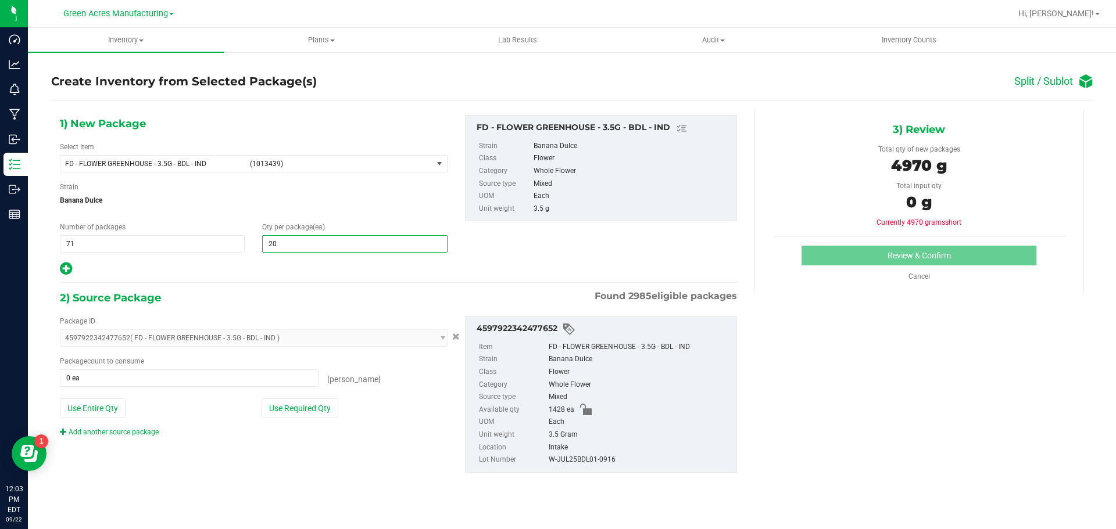
click at [60, 270] on icon at bounding box center [66, 269] width 12 height 15
type input "20"
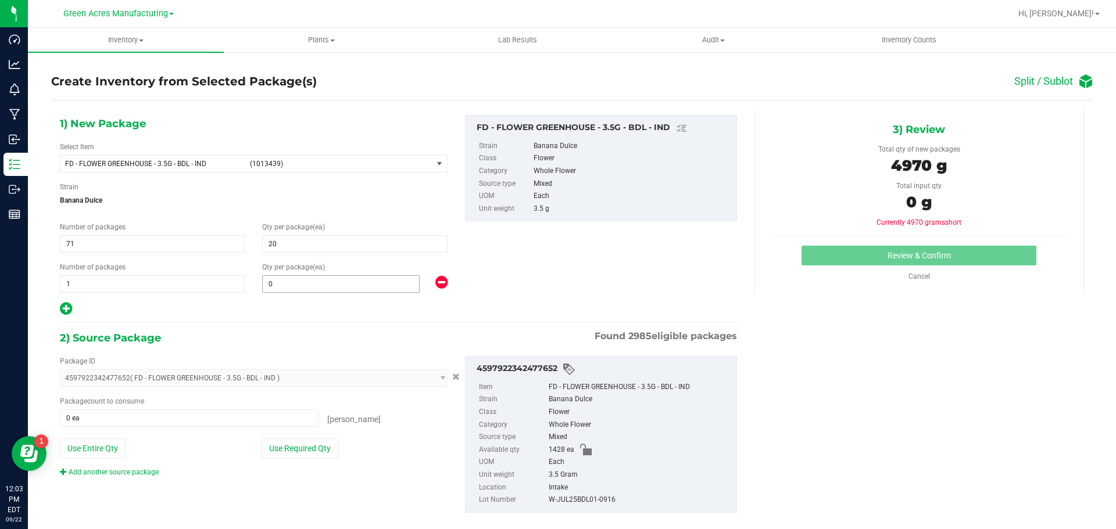
click at [327, 292] on span "0 0" at bounding box center [341, 283] width 158 height 17
click at [309, 284] on span at bounding box center [341, 283] width 158 height 17
type input "18"
click at [271, 454] on button "Use Required Qty" at bounding box center [300, 449] width 77 height 20
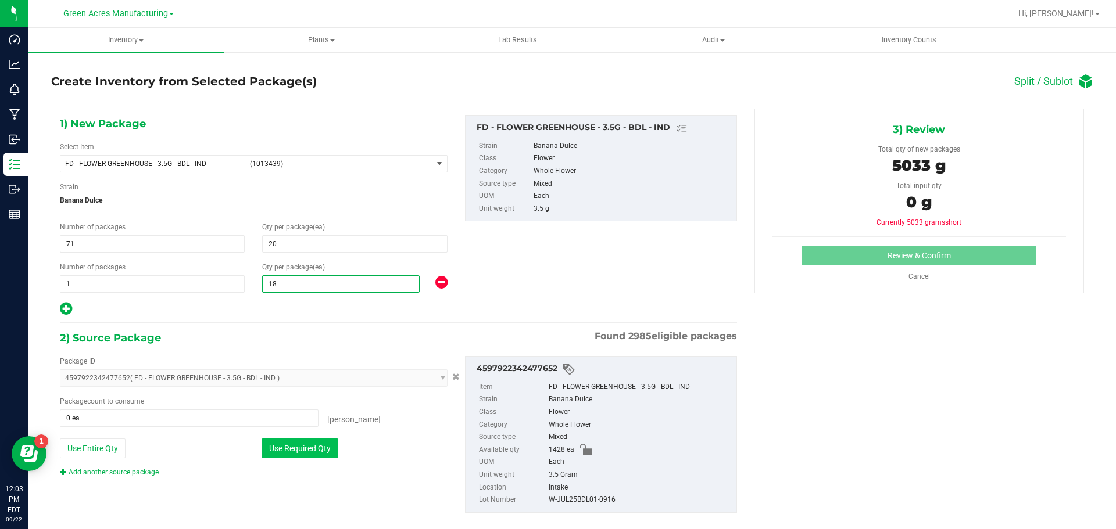
type input "1428 ea"
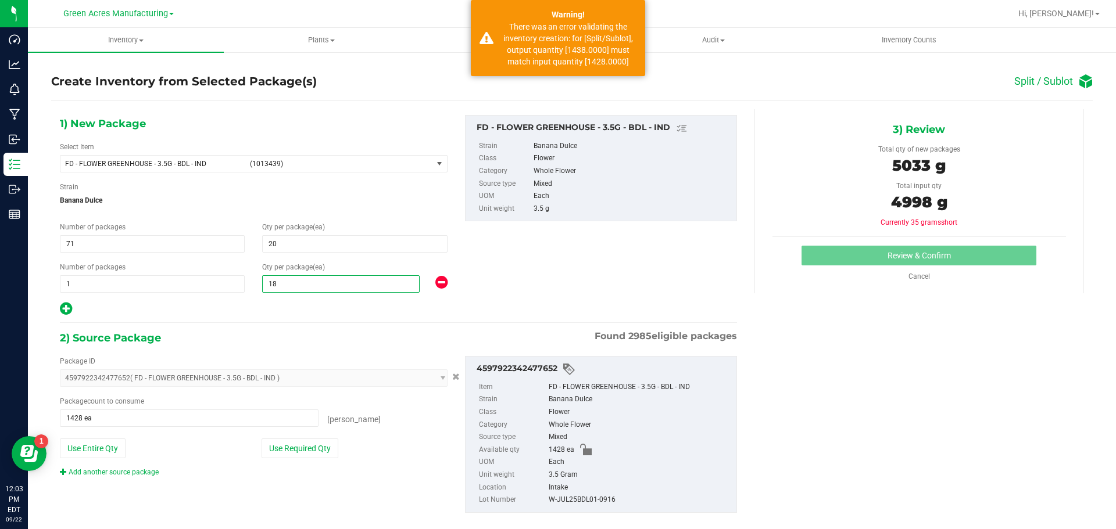
click at [292, 281] on span "18 18" at bounding box center [341, 283] width 158 height 17
type input "1"
type input "8"
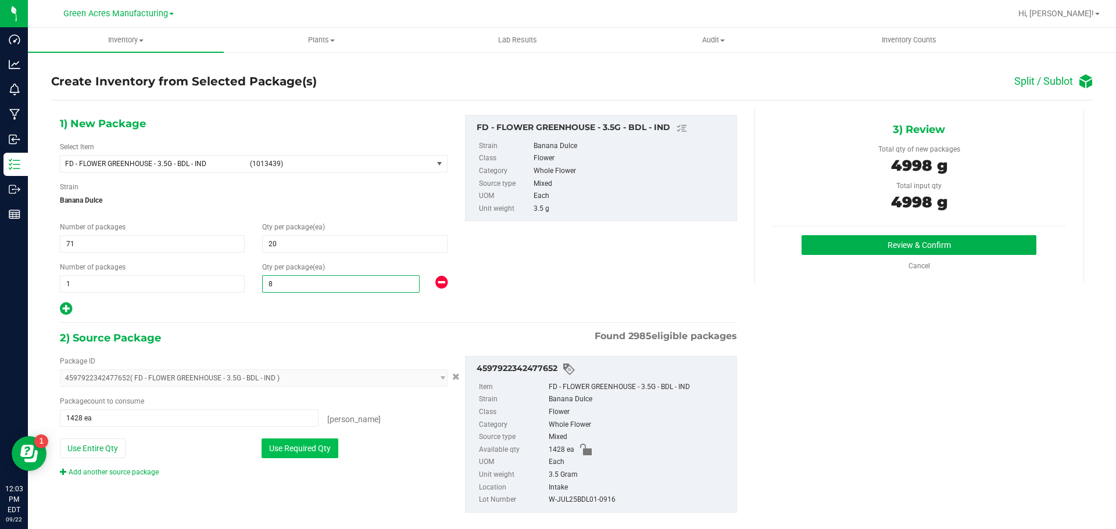
type input "8"
click at [284, 449] on button "Use Required Qty" at bounding box center [300, 449] width 77 height 20
click at [978, 244] on button "Review & Confirm" at bounding box center [918, 245] width 235 height 20
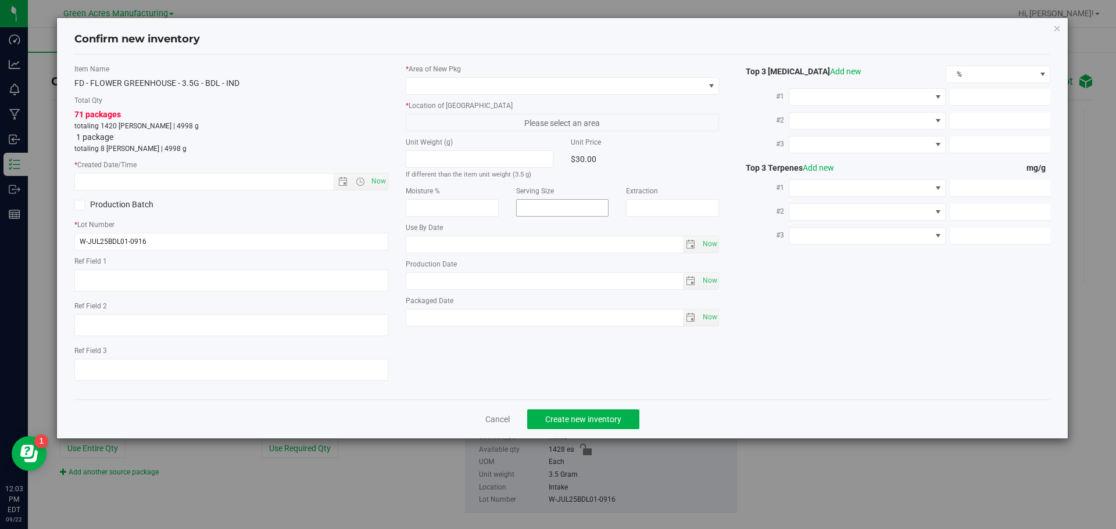
type textarea "DEP"
click at [381, 180] on span "Now" at bounding box center [378, 181] width 20 height 17
type input "9/22/2025 12:03 PM"
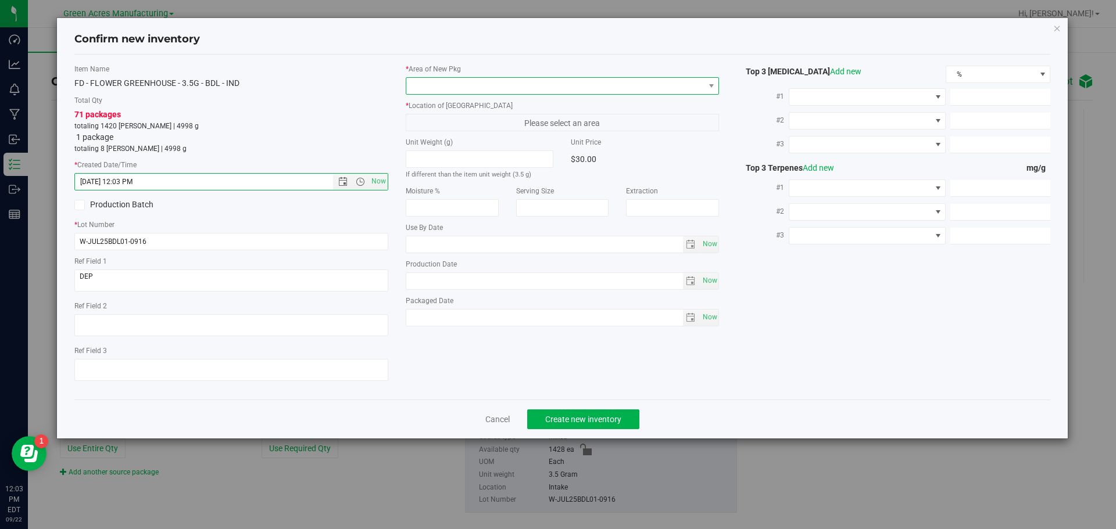
click at [482, 84] on span at bounding box center [555, 86] width 298 height 16
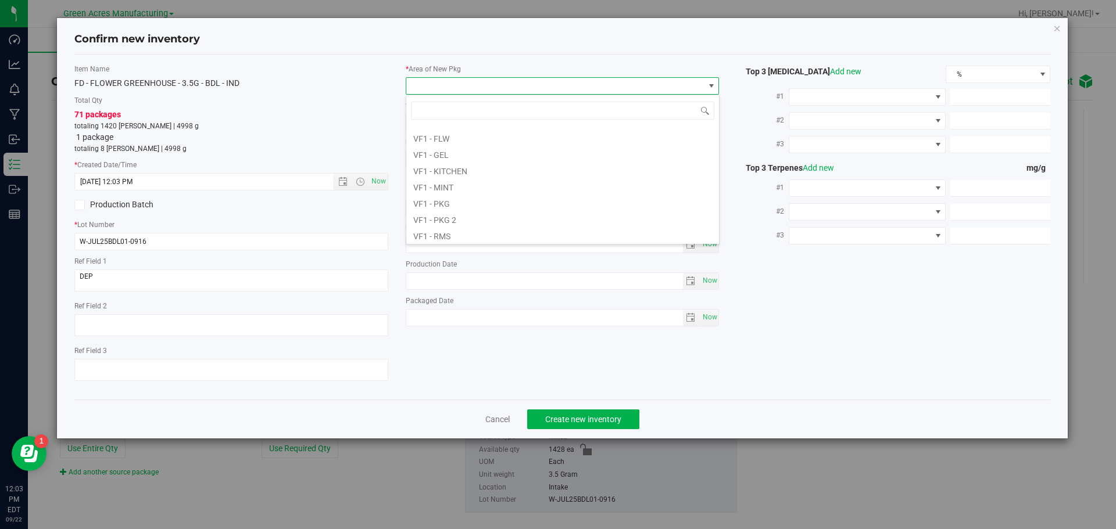
scroll to position [584, 0]
click at [476, 220] on li "VF2 - WHS" at bounding box center [562, 217] width 313 height 16
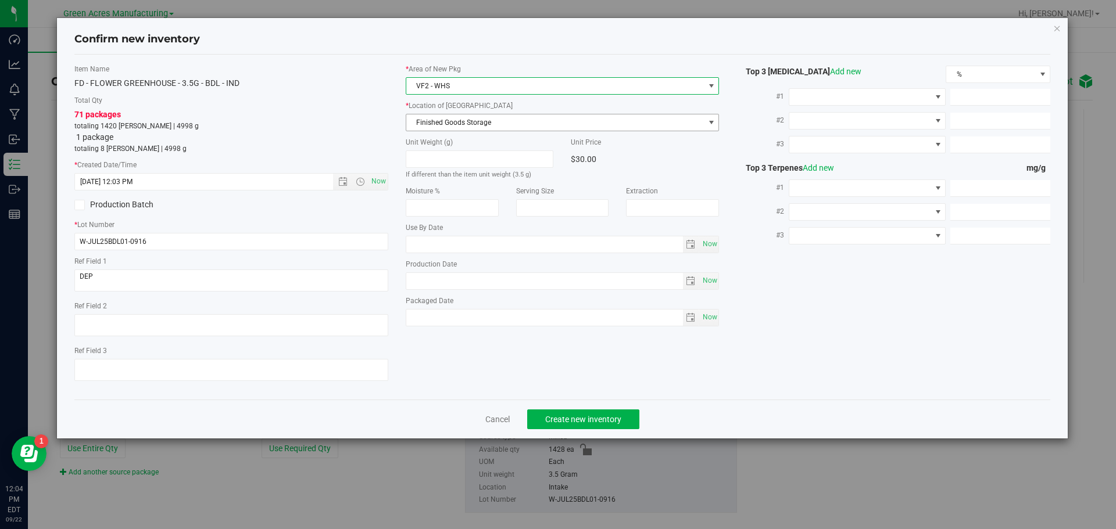
click at [489, 130] on span "Finished Goods Storage" at bounding box center [563, 122] width 314 height 17
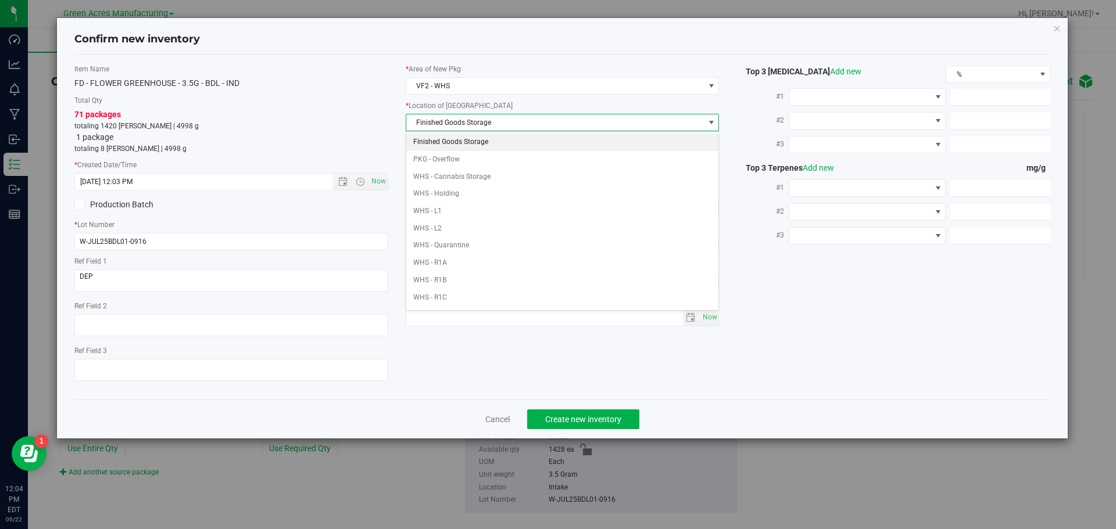
click at [493, 143] on li "Finished Goods Storage" at bounding box center [562, 142] width 313 height 17
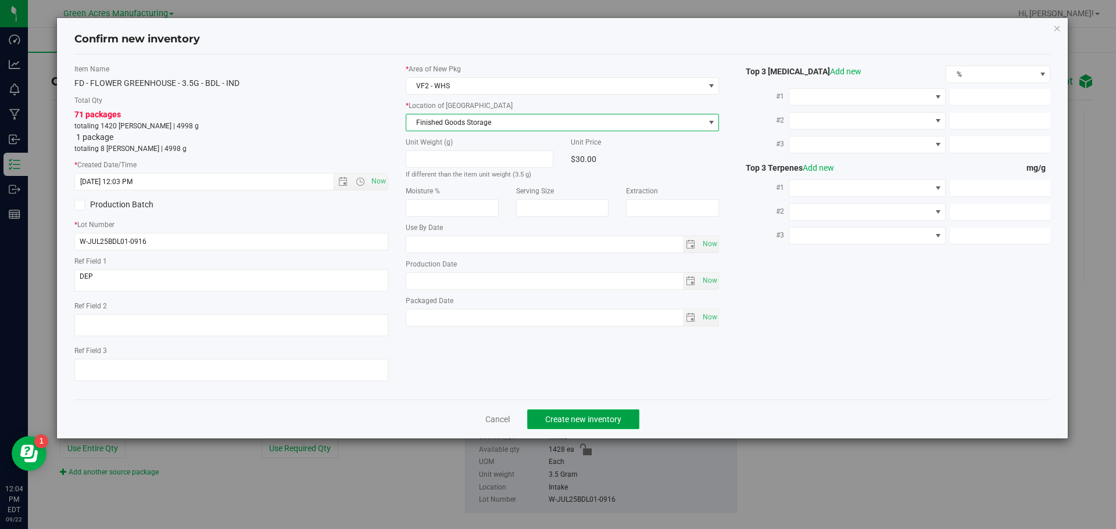
click at [607, 420] on span "Create new inventory" at bounding box center [583, 419] width 76 height 9
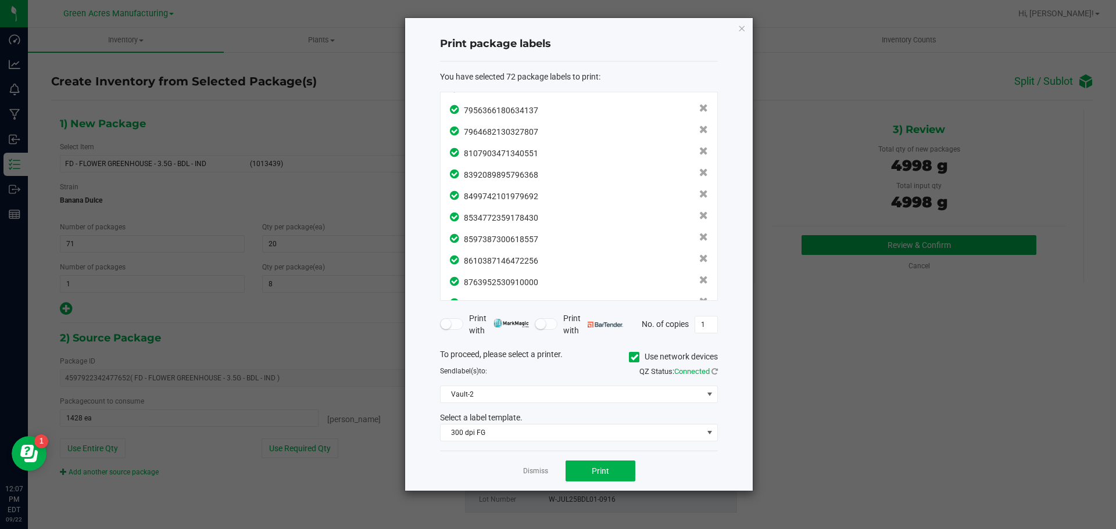
scroll to position [1350, 0]
click at [610, 461] on button "Print" at bounding box center [601, 471] width 70 height 21
click at [533, 474] on link "Dismiss" at bounding box center [535, 472] width 25 height 10
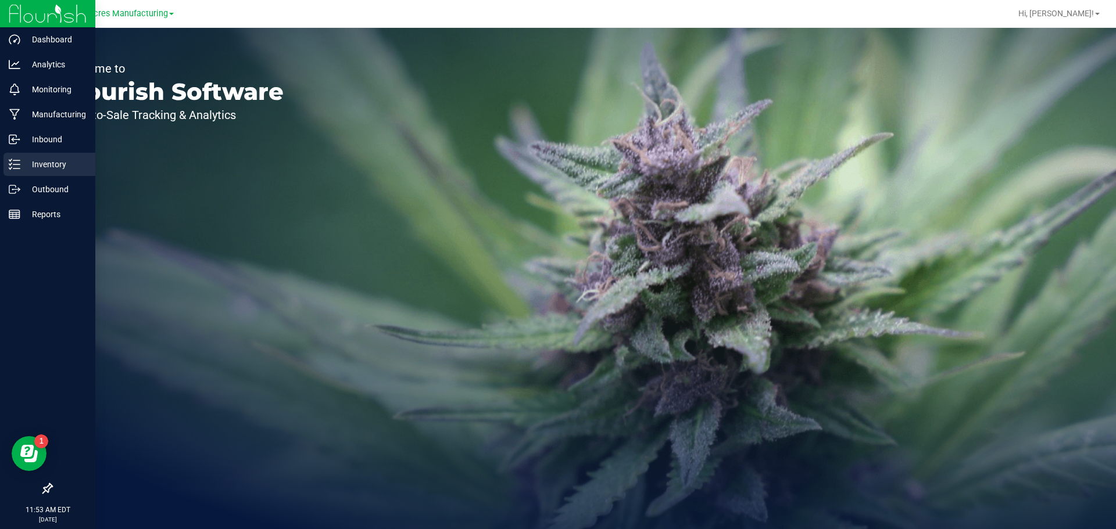
click at [24, 166] on p "Inventory" at bounding box center [55, 165] width 70 height 14
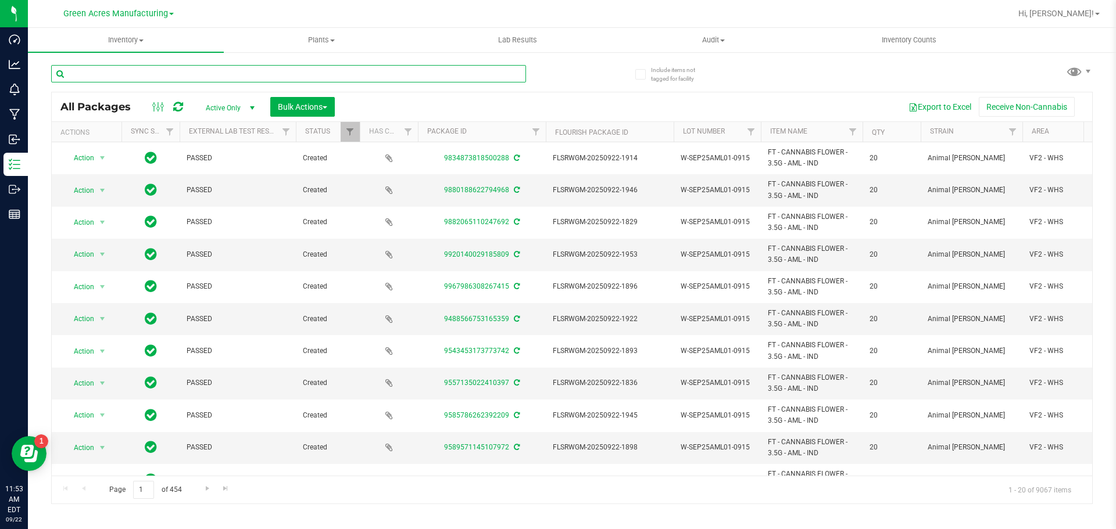
click at [94, 81] on input "text" at bounding box center [288, 73] width 475 height 17
paste input "W-JUL25DDA01-0916"
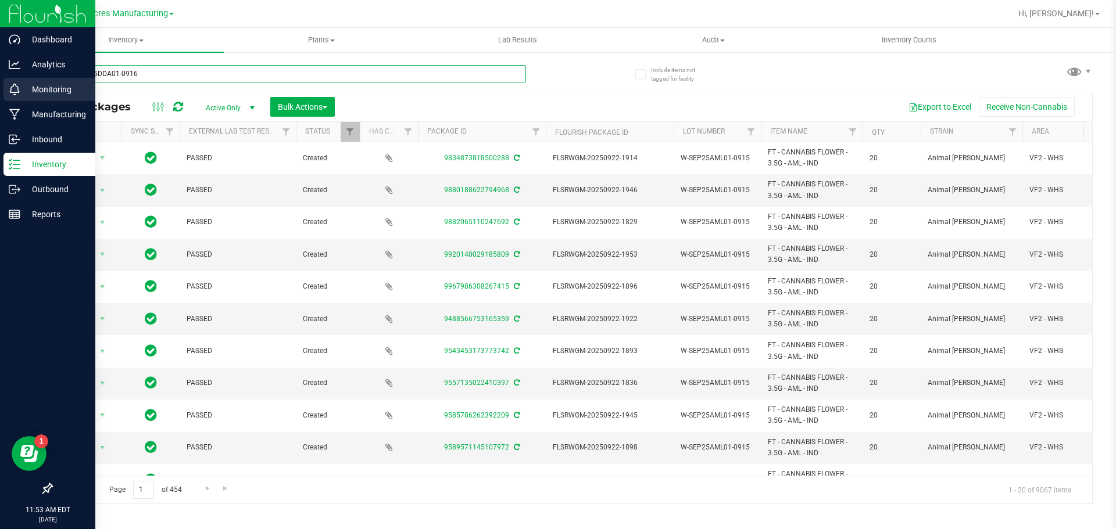
type input "W-JUL25DDA01-0916"
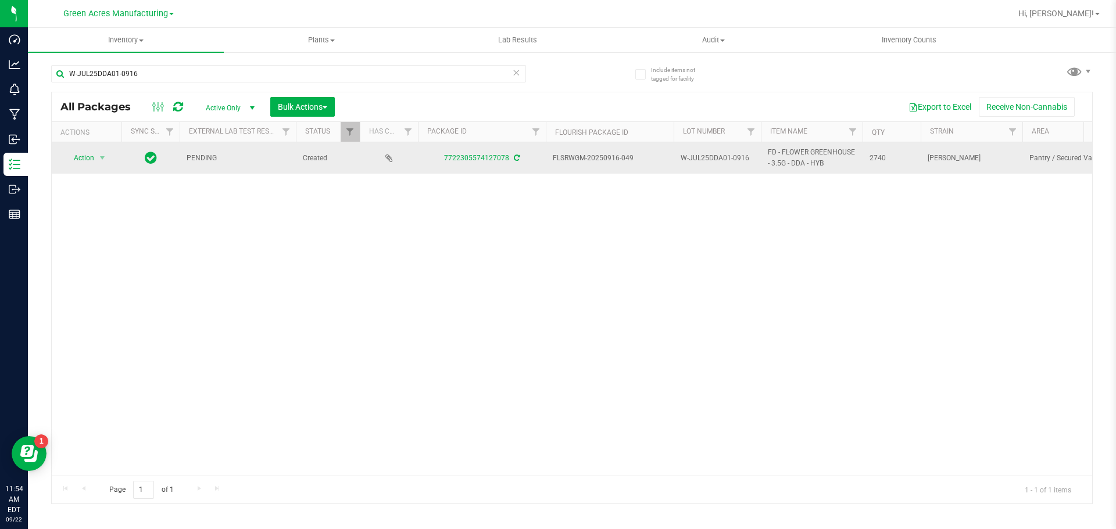
click at [515, 159] on icon at bounding box center [517, 158] width 6 height 7
click at [105, 162] on span "select" at bounding box center [102, 157] width 9 height 9
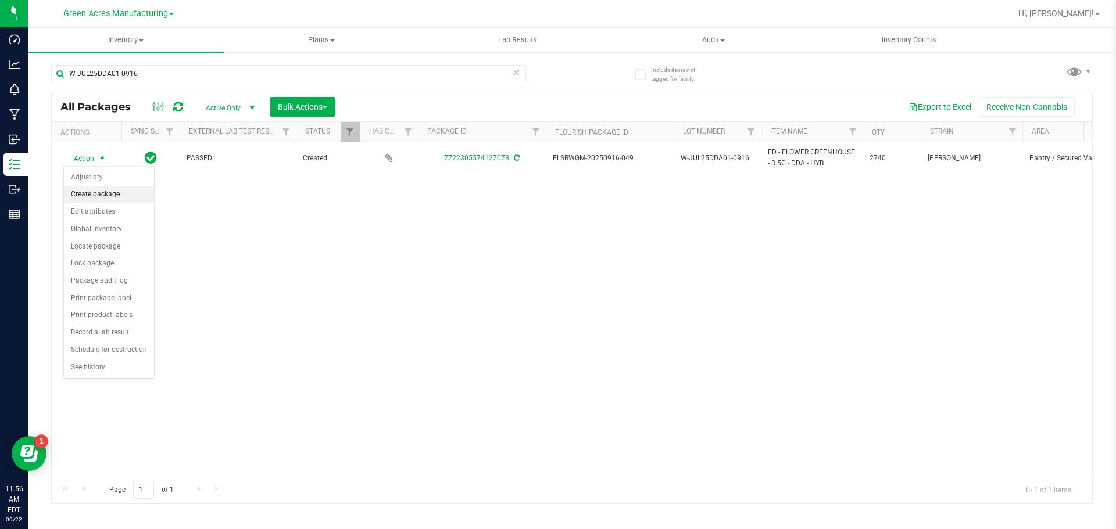
click at [123, 198] on li "Create package" at bounding box center [109, 194] width 90 height 17
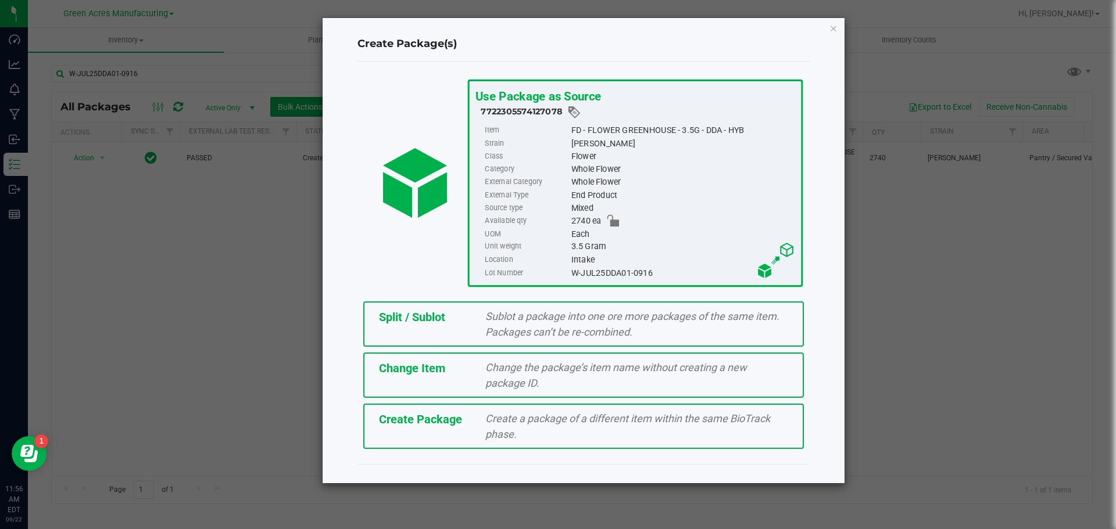
click at [426, 424] on span "Create Package" at bounding box center [420, 420] width 83 height 14
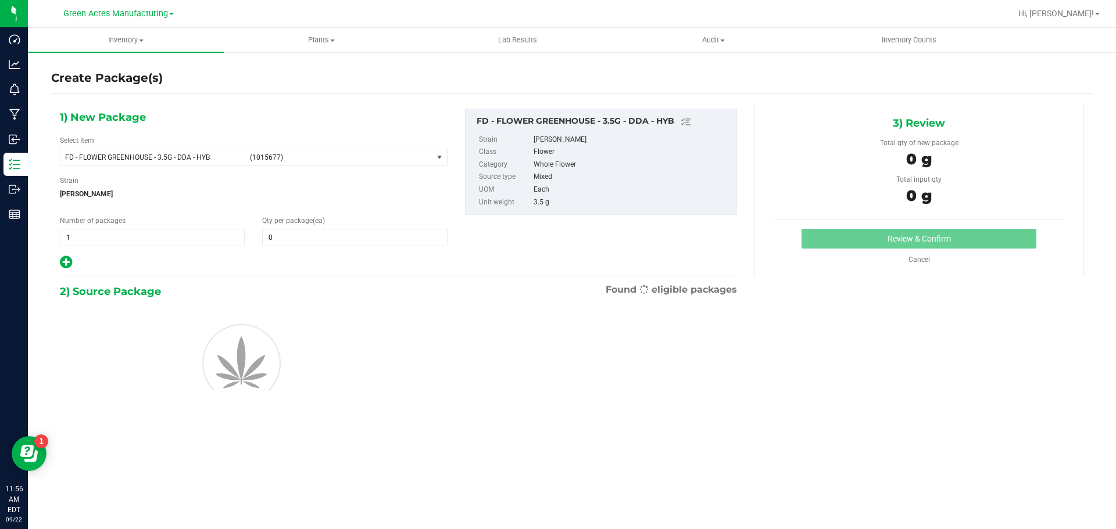
type input "0"
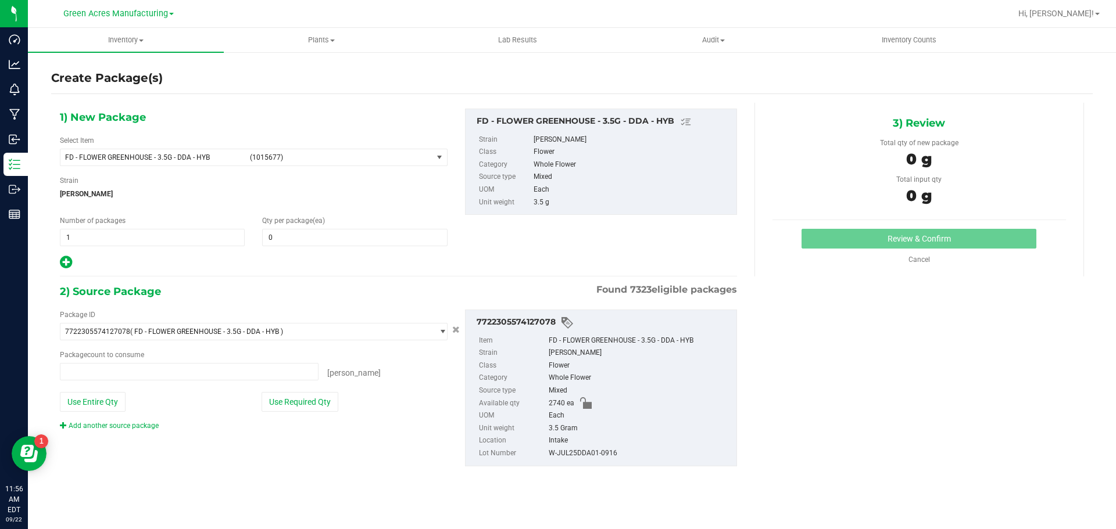
type input "0 ea"
click at [306, 158] on span "(1015677)" at bounding box center [339, 157] width 178 height 8
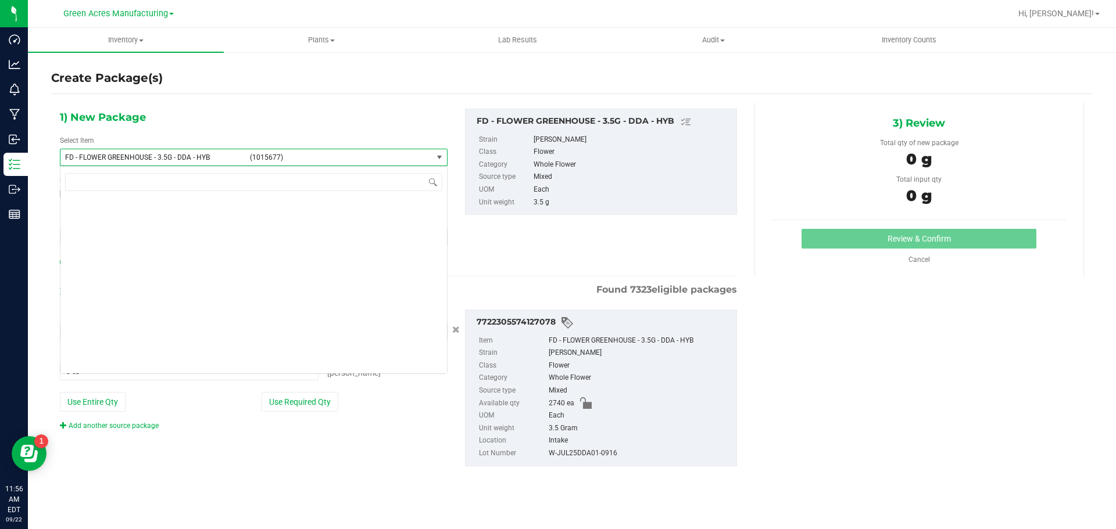
scroll to position [17787, 0]
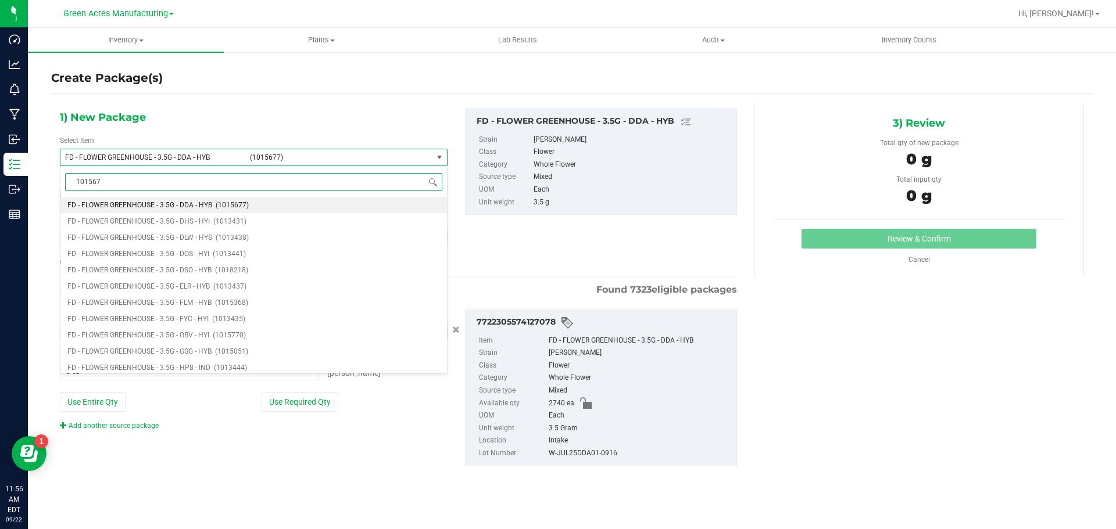
type input "1015677"
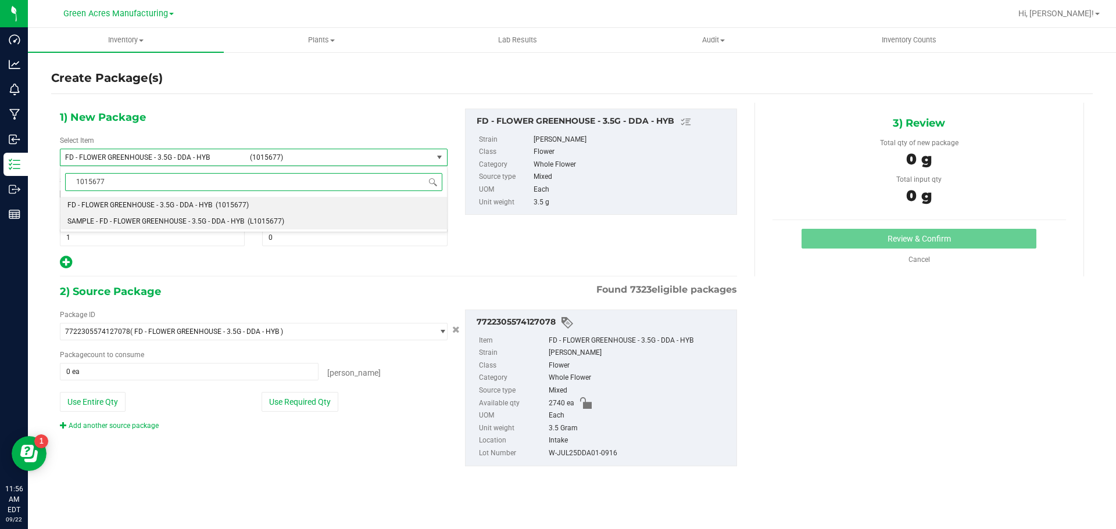
click at [248, 217] on span "(L1015677)" at bounding box center [266, 221] width 37 height 8
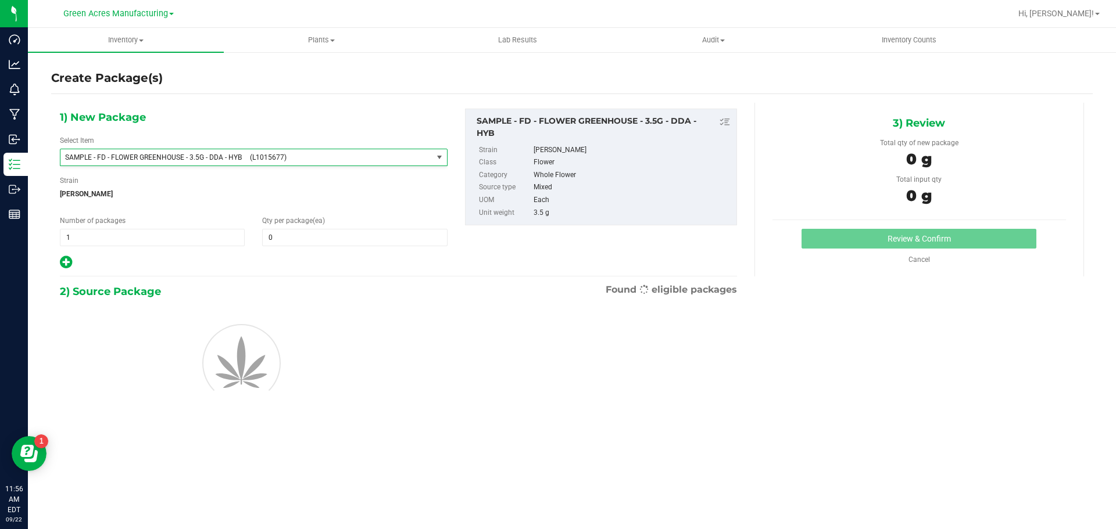
type input "0"
click at [159, 227] on div "Number of packages 1 1" at bounding box center [152, 231] width 202 height 31
click at [154, 237] on span "1 1" at bounding box center [152, 237] width 185 height 17
type input "2"
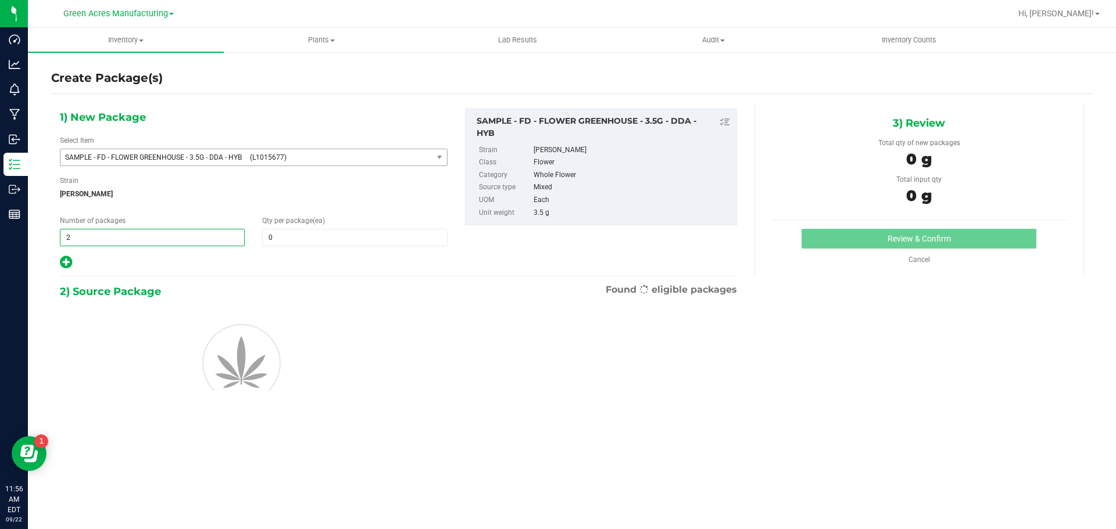
type input "2"
type input "1"
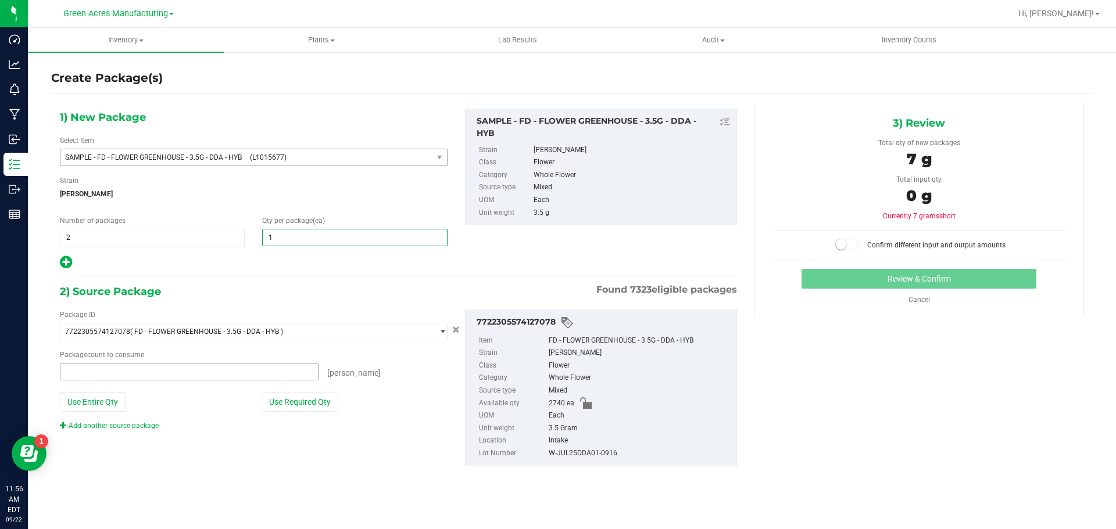
type input "0 ea"
type input "1"
click at [298, 407] on button "Use Required Qty" at bounding box center [300, 402] width 77 height 20
type input "2 ea"
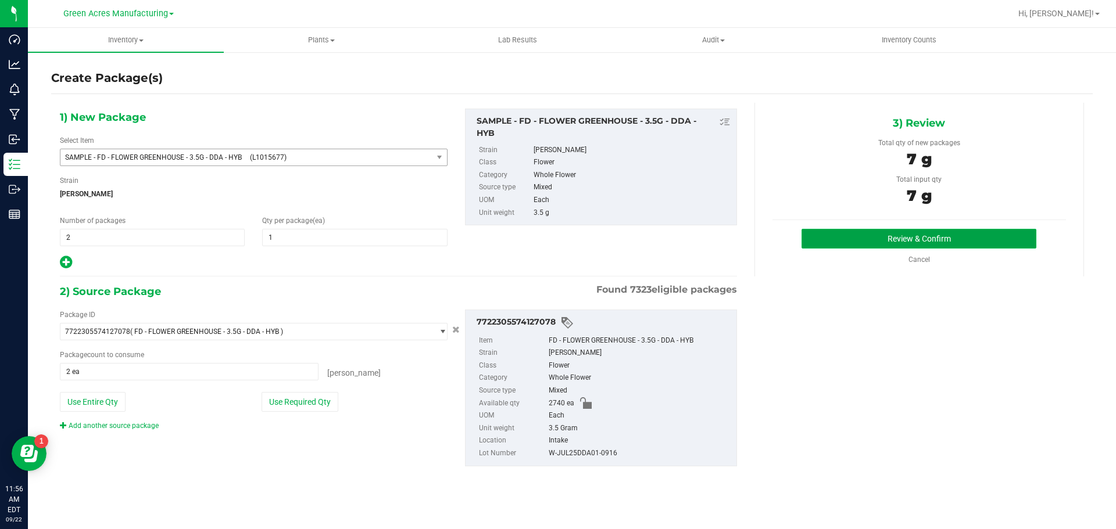
click at [826, 237] on button "Review & Confirm" at bounding box center [918, 239] width 235 height 20
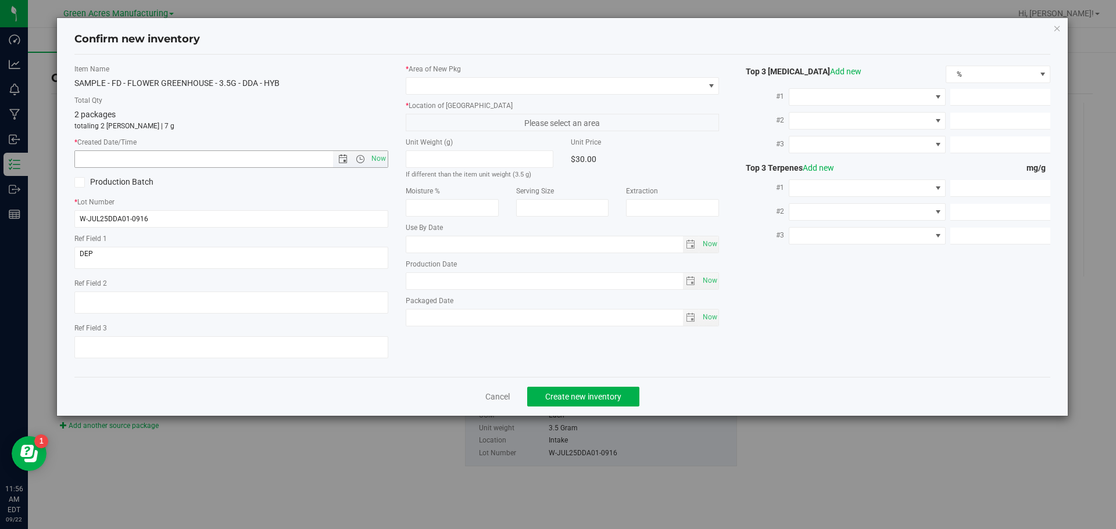
drag, startPoint x: 378, startPoint y: 165, endPoint x: 401, endPoint y: 154, distance: 25.7
click at [377, 165] on span "Now" at bounding box center [378, 159] width 20 height 17
type input "9/22/2025 11:56 AM"
click at [489, 88] on span at bounding box center [555, 86] width 298 height 16
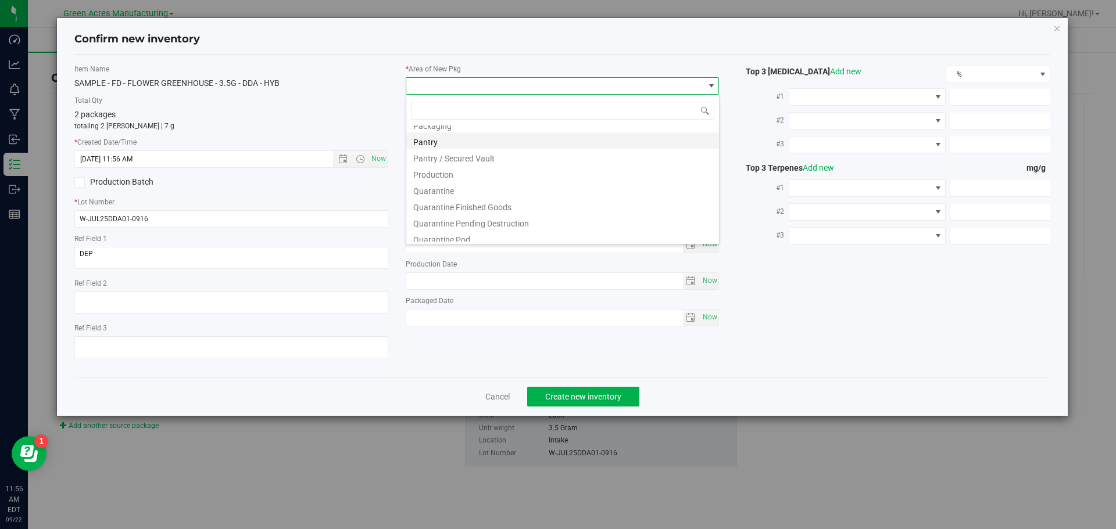
scroll to position [293, 0]
click at [474, 184] on li "Pantry / Secured Vault" at bounding box center [562, 182] width 313 height 16
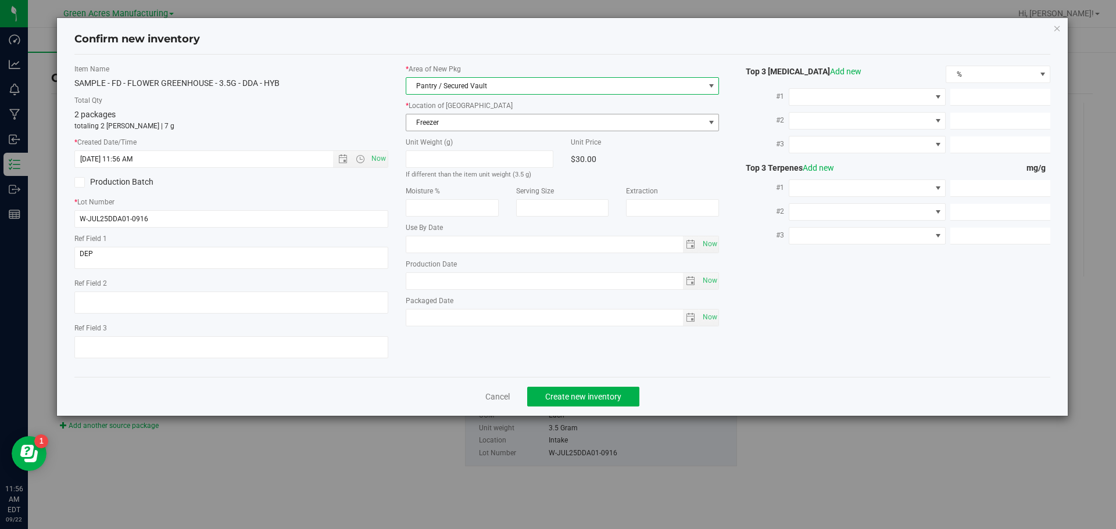
click at [470, 120] on span "Freezer" at bounding box center [555, 122] width 298 height 16
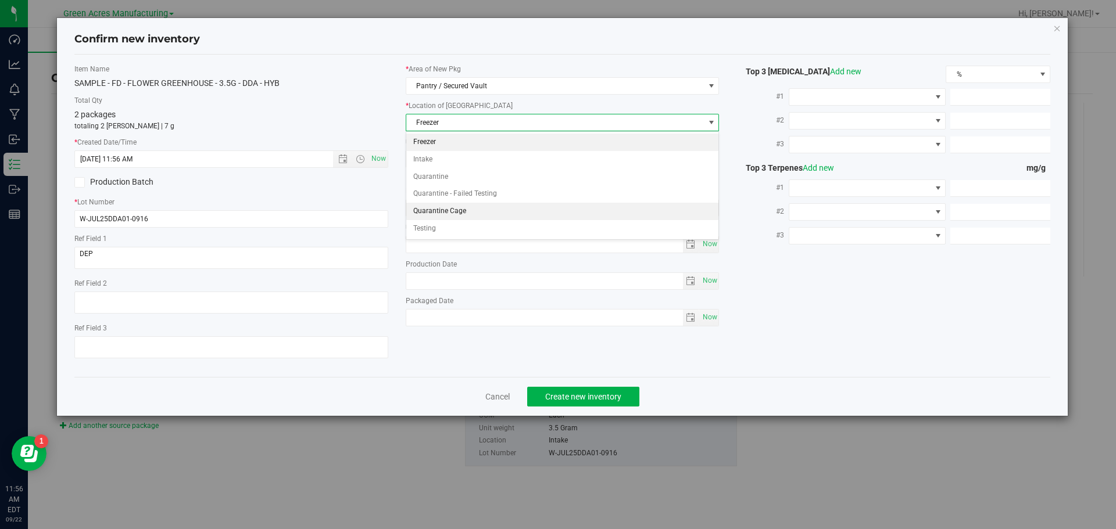
click at [458, 214] on li "Quarantine Cage" at bounding box center [562, 211] width 313 height 17
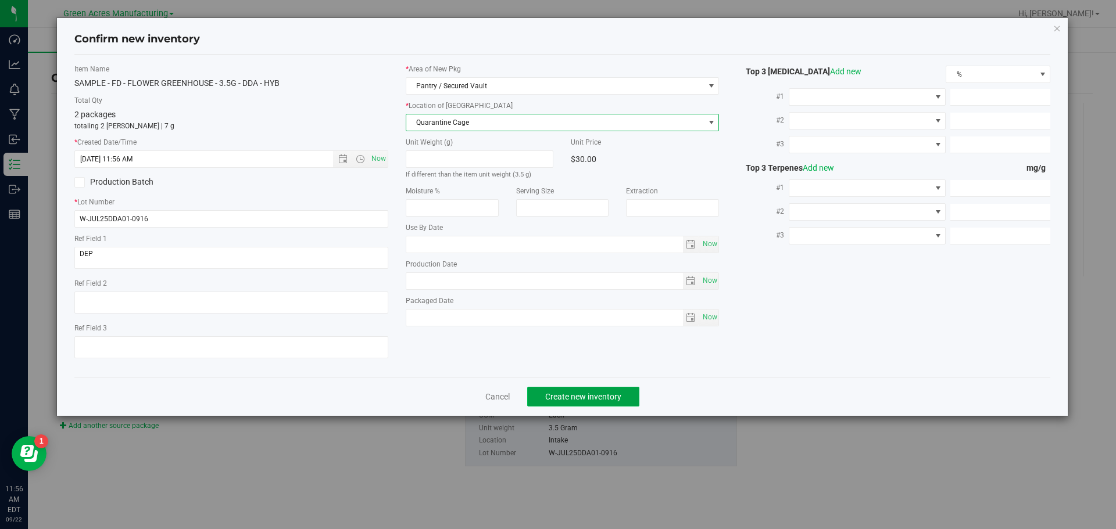
click at [550, 398] on span "Create new inventory" at bounding box center [583, 396] width 76 height 9
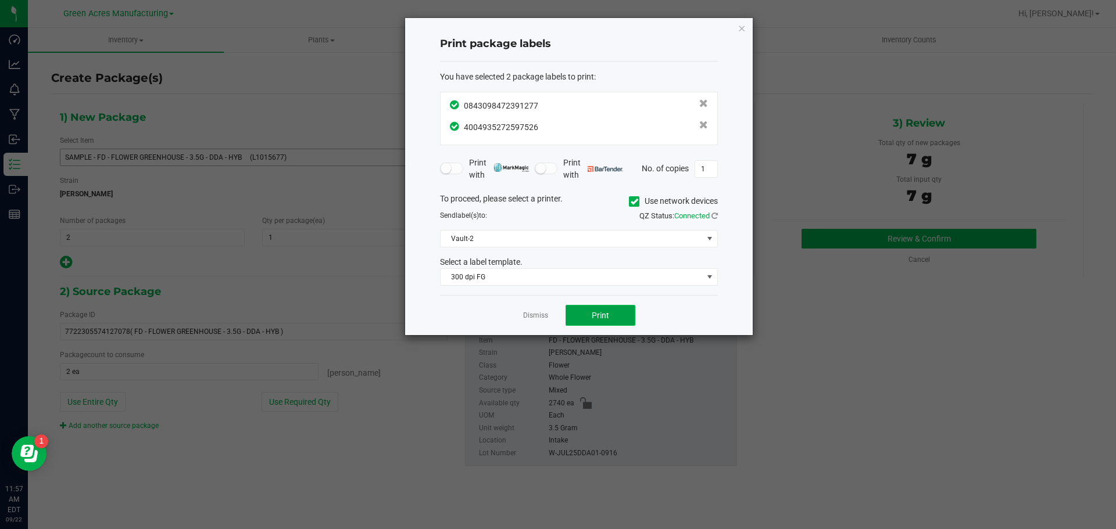
click at [593, 312] on span "Print" at bounding box center [600, 315] width 17 height 9
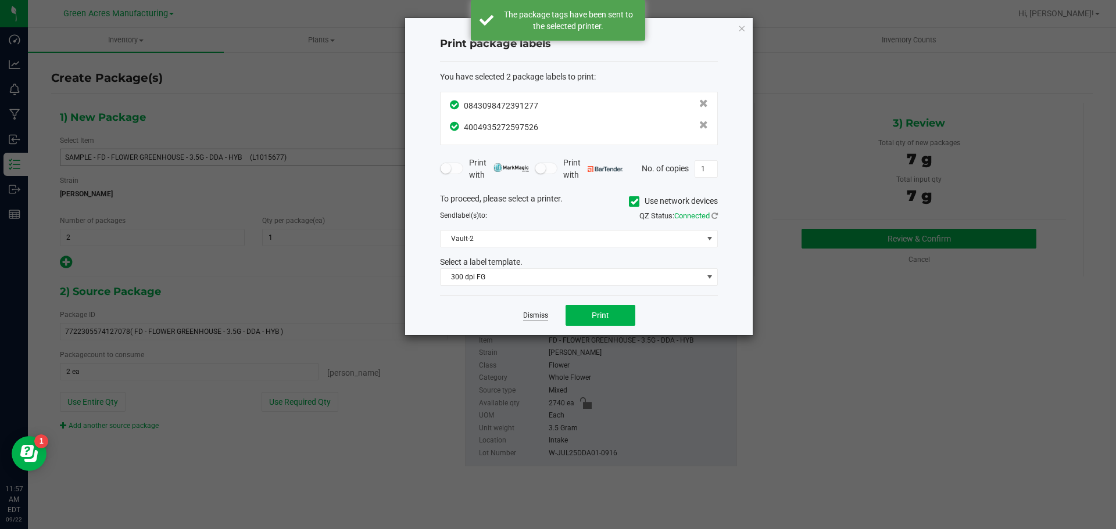
click at [541, 314] on link "Dismiss" at bounding box center [535, 316] width 25 height 10
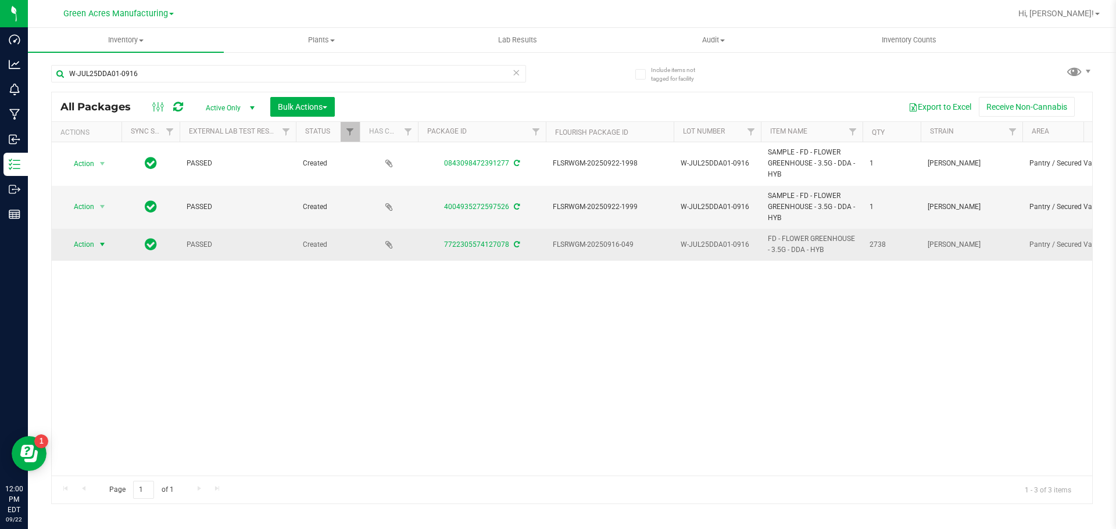
click at [98, 248] on span "select" at bounding box center [102, 244] width 9 height 9
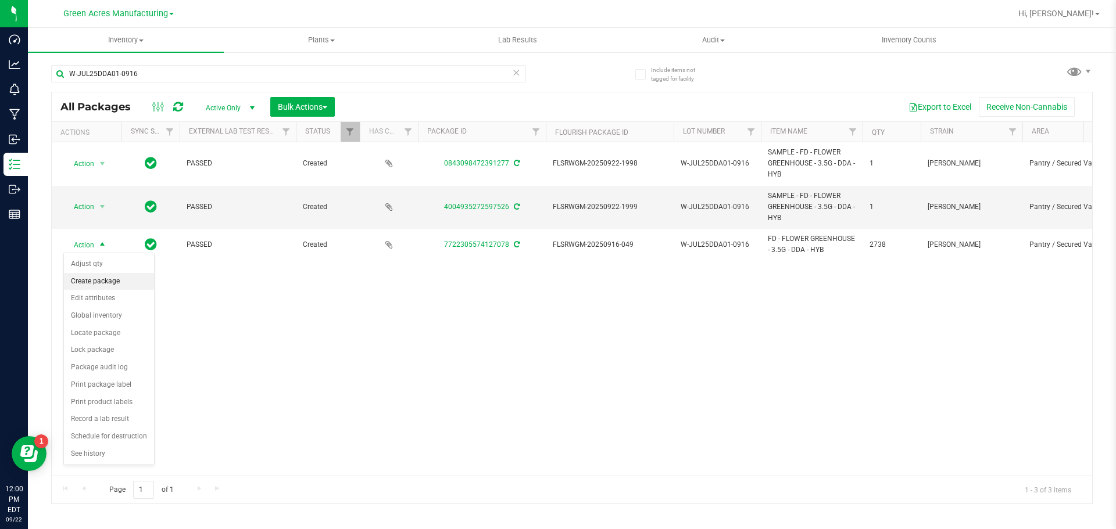
click at [94, 280] on li "Create package" at bounding box center [109, 281] width 90 height 17
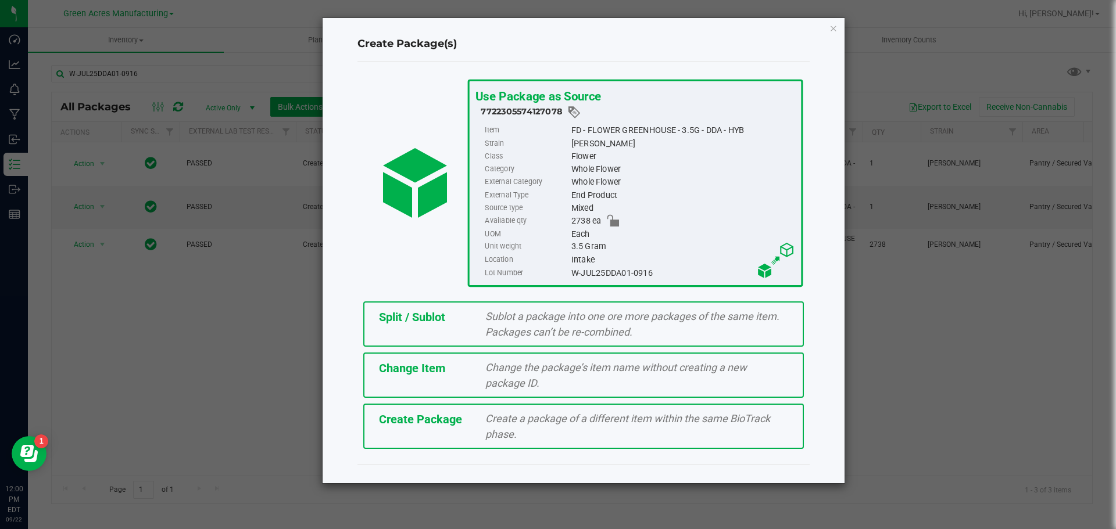
click at [436, 327] on div "Split / Sublot Sublot a package into one ore more packages of the same item. Pa…" at bounding box center [583, 324] width 441 height 45
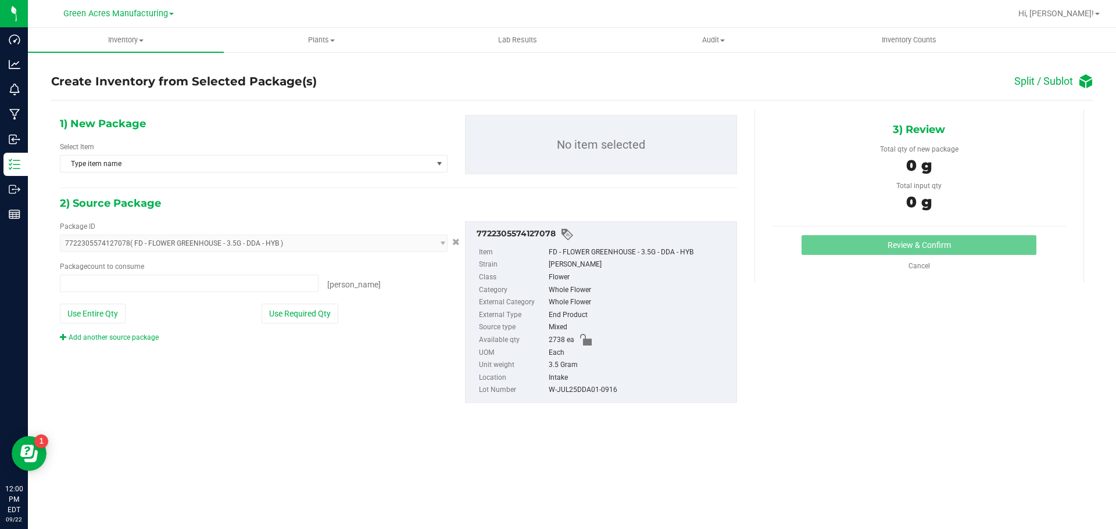
type input "0 ea"
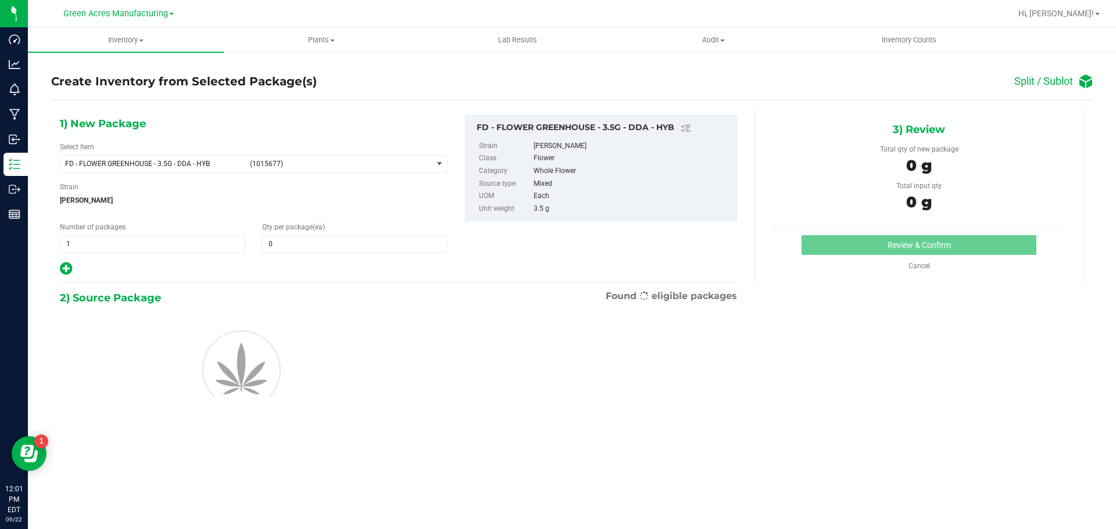
type input "0"
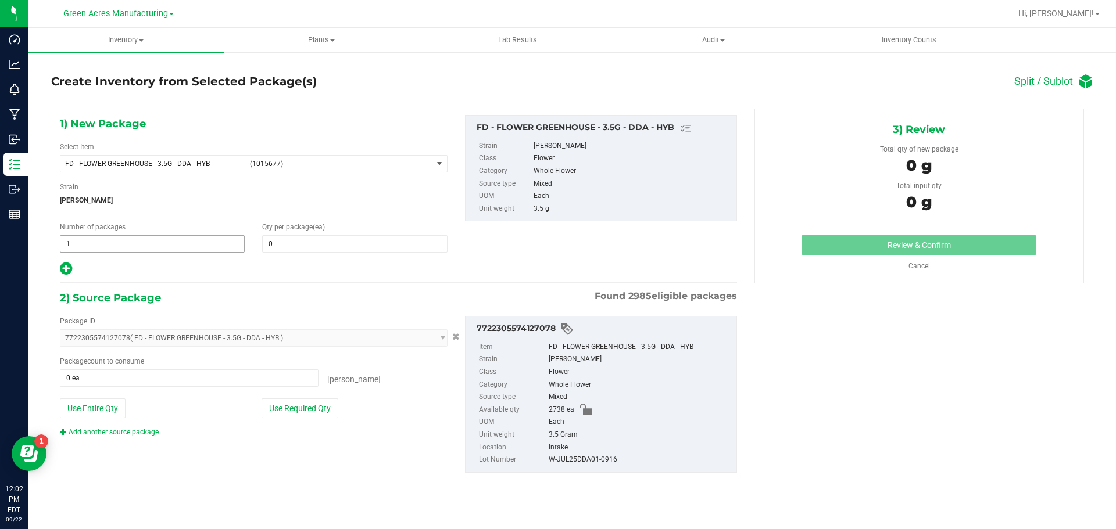
click at [121, 245] on span "1 1" at bounding box center [152, 243] width 185 height 17
type input "136"
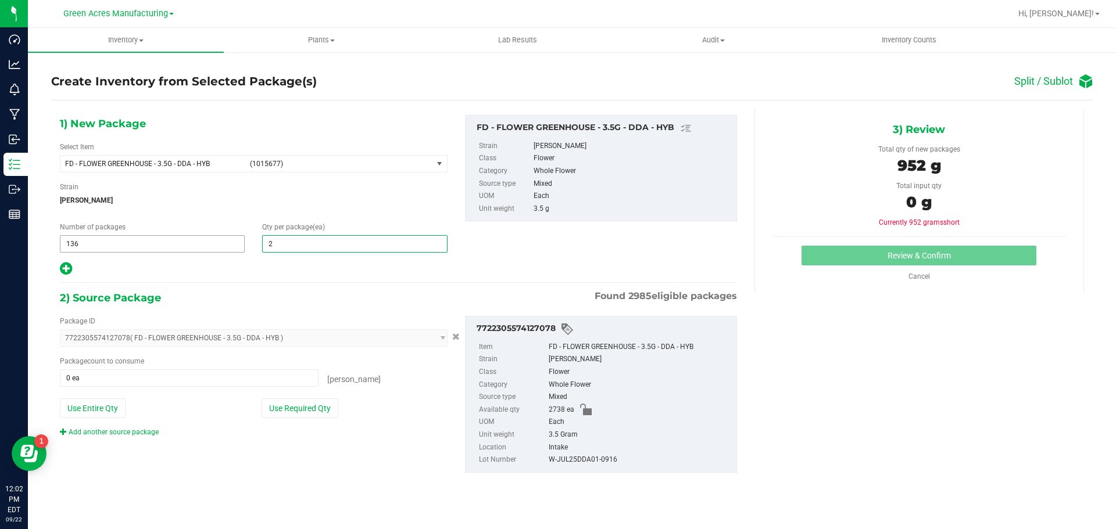
type input "20"
click at [67, 270] on icon at bounding box center [66, 269] width 12 height 15
type input "20"
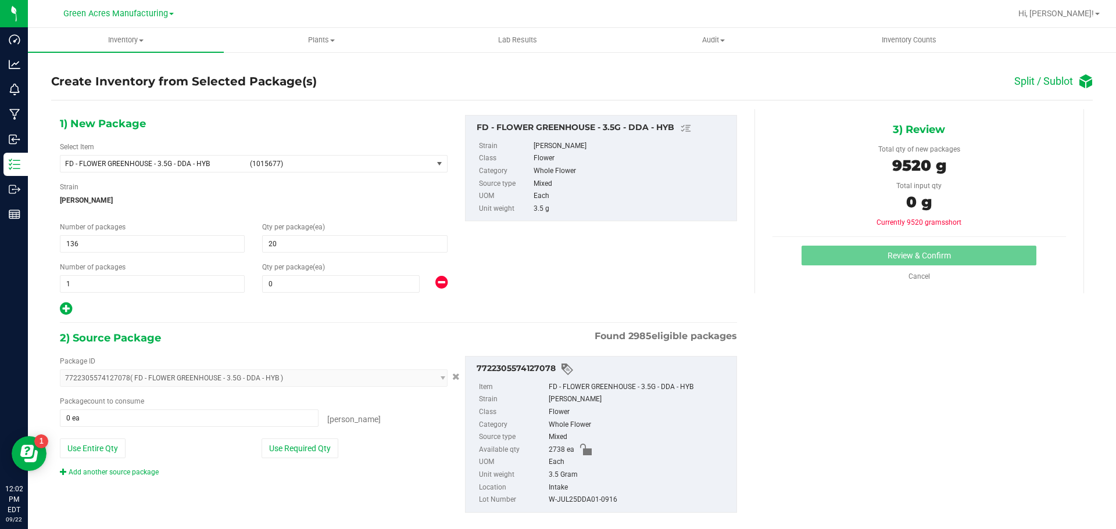
click at [381, 295] on div "1) New Package Select Item FD - FLOWER GREENHOUSE - 3.5G - DDA - HYB (1015677) …" at bounding box center [253, 216] width 405 height 202
click at [371, 291] on span at bounding box center [341, 283] width 158 height 17
type input "18"
click at [266, 445] on button "Use Required Qty" at bounding box center [300, 449] width 77 height 20
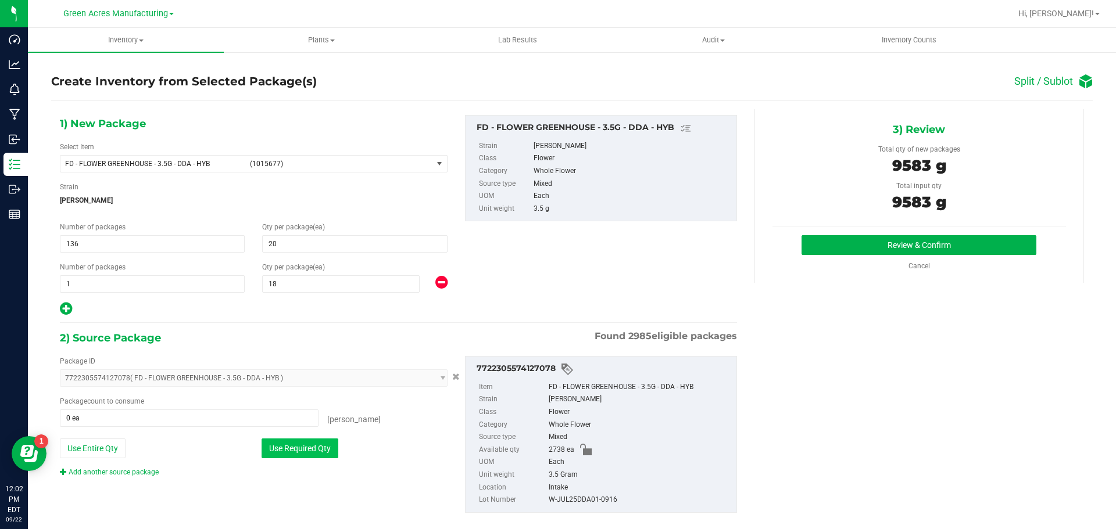
type input "2738 ea"
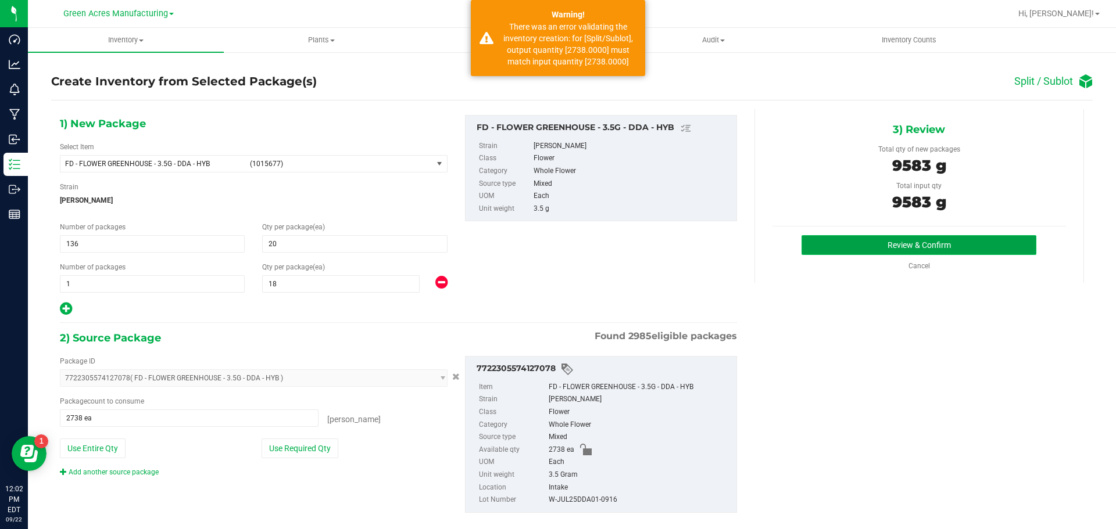
click at [817, 245] on button "Review & Confirm" at bounding box center [918, 245] width 235 height 20
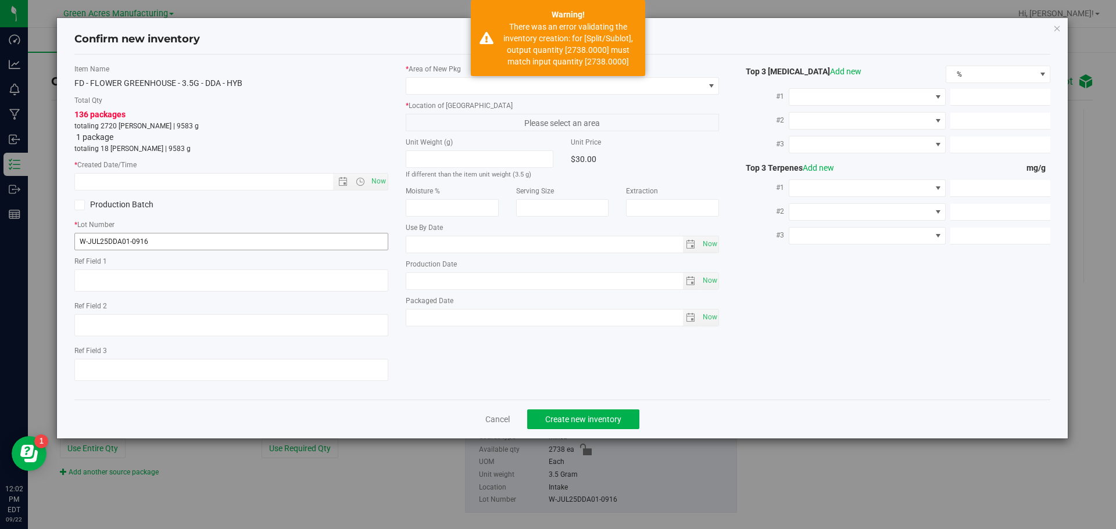
type textarea "DEP"
click at [379, 181] on span "Now" at bounding box center [378, 181] width 20 height 17
type input "9/22/2025 12:02 PM"
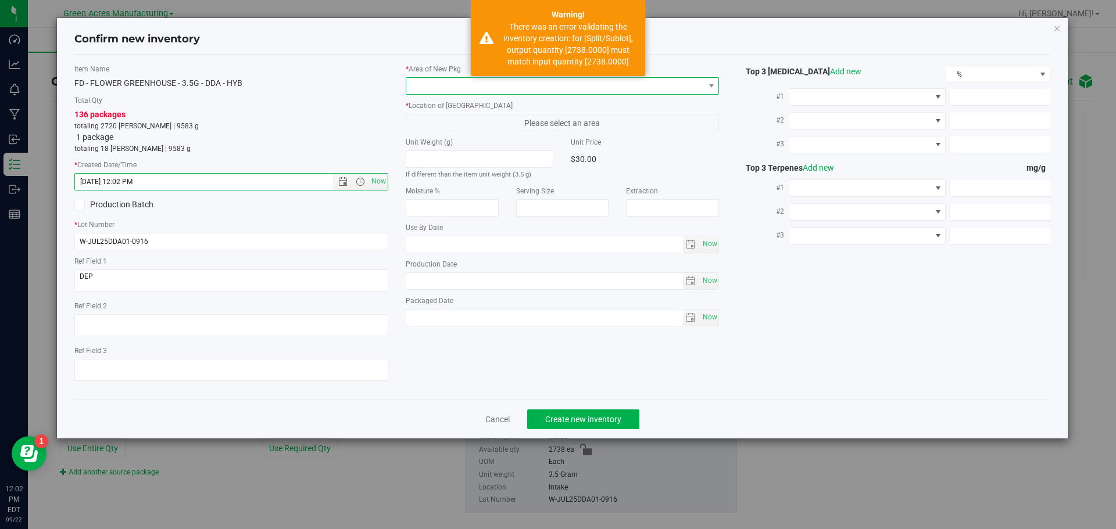
click at [436, 80] on span at bounding box center [555, 86] width 298 height 16
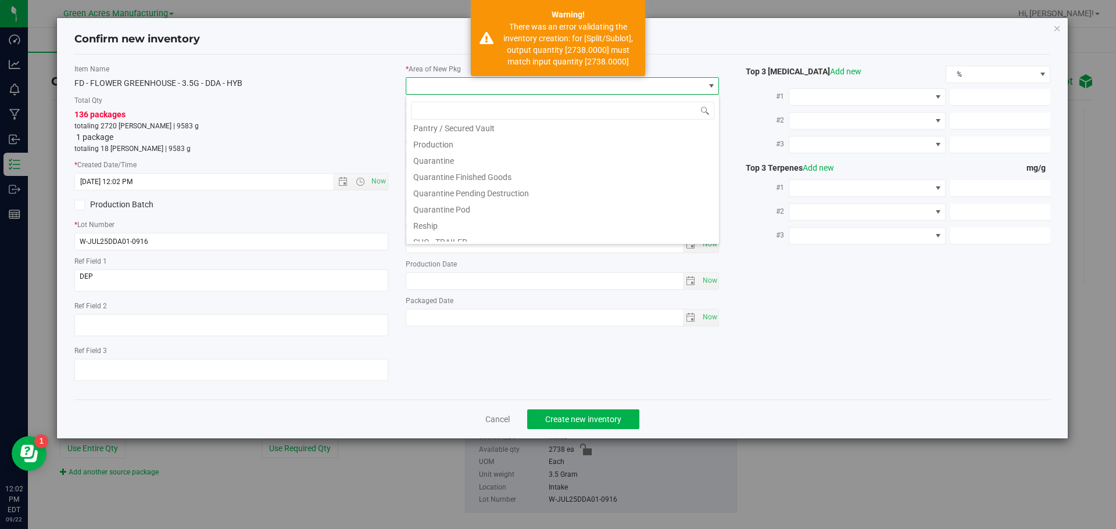
scroll to position [584, 0]
click at [449, 222] on li "VF2 - WHS" at bounding box center [562, 217] width 313 height 16
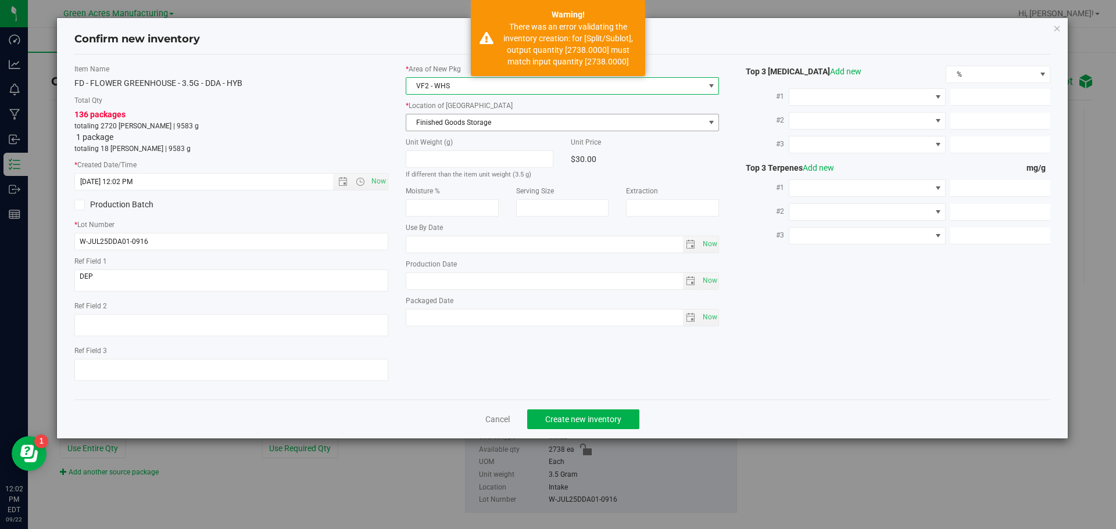
click at [450, 123] on span "Finished Goods Storage" at bounding box center [555, 122] width 298 height 16
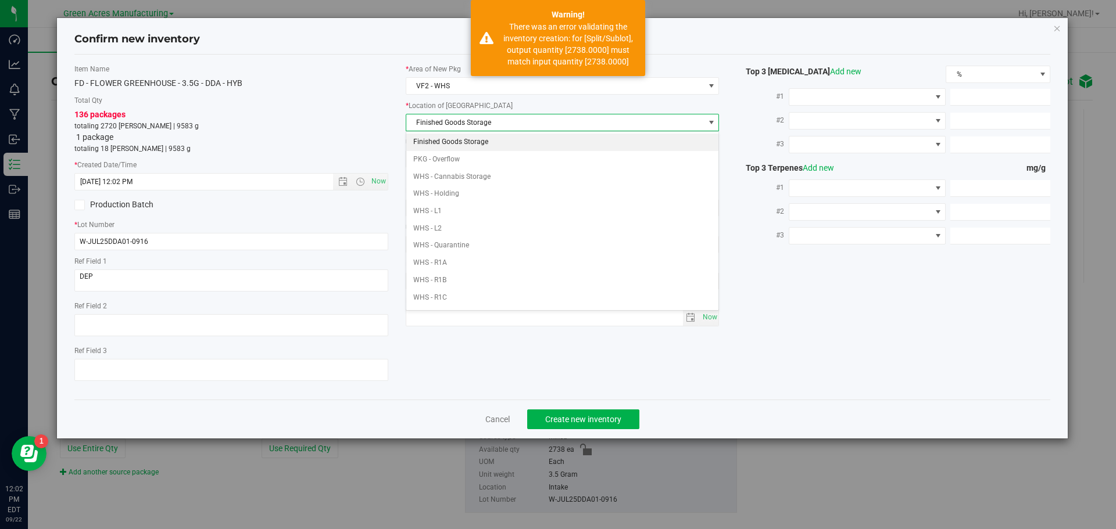
click at [449, 138] on li "Finished Goods Storage" at bounding box center [562, 142] width 313 height 17
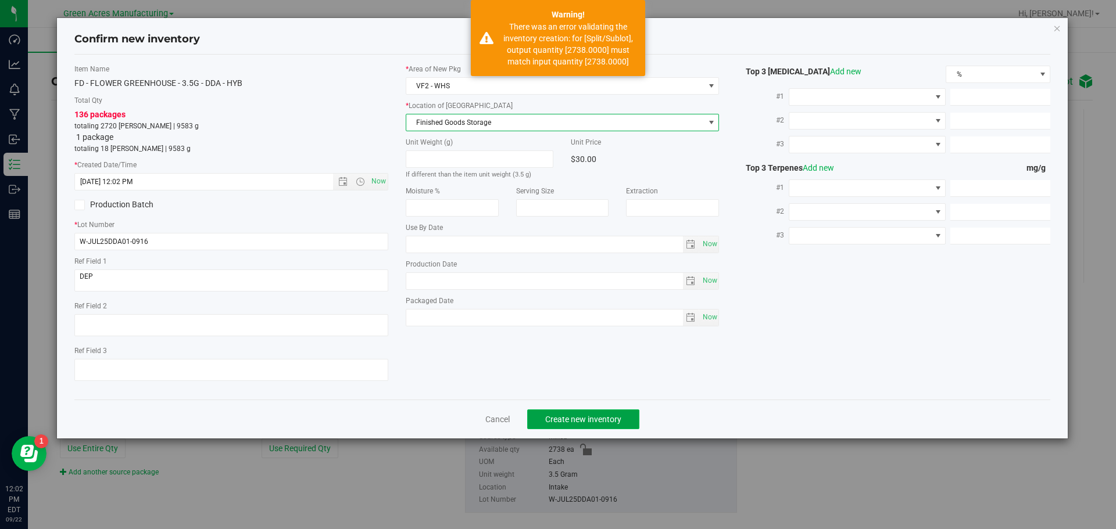
click at [593, 421] on span "Create new inventory" at bounding box center [583, 419] width 76 height 9
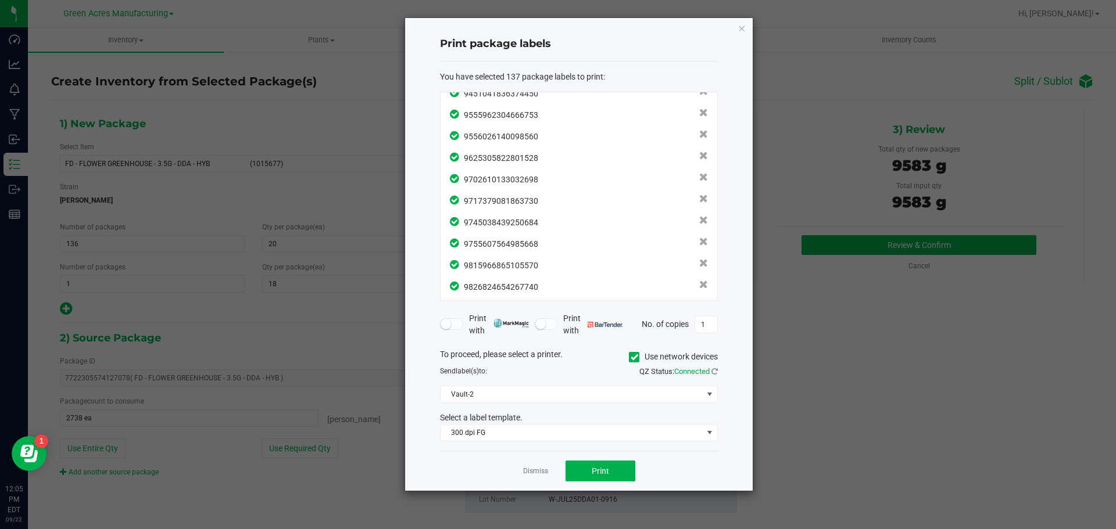
scroll to position [2747, 0]
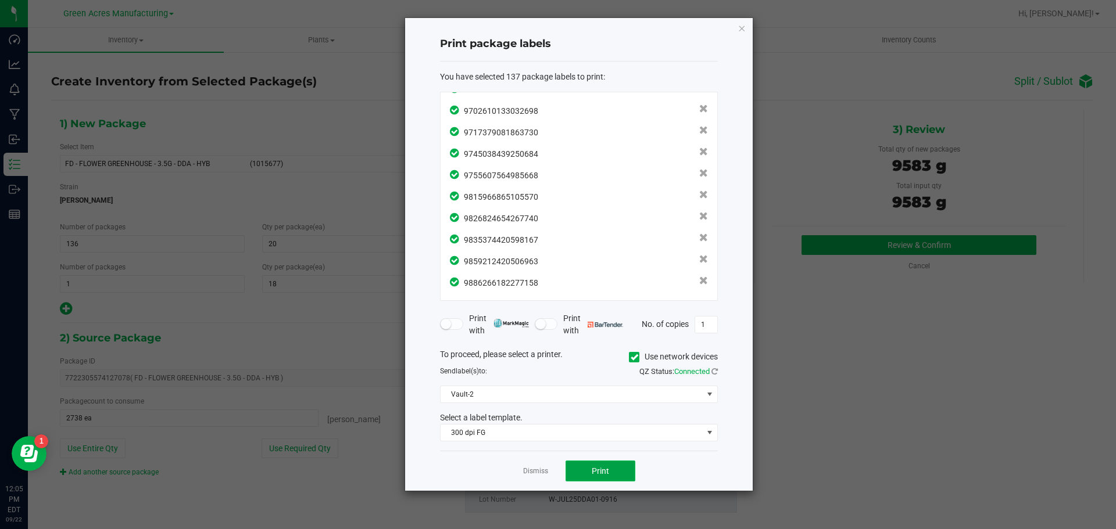
click at [577, 478] on button "Print" at bounding box center [601, 471] width 70 height 21
click at [527, 471] on link "Dismiss" at bounding box center [535, 472] width 25 height 10
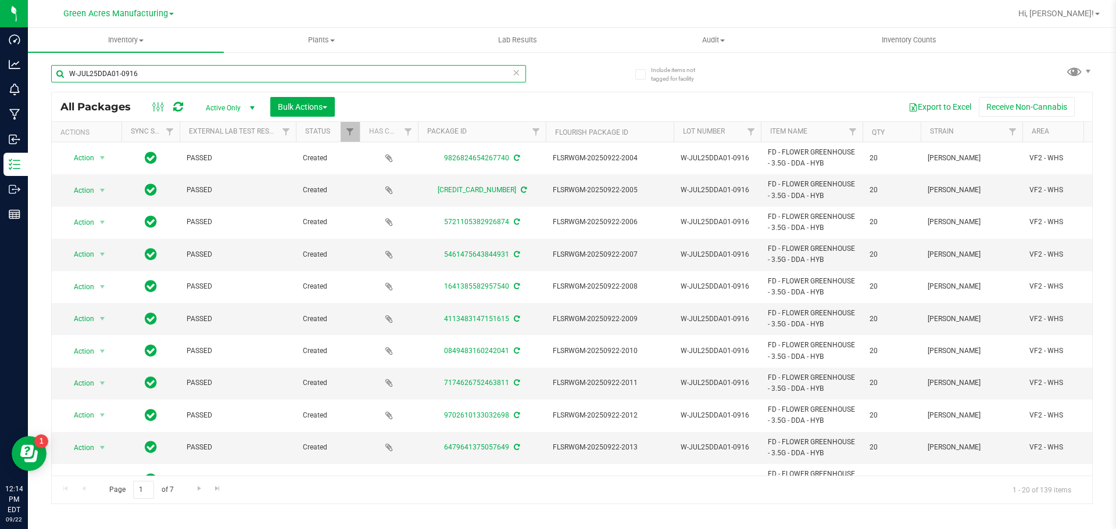
click at [520, 74] on input "W-JUL25DDA01-0916" at bounding box center [288, 73] width 475 height 17
click at [515, 73] on icon at bounding box center [516, 72] width 8 height 14
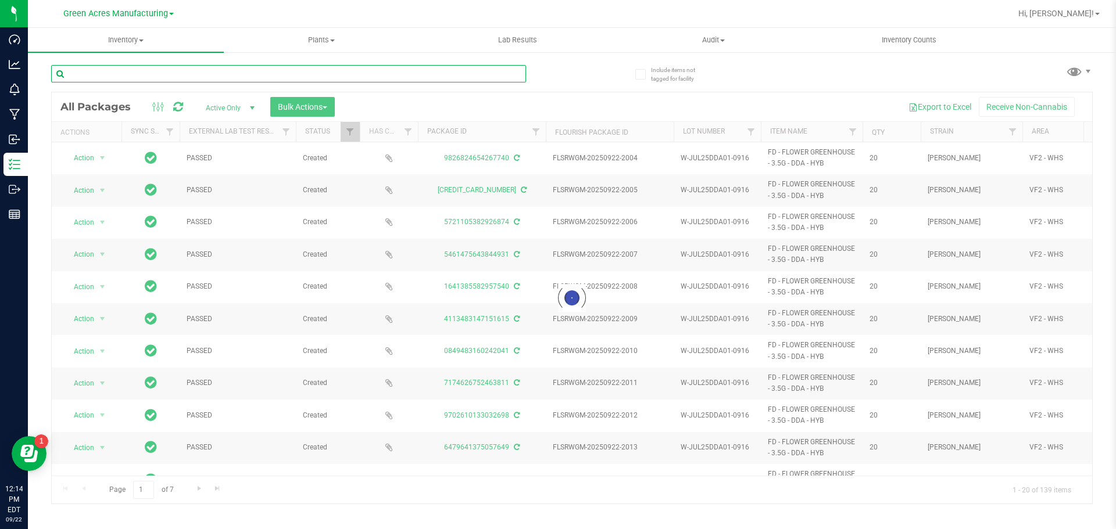
click at [362, 66] on input "text" at bounding box center [288, 73] width 475 height 17
paste input "1-AUG25AML03-0916"
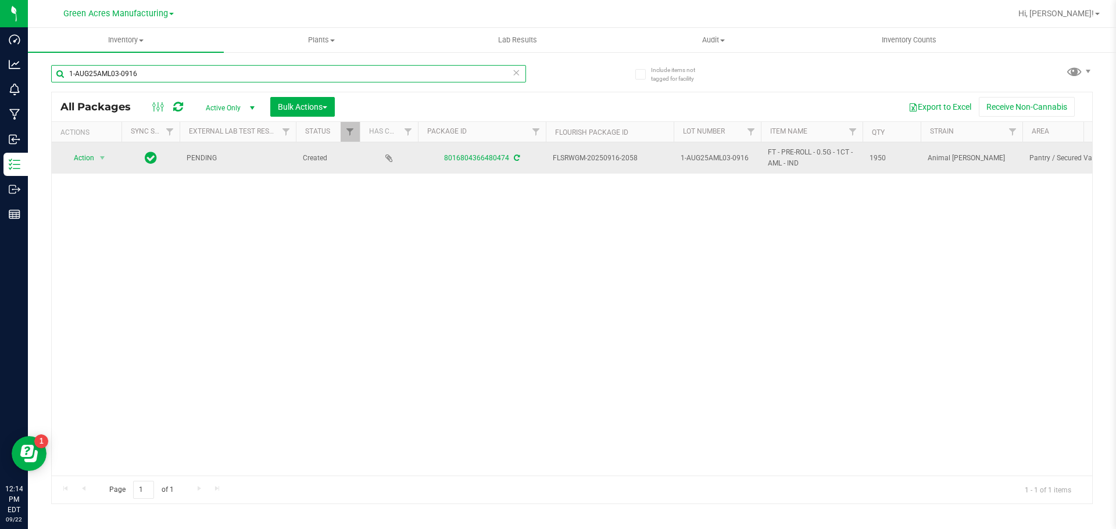
type input "1-AUG25AML03-0916"
click at [518, 160] on icon at bounding box center [517, 158] width 6 height 7
click at [81, 158] on span "Action" at bounding box center [78, 158] width 31 height 16
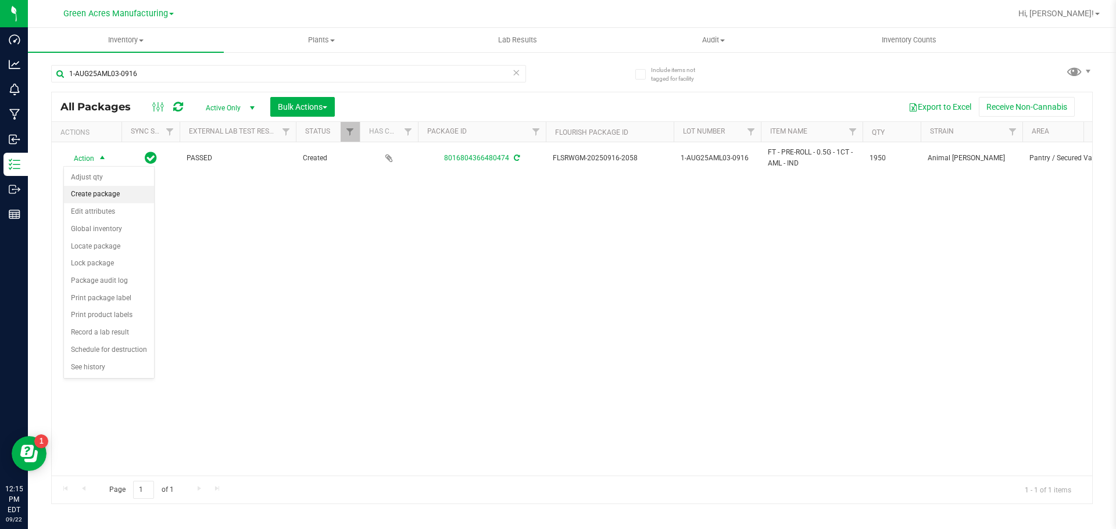
click at [99, 197] on li "Create package" at bounding box center [109, 194] width 90 height 17
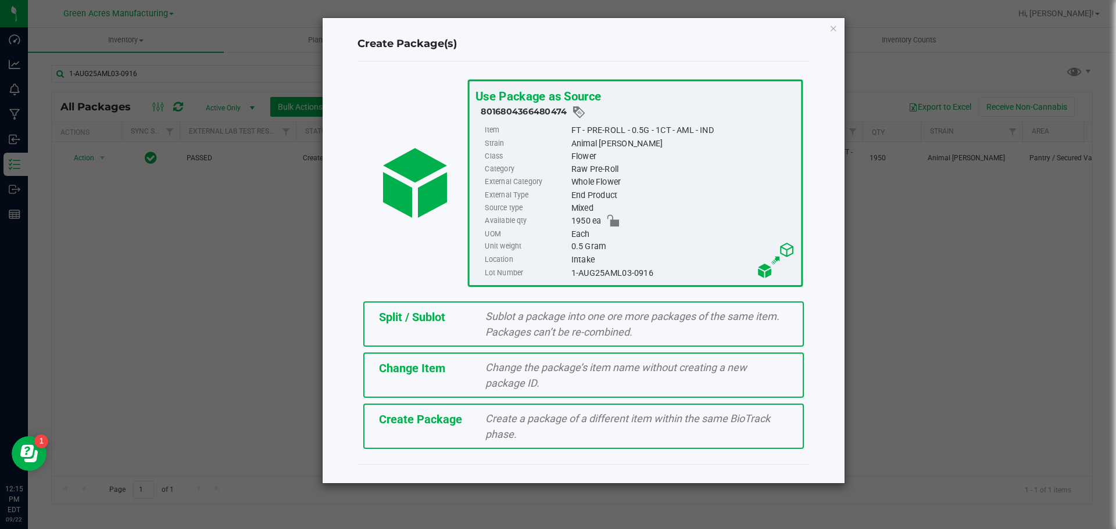
click at [403, 420] on span "Create Package" at bounding box center [420, 420] width 83 height 14
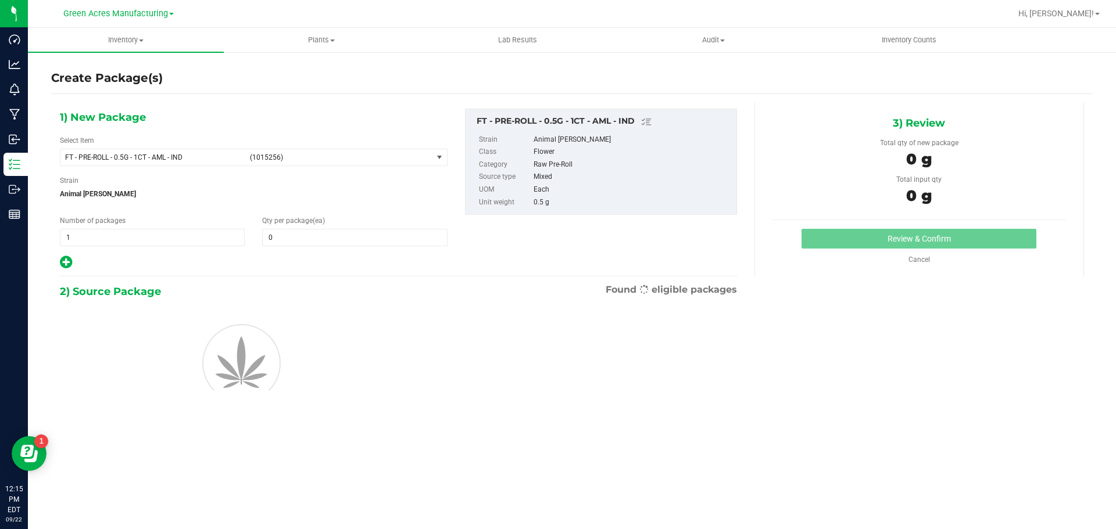
type input "0"
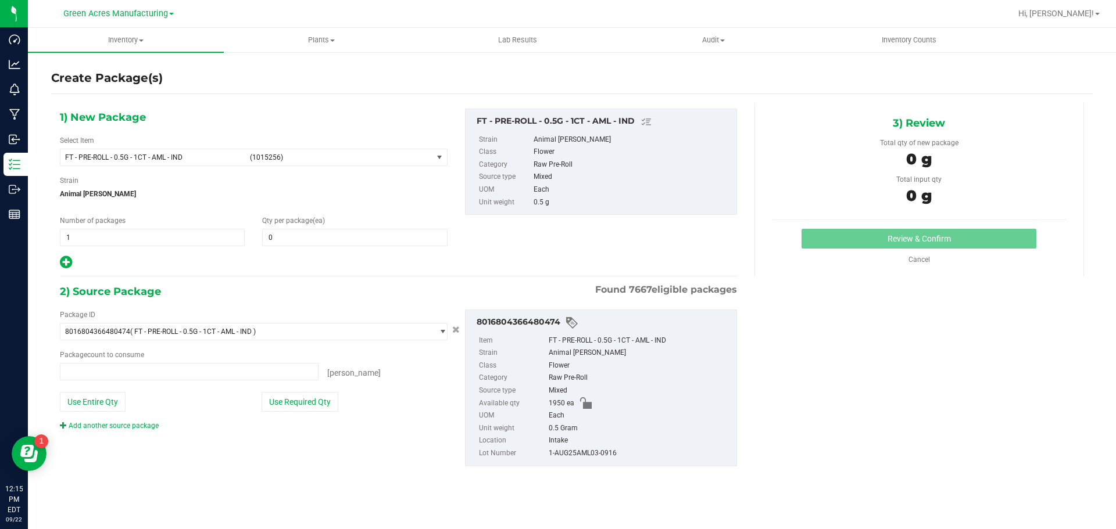
type input "0 ea"
click at [291, 156] on span "(1015256)" at bounding box center [339, 157] width 178 height 8
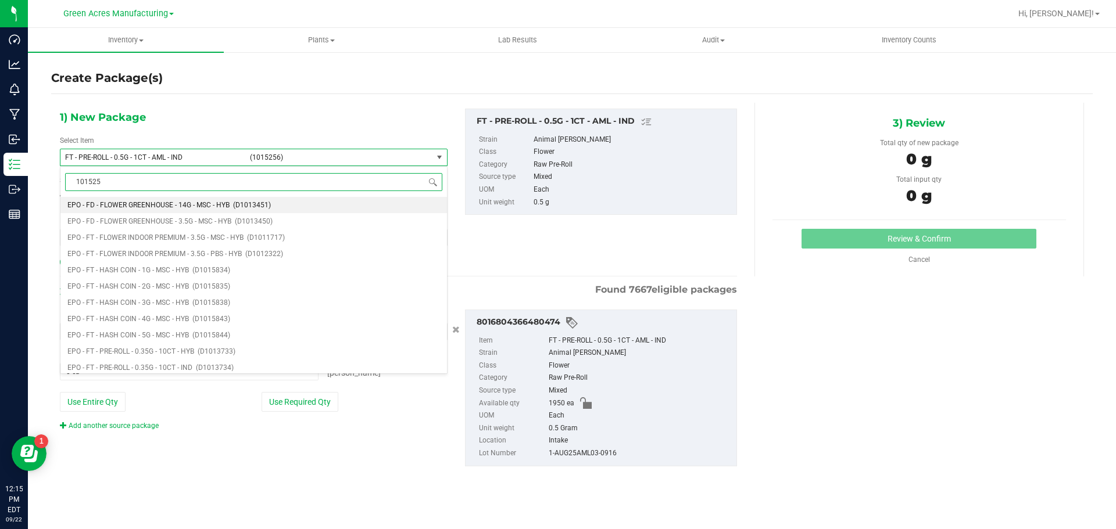
type input "1015256"
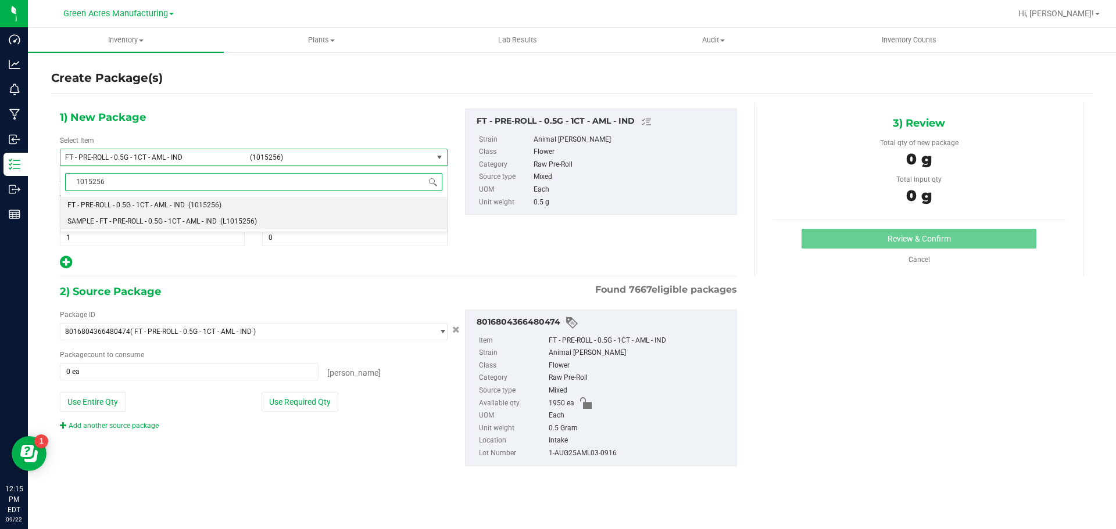
click at [237, 217] on span "(L1015256)" at bounding box center [238, 221] width 37 height 8
type input "0"
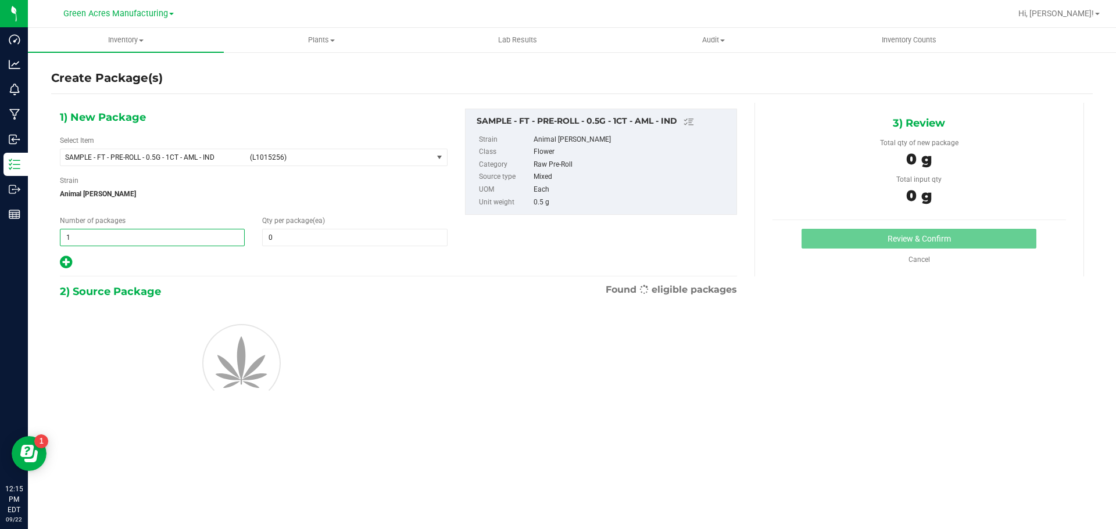
click at [186, 244] on span "1 1" at bounding box center [152, 237] width 185 height 17
type input "2"
type input "1"
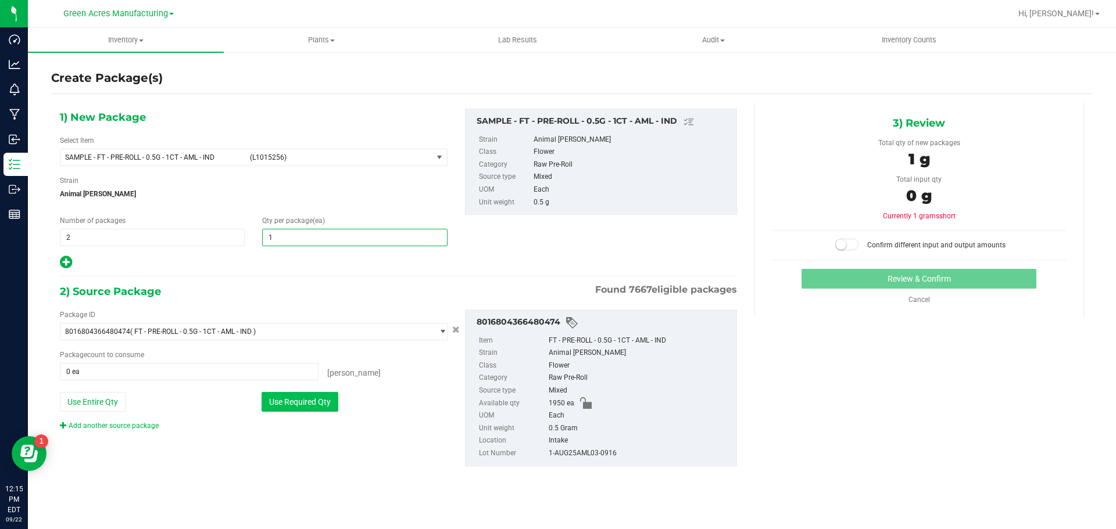
type input "1"
click at [307, 411] on button "Use Required Qty" at bounding box center [300, 402] width 77 height 20
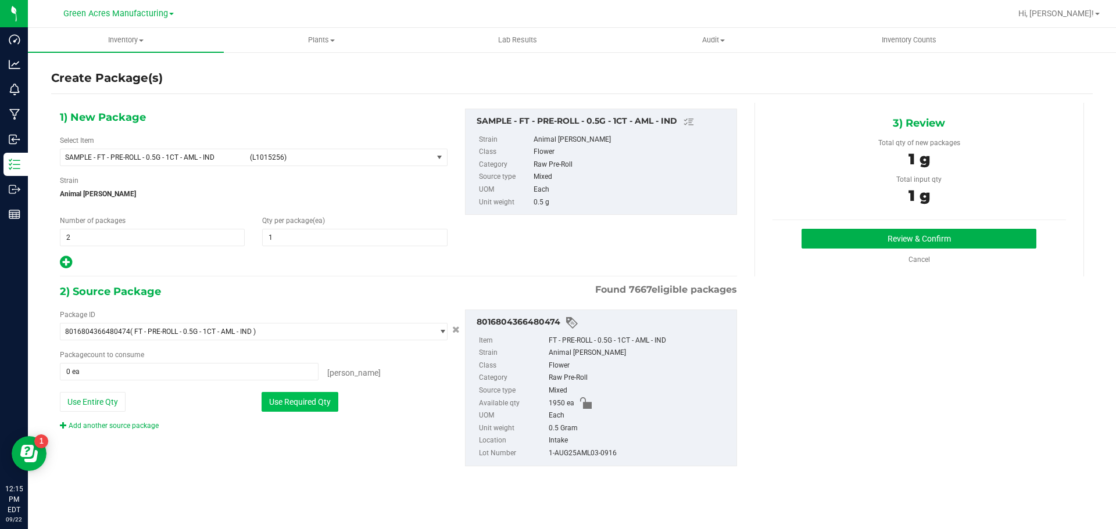
type input "2 ea"
click at [847, 239] on button "Review & Confirm" at bounding box center [918, 239] width 235 height 20
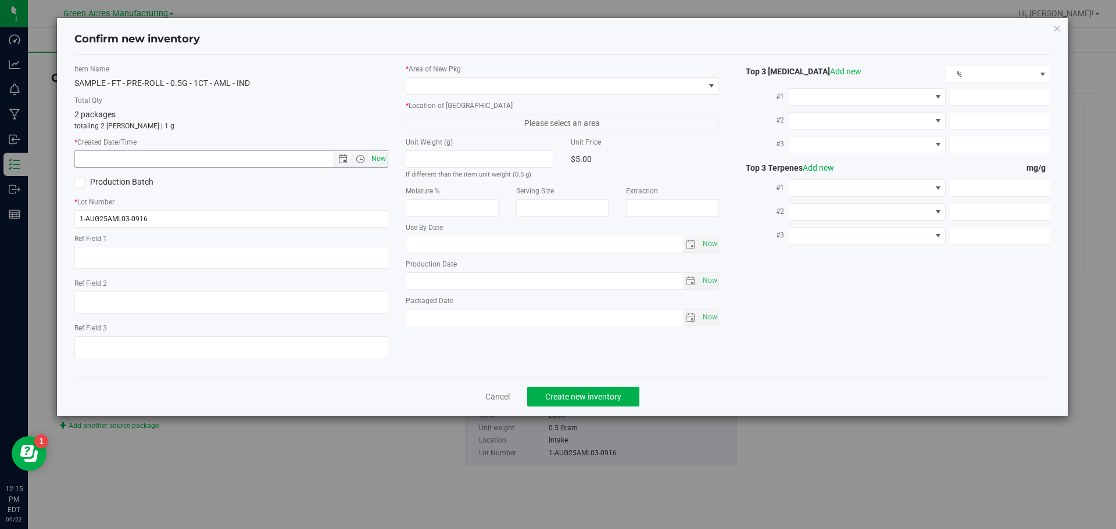
click at [386, 155] on span "Now" at bounding box center [378, 159] width 20 height 17
type input "9/22/2025 12:15 PM"
click at [514, 91] on span at bounding box center [555, 86] width 298 height 16
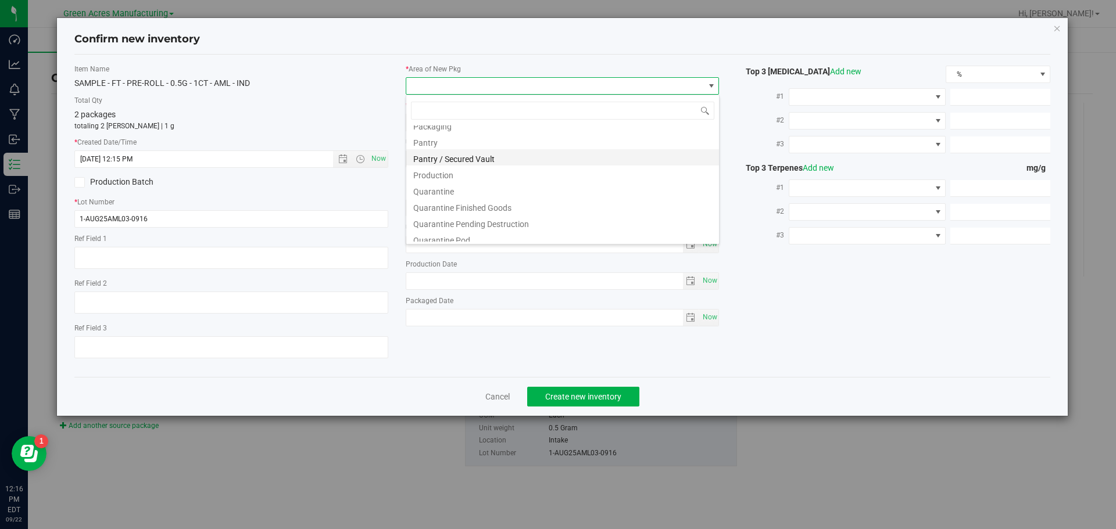
scroll to position [291, 0]
click at [475, 183] on li "Pantry / Secured Vault" at bounding box center [562, 185] width 313 height 16
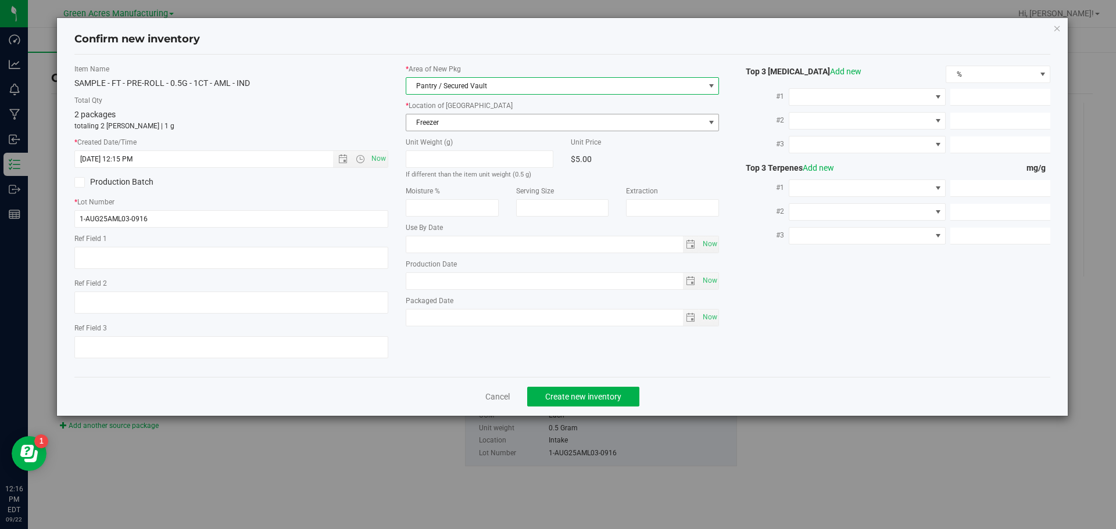
click at [475, 124] on span "Freezer" at bounding box center [555, 122] width 298 height 16
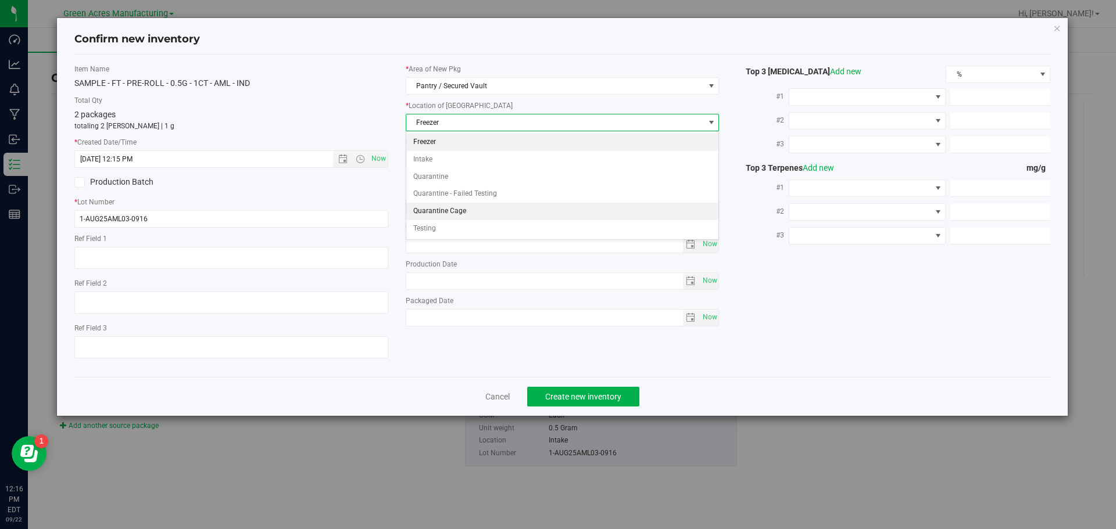
click at [490, 207] on li "Quarantine Cage" at bounding box center [562, 211] width 313 height 17
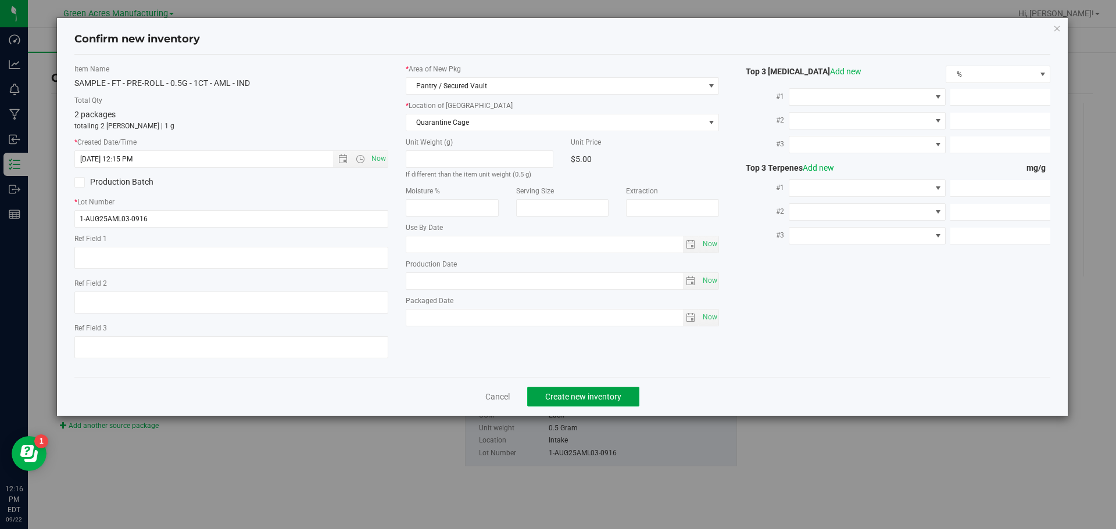
click at [574, 392] on span "Create new inventory" at bounding box center [583, 396] width 76 height 9
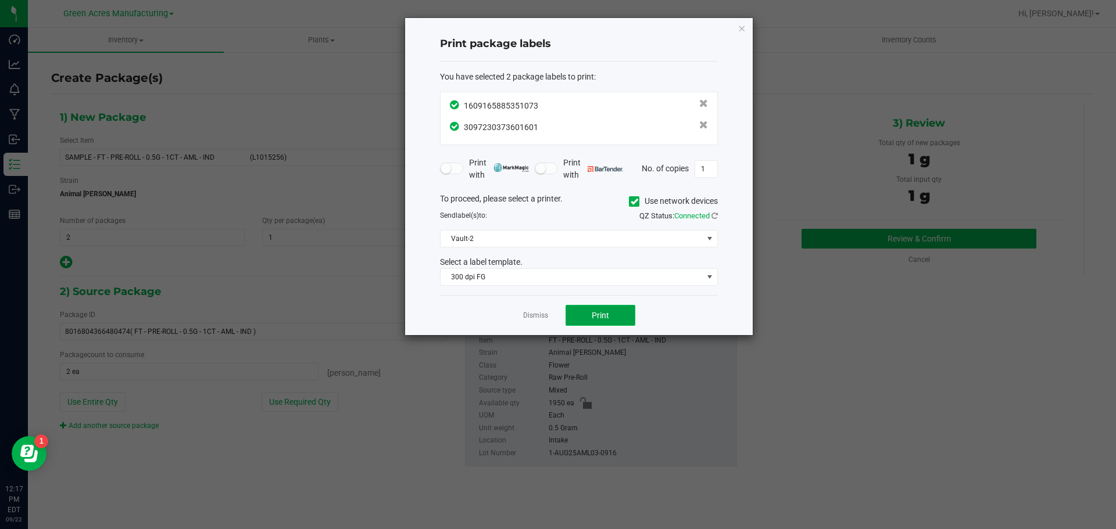
click at [611, 314] on button "Print" at bounding box center [601, 315] width 70 height 21
click at [543, 318] on link "Dismiss" at bounding box center [535, 316] width 25 height 10
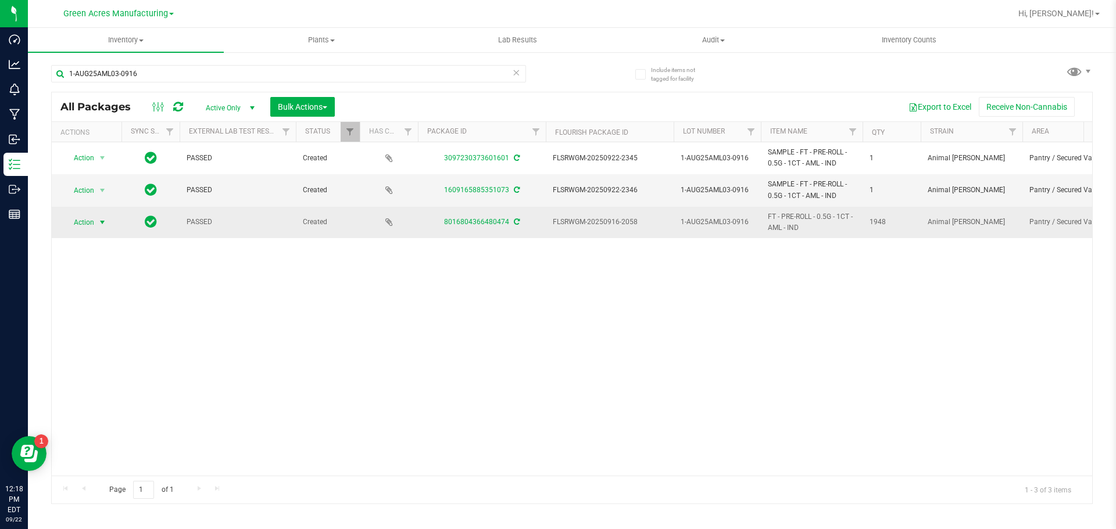
click at [81, 226] on span "Action" at bounding box center [78, 222] width 31 height 16
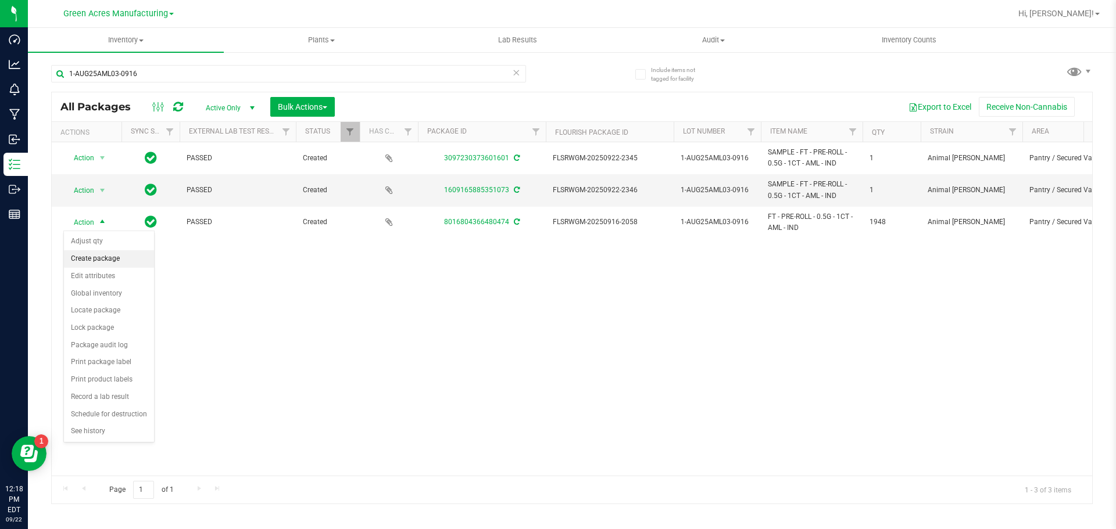
click at [110, 257] on li "Create package" at bounding box center [109, 258] width 90 height 17
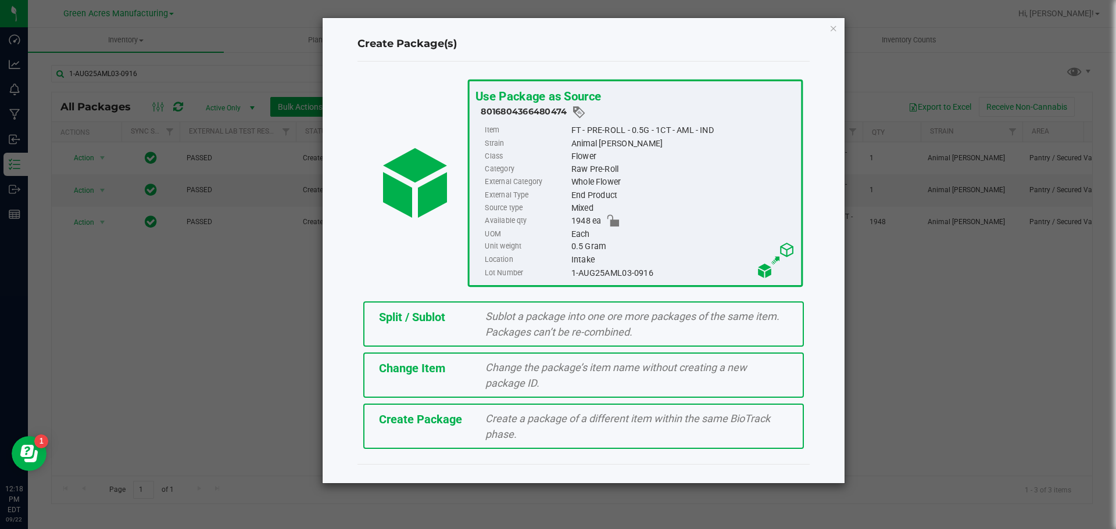
click at [535, 325] on span "Sublot a package into one ore more packages of the same item. Packages can’t be…" at bounding box center [632, 324] width 294 height 28
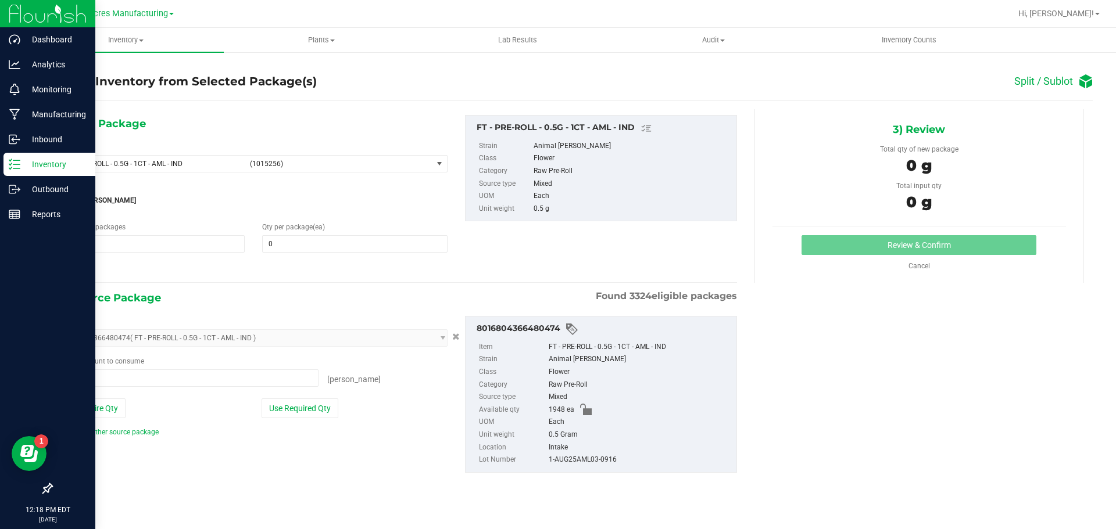
type input "0 ea"
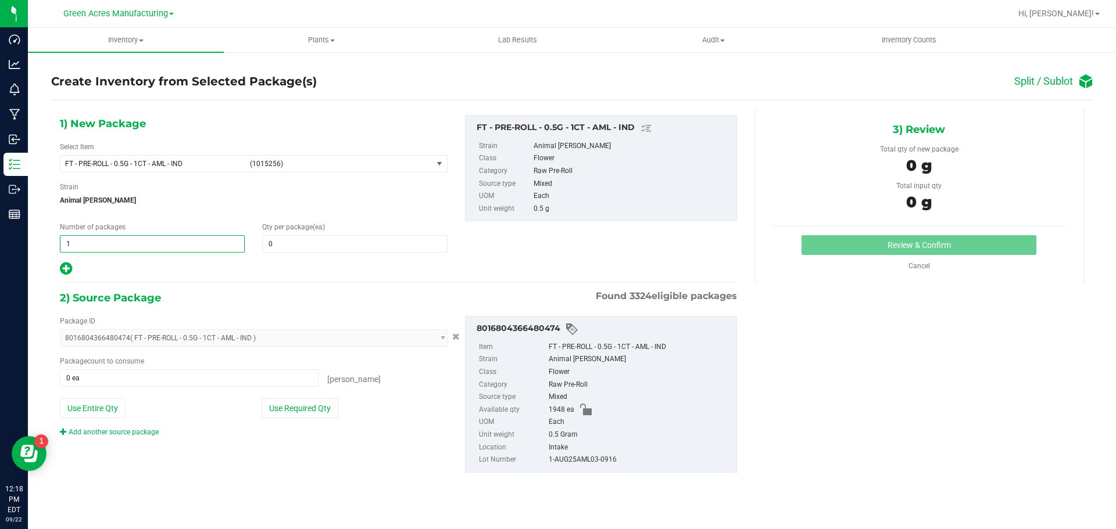
click at [166, 248] on span "1 1" at bounding box center [152, 243] width 185 height 17
type input "77"
type input "25"
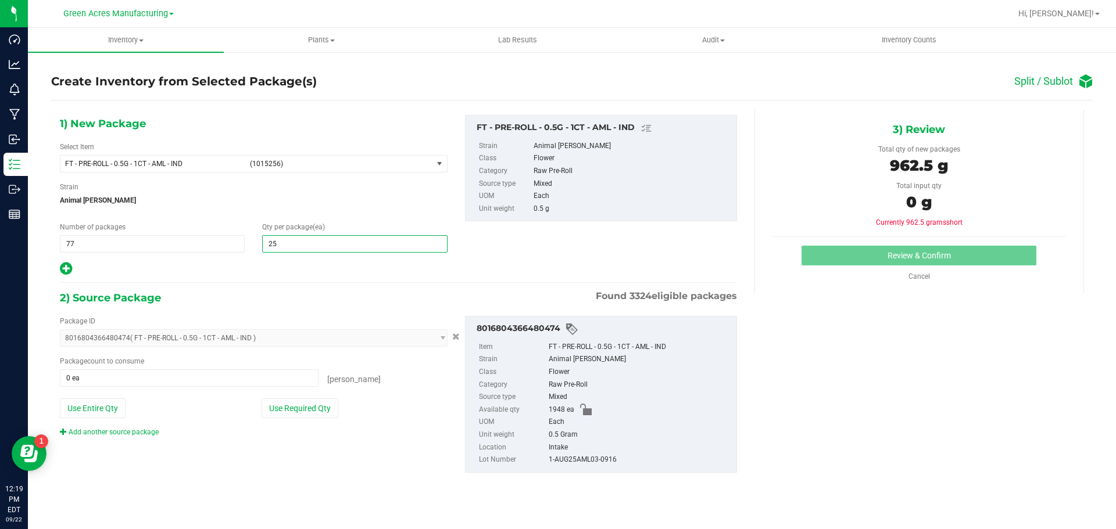
click at [61, 264] on icon at bounding box center [66, 269] width 12 height 15
type input "25"
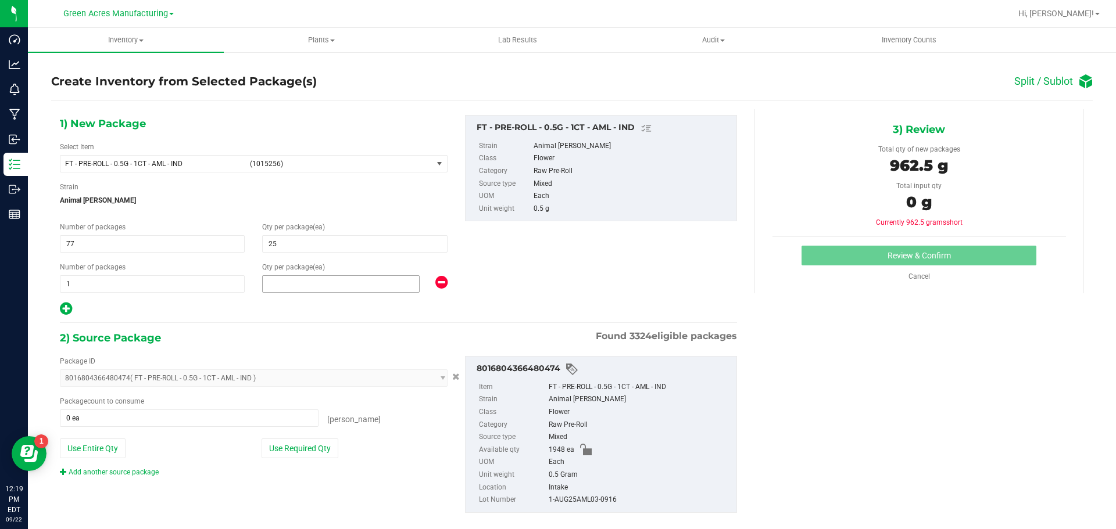
click at [329, 278] on span at bounding box center [341, 283] width 158 height 17
type input "23"
click at [327, 455] on button "Use Required Qty" at bounding box center [300, 449] width 77 height 20
type input "1948 ea"
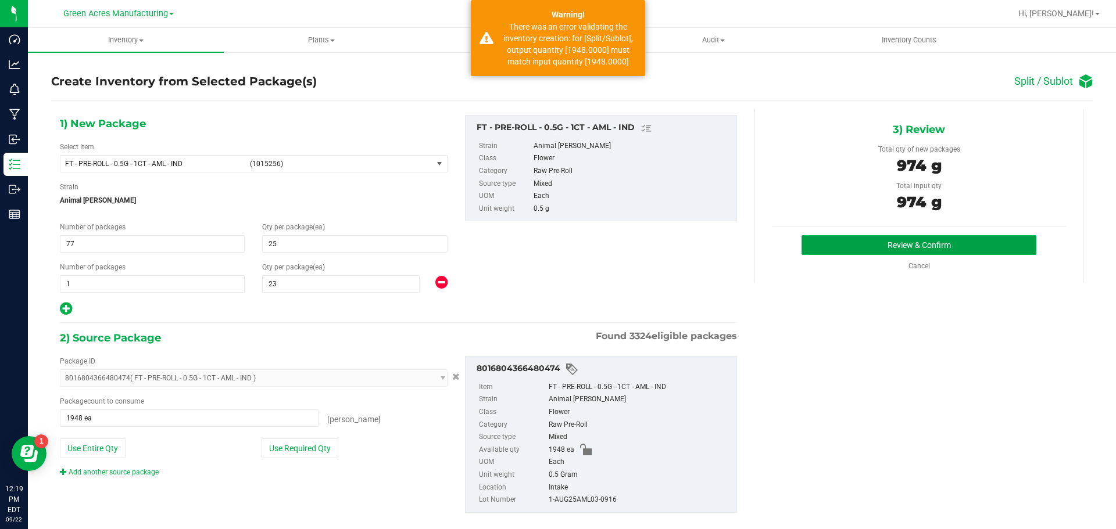
click at [807, 249] on button "Review & Confirm" at bounding box center [918, 245] width 235 height 20
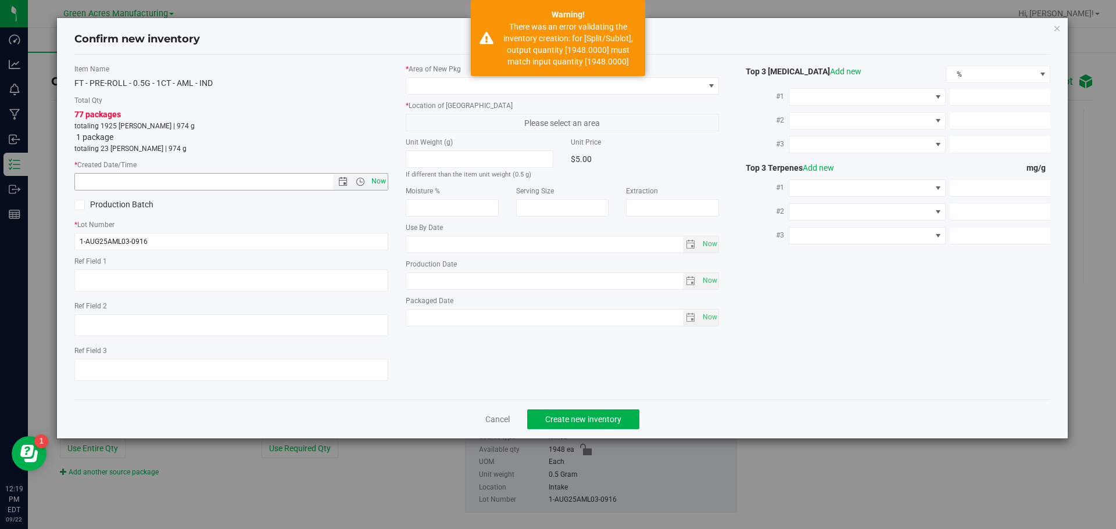
click at [382, 178] on span "Now" at bounding box center [378, 181] width 20 height 17
type input "9/22/2025 12:19 PM"
click at [513, 89] on span at bounding box center [555, 86] width 298 height 16
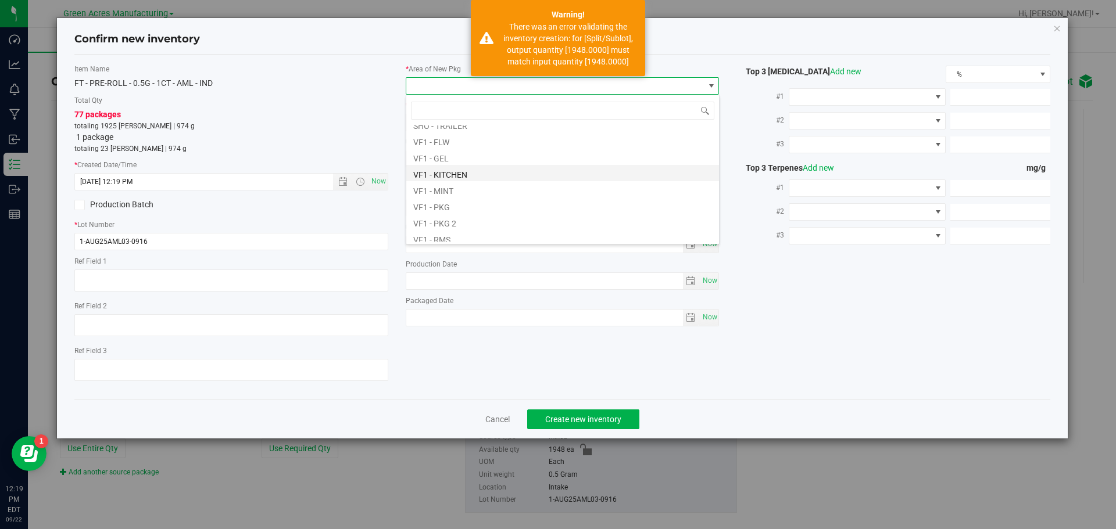
scroll to position [584, 0]
click at [479, 216] on li "VF2 - WHS" at bounding box center [562, 217] width 313 height 16
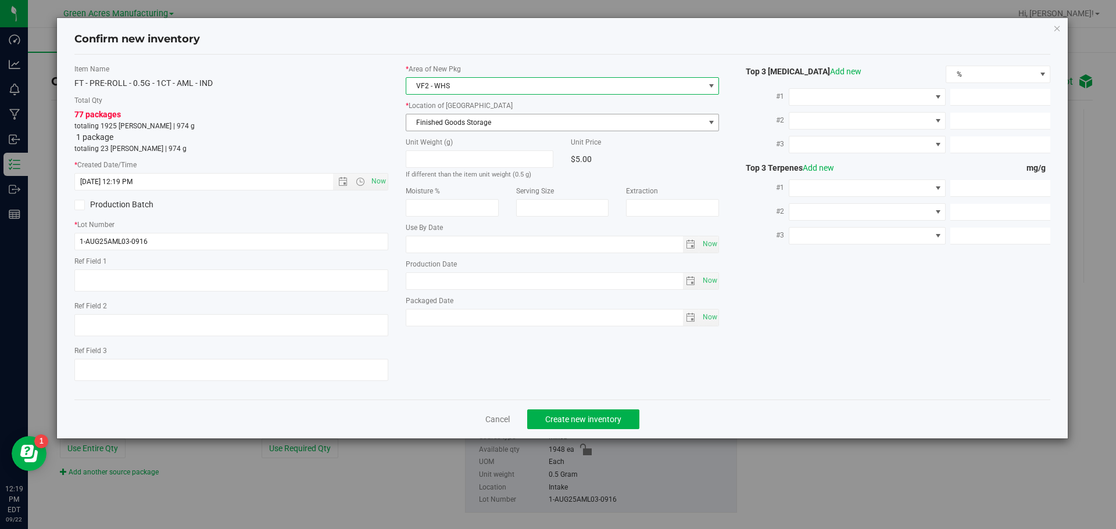
click at [472, 121] on span "Finished Goods Storage" at bounding box center [555, 122] width 298 height 16
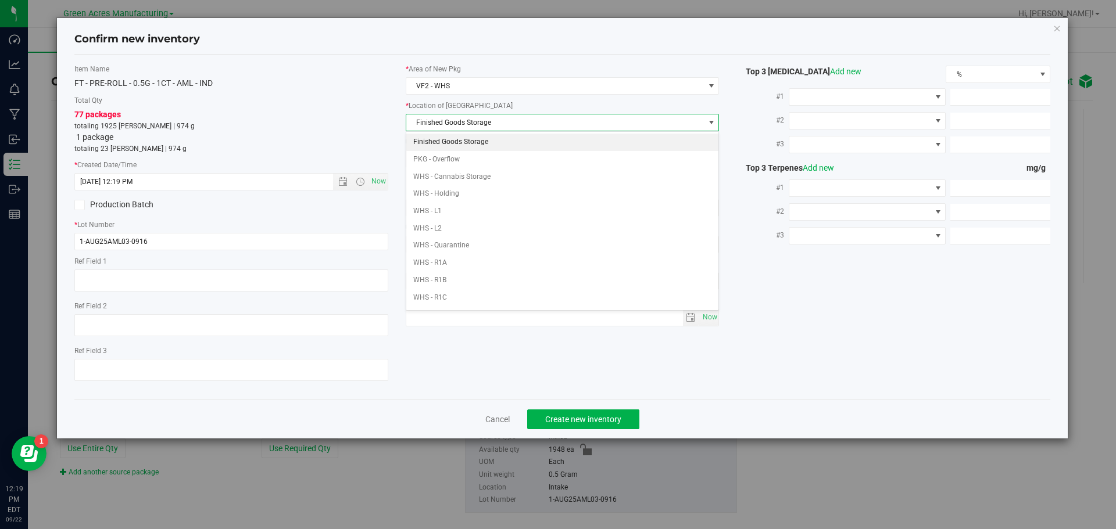
click at [475, 135] on li "Finished Goods Storage" at bounding box center [562, 142] width 313 height 17
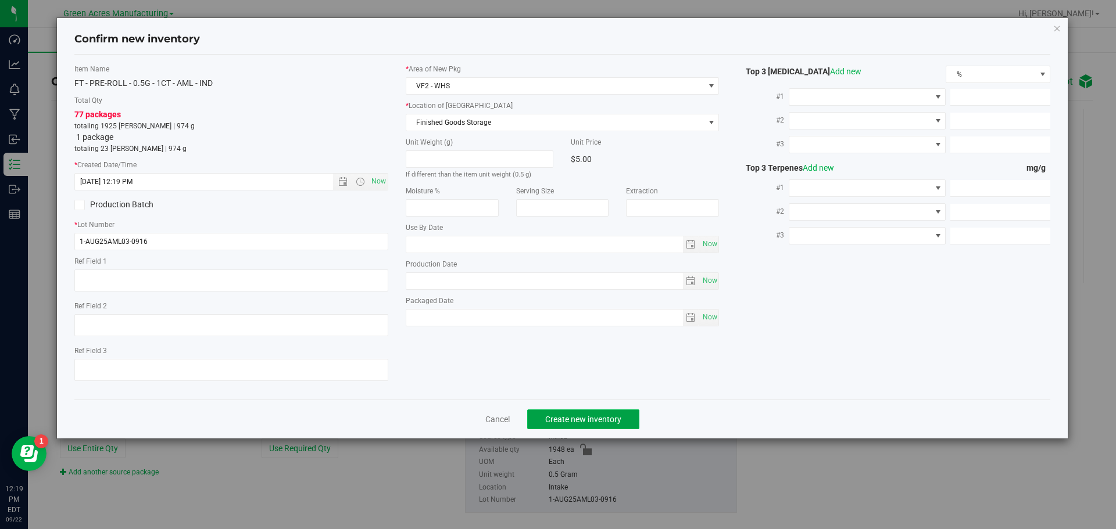
click at [566, 410] on button "Create new inventory" at bounding box center [583, 420] width 112 height 20
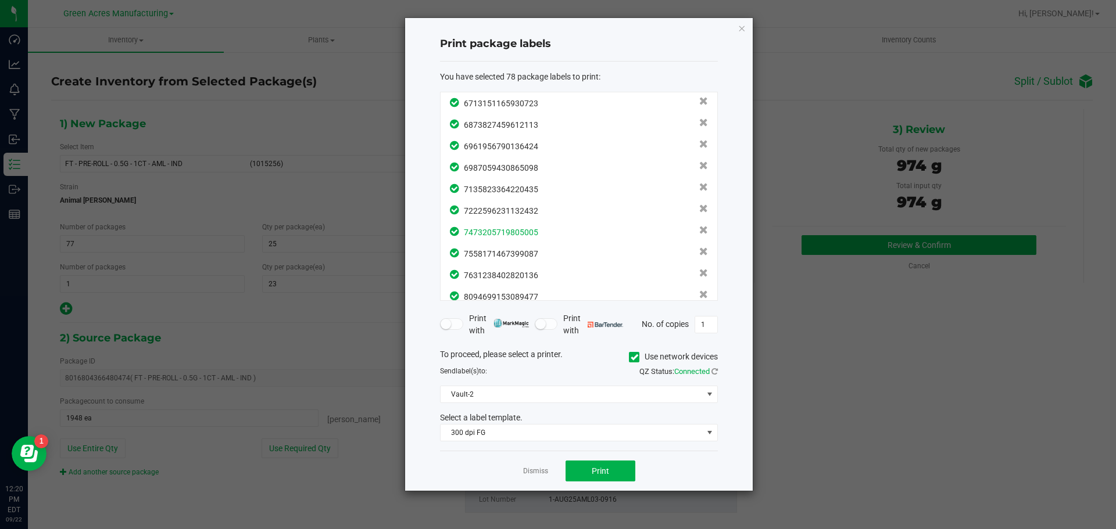
scroll to position [1479, 0]
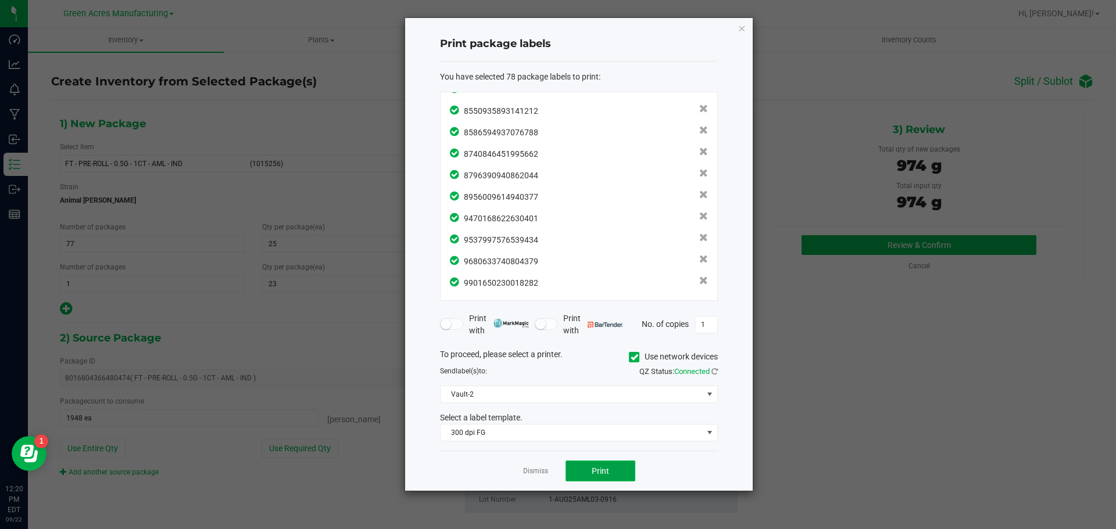
click at [597, 465] on button "Print" at bounding box center [601, 471] width 70 height 21
click at [523, 470] on link "Dismiss" at bounding box center [535, 472] width 25 height 10
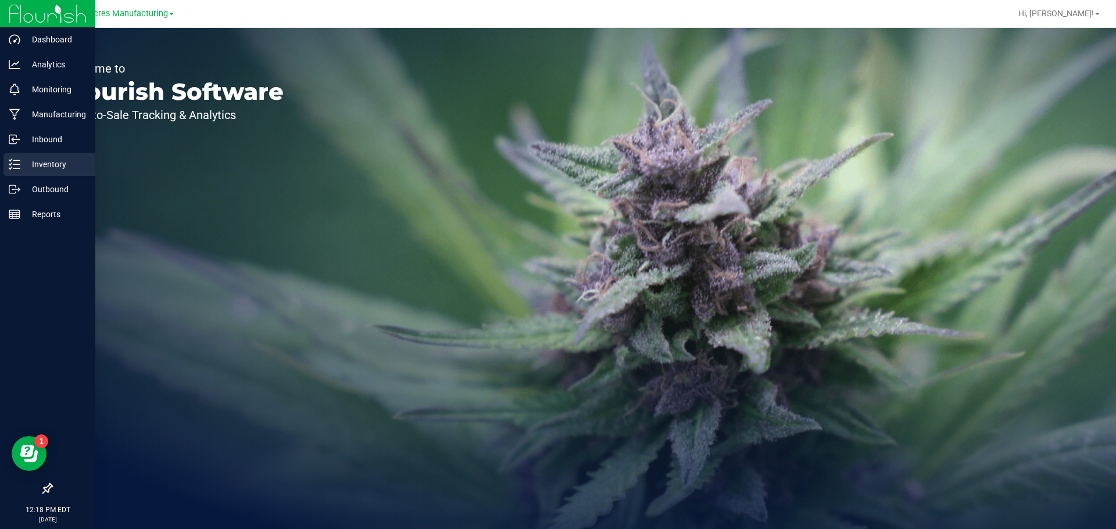
click at [23, 161] on p "Inventory" at bounding box center [55, 165] width 70 height 14
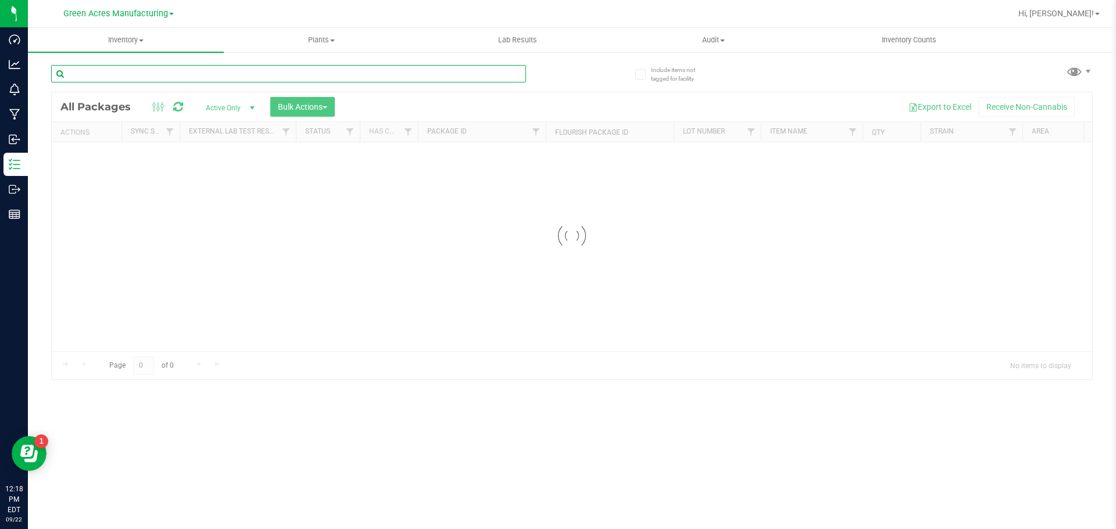
click at [366, 71] on input "text" at bounding box center [288, 73] width 475 height 17
paste input "SEP25PKT01-0916"
type input "SEP25PKT01-0916"
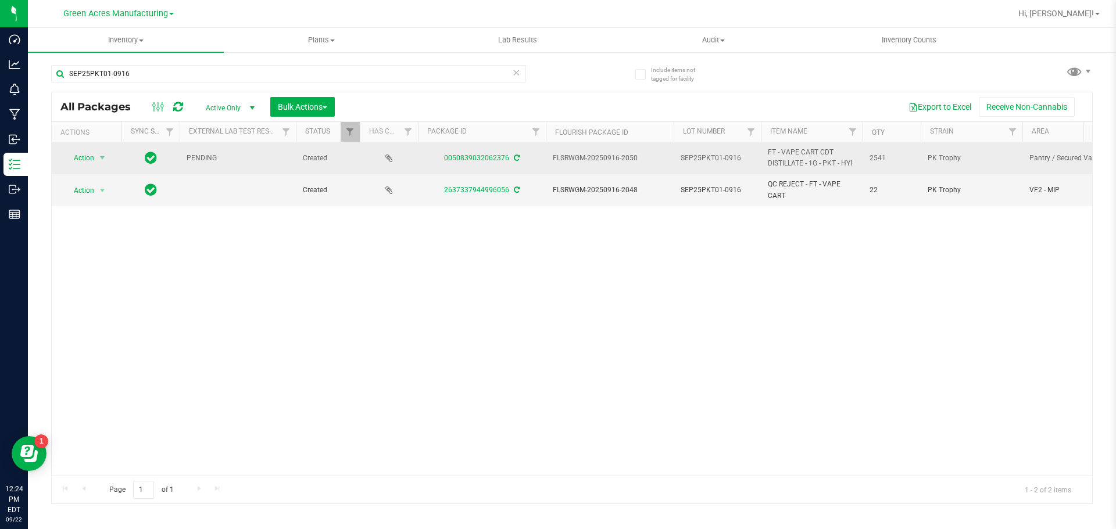
click at [519, 158] on div "0050839032062376" at bounding box center [481, 158] width 131 height 11
click at [517, 158] on icon at bounding box center [517, 158] width 6 height 7
click at [85, 161] on span "Action" at bounding box center [78, 158] width 31 height 16
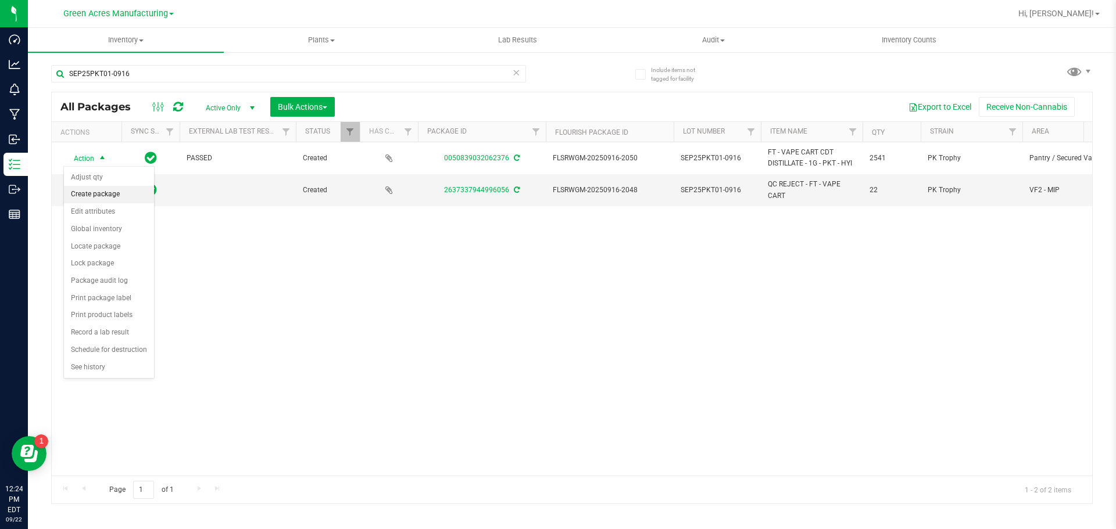
click at [107, 195] on li "Create package" at bounding box center [109, 194] width 90 height 17
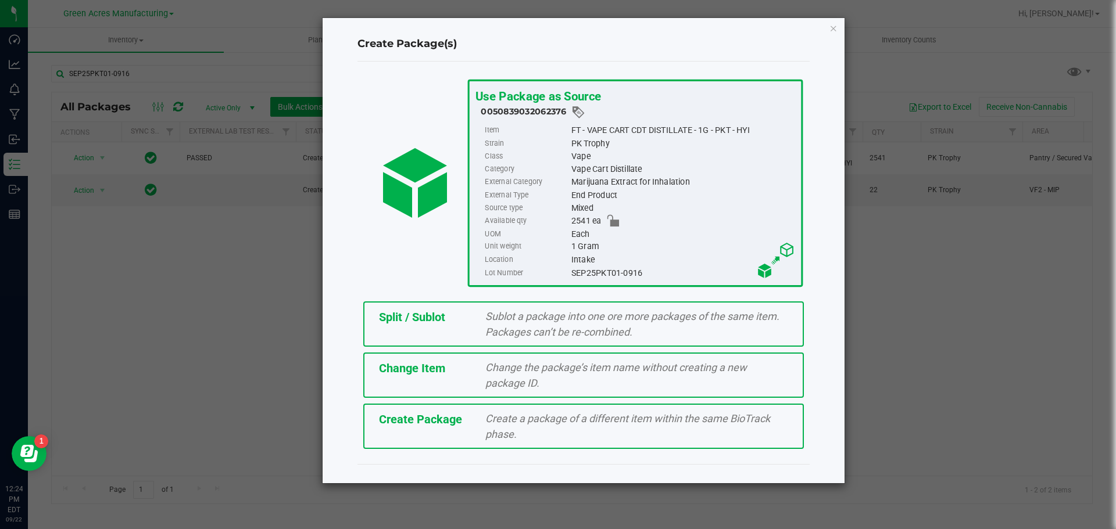
click at [443, 440] on div "Create Package Create a package of a different item within the same BioTrack ph…" at bounding box center [583, 426] width 441 height 45
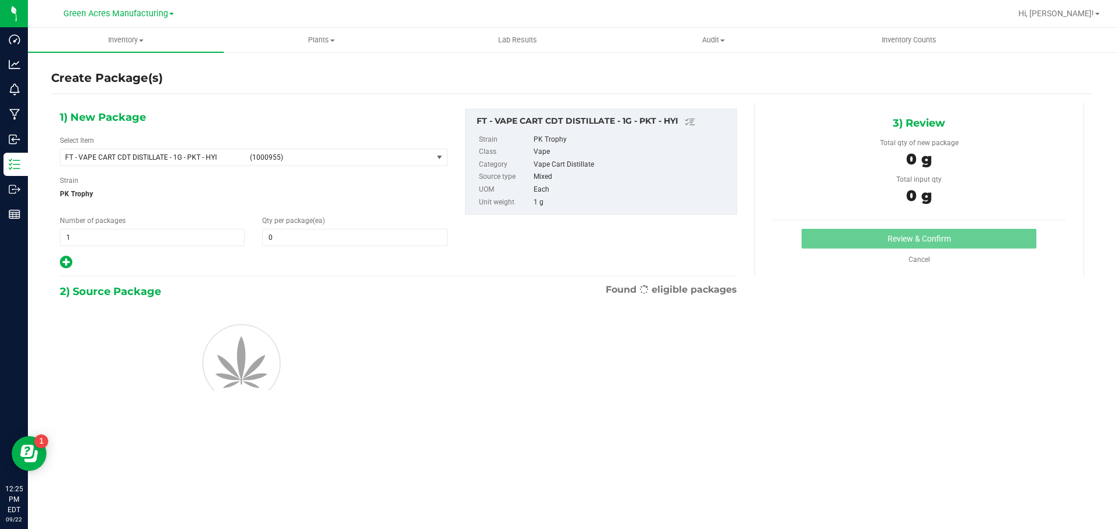
type input "0"
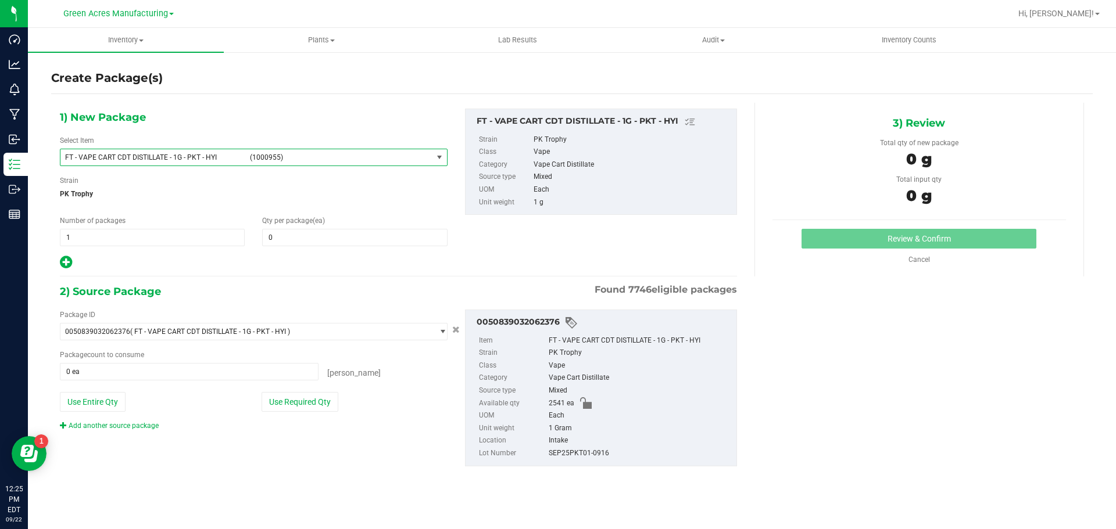
click at [257, 162] on span "FT - VAPE CART CDT DISTILLATE - 1G - PKT - HYI (1000955)" at bounding box center [246, 157] width 372 height 16
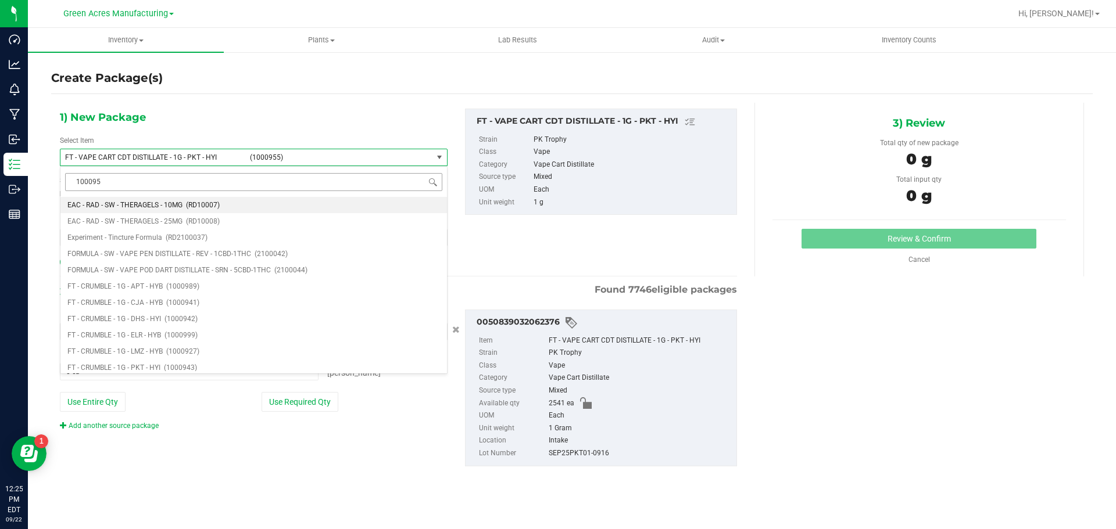
type input "1000955"
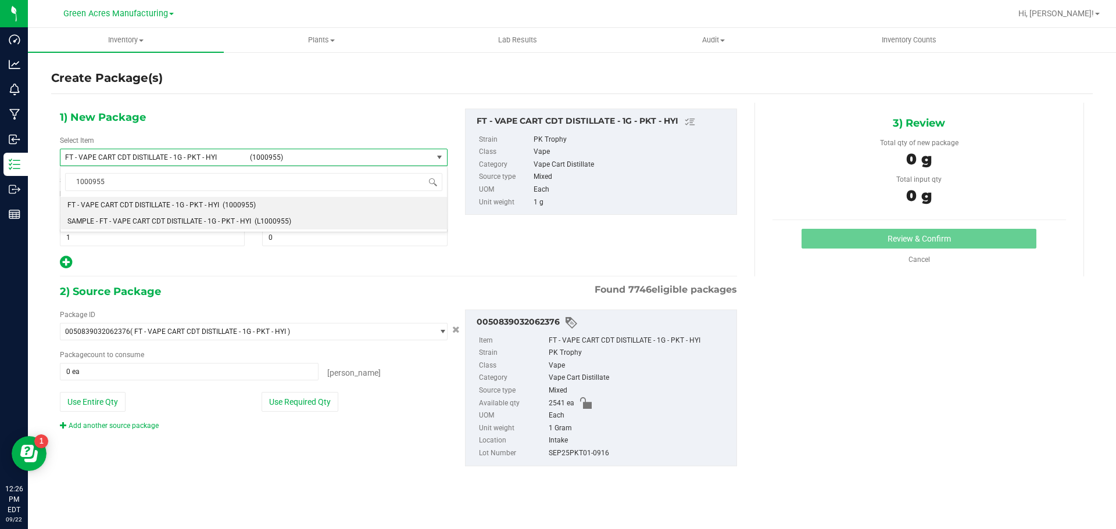
click at [212, 221] on span "SAMPLE - FT - VAPE CART CDT DISTILLATE - 1G - PKT - HYI" at bounding box center [159, 221] width 184 height 8
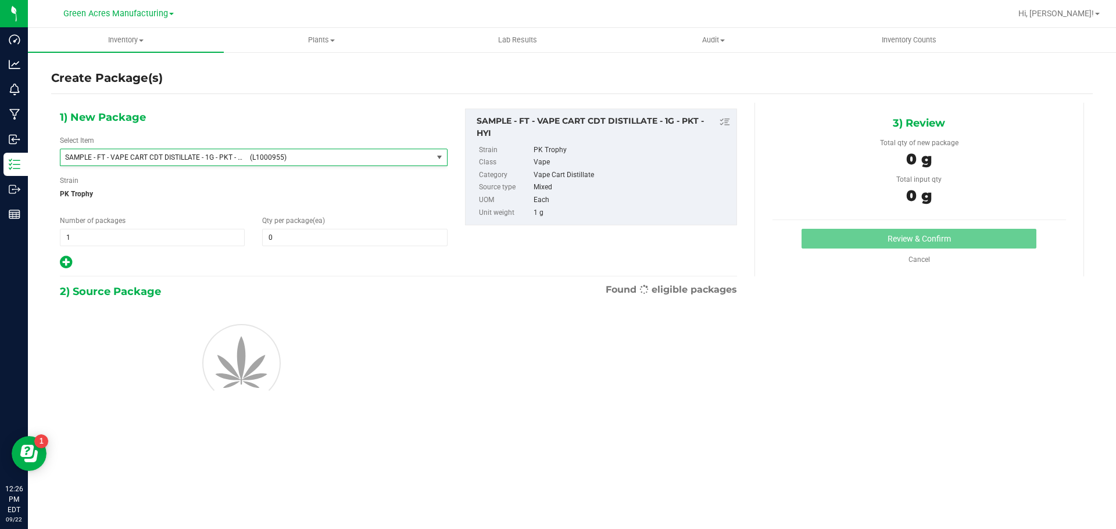
type input "0"
click at [162, 231] on span "1 1" at bounding box center [152, 237] width 185 height 17
type input "2"
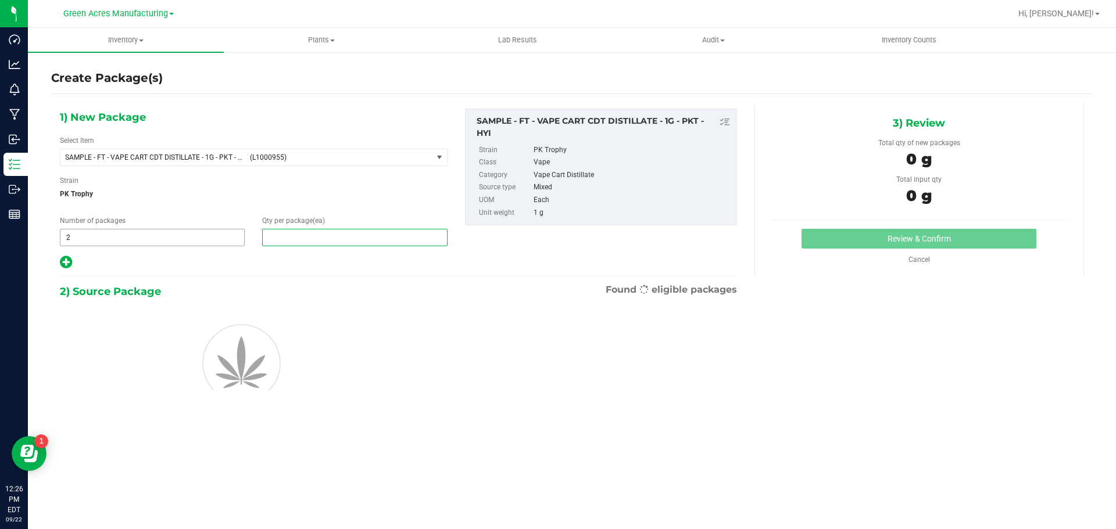
type input "1"
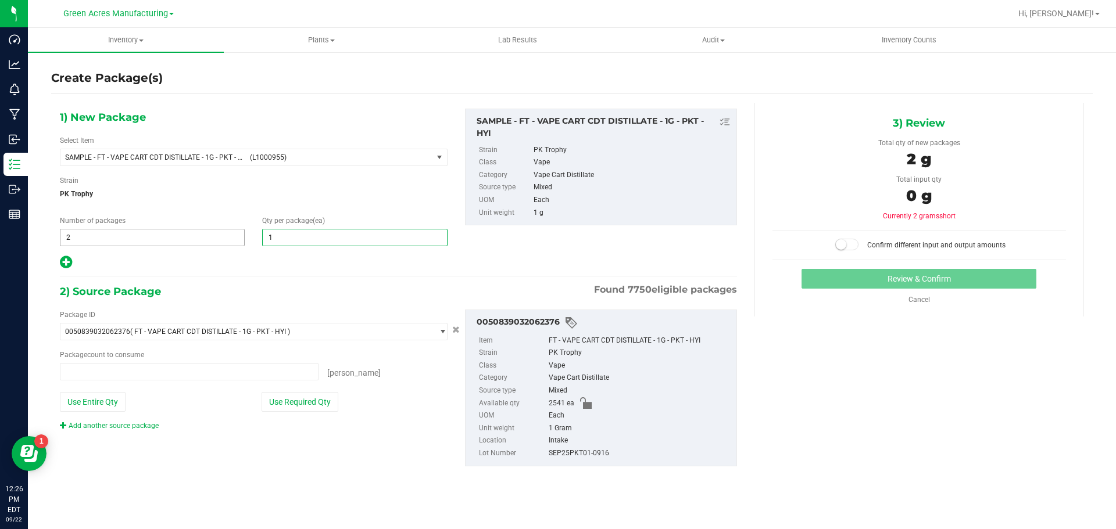
type input "0 ea"
type input "1"
click at [285, 398] on button "Use Required Qty" at bounding box center [300, 402] width 77 height 20
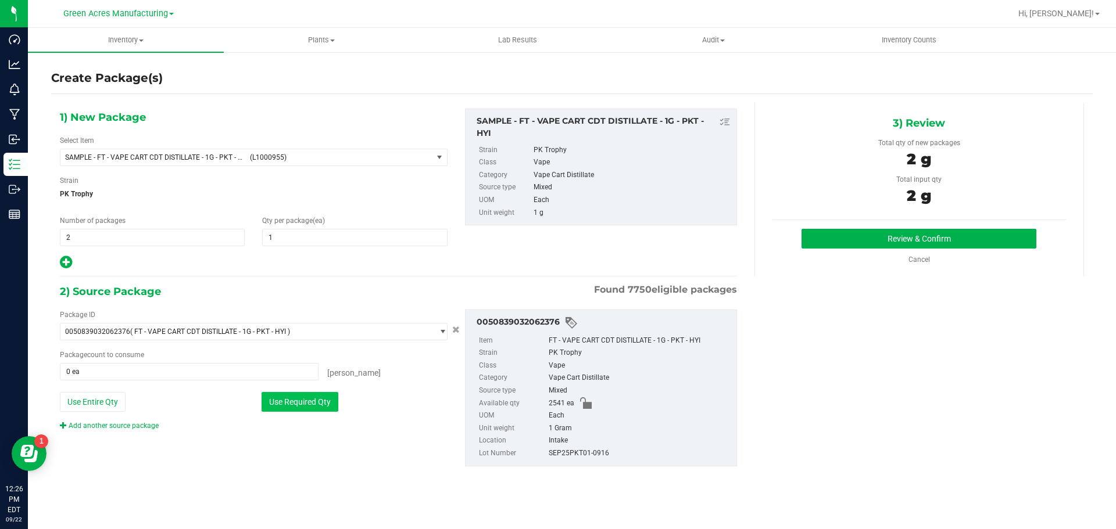
type input "2 ea"
click at [951, 245] on button "Review & Confirm" at bounding box center [918, 239] width 235 height 20
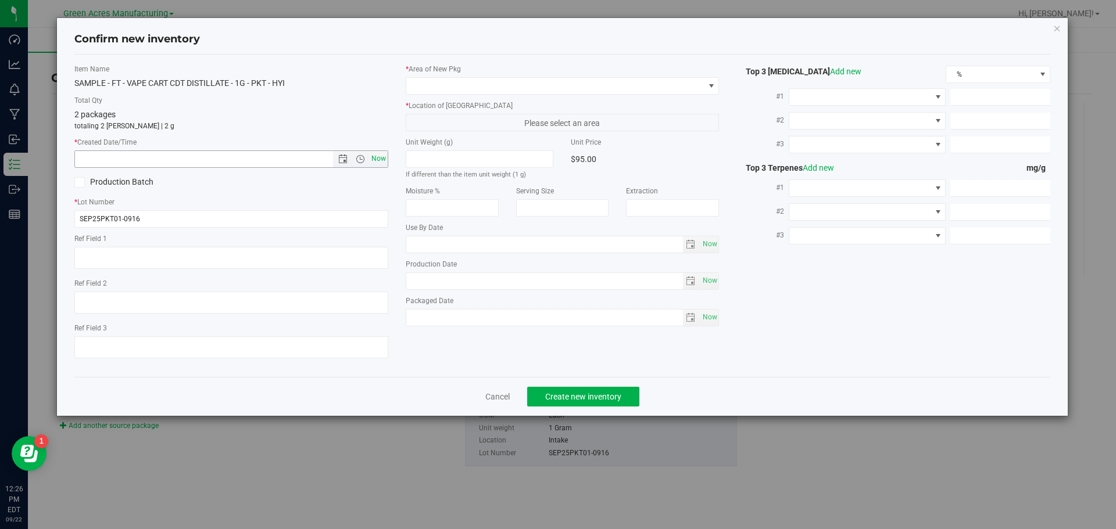
click at [378, 155] on span "Now" at bounding box center [378, 159] width 20 height 17
type input "9/22/2025 12:26 PM"
click at [433, 94] on span at bounding box center [563, 85] width 314 height 17
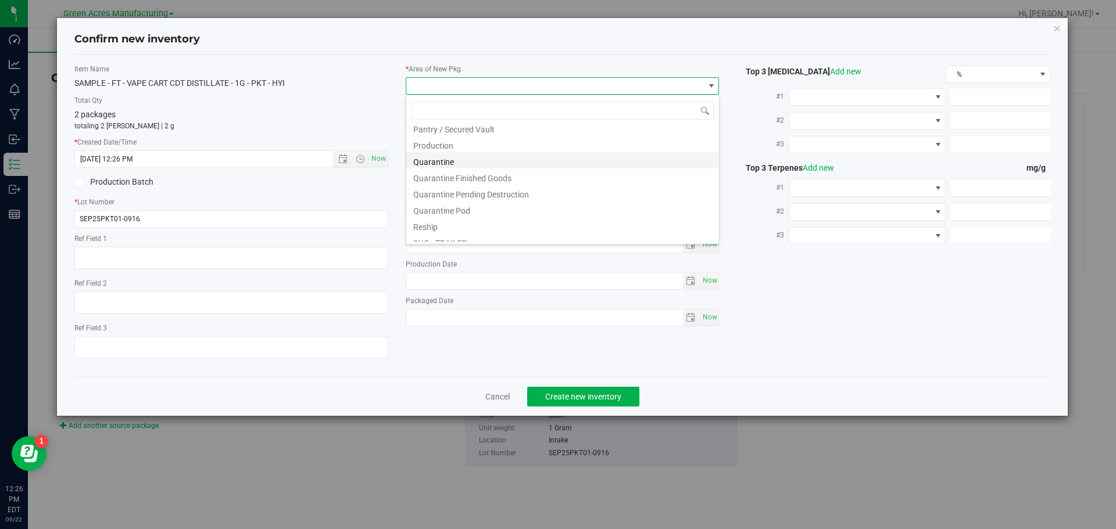
scroll to position [349, 0]
click at [467, 128] on li "Pantry / Secured Vault" at bounding box center [562, 127] width 313 height 16
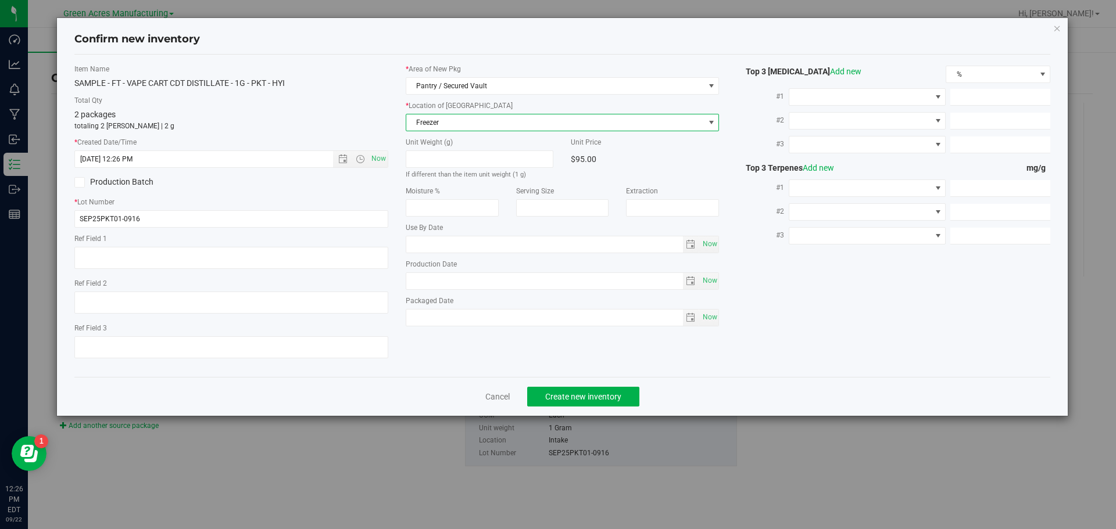
click at [471, 117] on span "Freezer" at bounding box center [555, 122] width 298 height 16
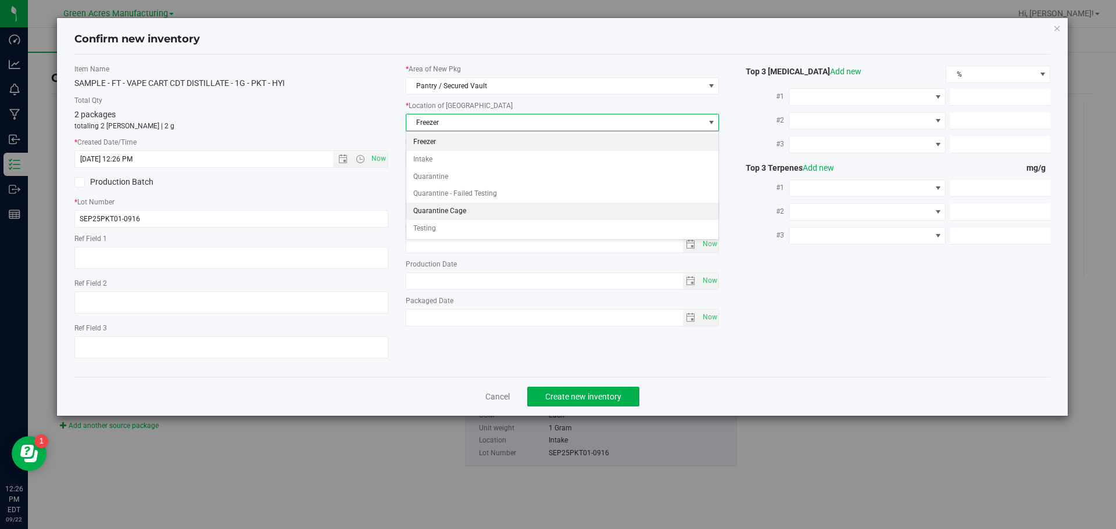
click at [459, 213] on li "Quarantine Cage" at bounding box center [562, 211] width 313 height 17
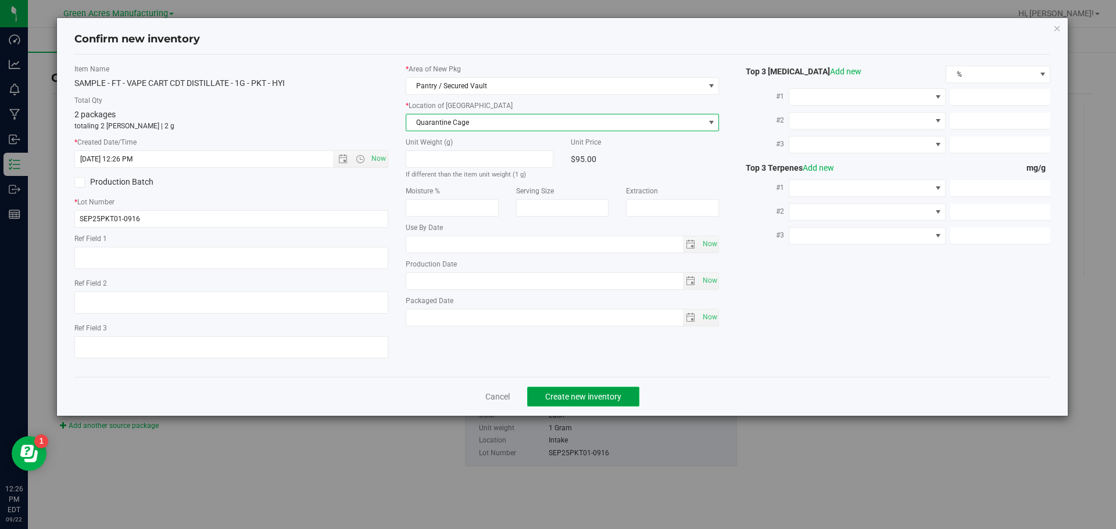
click at [573, 399] on span "Create new inventory" at bounding box center [583, 396] width 76 height 9
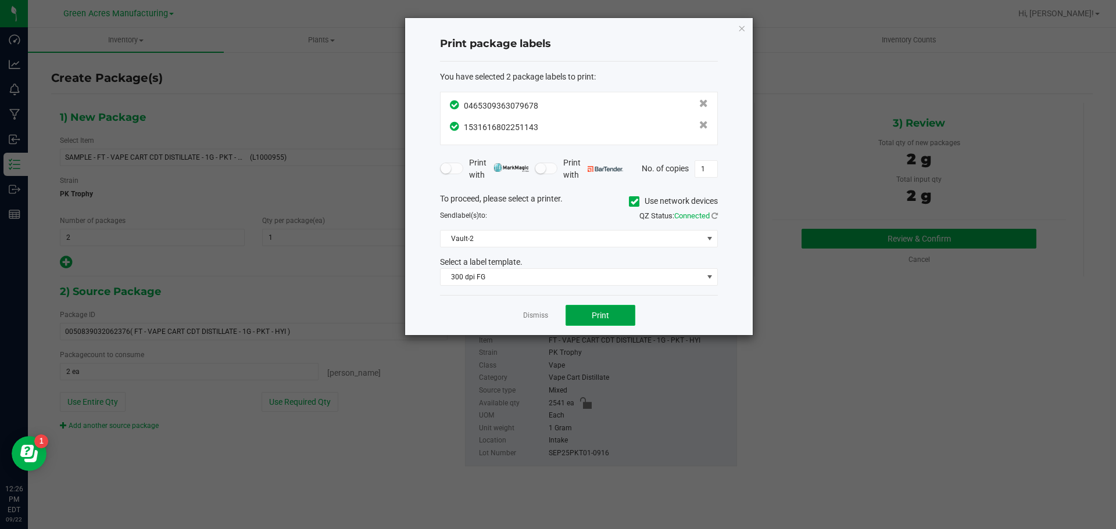
click at [600, 309] on button "Print" at bounding box center [601, 315] width 70 height 21
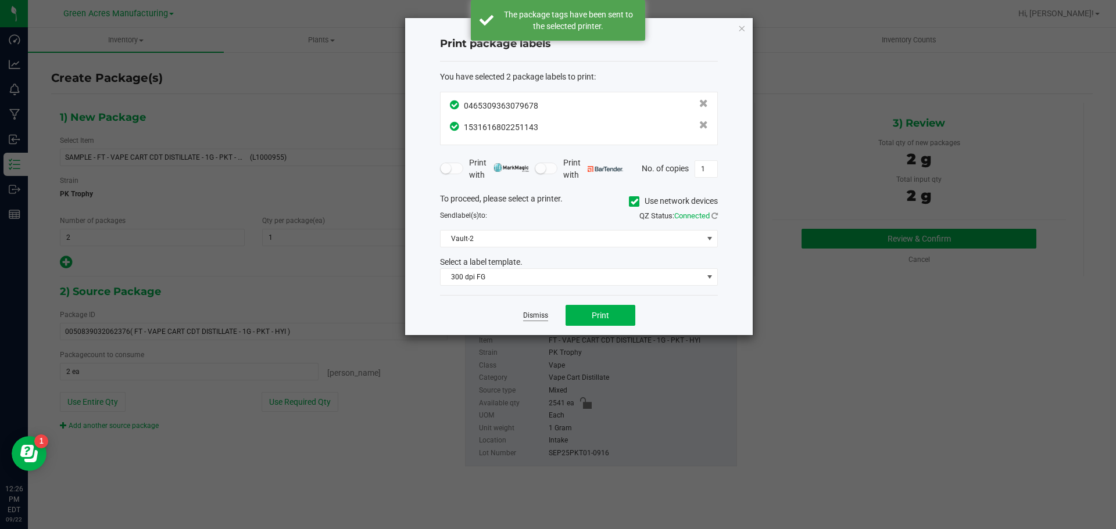
click at [537, 318] on link "Dismiss" at bounding box center [535, 316] width 25 height 10
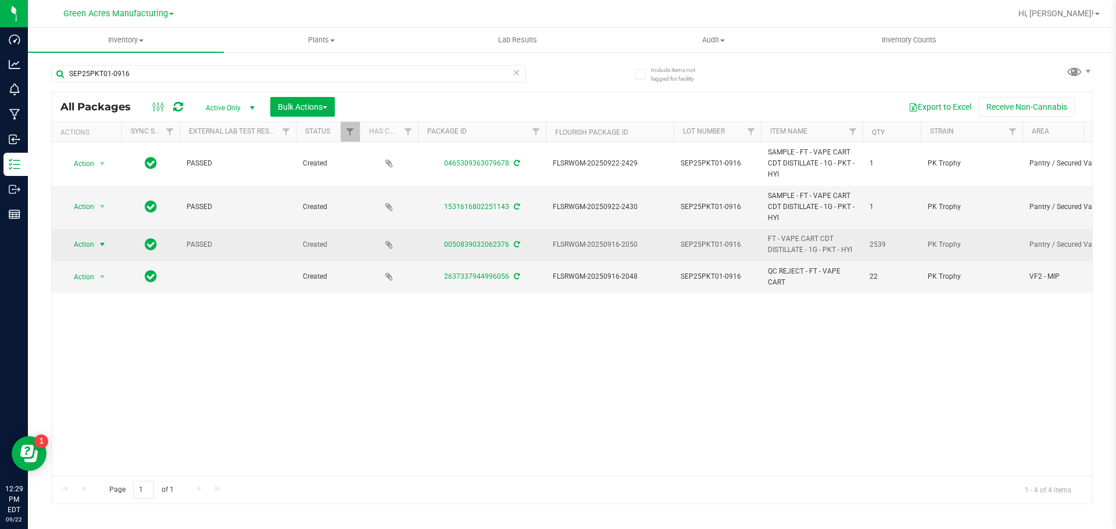
click at [88, 249] on span "Action" at bounding box center [78, 245] width 31 height 16
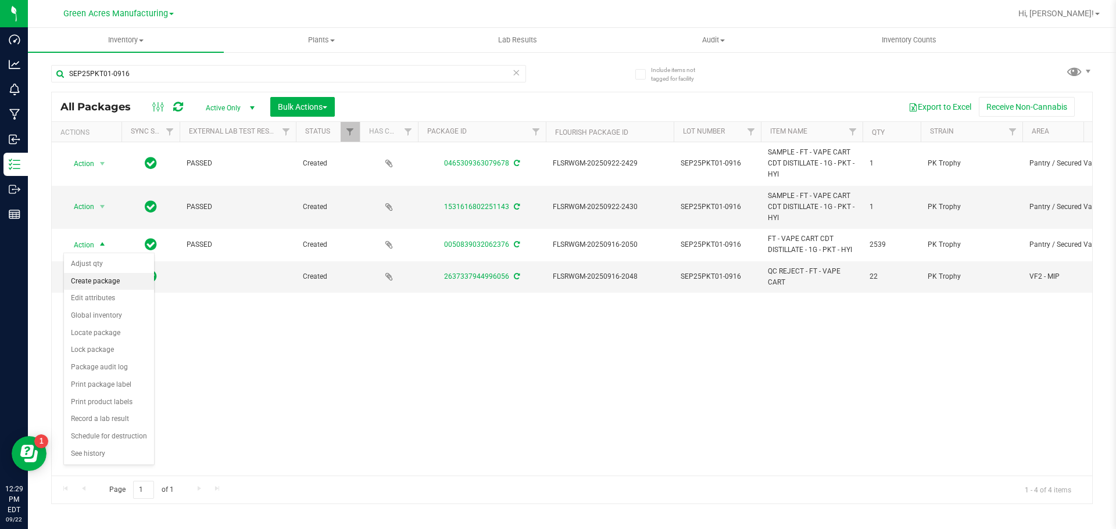
click at [101, 287] on li "Create package" at bounding box center [109, 281] width 90 height 17
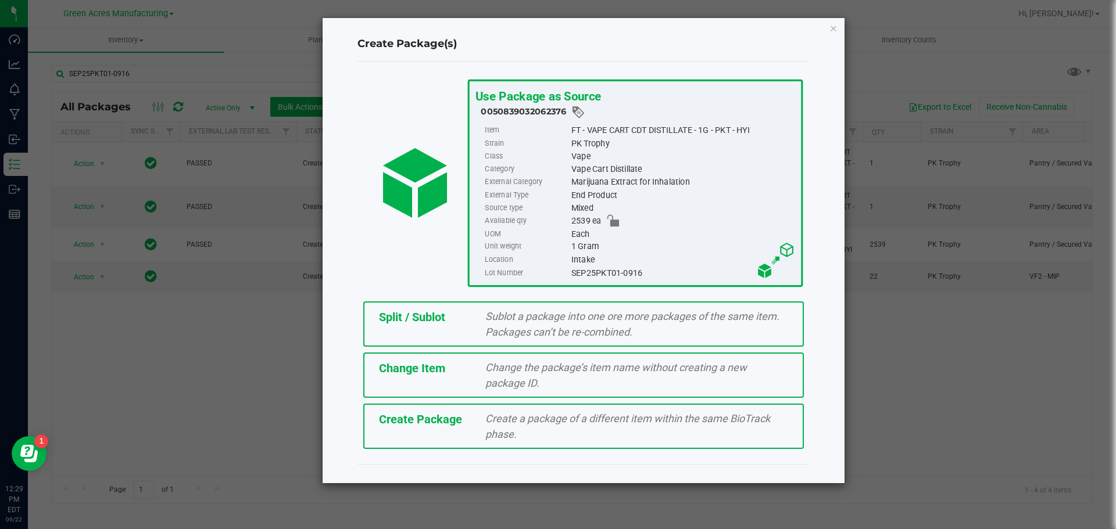
click at [406, 315] on span "Split / Sublot" at bounding box center [412, 317] width 66 height 14
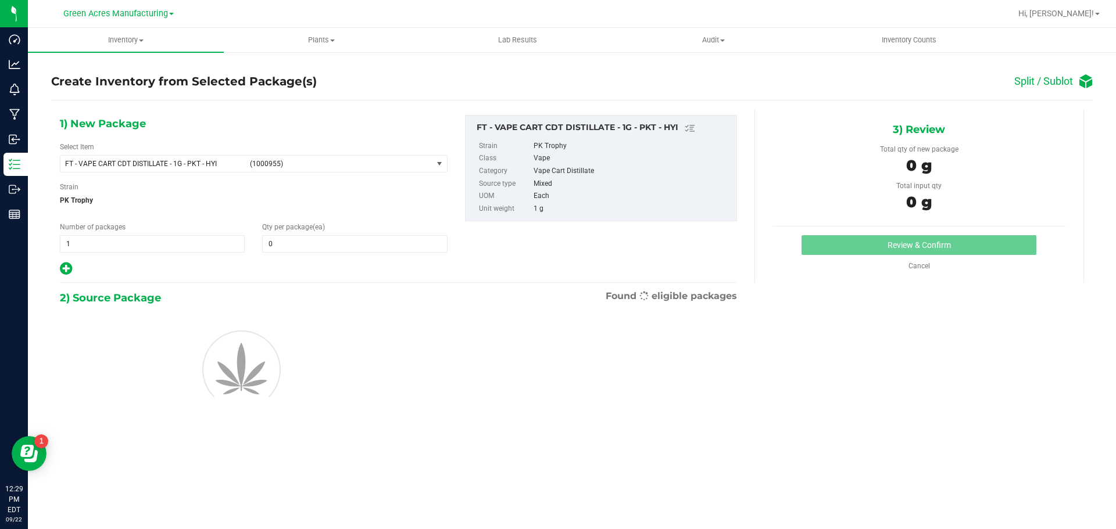
type input "0"
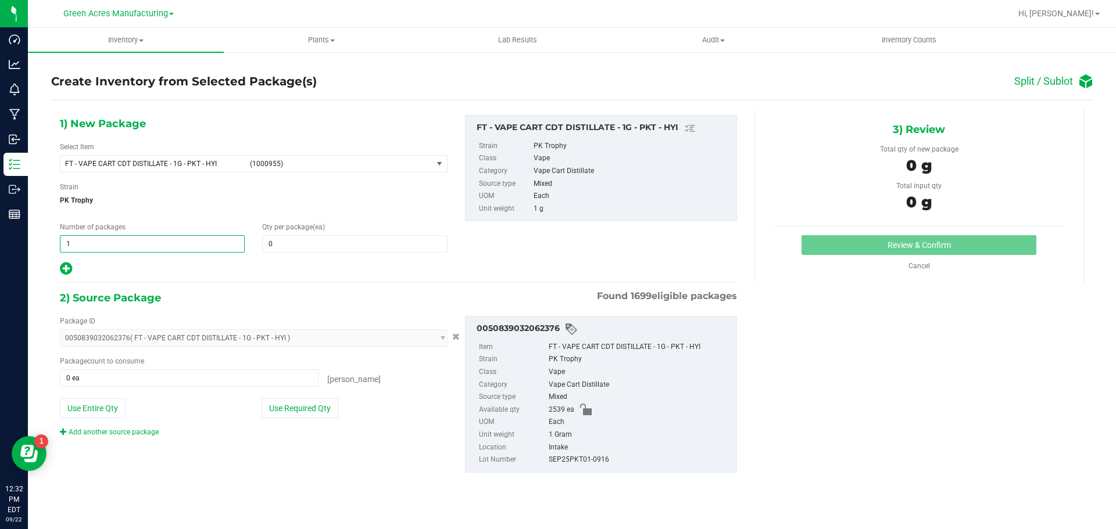
click at [114, 235] on span "1 1" at bounding box center [152, 243] width 185 height 17
type input "211"
type input "12"
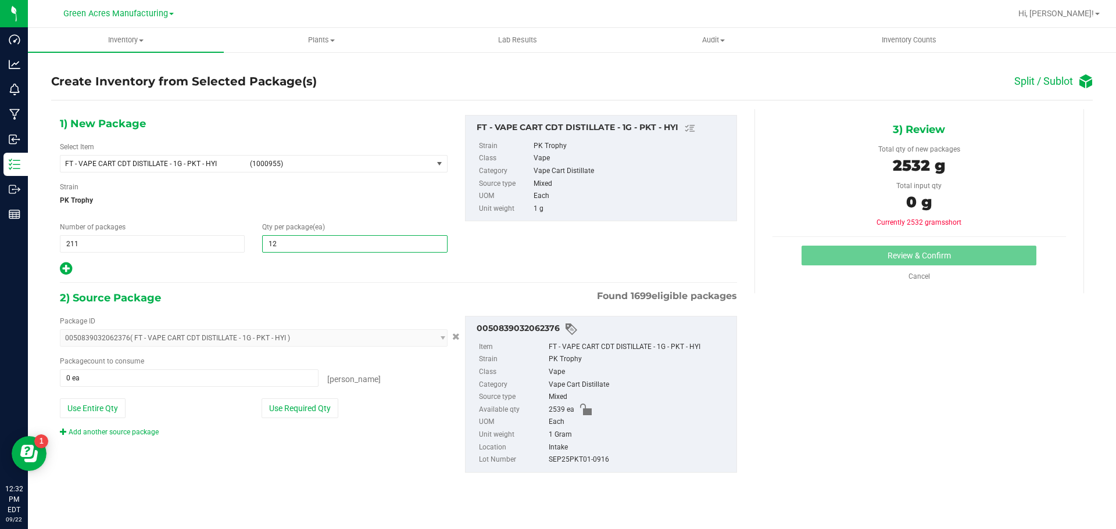
click at [65, 275] on icon at bounding box center [66, 269] width 12 height 15
type input "12"
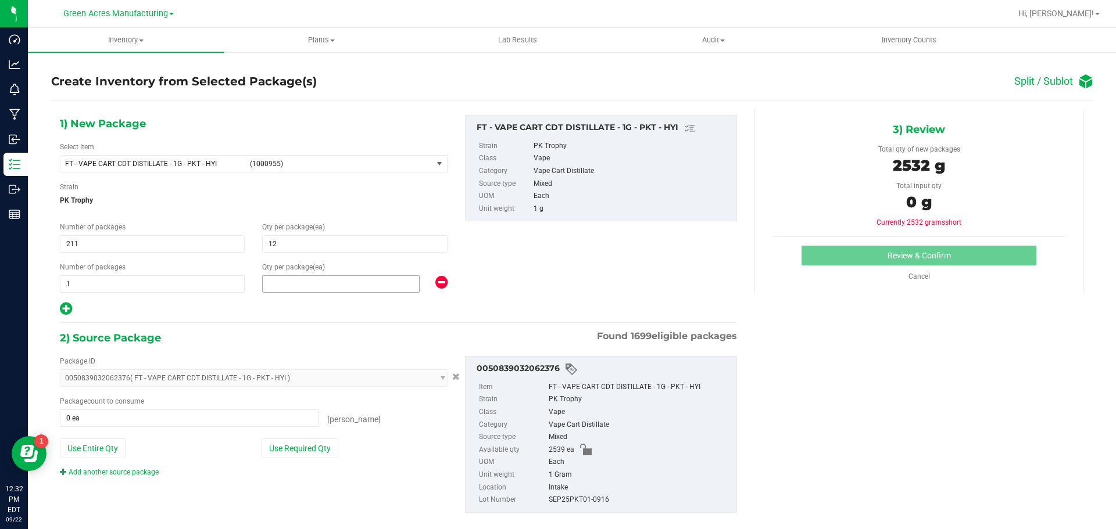
click at [370, 277] on span at bounding box center [341, 283] width 158 height 17
type input "7"
click at [330, 456] on button "Use Required Qty" at bounding box center [300, 449] width 77 height 20
type input "2539 ea"
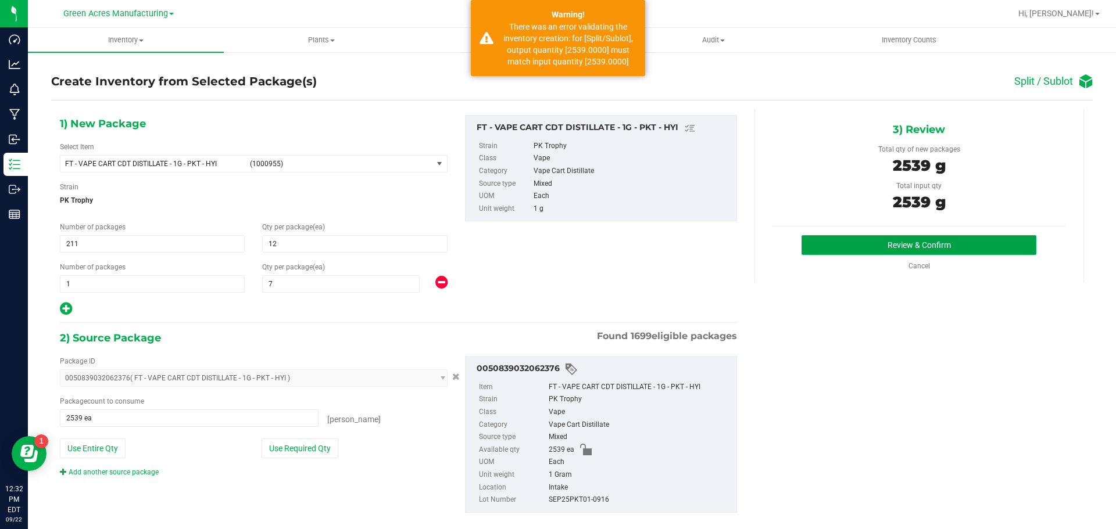
click at [806, 241] on button "Review & Confirm" at bounding box center [918, 245] width 235 height 20
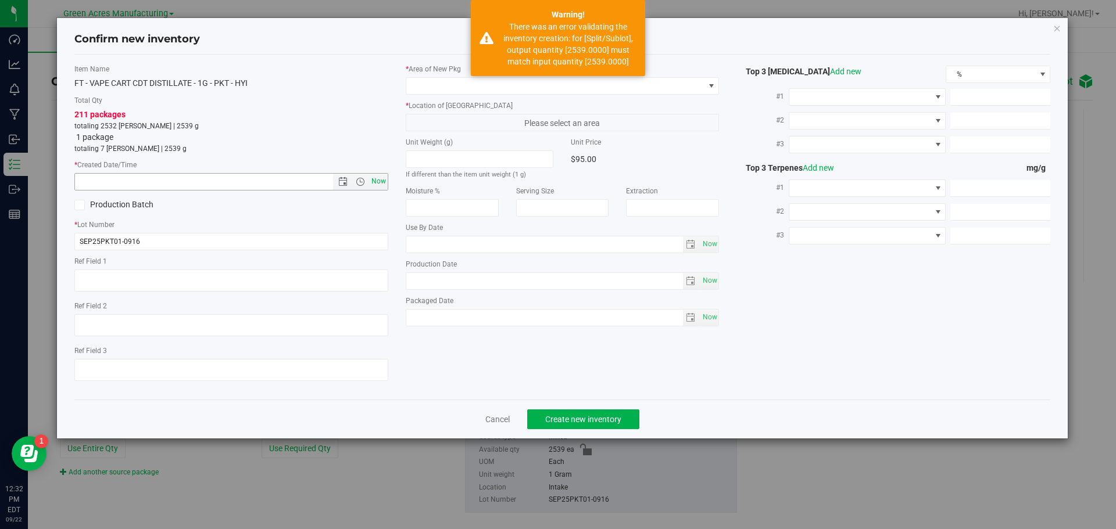
click at [382, 184] on span "Now" at bounding box center [378, 181] width 20 height 17
type input "[DATE] 12:32 PM"
click at [481, 87] on span at bounding box center [555, 86] width 298 height 16
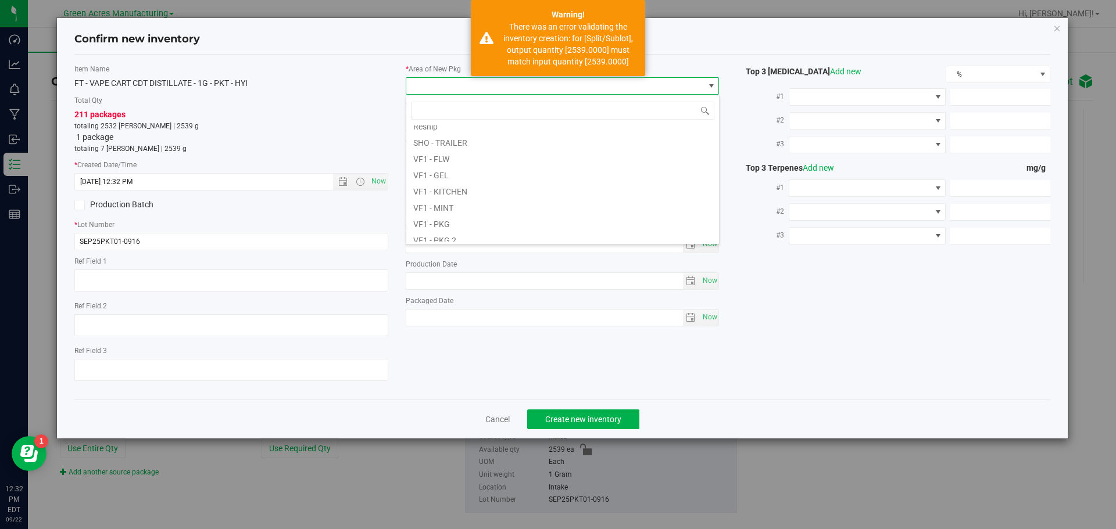
scroll to position [584, 0]
click at [453, 217] on li "VF2 - WHS" at bounding box center [562, 217] width 313 height 16
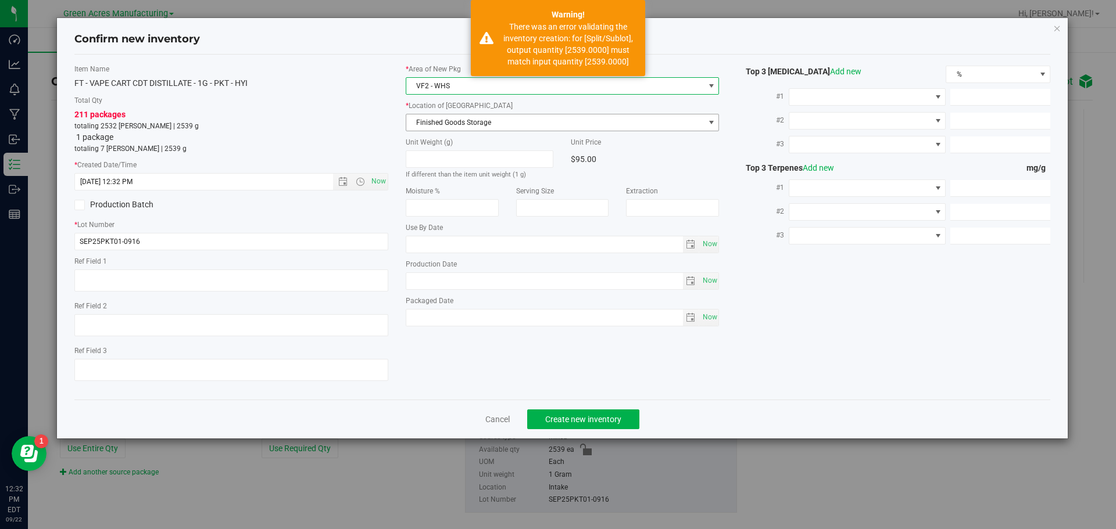
click at [489, 119] on span "Finished Goods Storage" at bounding box center [555, 122] width 298 height 16
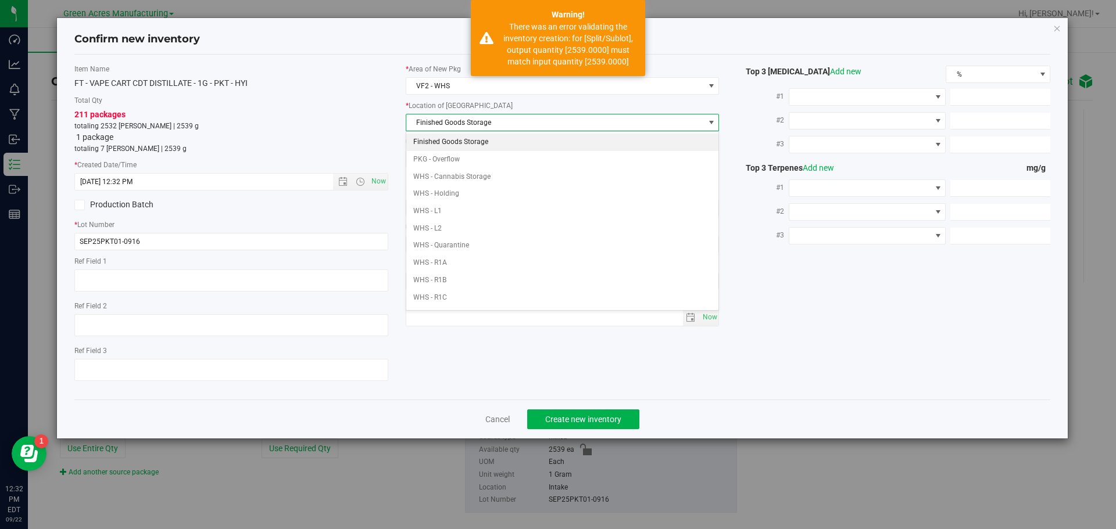
click at [489, 142] on li "Finished Goods Storage" at bounding box center [562, 142] width 313 height 17
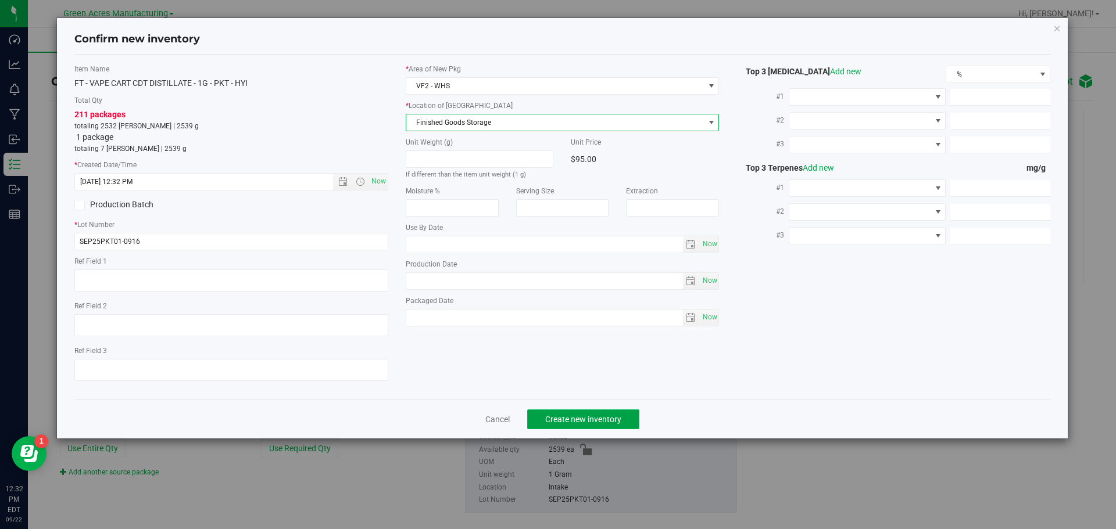
click at [561, 413] on button "Create new inventory" at bounding box center [583, 420] width 112 height 20
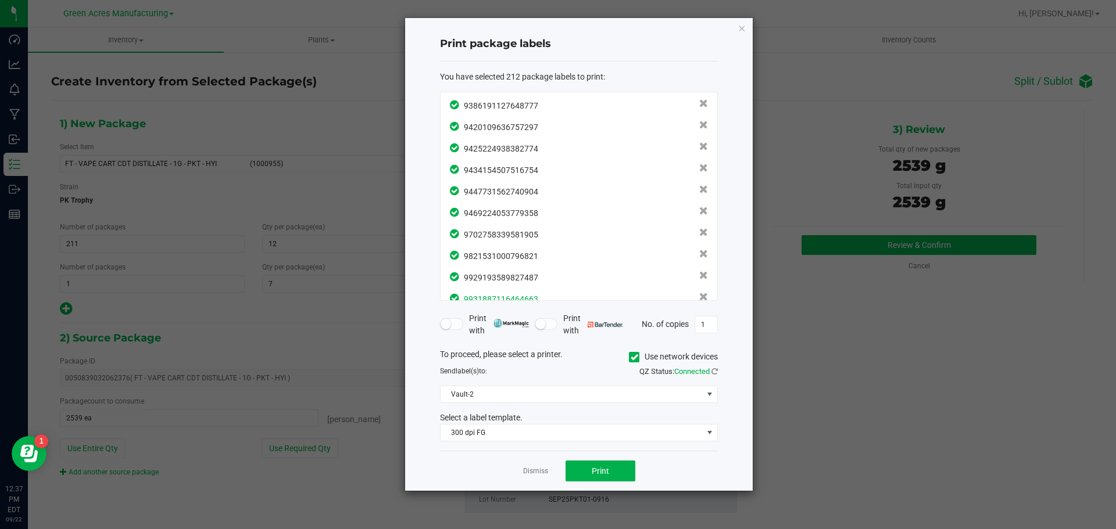
scroll to position [4360, 0]
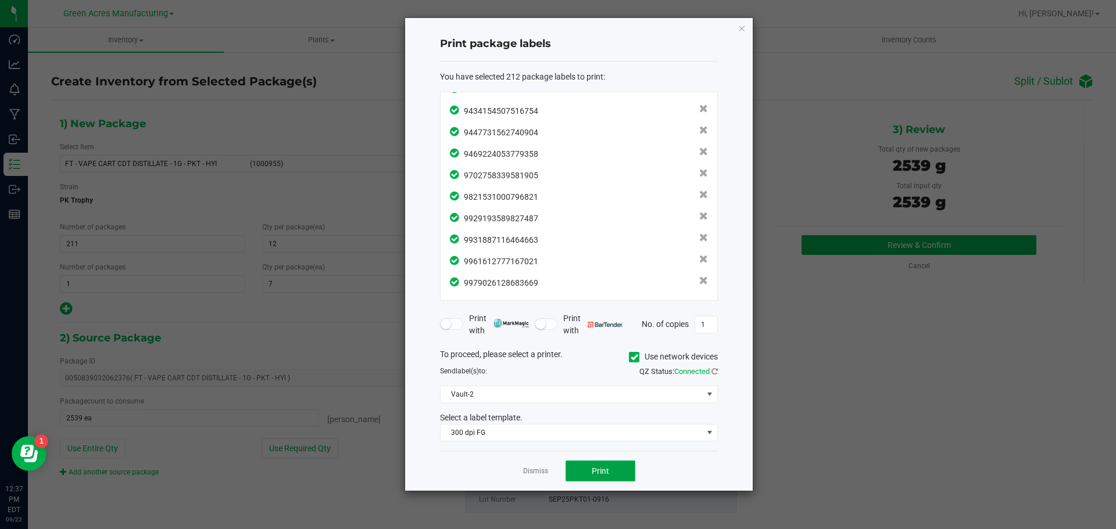
click at [601, 475] on span "Print" at bounding box center [600, 471] width 17 height 9
click at [530, 471] on link "Dismiss" at bounding box center [535, 472] width 25 height 10
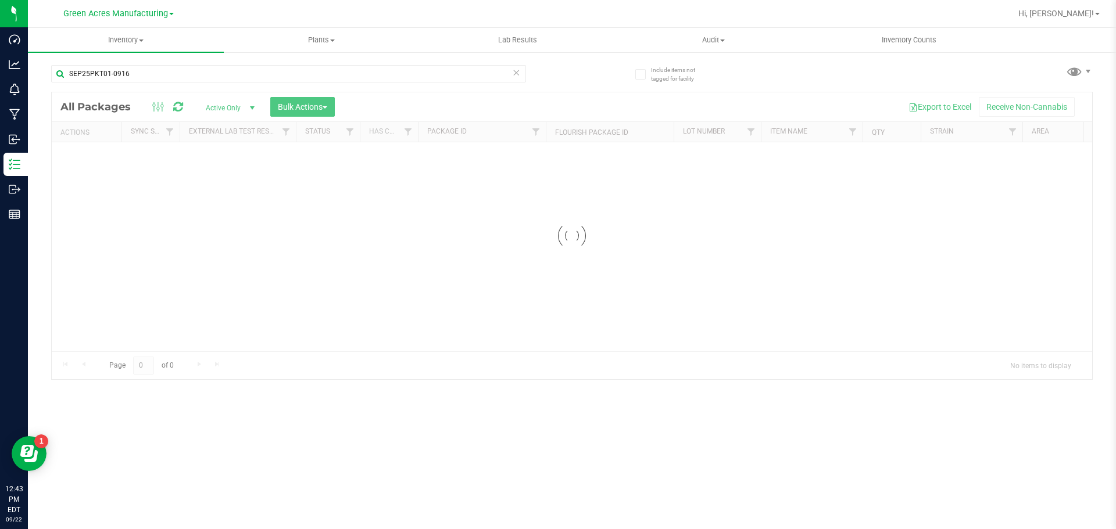
click at [515, 67] on icon at bounding box center [516, 72] width 8 height 14
click at [164, 79] on input "text" at bounding box center [288, 73] width 475 height 17
paste input "SEP25BBC01-0916"
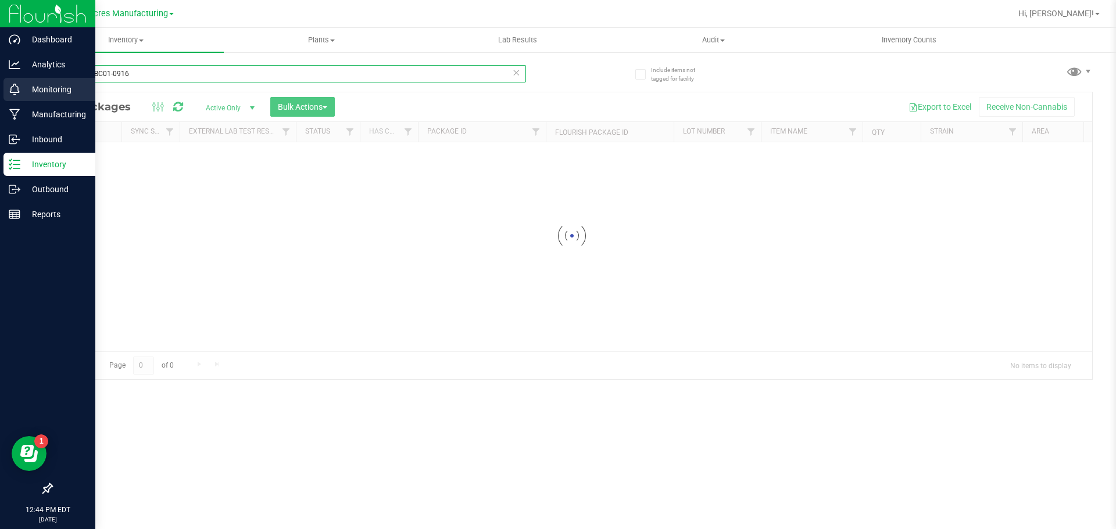
type input "SEP25BBC01-0916"
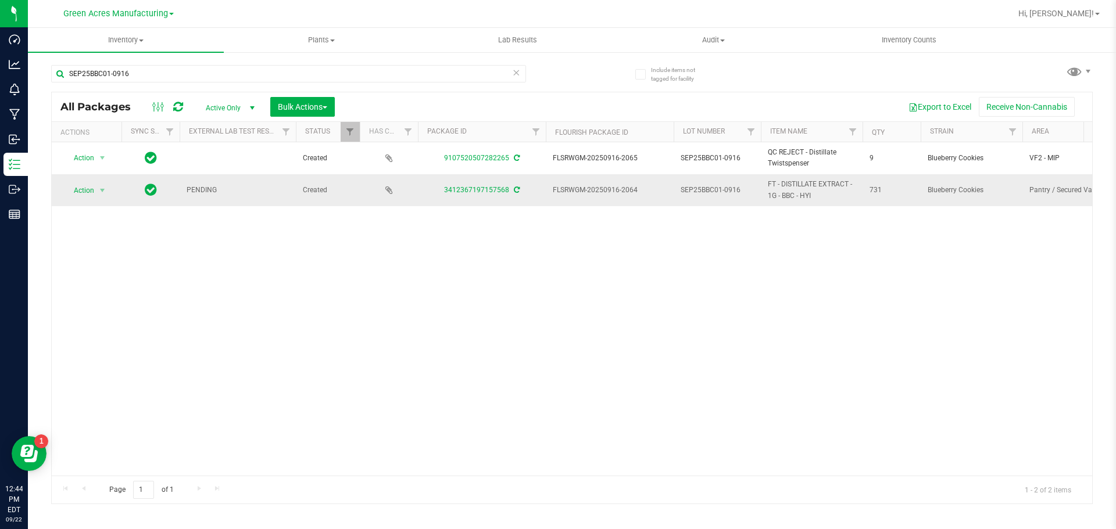
click at [514, 197] on td "3412367197157568" at bounding box center [482, 189] width 128 height 31
click at [514, 192] on icon at bounding box center [517, 190] width 6 height 7
click at [96, 192] on span "select" at bounding box center [102, 190] width 15 height 16
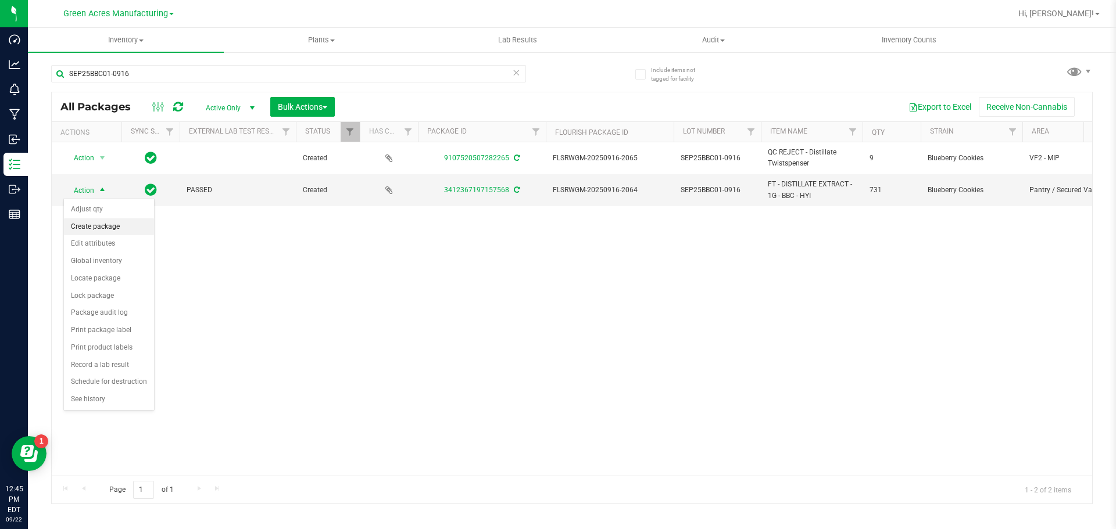
click at [88, 223] on li "Create package" at bounding box center [109, 227] width 90 height 17
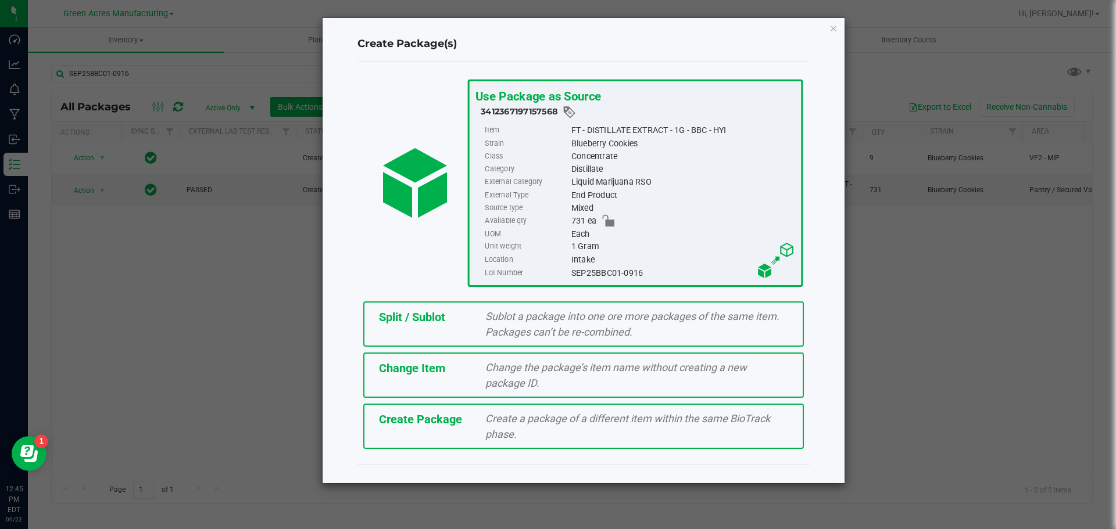
click at [464, 413] on div "Create Package" at bounding box center [423, 419] width 107 height 17
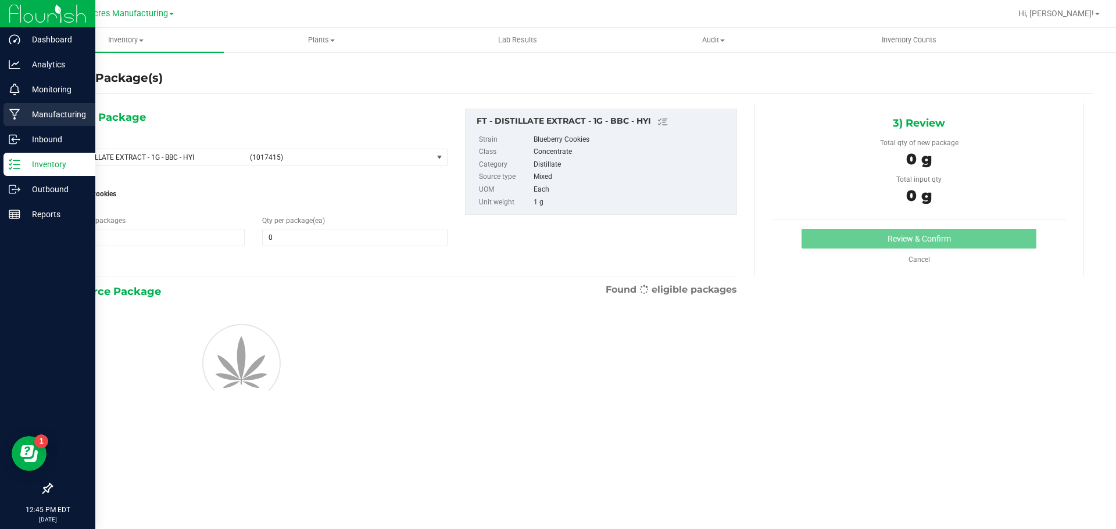
type input "0"
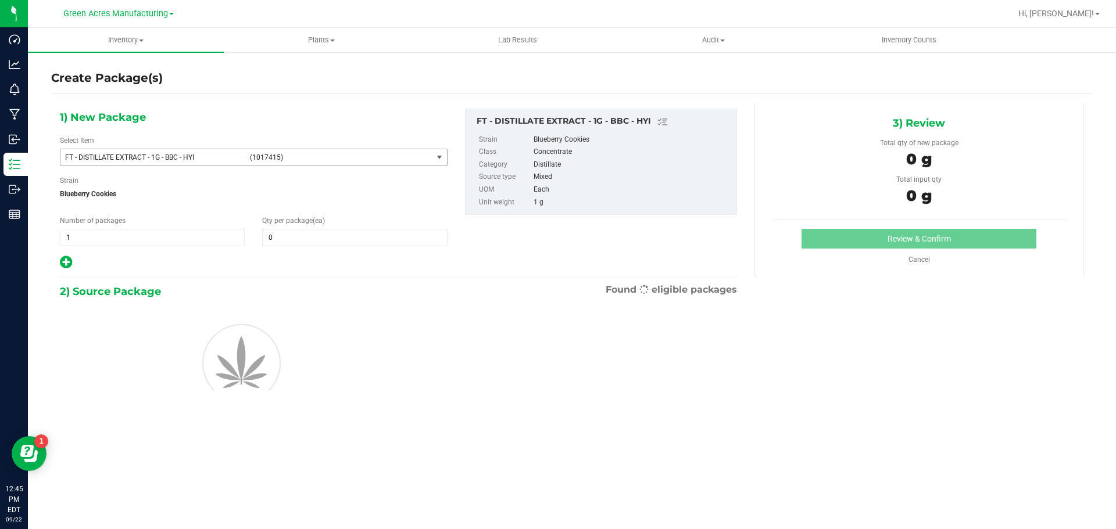
click at [282, 149] on span "FT - DISTILLATE EXTRACT - 1G - BBC - HYI (1017415)" at bounding box center [246, 157] width 372 height 16
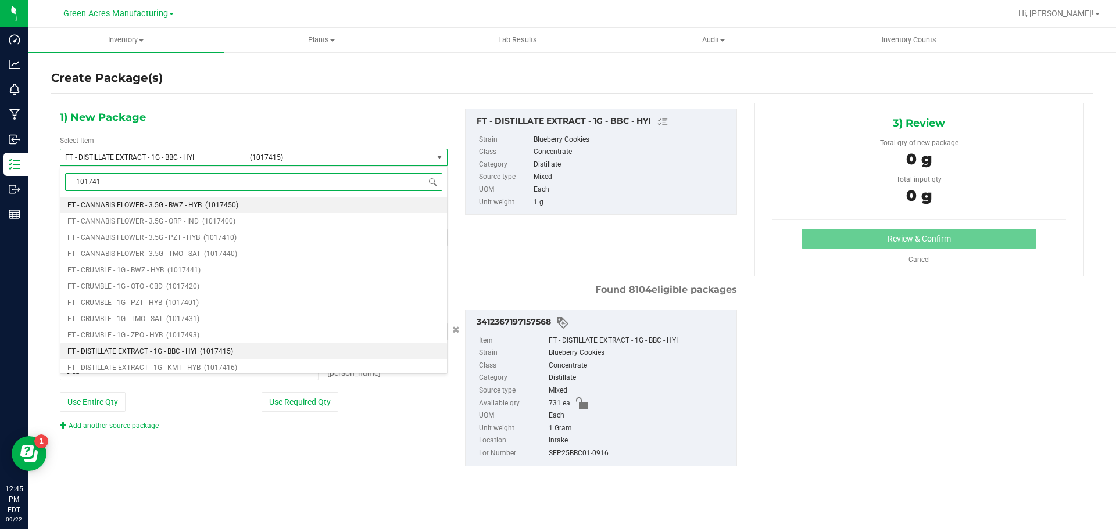
type input "1017415"
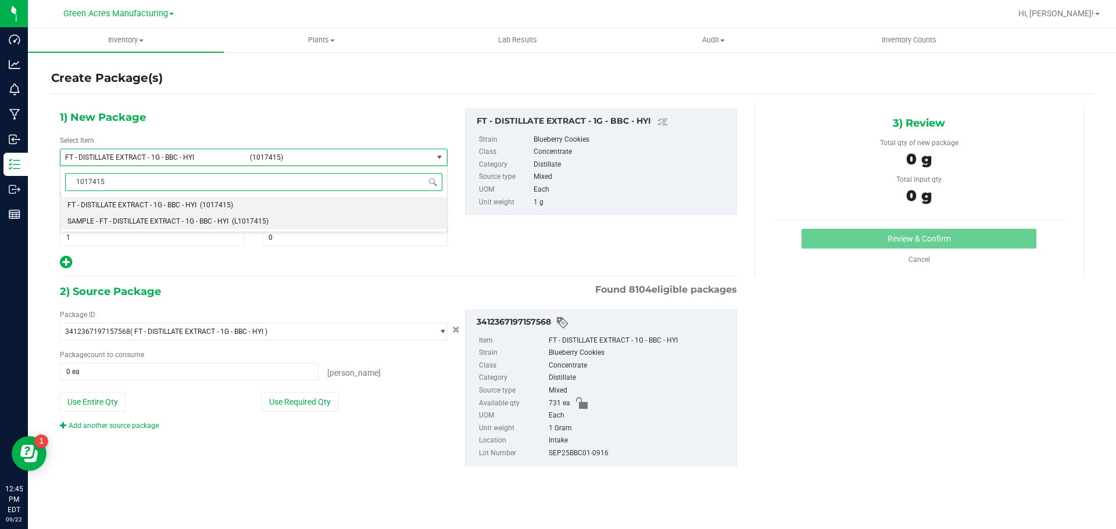
click at [200, 227] on li "SAMPLE - FT - DISTILLATE EXTRACT - 1G - BBC - HYI (L1017415)" at bounding box center [253, 221] width 386 height 16
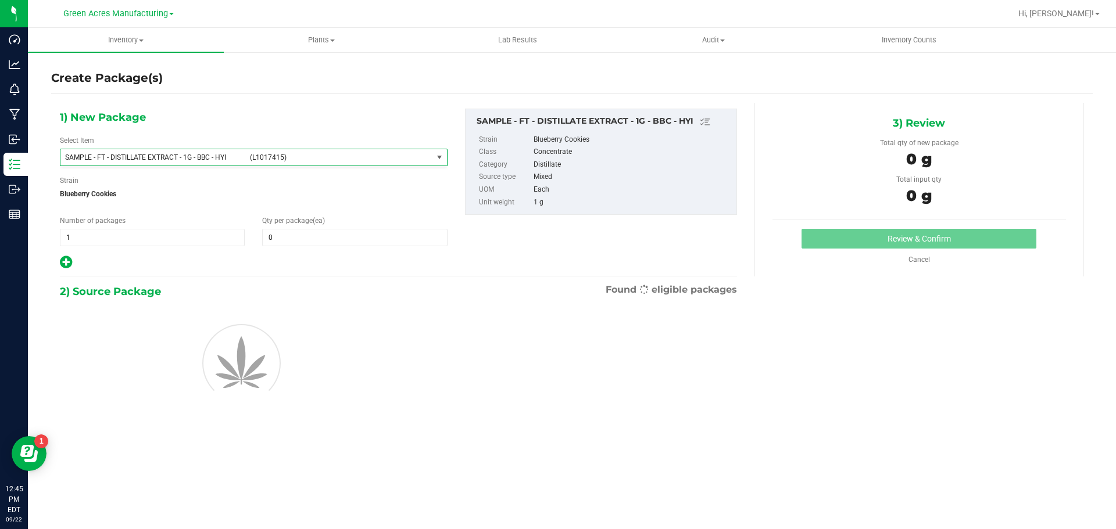
type input "0"
click at [145, 239] on span "1 1" at bounding box center [152, 237] width 185 height 17
type input "2"
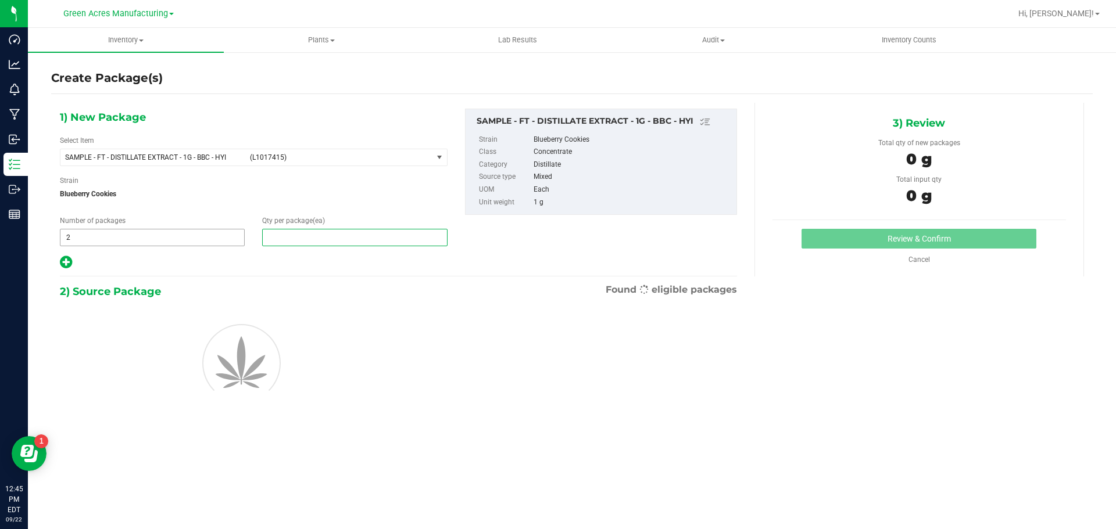
type input "1"
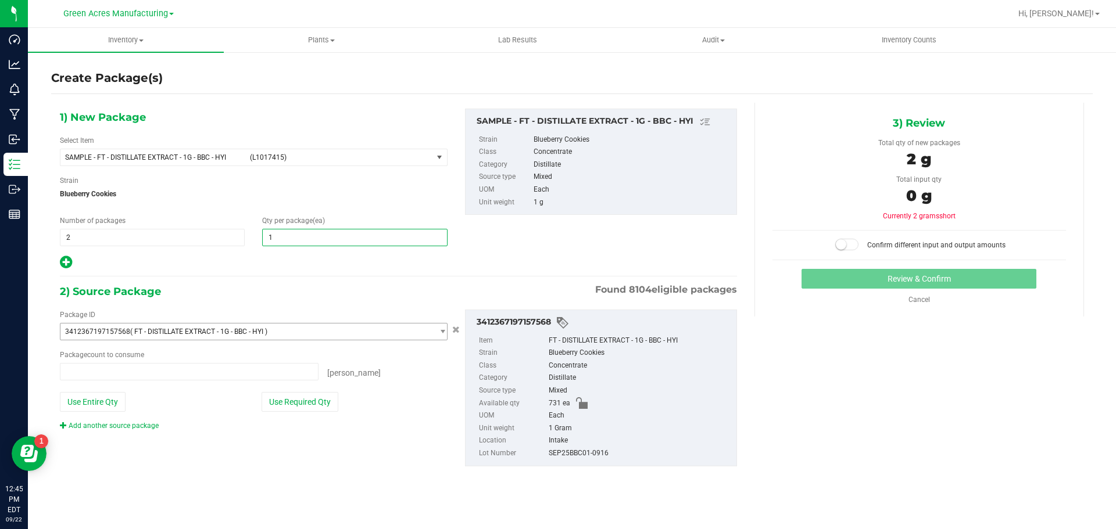
type input "0 ea"
type input "1"
click at [311, 403] on button "Use Required Qty" at bounding box center [300, 402] width 77 height 20
type input "2 ea"
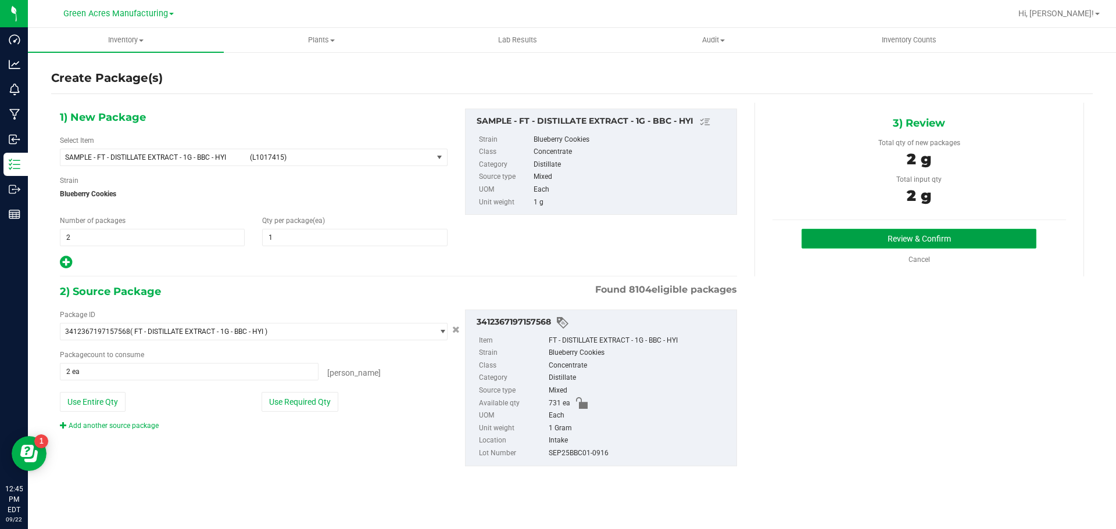
click at [871, 248] on button "Review & Confirm" at bounding box center [918, 239] width 235 height 20
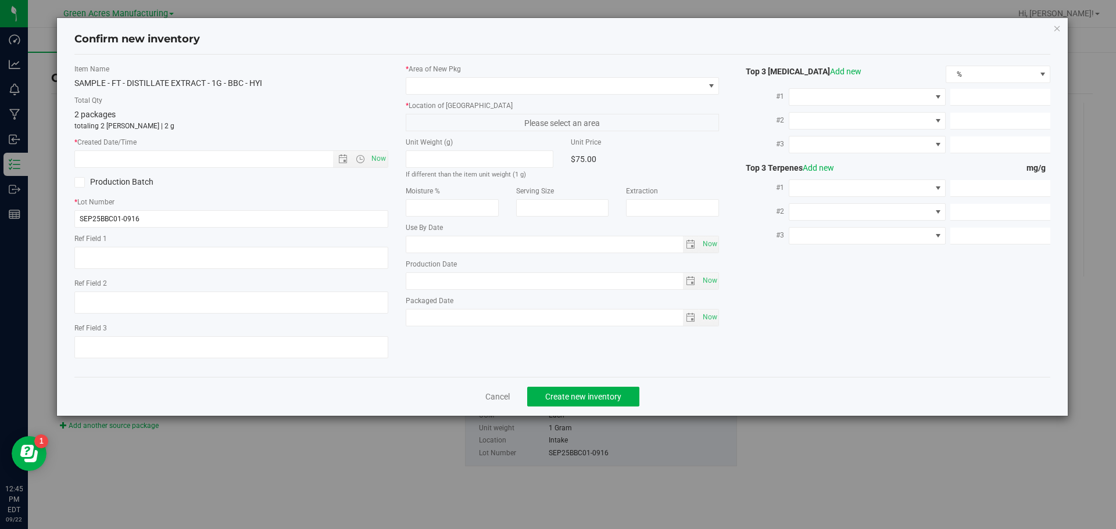
click at [864, 242] on div "Item Name SAMPLE - FT - DISTILLATE EXTRACT - 1G - BBC - HYI Total Qty 2 package…" at bounding box center [563, 216] width 994 height 304
click at [380, 164] on span "Now" at bounding box center [378, 159] width 20 height 17
type input "9/22/2025 12:45 PM"
click at [493, 80] on span at bounding box center [555, 86] width 298 height 16
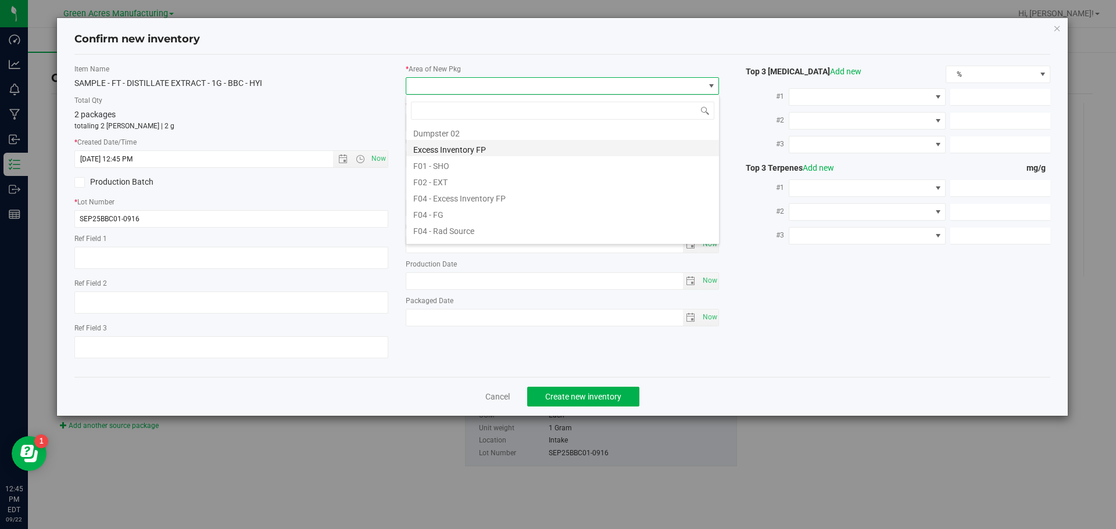
scroll to position [349, 0]
click at [508, 134] on li "Pantry / Secured Vault" at bounding box center [562, 127] width 313 height 16
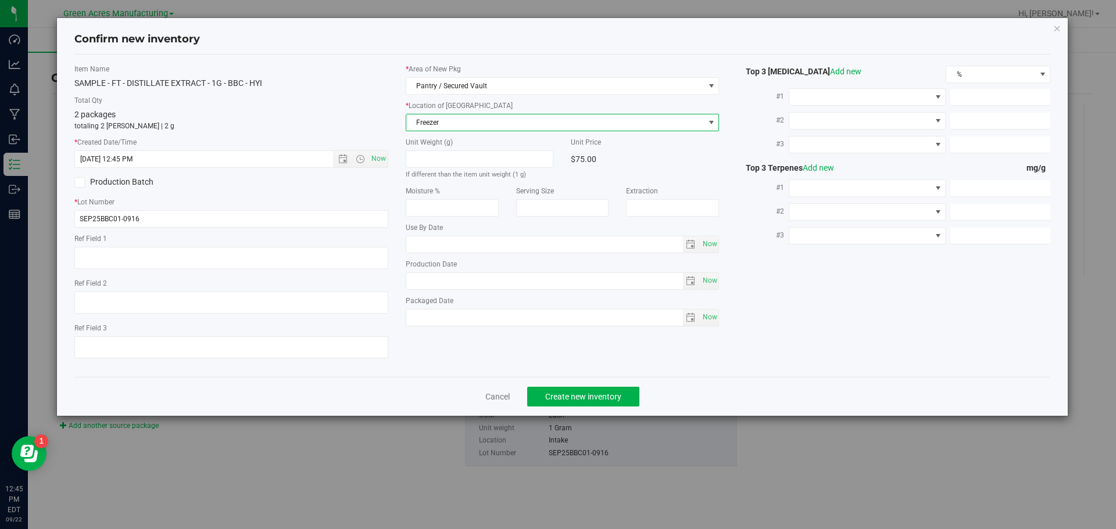
click at [503, 125] on span "Freezer" at bounding box center [555, 122] width 298 height 16
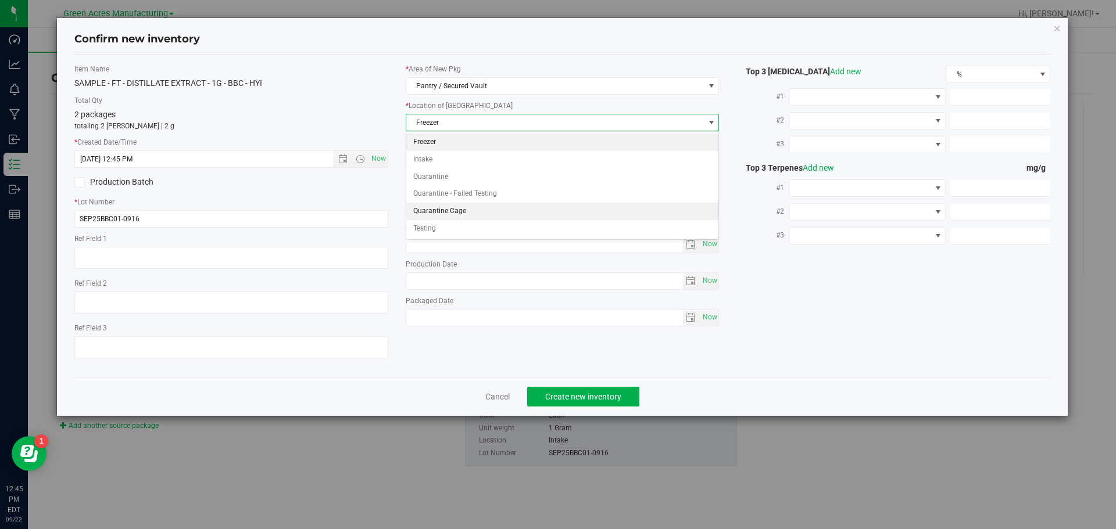
click at [478, 207] on li "Quarantine Cage" at bounding box center [562, 211] width 313 height 17
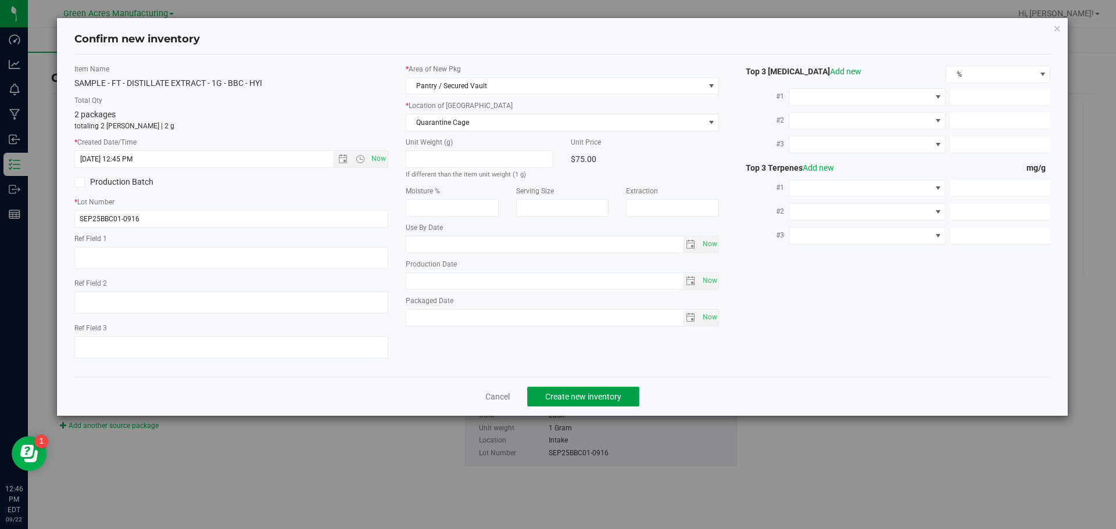
click at [571, 393] on span "Create new inventory" at bounding box center [583, 396] width 76 height 9
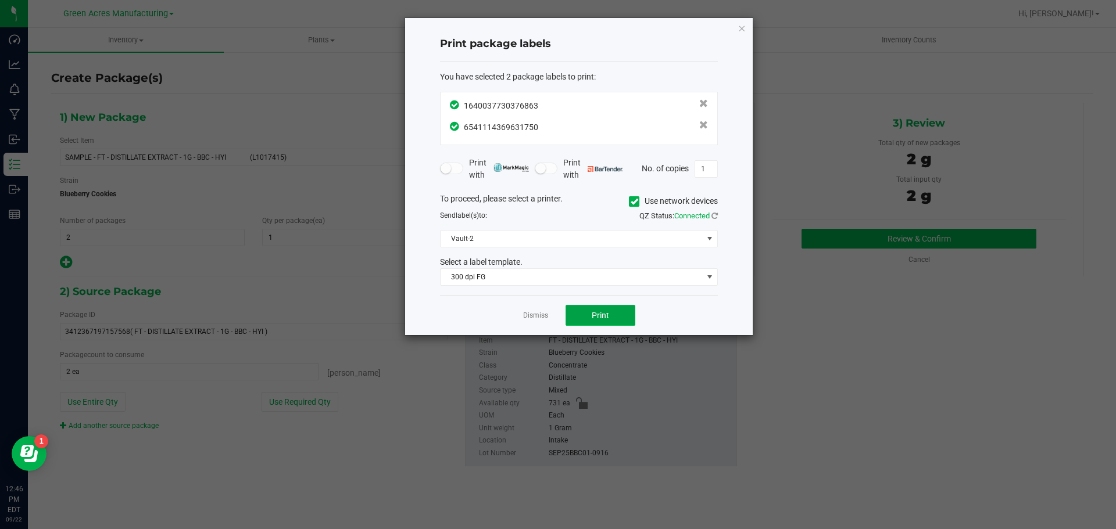
click at [615, 318] on button "Print" at bounding box center [601, 315] width 70 height 21
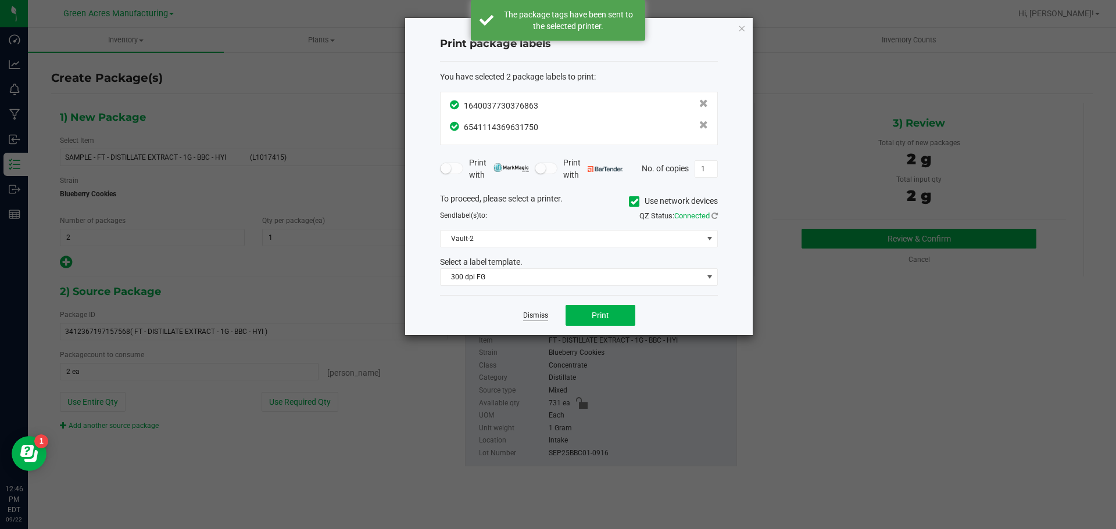
click at [543, 313] on link "Dismiss" at bounding box center [535, 316] width 25 height 10
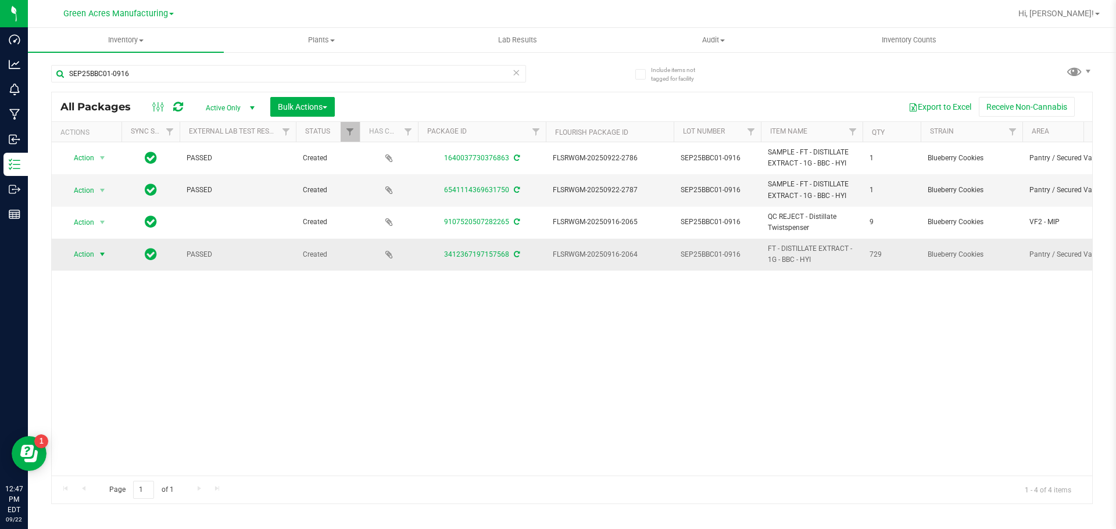
click at [95, 253] on span "select" at bounding box center [102, 254] width 15 height 16
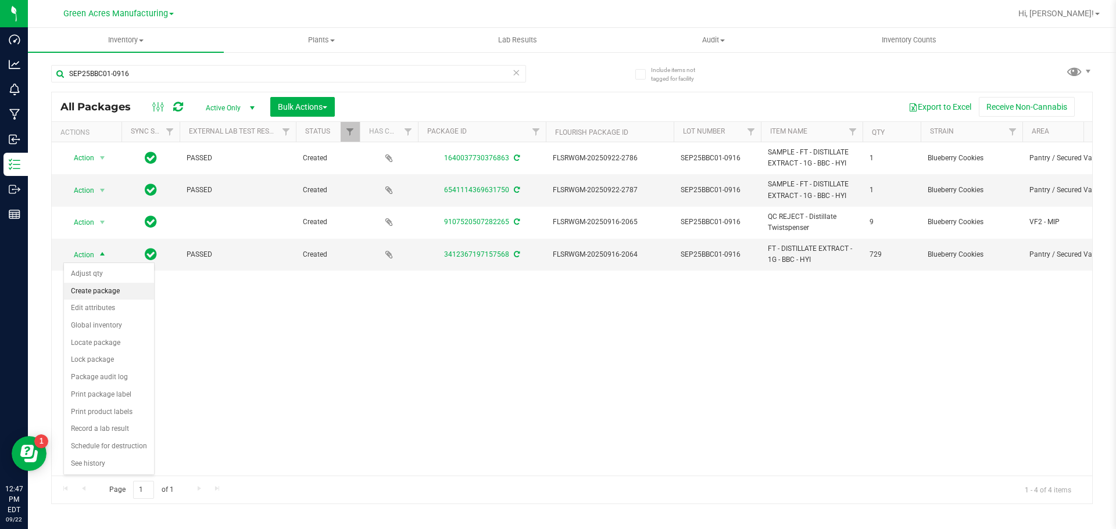
click at [98, 294] on li "Create package" at bounding box center [109, 291] width 90 height 17
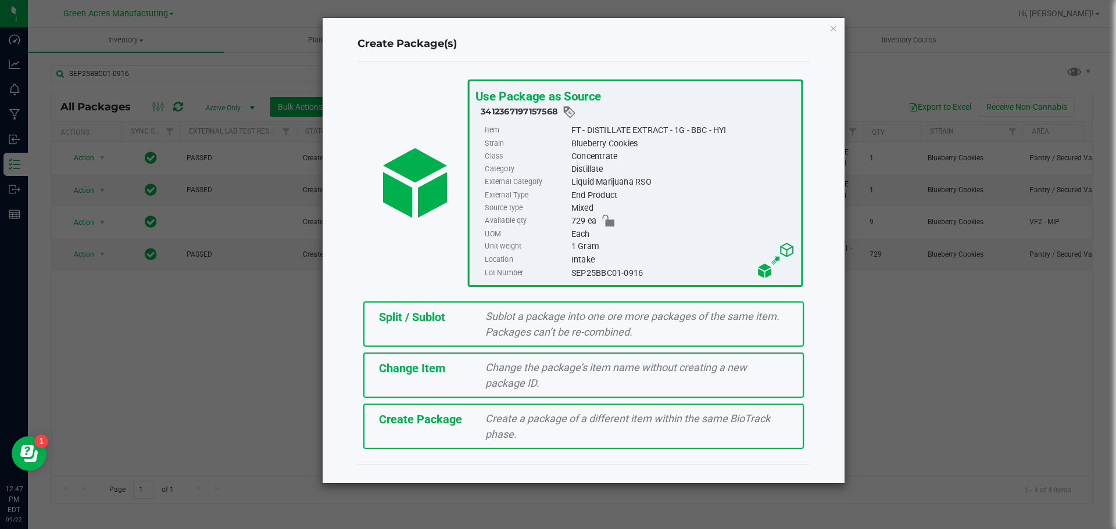
click at [439, 335] on div "Split / Sublot Sublot a package into one ore more packages of the same item. Pa…" at bounding box center [583, 324] width 441 height 45
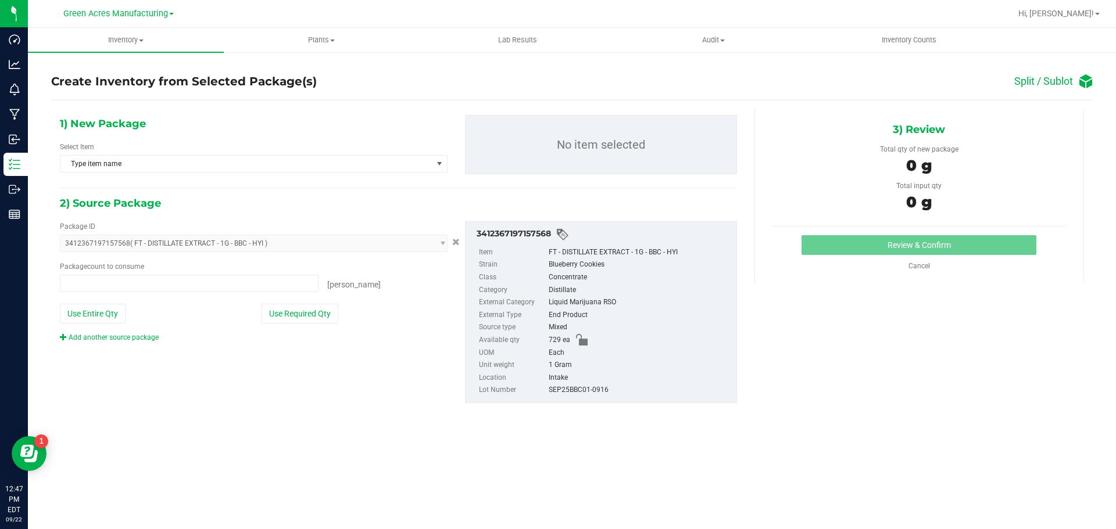
type input "0 ea"
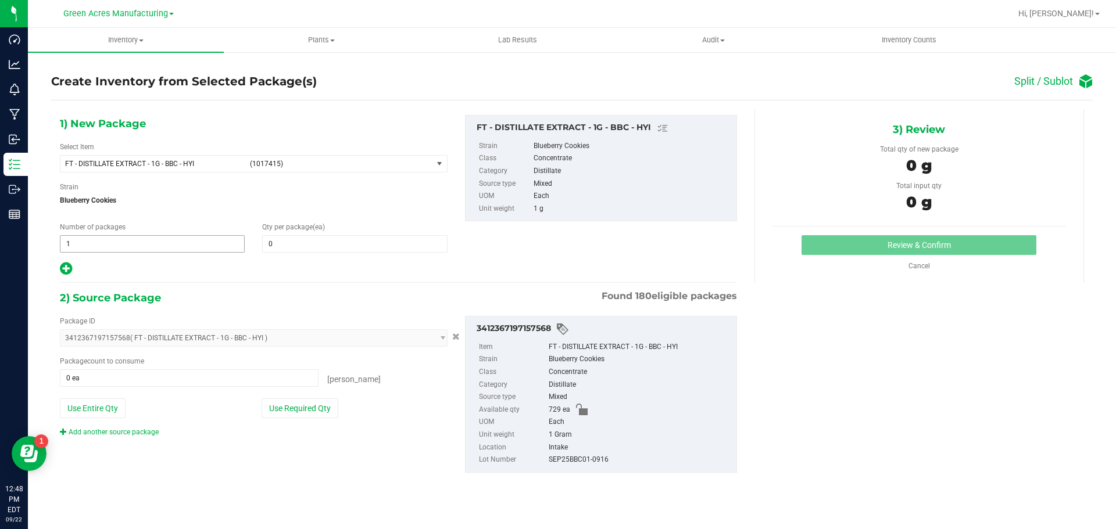
click at [137, 248] on span "1 1" at bounding box center [152, 243] width 185 height 17
type input "60"
click at [291, 236] on span at bounding box center [354, 243] width 185 height 17
type input "12"
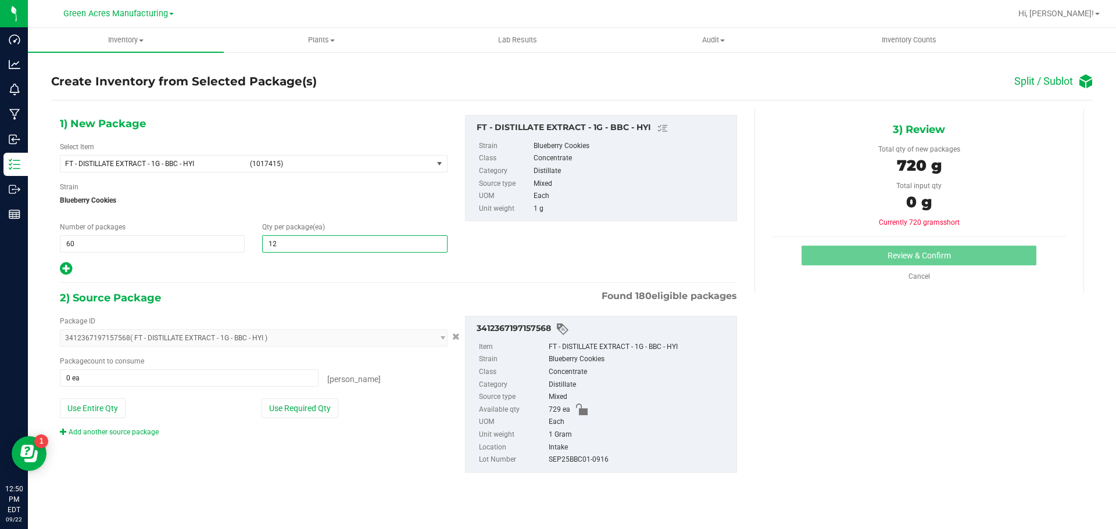
click at [67, 270] on icon at bounding box center [66, 269] width 12 height 15
type input "12"
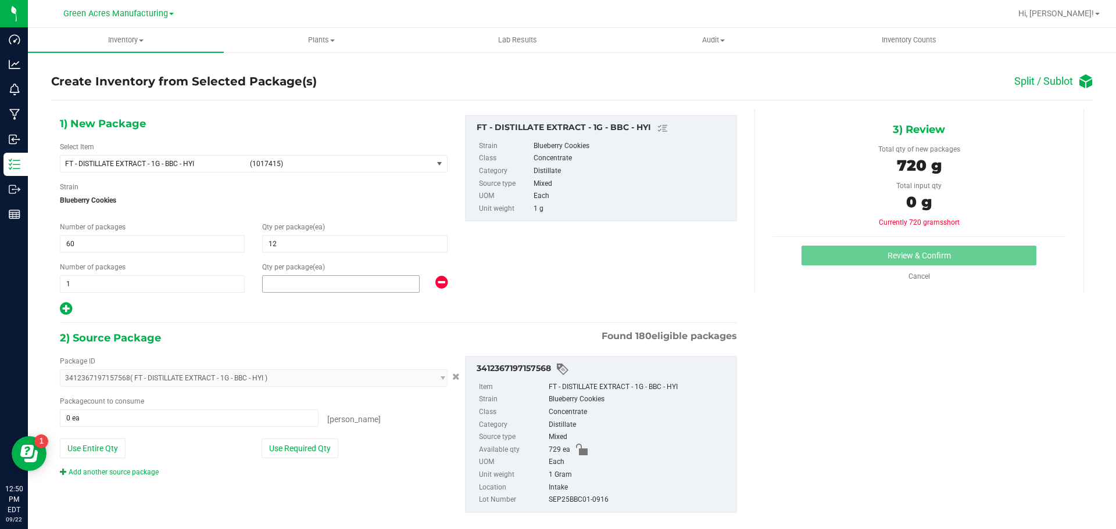
click at [331, 290] on span at bounding box center [341, 283] width 158 height 17
type input "9"
click at [287, 452] on button "Use Required Qty" at bounding box center [300, 449] width 77 height 20
type input "729 ea"
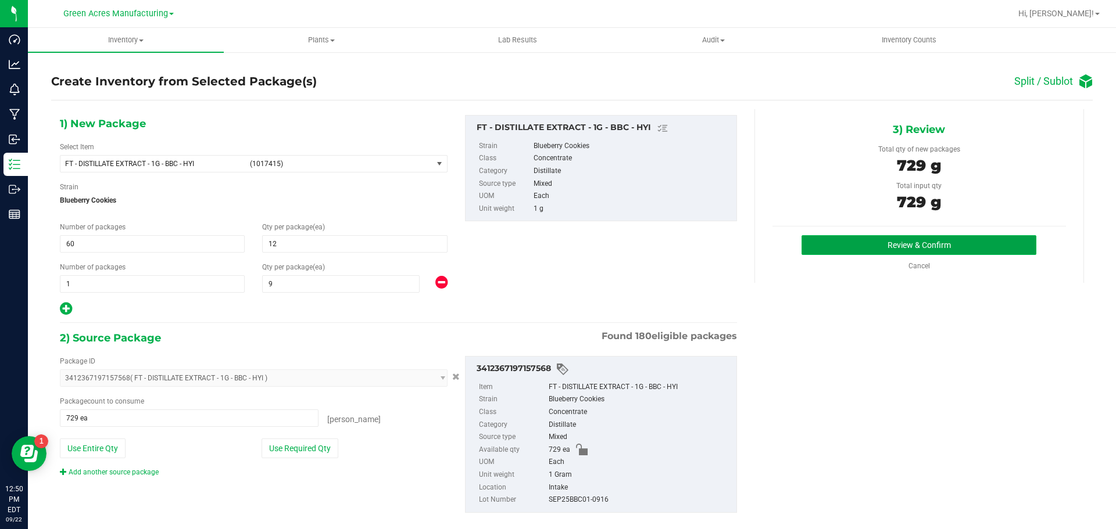
click at [976, 242] on button "Review & Confirm" at bounding box center [918, 245] width 235 height 20
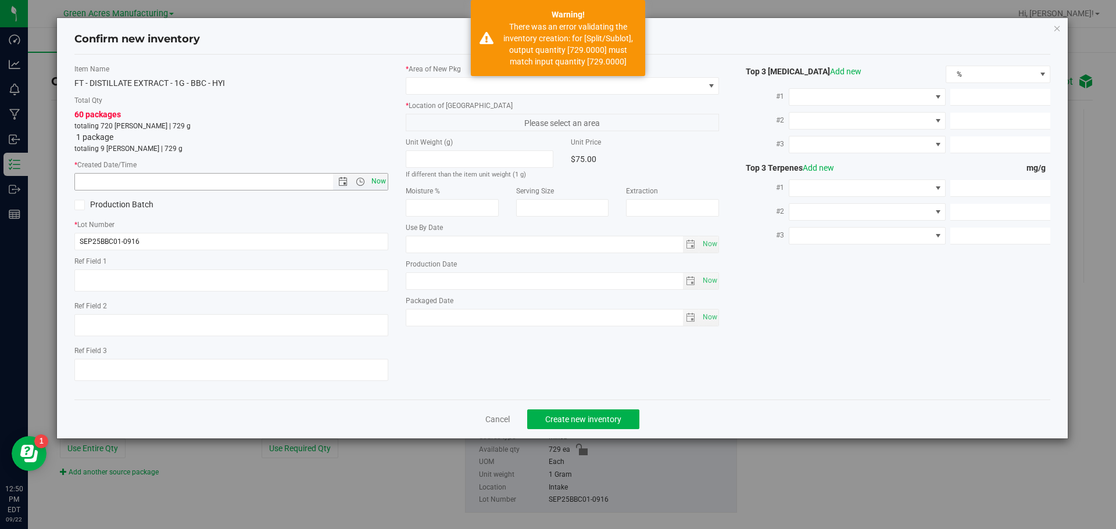
click at [375, 185] on span "Now" at bounding box center [378, 181] width 20 height 17
type input "9/22/2025 12:50 PM"
click at [493, 89] on span at bounding box center [555, 86] width 298 height 16
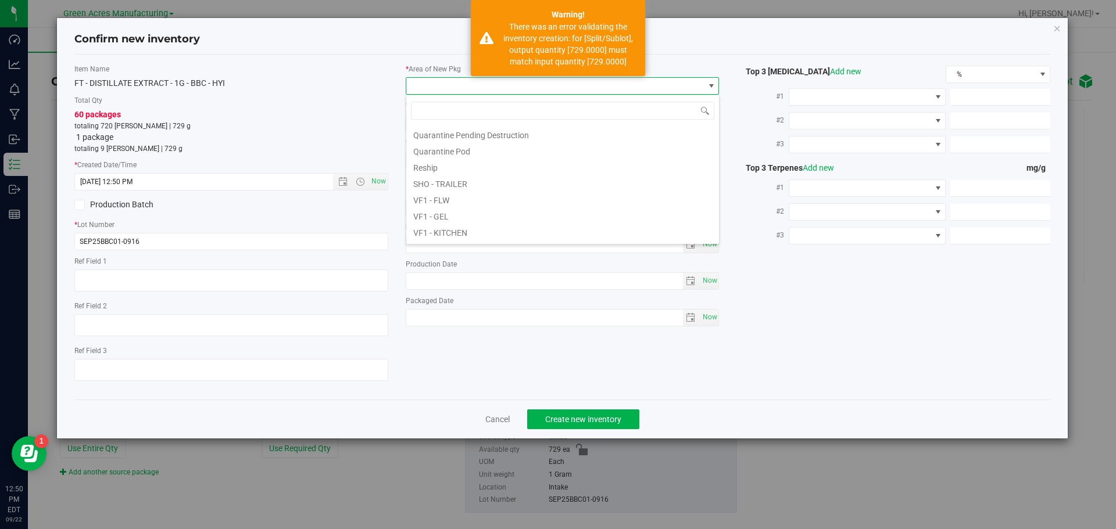
scroll to position [584, 0]
click at [453, 215] on li "VF2 - WHS" at bounding box center [562, 217] width 313 height 16
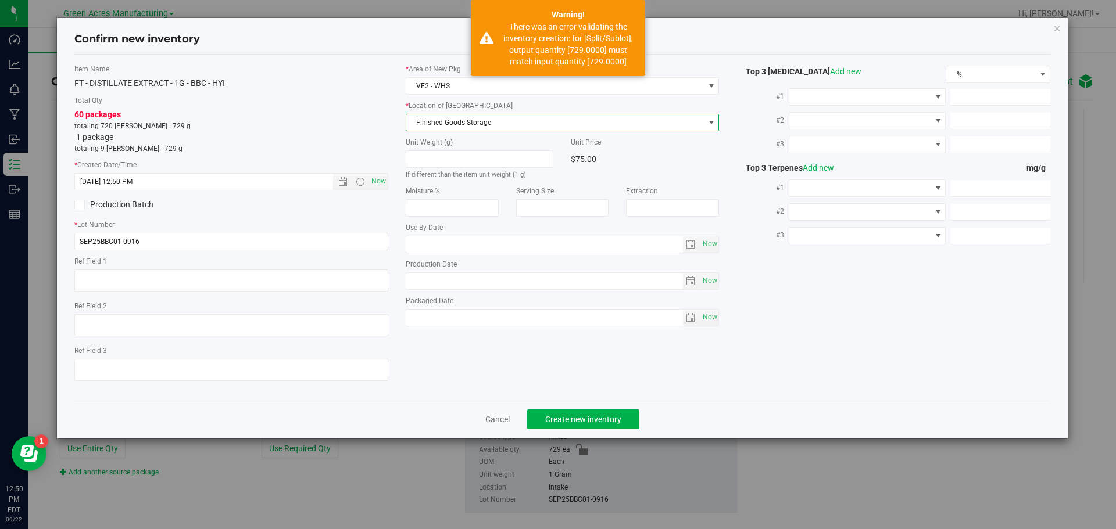
click at [468, 124] on span "Finished Goods Storage" at bounding box center [555, 122] width 298 height 16
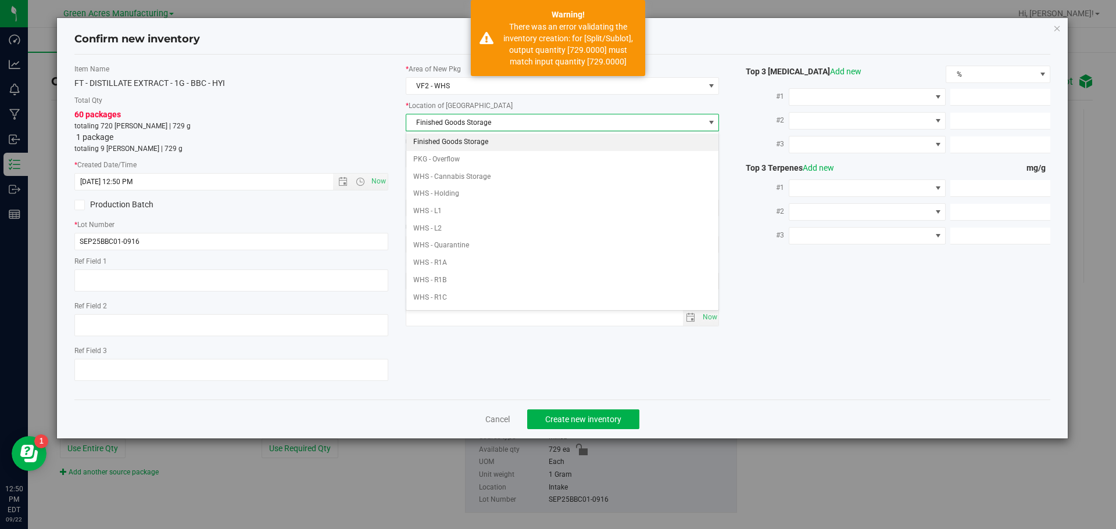
click at [468, 138] on li "Finished Goods Storage" at bounding box center [562, 142] width 313 height 17
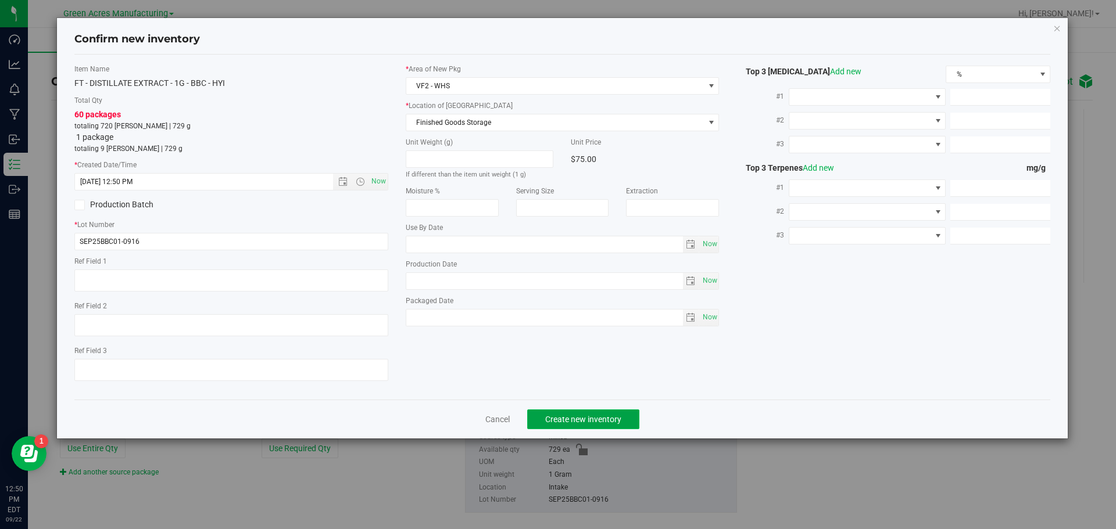
click at [581, 410] on button "Create new inventory" at bounding box center [583, 420] width 112 height 20
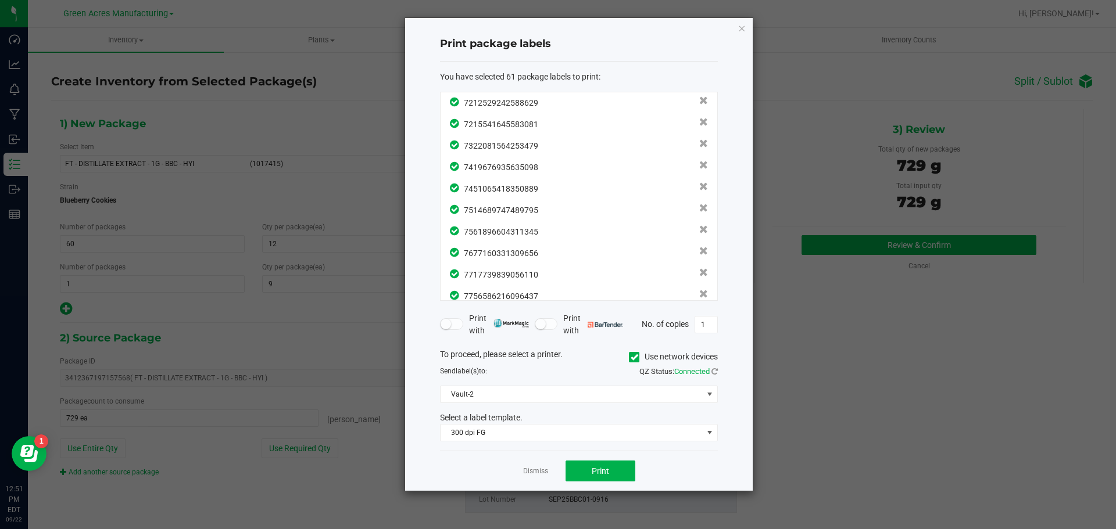
scroll to position [1113, 0]
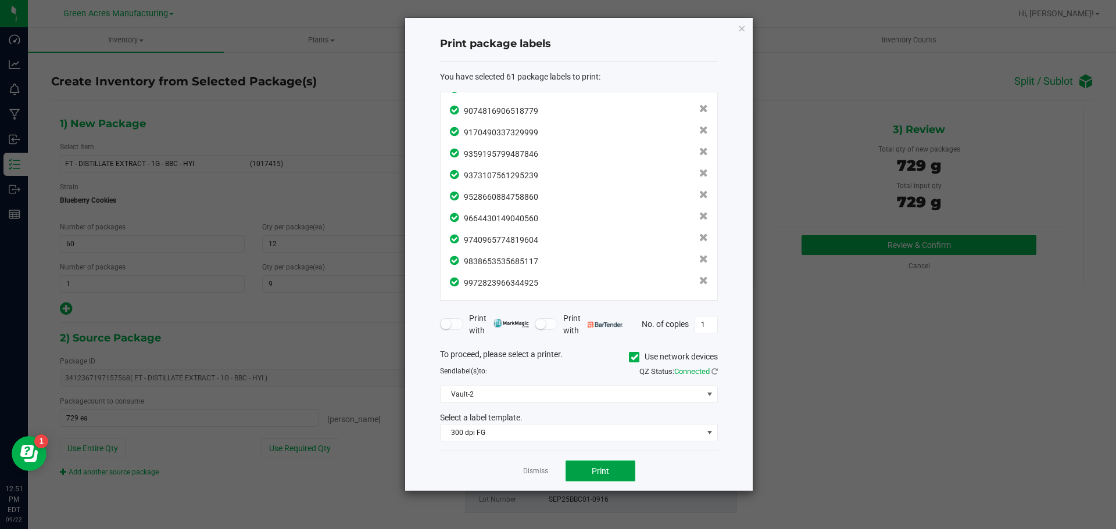
click at [602, 470] on span "Print" at bounding box center [600, 471] width 17 height 9
click at [536, 470] on link "Dismiss" at bounding box center [535, 472] width 25 height 10
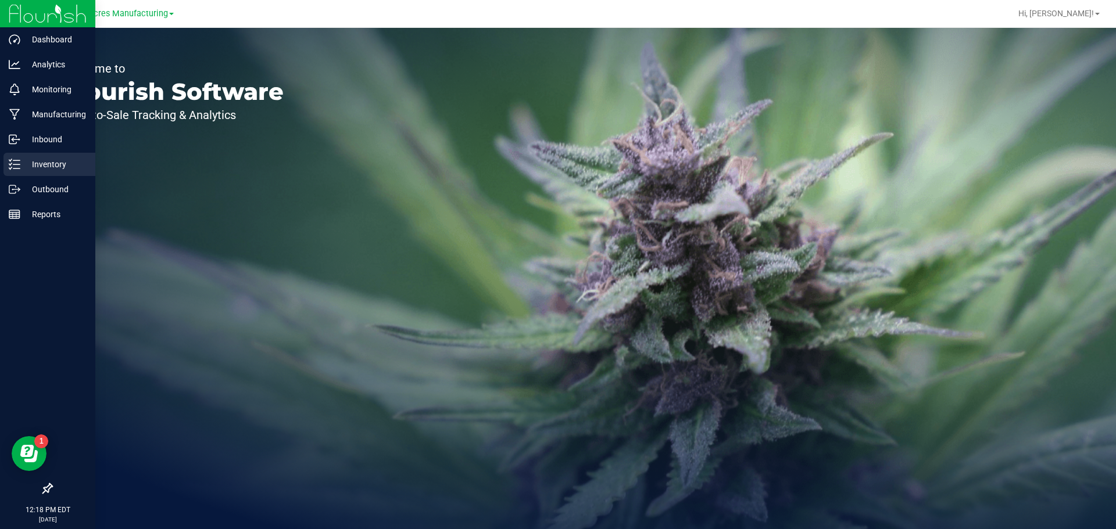
click at [35, 156] on div "Inventory" at bounding box center [49, 164] width 92 height 23
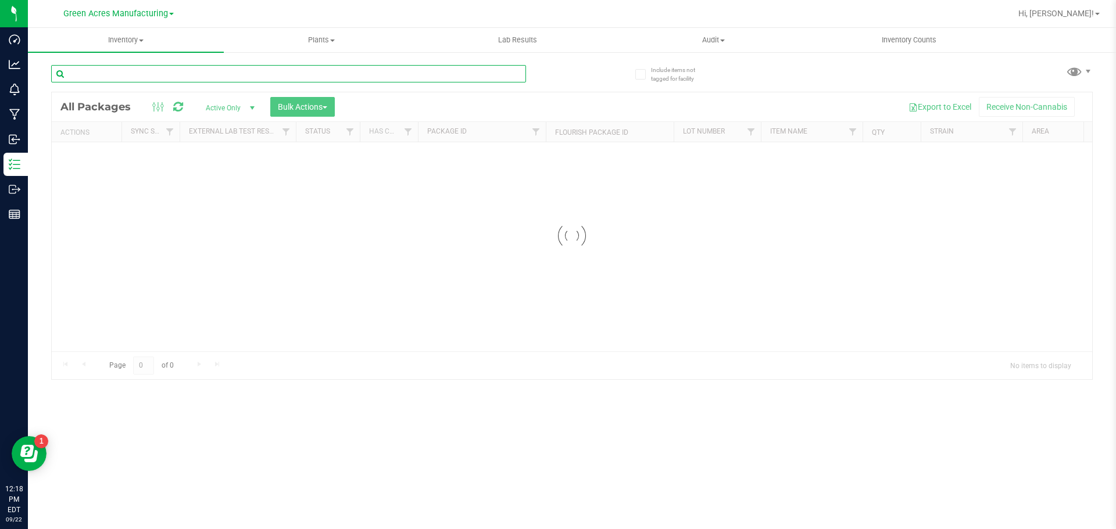
click at [284, 81] on input "text" at bounding box center [288, 73] width 475 height 17
paste input "C-SEP25WBV02-0916"
type input "C-SEP25WBV02-0916"
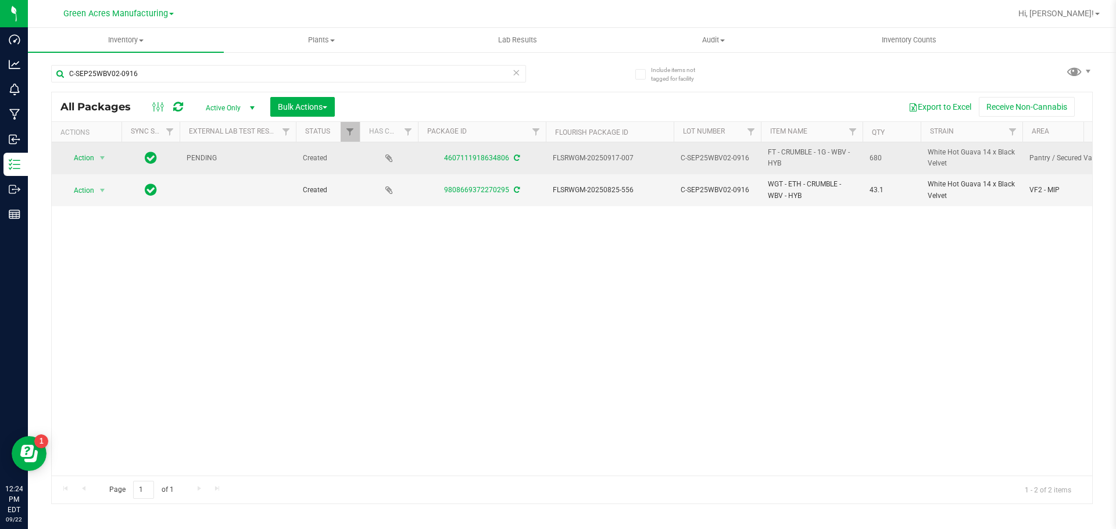
click at [516, 161] on icon at bounding box center [517, 158] width 6 height 7
click at [96, 155] on span "select" at bounding box center [102, 158] width 15 height 16
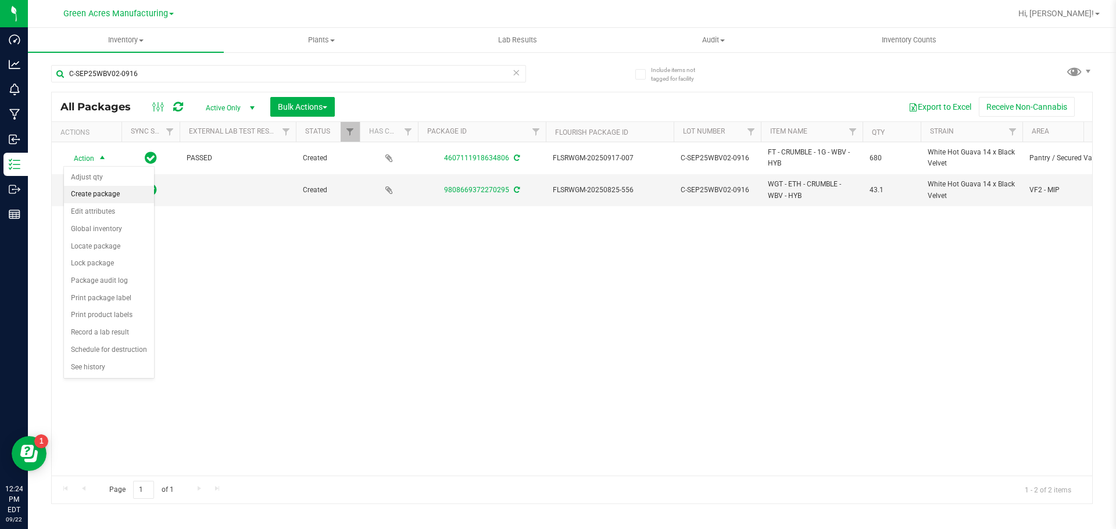
click at [98, 196] on li "Create package" at bounding box center [109, 194] width 90 height 17
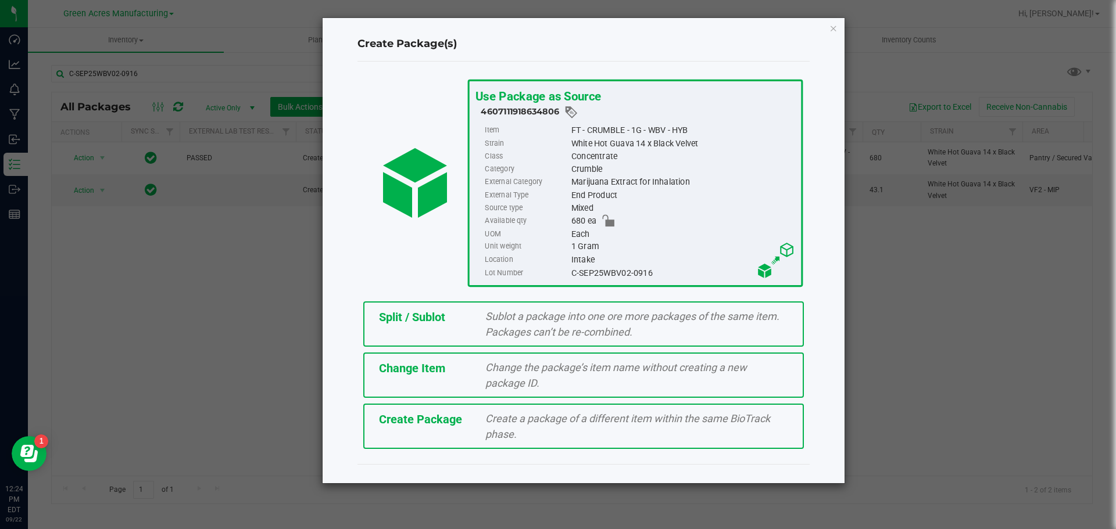
click at [402, 442] on div "Create Package Create a package of a different item within the same BioTrack ph…" at bounding box center [583, 426] width 441 height 45
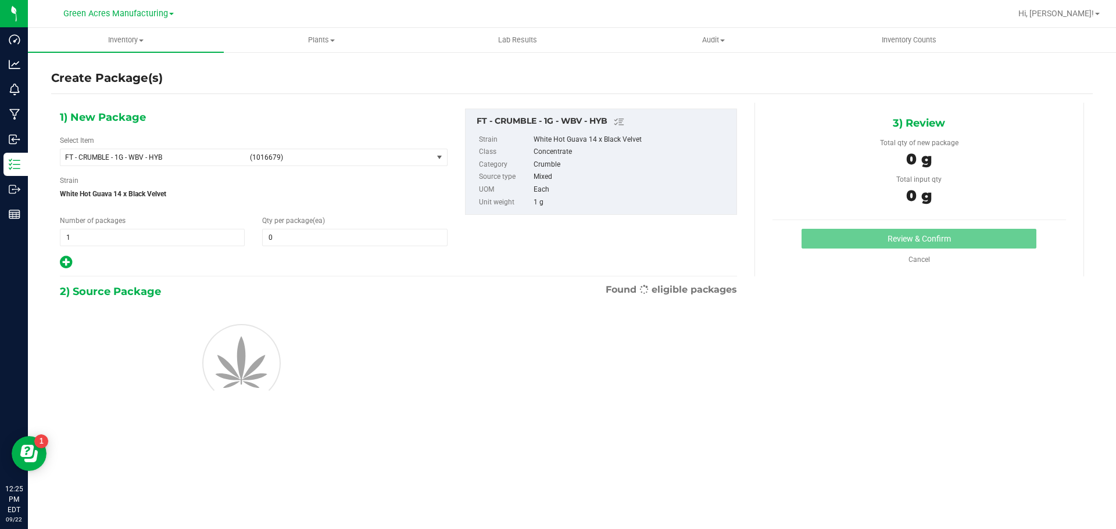
type input "0"
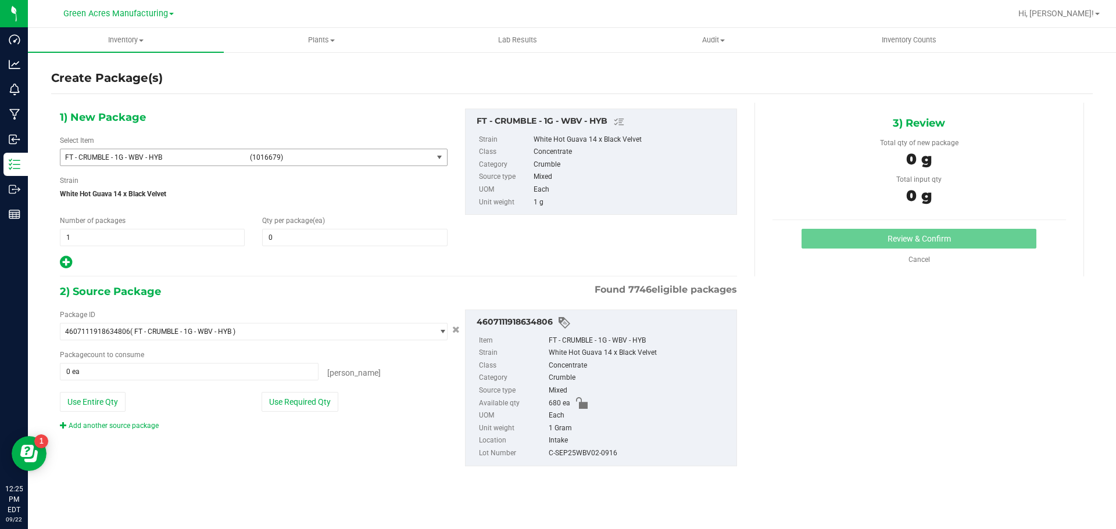
click at [260, 159] on span "(1016679)" at bounding box center [339, 157] width 178 height 8
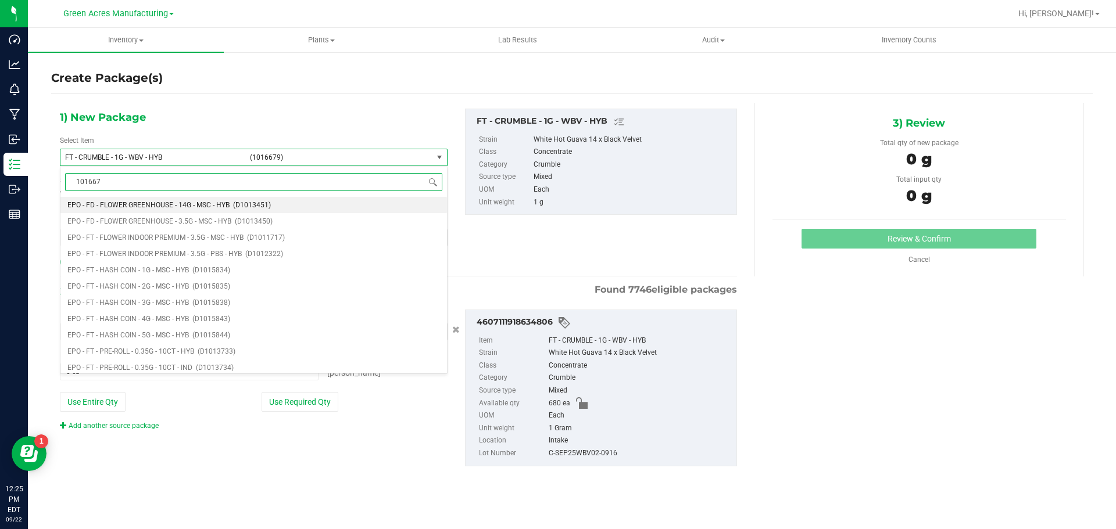
type input "1016679"
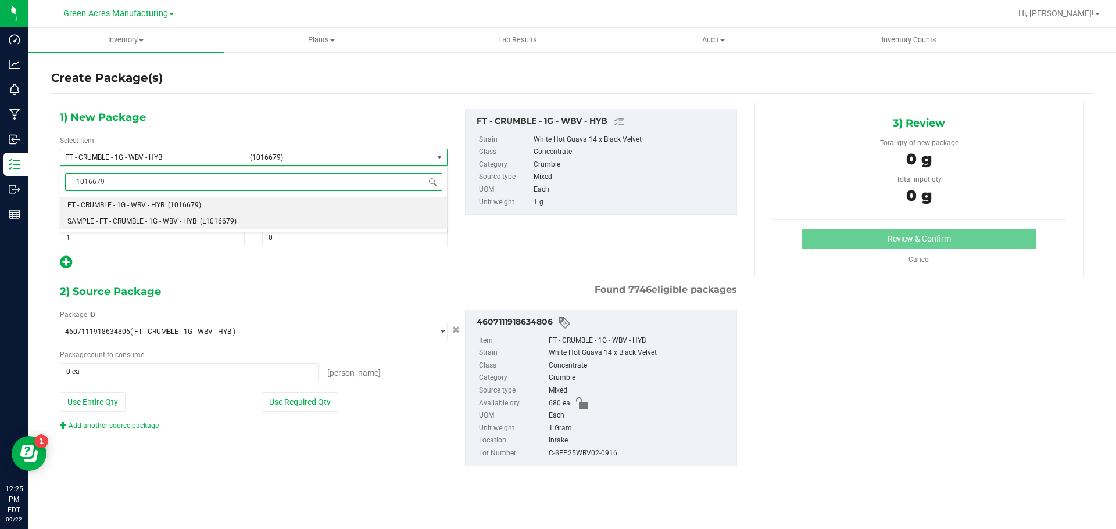
click at [210, 226] on span "(L1016679)" at bounding box center [218, 221] width 37 height 8
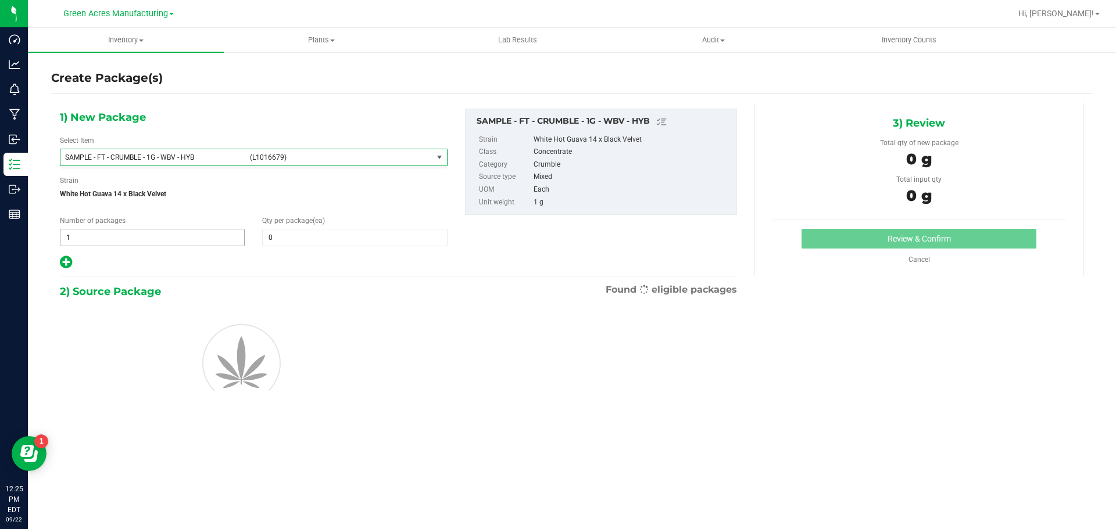
type input "0"
click at [174, 231] on span "1 1" at bounding box center [152, 237] width 185 height 17
type input "2"
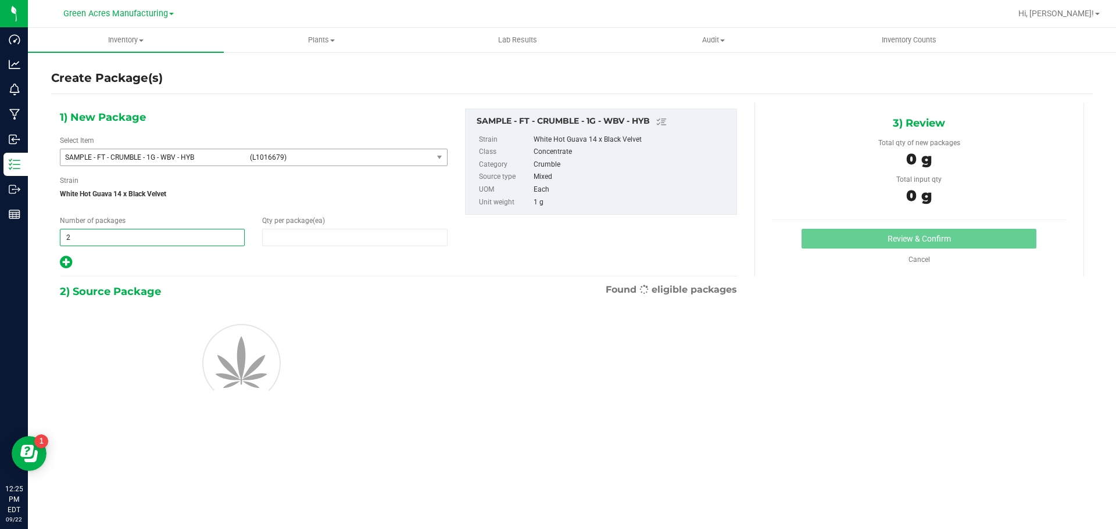
type input "1"
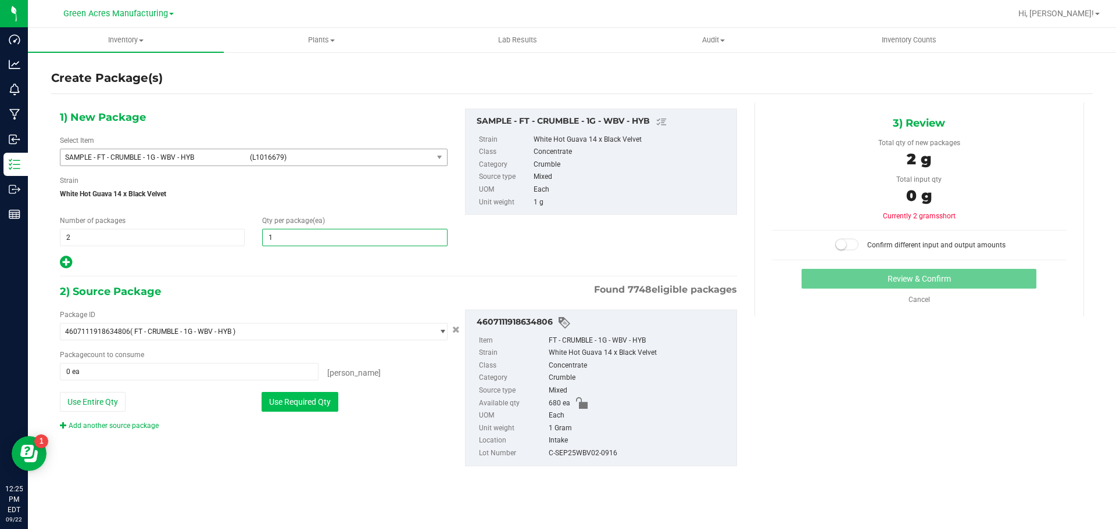
type input "1"
click at [273, 404] on button "Use Required Qty" at bounding box center [300, 402] width 77 height 20
type input "2 ea"
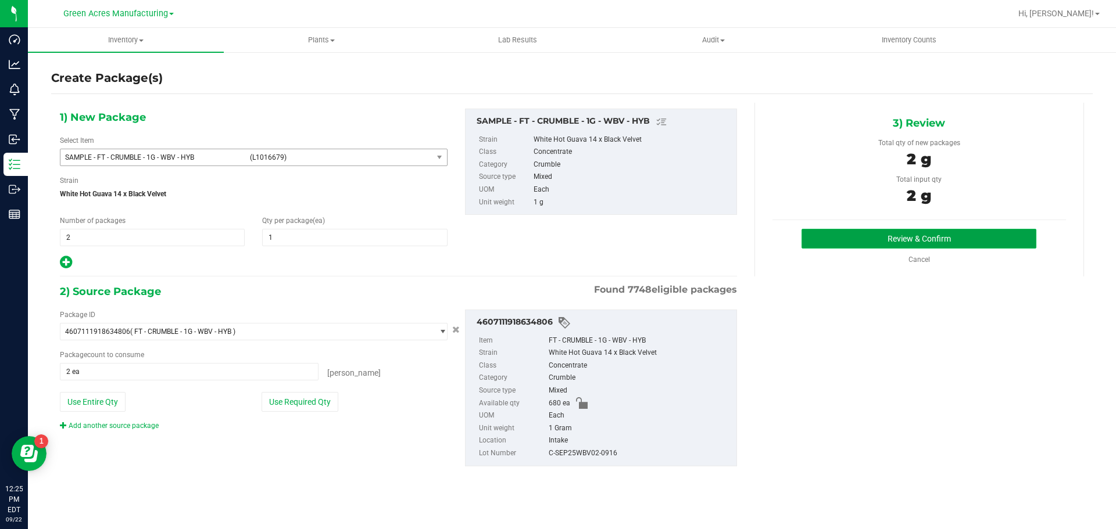
click at [814, 247] on button "Review & Confirm" at bounding box center [918, 239] width 235 height 20
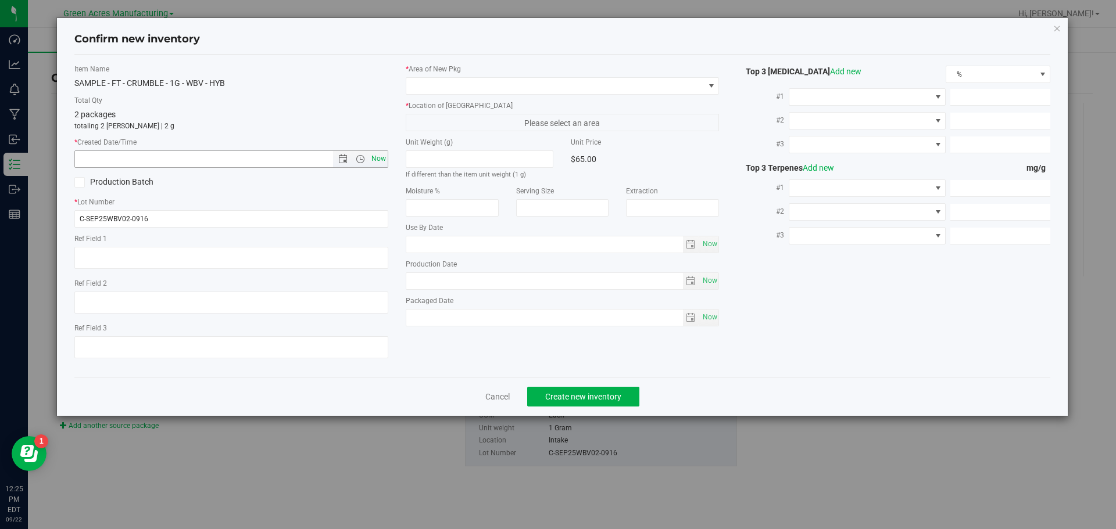
click at [381, 156] on span "Now" at bounding box center [378, 159] width 20 height 17
type input "[DATE] 12:25 PM"
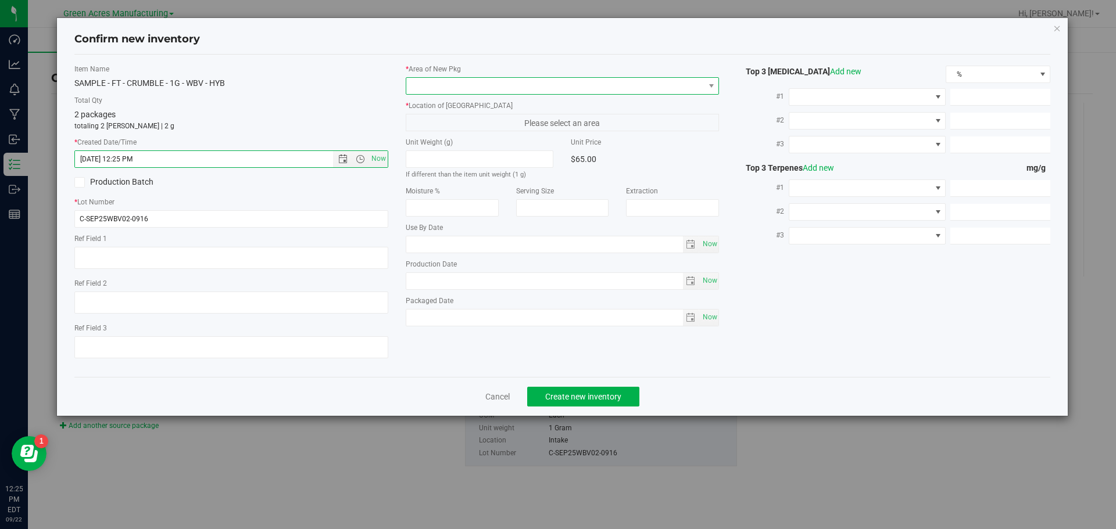
click at [471, 88] on span at bounding box center [555, 86] width 298 height 16
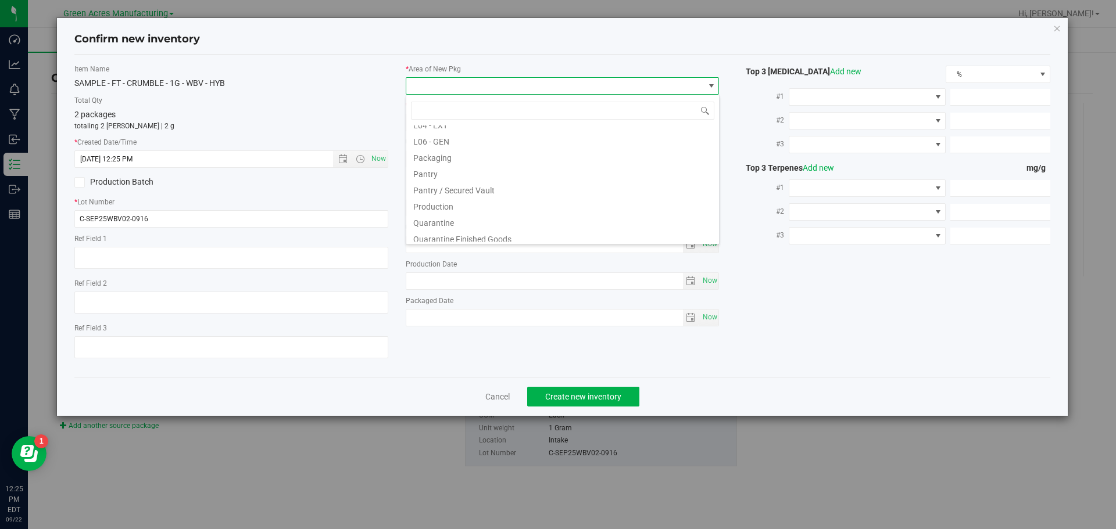
scroll to position [291, 0]
click at [471, 181] on li "Pantry / Secured Vault" at bounding box center [562, 185] width 313 height 16
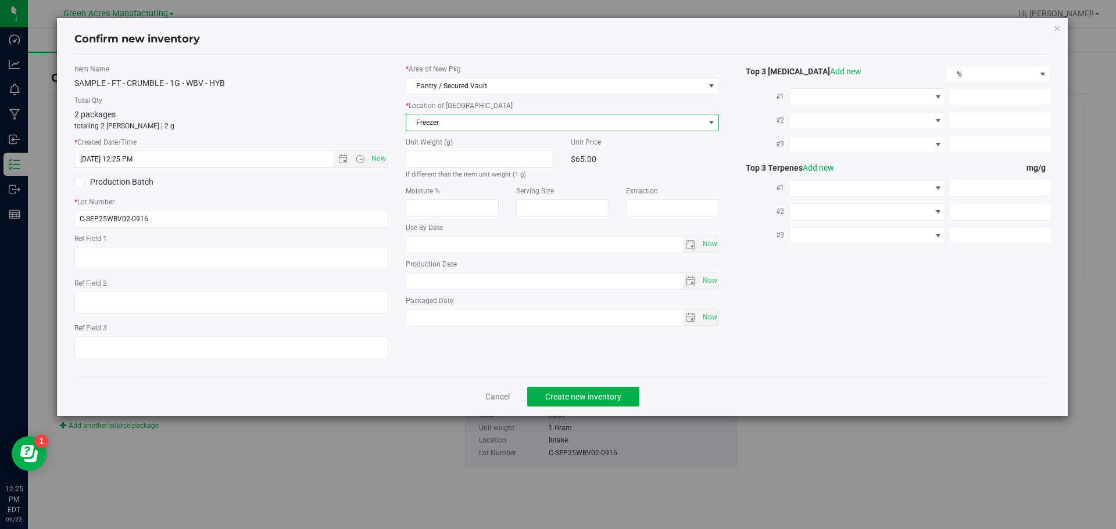
click at [500, 121] on span "Freezer" at bounding box center [555, 122] width 298 height 16
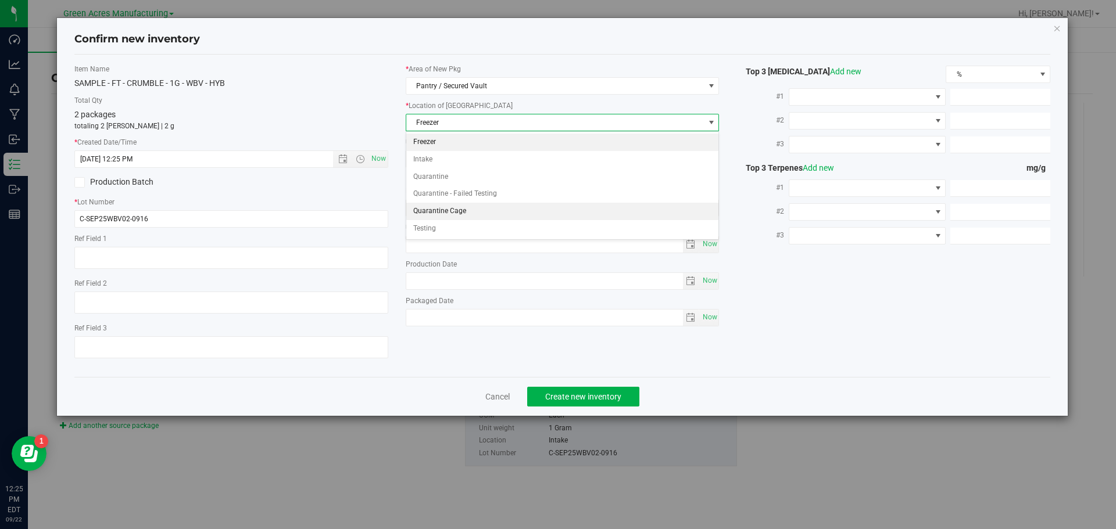
click at [480, 212] on li "Quarantine Cage" at bounding box center [562, 211] width 313 height 17
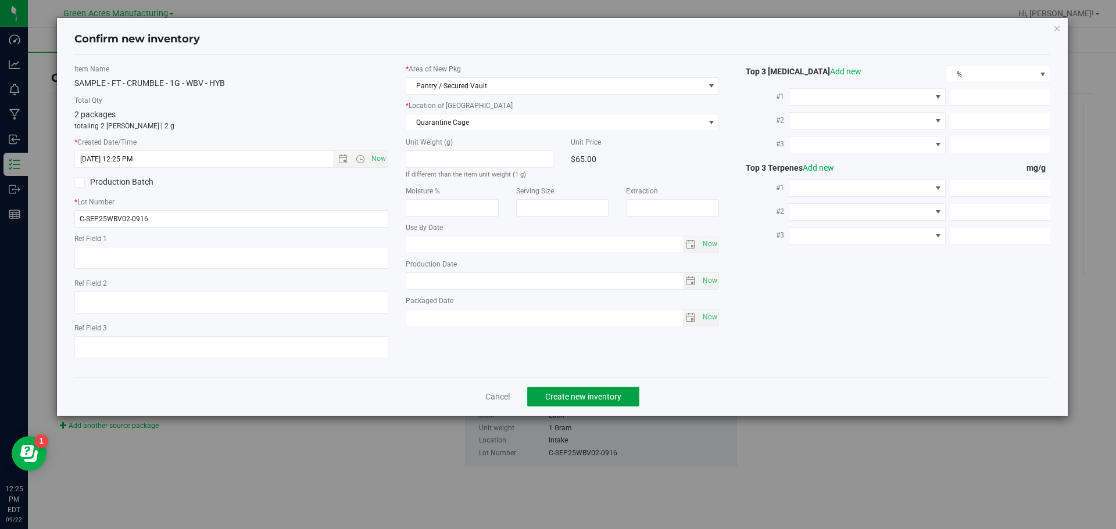
click at [603, 394] on span "Create new inventory" at bounding box center [583, 396] width 76 height 9
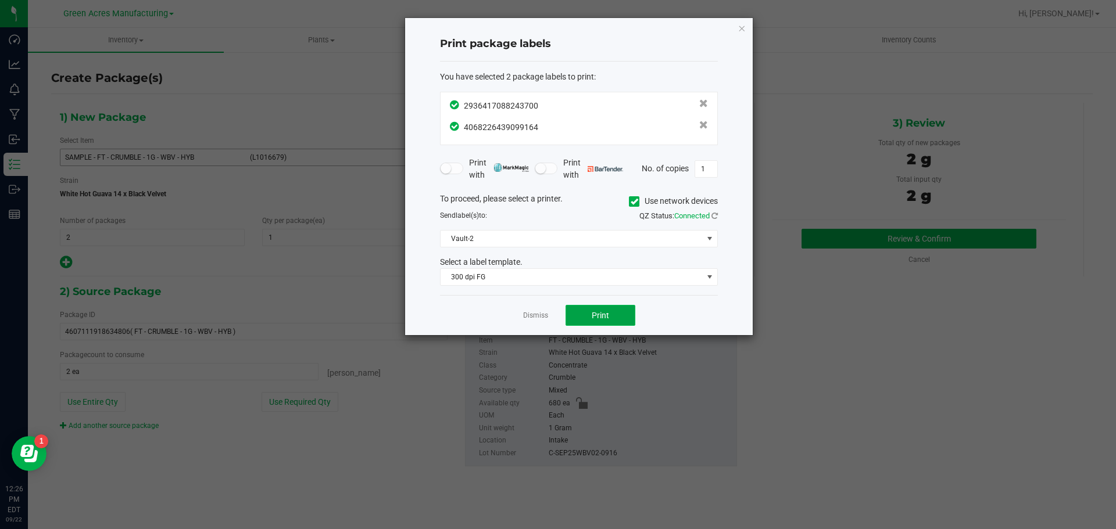
click at [598, 318] on span "Print" at bounding box center [600, 315] width 17 height 9
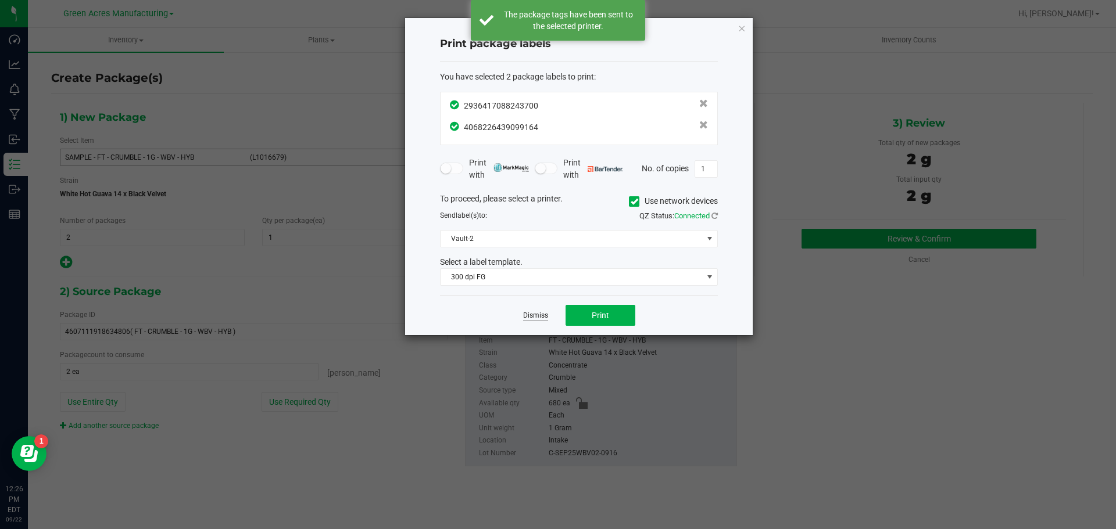
click at [536, 317] on link "Dismiss" at bounding box center [535, 316] width 25 height 10
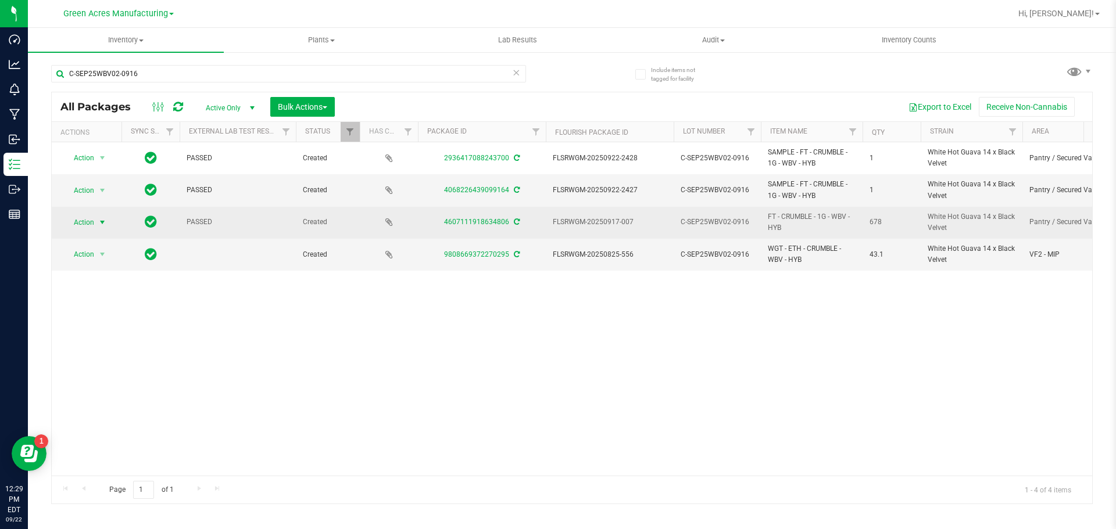
click at [78, 225] on span "Action" at bounding box center [78, 222] width 31 height 16
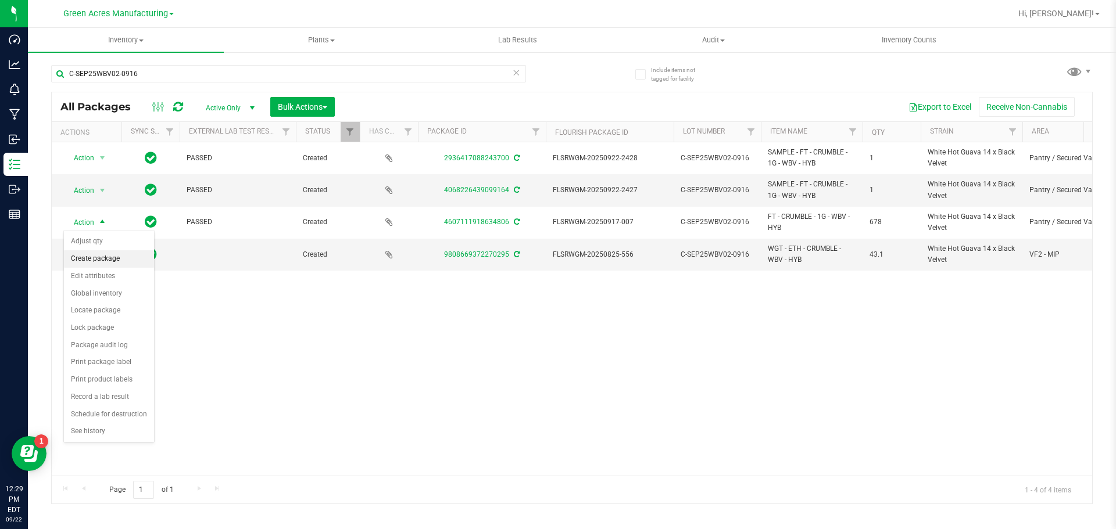
click at [122, 257] on li "Create package" at bounding box center [109, 258] width 90 height 17
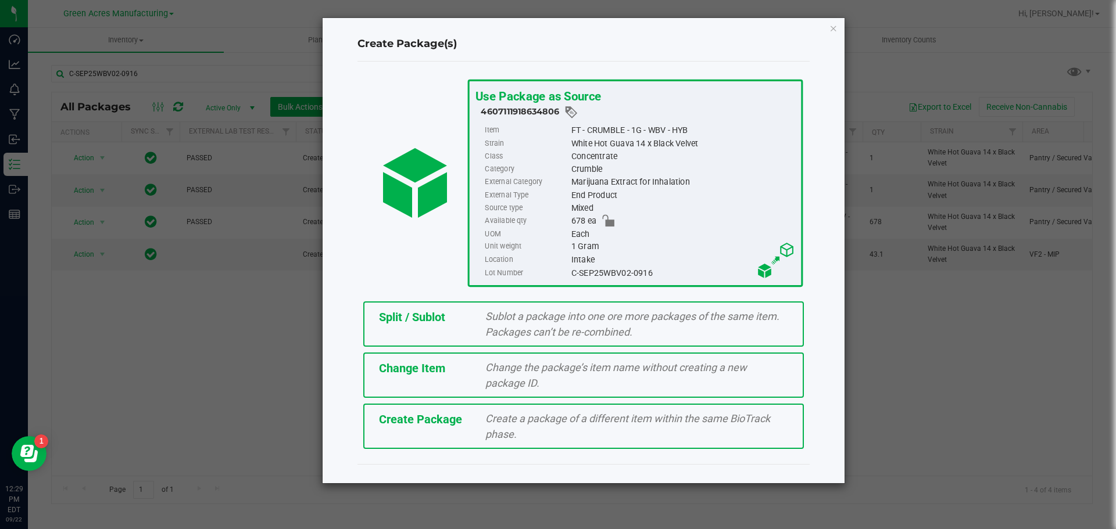
click at [511, 321] on span "Sublot a package into one ore more packages of the same item. Packages can’t be…" at bounding box center [632, 324] width 294 height 28
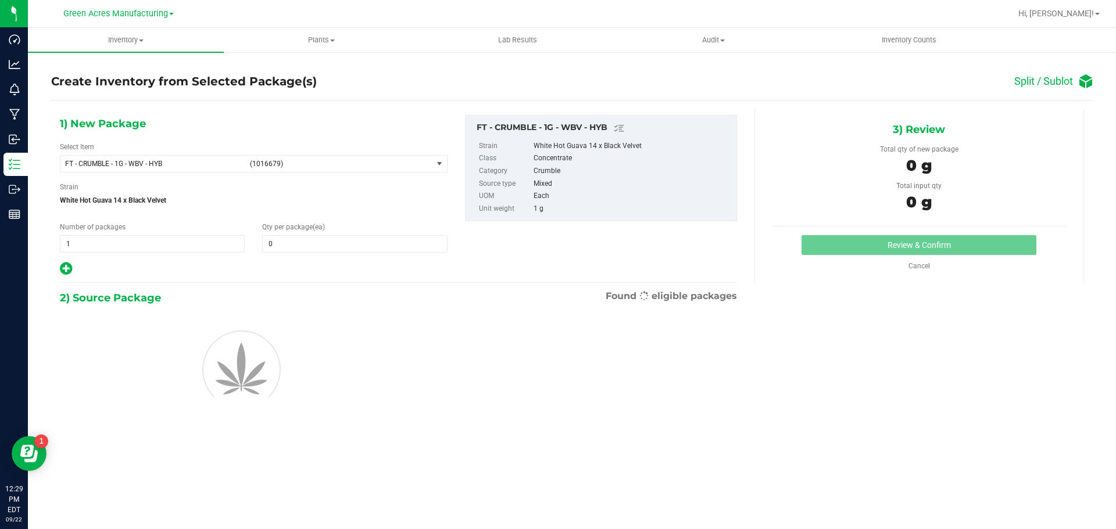
type input "0"
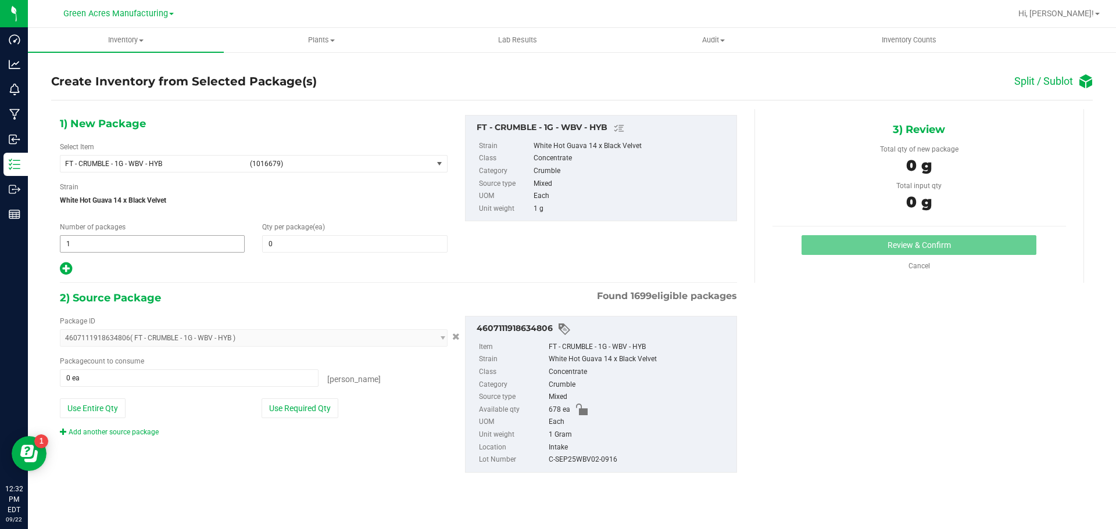
click at [135, 247] on span "1 1" at bounding box center [152, 243] width 185 height 17
type input "84"
type input "8"
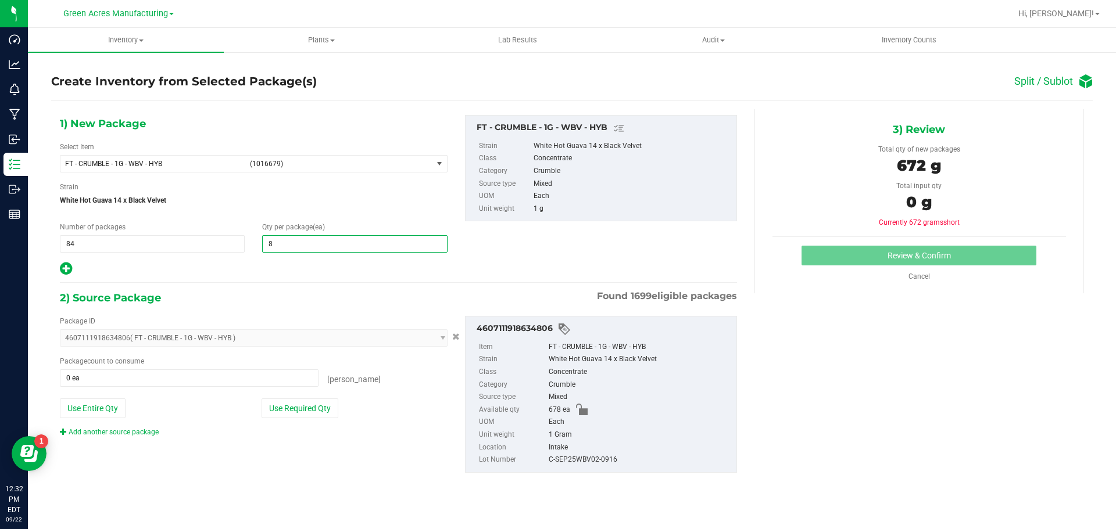
click at [73, 266] on div at bounding box center [254, 269] width 388 height 15
click at [62, 269] on icon at bounding box center [66, 269] width 12 height 15
type input "8"
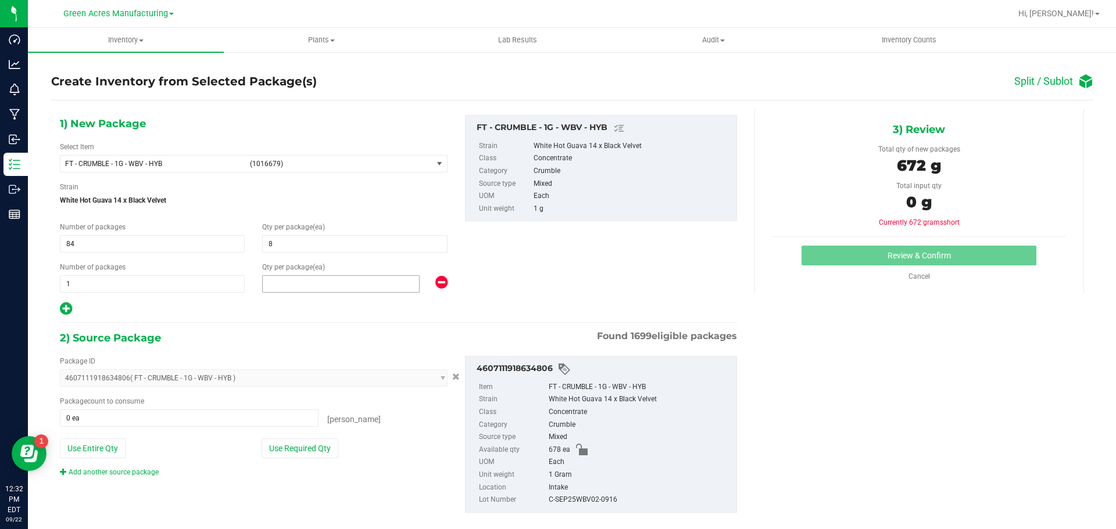
click at [292, 289] on span at bounding box center [341, 283] width 158 height 17
type input "6"
click at [295, 447] on button "Use Required Qty" at bounding box center [300, 449] width 77 height 20
type input "678 ea"
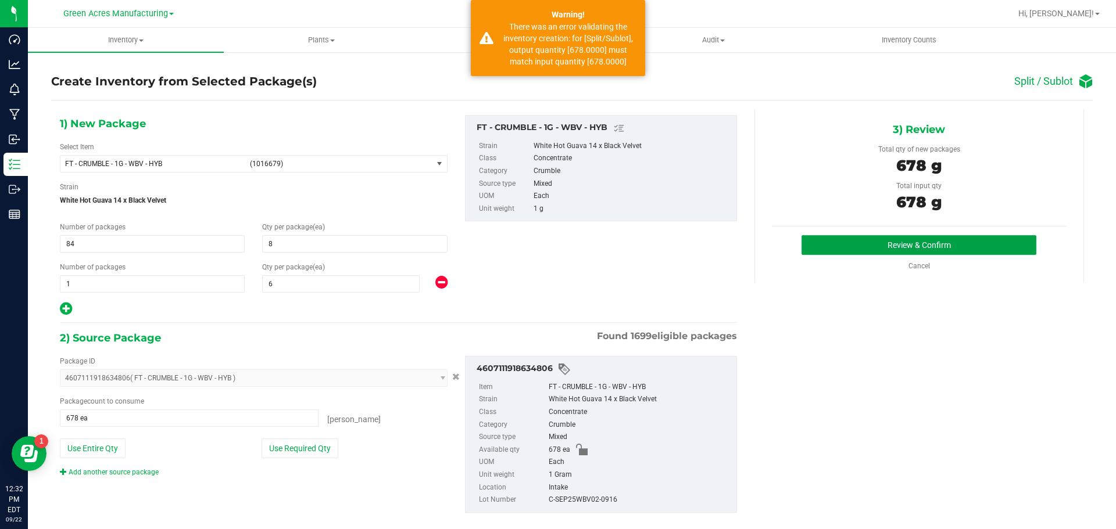
click at [975, 249] on button "Review & Confirm" at bounding box center [918, 245] width 235 height 20
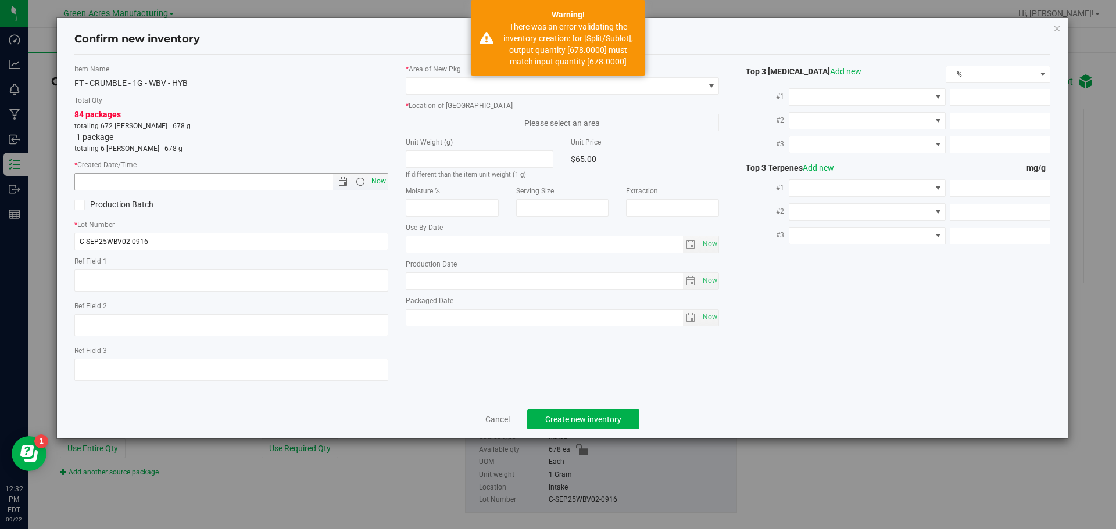
click at [380, 185] on span "Now" at bounding box center [378, 181] width 20 height 17
type input "[DATE] 12:32 PM"
click at [448, 84] on span at bounding box center [555, 86] width 298 height 16
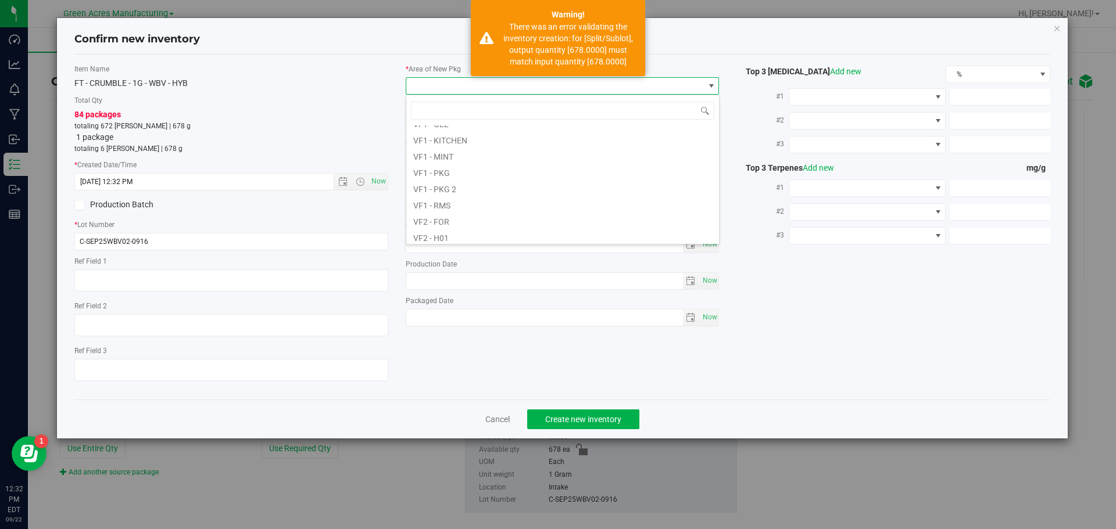
scroll to position [584, 0]
click at [457, 216] on li "VF2 - WHS" at bounding box center [562, 217] width 313 height 16
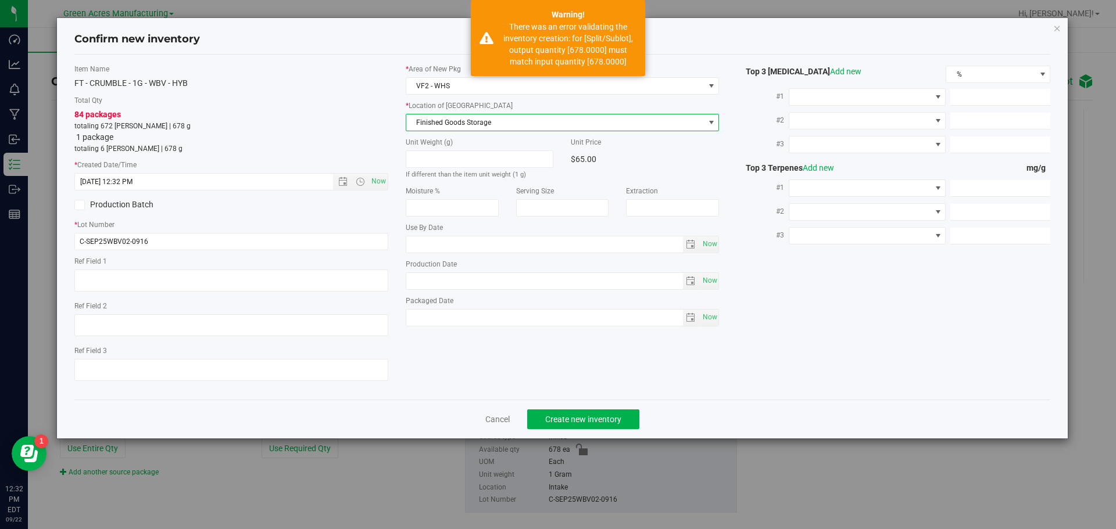
click at [450, 126] on span "Finished Goods Storage" at bounding box center [555, 122] width 298 height 16
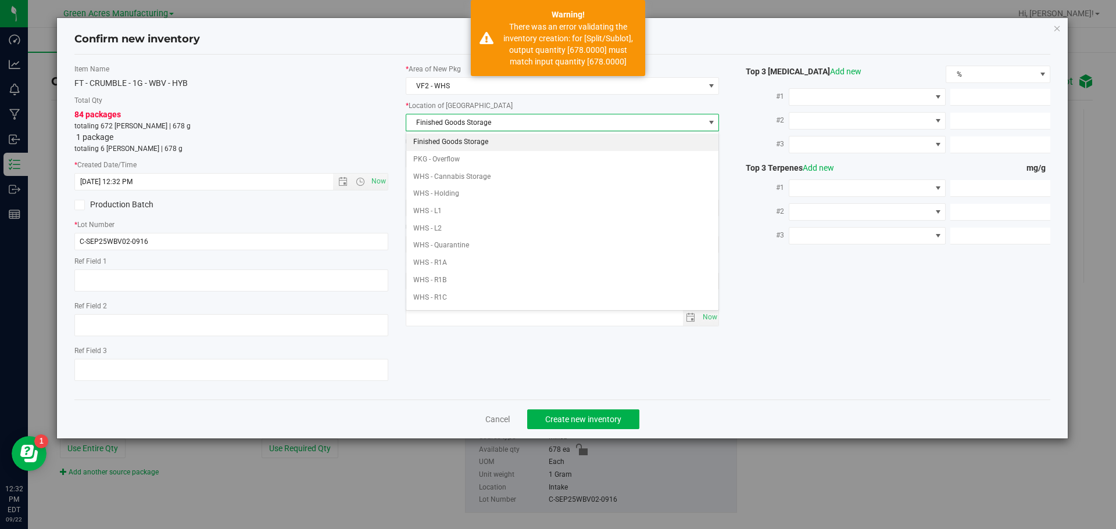
click at [450, 140] on li "Finished Goods Storage" at bounding box center [562, 142] width 313 height 17
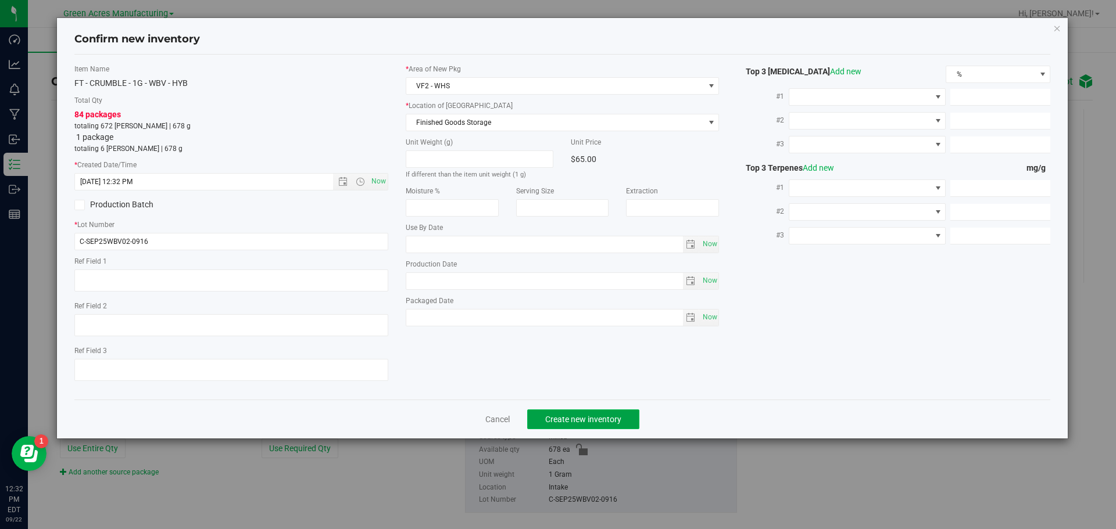
click at [568, 425] on button "Create new inventory" at bounding box center [583, 420] width 112 height 20
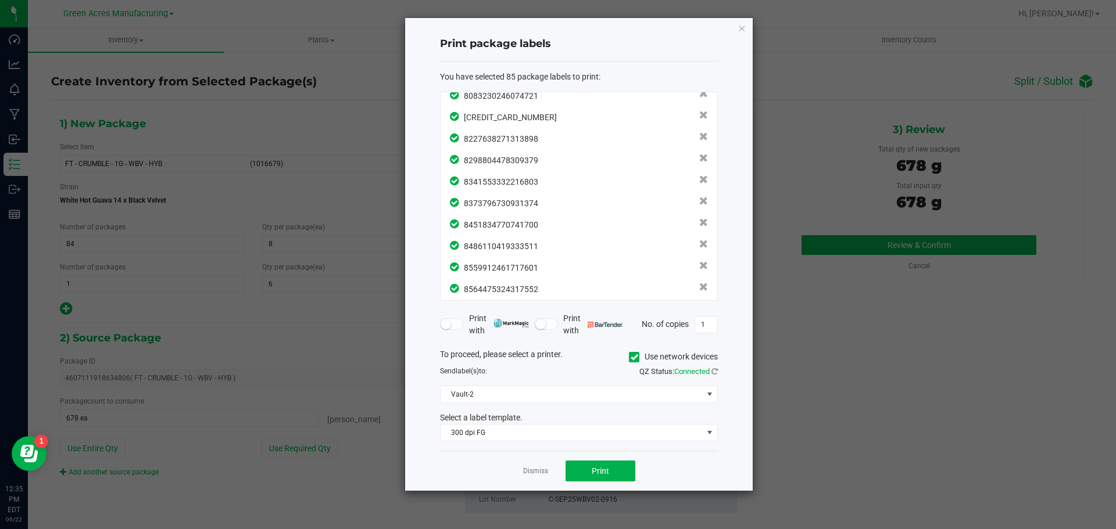
scroll to position [1629, 0]
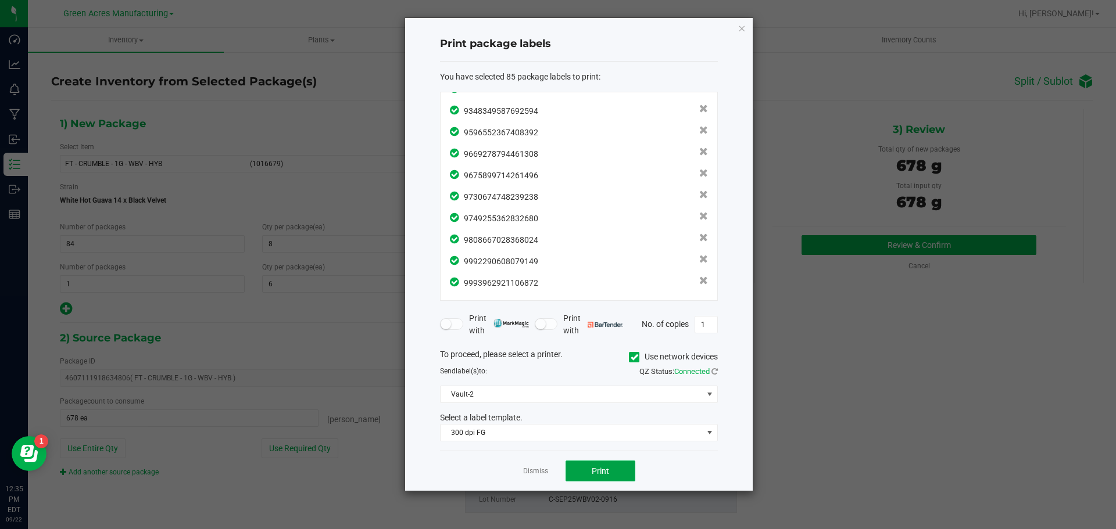
click at [593, 477] on button "Print" at bounding box center [601, 471] width 70 height 21
click at [533, 470] on link "Dismiss" at bounding box center [535, 472] width 25 height 10
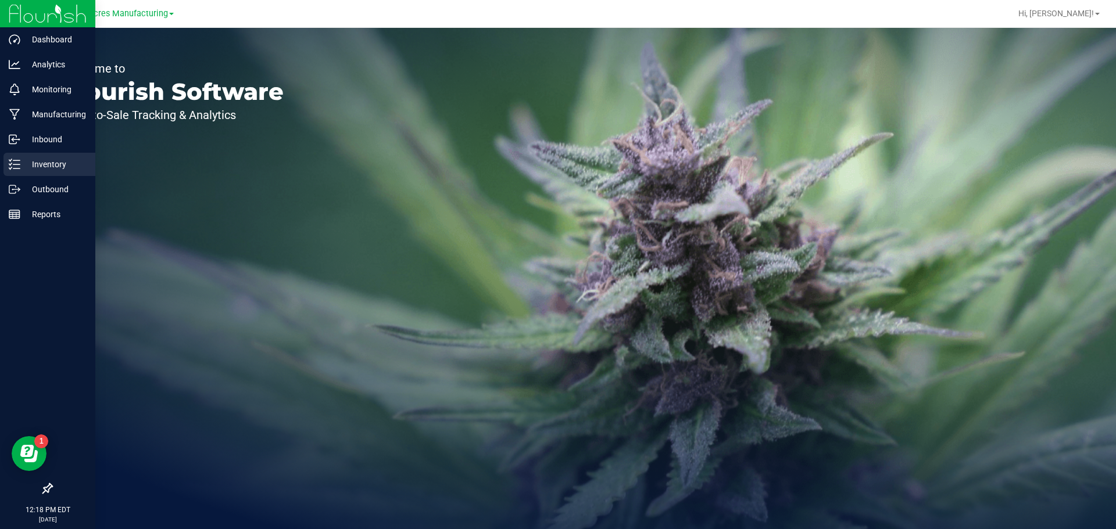
click at [46, 164] on p "Inventory" at bounding box center [55, 165] width 70 height 14
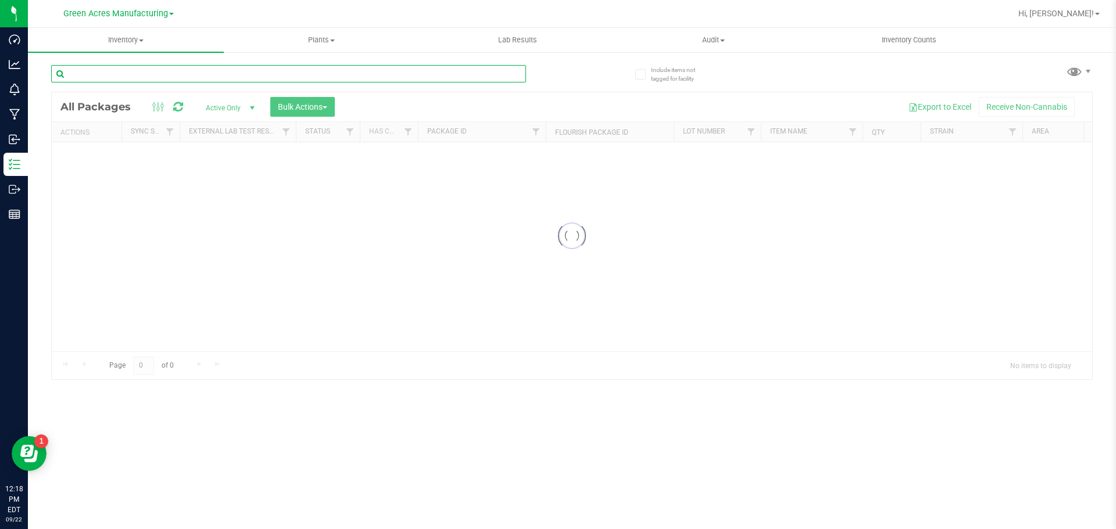
click at [229, 78] on input "text" at bounding box center [288, 73] width 475 height 17
paste input "LHR-JUL25DSC06-0916"
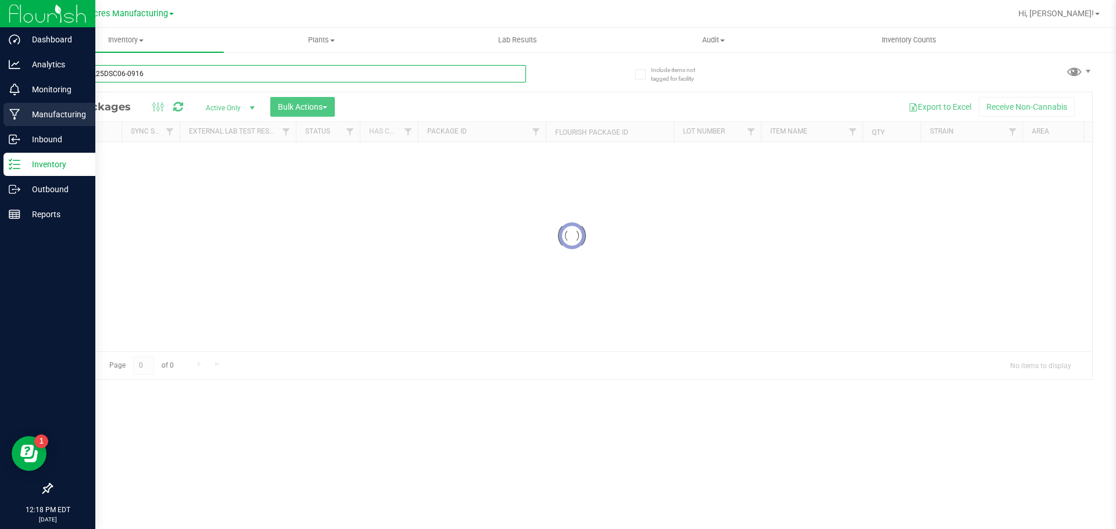
type input "LHR-JUL25DSC06-0916"
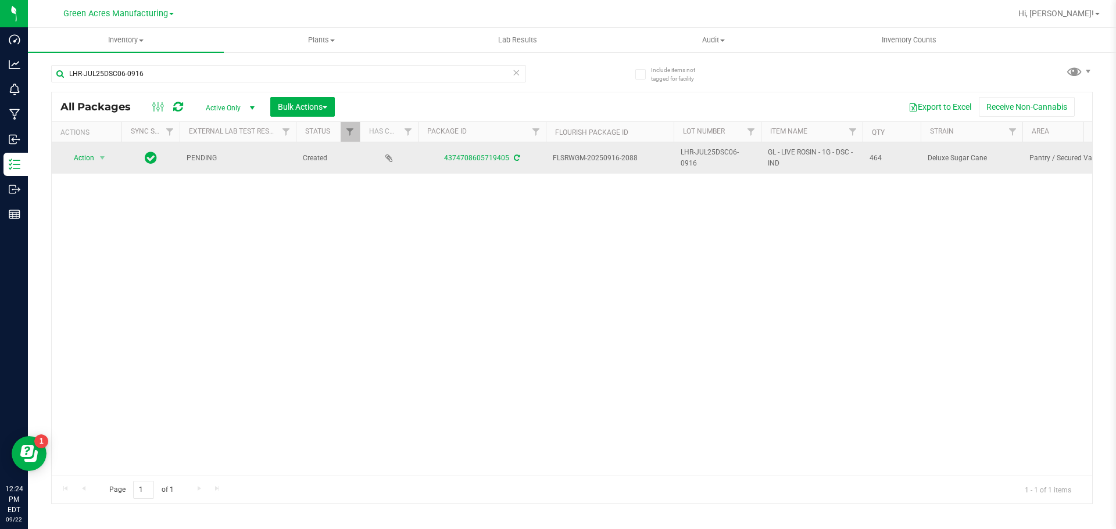
click at [514, 159] on icon at bounding box center [517, 158] width 6 height 7
click at [89, 156] on span "Action" at bounding box center [78, 158] width 31 height 16
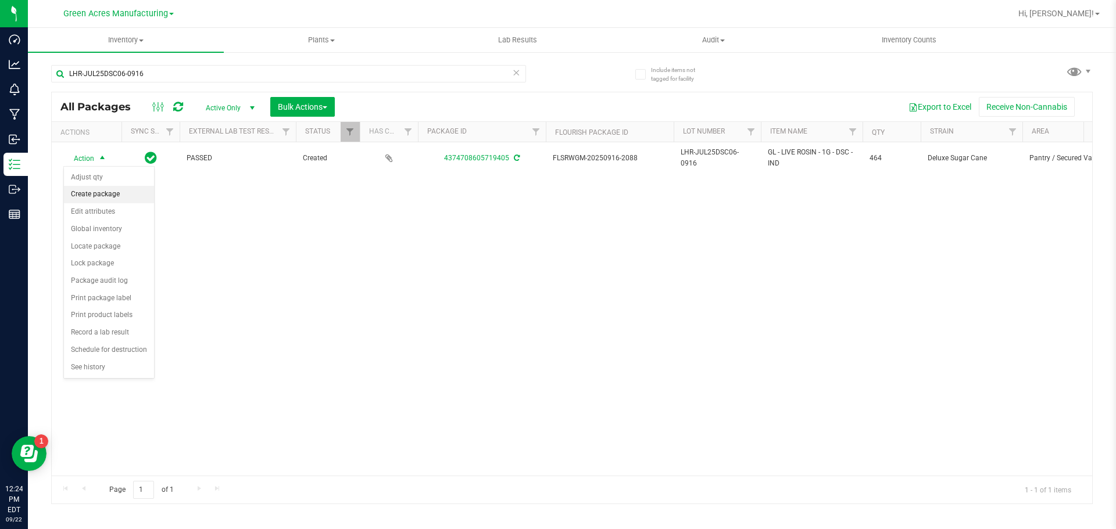
click at [103, 189] on li "Create package" at bounding box center [109, 194] width 90 height 17
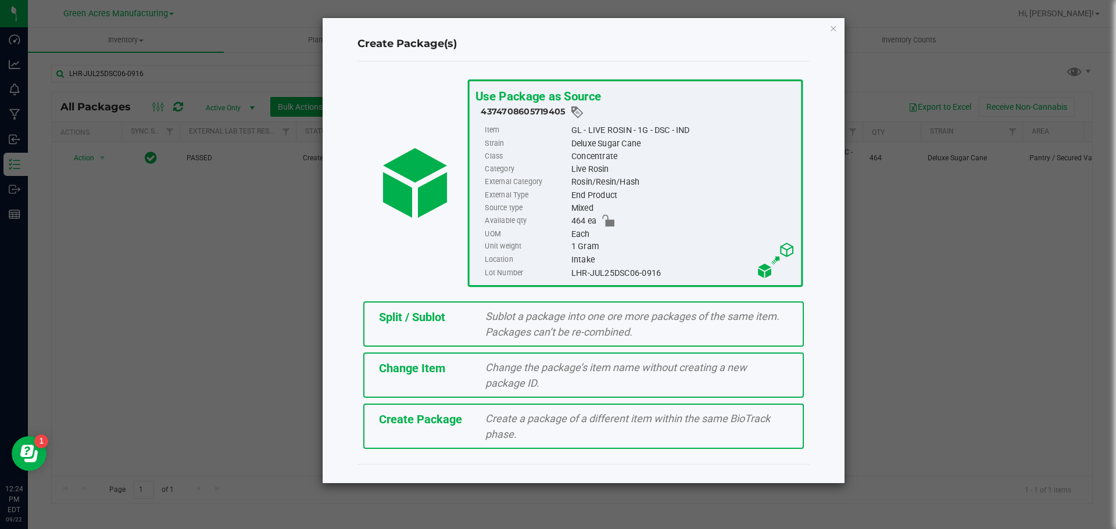
click at [416, 438] on div "Create Package Create a package of a different item within the same BioTrack ph…" at bounding box center [583, 426] width 441 height 45
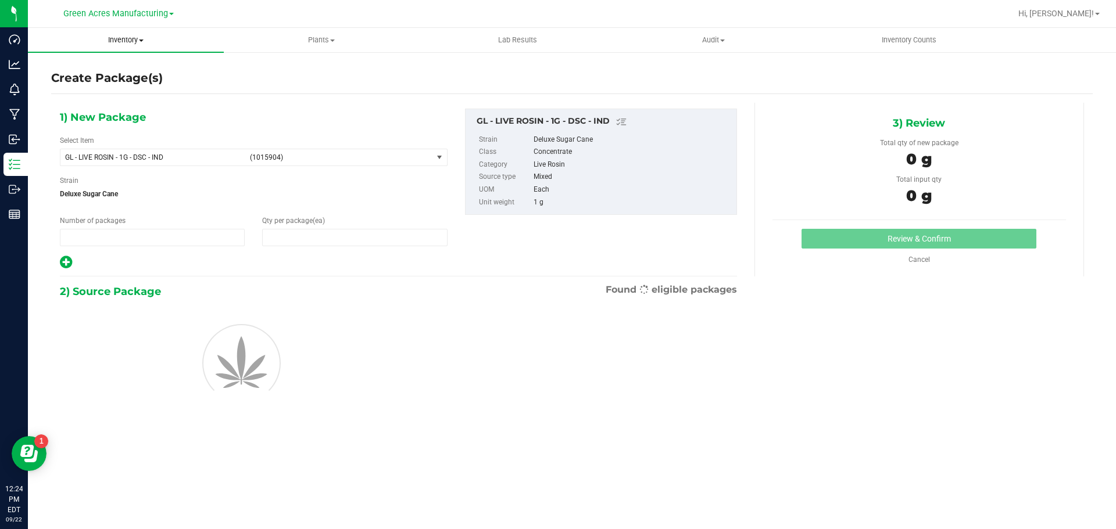
type input "1"
type input "0"
click at [156, 158] on span "GL - LIVE ROSIN - 1G - DSC - IND" at bounding box center [154, 157] width 178 height 8
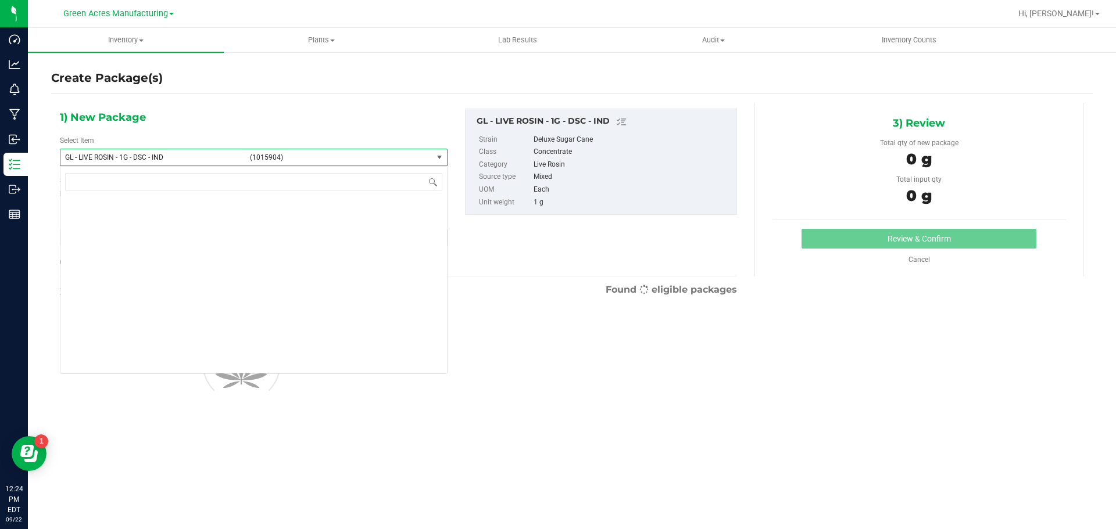
scroll to position [82377, 0]
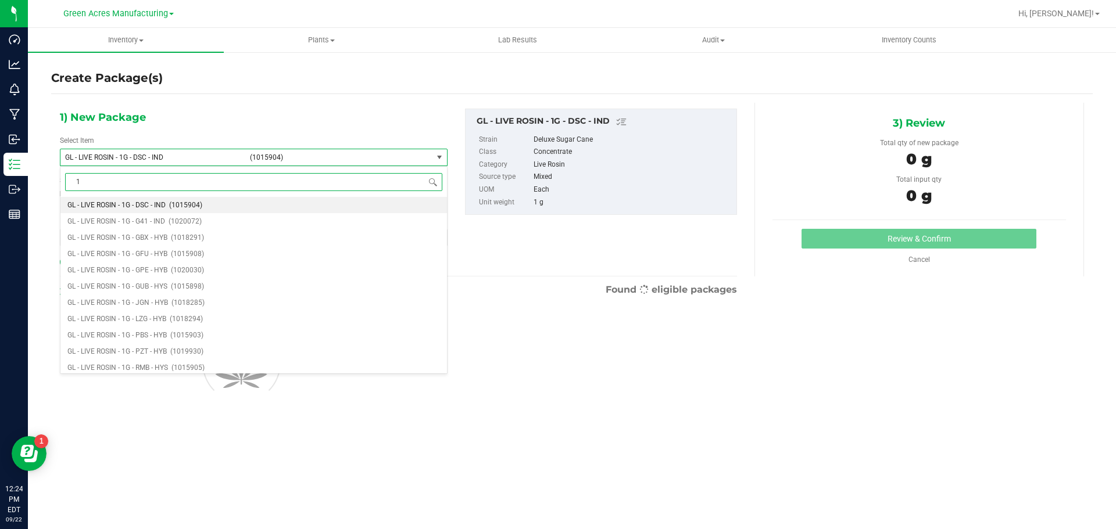
type input "10"
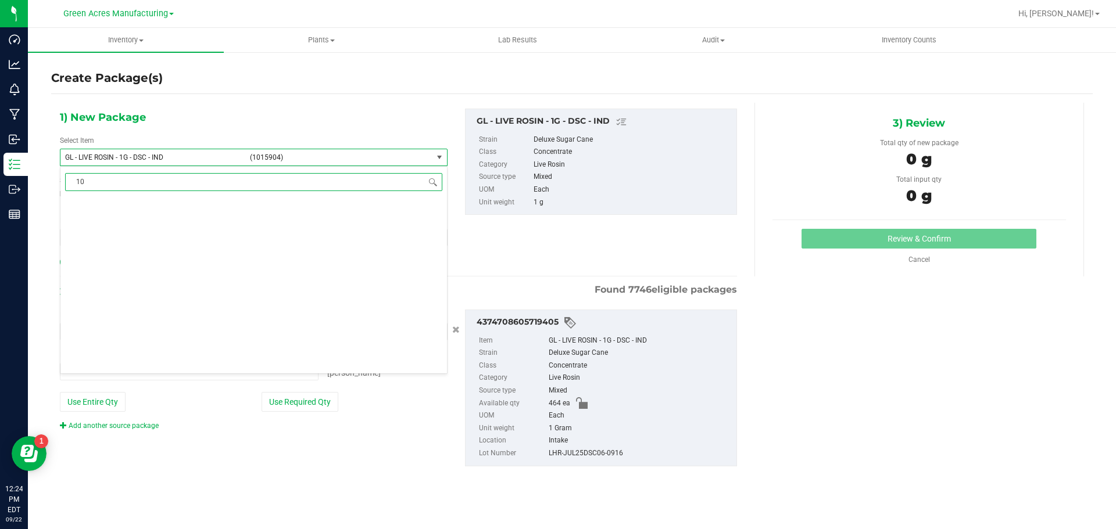
scroll to position [0, 0]
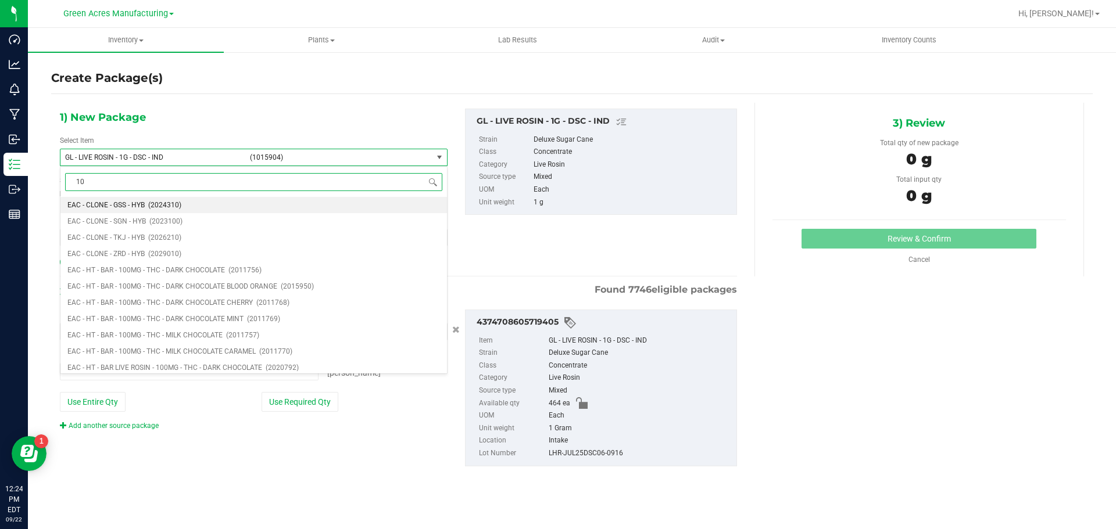
type input "0 ea"
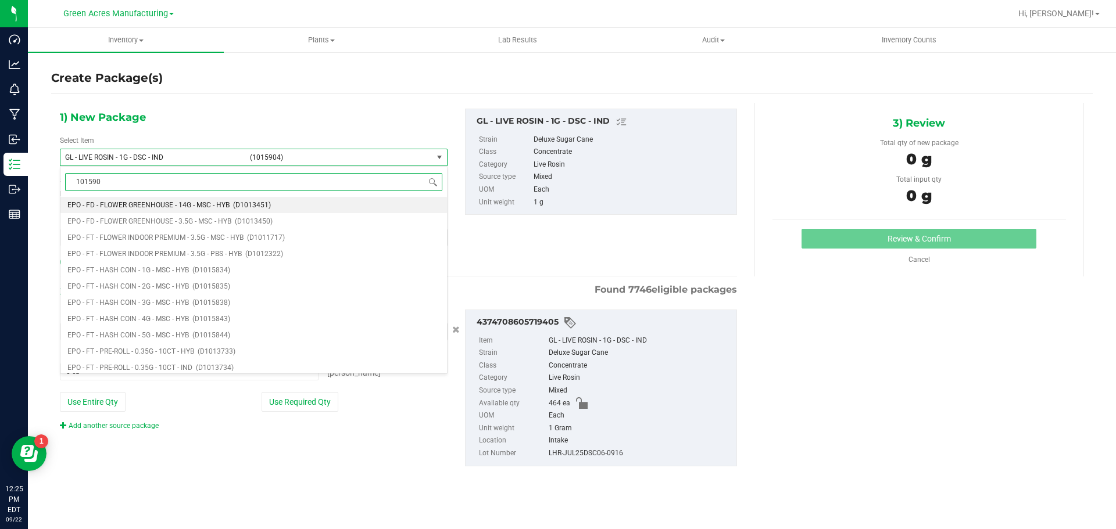
type input "1015904"
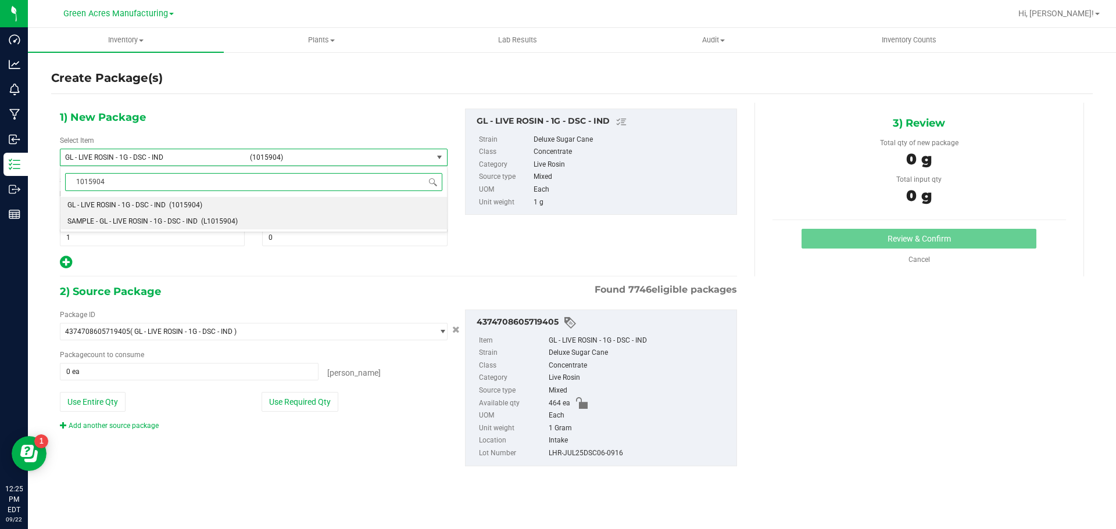
click at [123, 226] on span "SAMPLE - GL - LIVE ROSIN - 1G - DSC - IND" at bounding box center [132, 221] width 130 height 8
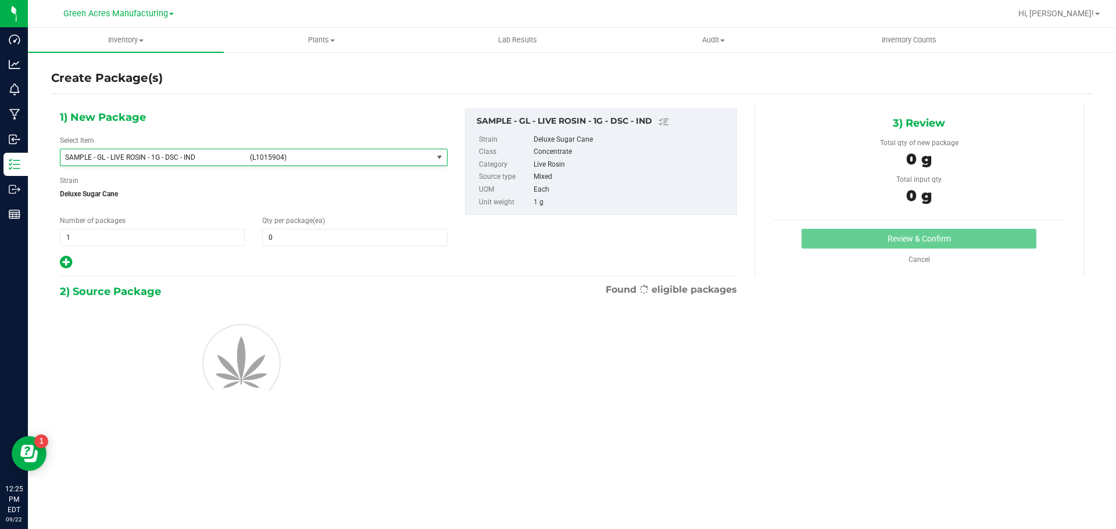
type input "0"
click at [123, 231] on span "1 1" at bounding box center [152, 237] width 185 height 17
type input "2"
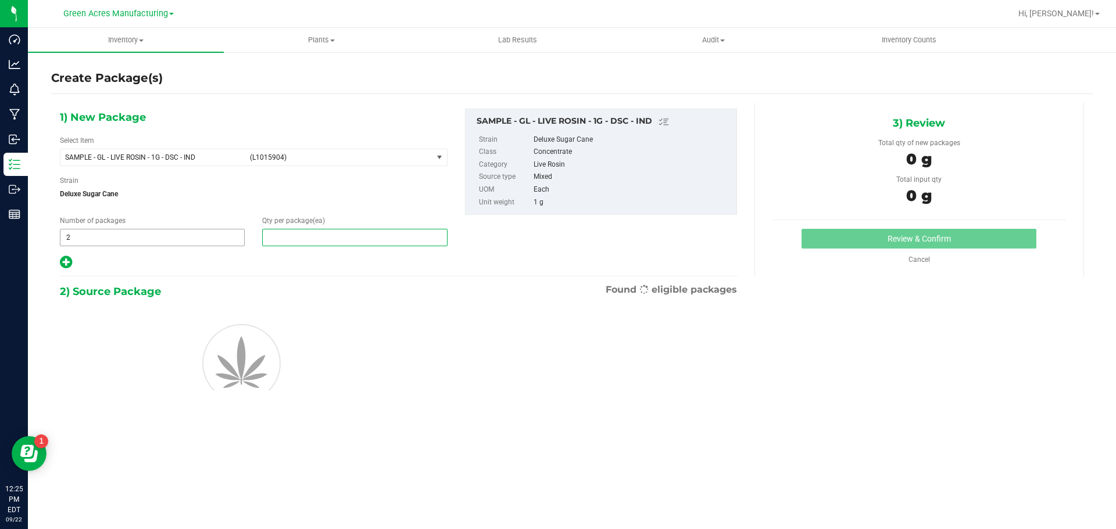
type input "1"
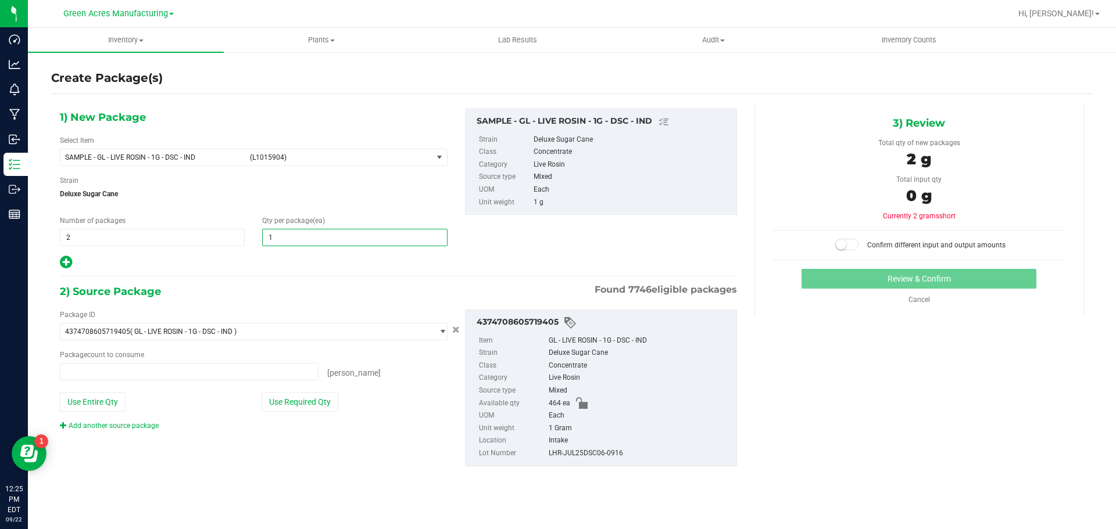
type input "0 ea"
type input "1"
click at [275, 397] on button "Use Required Qty" at bounding box center [300, 402] width 77 height 20
type input "2 ea"
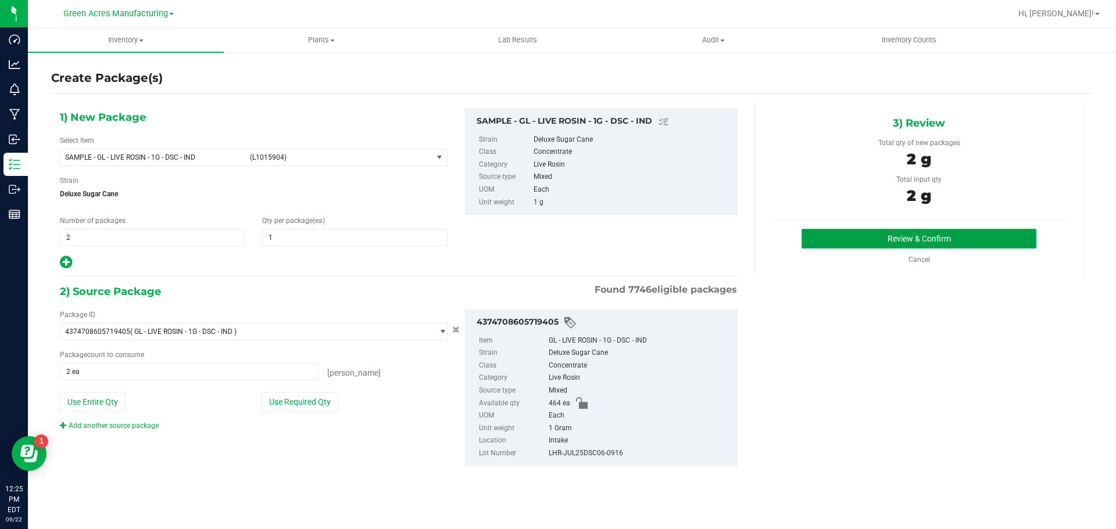
click at [859, 246] on button "Review & Confirm" at bounding box center [918, 239] width 235 height 20
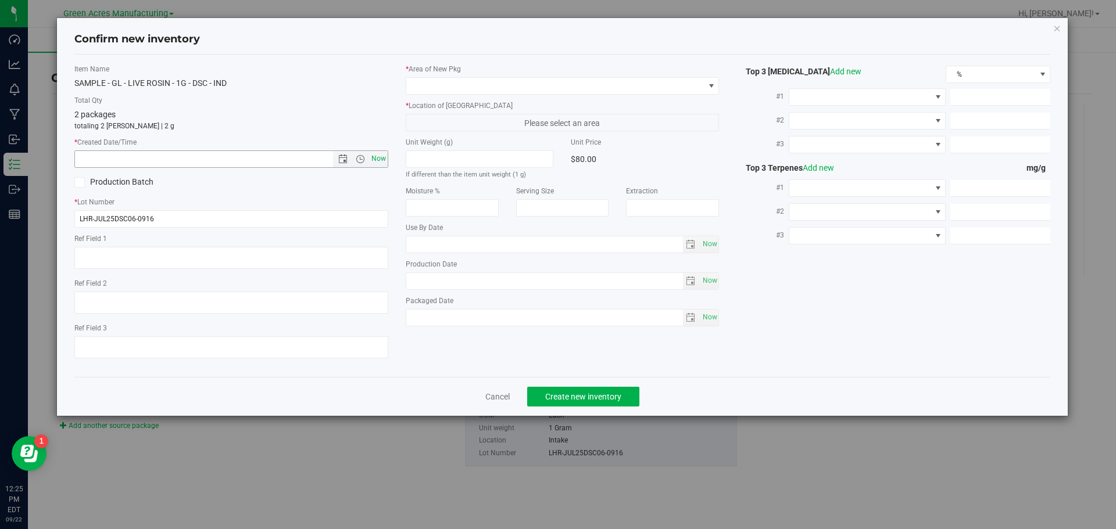
click at [381, 159] on span "Now" at bounding box center [378, 159] width 20 height 17
type input "[DATE] 12:25 PM"
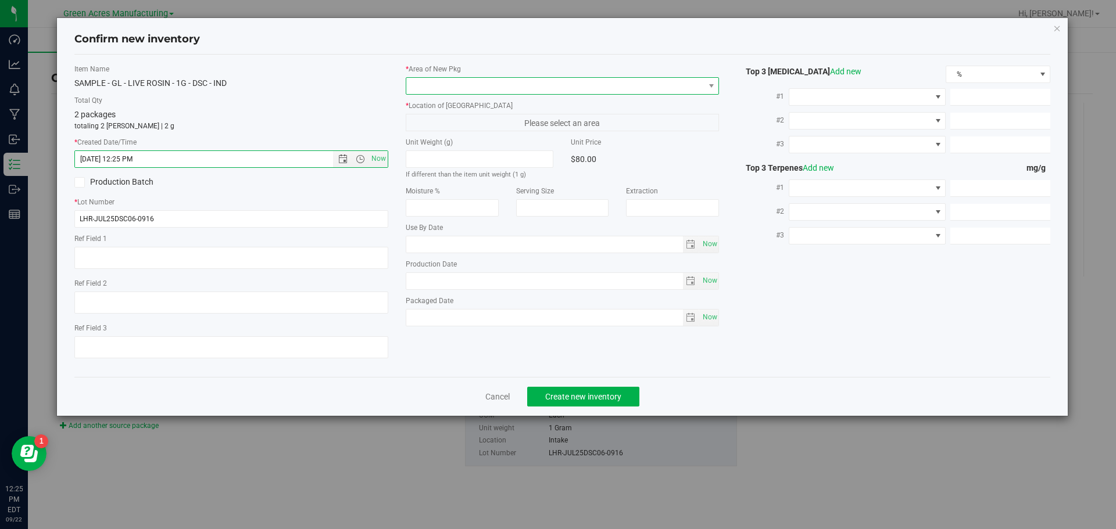
click at [483, 86] on span at bounding box center [555, 86] width 298 height 16
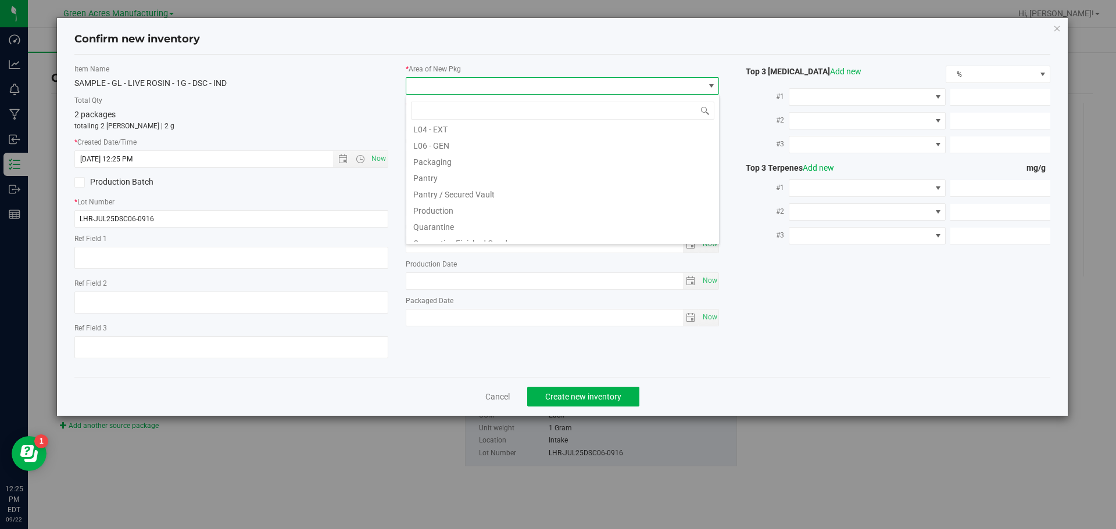
scroll to position [291, 0]
click at [480, 181] on li "Pantry / Secured Vault" at bounding box center [562, 185] width 313 height 16
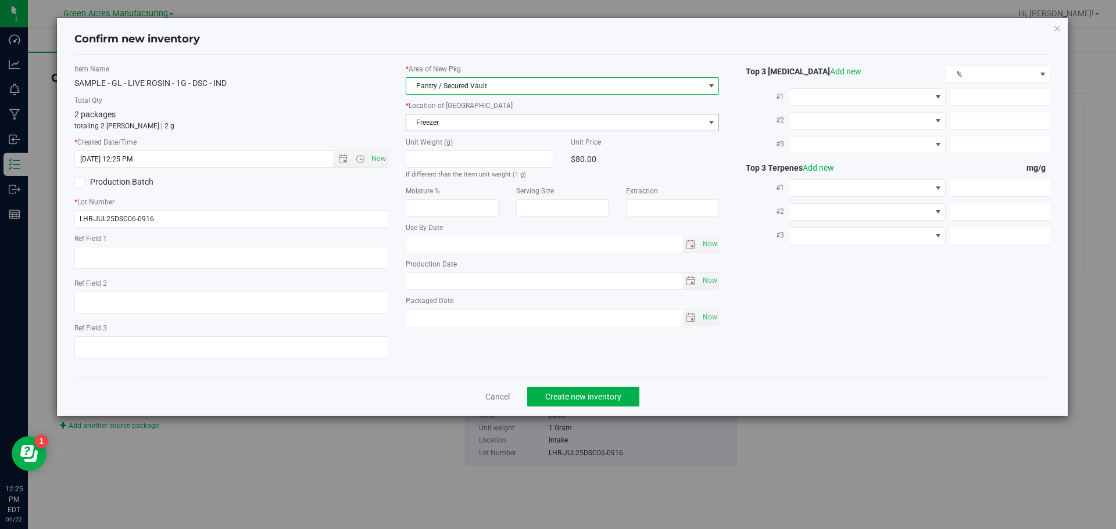
drag, startPoint x: 491, startPoint y: 131, endPoint x: 492, endPoint y: 120, distance: 11.2
click at [492, 120] on span "Freezer" at bounding box center [555, 122] width 298 height 16
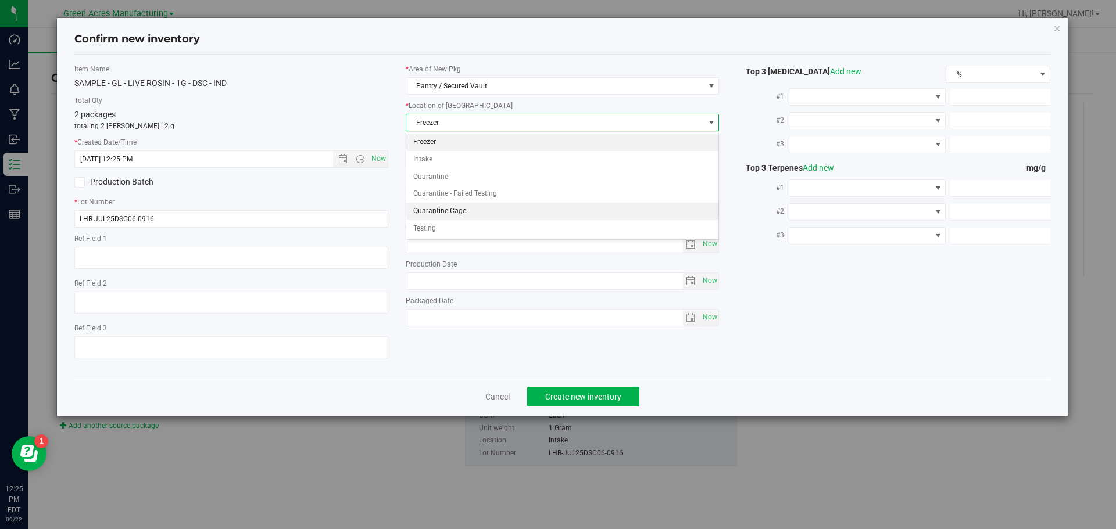
click at [491, 210] on li "Quarantine Cage" at bounding box center [562, 211] width 313 height 17
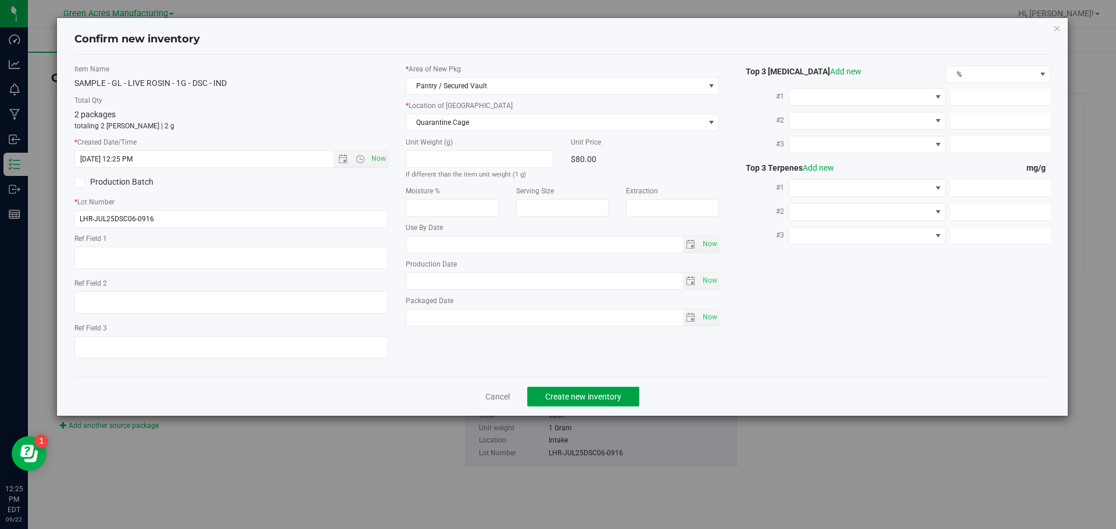
click at [578, 405] on button "Create new inventory" at bounding box center [583, 397] width 112 height 20
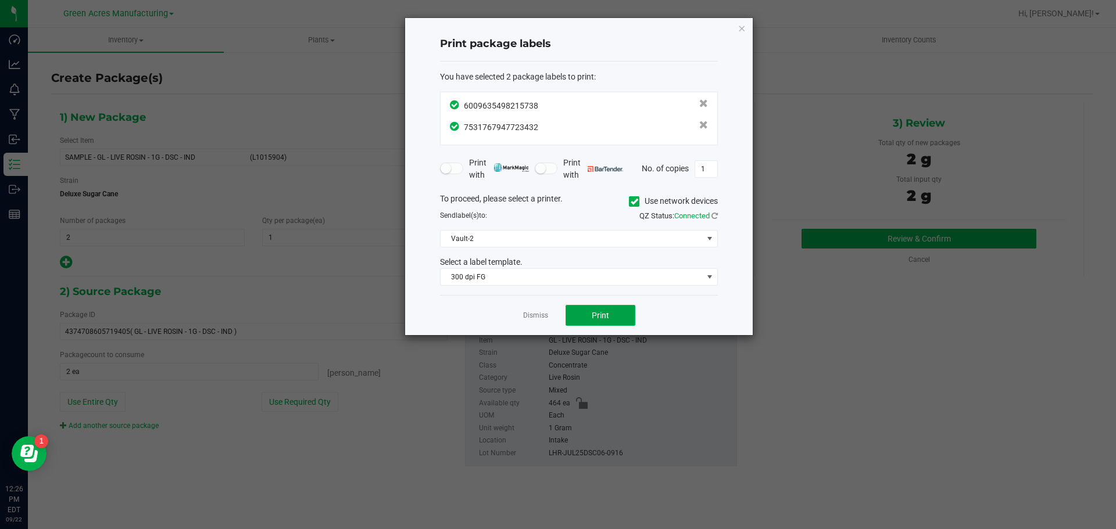
click at [590, 317] on button "Print" at bounding box center [601, 315] width 70 height 21
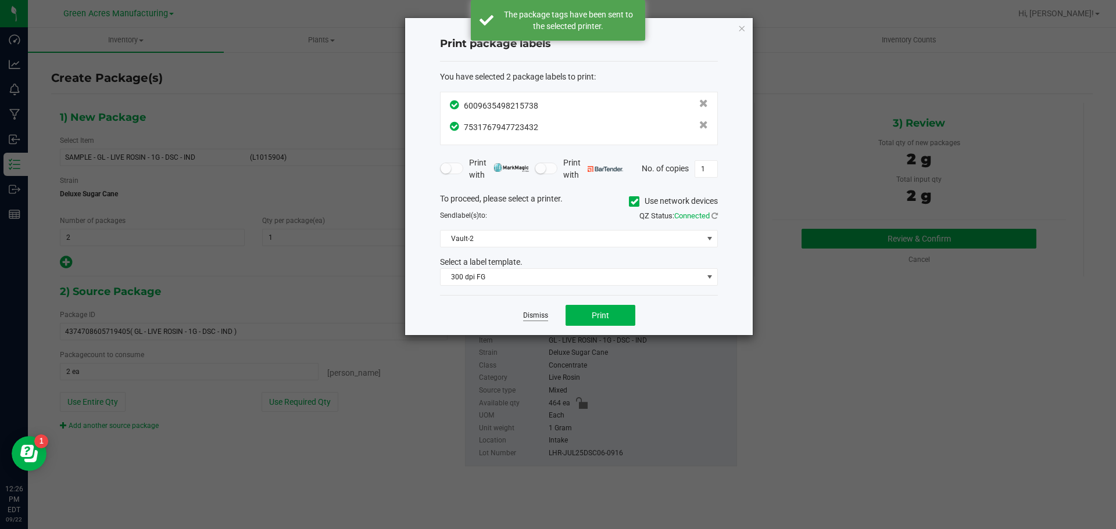
click at [532, 318] on link "Dismiss" at bounding box center [535, 316] width 25 height 10
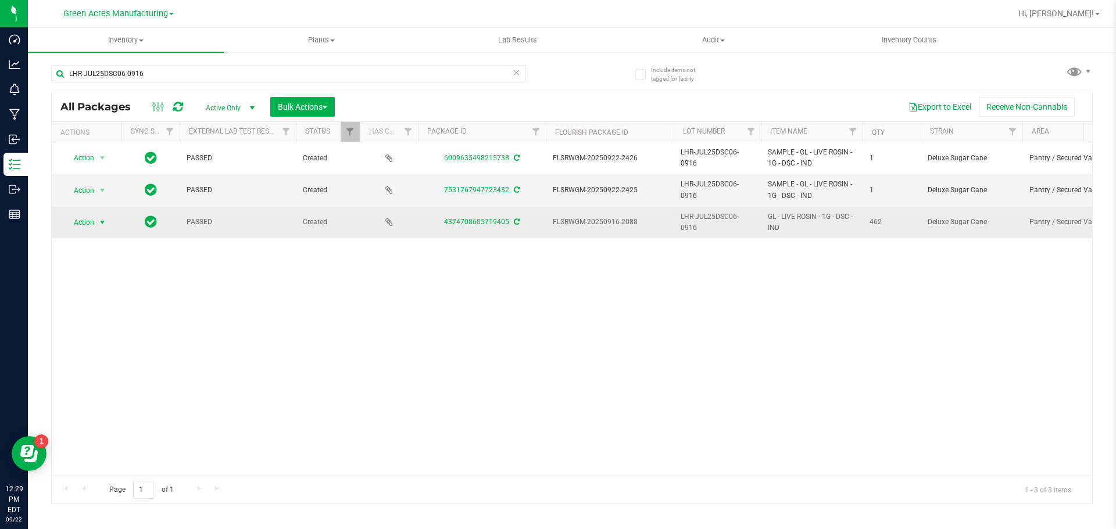
click at [90, 224] on span "Action" at bounding box center [78, 222] width 31 height 16
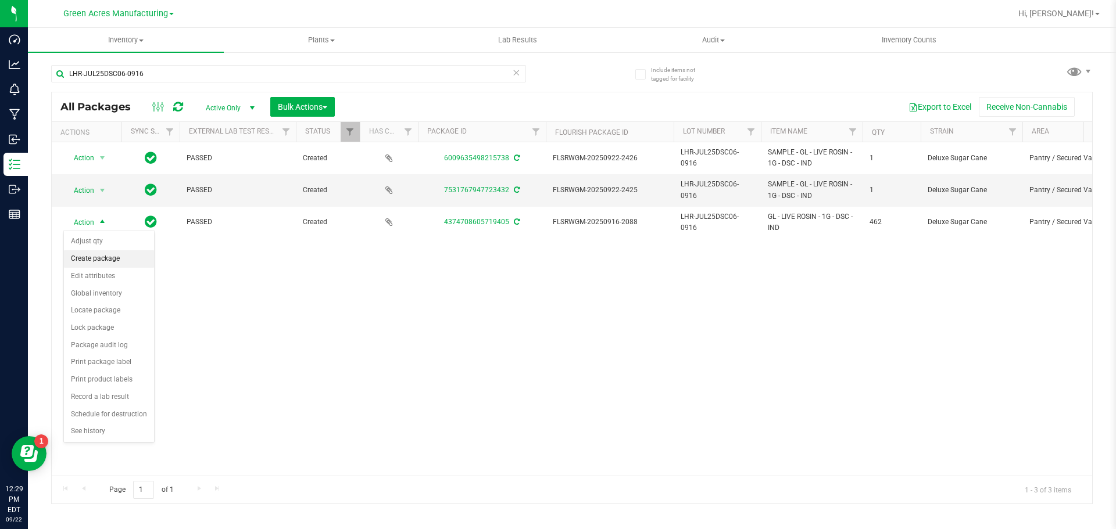
click at [102, 263] on li "Create package" at bounding box center [109, 258] width 90 height 17
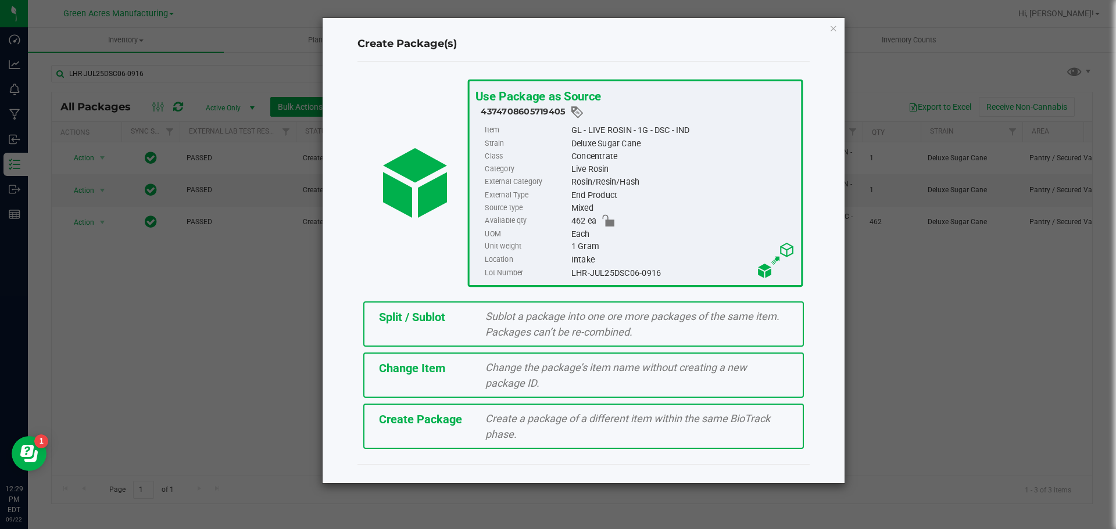
click at [405, 320] on span "Split / Sublot" at bounding box center [412, 317] width 66 height 14
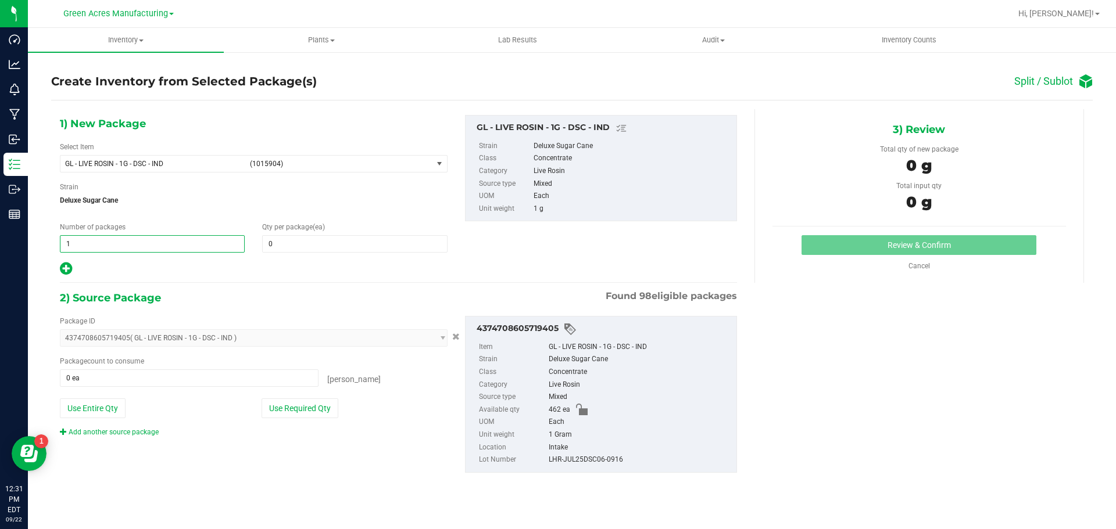
click at [80, 242] on span "1 1" at bounding box center [152, 243] width 185 height 17
type input "57"
type input "8"
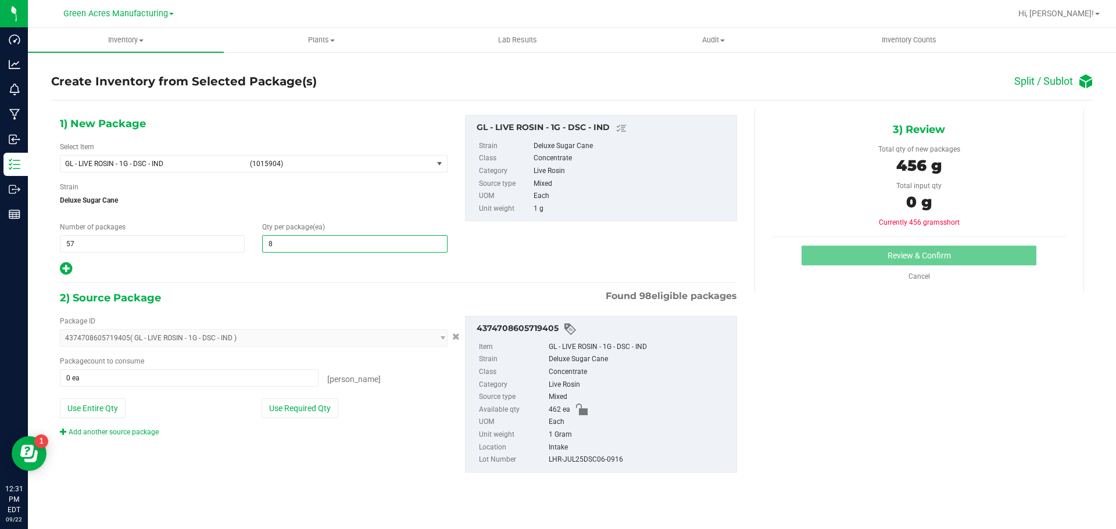
click at [70, 262] on icon at bounding box center [66, 269] width 12 height 15
type input "8"
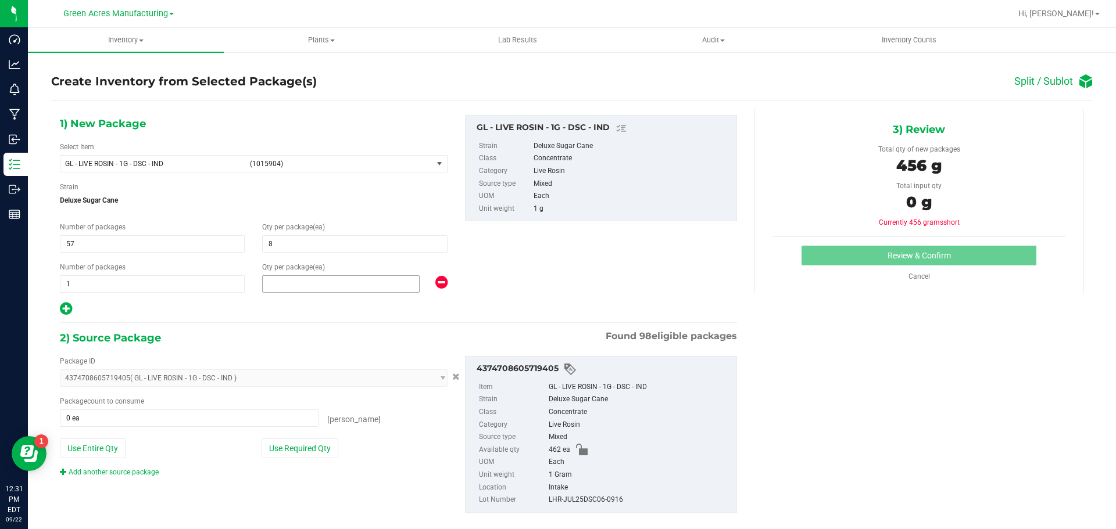
click at [303, 285] on span at bounding box center [341, 283] width 158 height 17
type input "6"
drag, startPoint x: 320, startPoint y: 454, endPoint x: 310, endPoint y: 488, distance: 35.7
click at [320, 454] on button "Use Required Qty" at bounding box center [300, 449] width 77 height 20
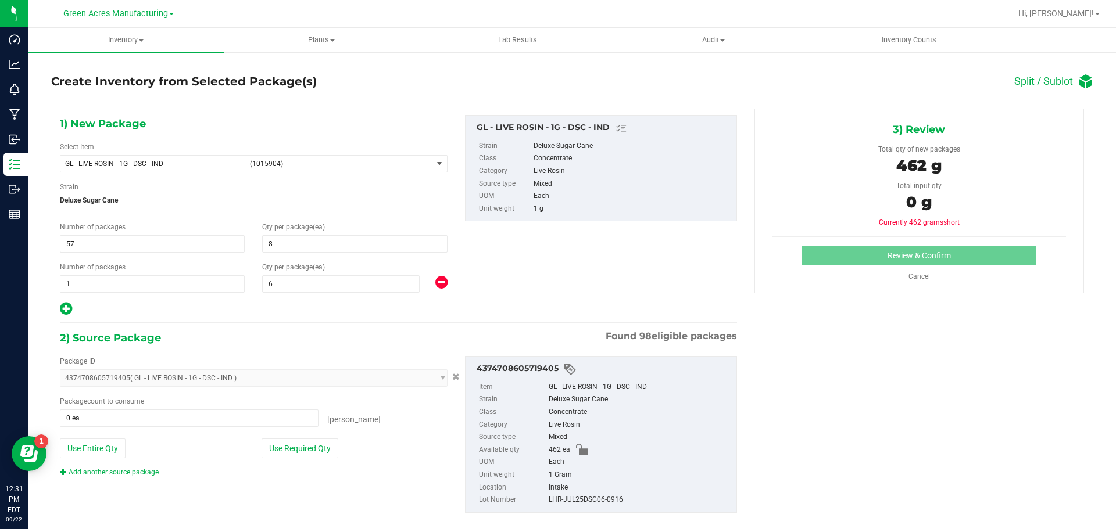
type input "462 ea"
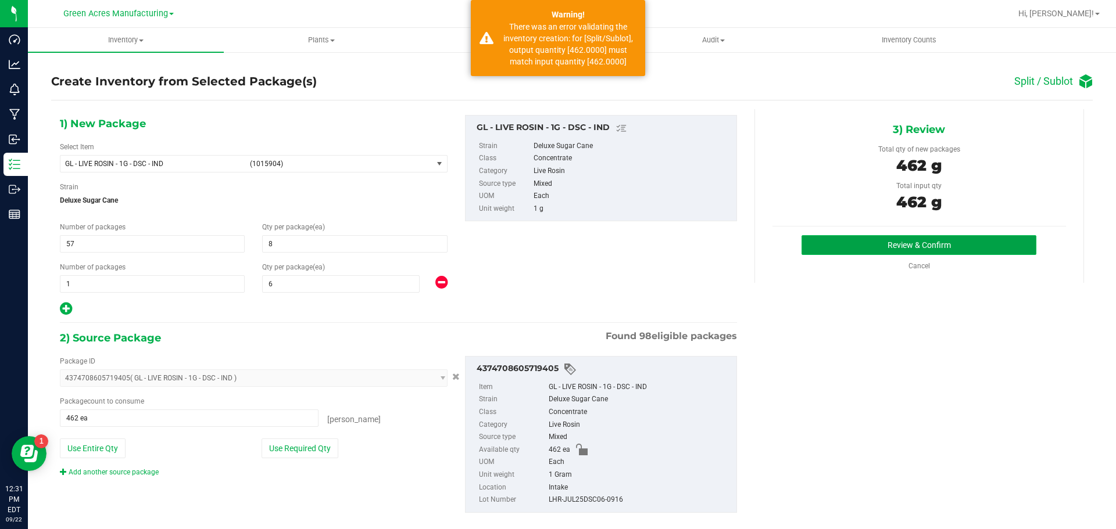
click at [896, 246] on button "Review & Confirm" at bounding box center [918, 245] width 235 height 20
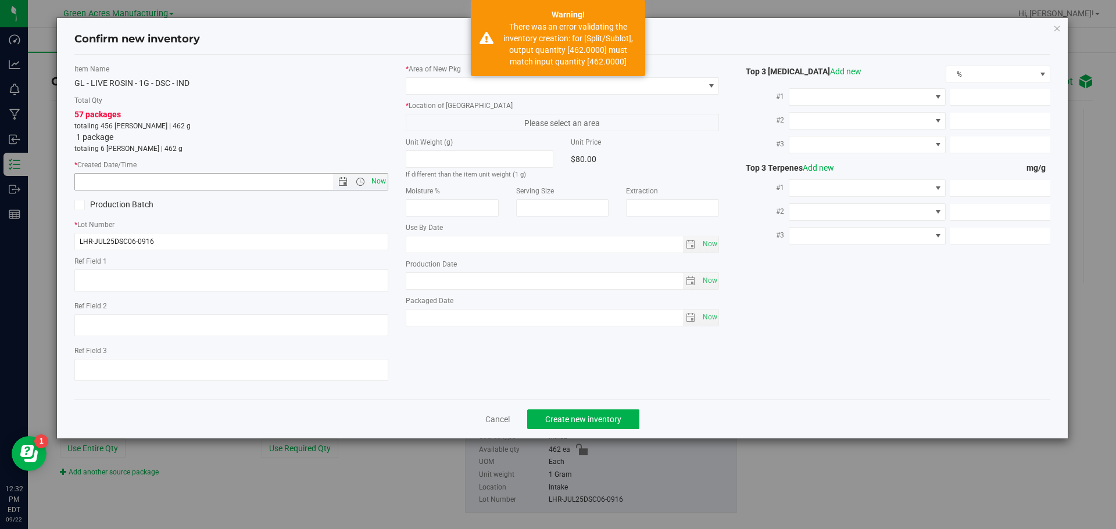
click at [384, 179] on span "Now" at bounding box center [378, 181] width 20 height 17
type input "[DATE] 12:32 PM"
click at [438, 80] on span at bounding box center [555, 86] width 298 height 16
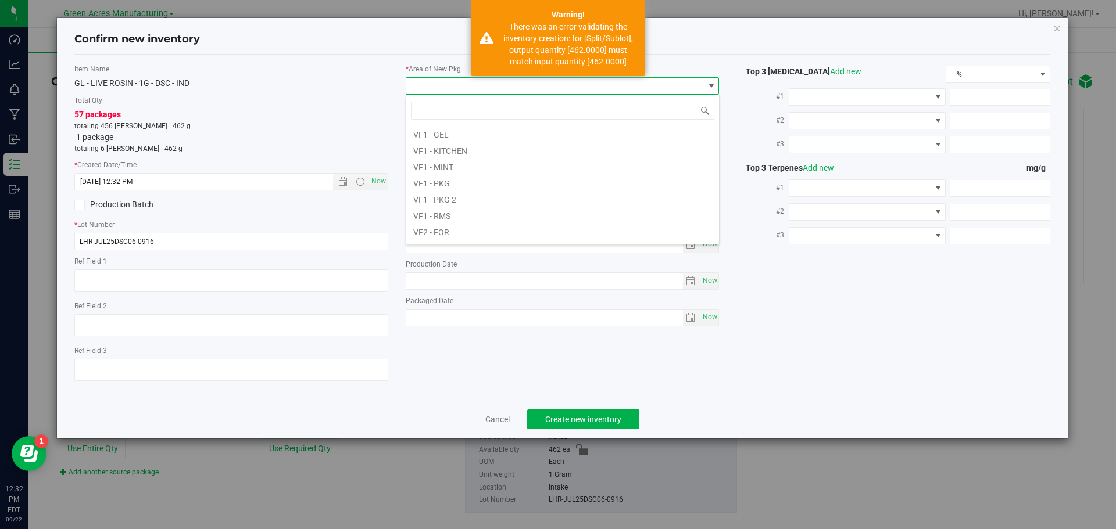
scroll to position [584, 0]
click at [442, 213] on li "VF2 - WHS" at bounding box center [562, 217] width 313 height 16
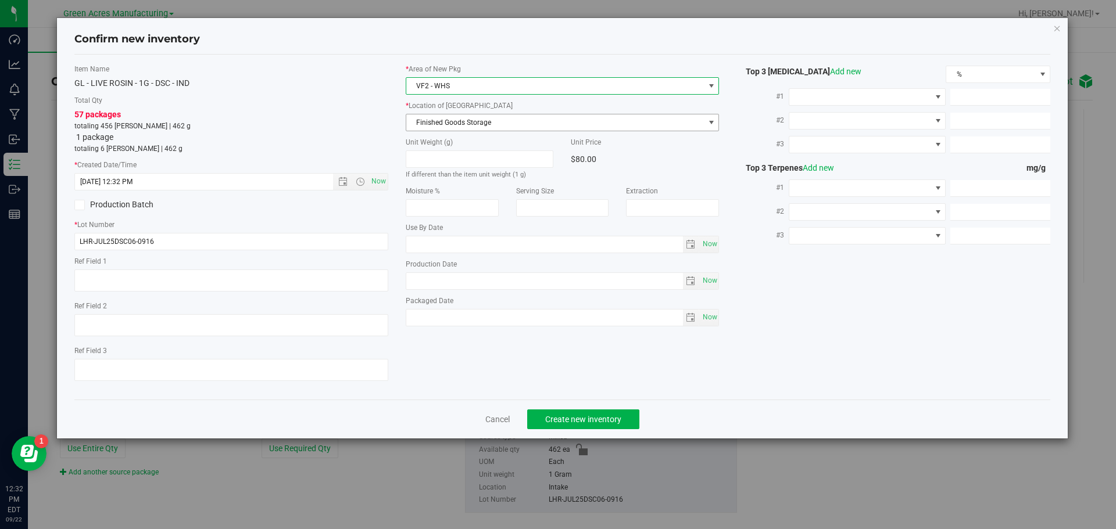
click at [489, 126] on span "Finished Goods Storage" at bounding box center [555, 122] width 298 height 16
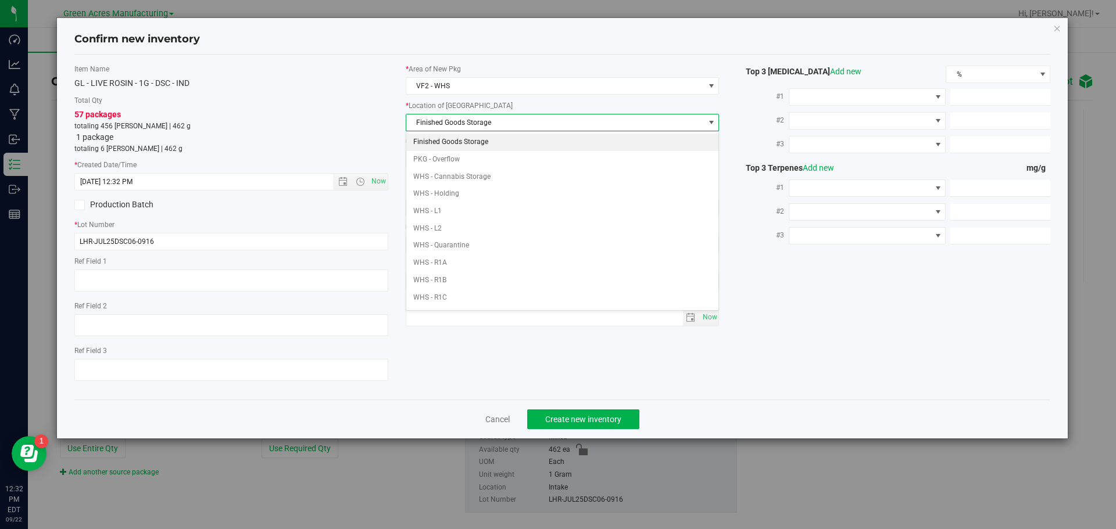
click at [484, 141] on li "Finished Goods Storage" at bounding box center [562, 142] width 313 height 17
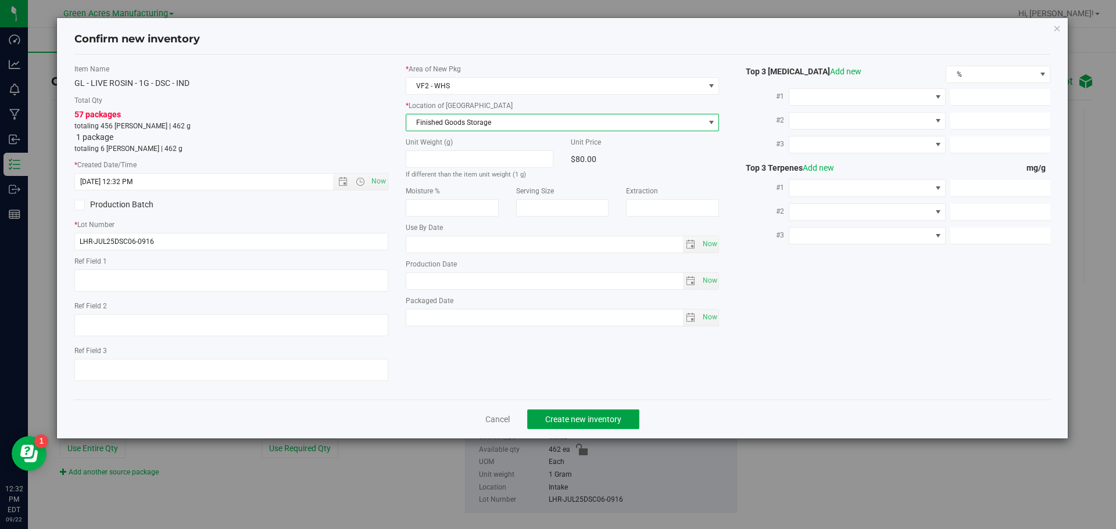
click at [554, 423] on span "Create new inventory" at bounding box center [583, 419] width 76 height 9
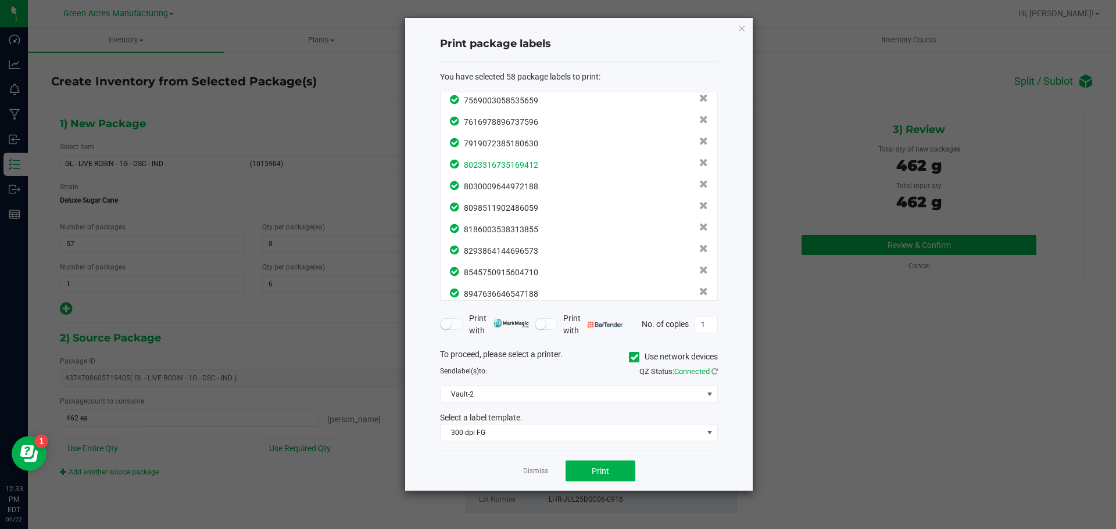
scroll to position [1048, 0]
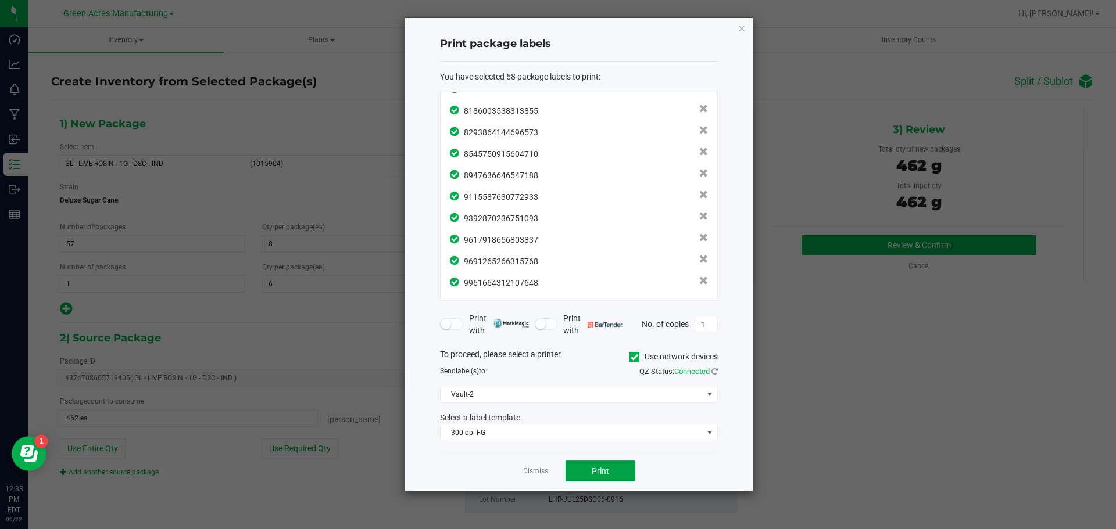
click at [598, 475] on span "Print" at bounding box center [600, 471] width 17 height 9
click at [541, 468] on link "Dismiss" at bounding box center [535, 472] width 25 height 10
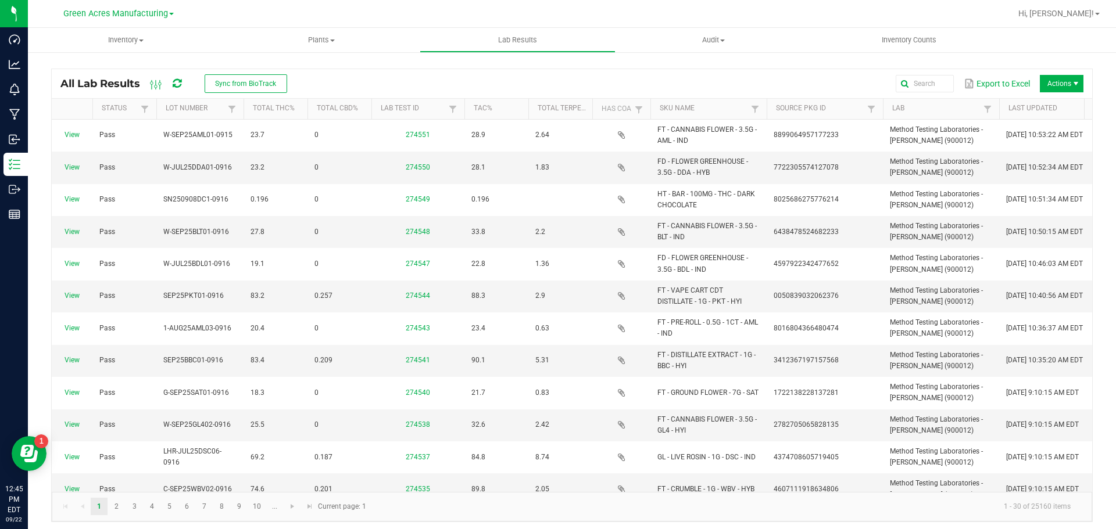
click at [178, 83] on icon at bounding box center [177, 83] width 9 height 10
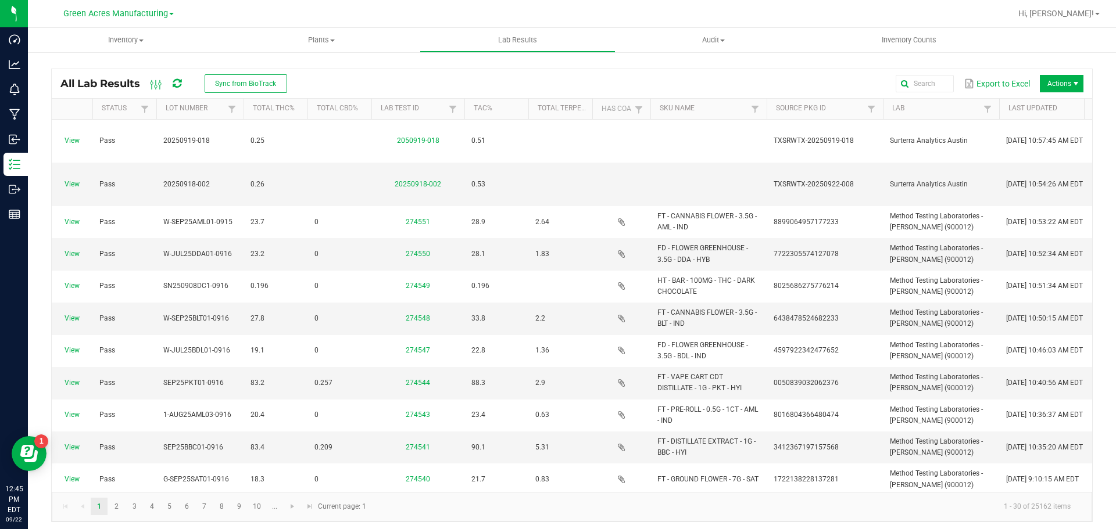
click at [178, 83] on icon at bounding box center [177, 83] width 9 height 10
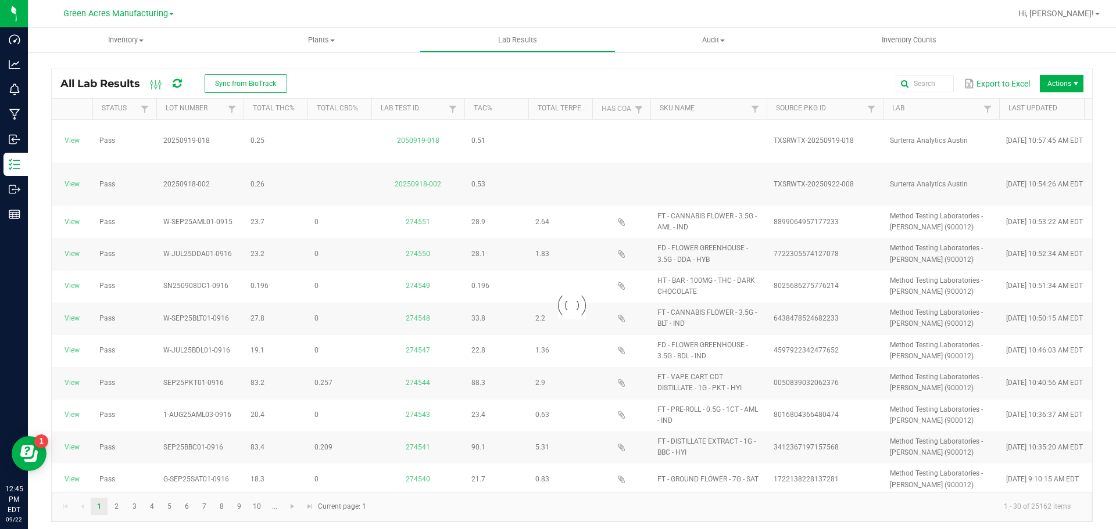
click at [178, 83] on icon at bounding box center [177, 83] width 9 height 10
click at [178, 83] on icon at bounding box center [177, 83] width 12 height 13
click at [178, 83] on icon at bounding box center [176, 83] width 13 height 13
